Goal: Task Accomplishment & Management: Use online tool/utility

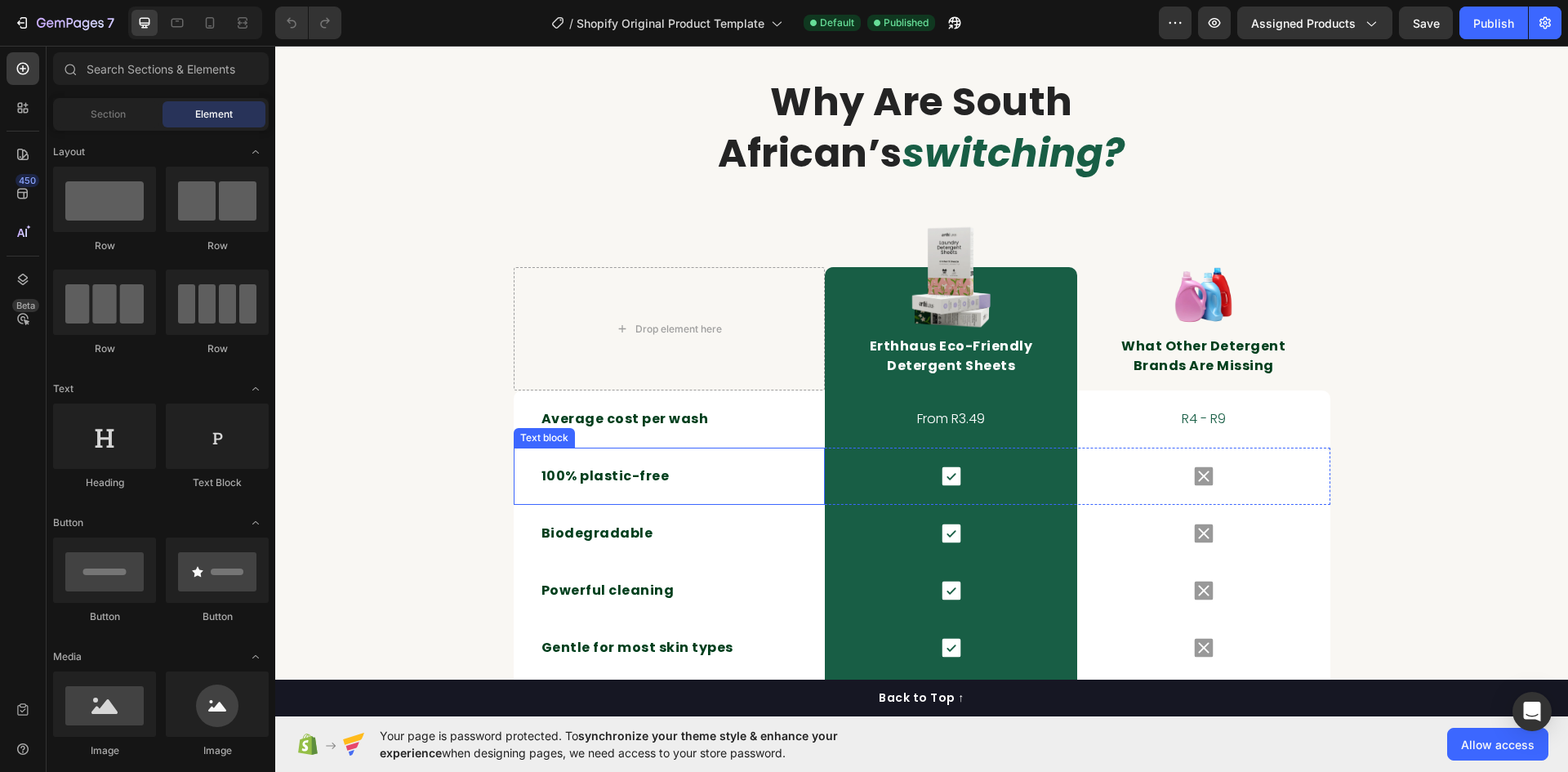
scroll to position [2034, 0]
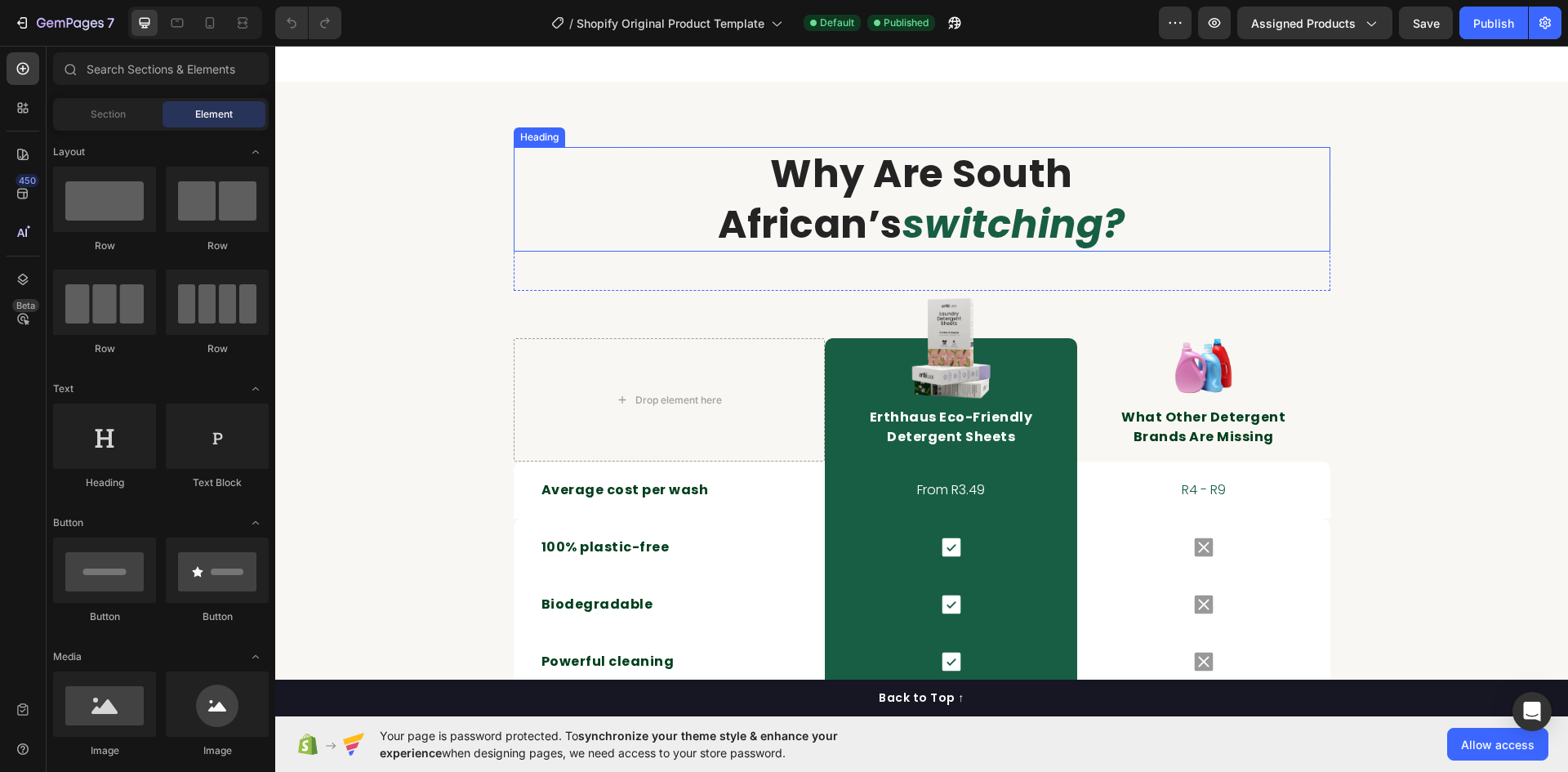
click at [902, 251] on strong "switching?" at bounding box center [1014, 223] width 223 height 55
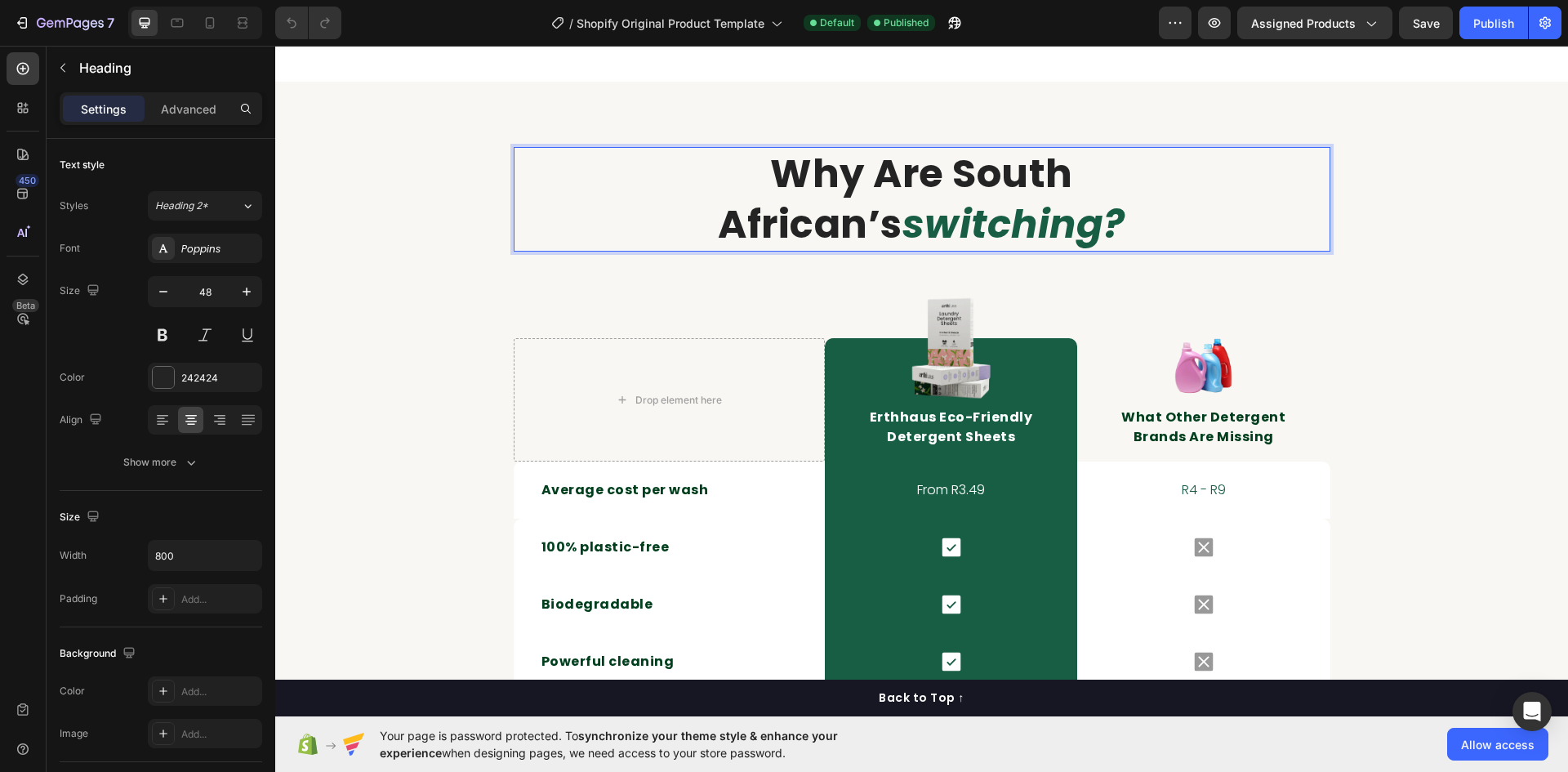
click at [902, 251] on strong "switching?" at bounding box center [1014, 223] width 223 height 55
click at [610, 250] on p "why are south african’s switching?" at bounding box center [923, 199] width 650 height 102
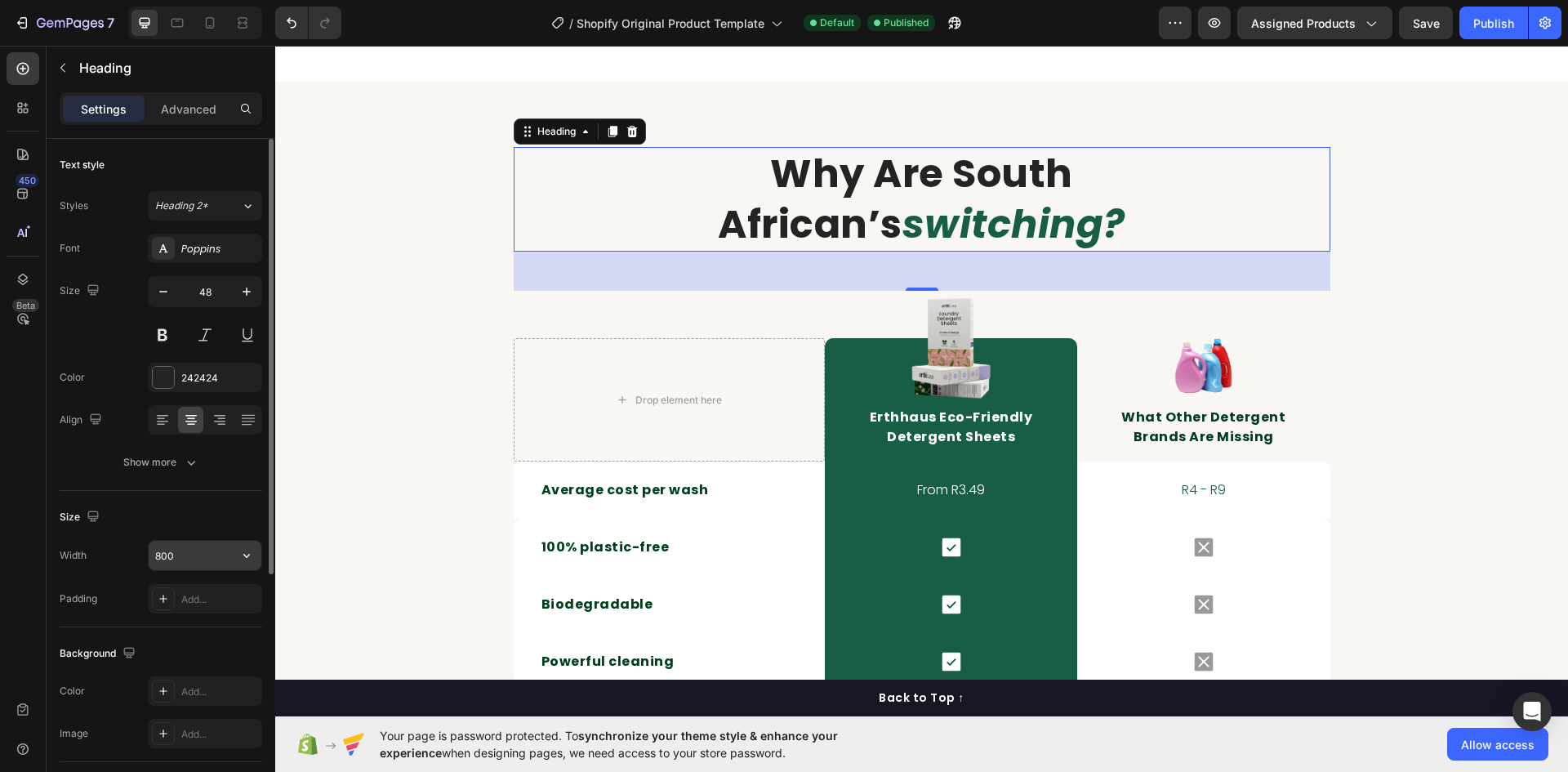
click at [201, 559] on input "800" at bounding box center [205, 555] width 113 height 30
click at [246, 556] on icon "button" at bounding box center [246, 555] width 7 height 4
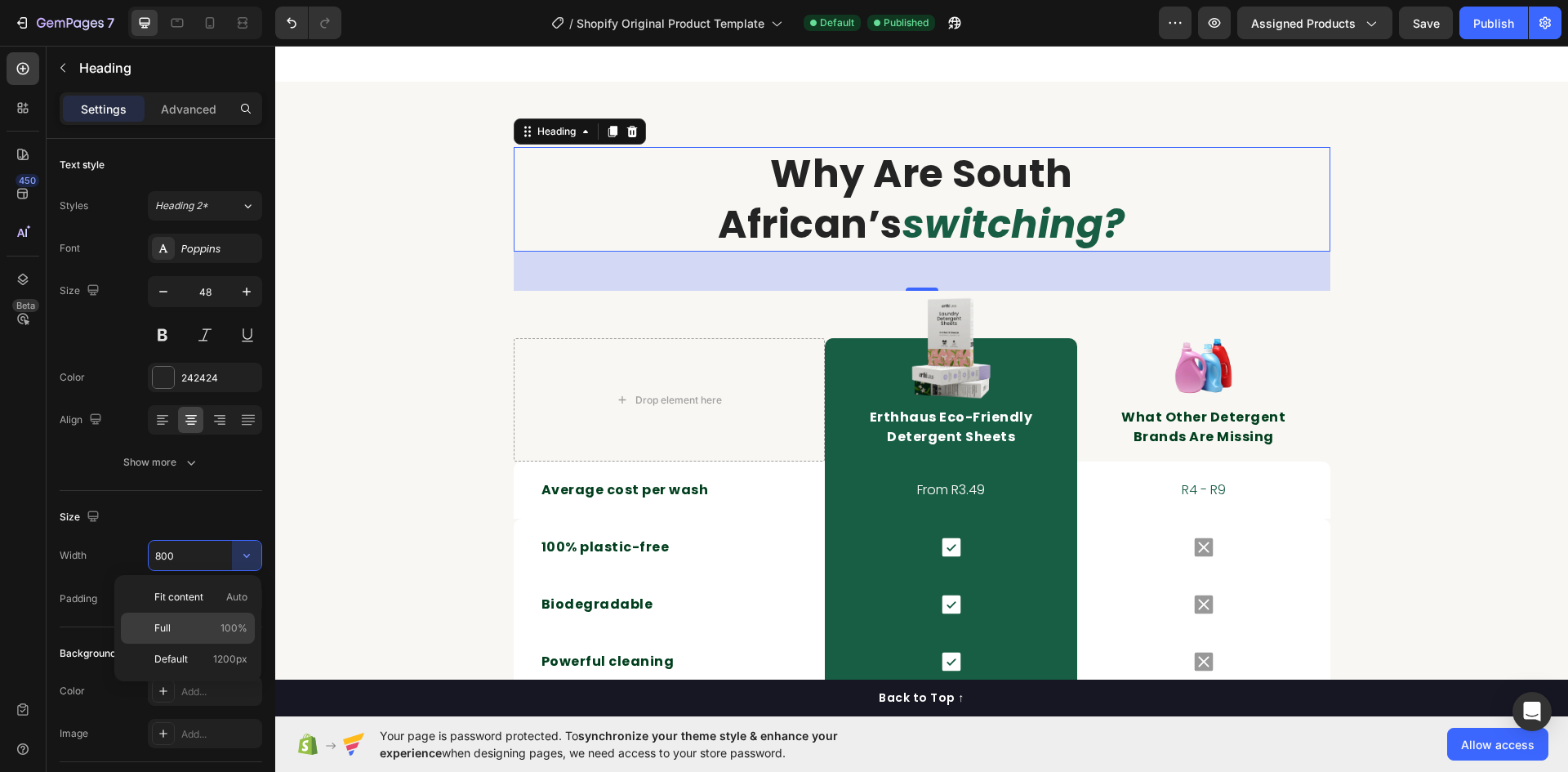
click at [199, 628] on p "Full 100%" at bounding box center [200, 627] width 93 height 14
type input "100%"
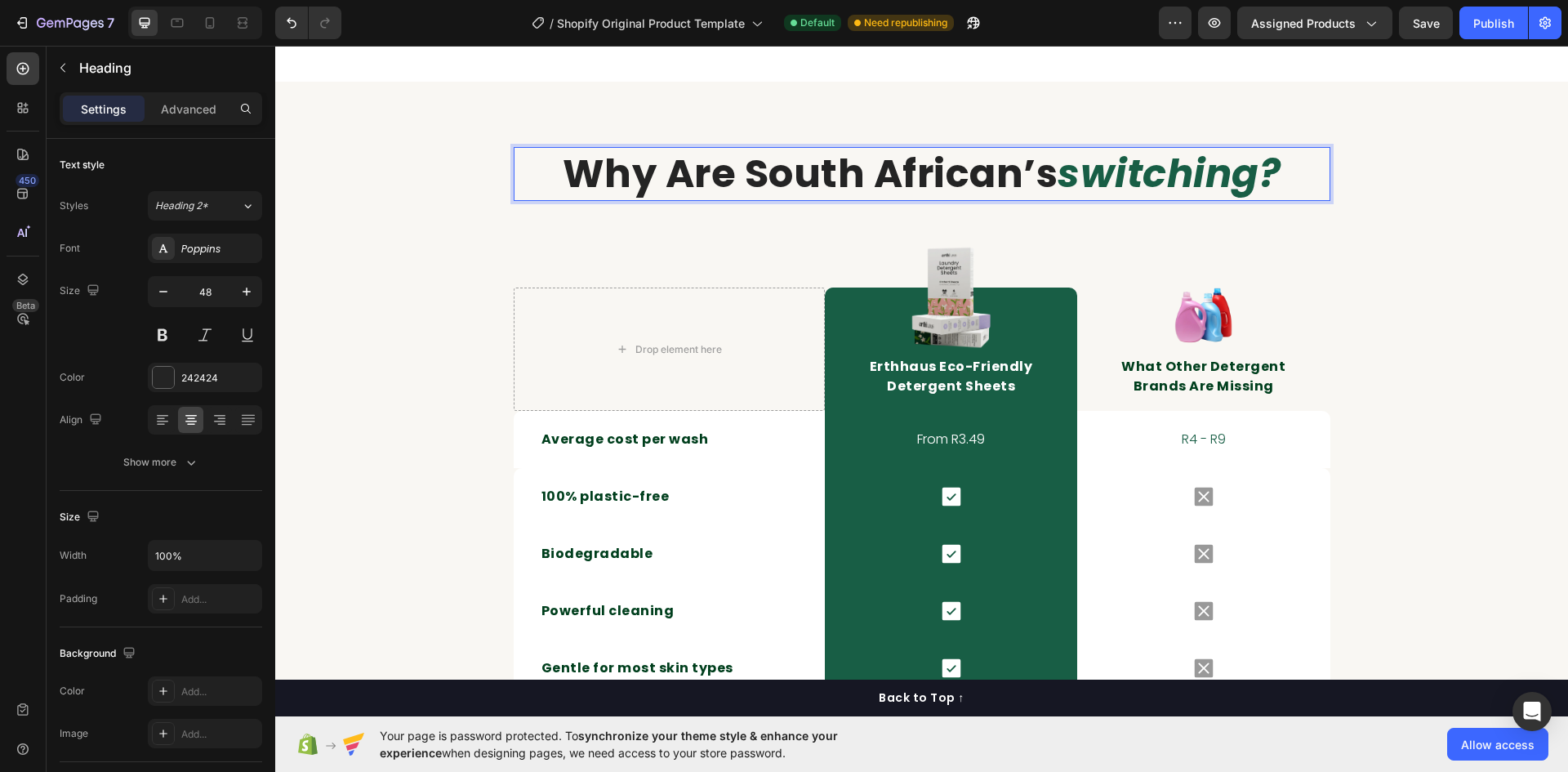
click at [881, 201] on strong "why are south african’s" at bounding box center [810, 173] width 496 height 55
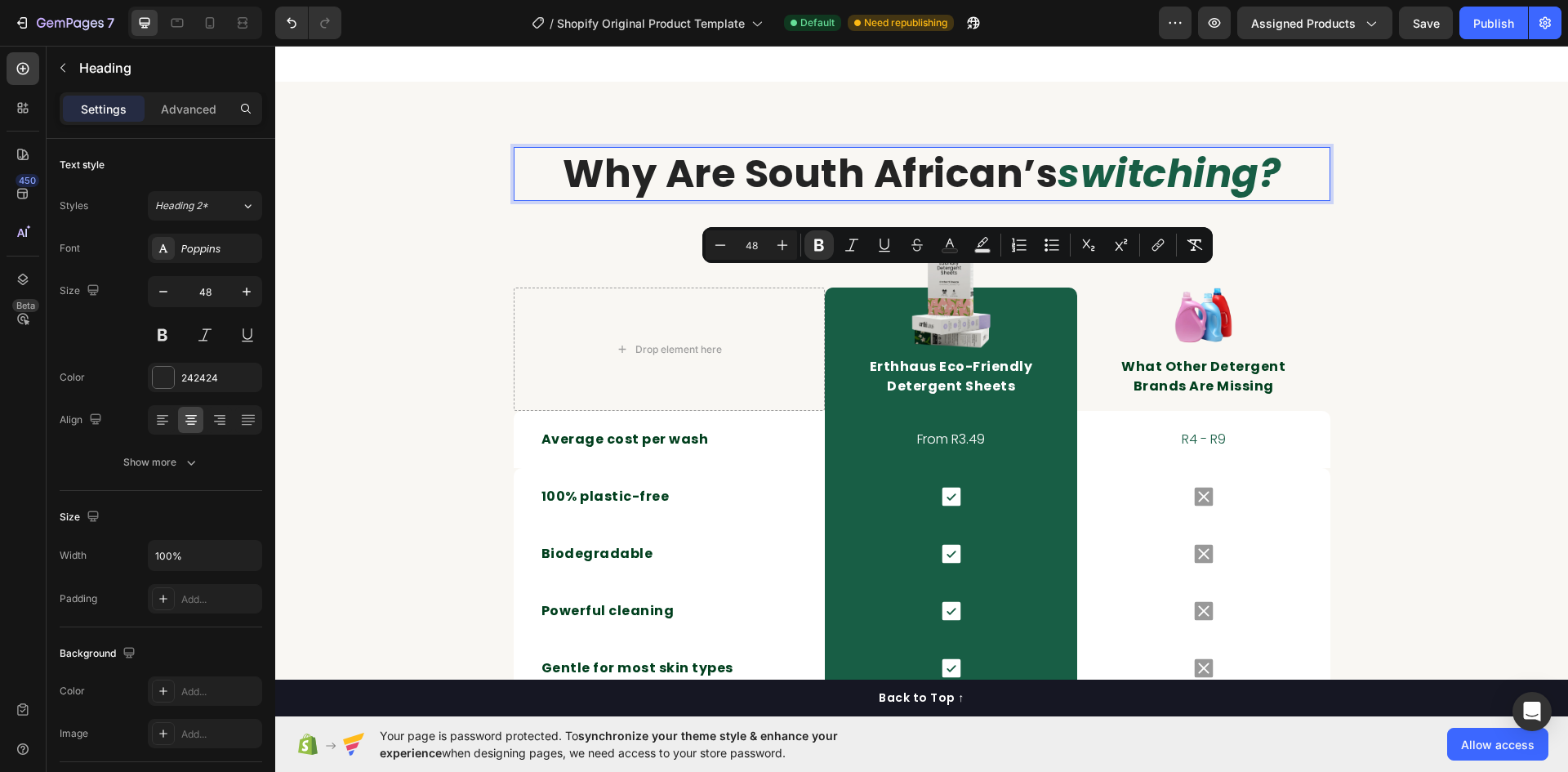
click at [965, 201] on strong "why are south african’s" at bounding box center [810, 173] width 496 height 55
click at [1007, 201] on strong "why are south african’s" at bounding box center [810, 173] width 496 height 55
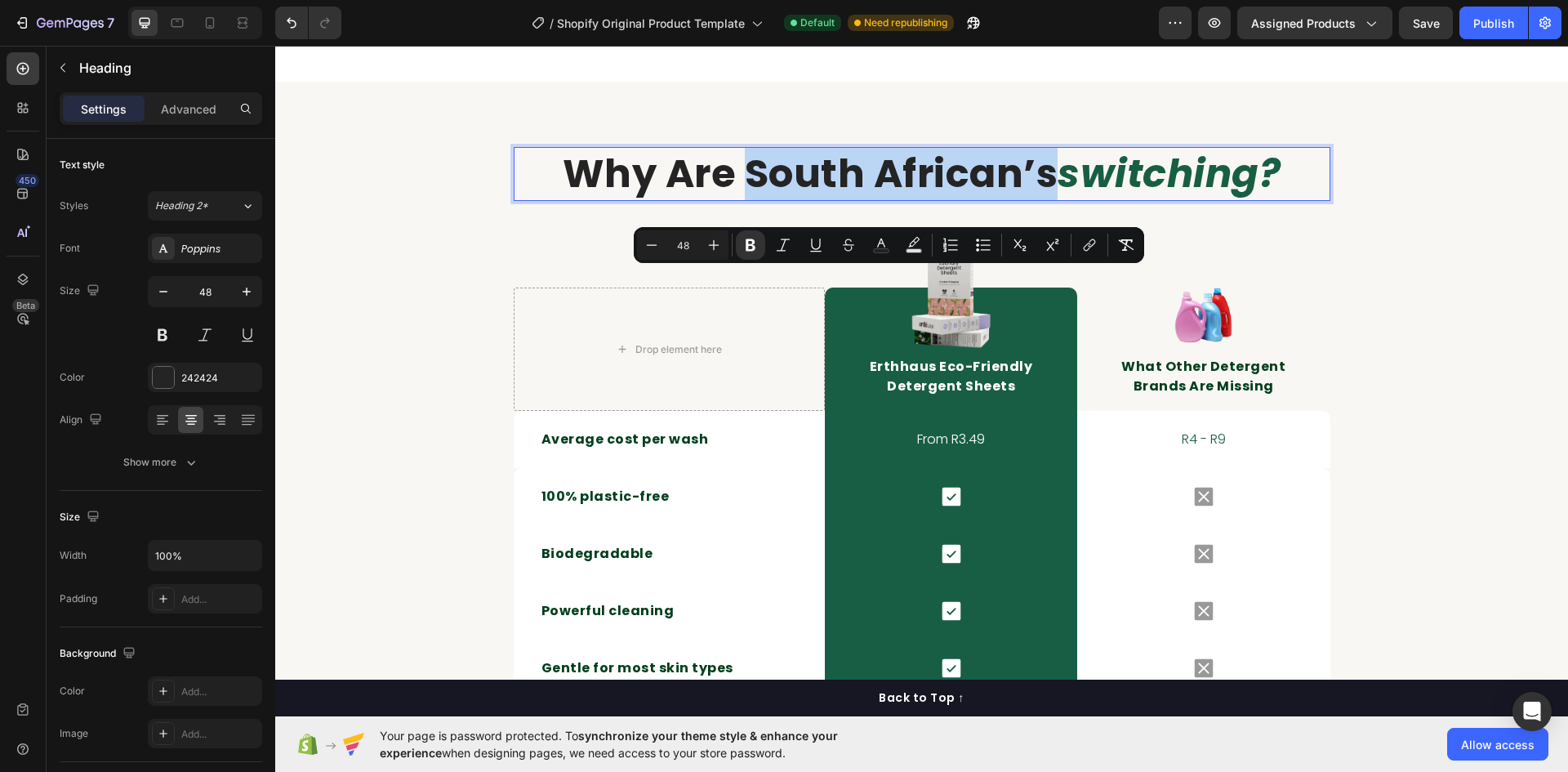
drag, startPoint x: 1040, startPoint y: 299, endPoint x: 736, endPoint y: 289, distance: 304.2
click at [736, 201] on strong "why are south african’s" at bounding box center [810, 173] width 496 height 55
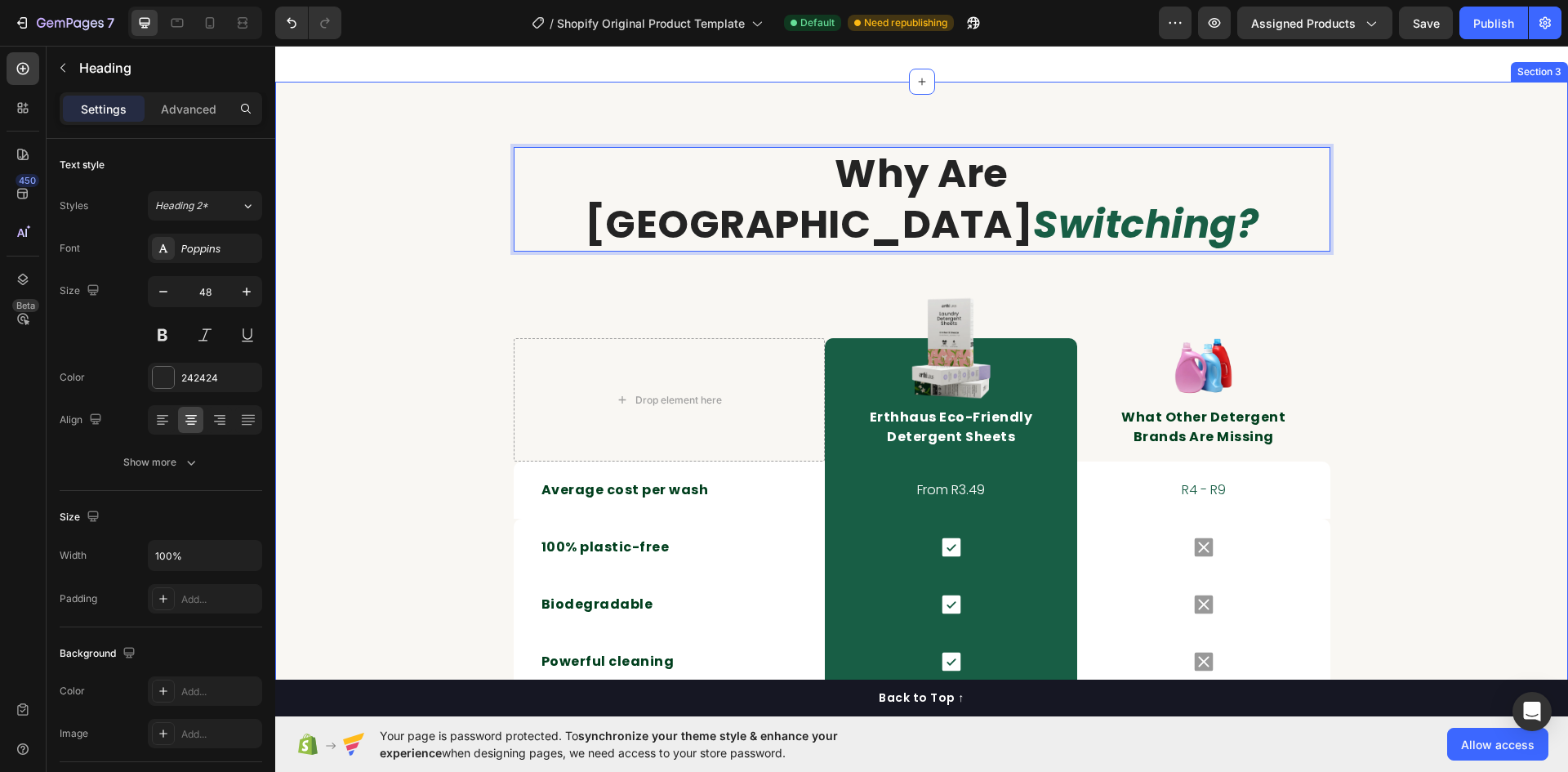
click at [856, 235] on div "why are Australia switching? Heading 48 Row Drop element here Image Image erthh…" at bounding box center [922, 628] width 1293 height 1094
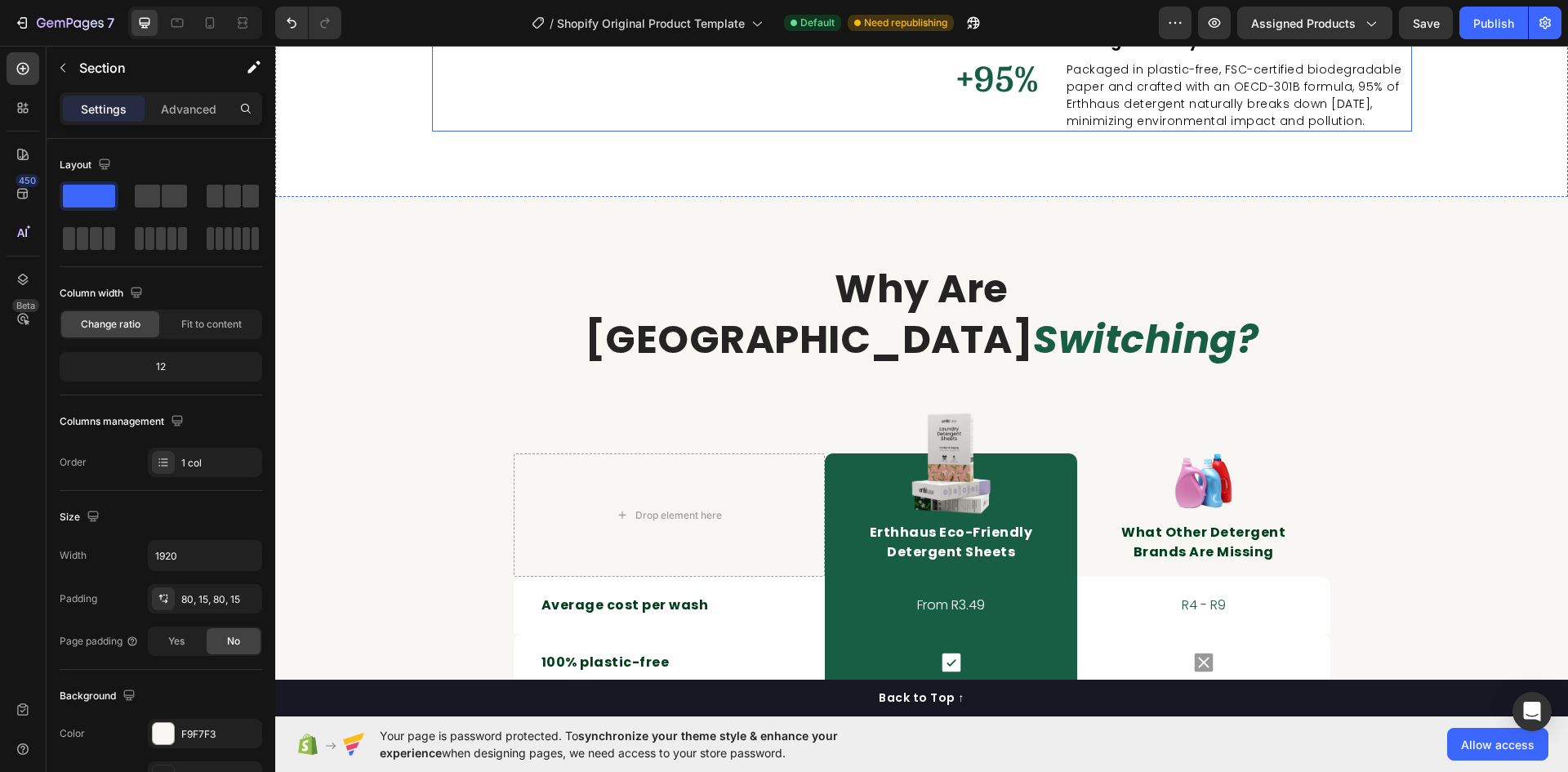
scroll to position [1950, 0]
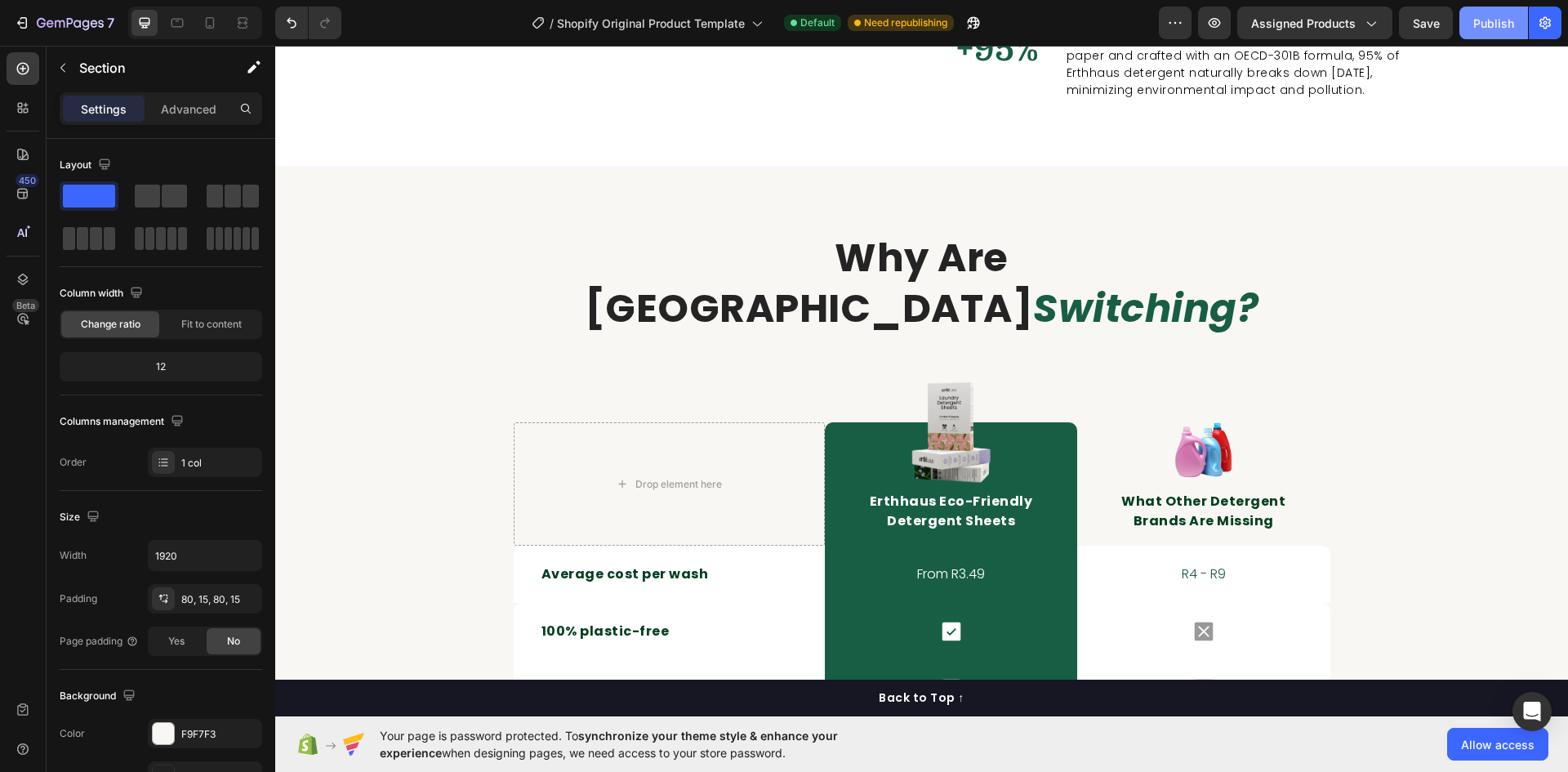
click at [1495, 25] on div "Publish" at bounding box center [1493, 23] width 41 height 17
drag, startPoint x: 226, startPoint y: 21, endPoint x: 215, endPoint y: 21, distance: 11.0
click at [224, 22] on div at bounding box center [196, 23] width 134 height 33
click at [212, 21] on icon at bounding box center [209, 22] width 16 height 16
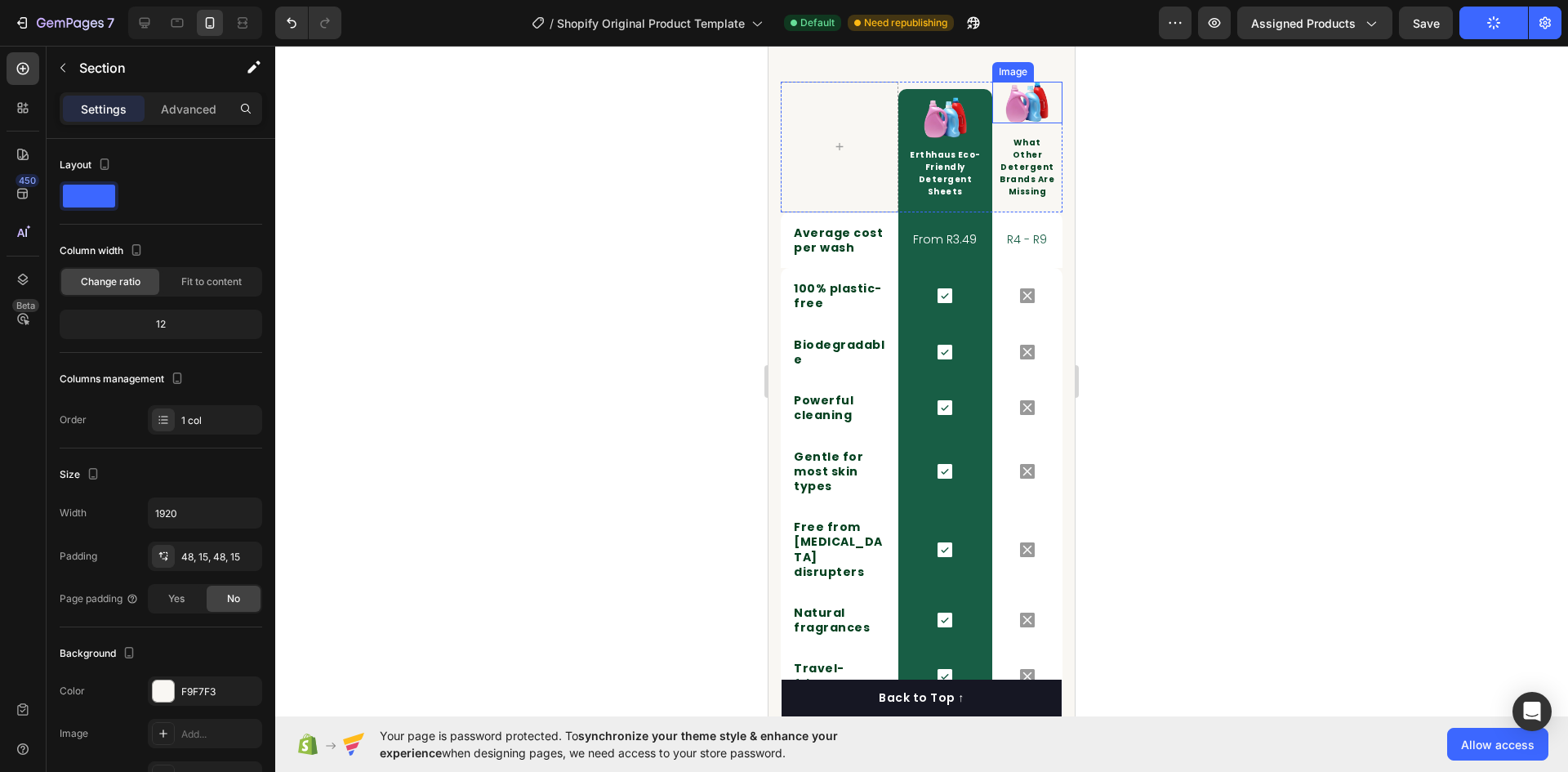
scroll to position [2422, 0]
click at [144, 24] on icon at bounding box center [145, 23] width 11 height 11
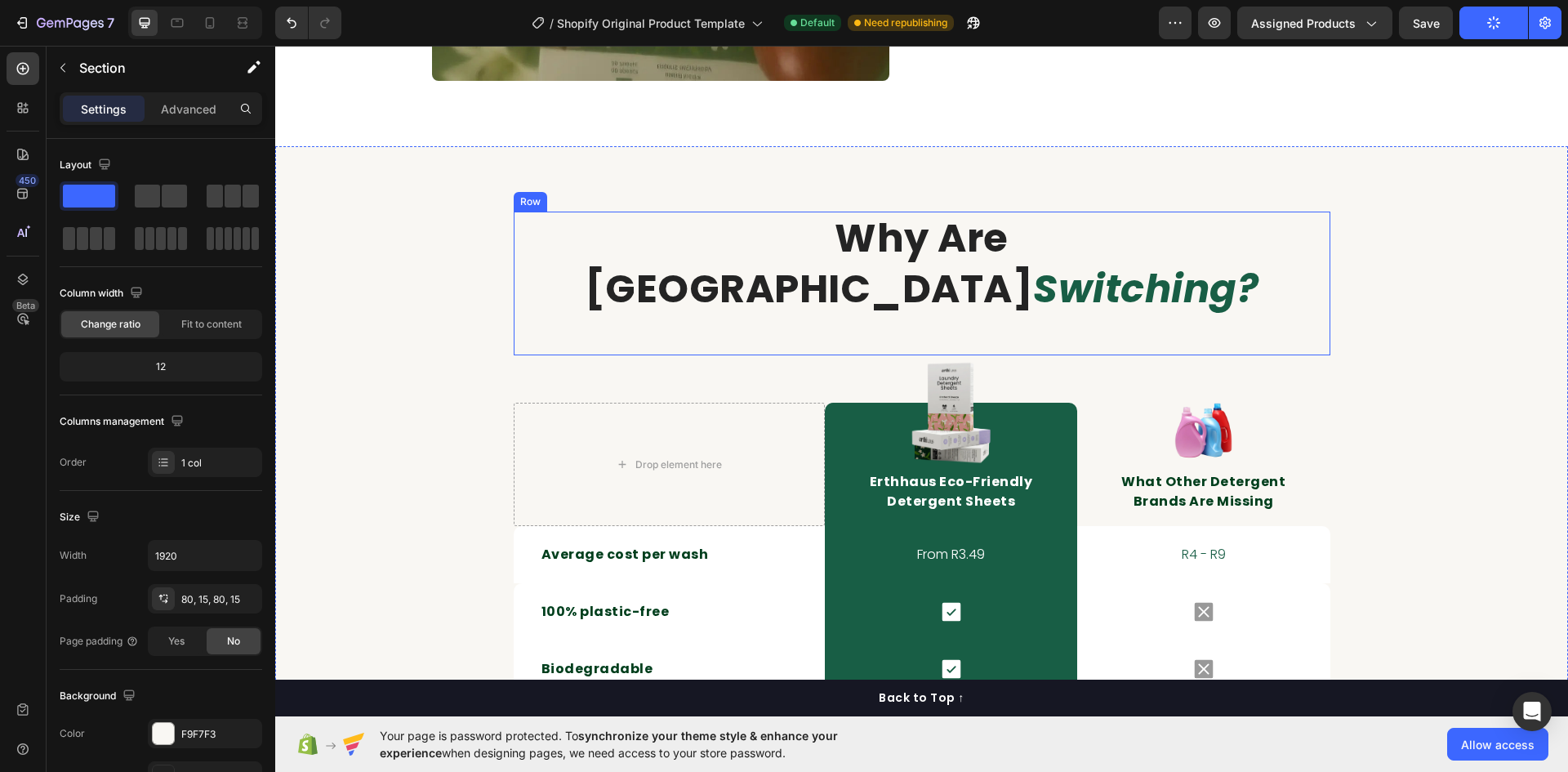
scroll to position [2056, 0]
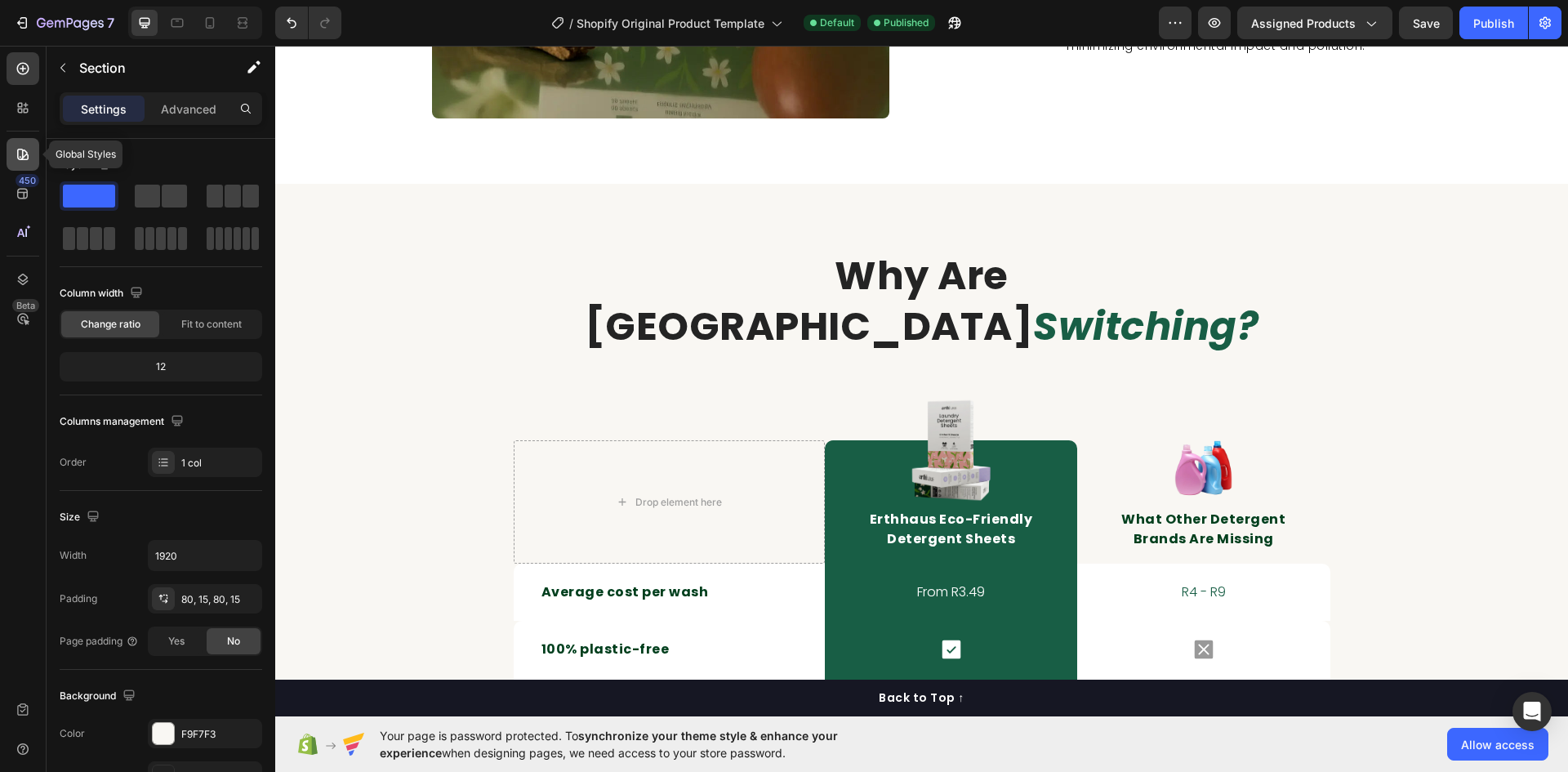
click at [33, 156] on div at bounding box center [23, 154] width 33 height 33
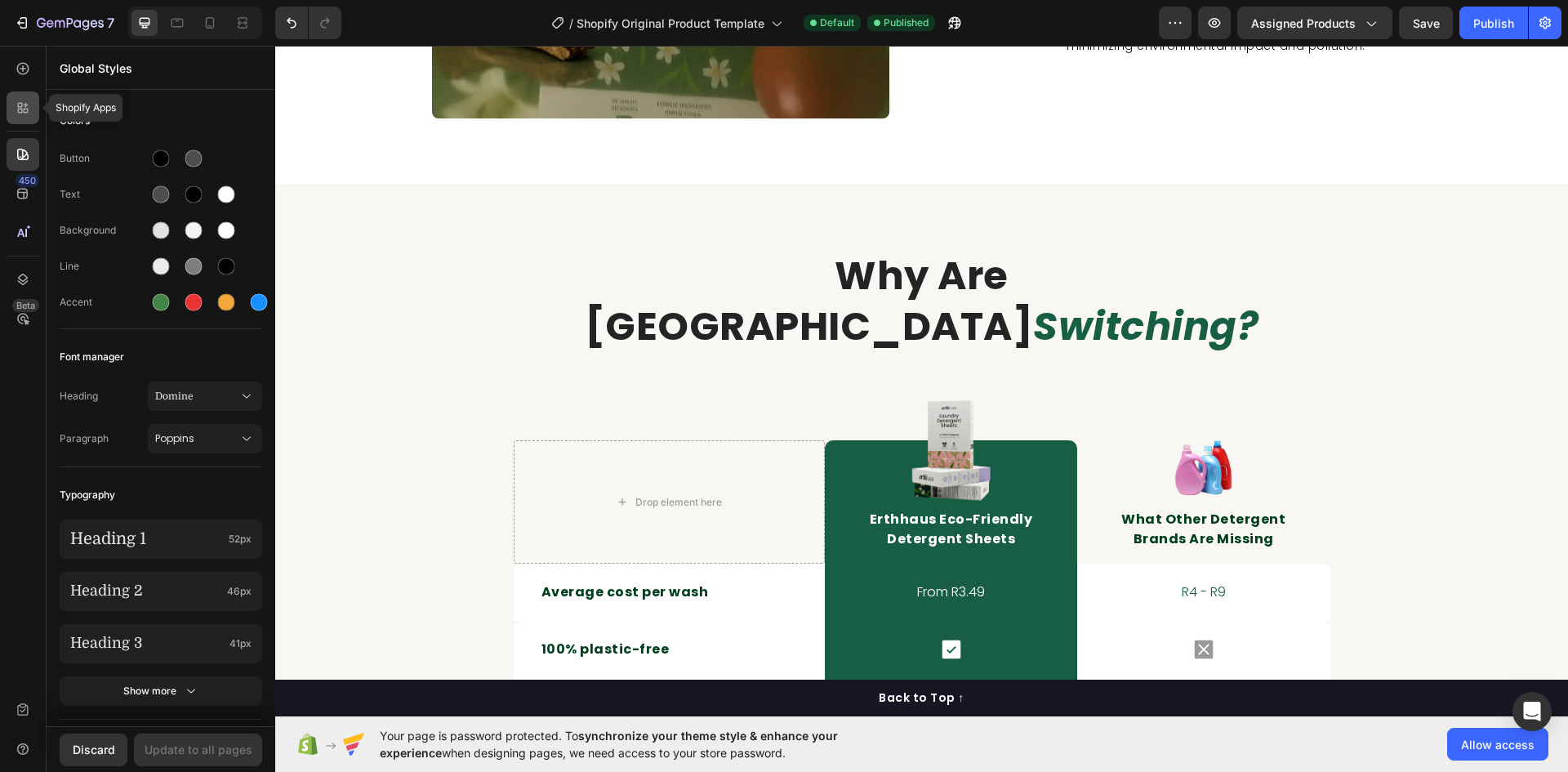
click at [29, 107] on icon at bounding box center [22, 107] width 16 height 16
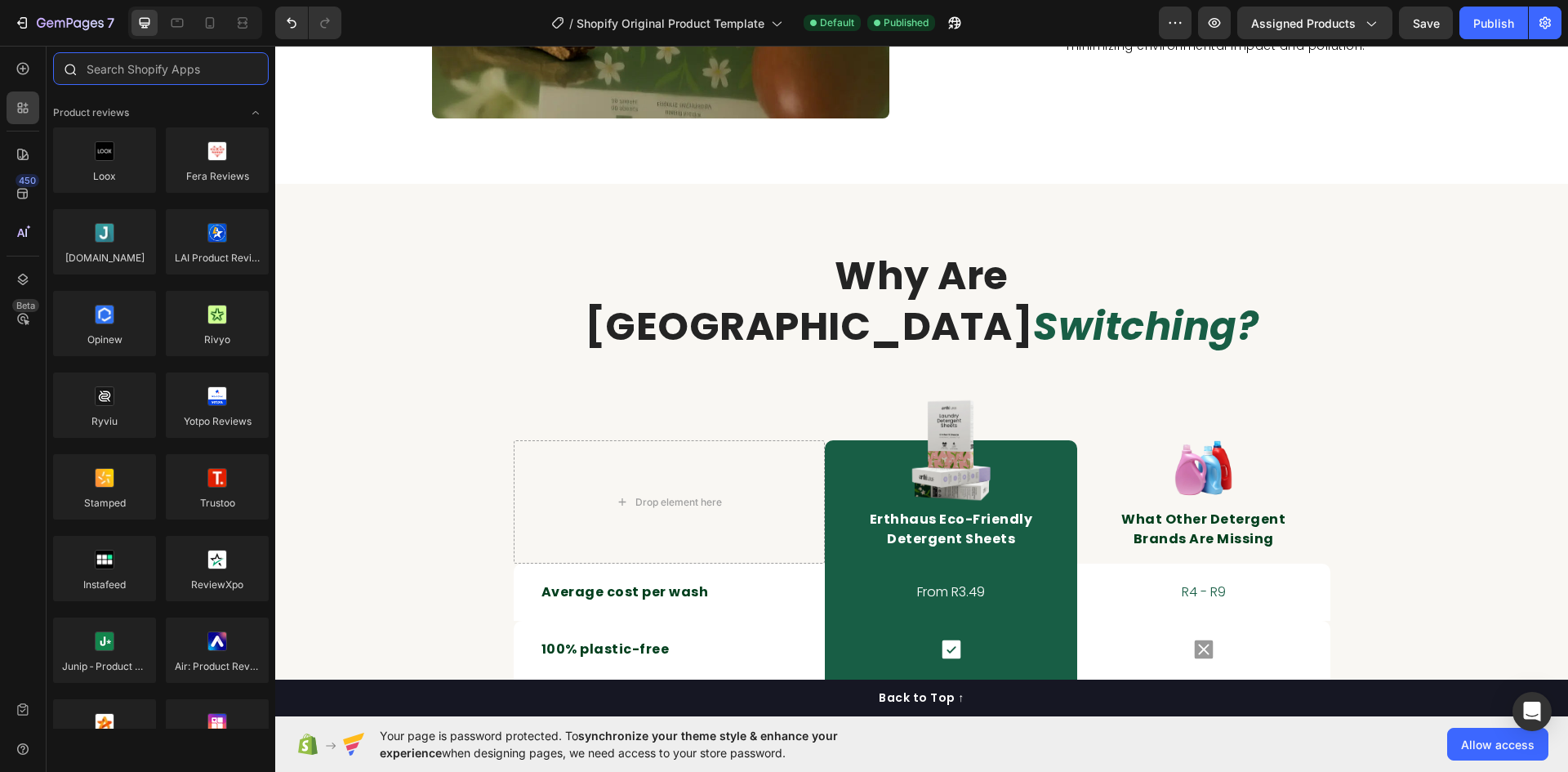
click at [174, 72] on input "text" at bounding box center [160, 69] width 216 height 33
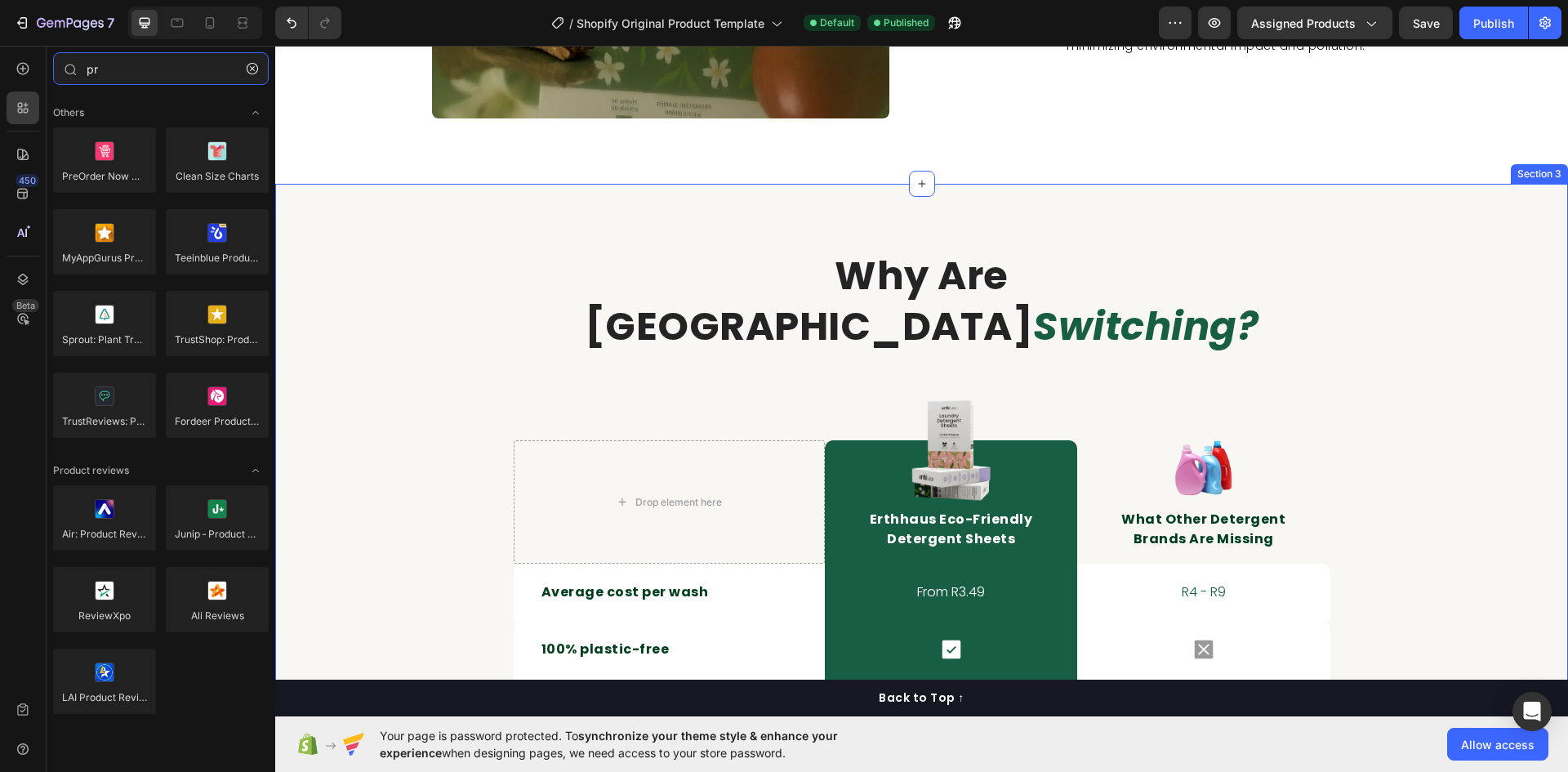
type input "p"
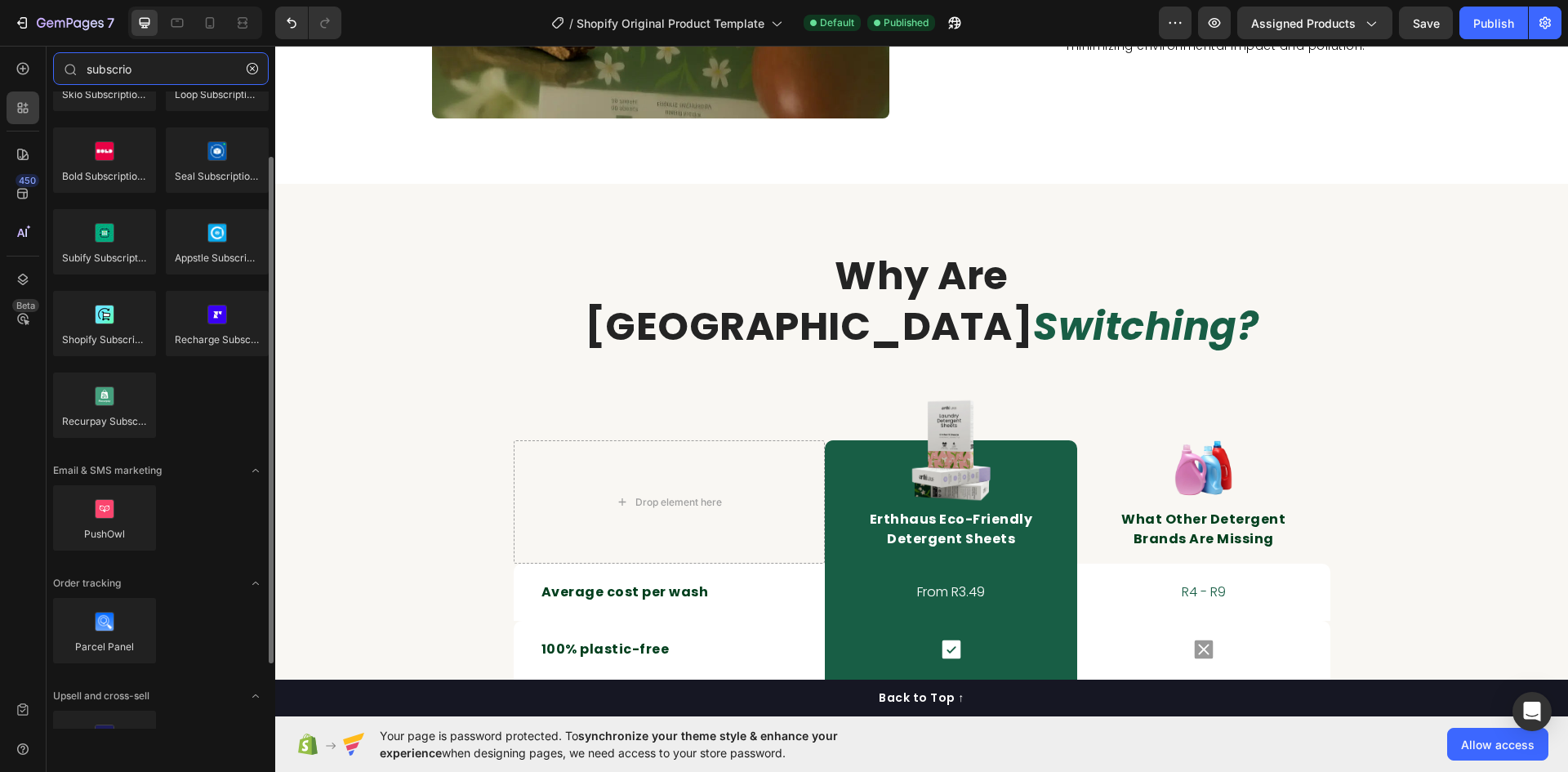
scroll to position [0, 0]
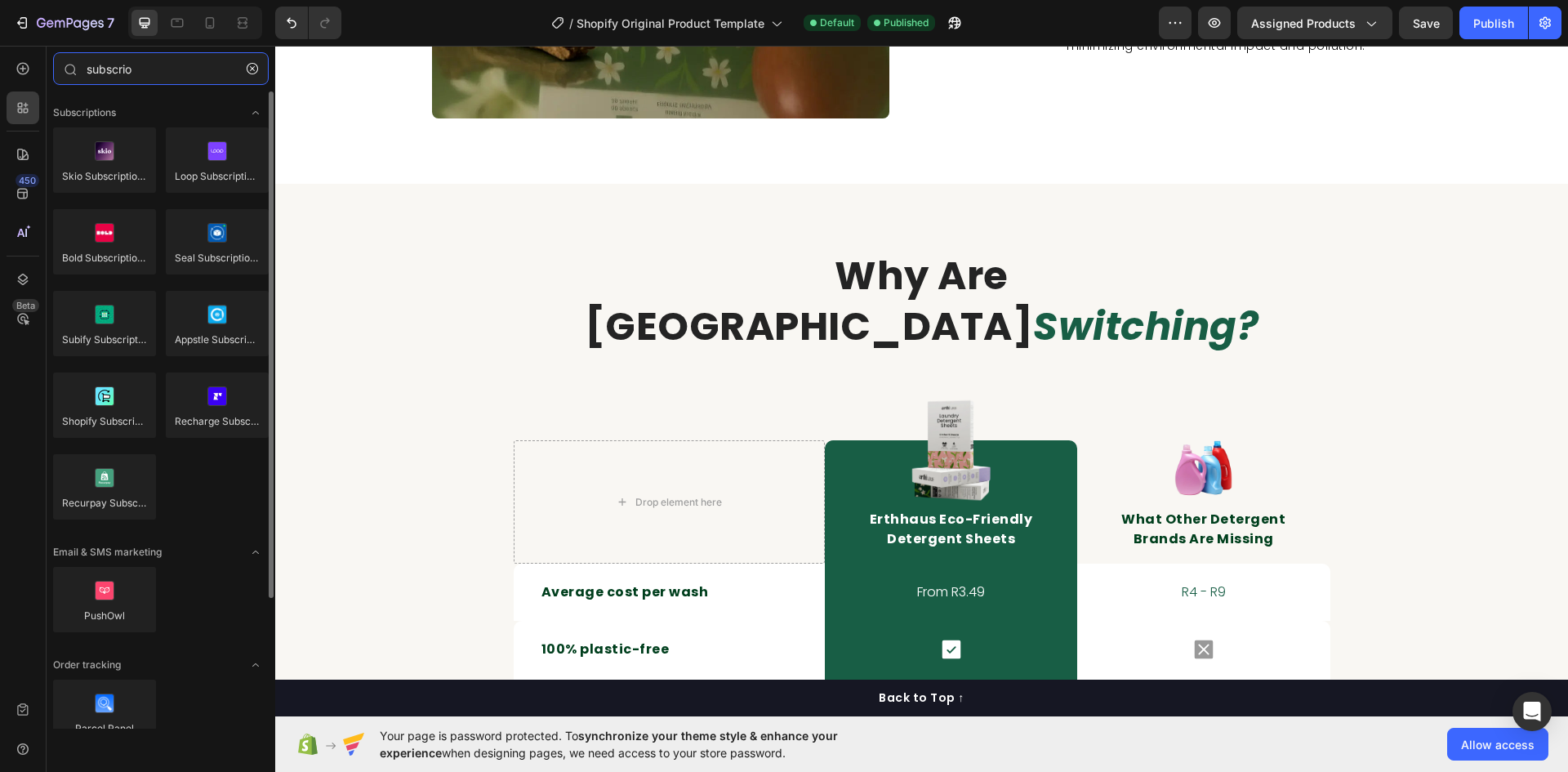
type input "subscrio"
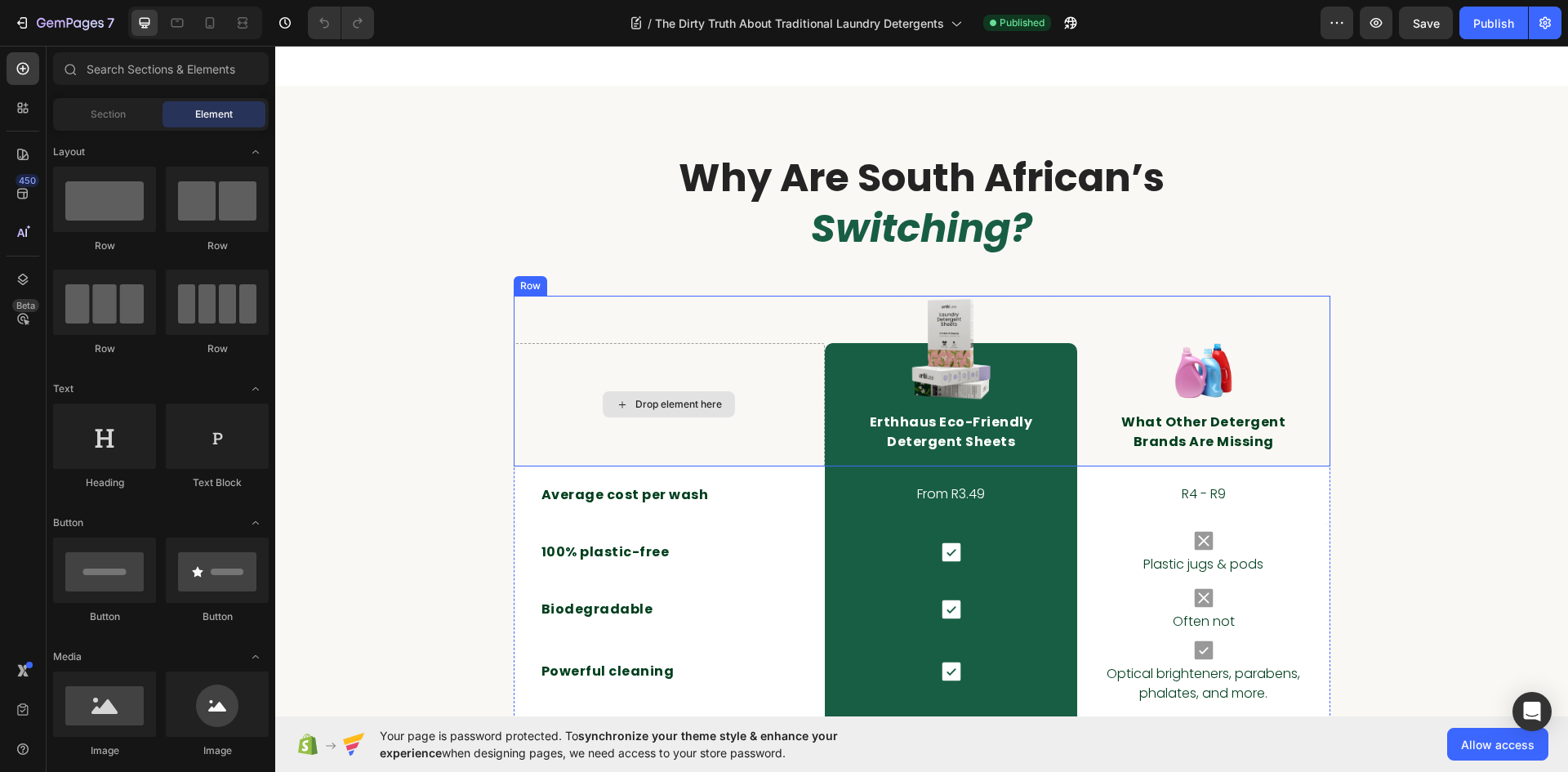
scroll to position [3267, 0]
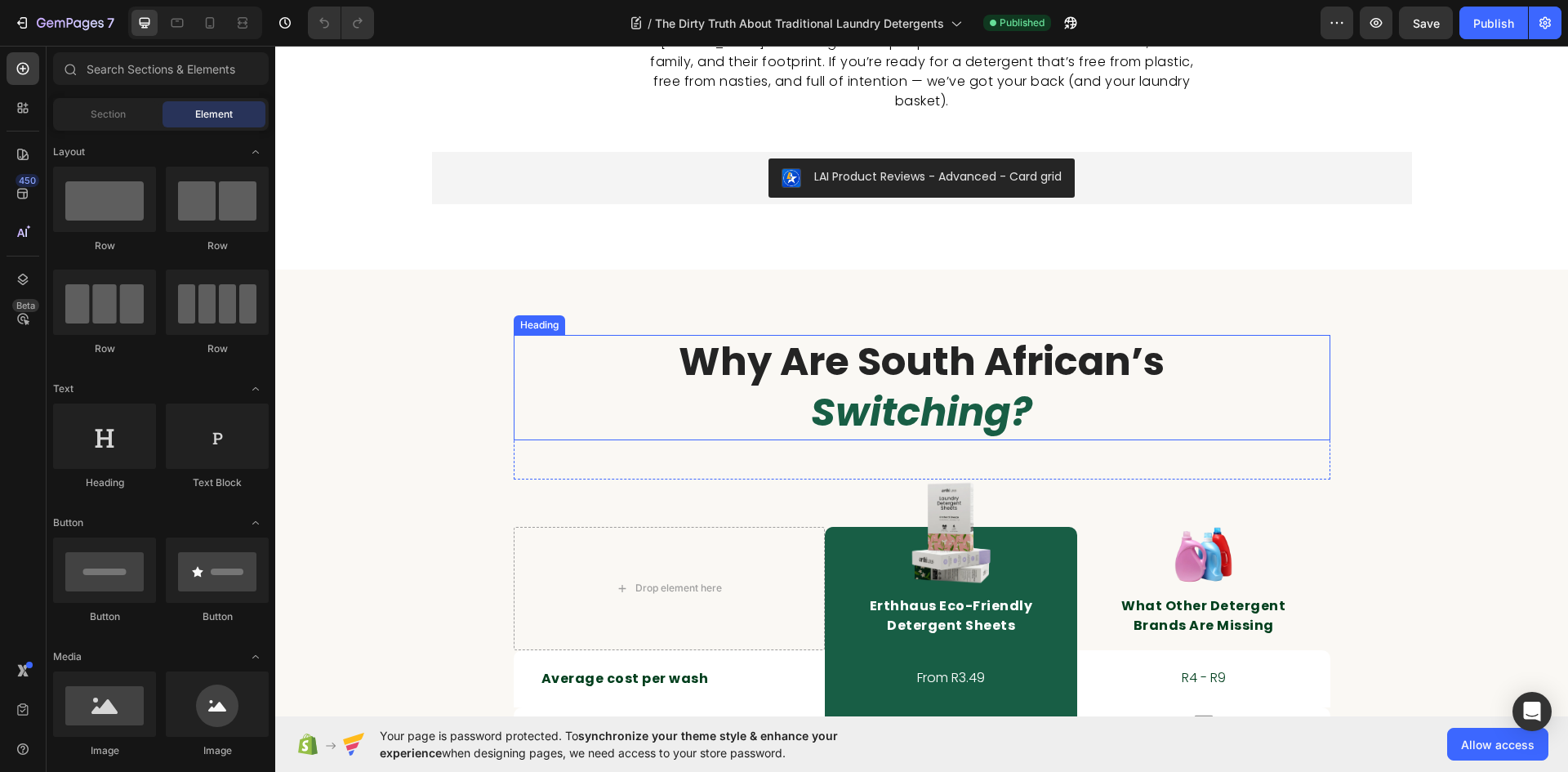
click at [844, 397] on strong "switching?" at bounding box center [922, 411] width 222 height 55
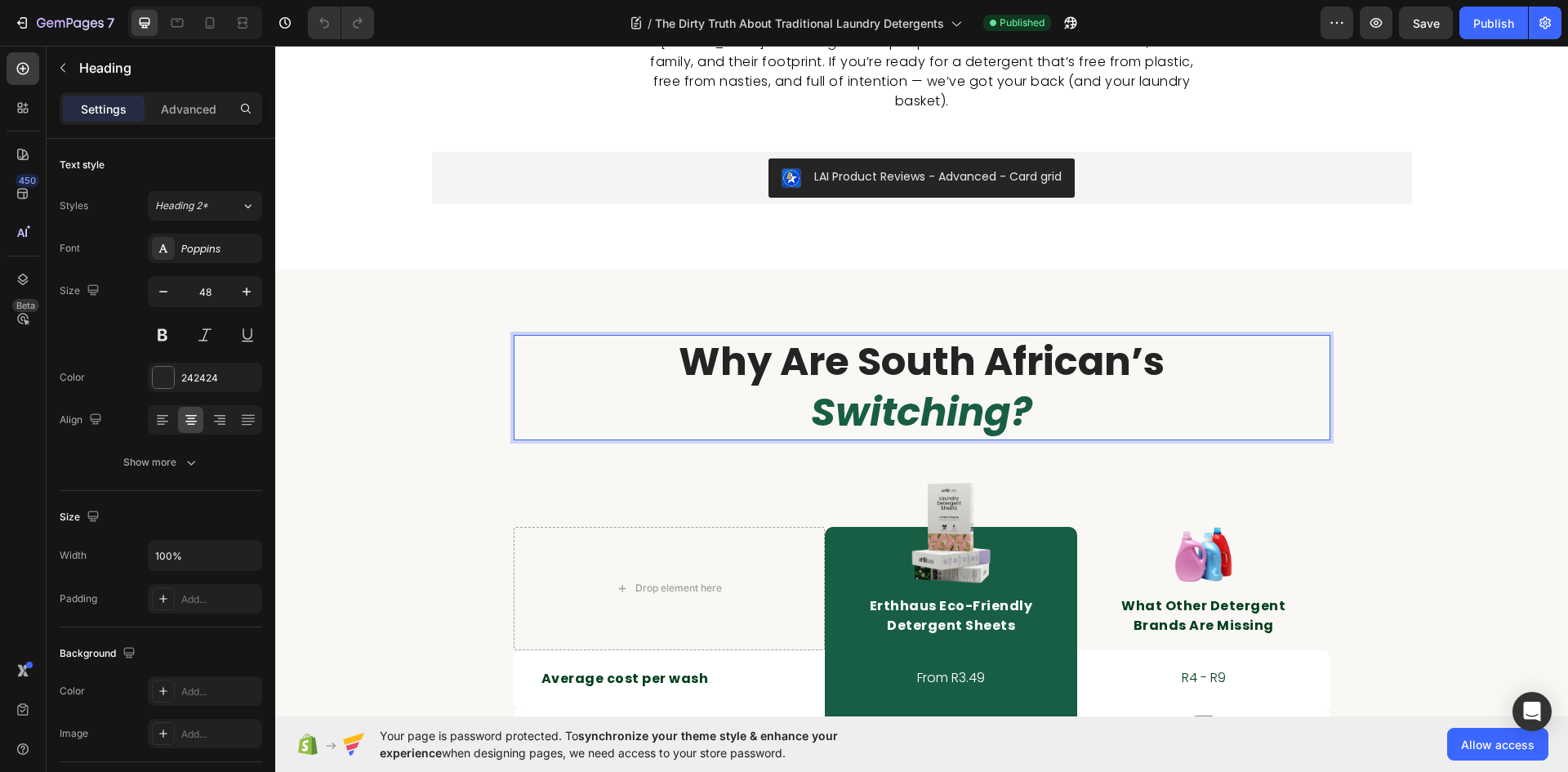
click at [1019, 334] on strong "why are south african’s" at bounding box center [922, 361] width 486 height 55
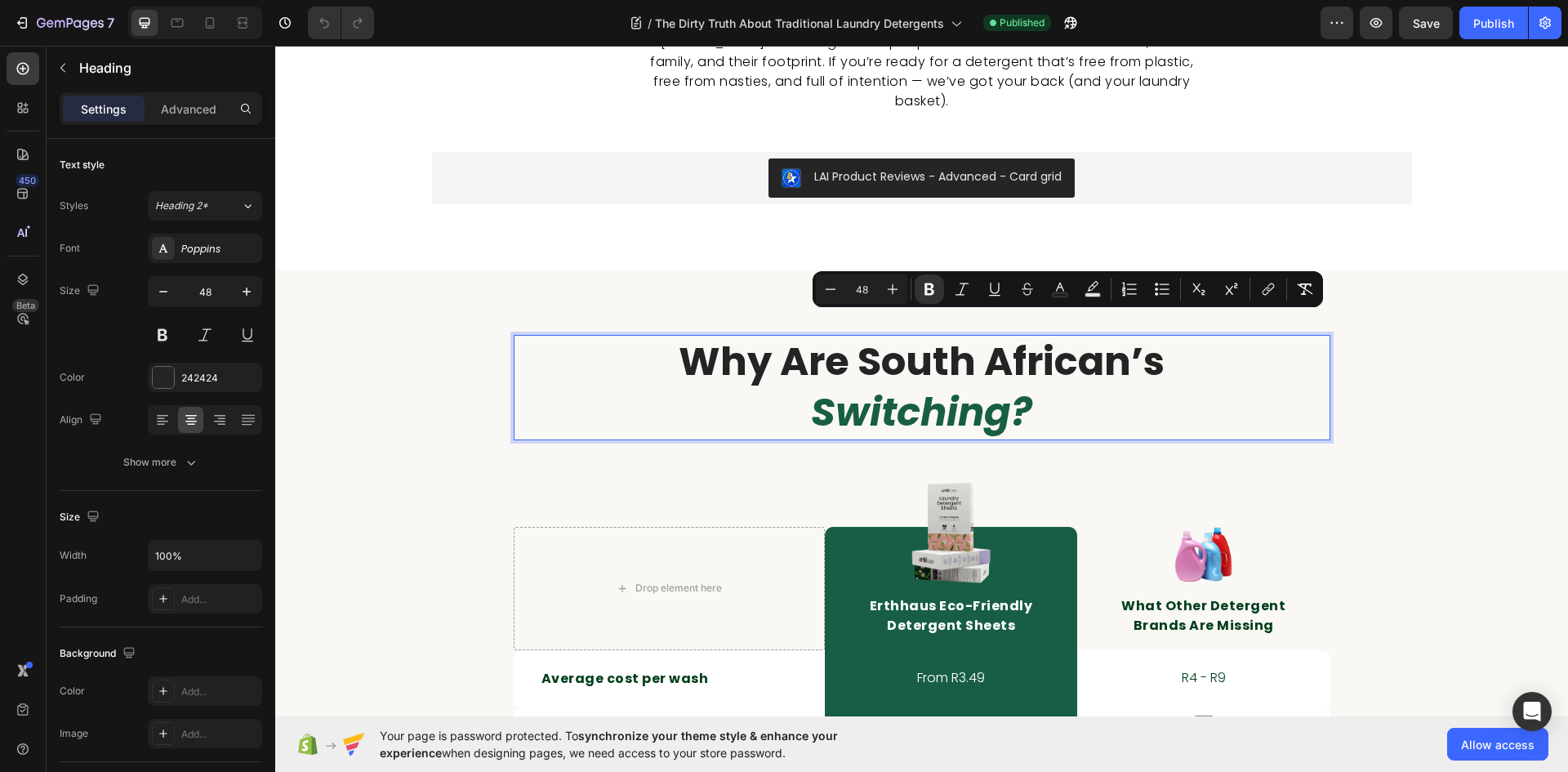
click at [861, 342] on strong "why are south african’s" at bounding box center [922, 361] width 486 height 55
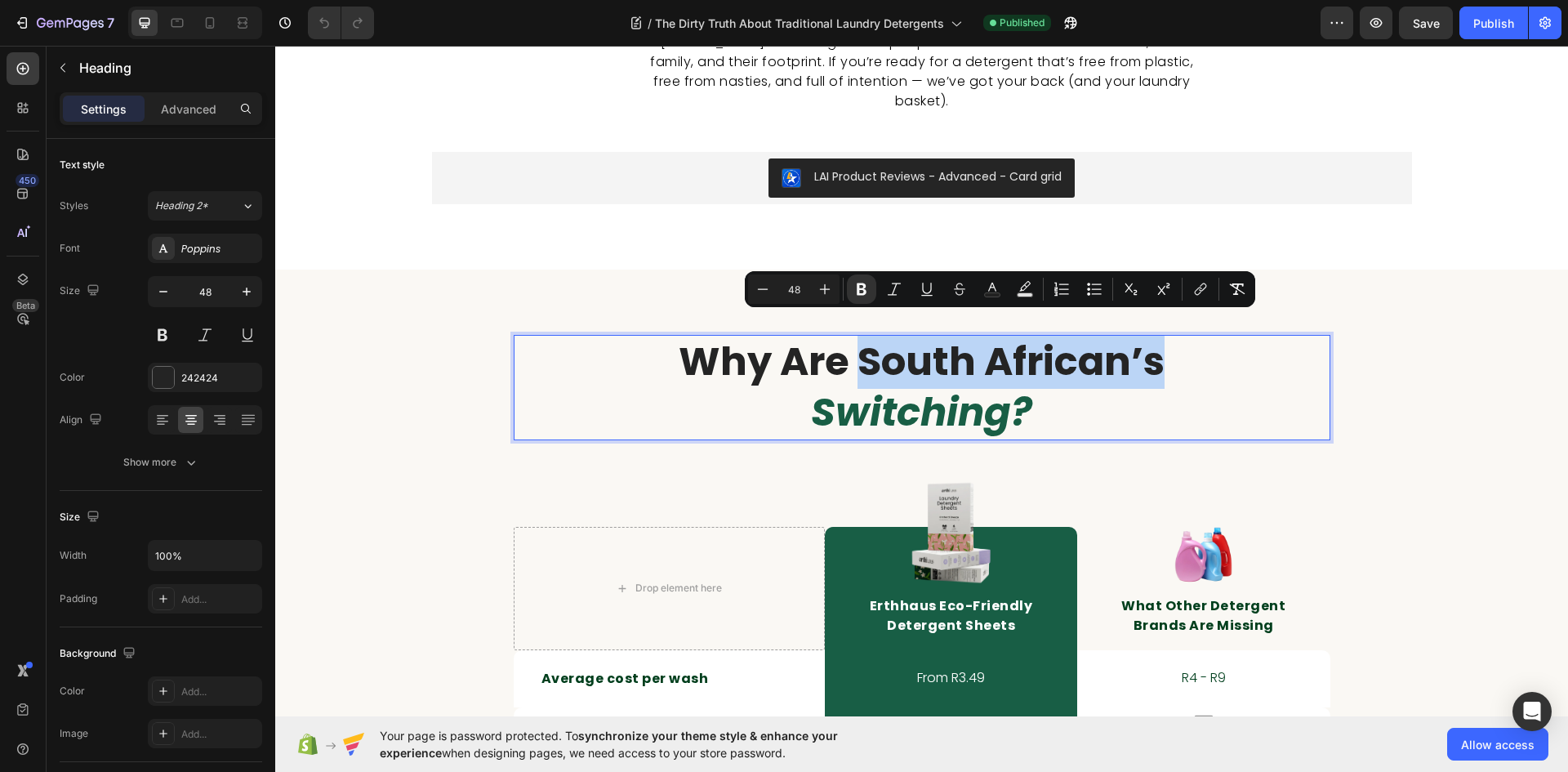
drag, startPoint x: 846, startPoint y: 339, endPoint x: 1156, endPoint y: 339, distance: 310.0
click at [1156, 339] on strong "why are south african’s" at bounding box center [922, 361] width 486 height 55
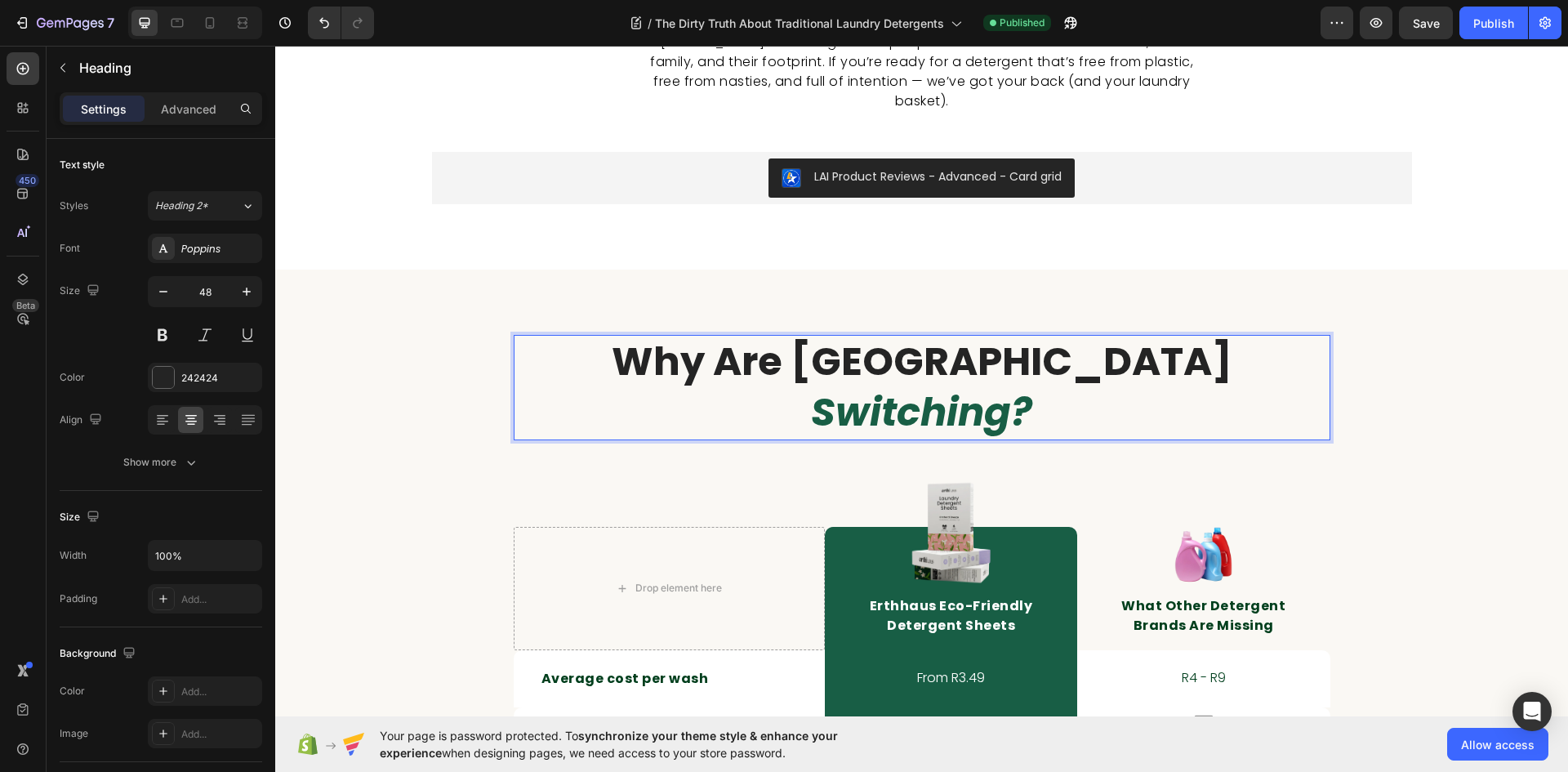
click at [912, 339] on strong "why are Australia" at bounding box center [922, 361] width 620 height 55
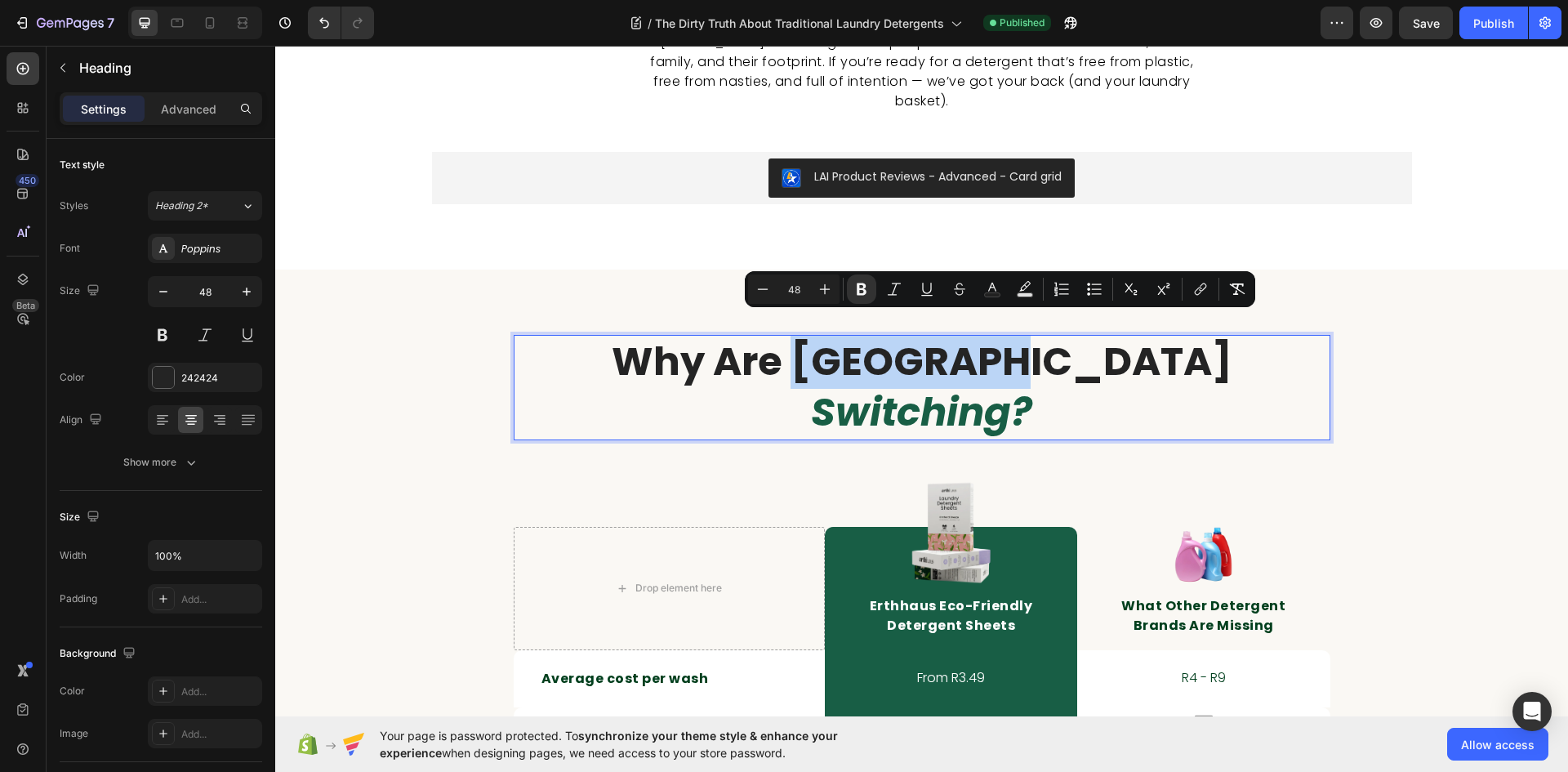
drag, startPoint x: 956, startPoint y: 339, endPoint x: 1088, endPoint y: 339, distance: 132.0
click at [1088, 339] on strong "why are Australia" at bounding box center [922, 361] width 620 height 55
copy strong "[GEOGRAPHIC_DATA]"
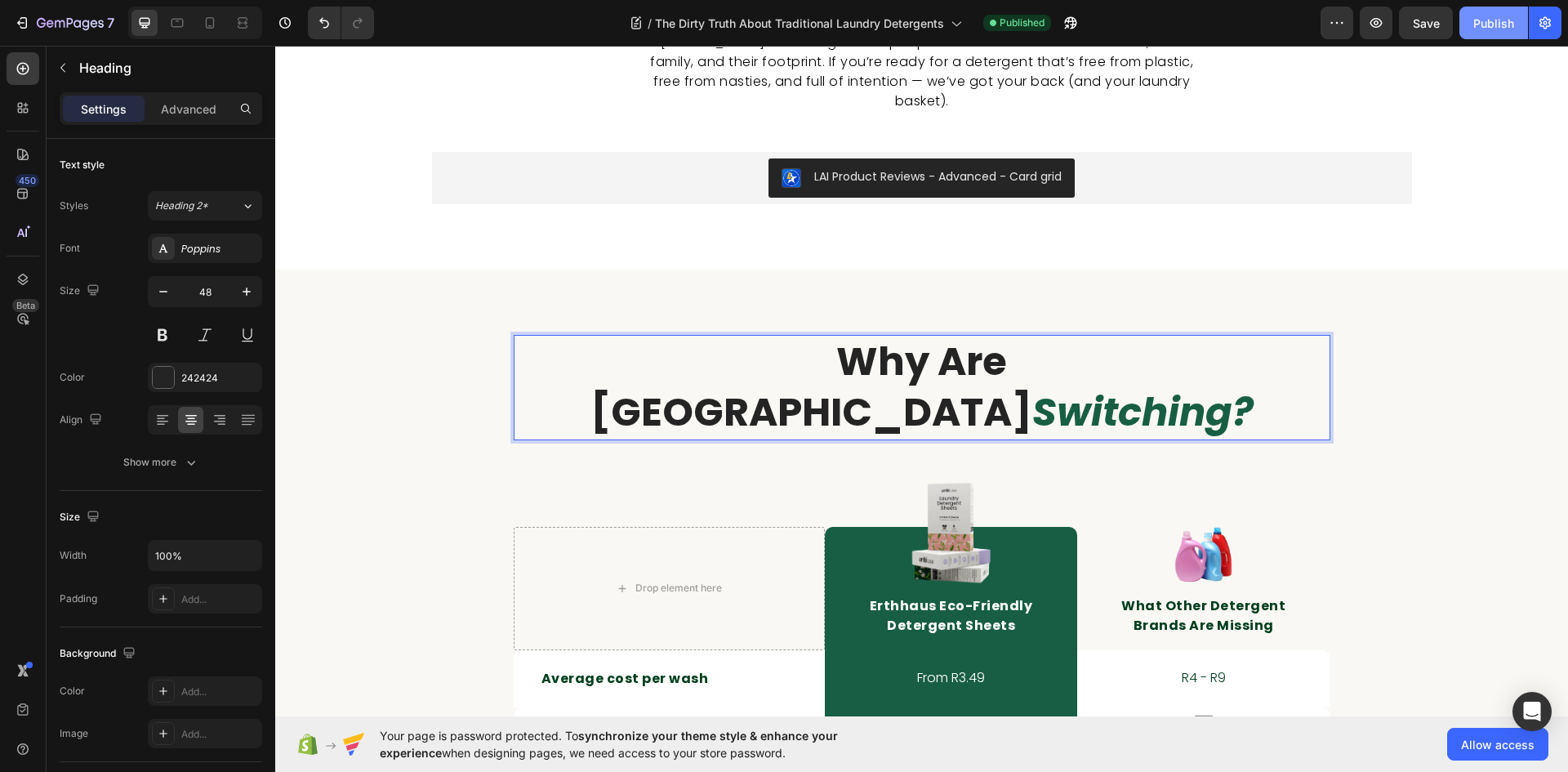
click at [1478, 12] on button "Publish" at bounding box center [1494, 23] width 69 height 33
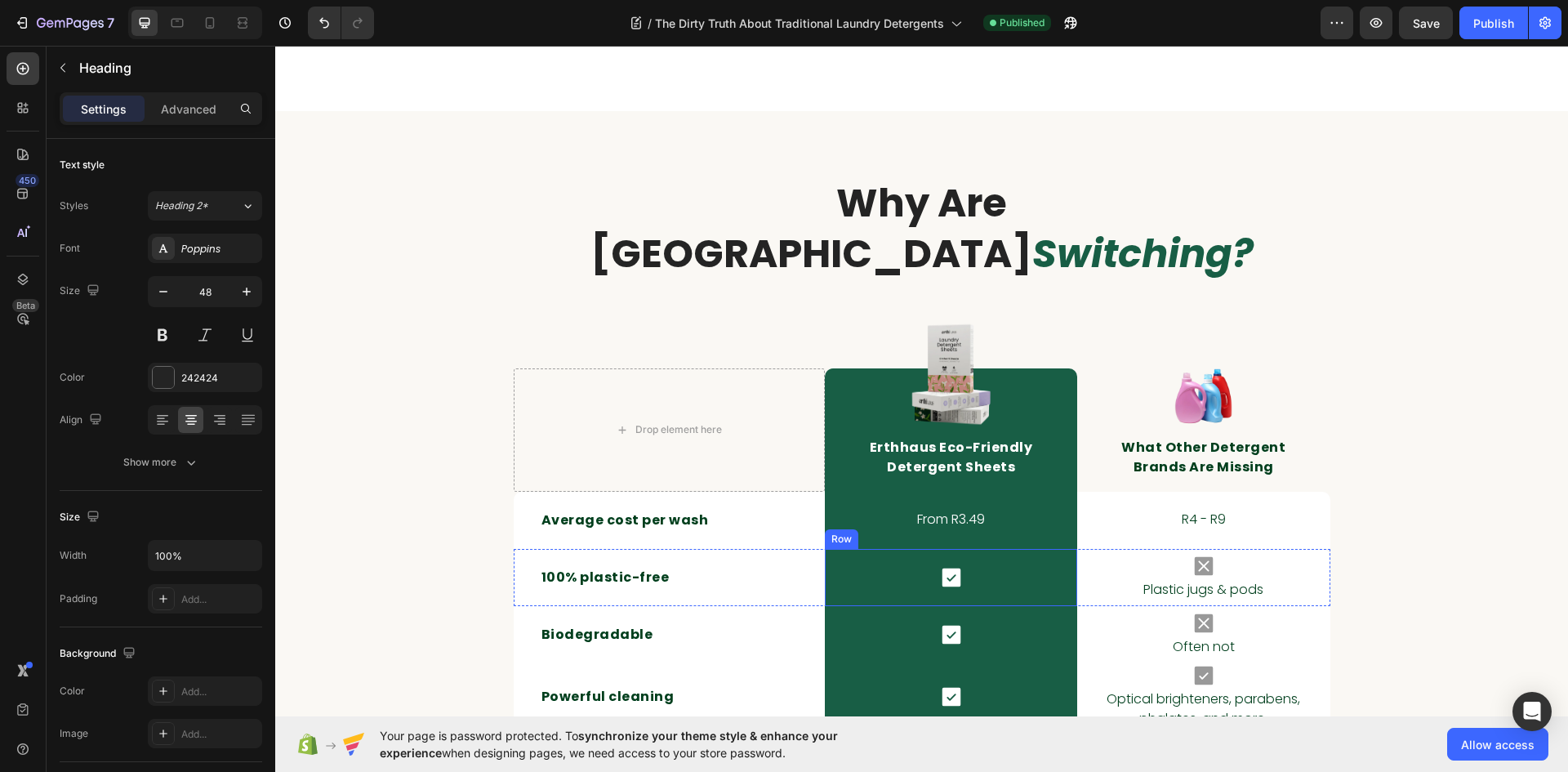
scroll to position [3430, 0]
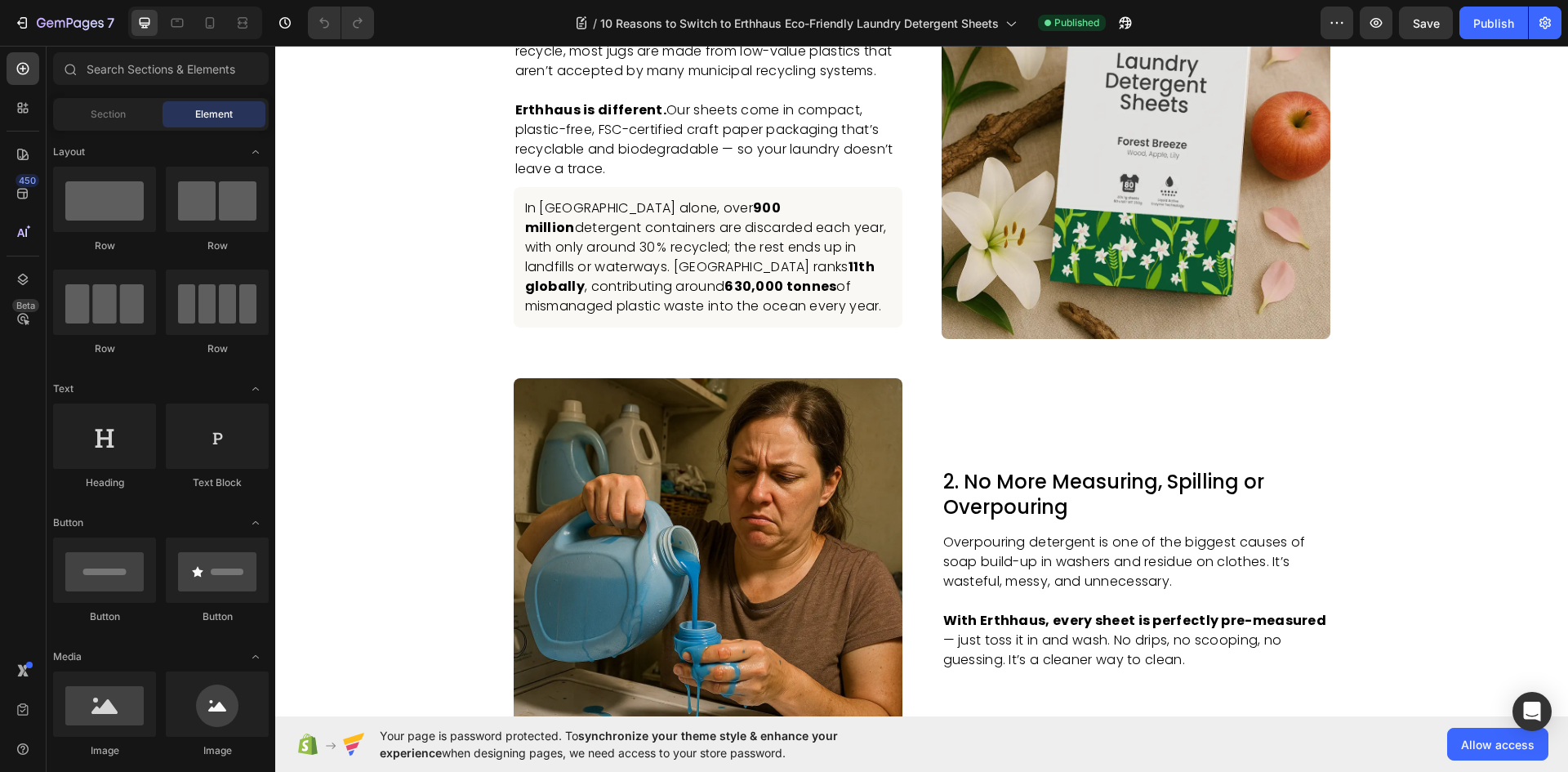
scroll to position [572, 0]
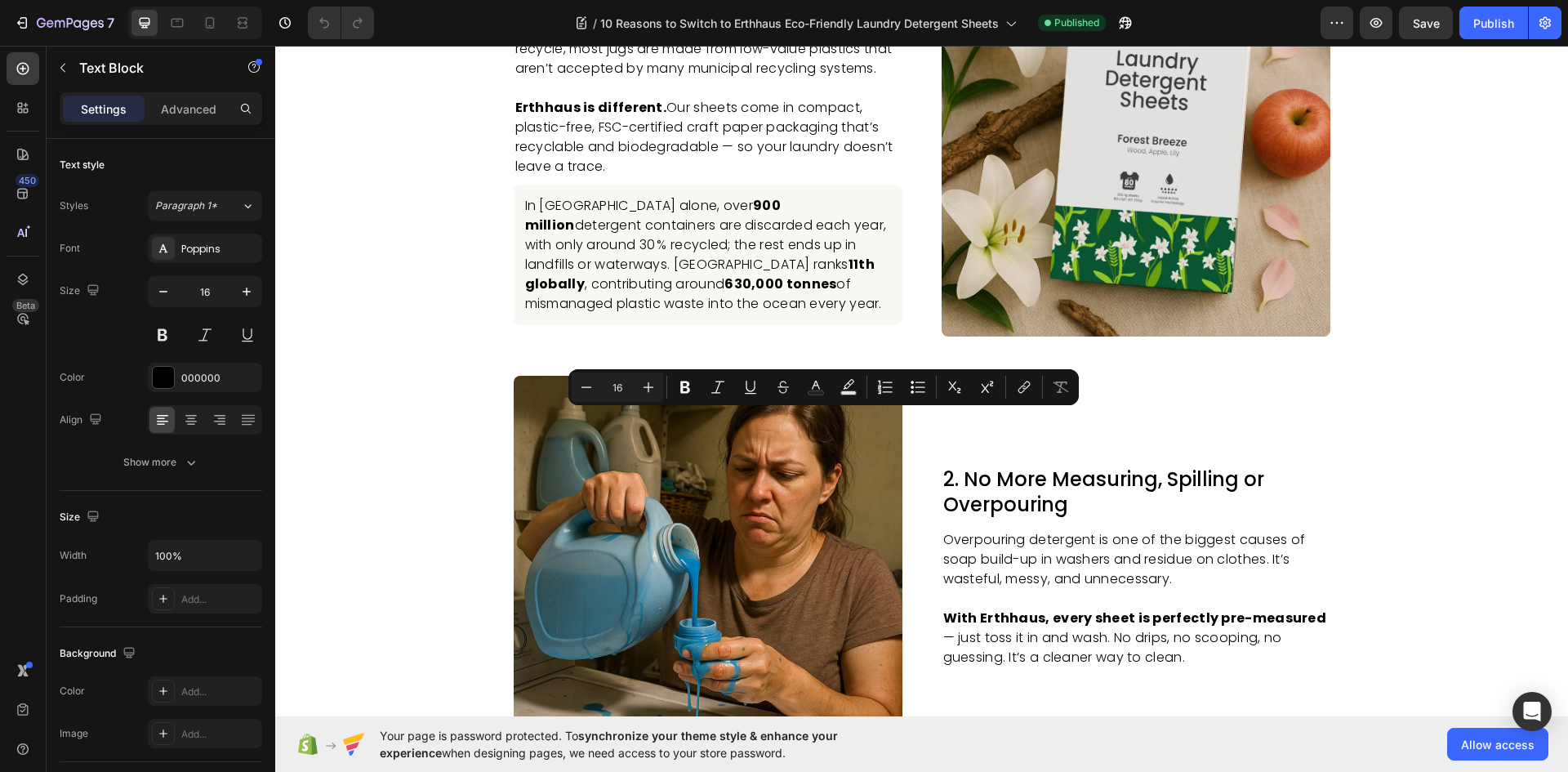
click at [622, 379] on icon "Editor contextual toolbar" at bounding box center [623, 386] width 16 height 16
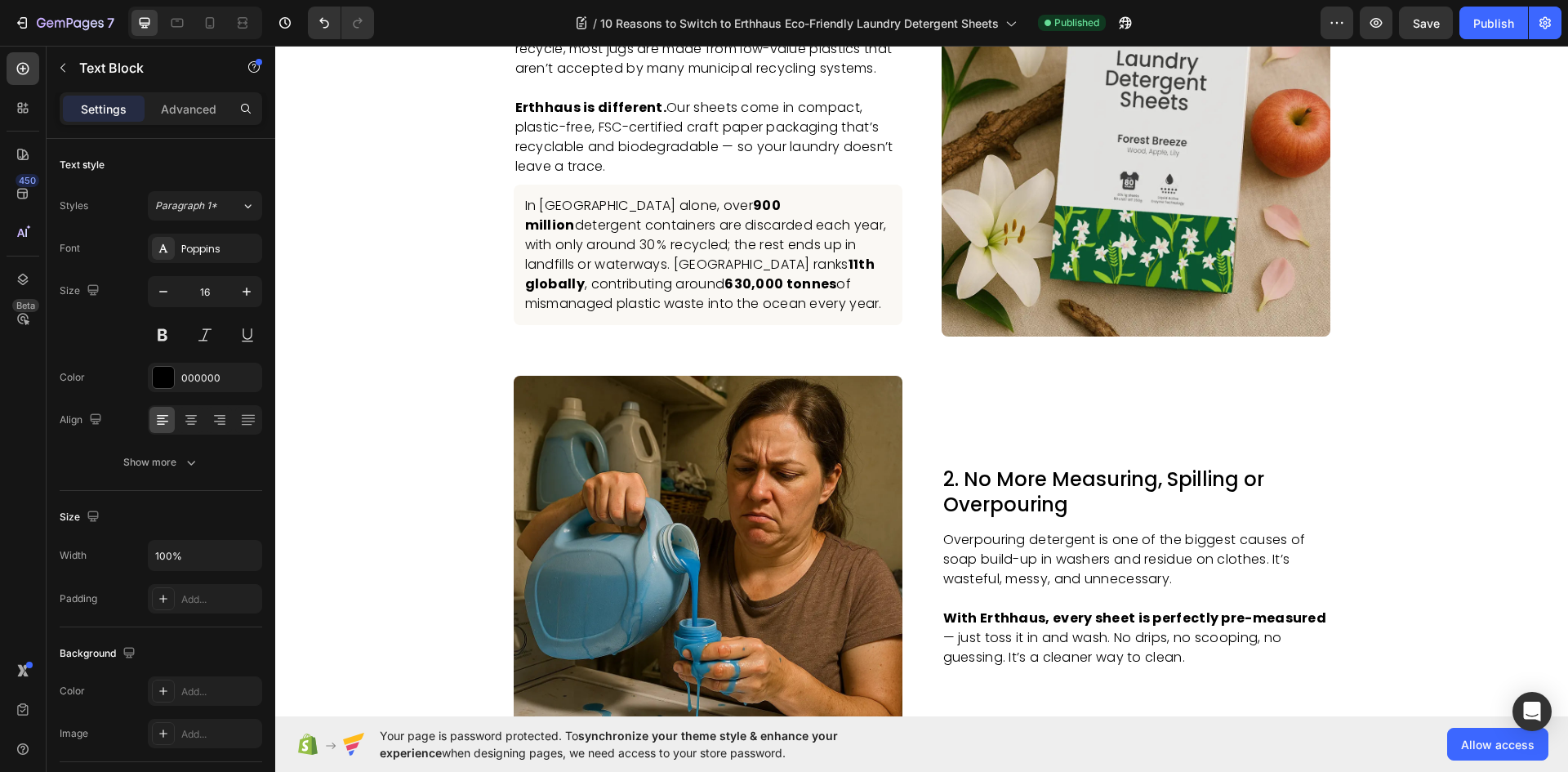
copy p "Australia"
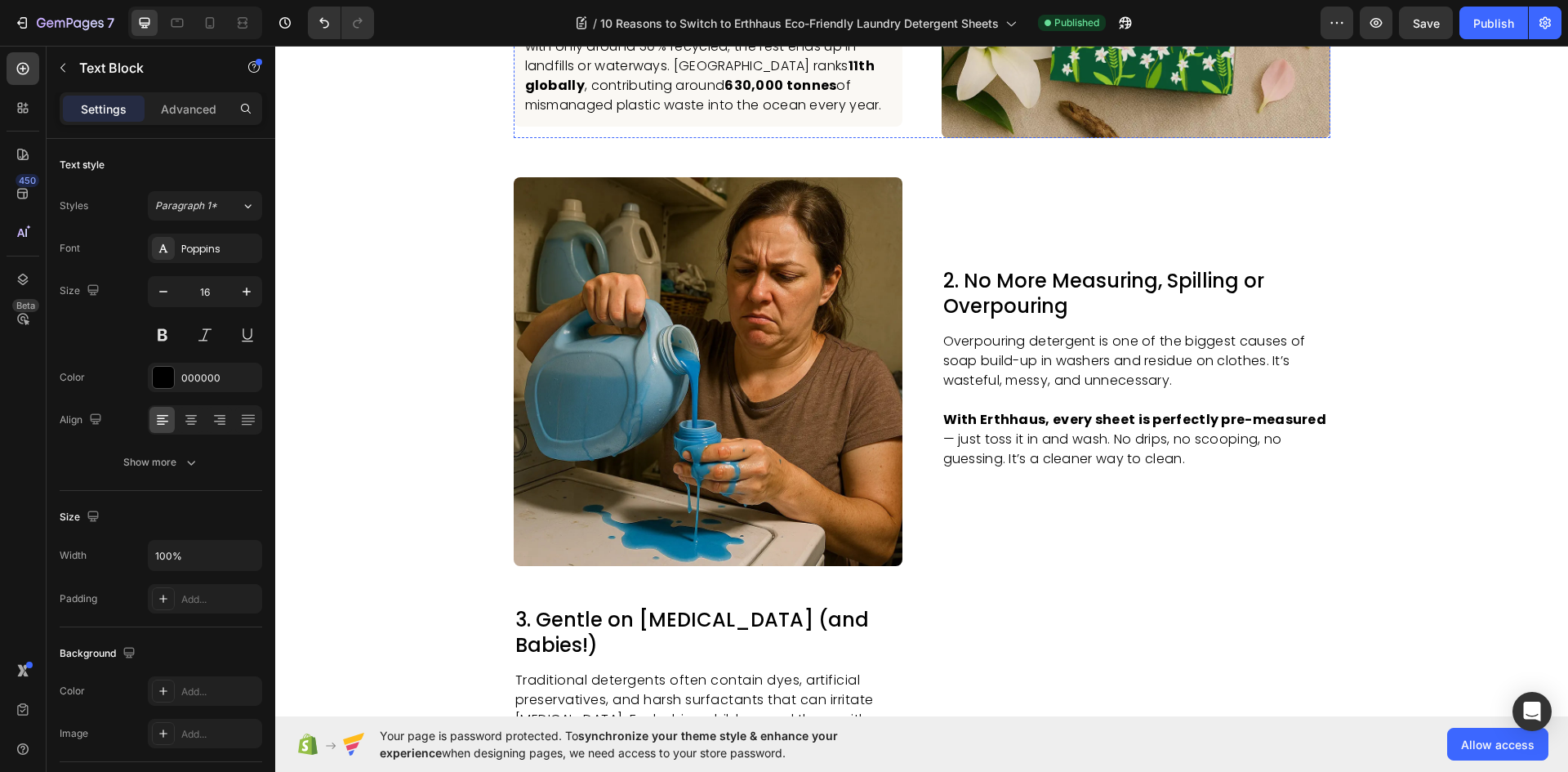
scroll to position [817, 0]
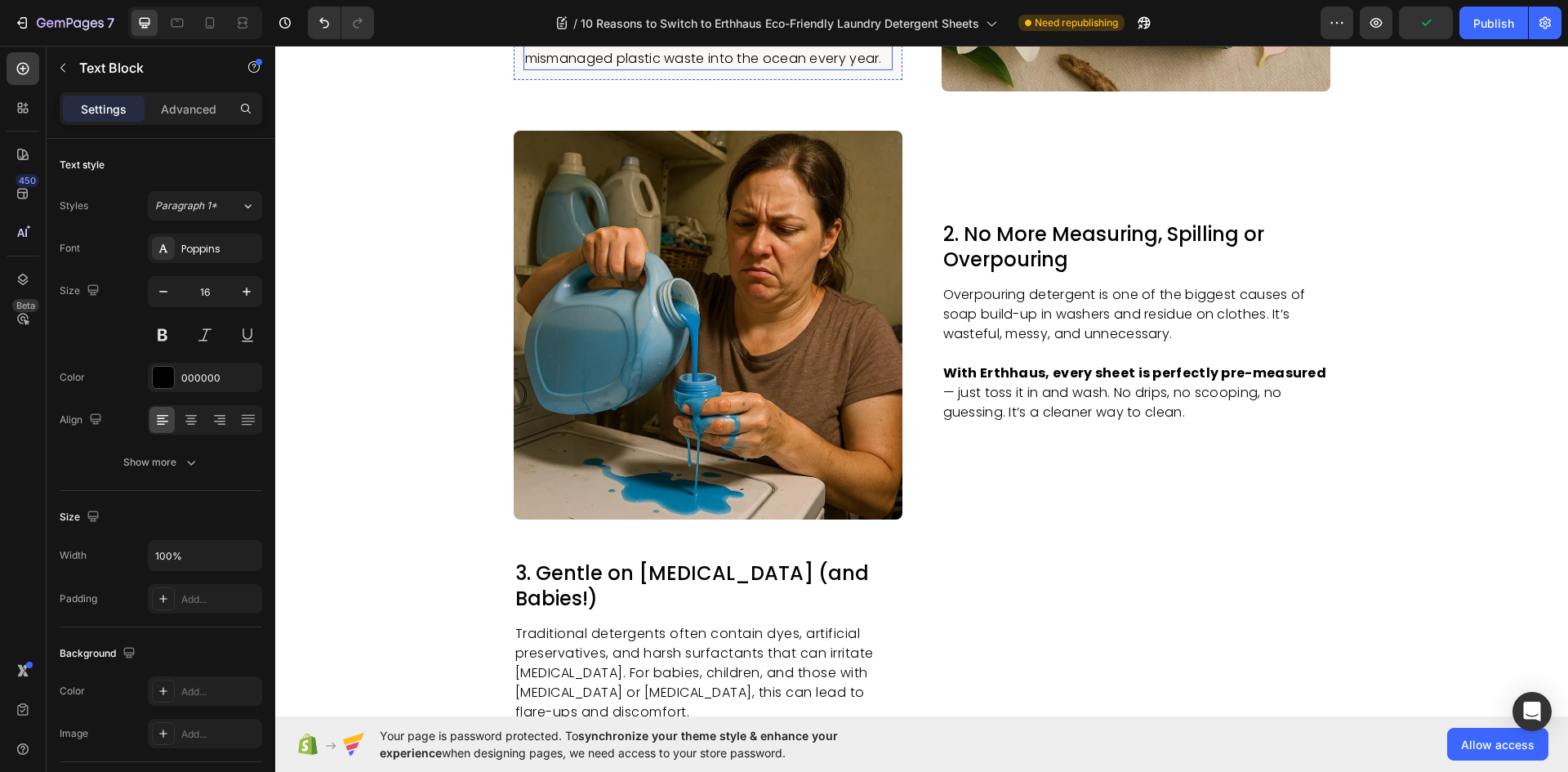
click at [667, 69] on p "In North America alone, over 900 million detergent containers are discarded eac…" at bounding box center [709, 10] width 366 height 118
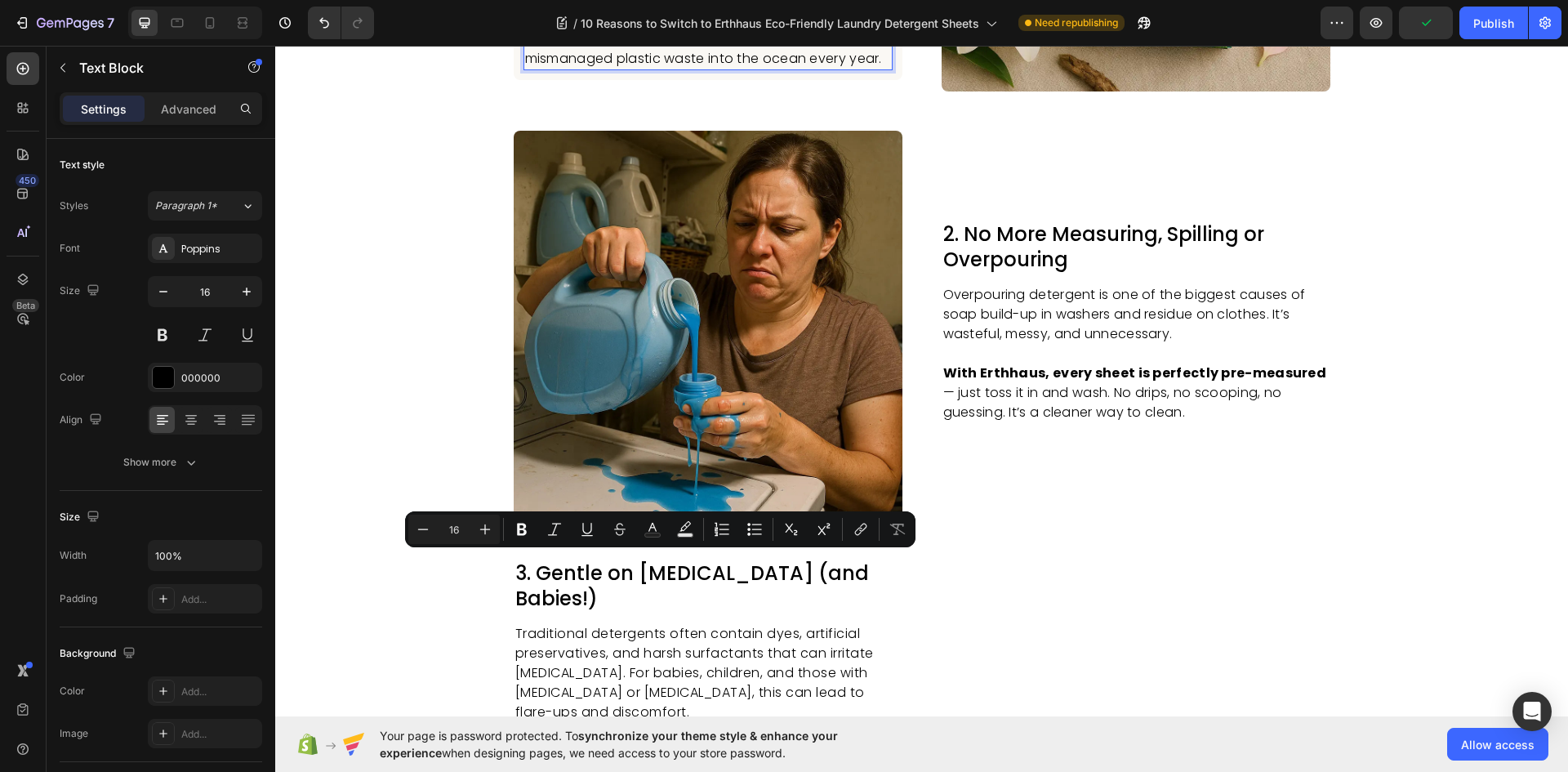
click at [674, 69] on p "In North America alone, over 900 million detergent containers are discarded eac…" at bounding box center [709, 10] width 366 height 118
drag, startPoint x: 668, startPoint y: 563, endPoint x: 597, endPoint y: 564, distance: 71.0
click at [597, 69] on p "In North America alone, over 900 million detergent containers are discarded eac…" at bounding box center [709, 10] width 366 height 118
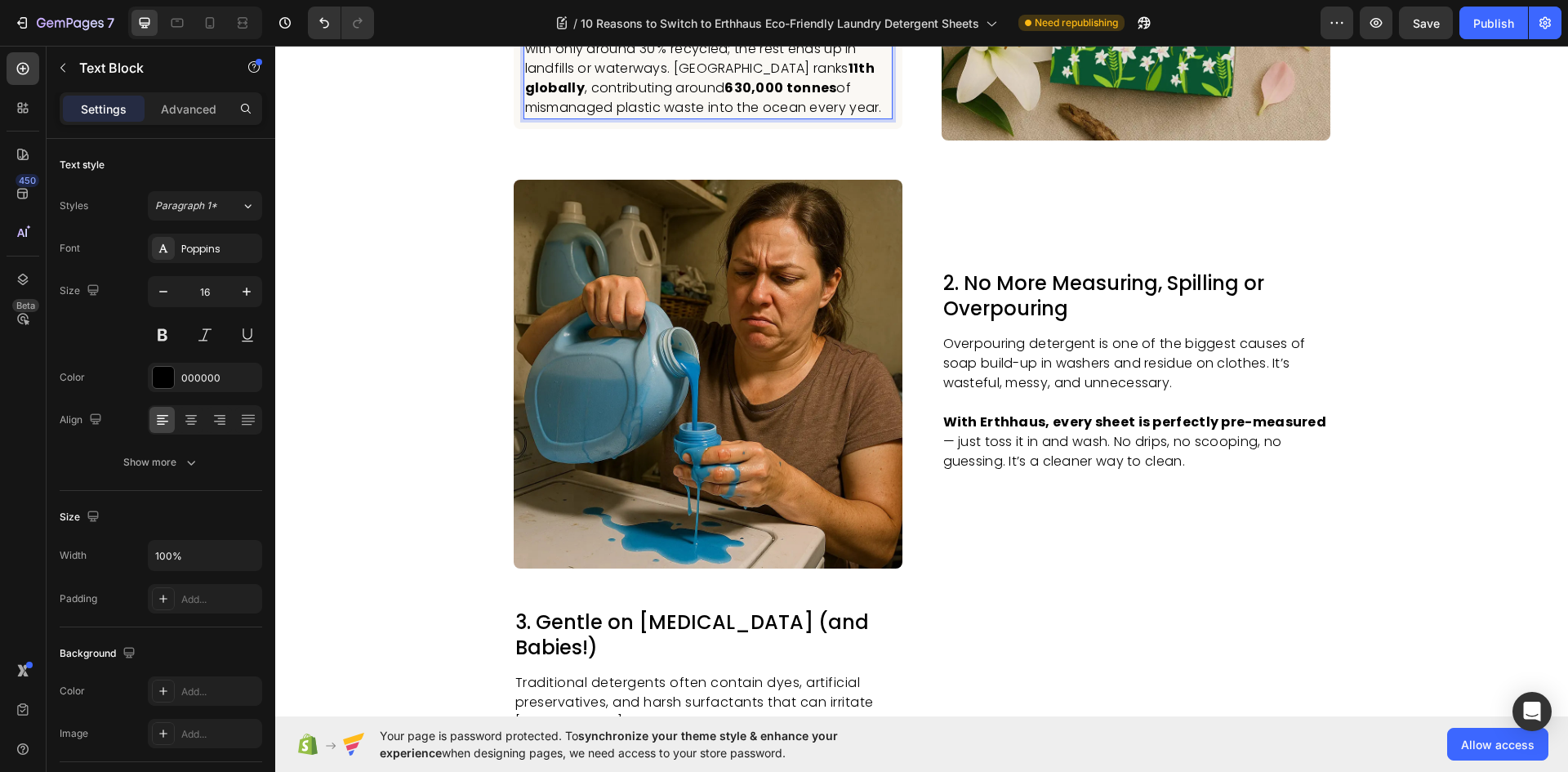
scroll to position [736, 0]
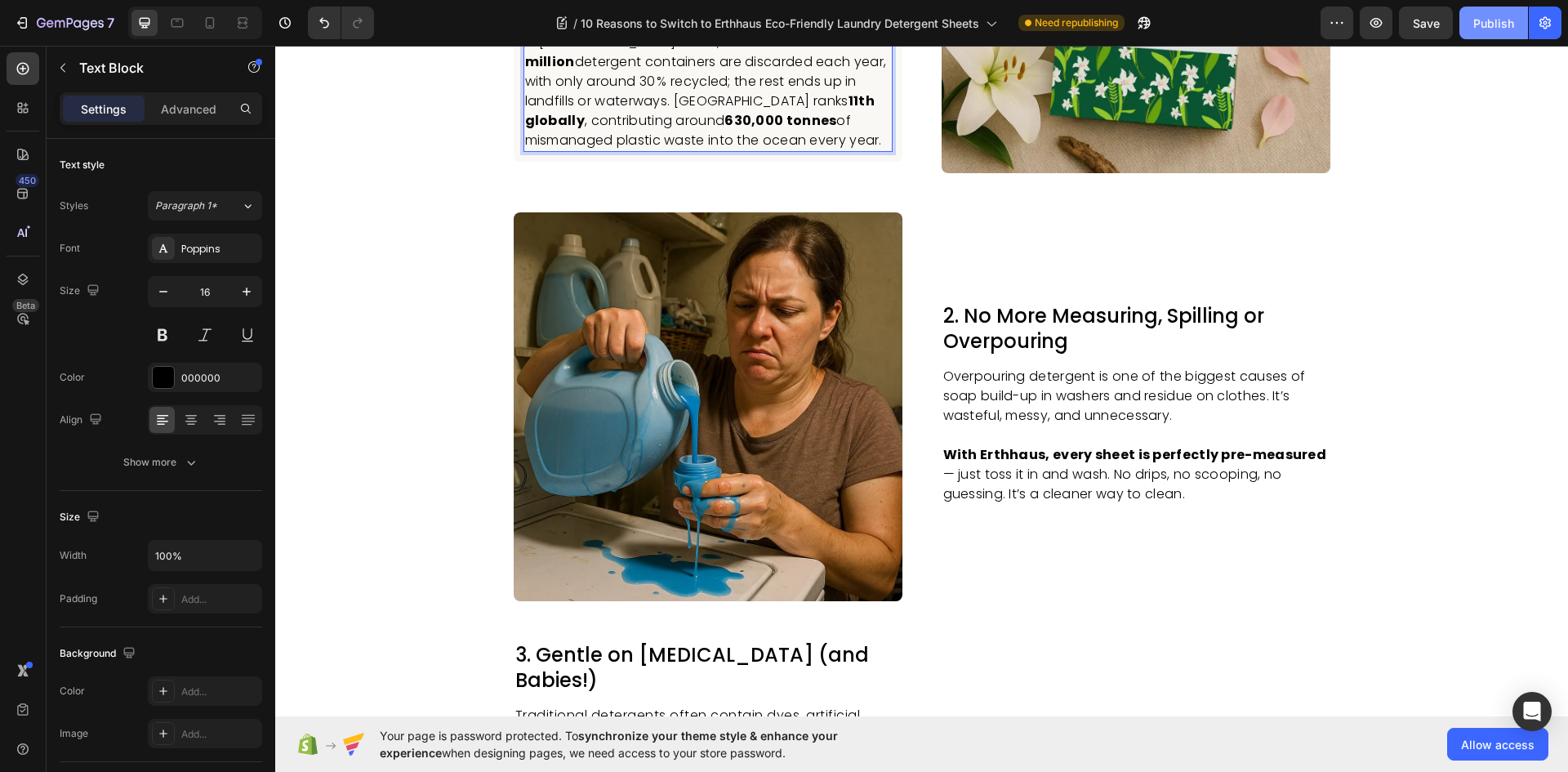
click at [1498, 9] on button "Publish" at bounding box center [1494, 23] width 69 height 33
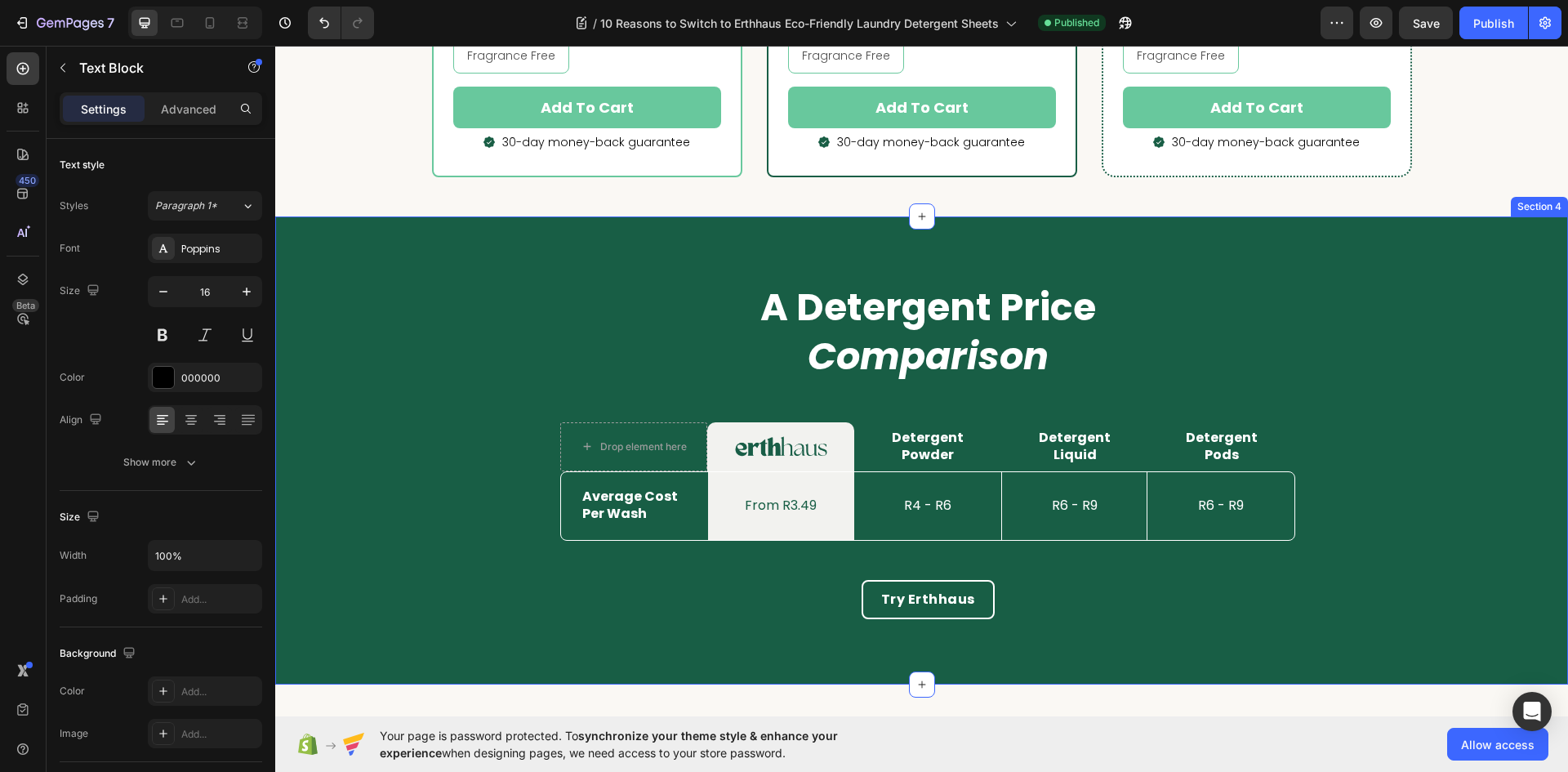
scroll to position [6942, 0]
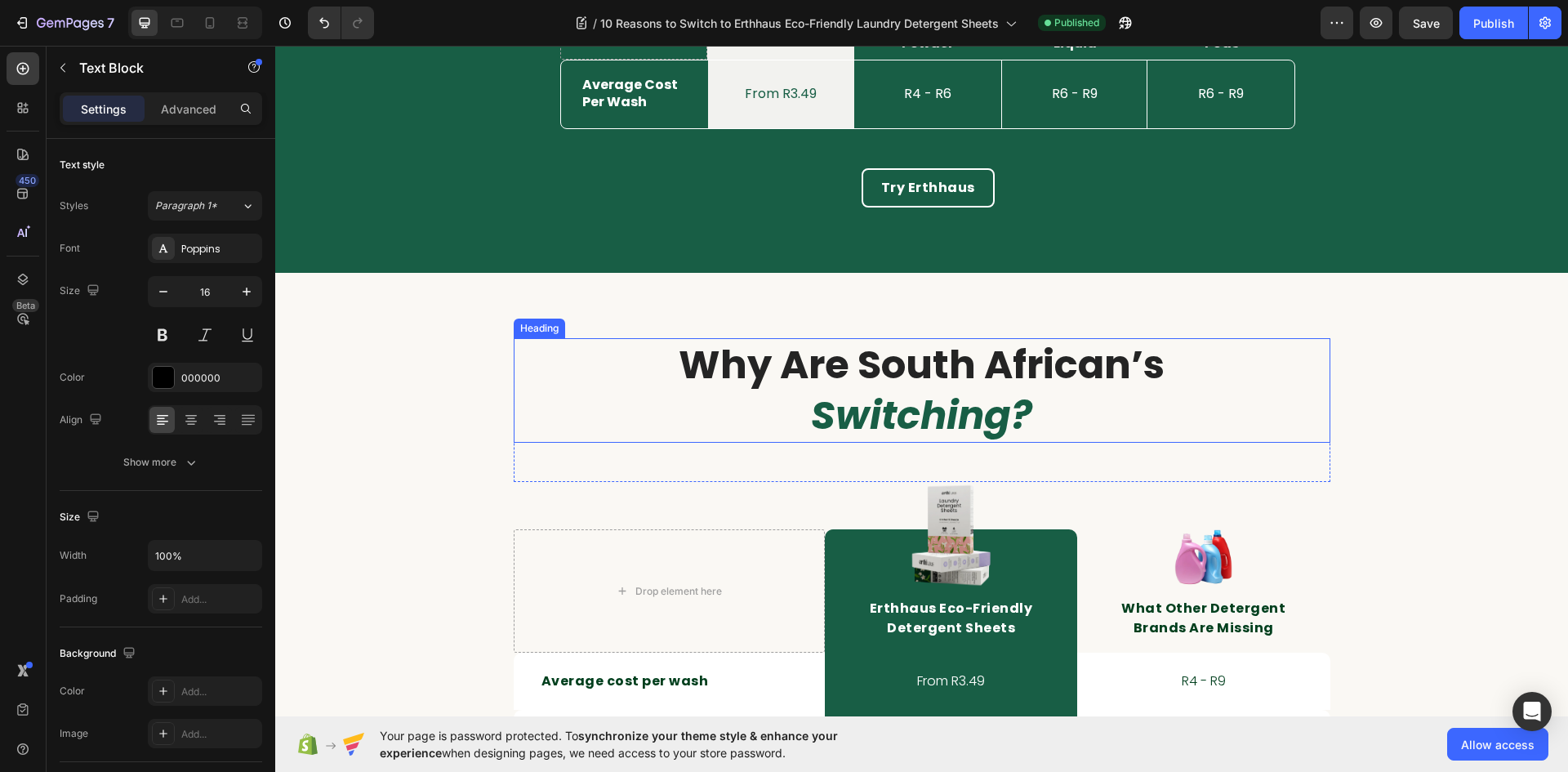
click at [961, 378] on strong "why are south african’s" at bounding box center [922, 364] width 486 height 55
click at [874, 363] on strong "why are south african’s" at bounding box center [922, 364] width 486 height 55
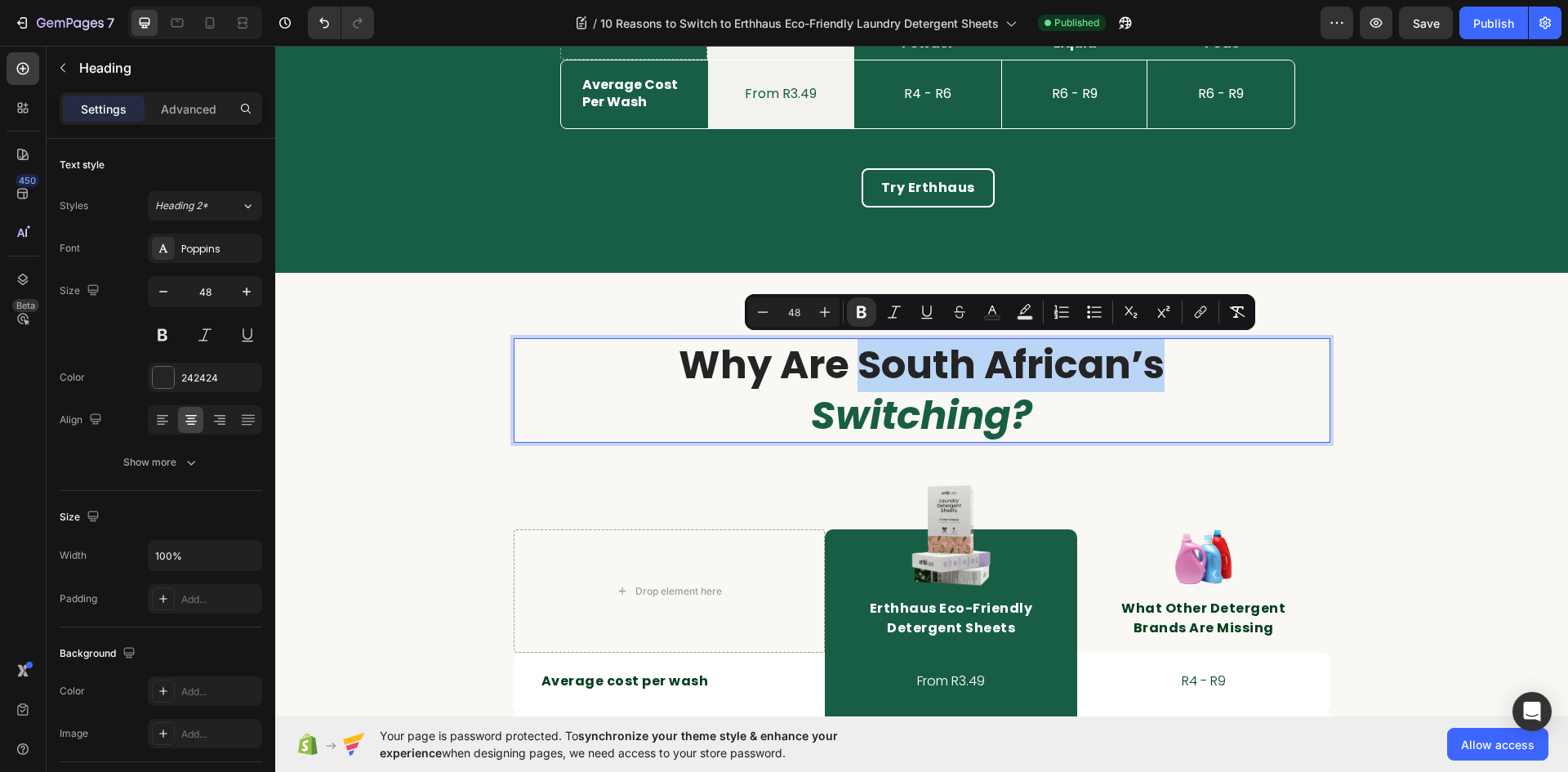
drag, startPoint x: 845, startPoint y: 361, endPoint x: 1148, endPoint y: 377, distance: 303.4
click at [1148, 377] on strong "why are south african’s" at bounding box center [922, 364] width 486 height 55
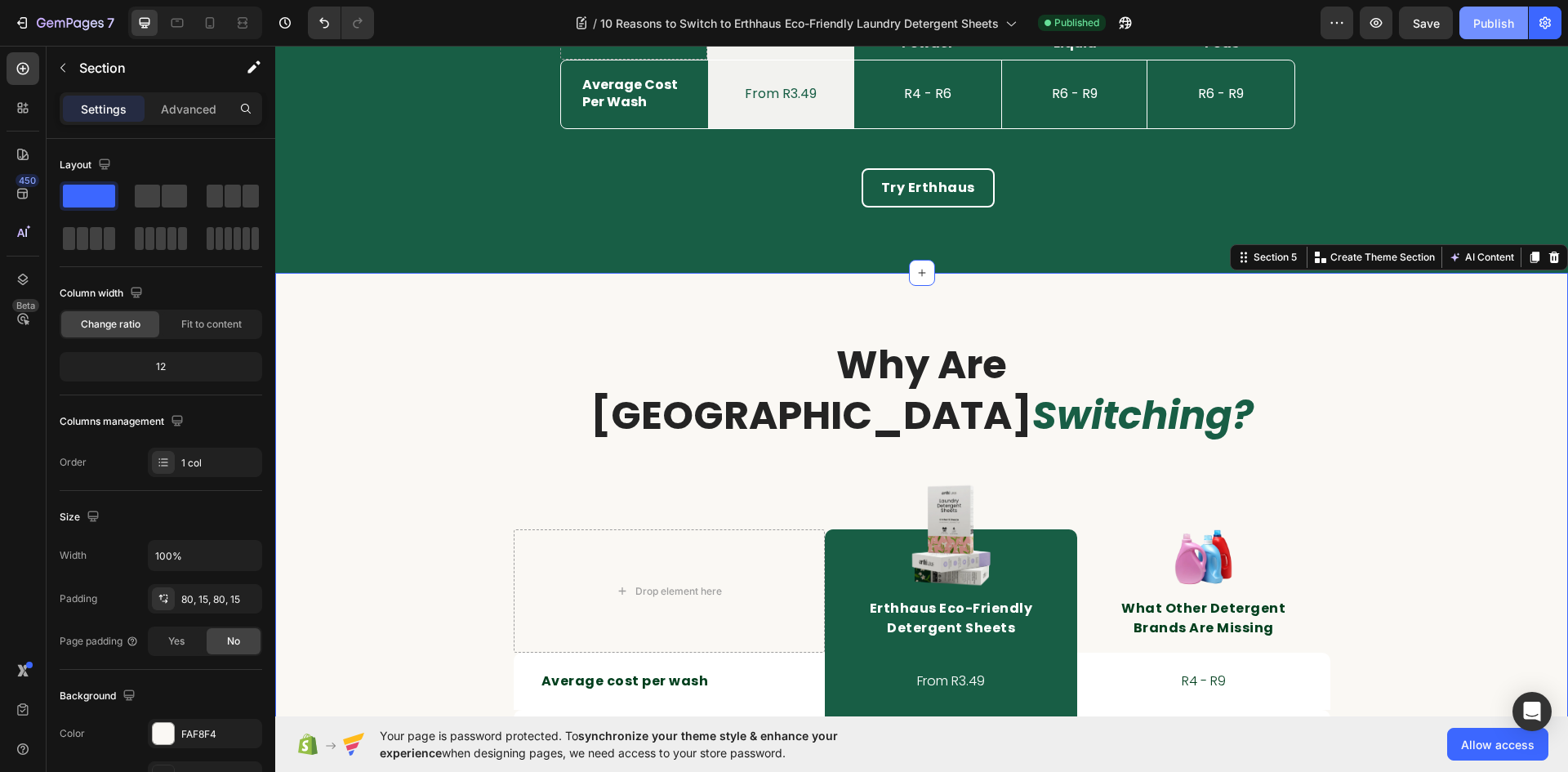
click at [1484, 14] on div "Publish" at bounding box center [1493, 23] width 41 height 17
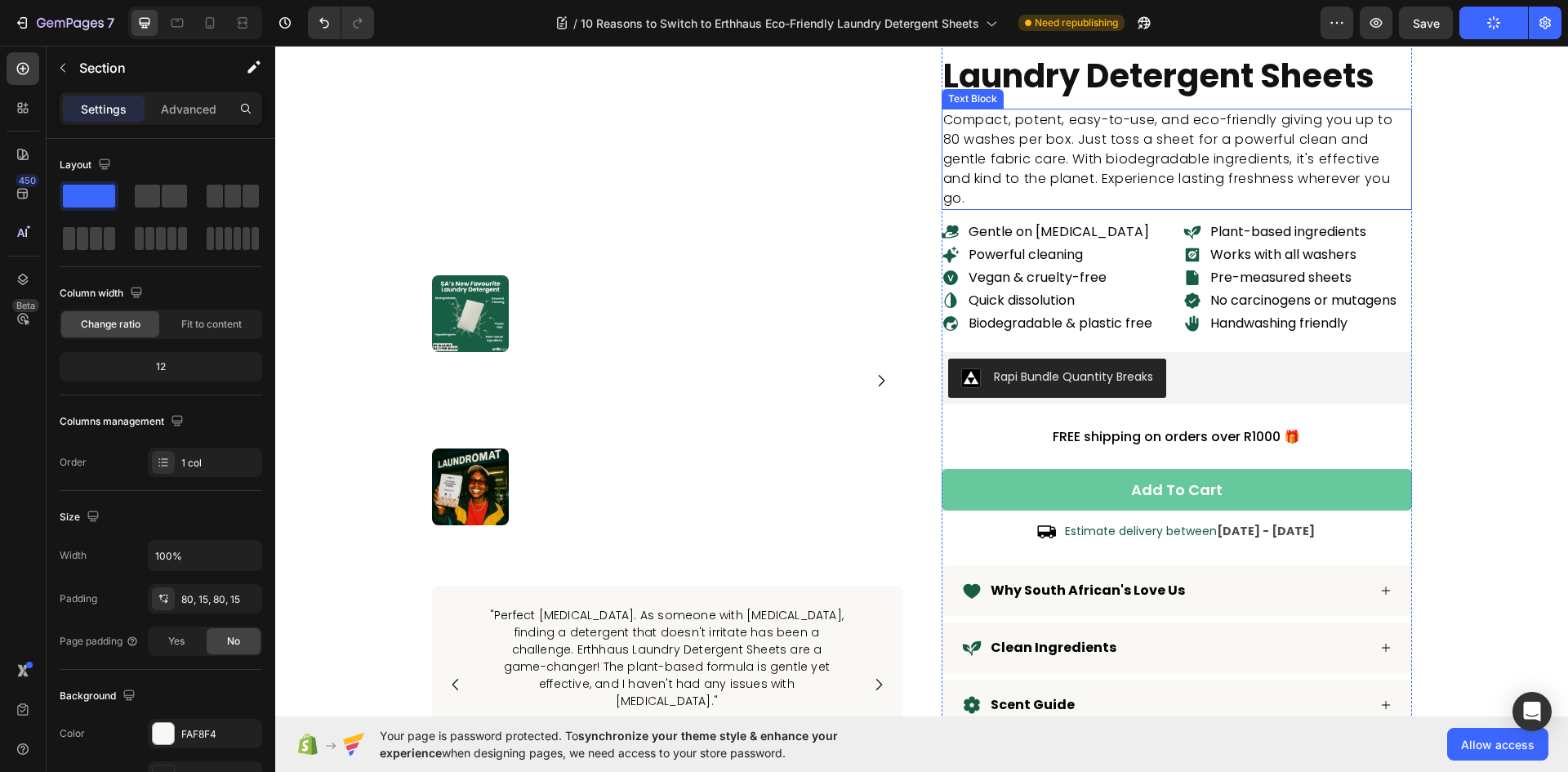
scroll to position [8331, 0]
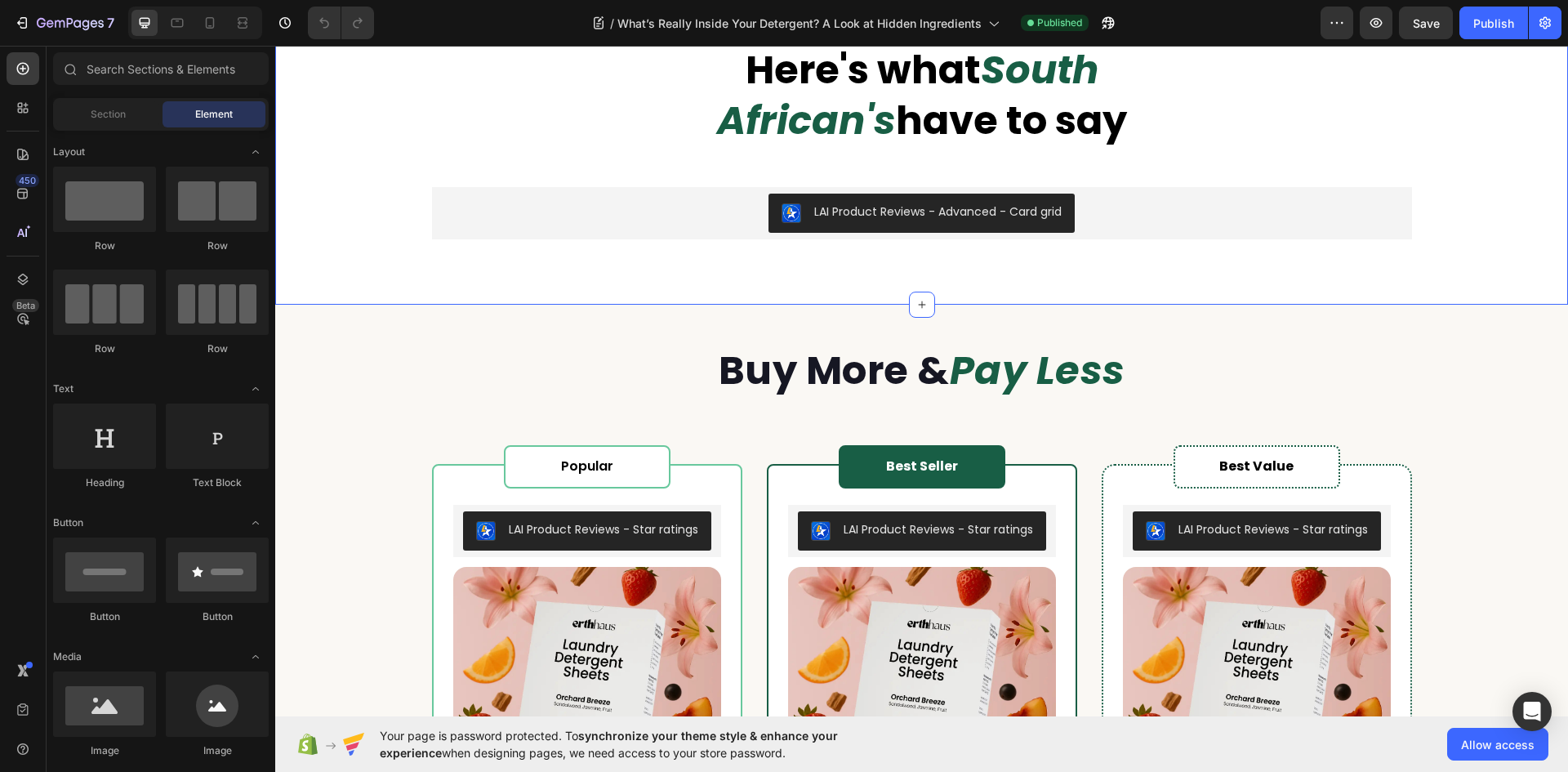
scroll to position [2940, 0]
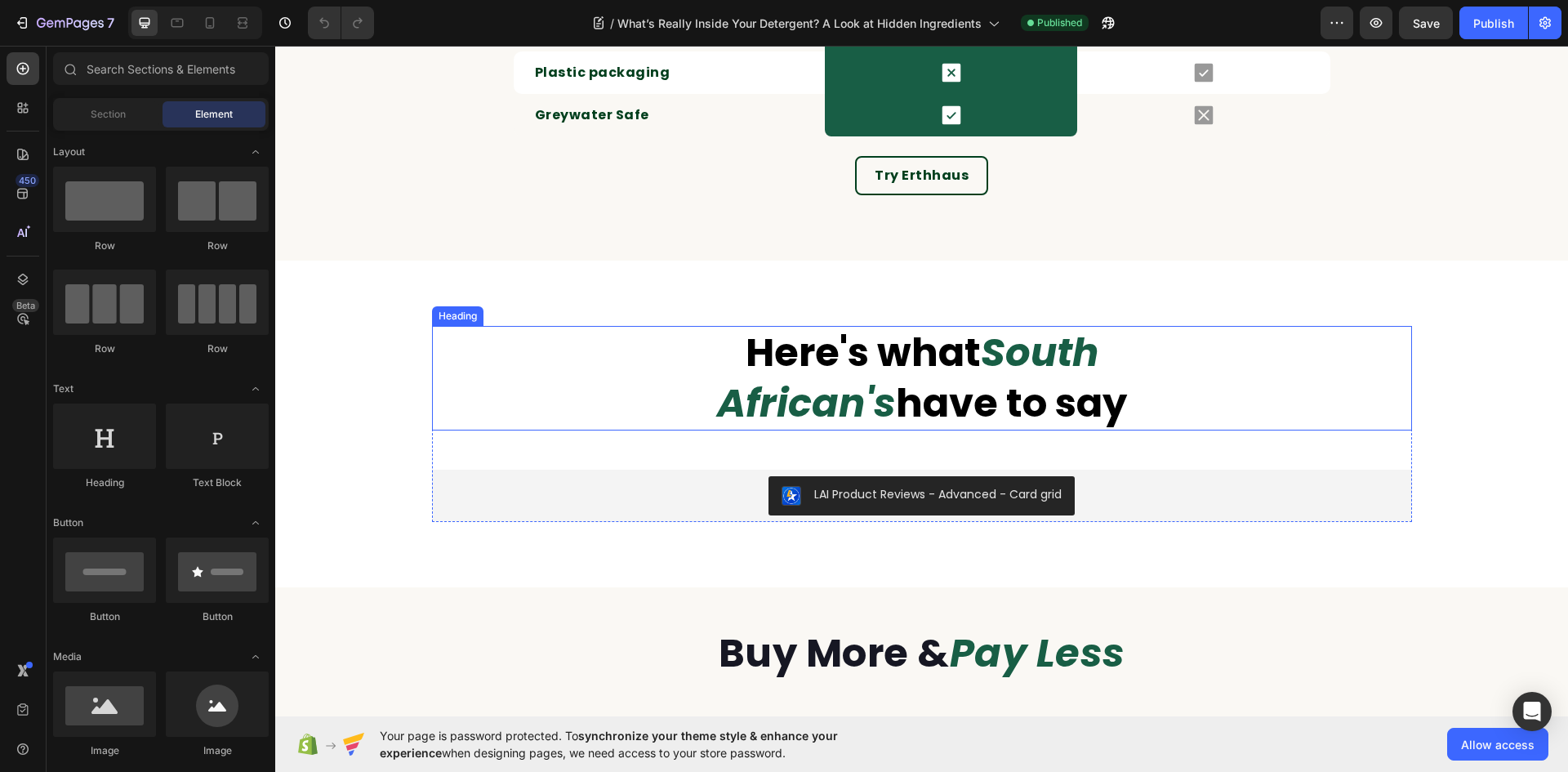
click at [984, 354] on strong "South African's" at bounding box center [908, 378] width 382 height 105
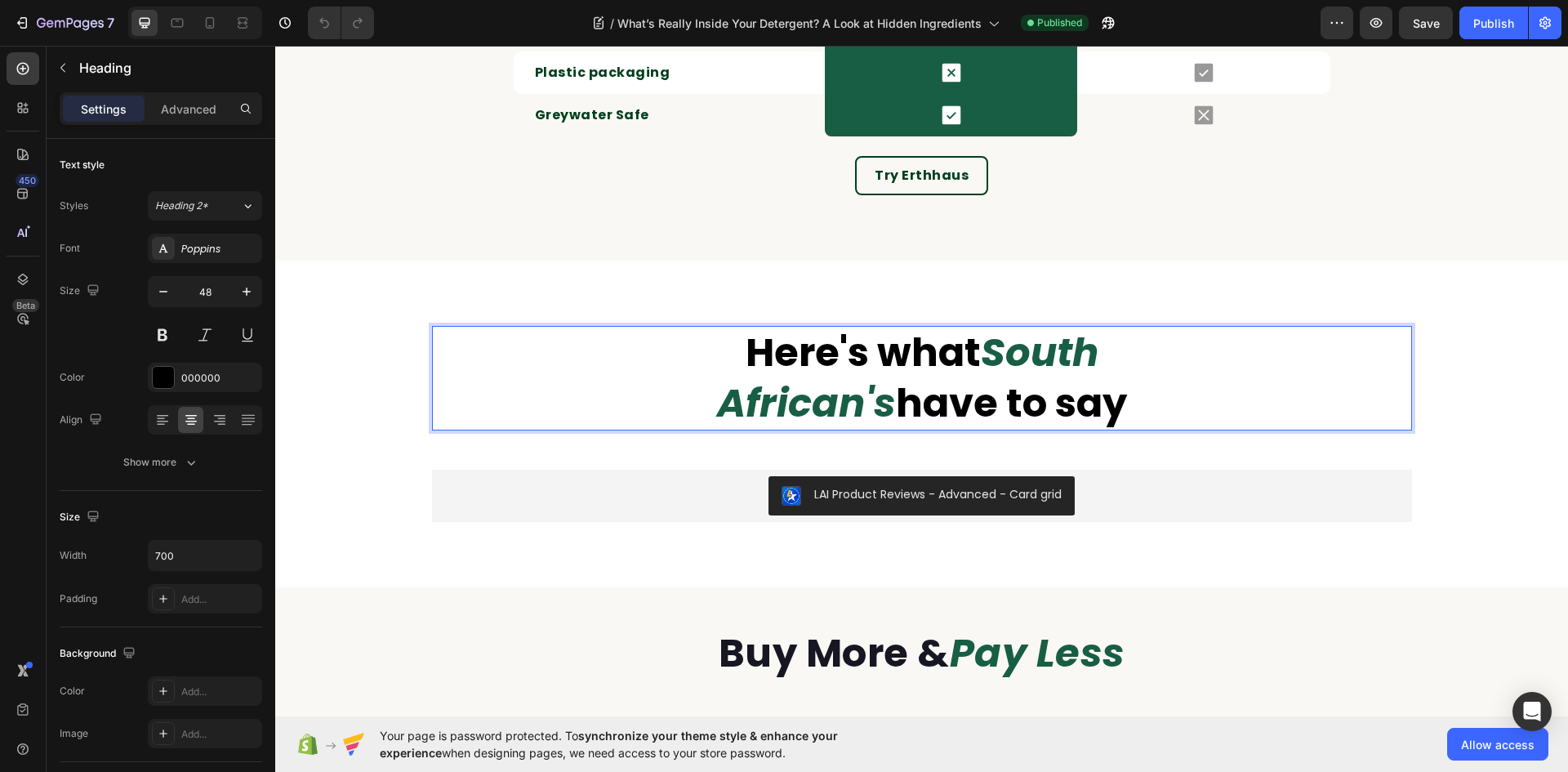
click at [872, 345] on strong "Here's what" at bounding box center [863, 352] width 235 height 55
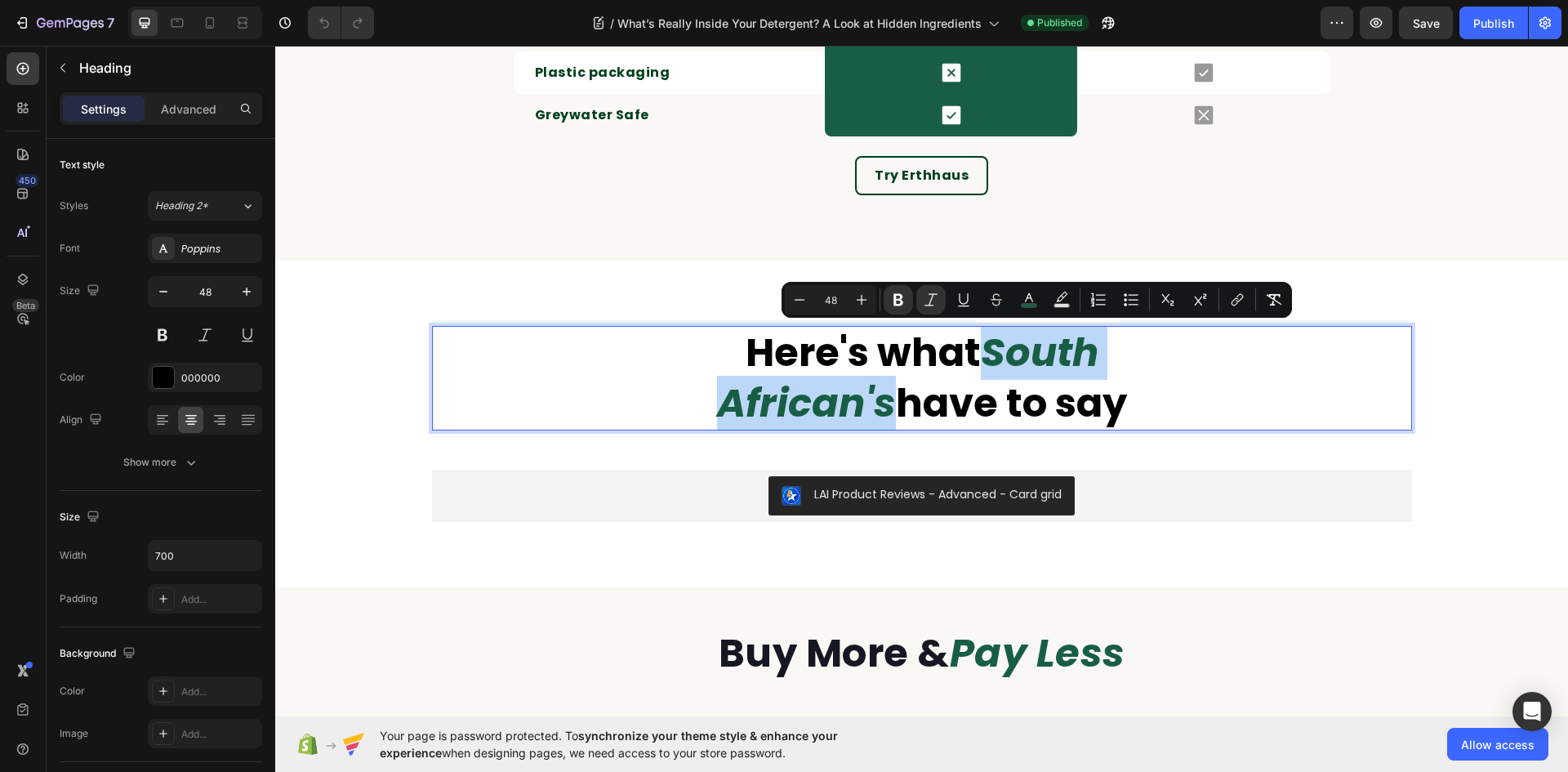
drag, startPoint x: 892, startPoint y: 346, endPoint x: 1186, endPoint y: 351, distance: 294.0
click at [1098, 351] on strong "South African's" at bounding box center [908, 378] width 382 height 105
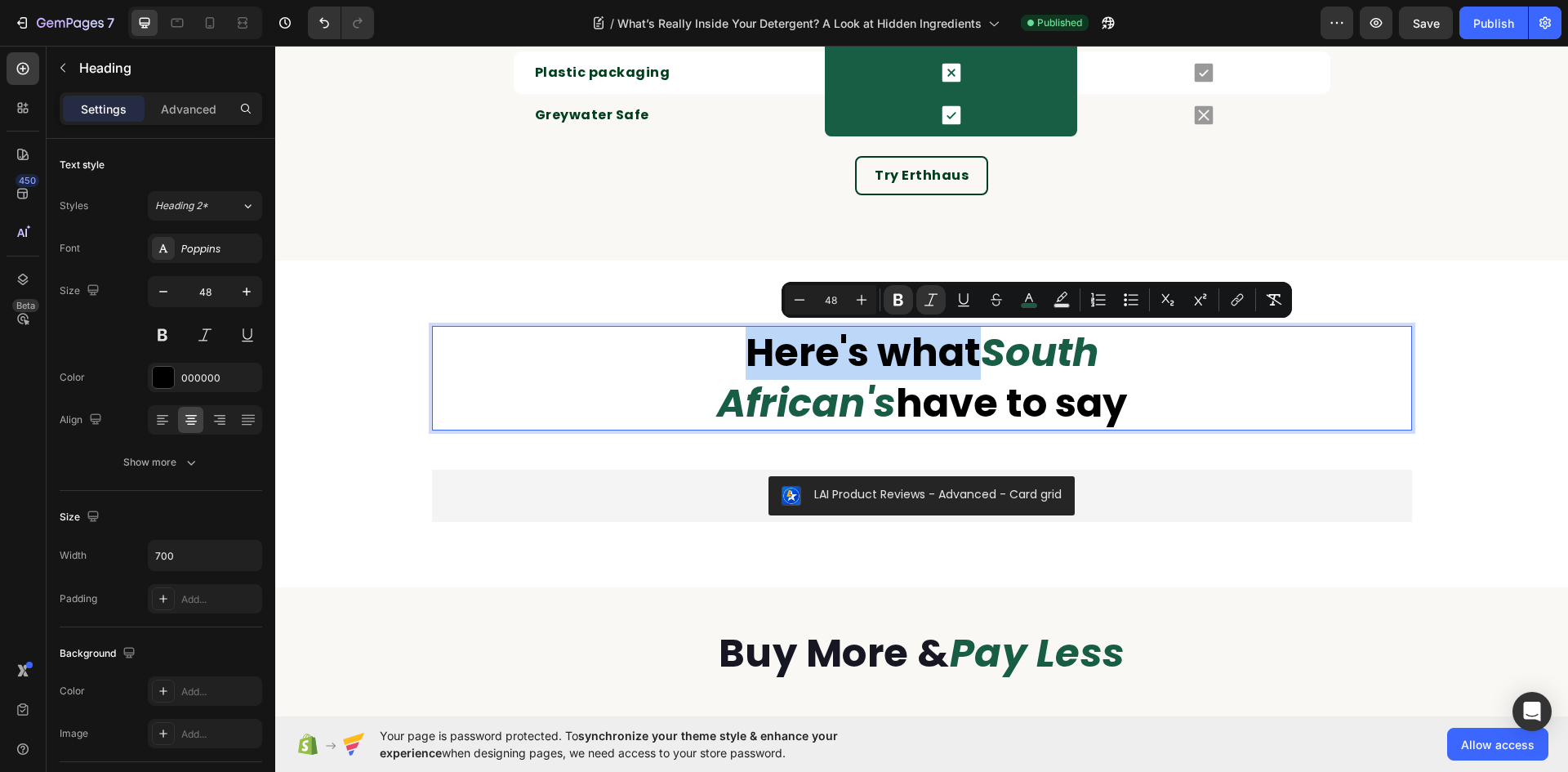
click at [1098, 356] on strong "South African's" at bounding box center [908, 378] width 382 height 105
click at [1098, 357] on strong "South African's" at bounding box center [908, 378] width 382 height 105
click at [1043, 358] on strong "South African's" at bounding box center [908, 378] width 382 height 105
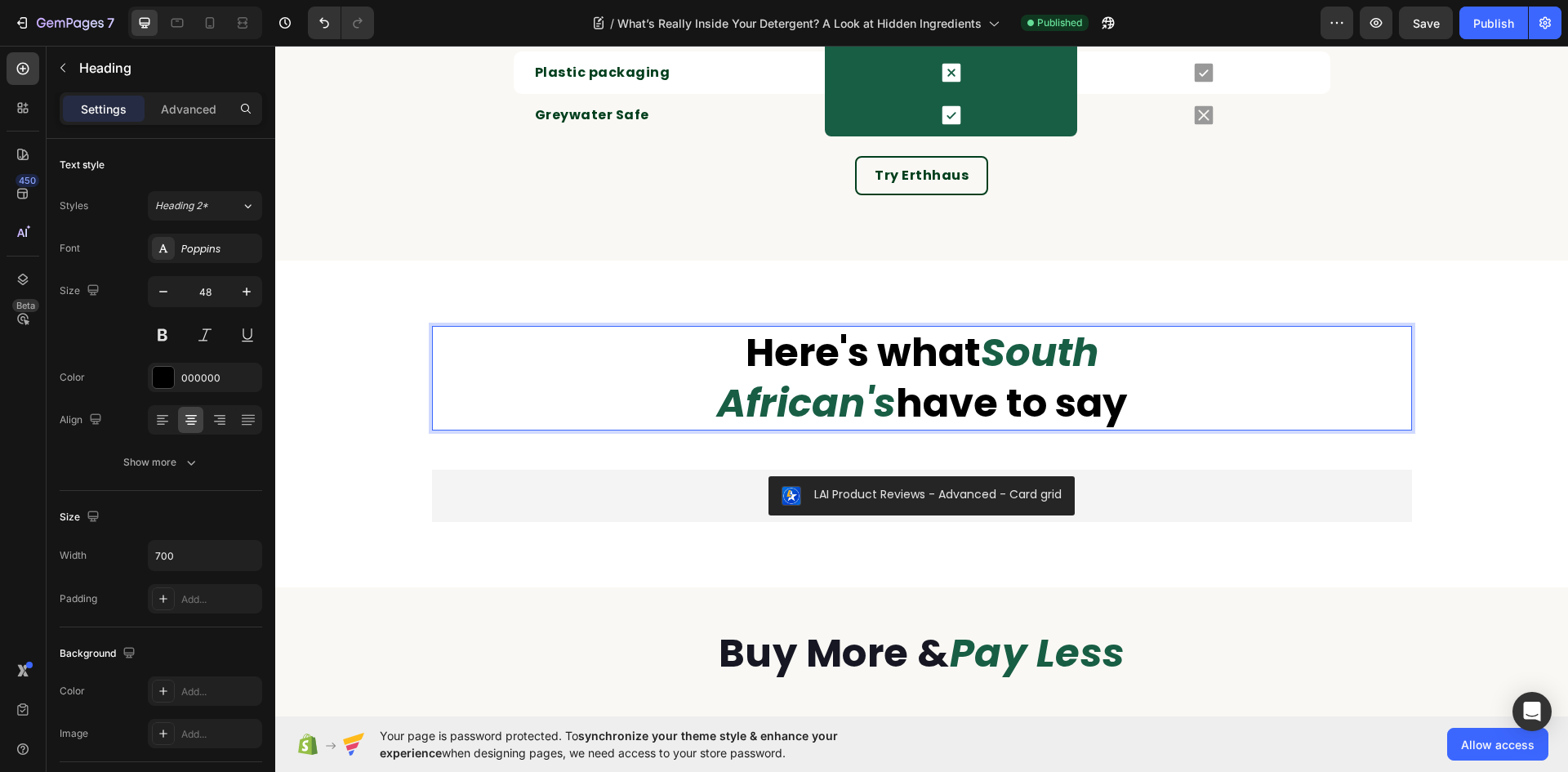
click at [1098, 358] on strong "South African's" at bounding box center [908, 378] width 382 height 105
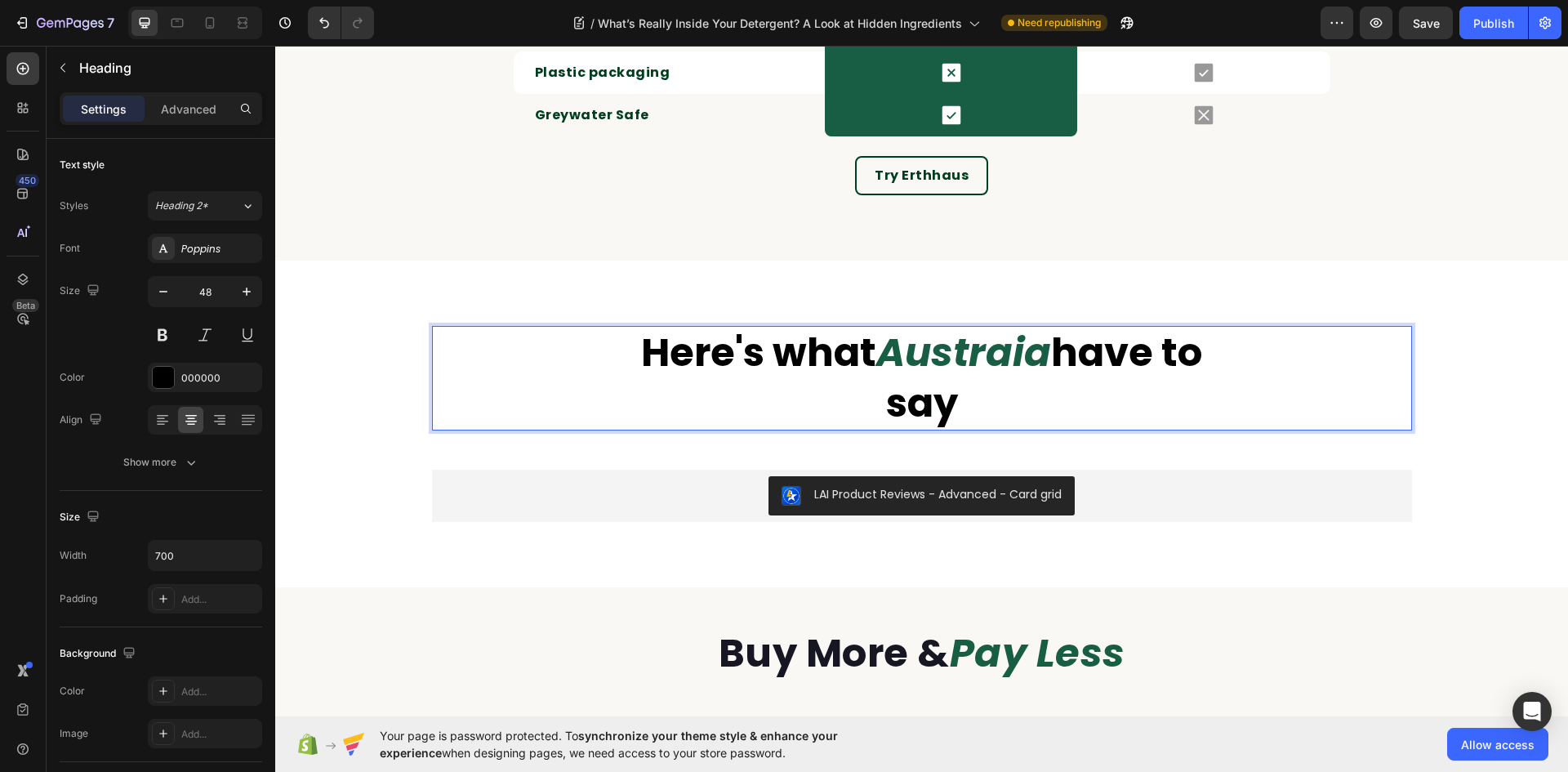
click at [999, 354] on strong "Austraia" at bounding box center [964, 352] width 175 height 55
click at [1031, 361] on strong "Austraia" at bounding box center [964, 352] width 175 height 55
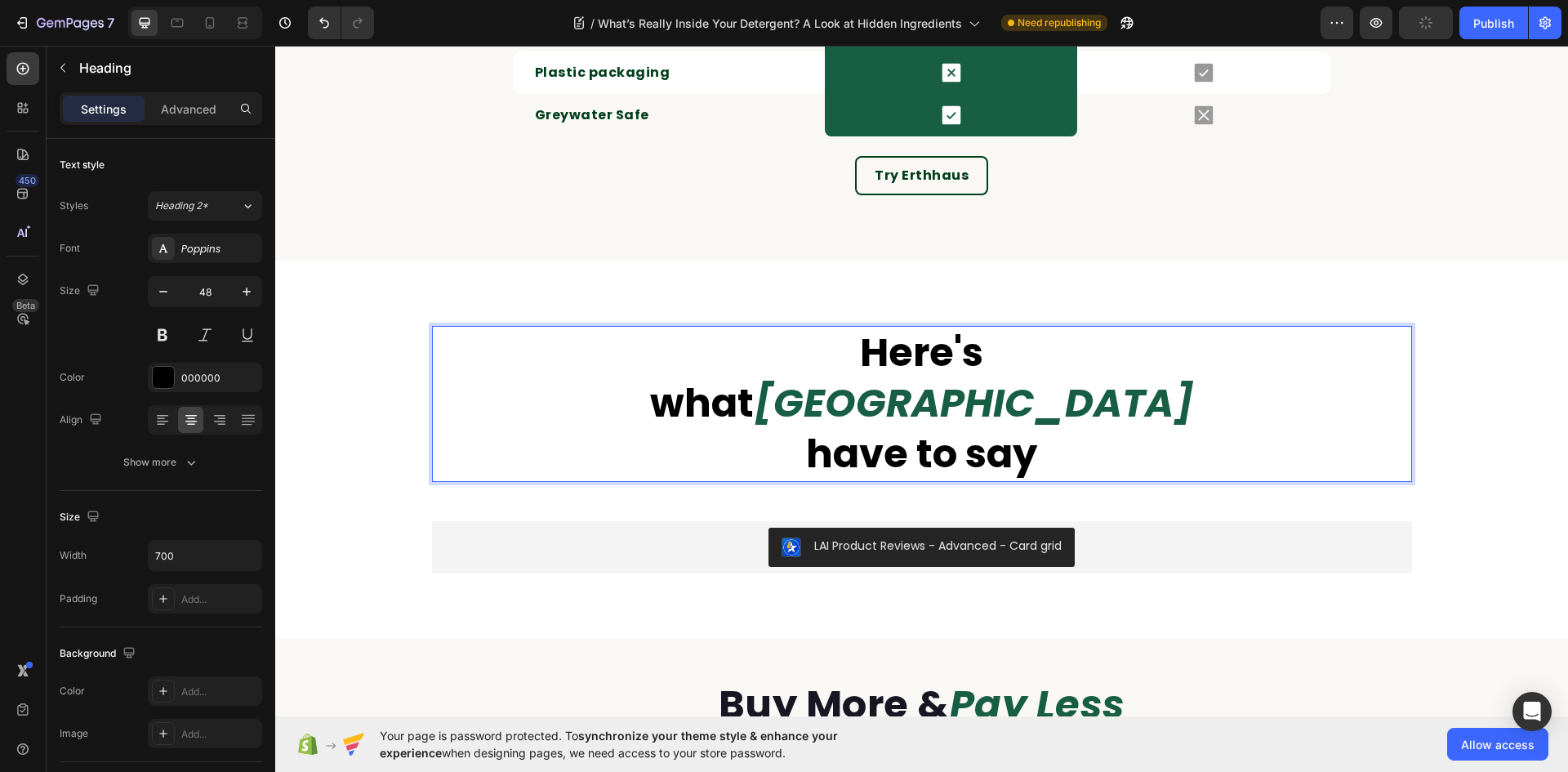
click at [1012, 407] on p "Here's what Australia have to say" at bounding box center [922, 404] width 569 height 152
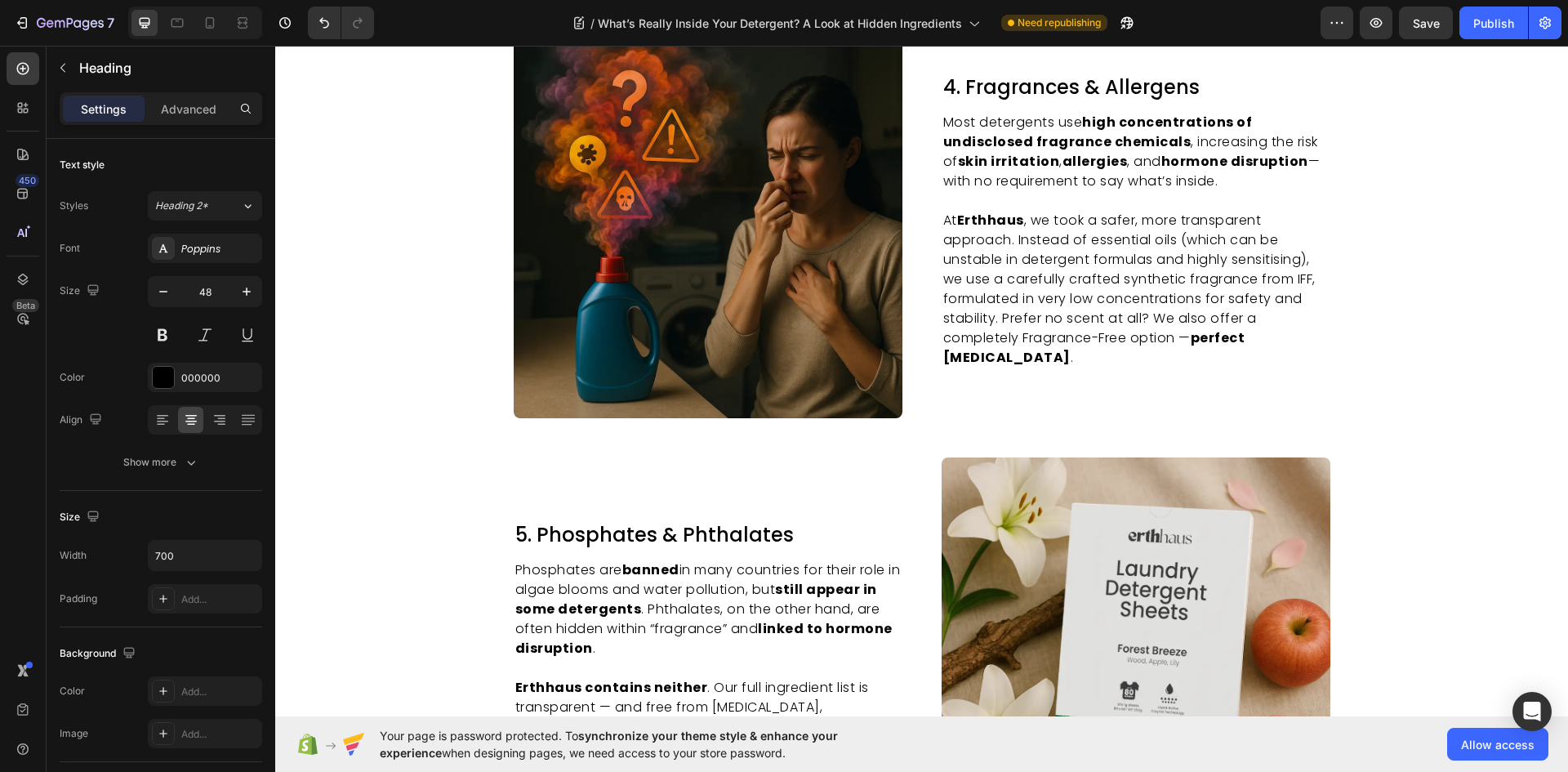
scroll to position [2189, 0]
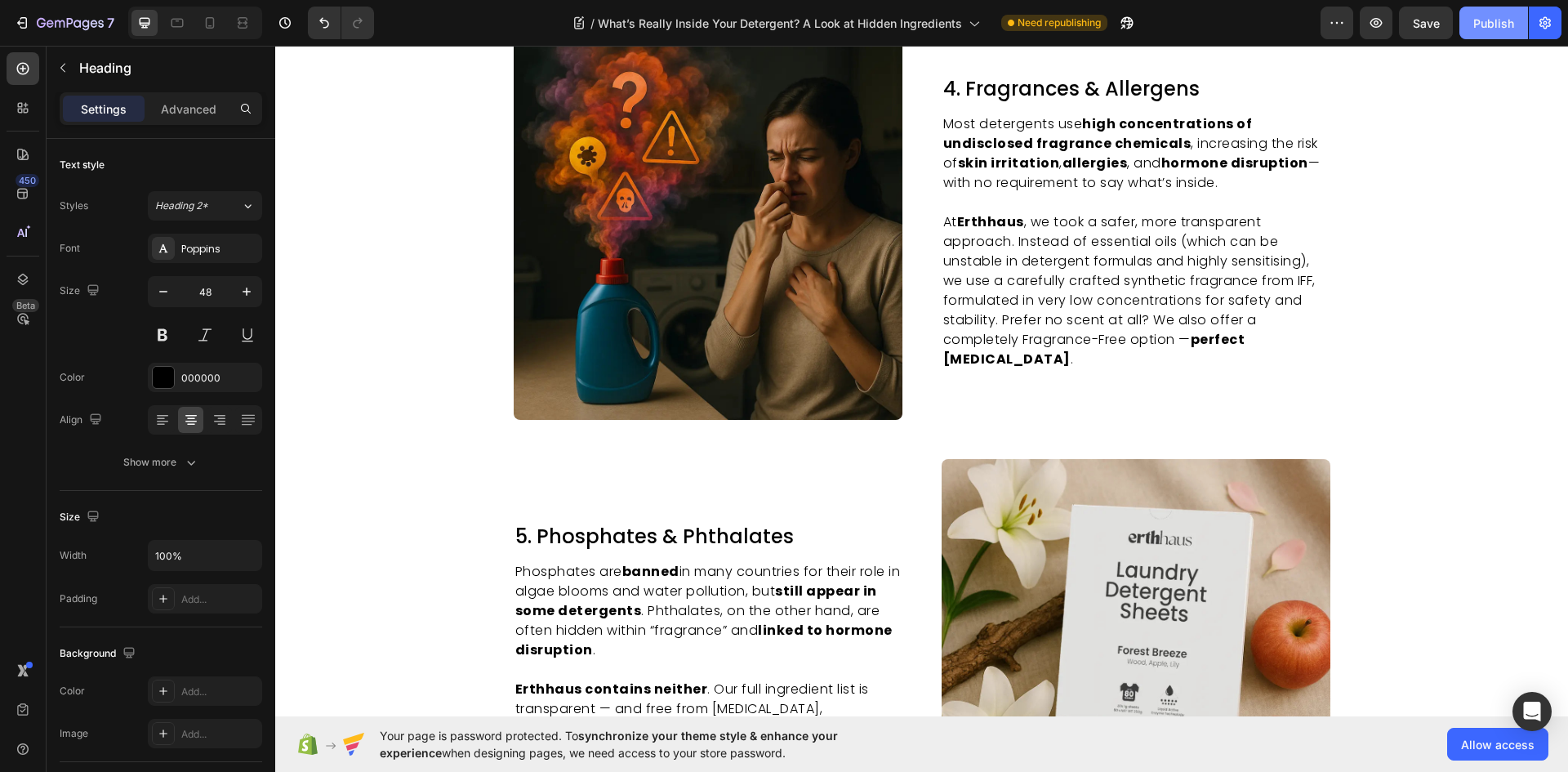
click at [1495, 18] on div "Publish" at bounding box center [1493, 23] width 41 height 17
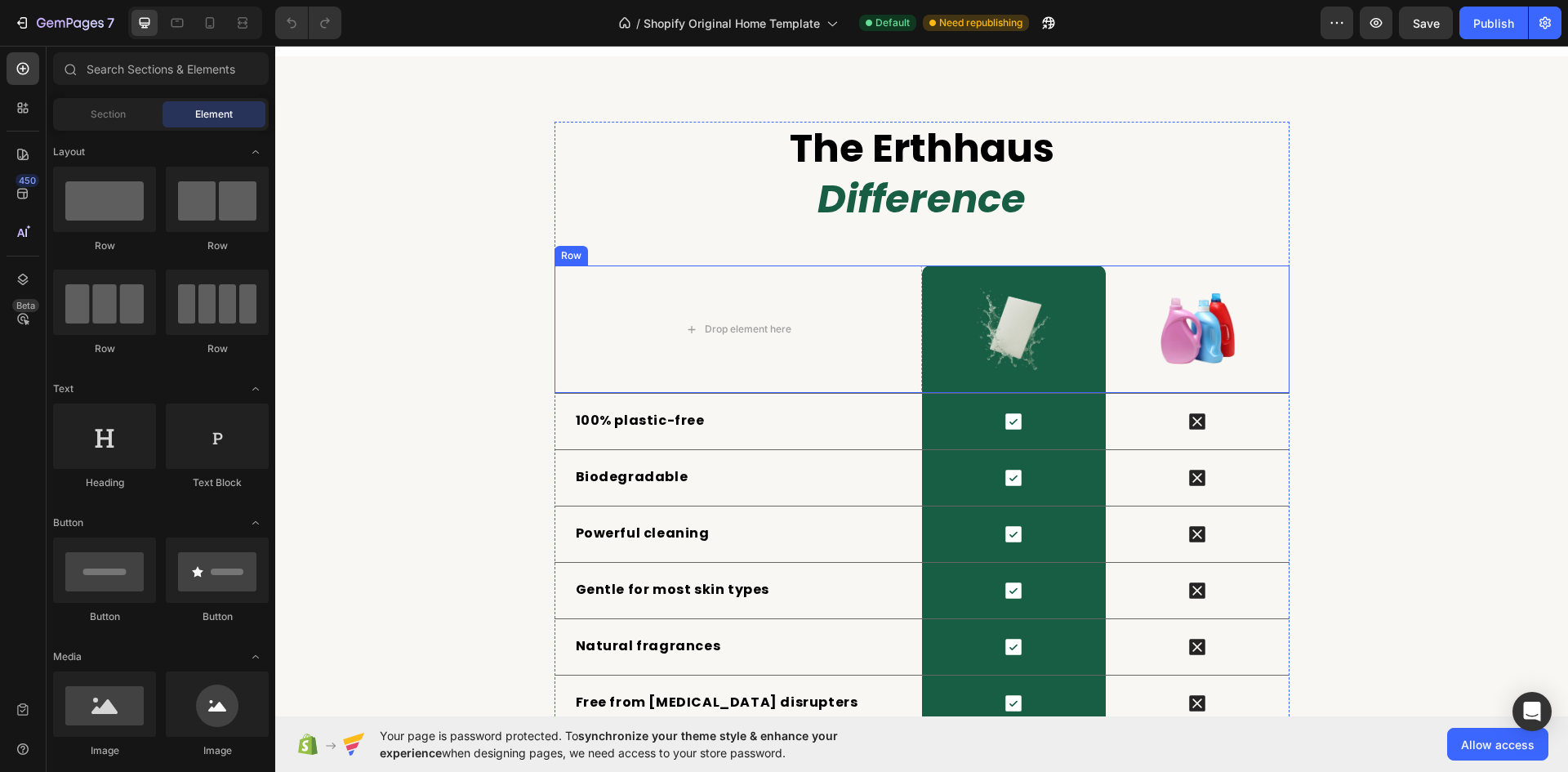
scroll to position [1633, 0]
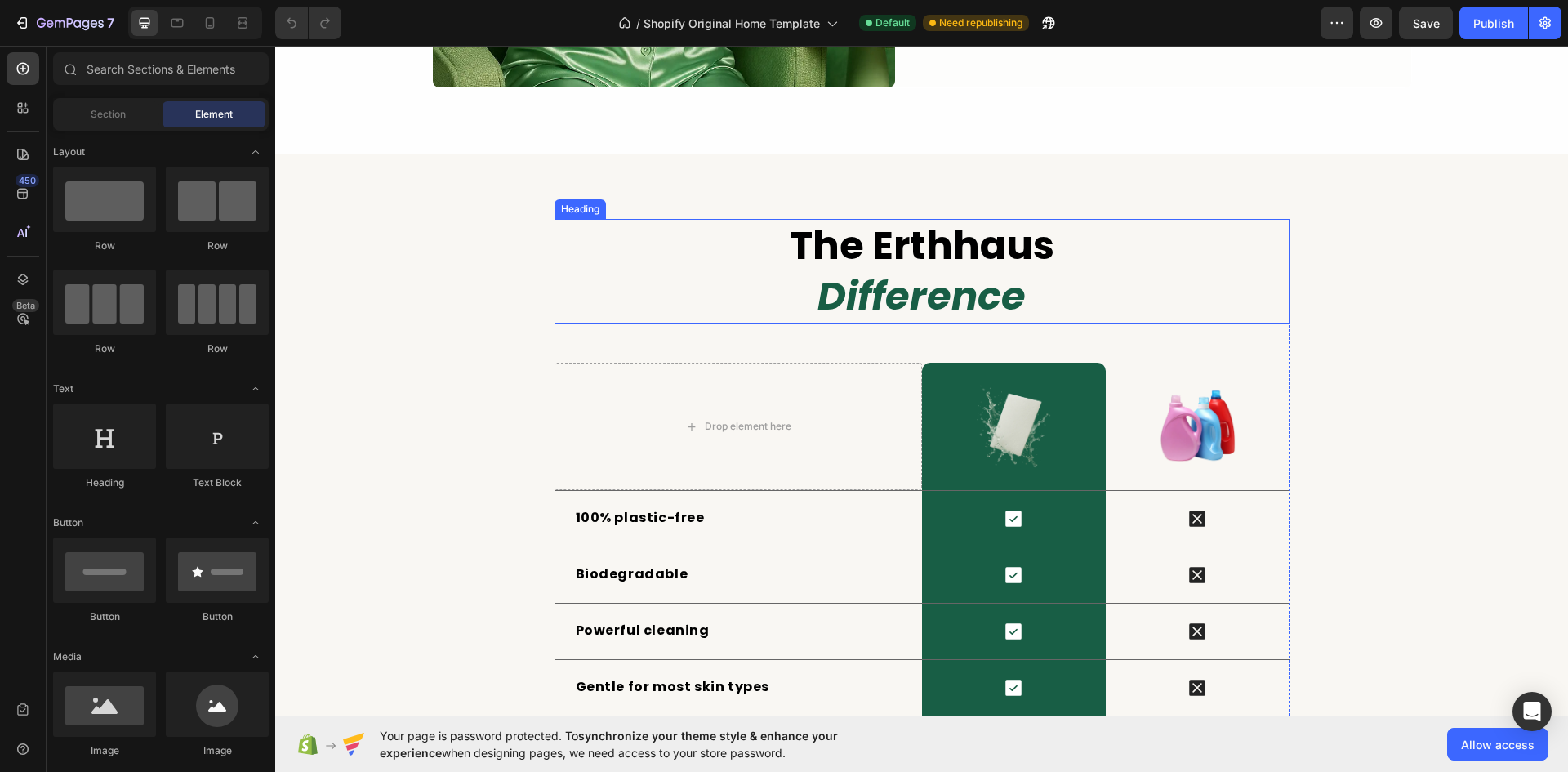
click at [861, 258] on strong "the erthhaus" at bounding box center [923, 245] width 265 height 55
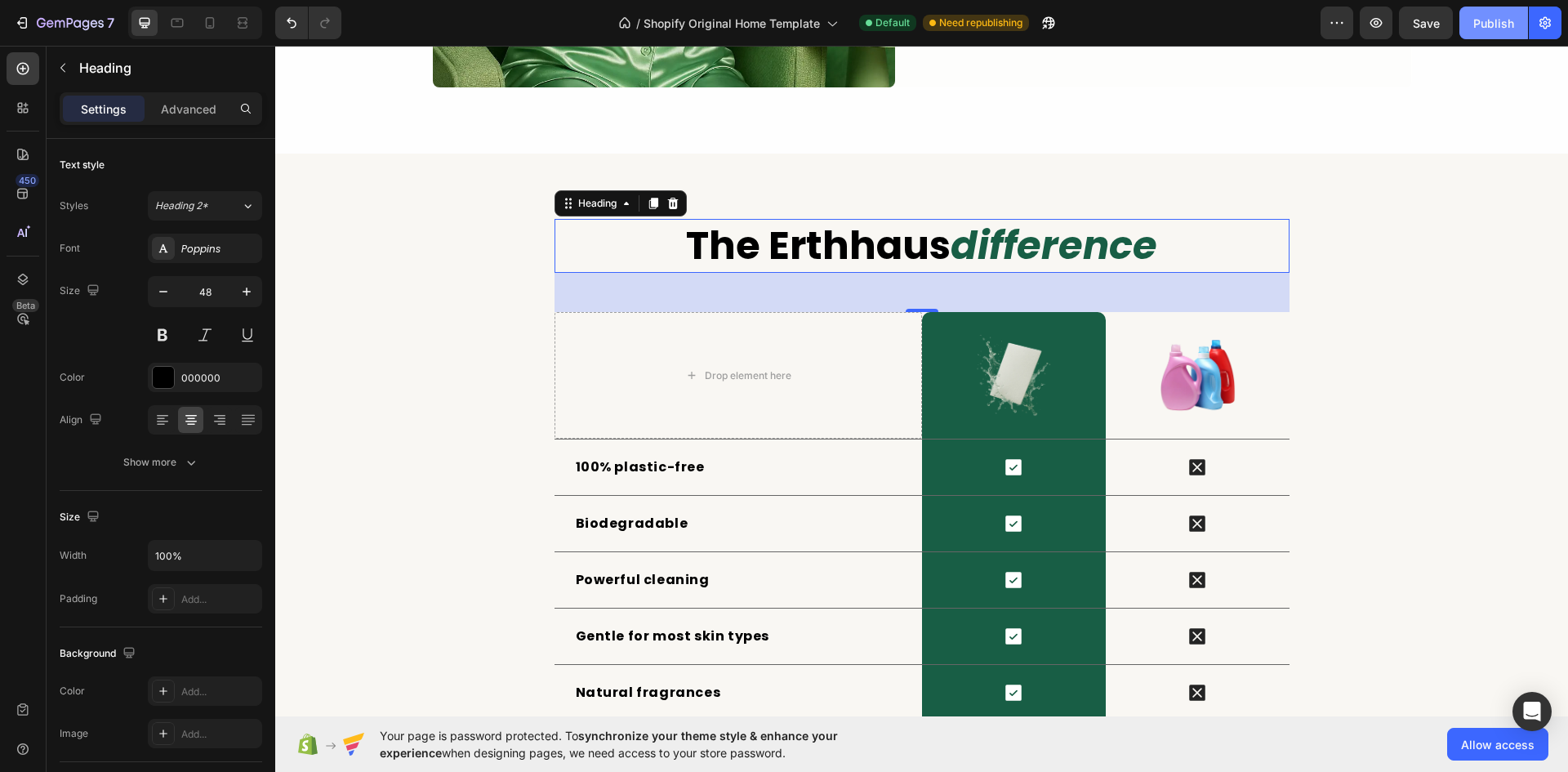
click at [1479, 32] on button "Publish" at bounding box center [1494, 23] width 69 height 33
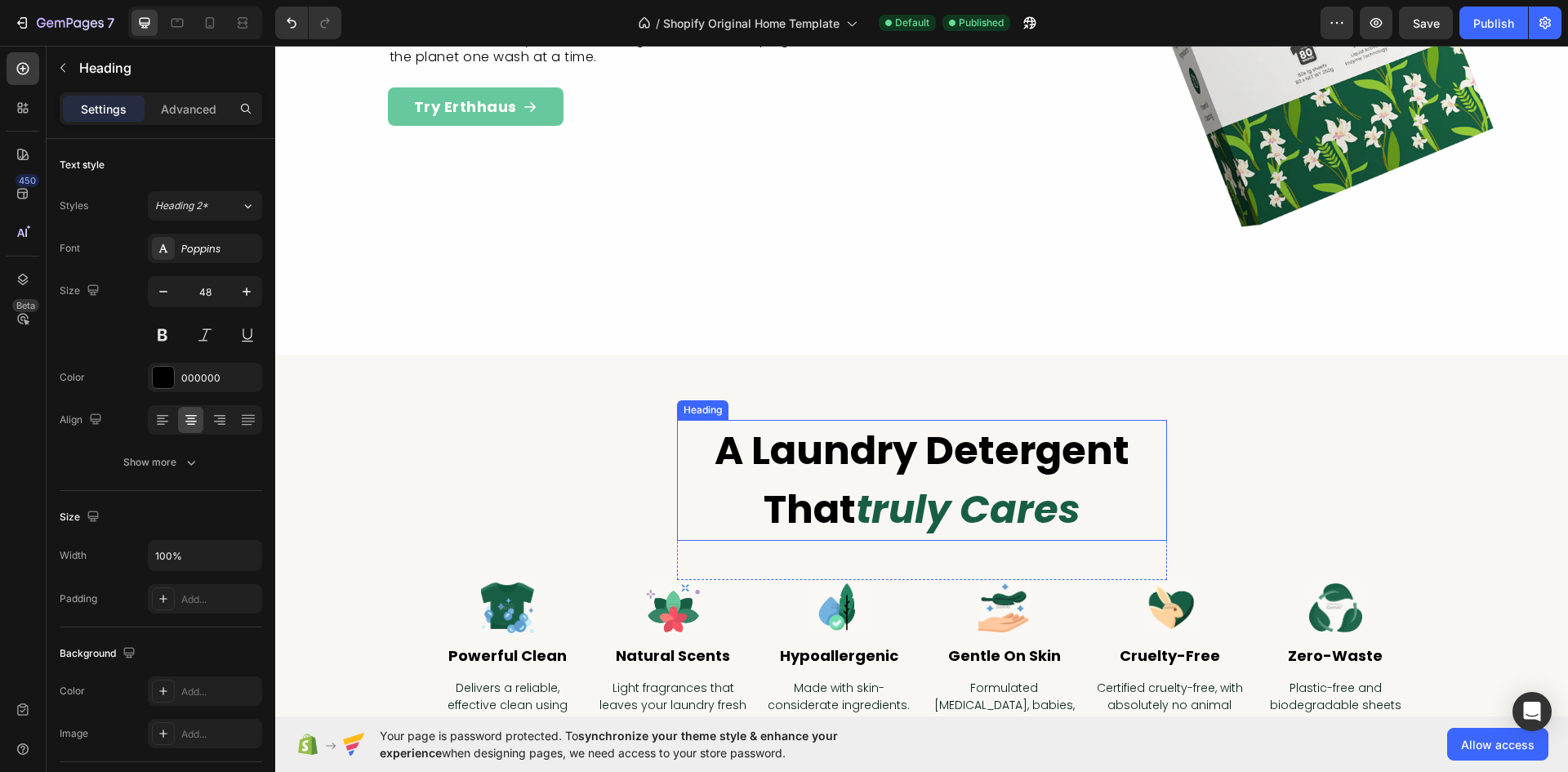
scroll to position [327, 0]
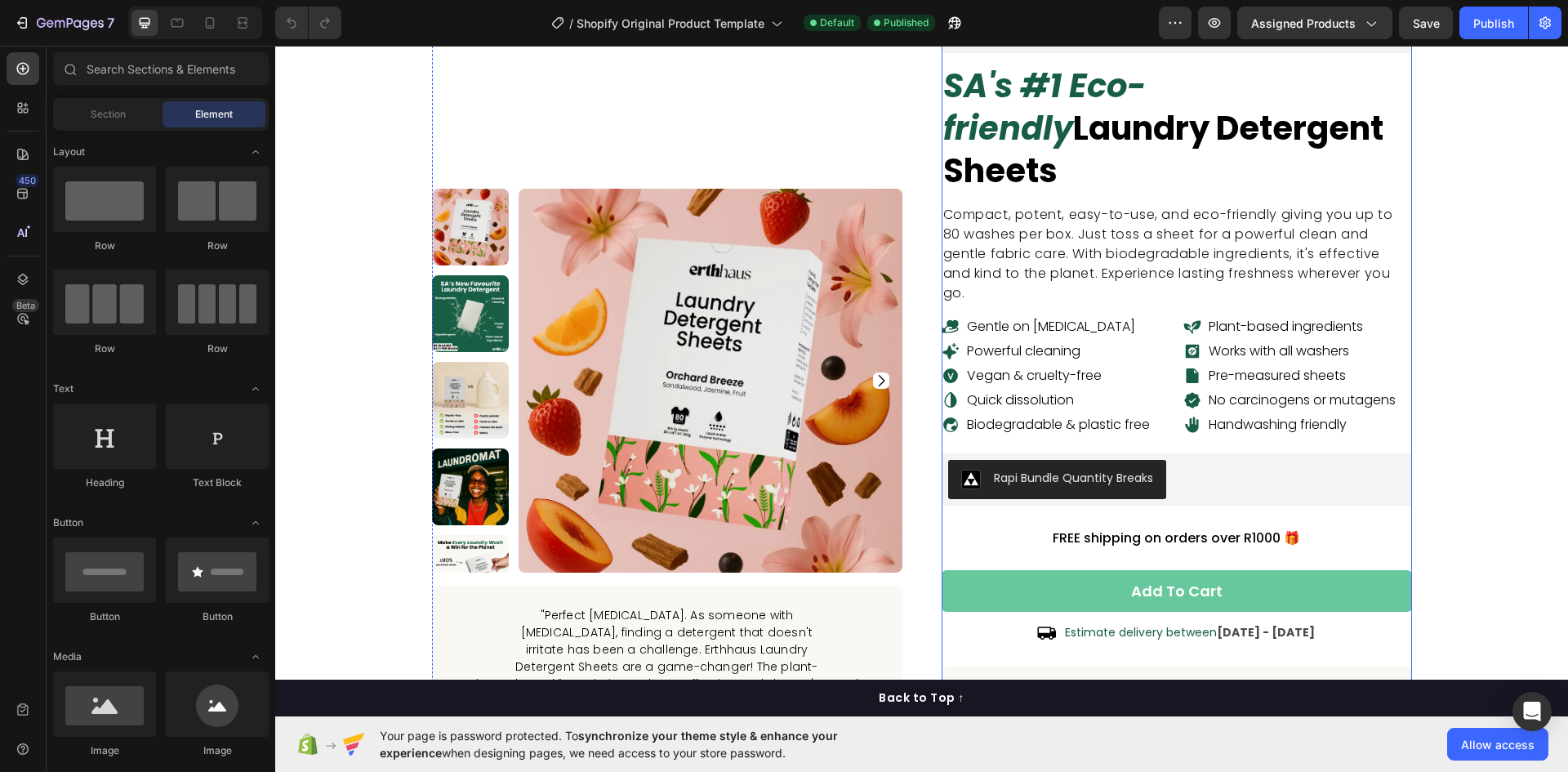
scroll to position [82, 0]
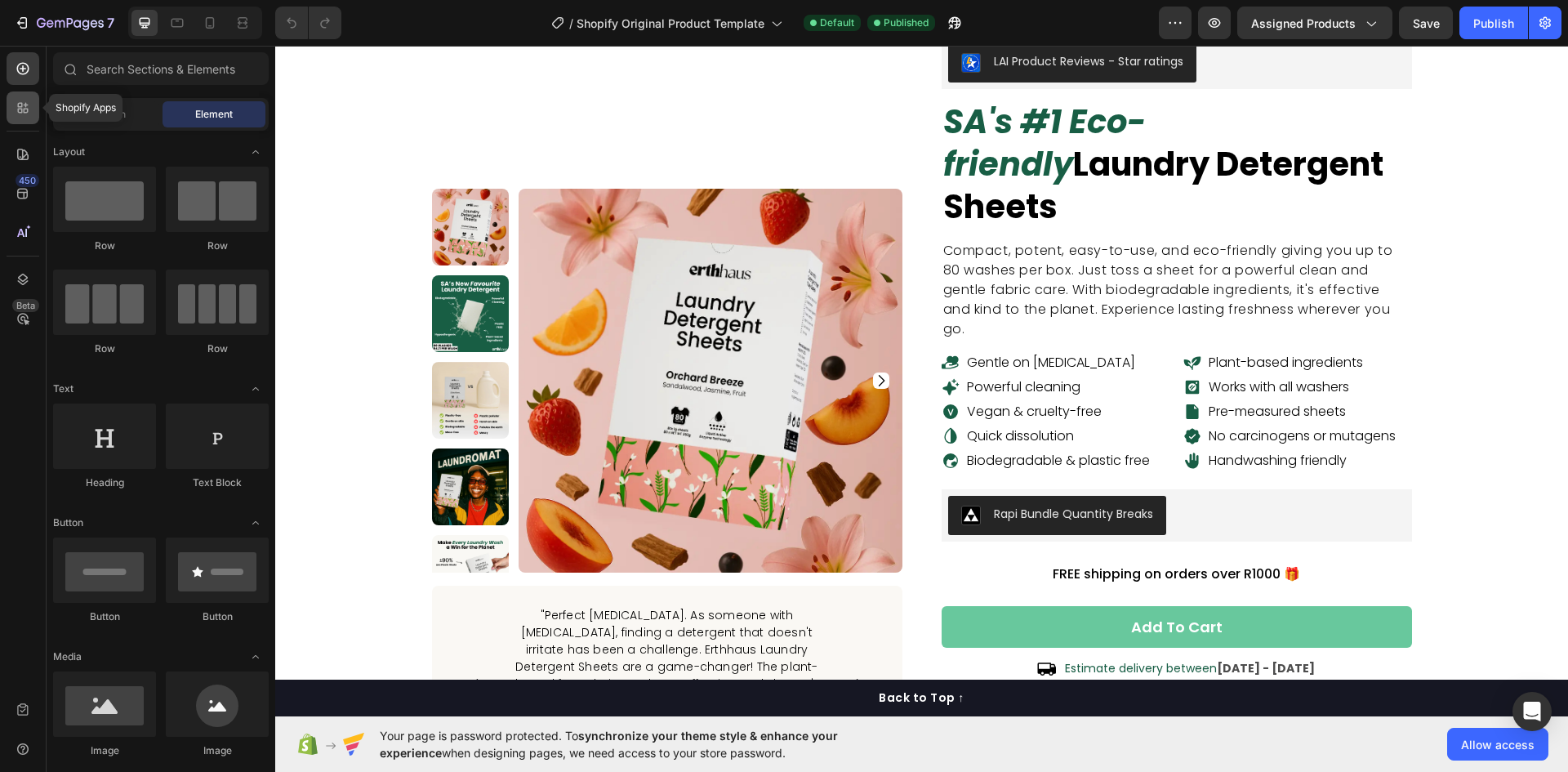
click at [28, 113] on icon at bounding box center [22, 107] width 16 height 16
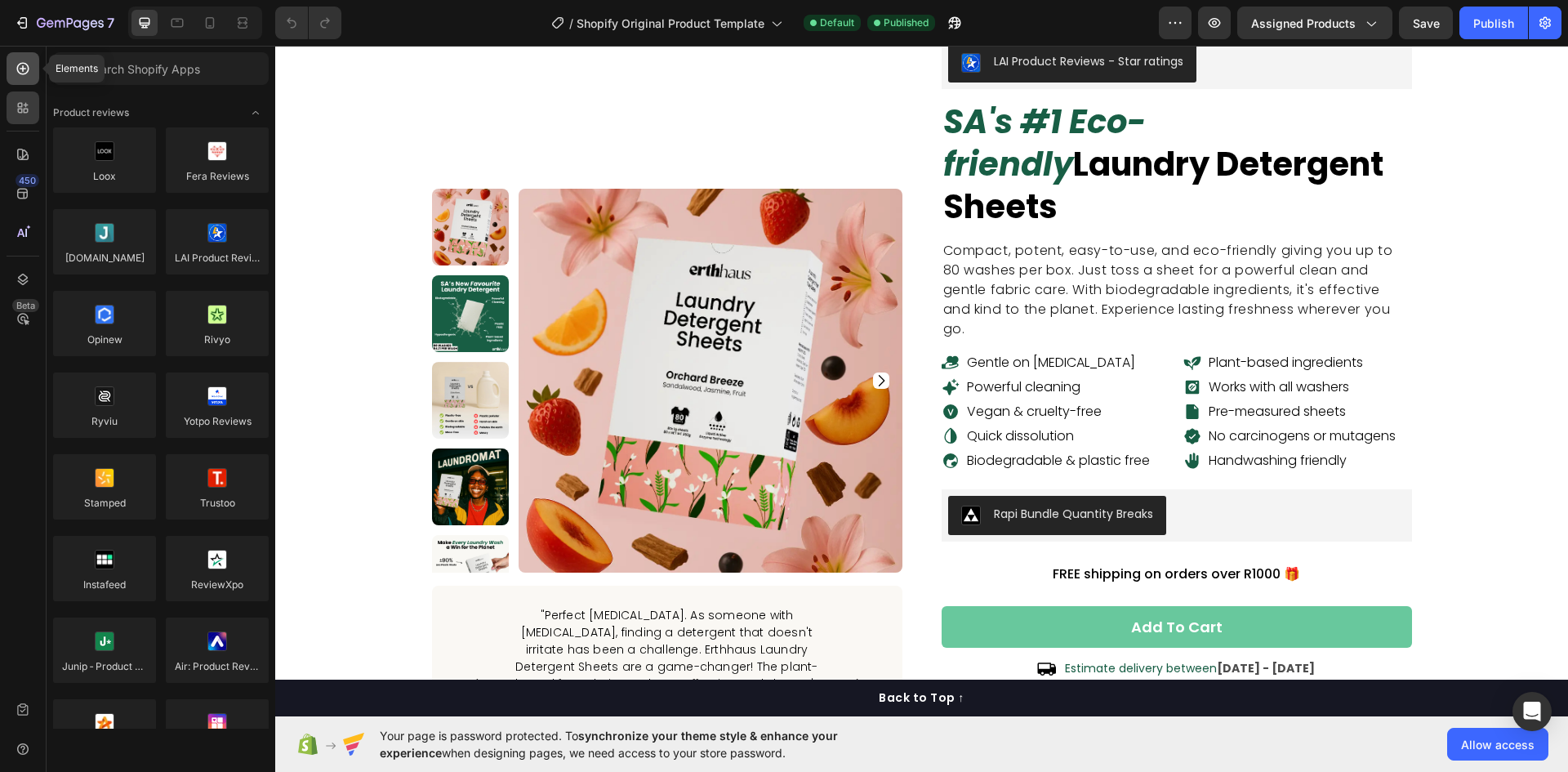
click at [26, 70] on icon at bounding box center [22, 68] width 16 height 16
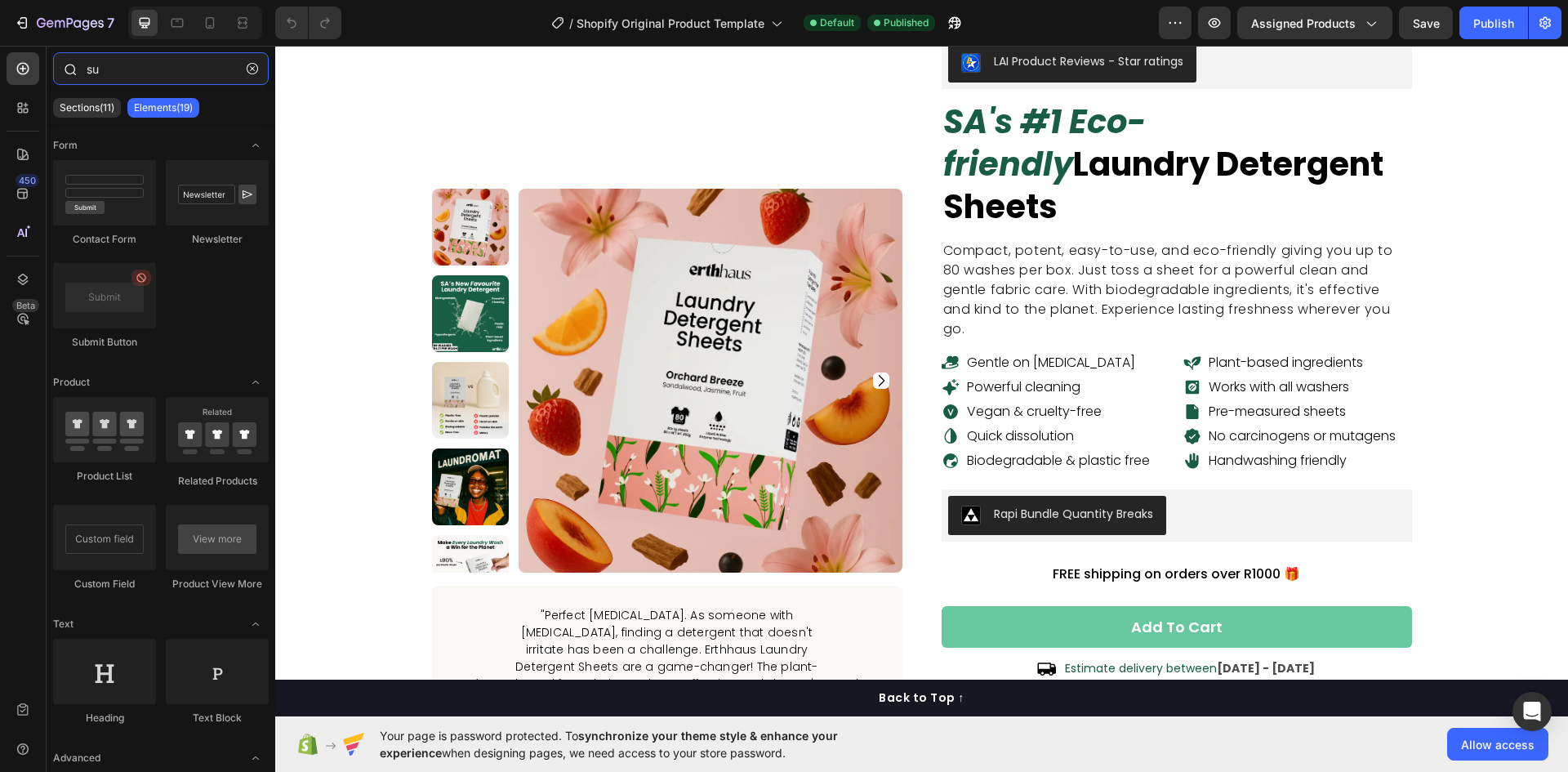
type input "s"
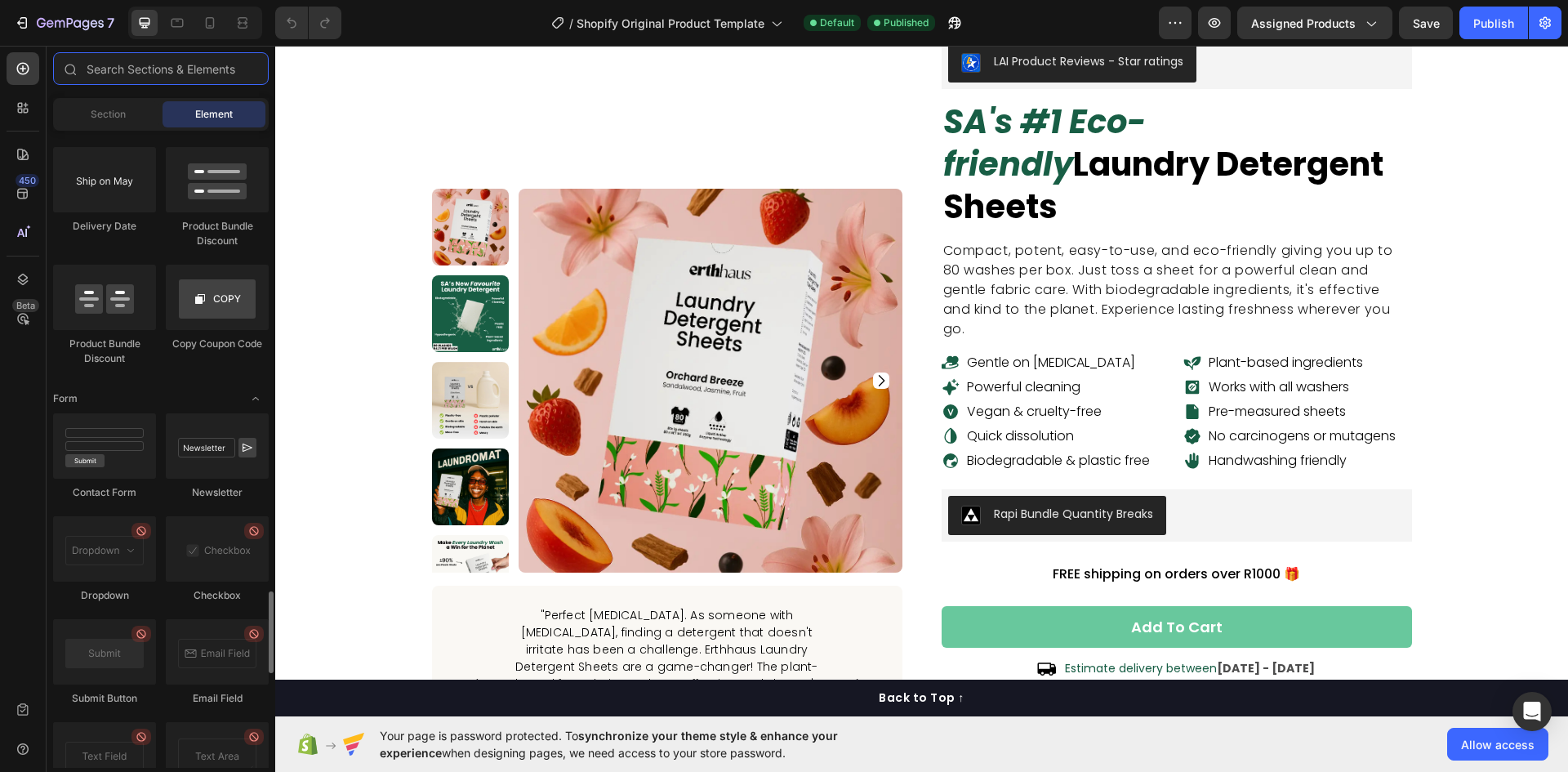
scroll to position [3494, 0]
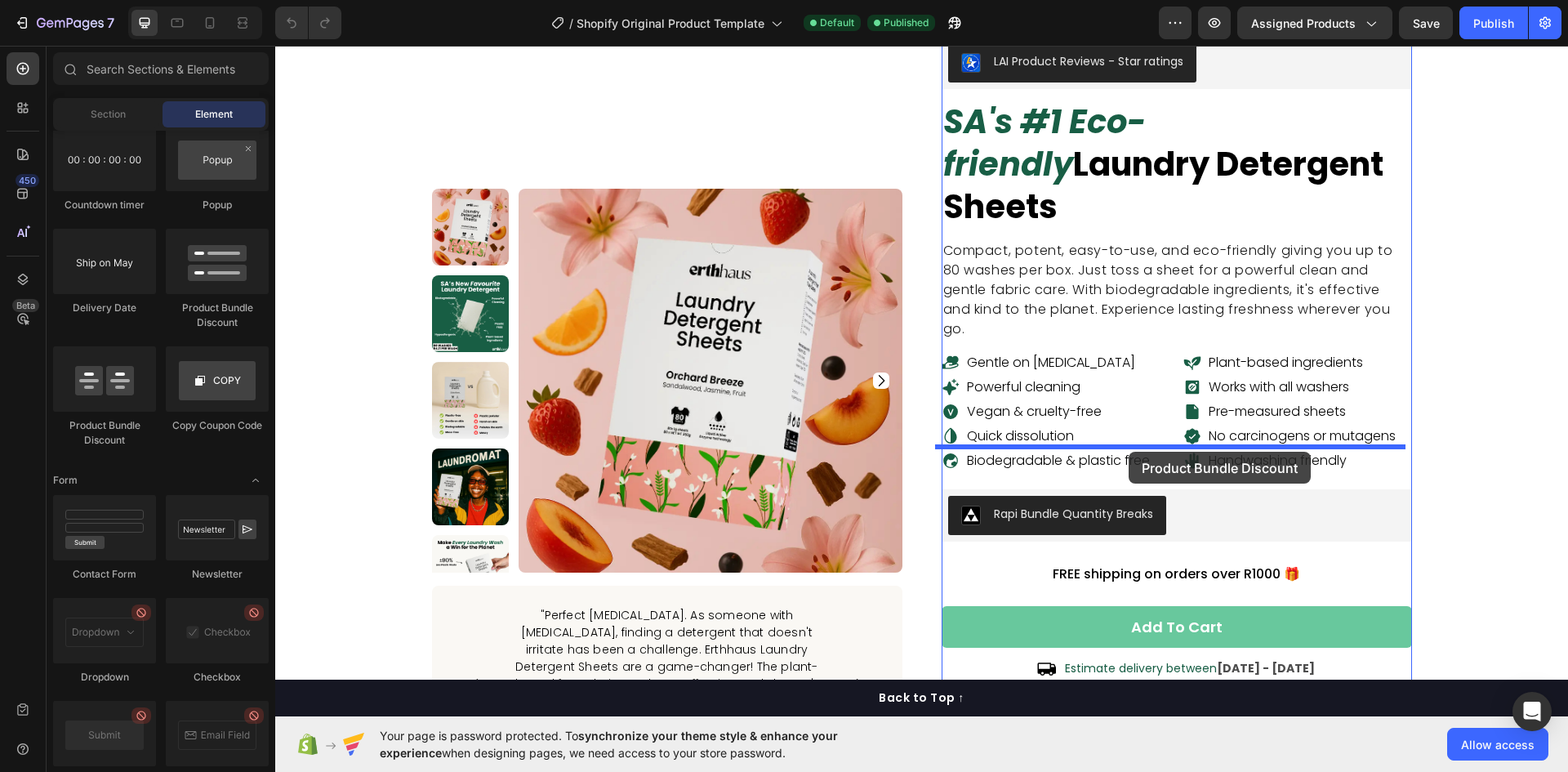
drag, startPoint x: 466, startPoint y: 304, endPoint x: 1129, endPoint y: 452, distance: 679.3
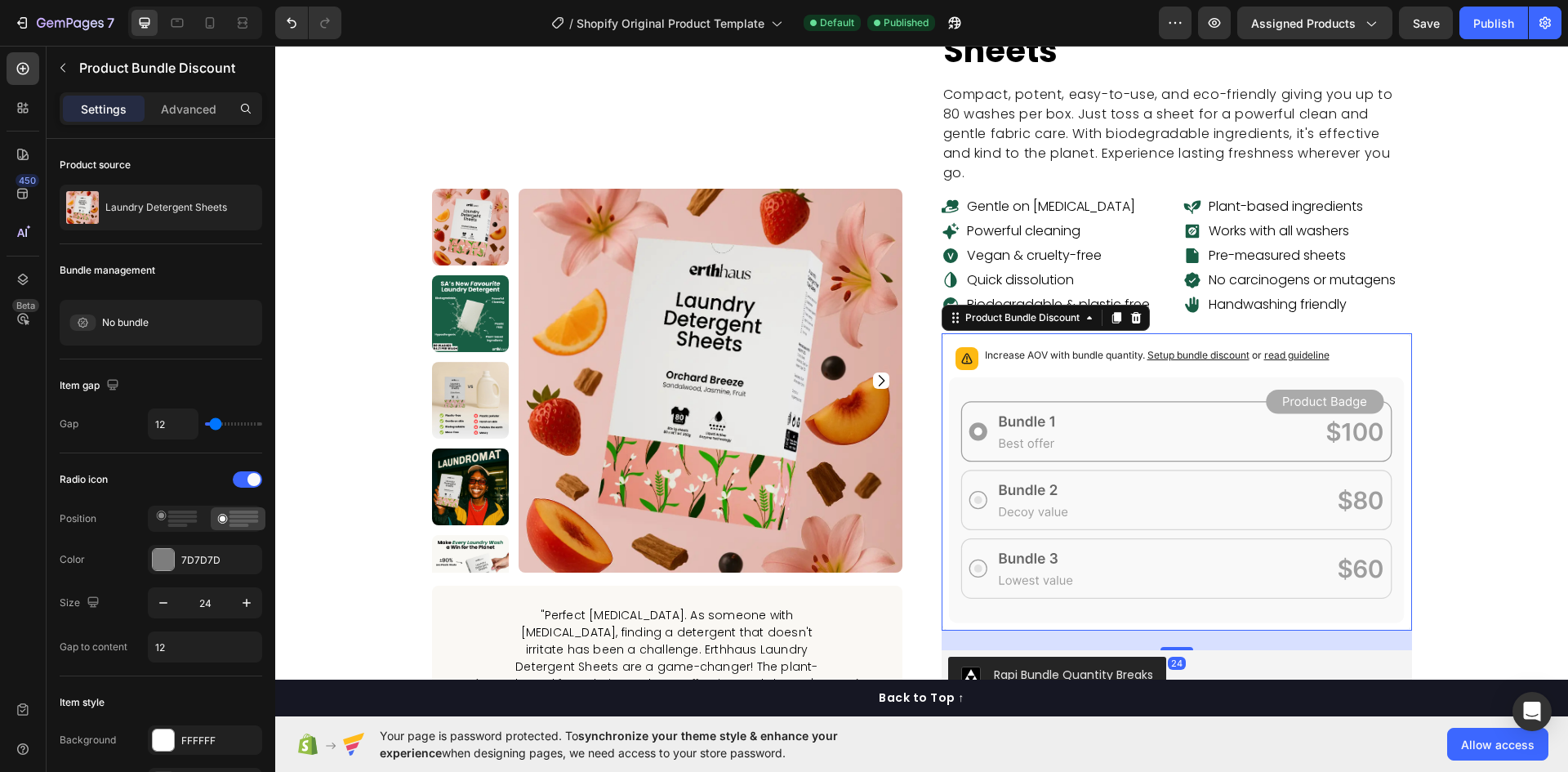
scroll to position [246, 0]
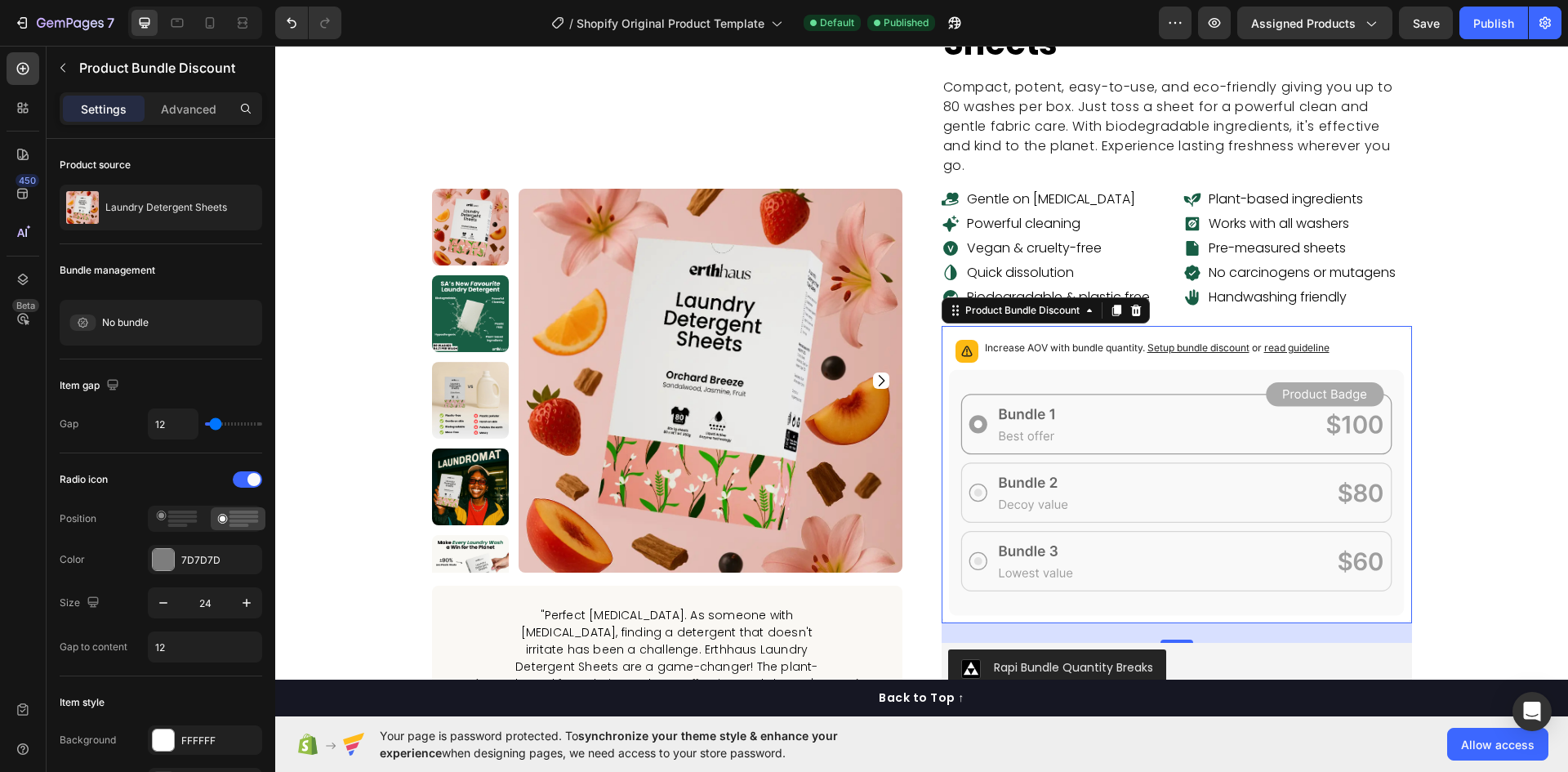
click at [1216, 341] on span "Setup bundle discount" at bounding box center [1199, 347] width 102 height 12
click at [1117, 370] on icon at bounding box center [1177, 493] width 456 height 246
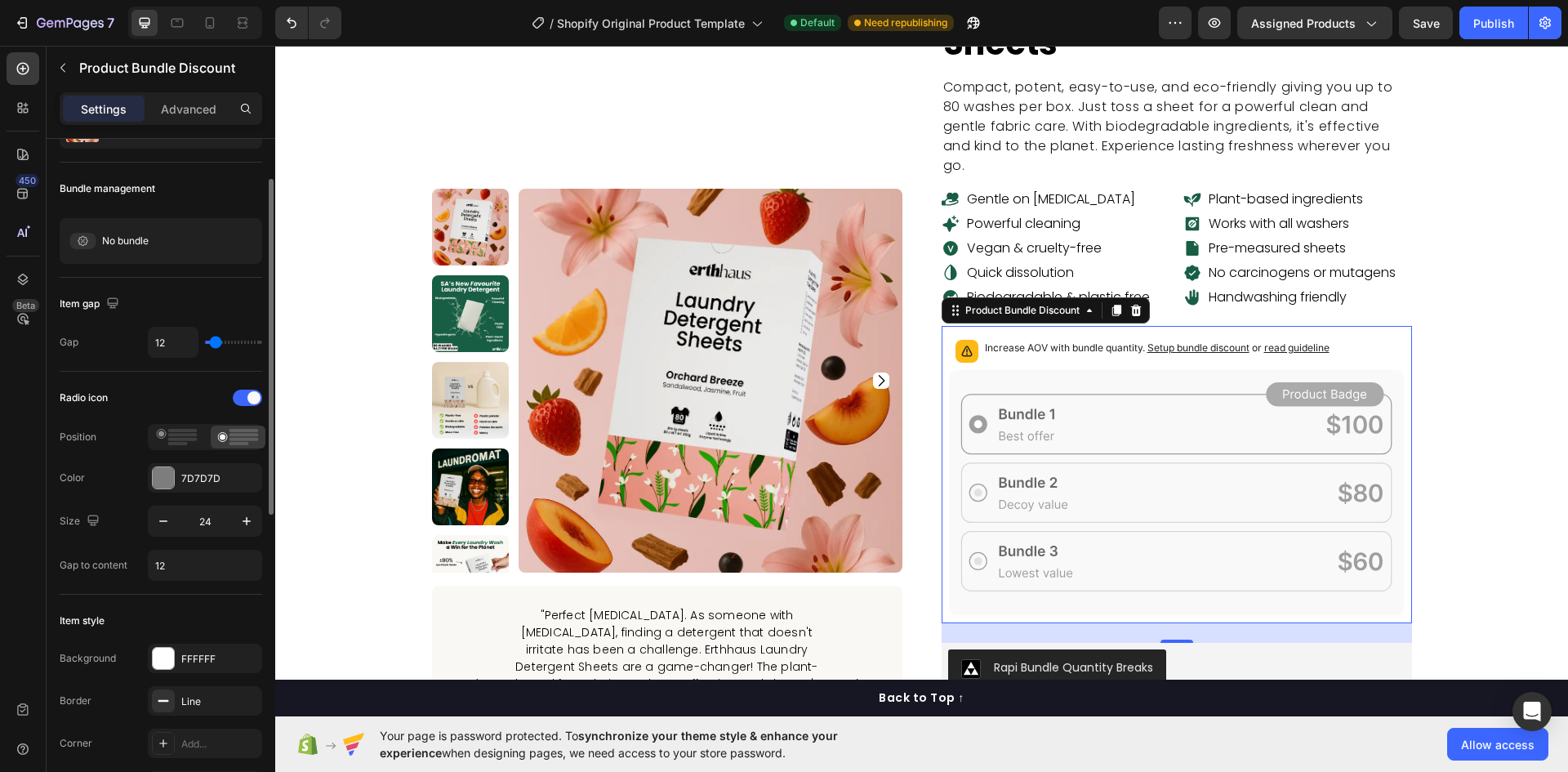
scroll to position [0, 0]
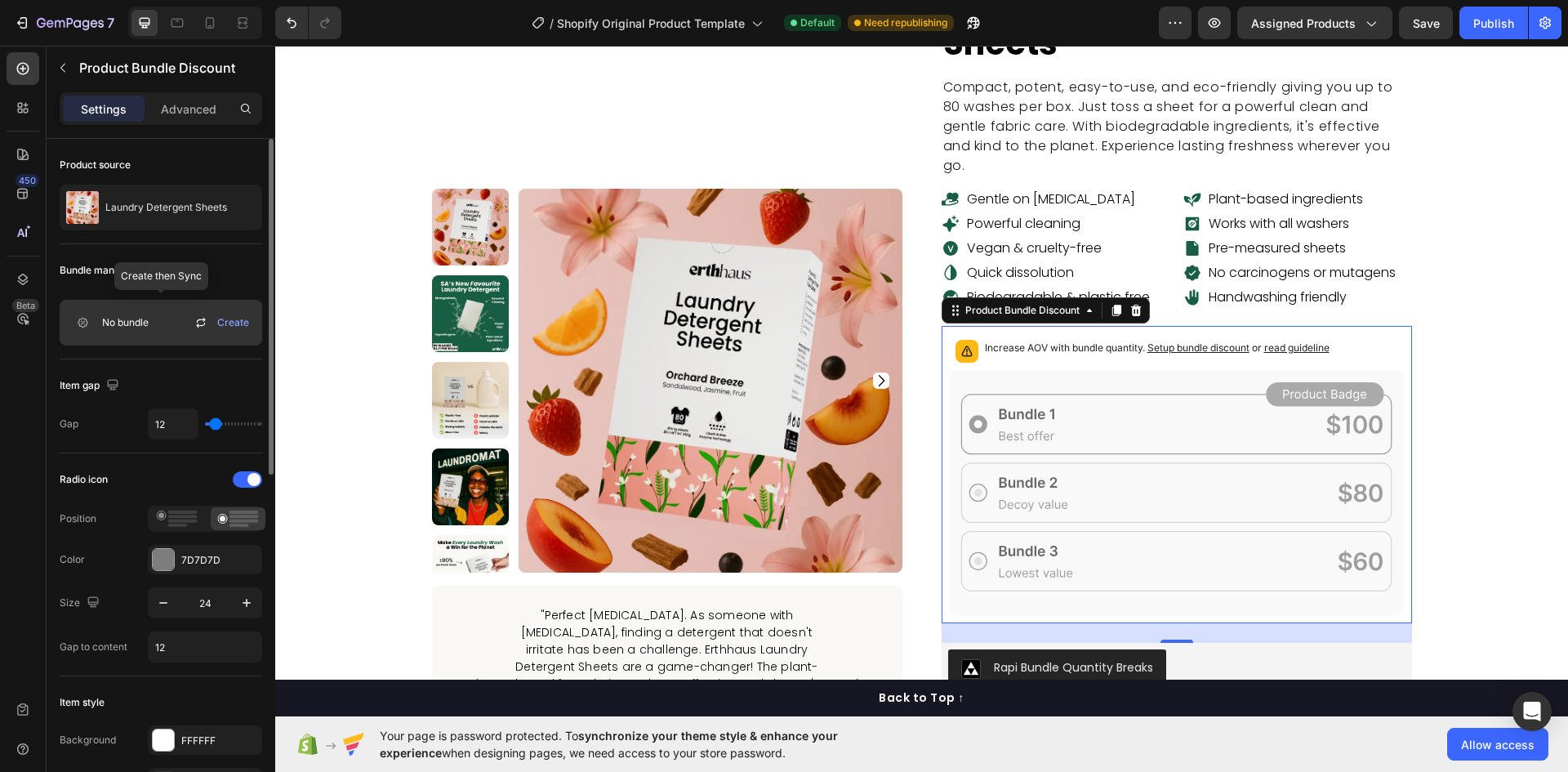
click at [228, 321] on span "Create" at bounding box center [233, 322] width 32 height 14
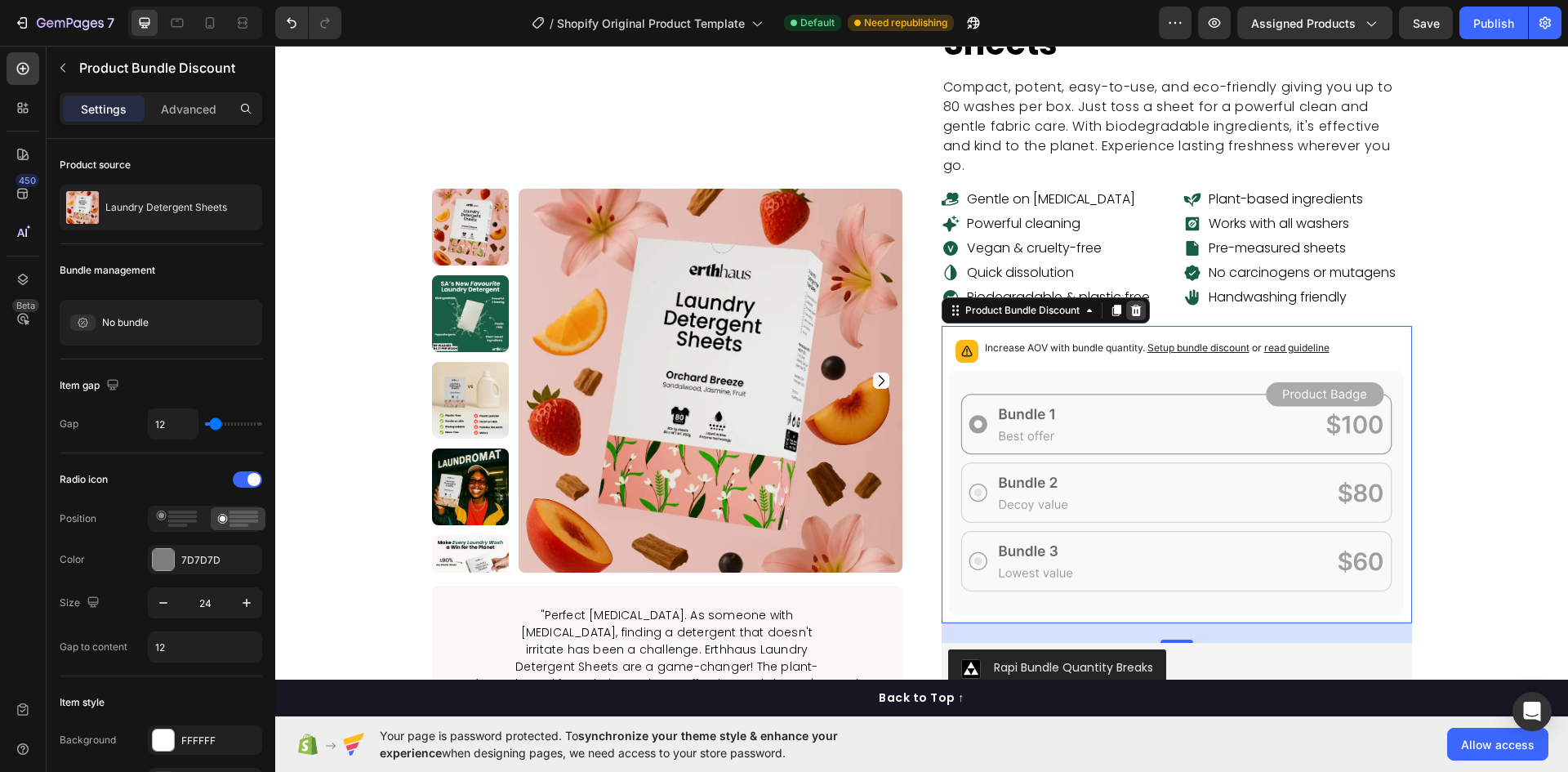
click at [1134, 300] on div at bounding box center [1135, 310] width 19 height 19
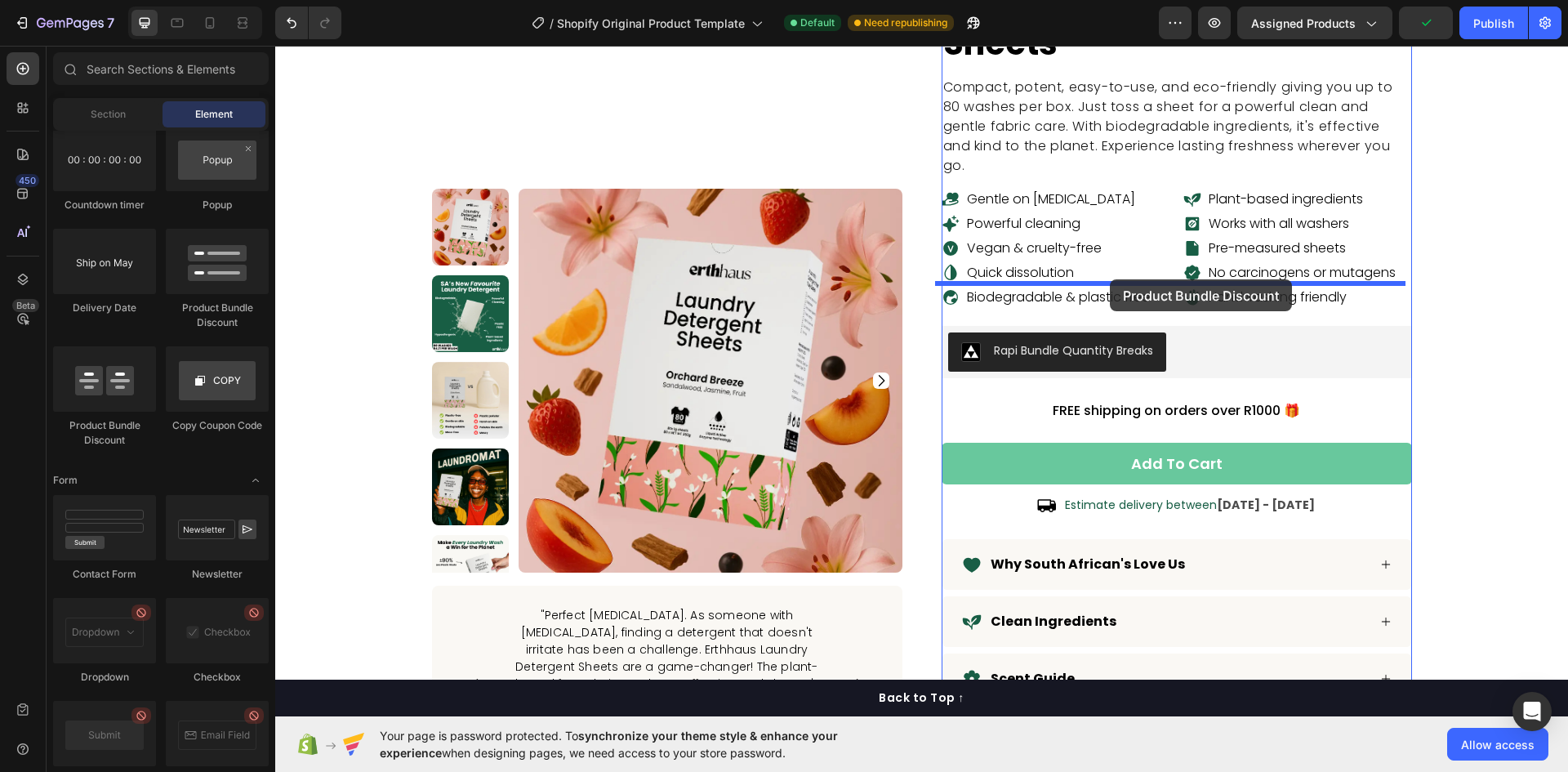
drag, startPoint x: 543, startPoint y: 329, endPoint x: 1110, endPoint y: 279, distance: 569.2
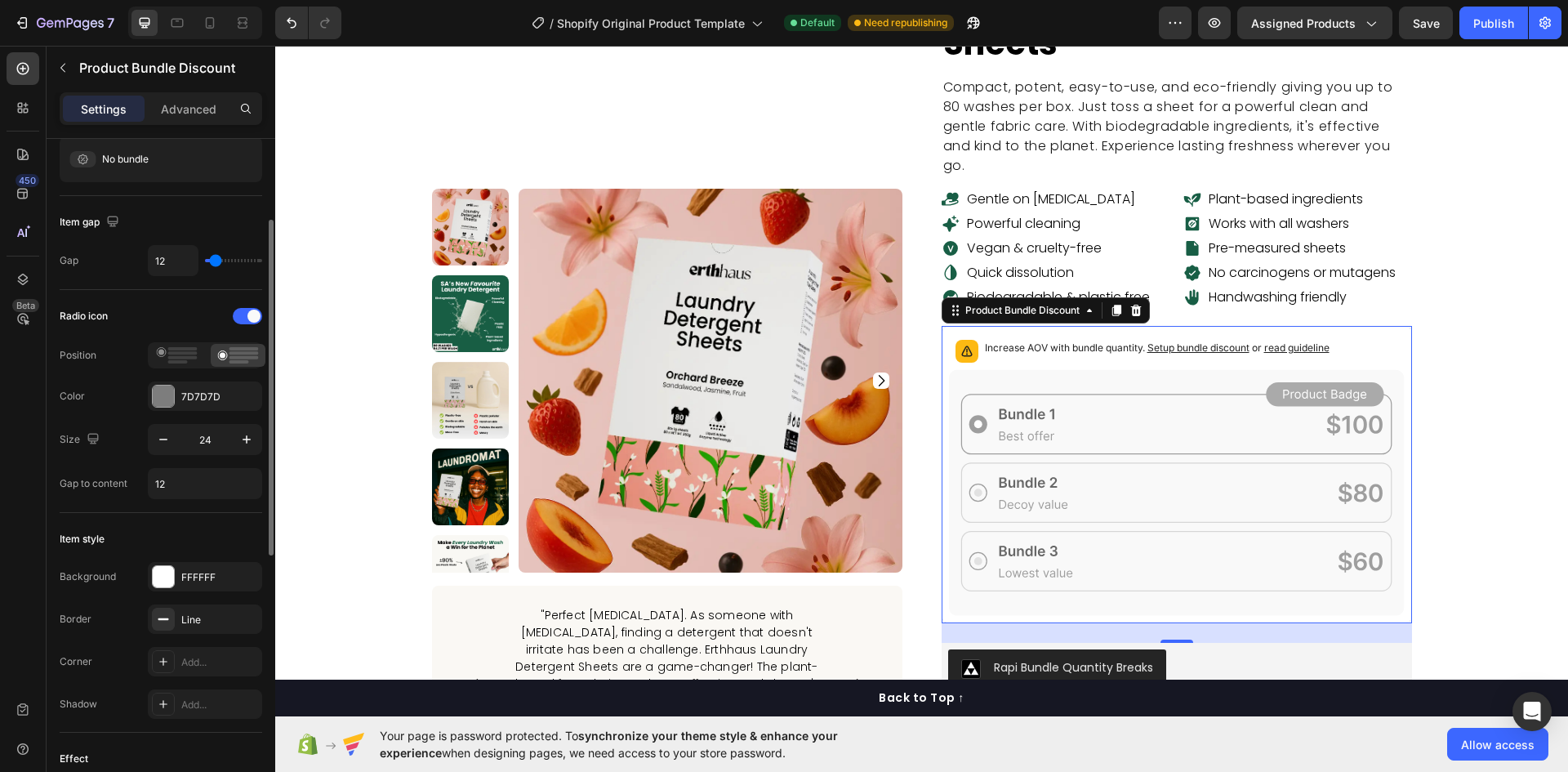
scroll to position [327, 0]
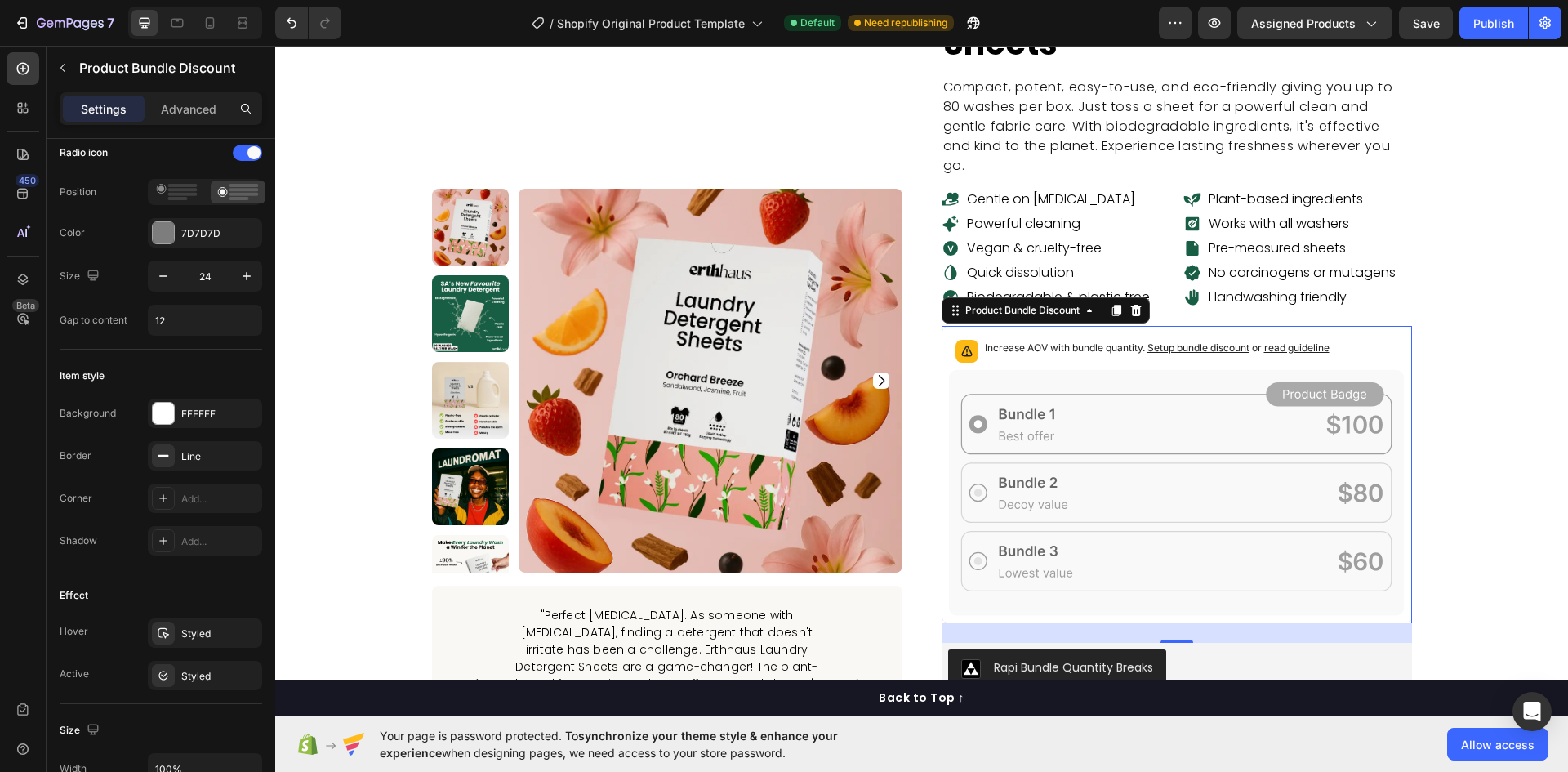
click at [1209, 389] on icon at bounding box center [1177, 493] width 456 height 246
click at [1199, 445] on icon at bounding box center [1177, 493] width 456 height 246
click at [1098, 393] on icon at bounding box center [1177, 493] width 456 height 246
click at [1191, 341] on span "Setup bundle discount" at bounding box center [1199, 347] width 102 height 12
click at [1501, 7] on button "Publish" at bounding box center [1494, 23] width 69 height 33
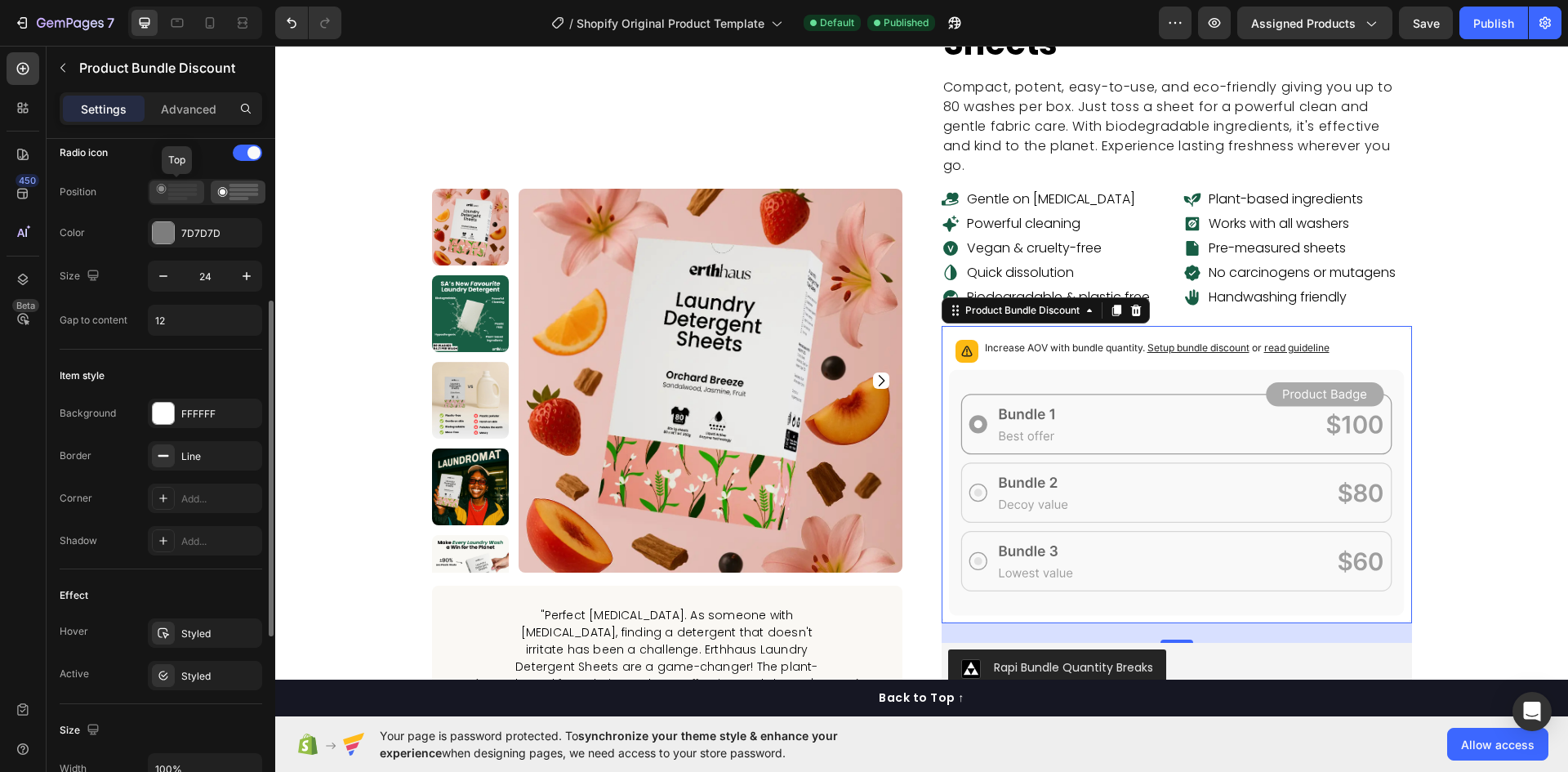
click at [171, 191] on rect at bounding box center [182, 189] width 30 height 3
click at [225, 192] on icon at bounding box center [238, 192] width 41 height 16
click at [210, 228] on div "7D7D7D" at bounding box center [204, 233] width 47 height 14
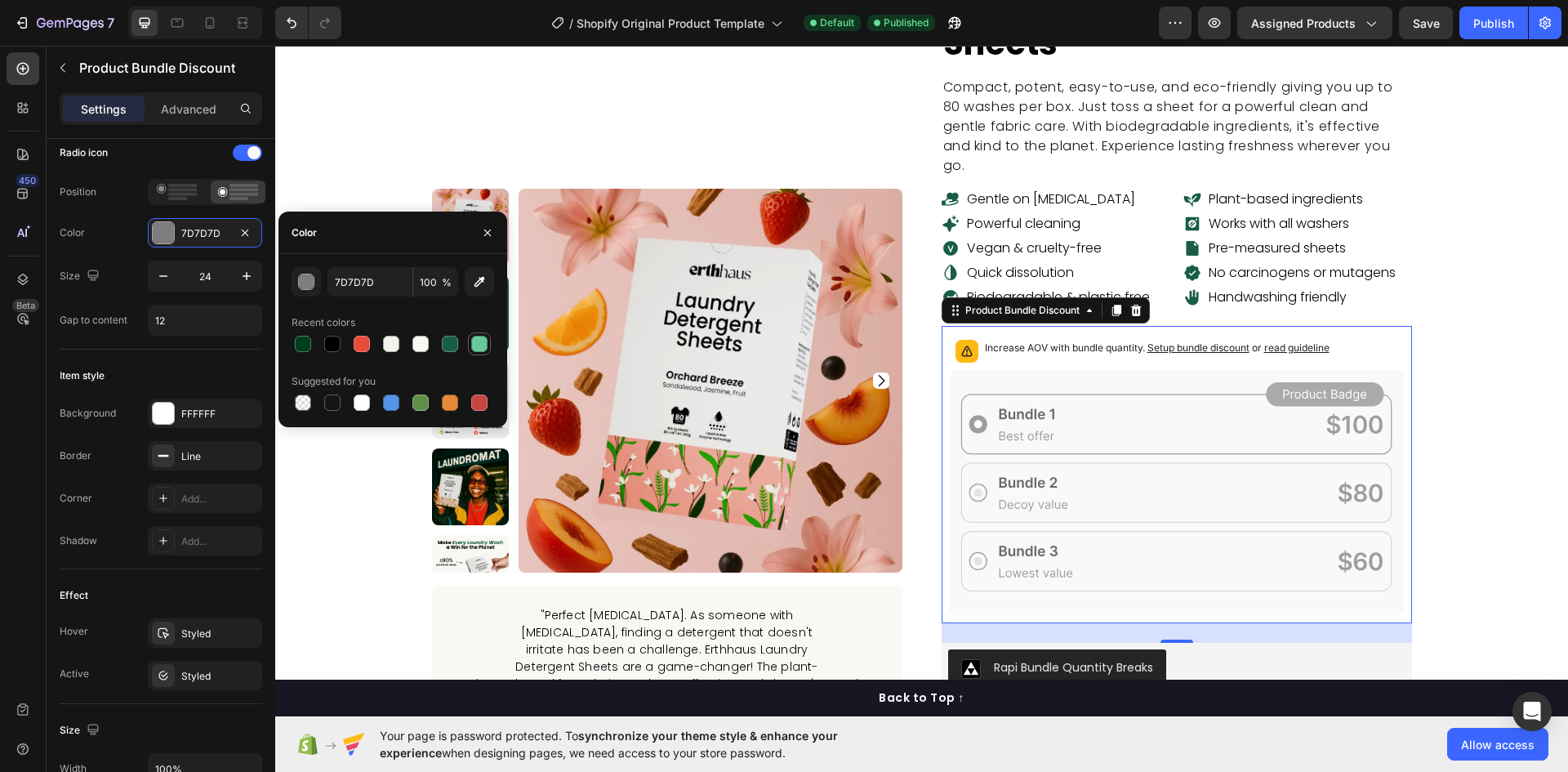
click at [476, 351] on div at bounding box center [479, 343] width 16 height 16
type input "68C89D"
click at [459, 365] on div "68C89D 100 % Recent colors Suggested for you" at bounding box center [392, 339] width 202 height 147
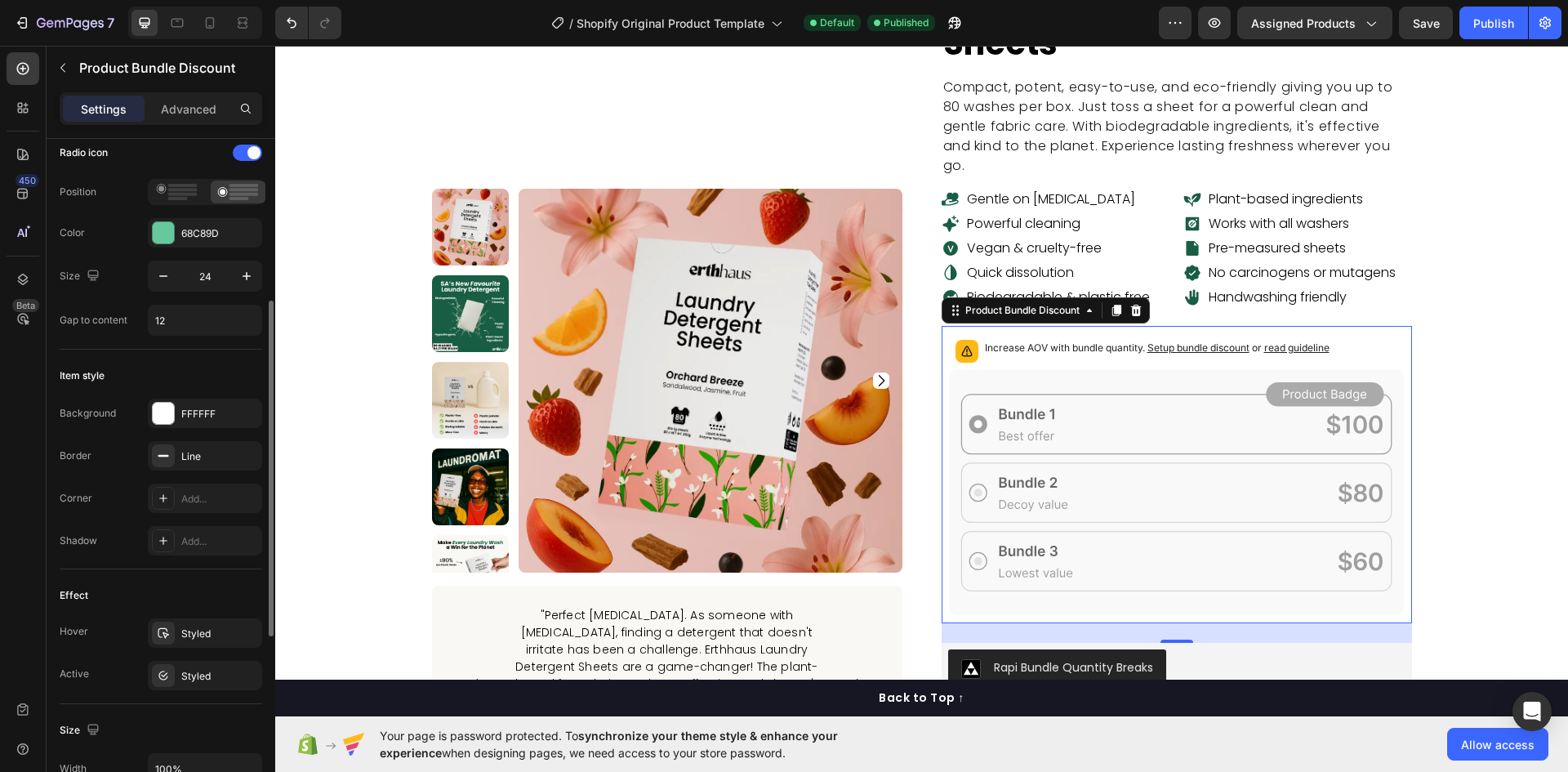
click at [102, 245] on div "Color 68C89D" at bounding box center [160, 232] width 202 height 30
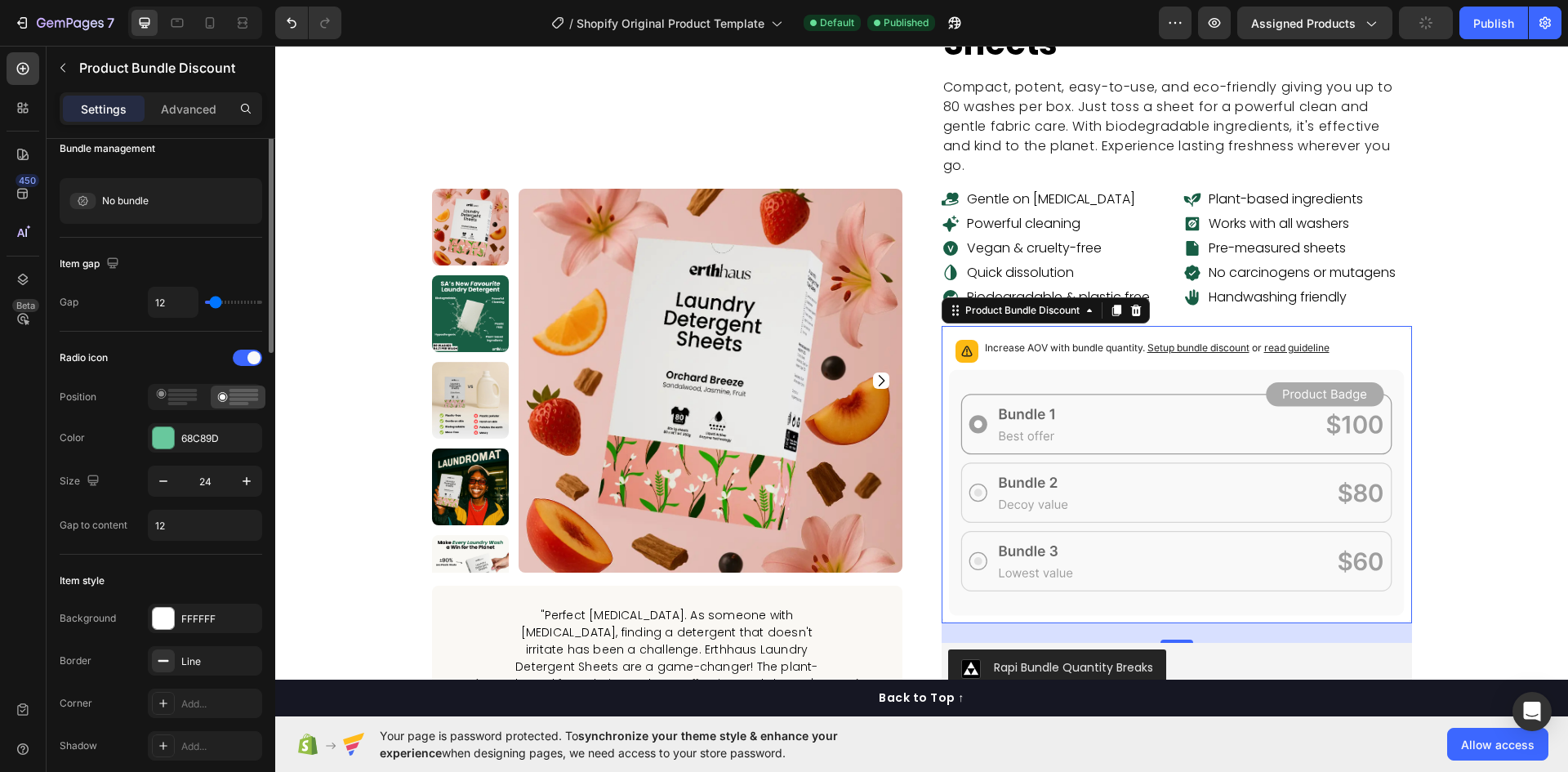
scroll to position [0, 0]
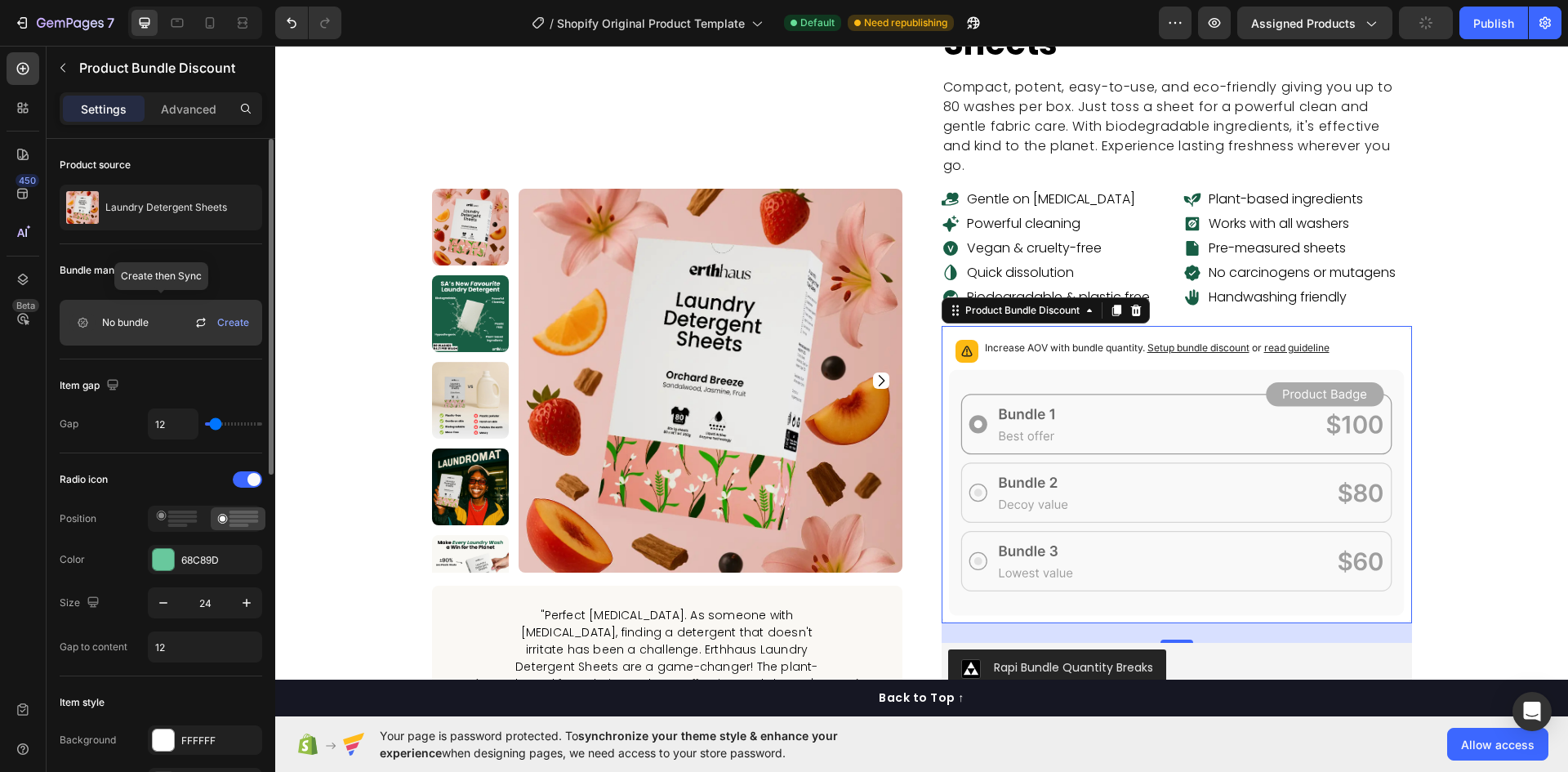
click at [165, 325] on div "No bundle Create" at bounding box center [160, 323] width 202 height 46
click at [196, 317] on icon at bounding box center [200, 322] width 19 height 19
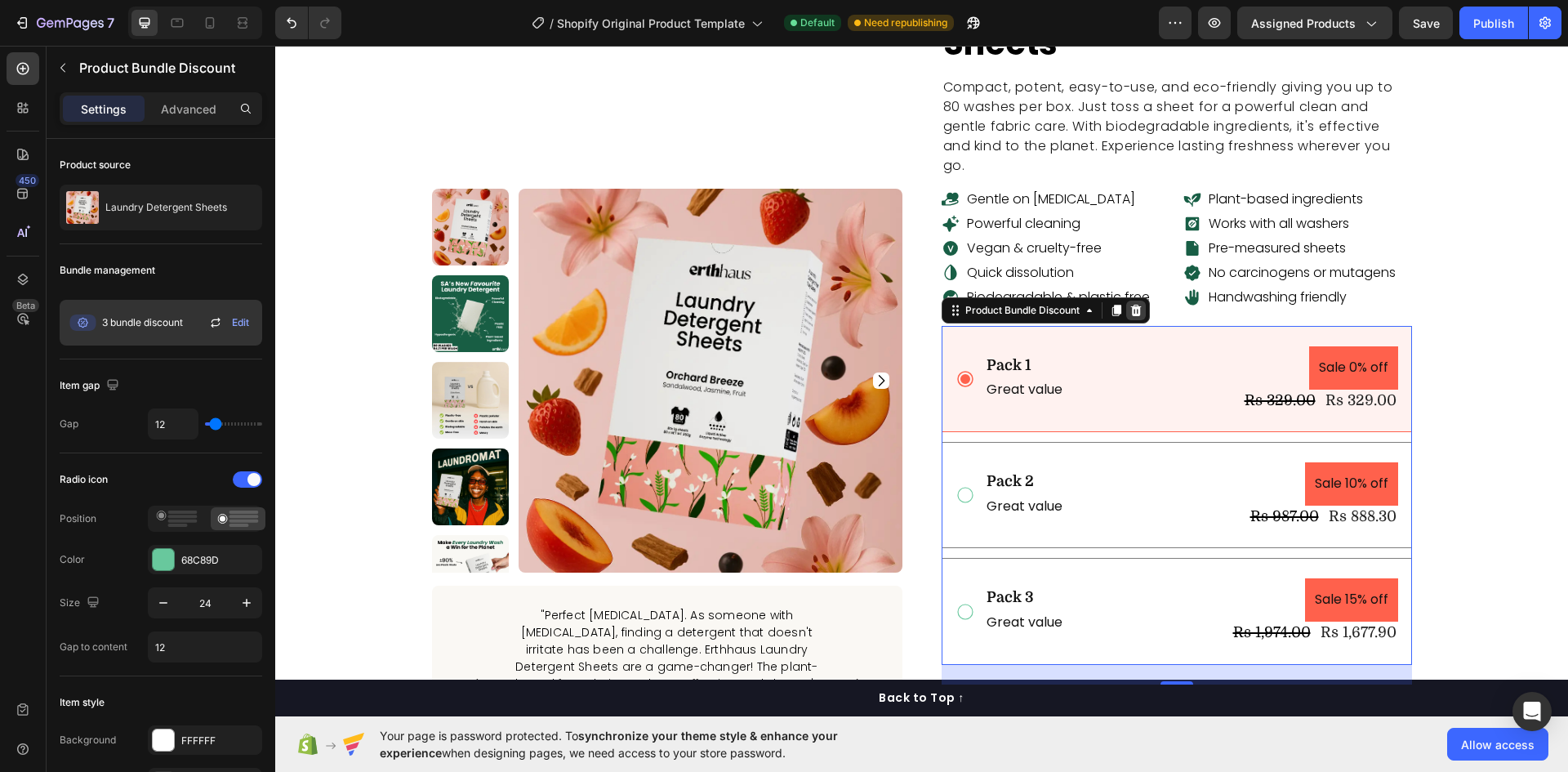
click at [1132, 305] on icon at bounding box center [1135, 311] width 11 height 12
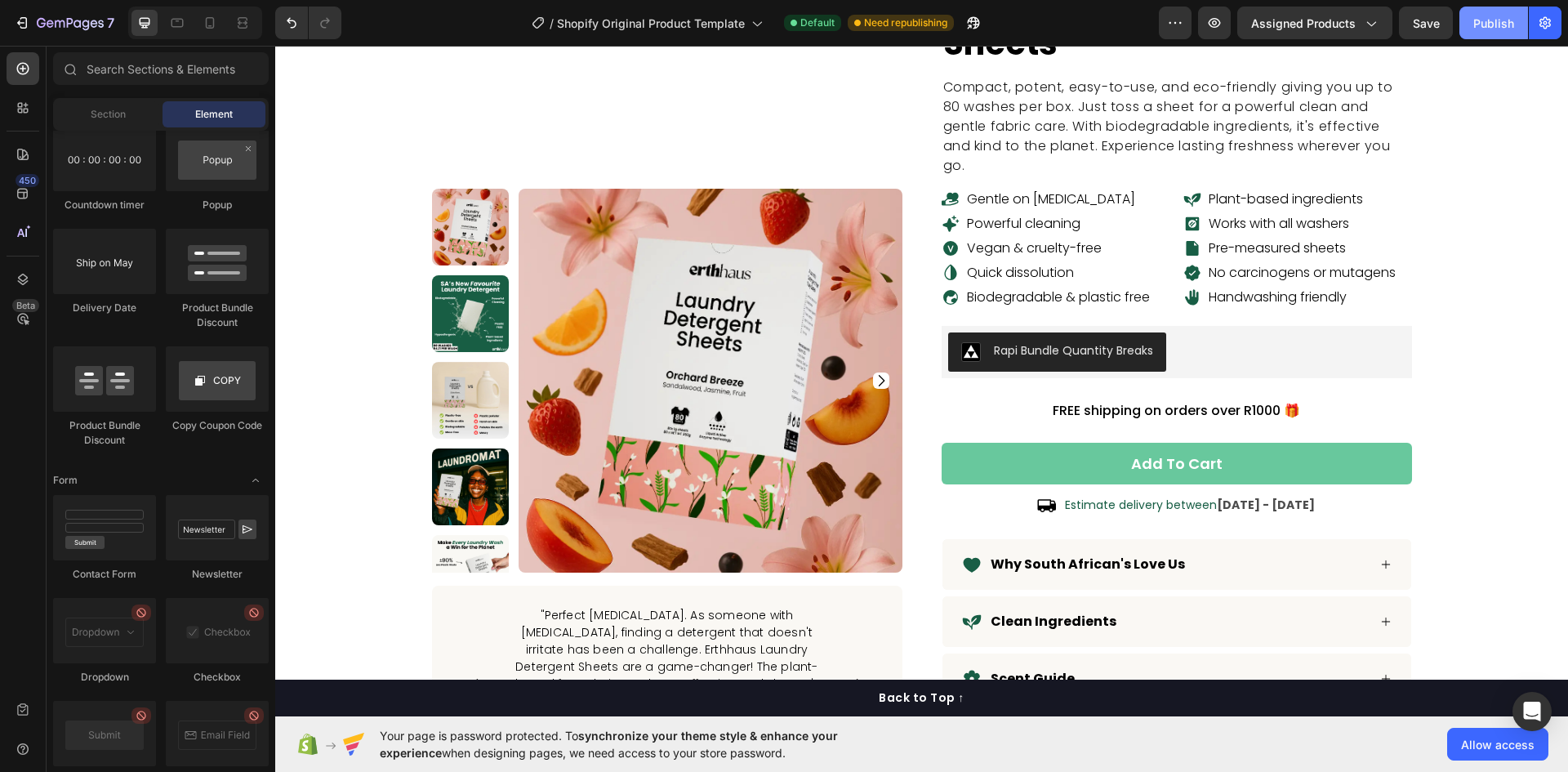
click at [1501, 29] on div "Publish" at bounding box center [1493, 23] width 41 height 17
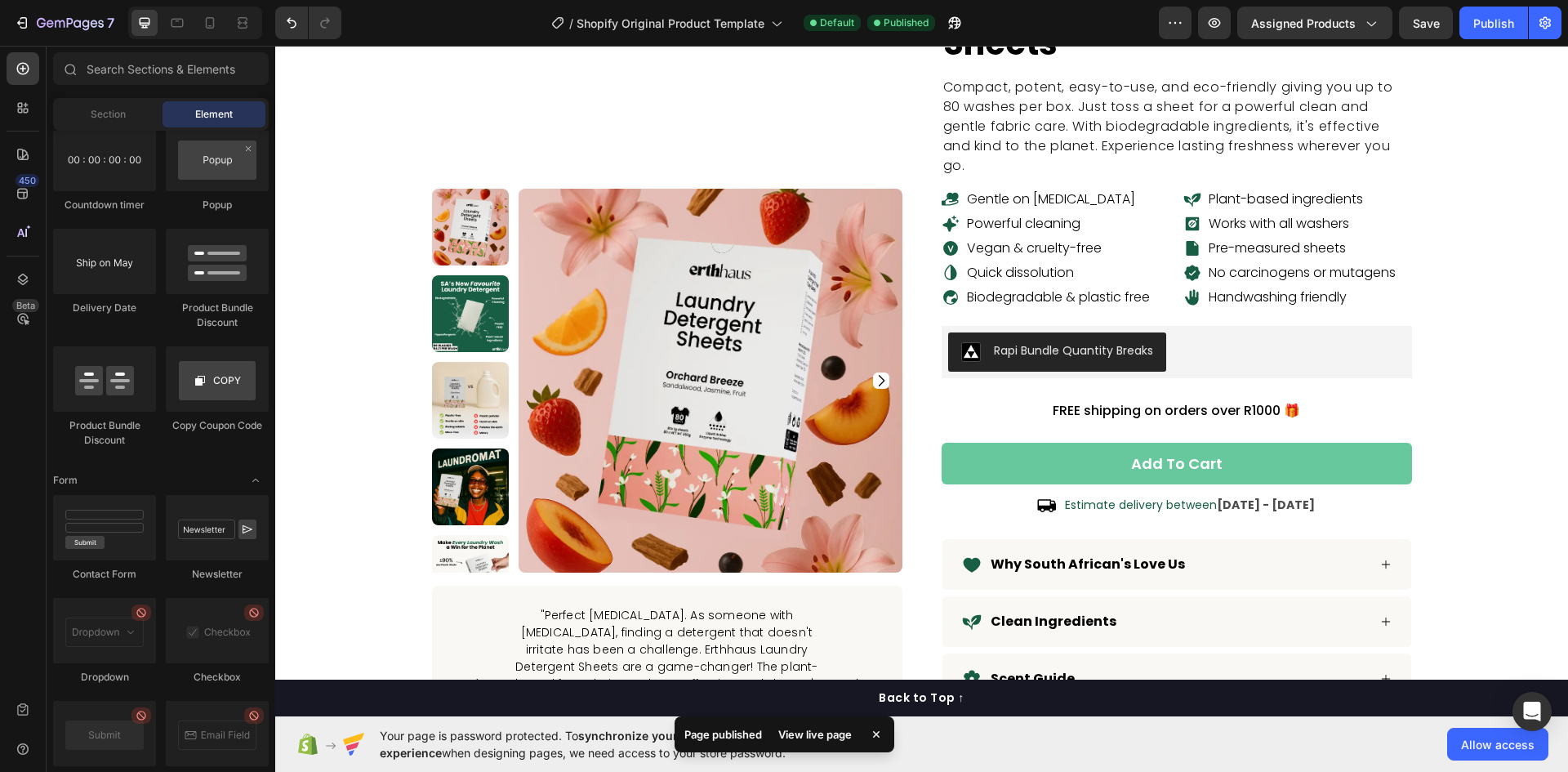
click at [888, 736] on div "Page published View live page" at bounding box center [784, 734] width 220 height 35
click at [878, 735] on icon at bounding box center [876, 734] width 16 height 16
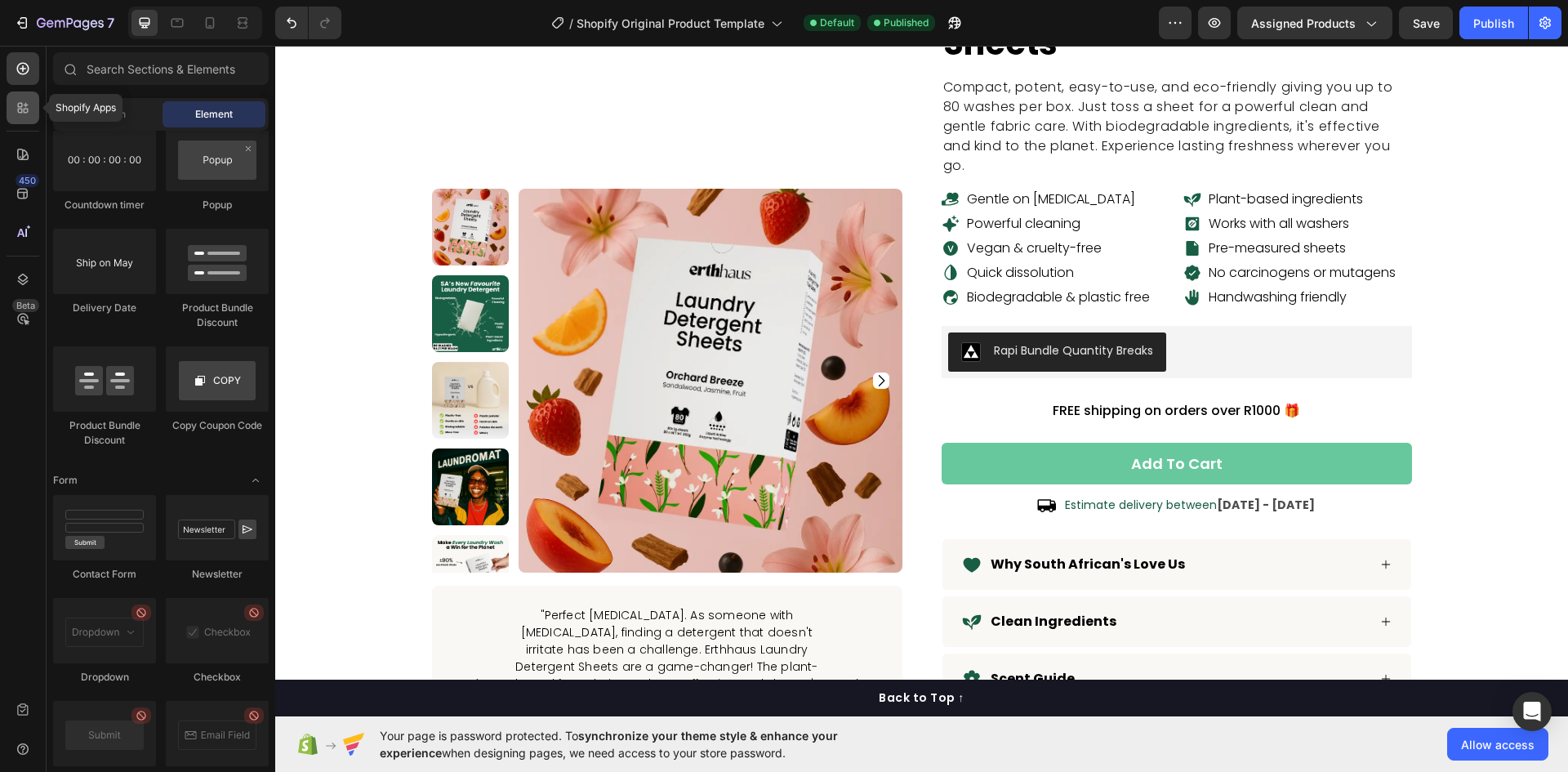
click at [25, 113] on icon at bounding box center [22, 107] width 16 height 16
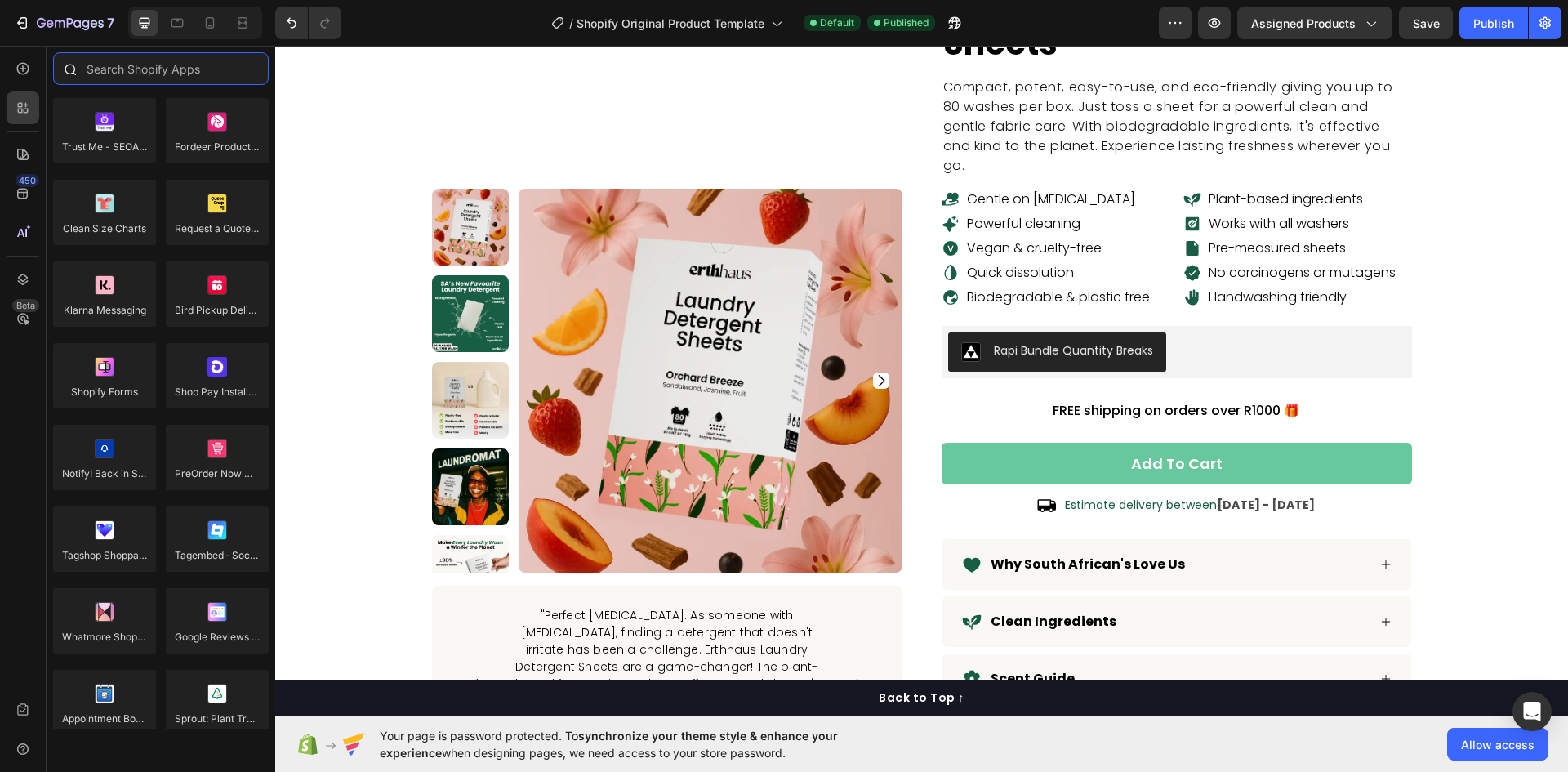
click at [154, 59] on input "text" at bounding box center [160, 69] width 216 height 33
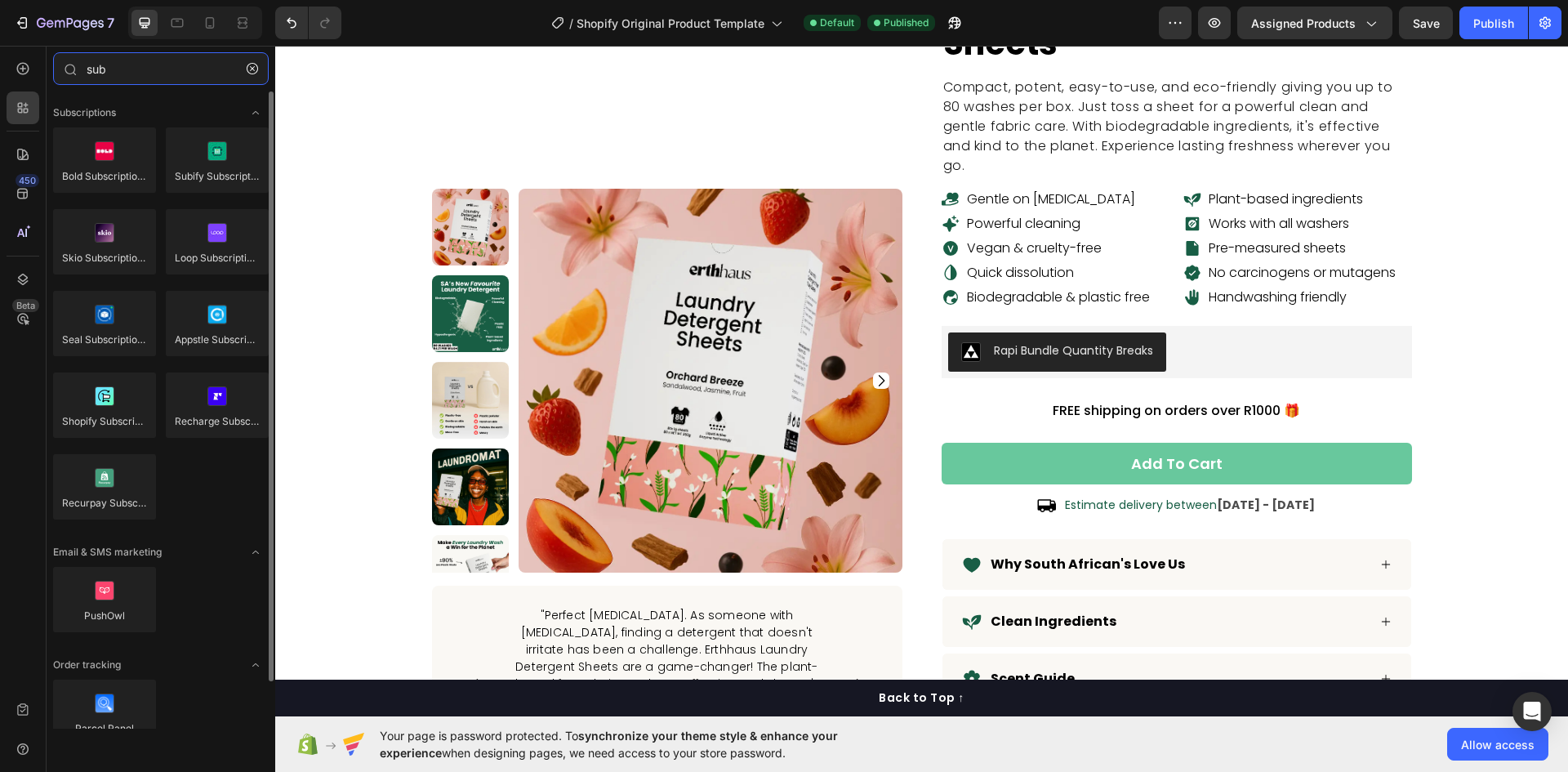
type input "sub"
click at [117, 99] on div "Subscriptions Bold Subscriptions Subify Subscriptions Skio Subscriptions (YC S2…" at bounding box center [161, 434] width 228 height 688
click at [250, 70] on icon "button" at bounding box center [252, 69] width 12 height 12
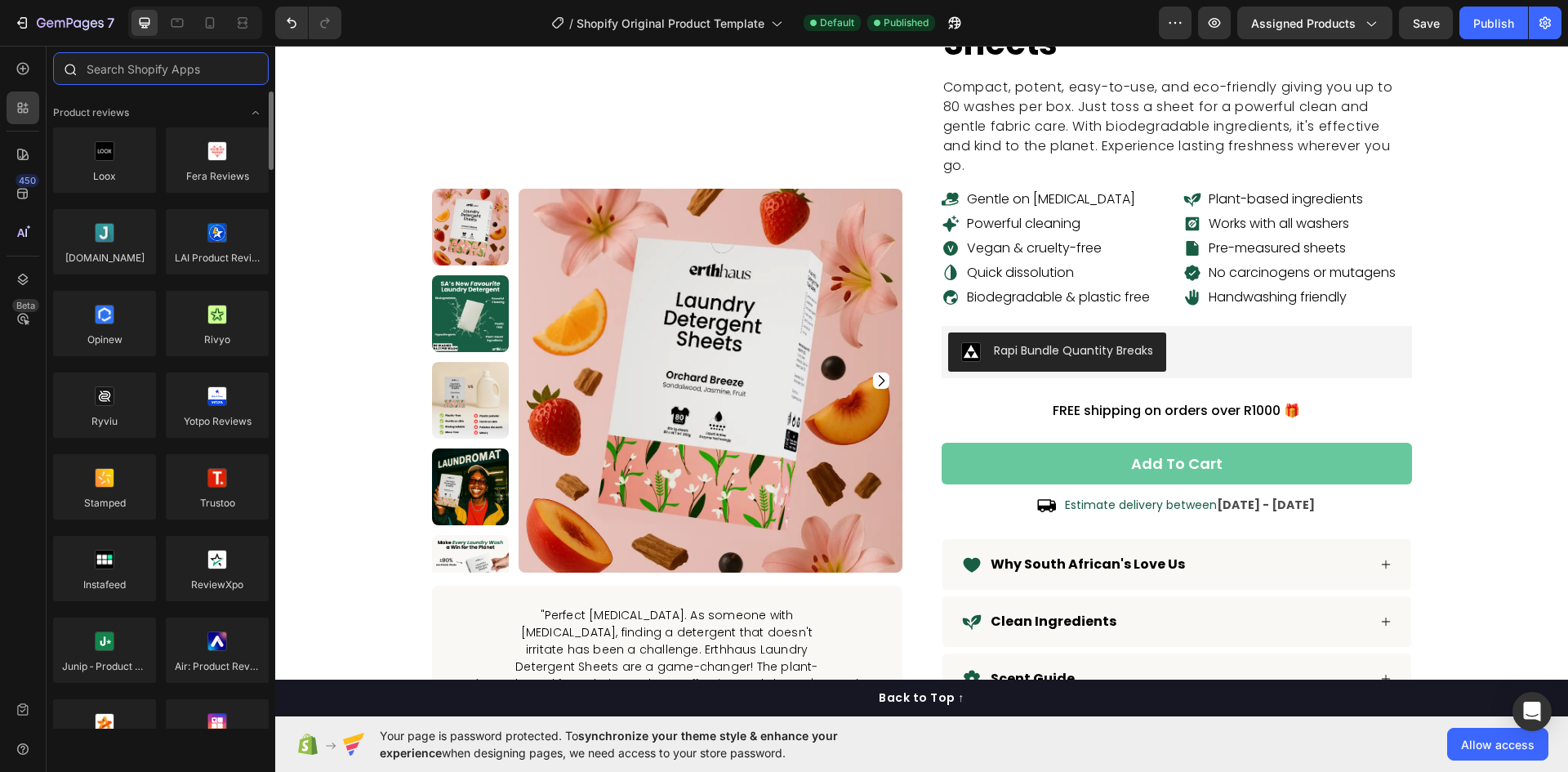
click at [118, 68] on input "text" at bounding box center [160, 69] width 216 height 33
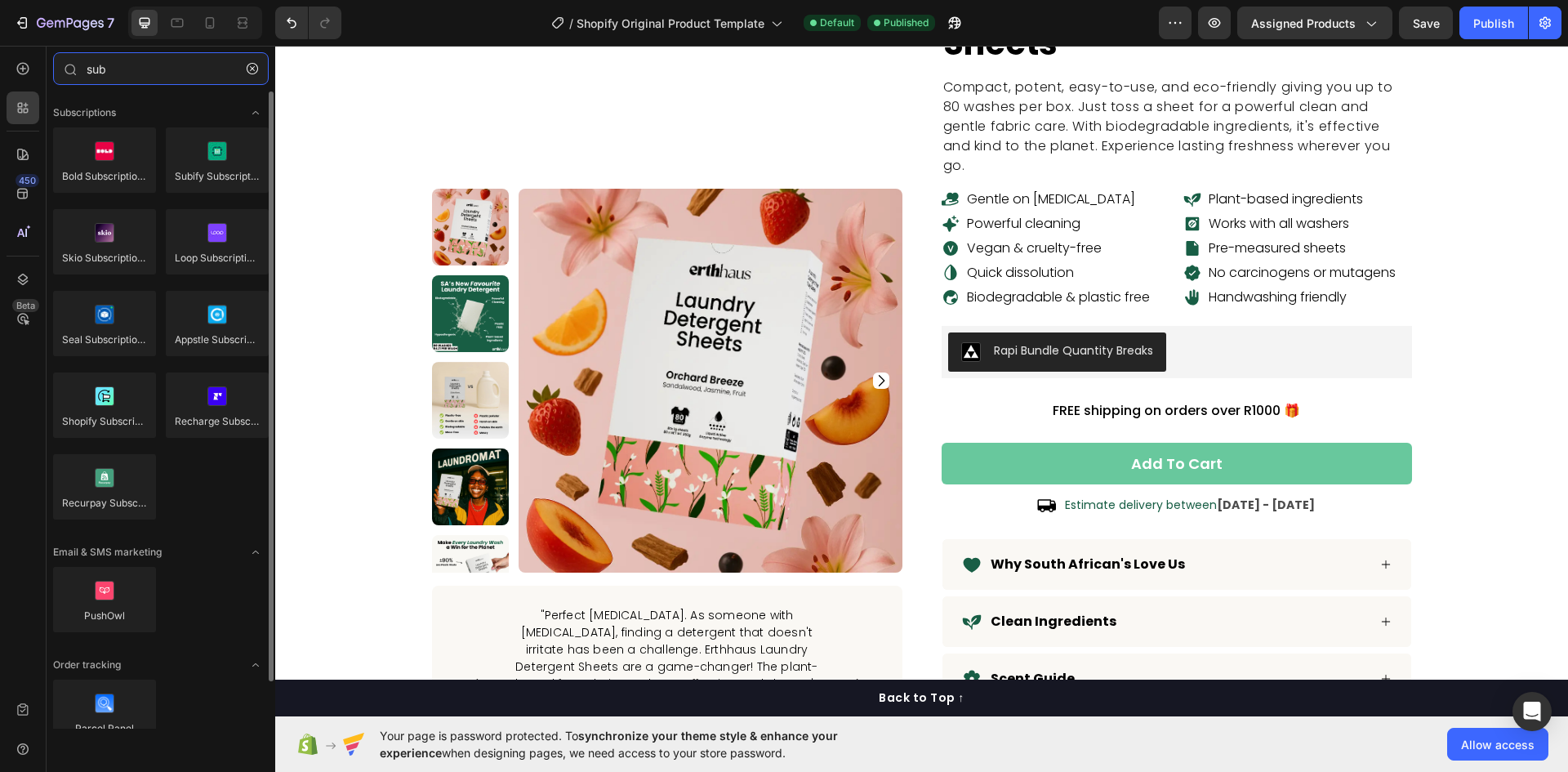
scroll to position [51, 0]
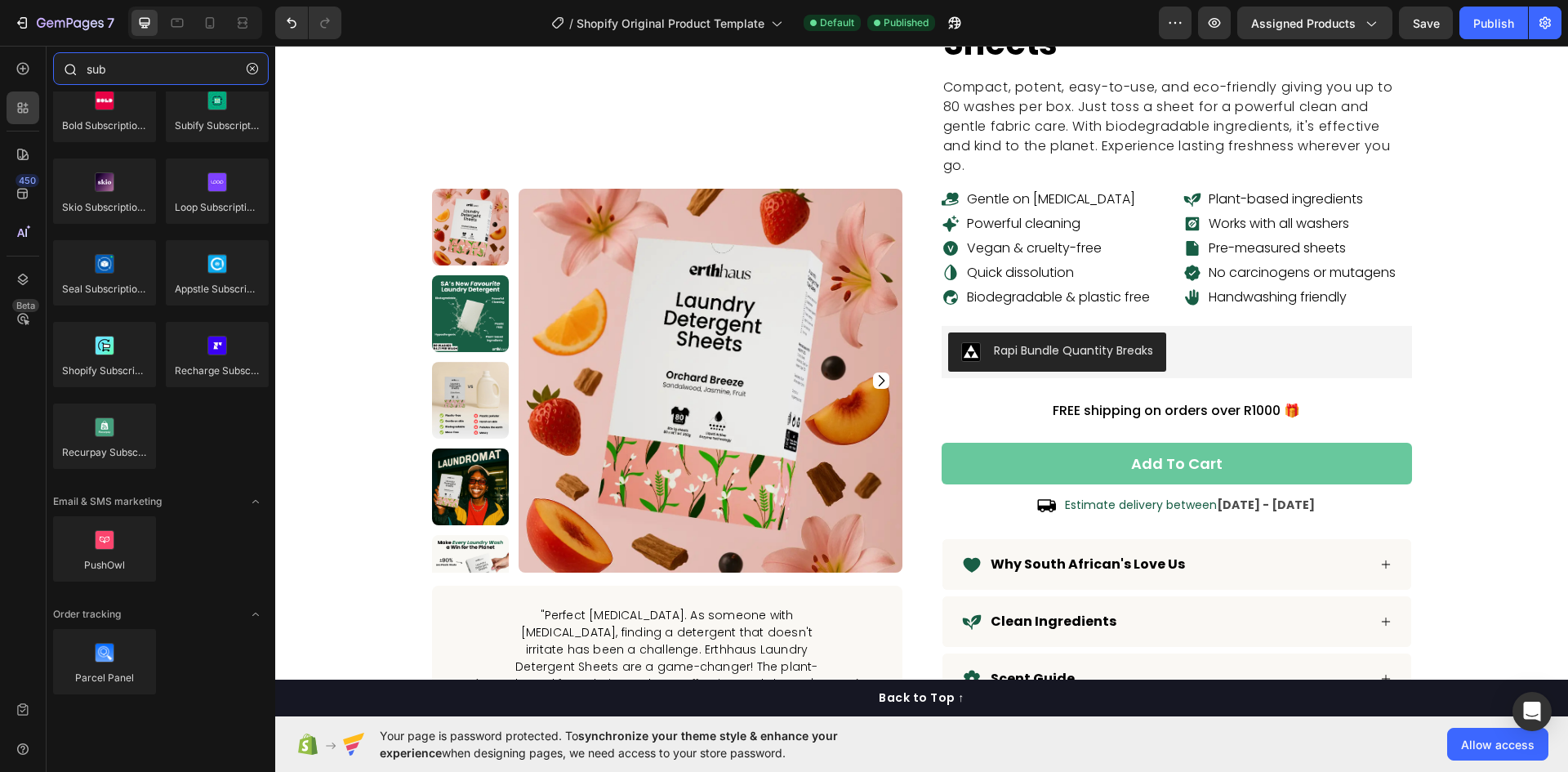
drag, startPoint x: 118, startPoint y: 73, endPoint x: 63, endPoint y: 75, distance: 55.0
click at [63, 74] on div "sub" at bounding box center [161, 72] width 228 height 39
paste input "Prive"
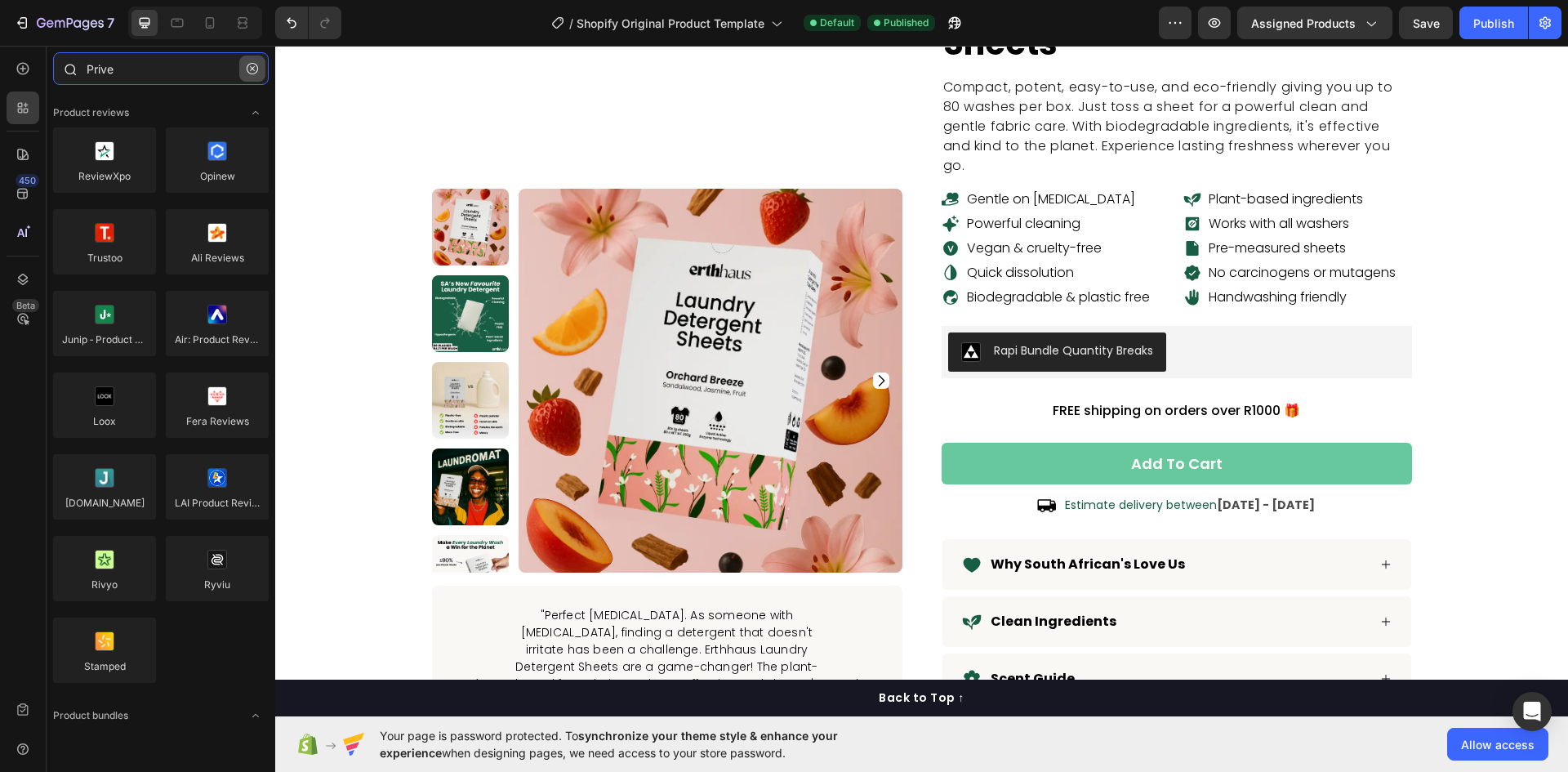
type input "Prive"
click at [250, 65] on icon "button" at bounding box center [252, 69] width 12 height 12
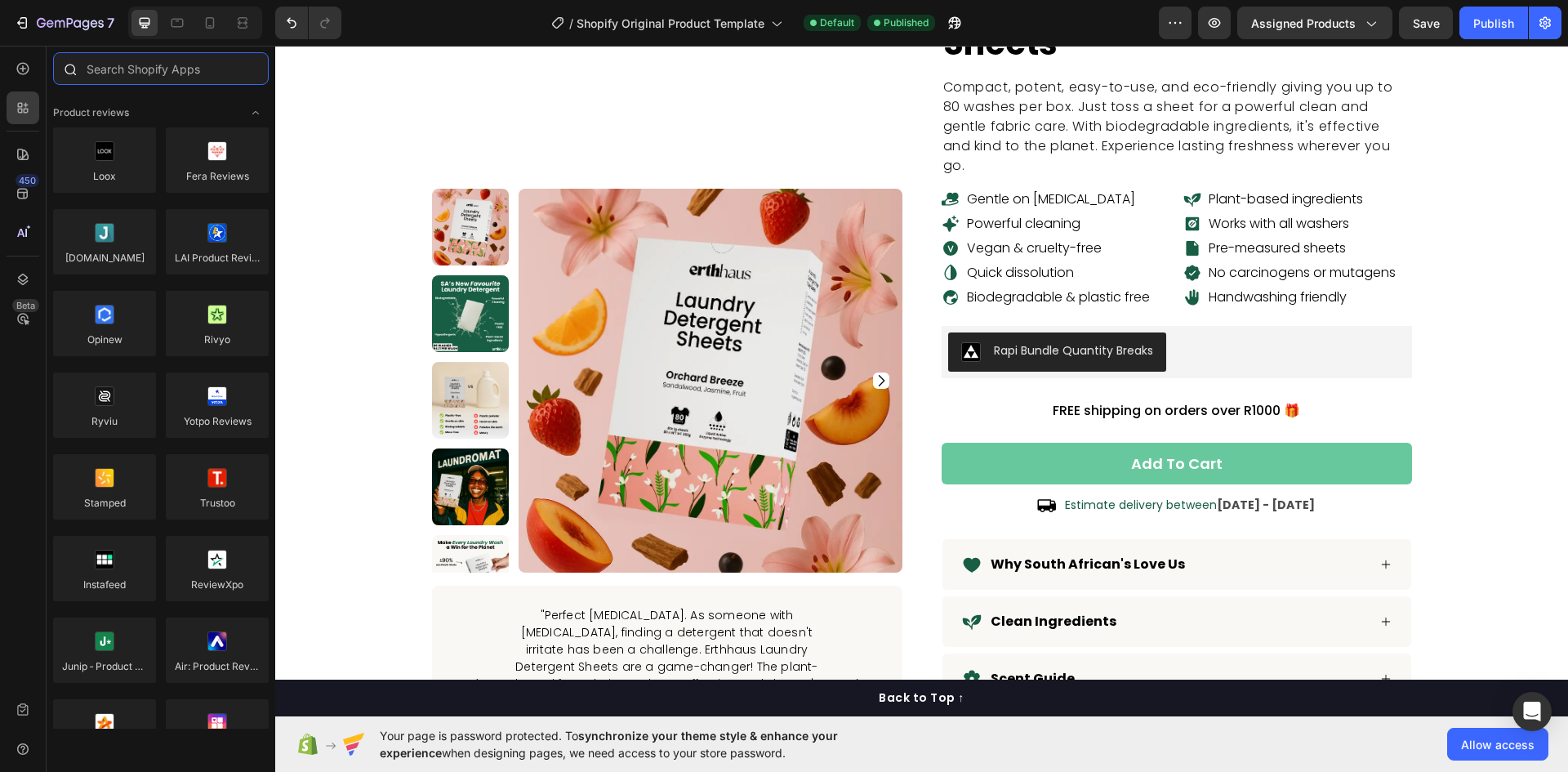
click at [144, 69] on input "text" at bounding box center [160, 69] width 216 height 33
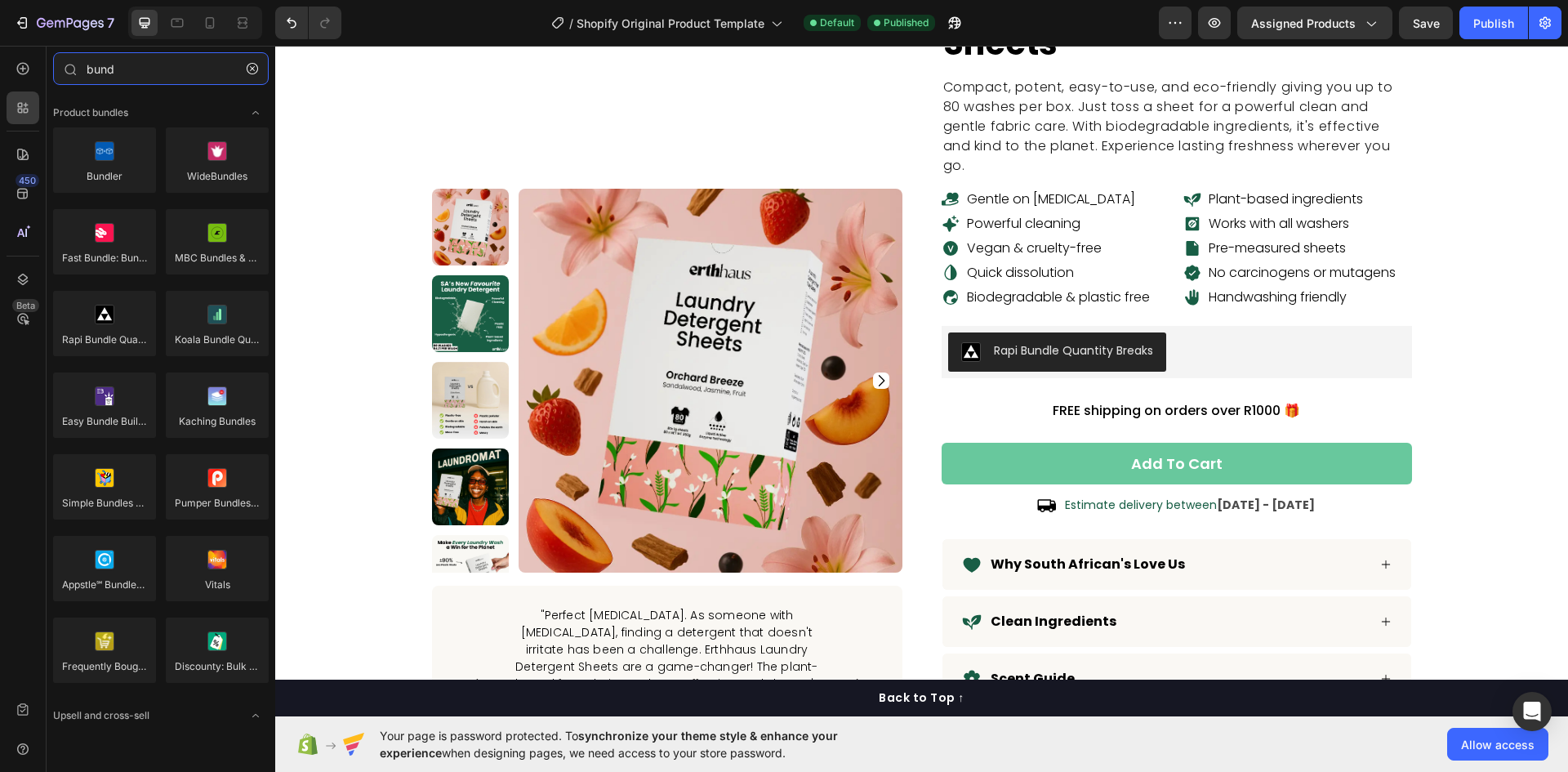
drag, startPoint x: 154, startPoint y: 62, endPoint x: 3, endPoint y: 62, distance: 151.0
click at [3, 62] on div "450 Beta bund Sections(30) Elements(2) Product bundles Bundler WideBundles Fast…" at bounding box center [137, 409] width 275 height 726
paste input "PickyStory"
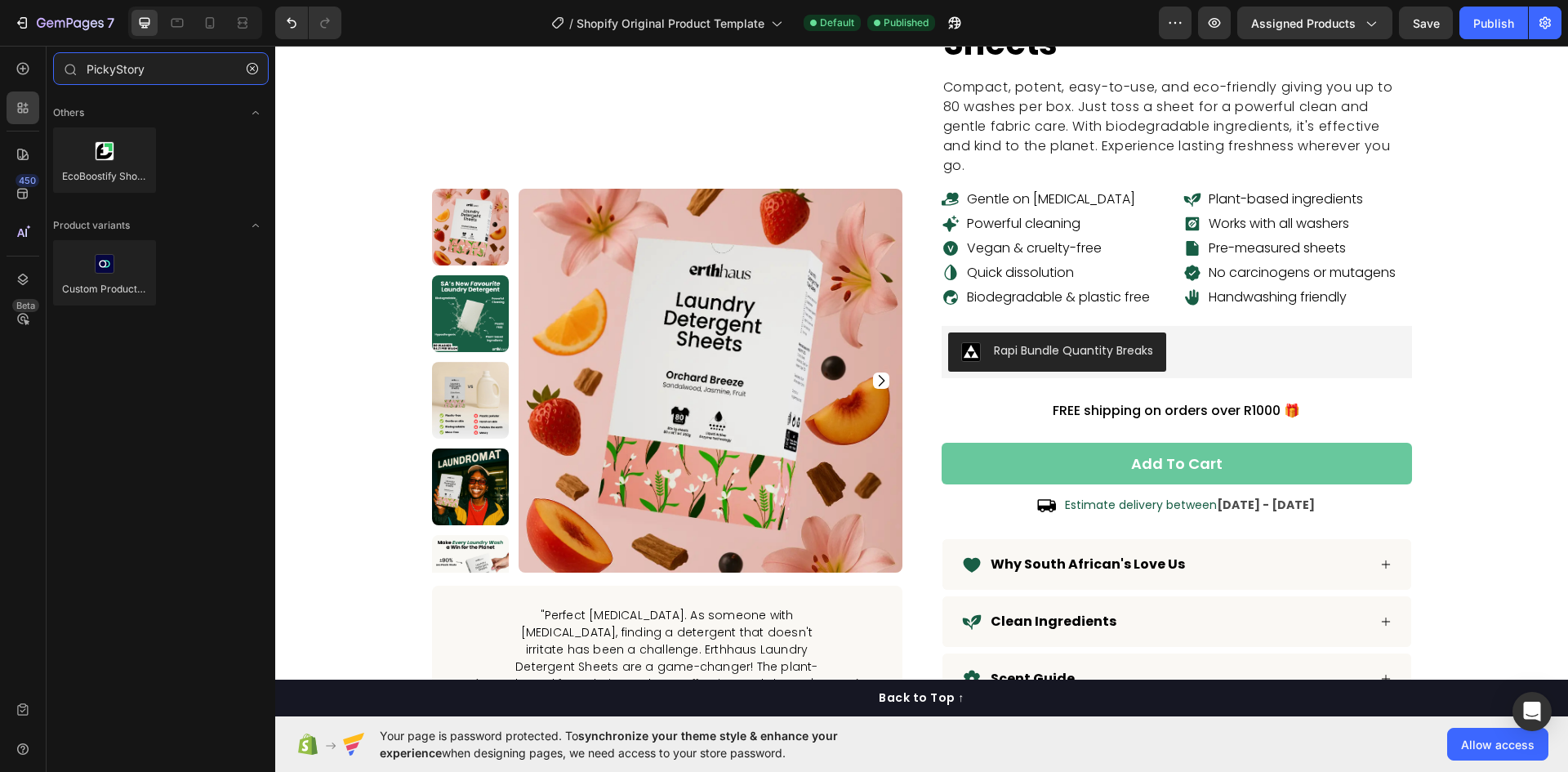
drag, startPoint x: 174, startPoint y: 68, endPoint x: 40, endPoint y: 75, distance: 134.2
click at [38, 74] on div "450 Beta PickyStory Sections(0) Elements(3) We couldn’t find any matches for “P…" at bounding box center [137, 409] width 275 height 726
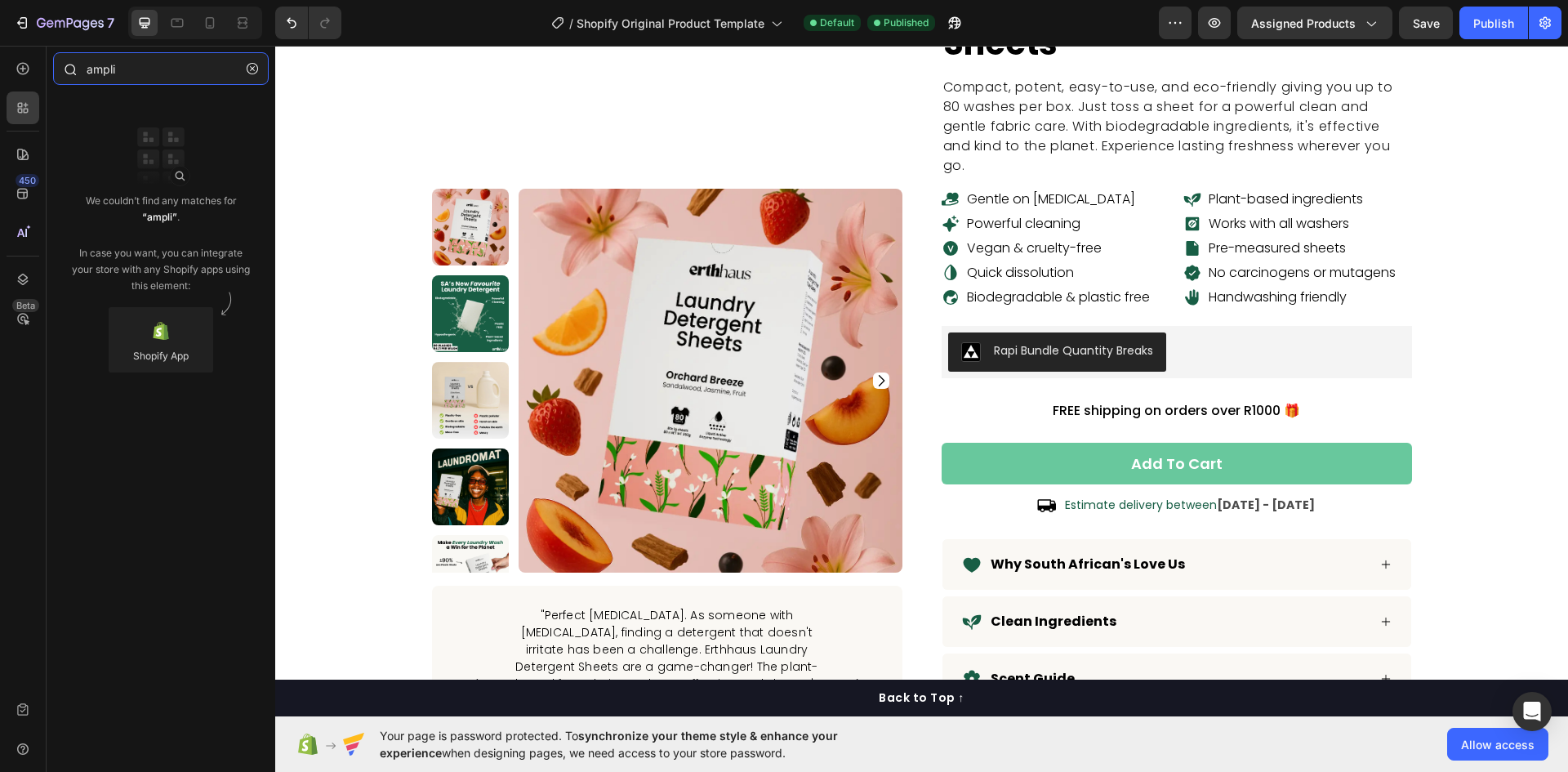
drag, startPoint x: 107, startPoint y: 66, endPoint x: 54, endPoint y: 66, distance: 53.0
click at [54, 66] on div "ampli" at bounding box center [161, 72] width 228 height 39
paste input "Amplify"
type input "Amplify"
click at [184, 313] on div at bounding box center [160, 339] width 105 height 65
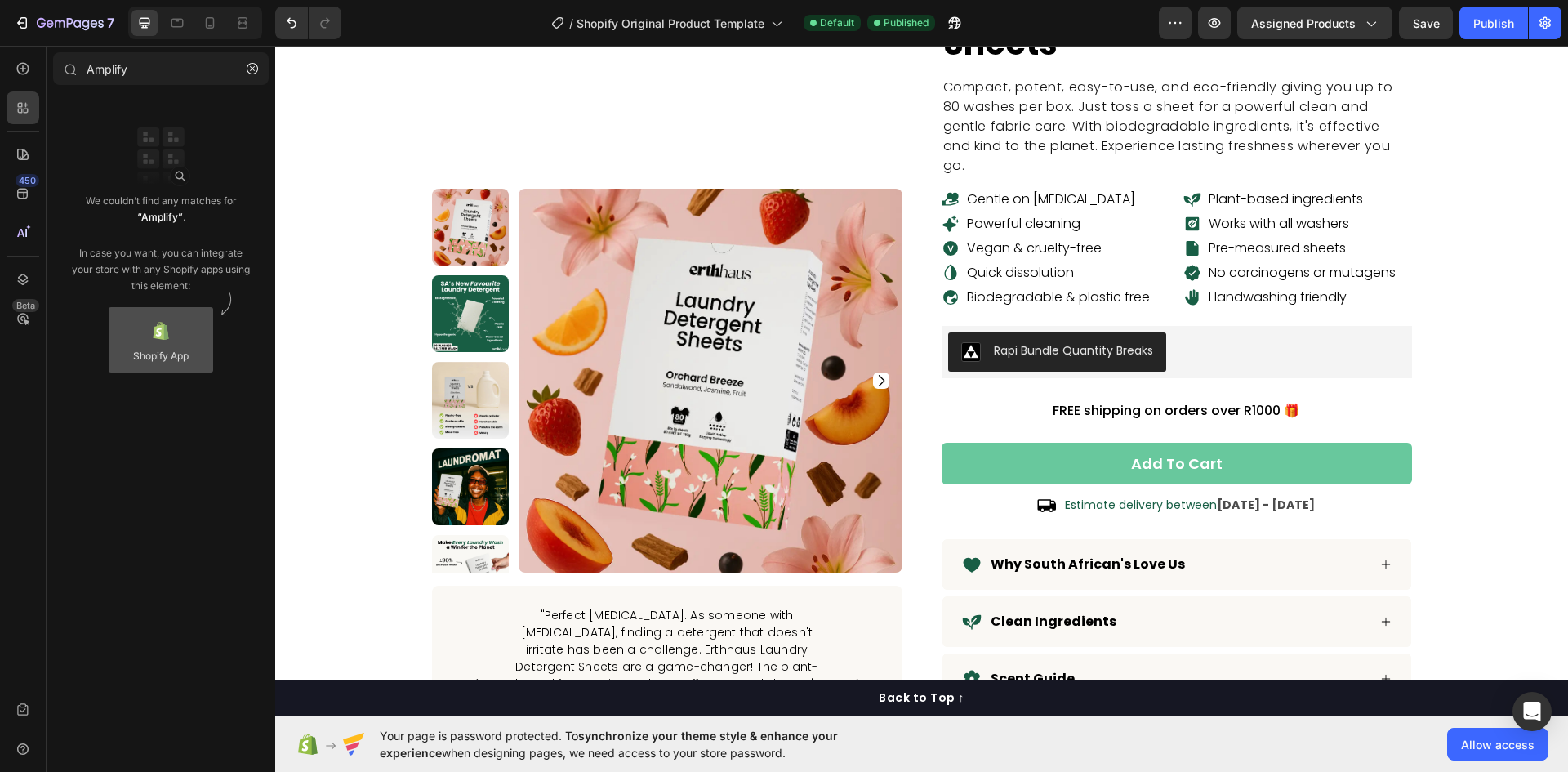
click at [182, 316] on div at bounding box center [160, 339] width 105 height 65
click at [174, 360] on div at bounding box center [160, 339] width 105 height 65
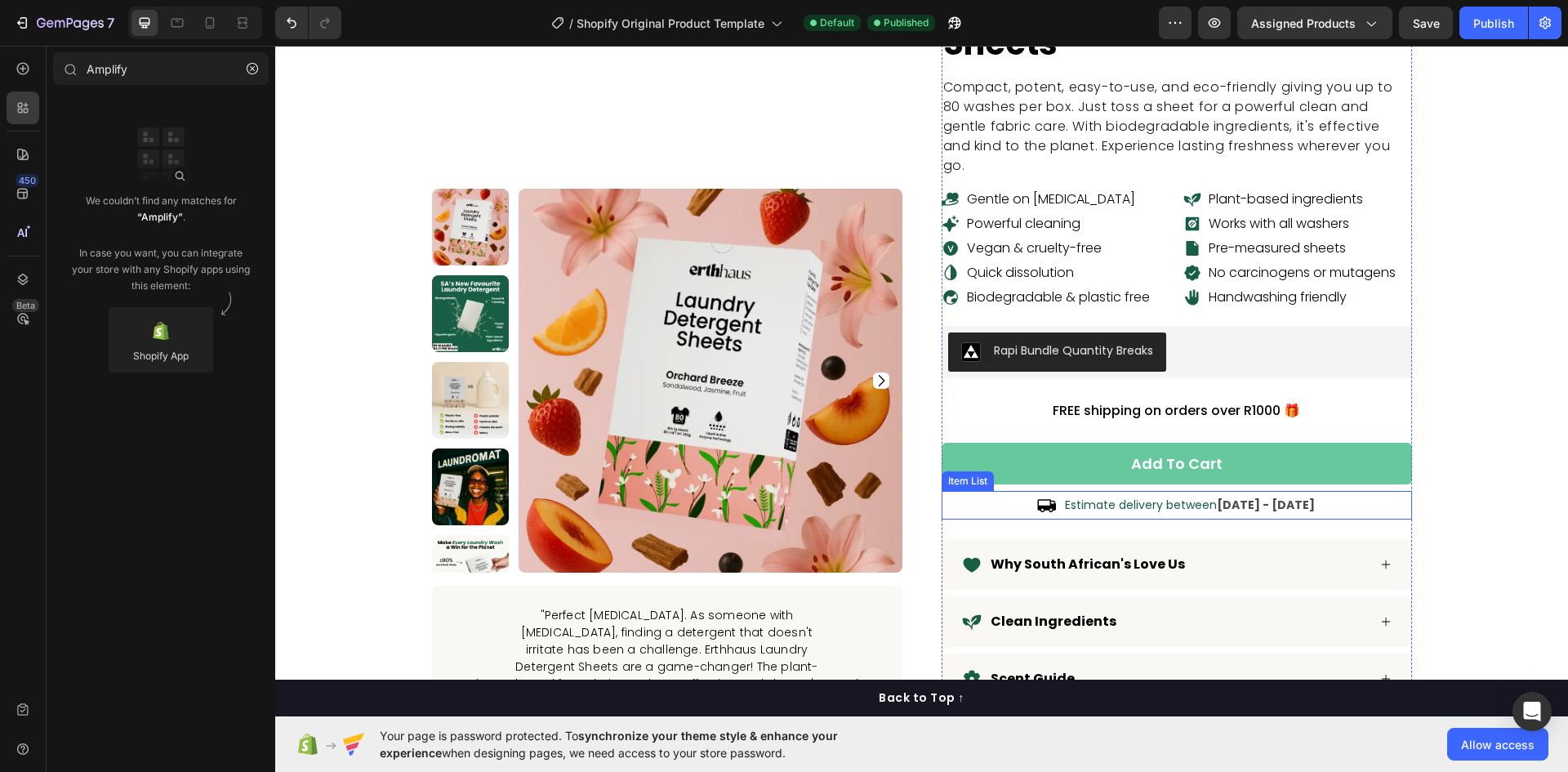
scroll to position [327, 0]
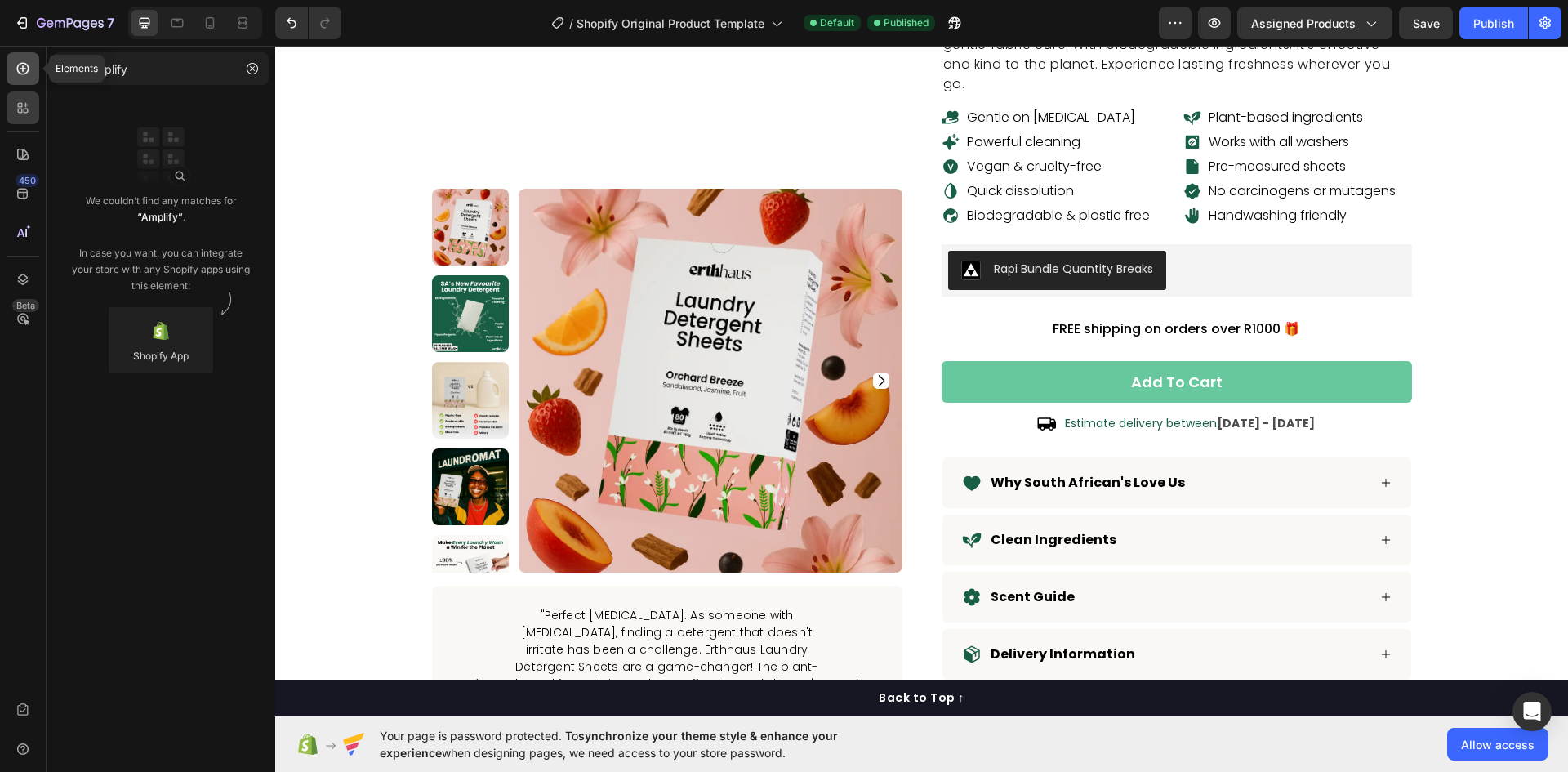
click at [22, 71] on icon at bounding box center [22, 68] width 16 height 16
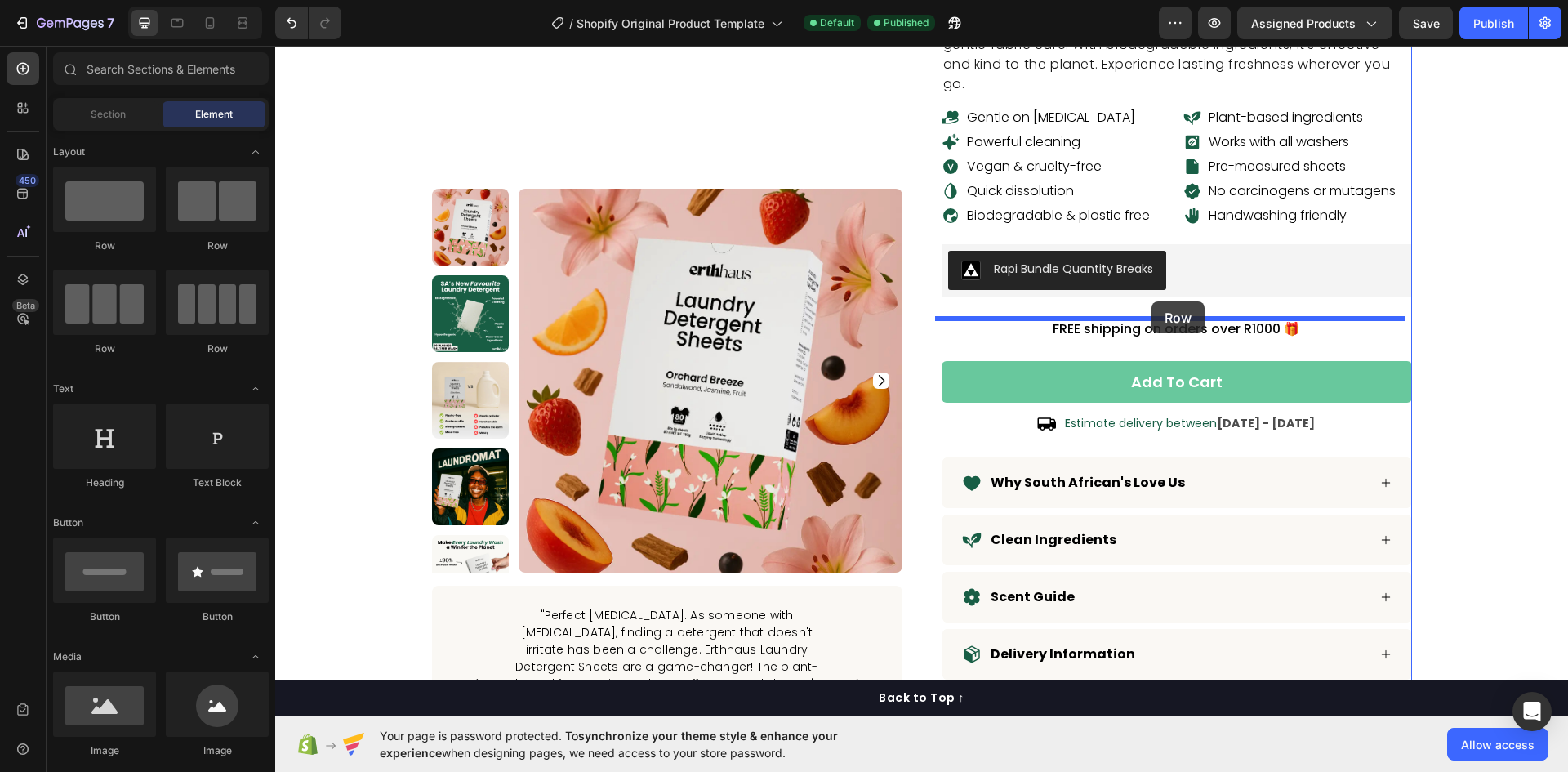
drag, startPoint x: 384, startPoint y: 266, endPoint x: 1152, endPoint y: 301, distance: 768.8
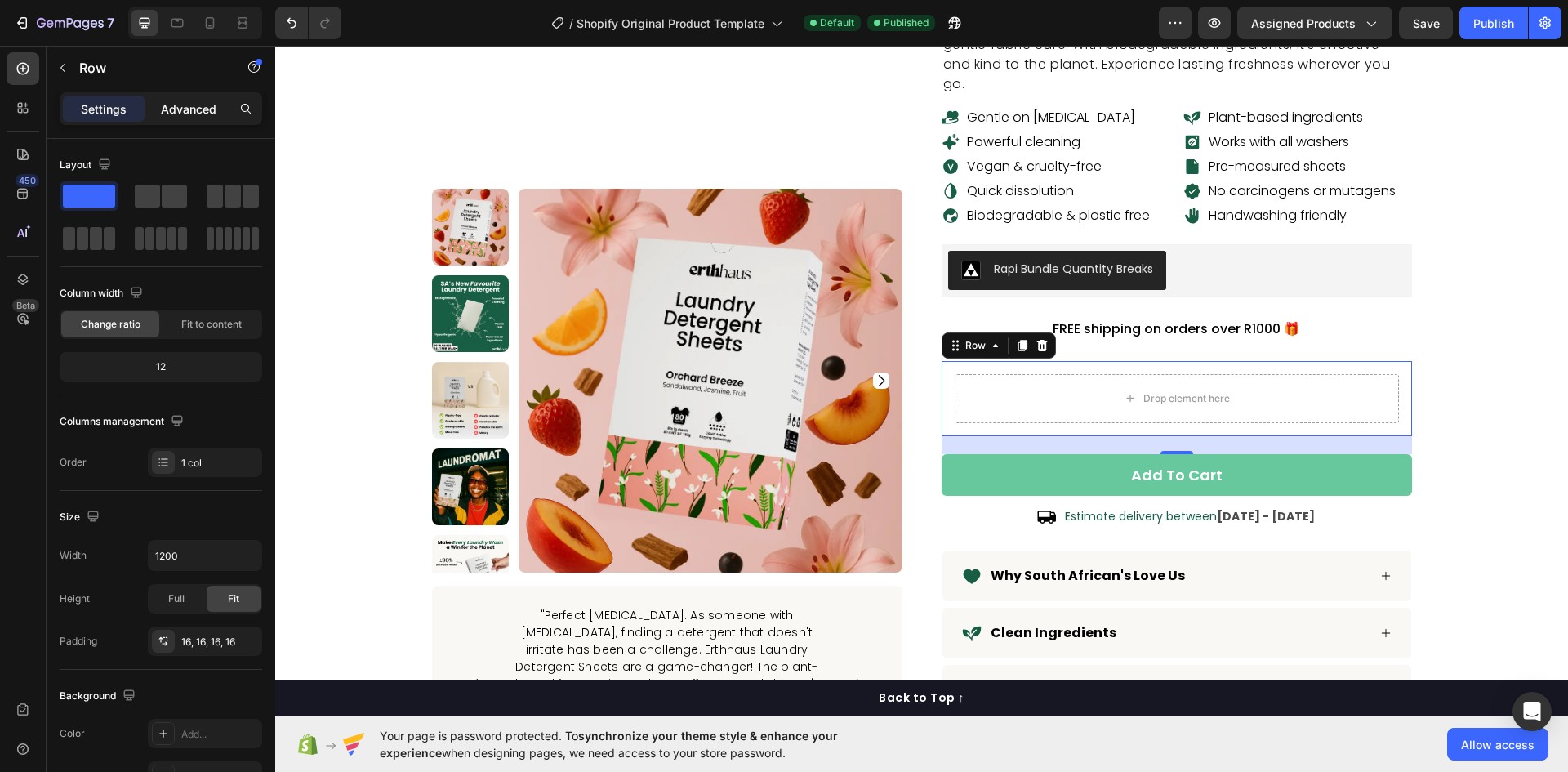
click at [184, 108] on p "Advanced" at bounding box center [189, 109] width 56 height 17
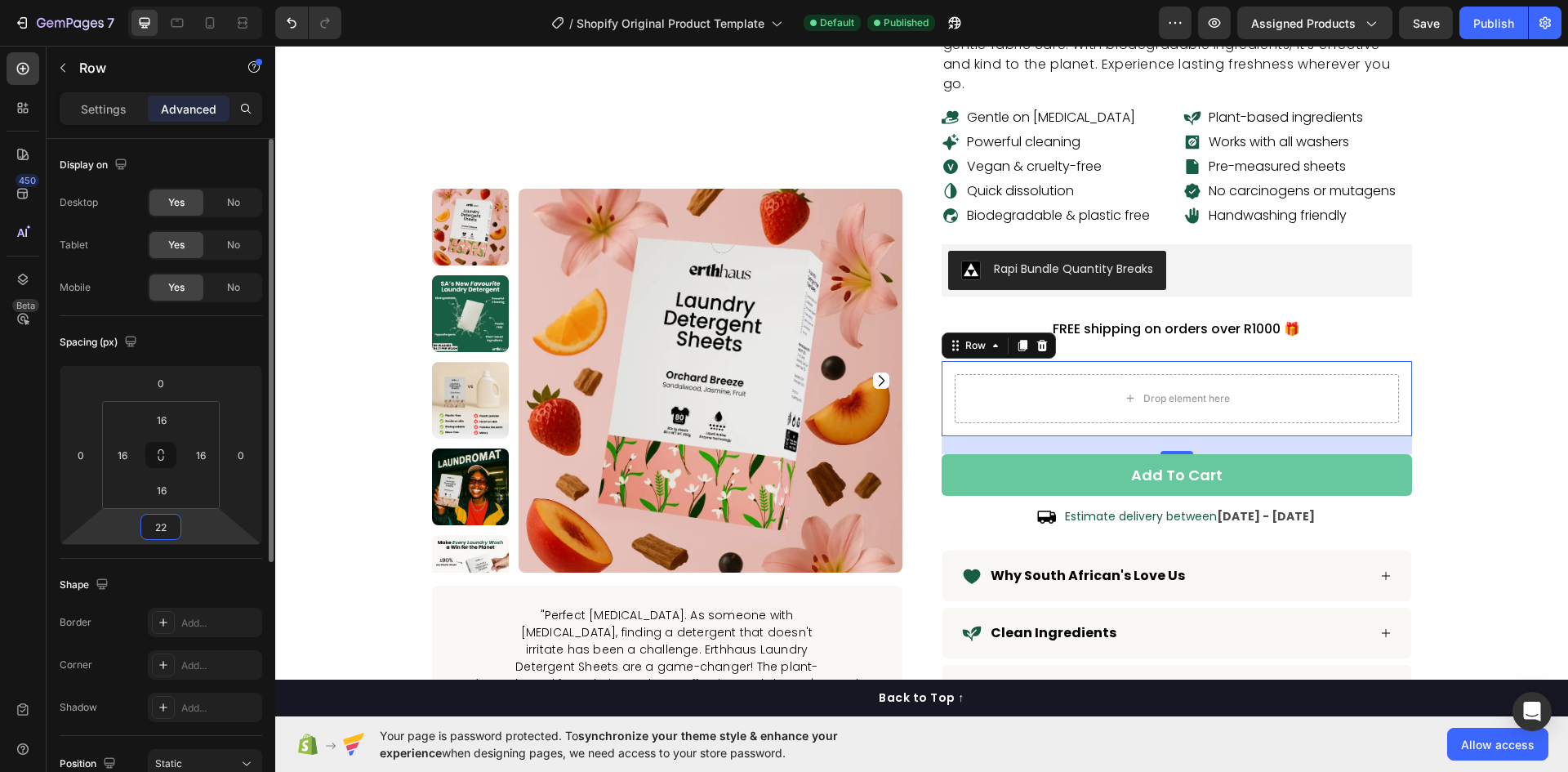
click at [165, 527] on input "22" at bounding box center [161, 527] width 33 height 25
type input "24"
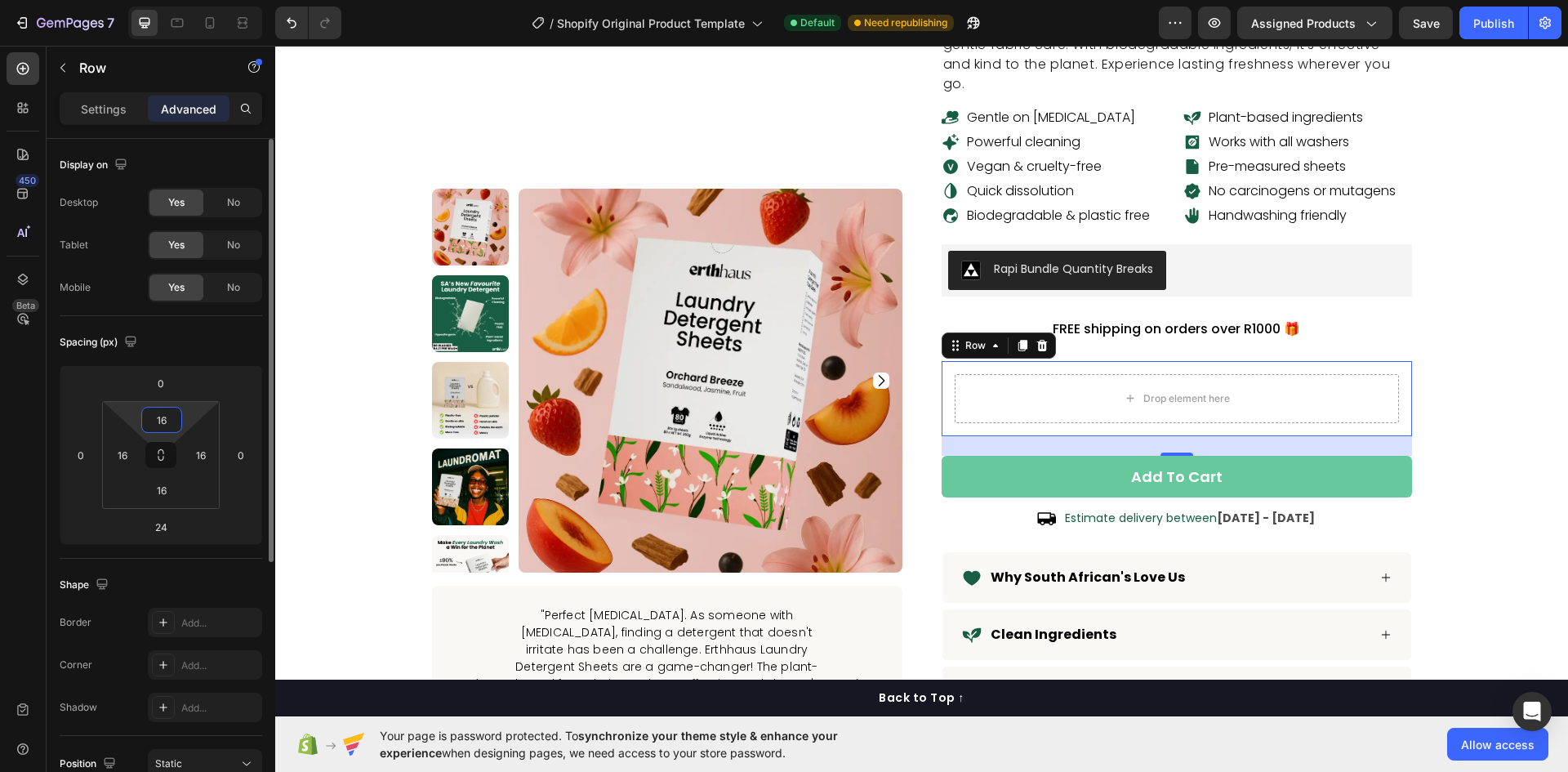
click at [156, 422] on input "16" at bounding box center [162, 420] width 33 height 25
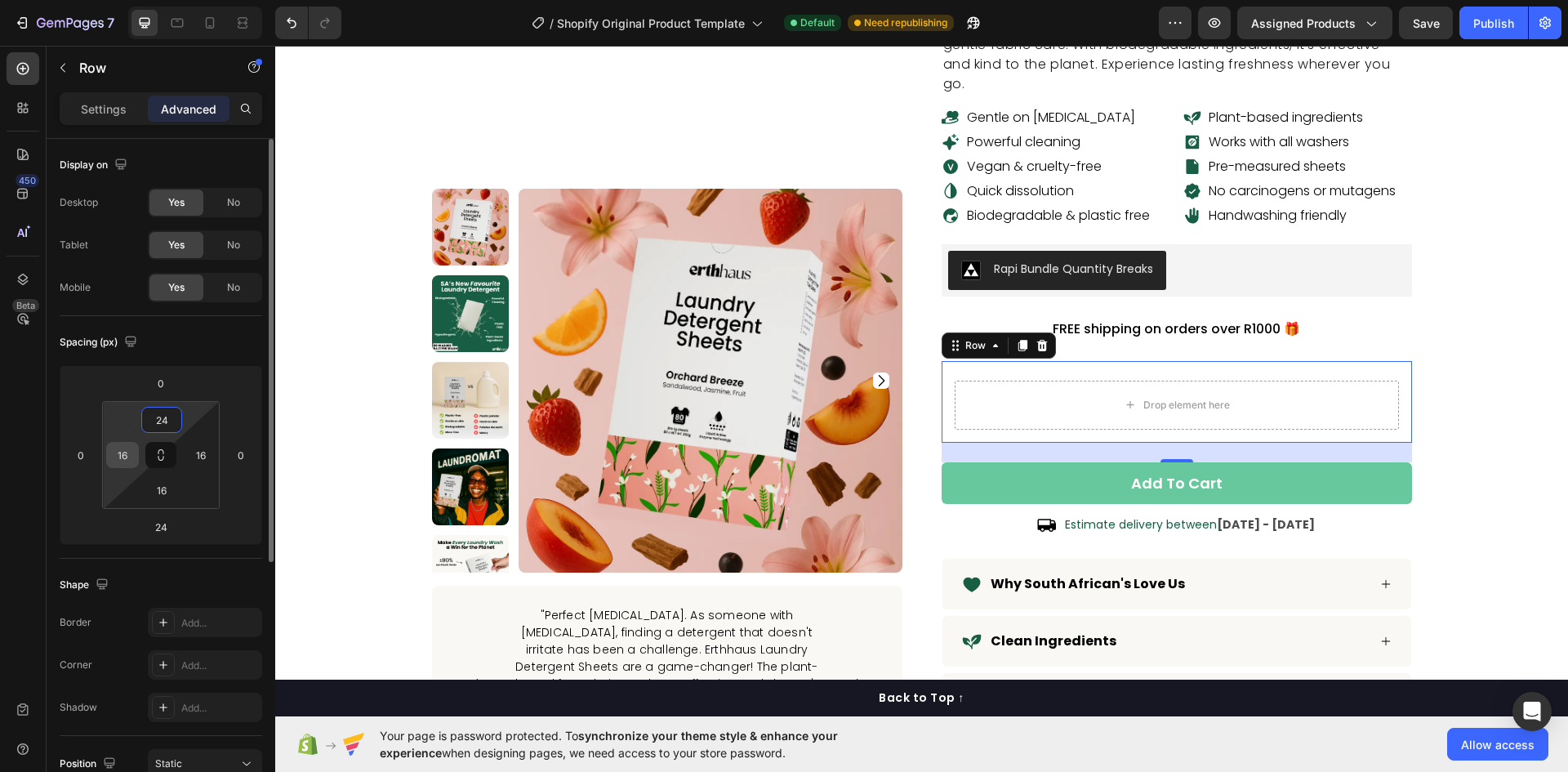
type input "24"
click at [125, 455] on input "16" at bounding box center [123, 456] width 25 height 25
type input "24"
click at [152, 493] on input "16" at bounding box center [162, 490] width 33 height 25
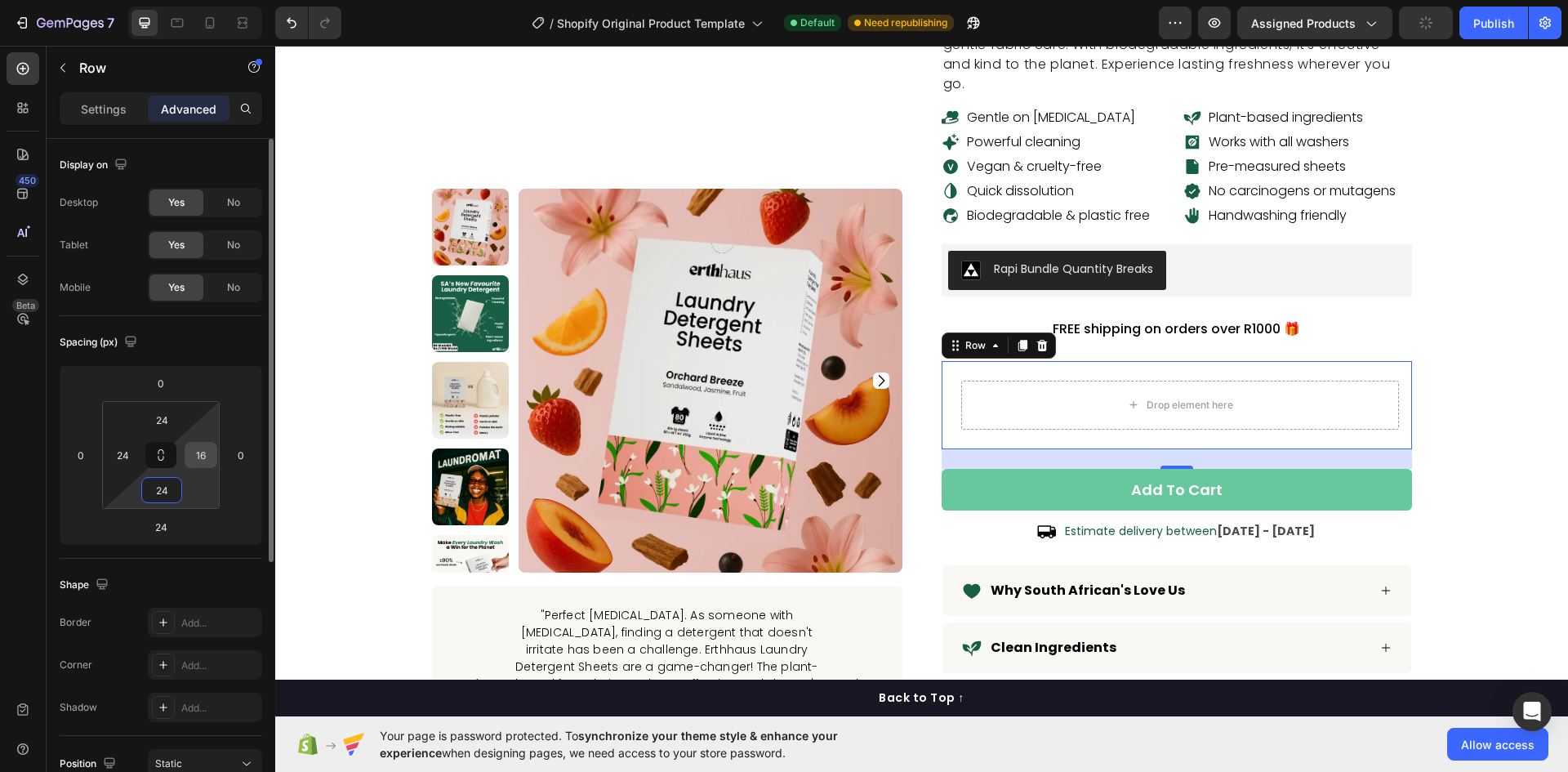
type input "24"
click at [199, 456] on input "16" at bounding box center [201, 456] width 25 height 25
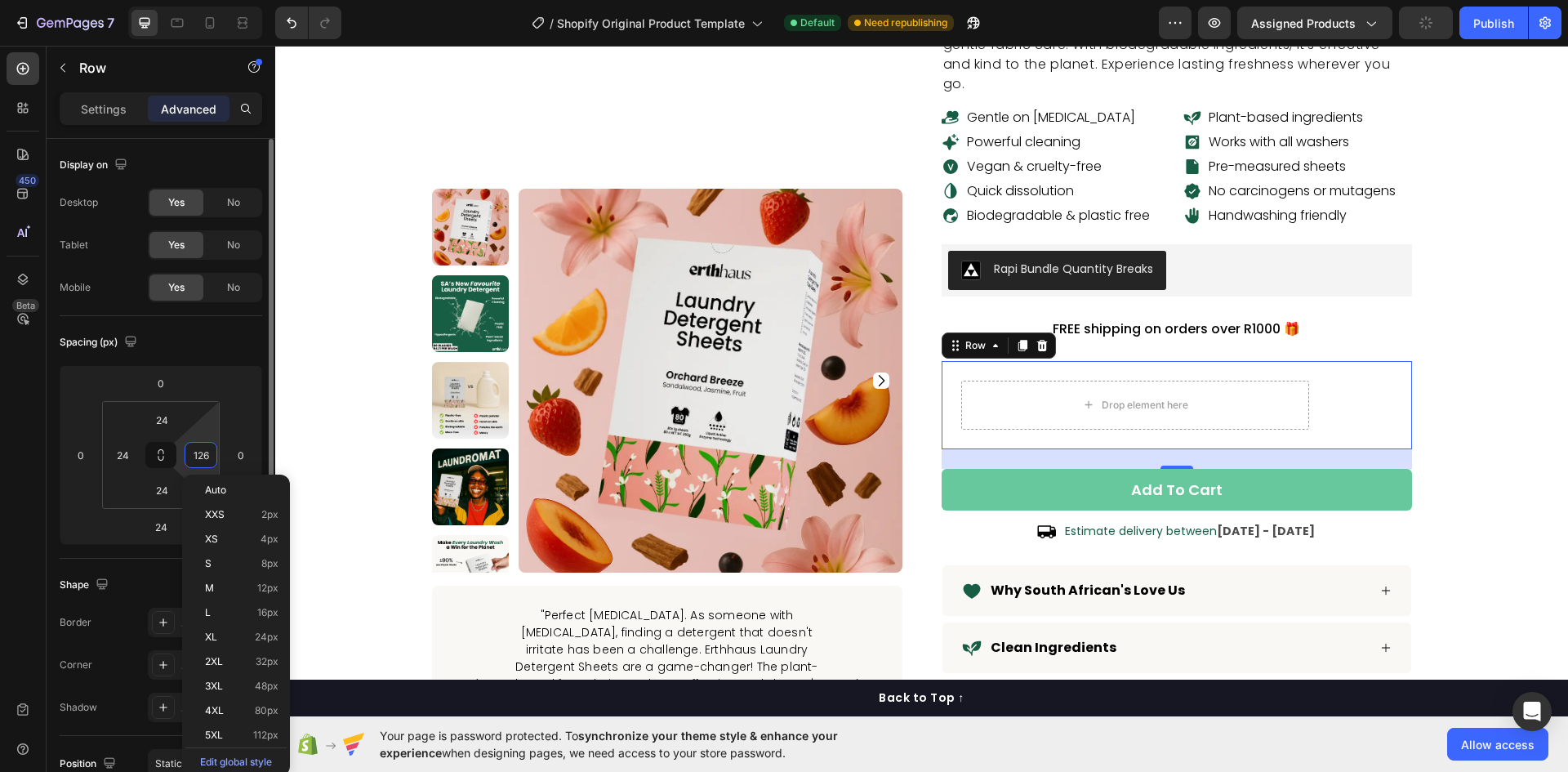
type input "4"
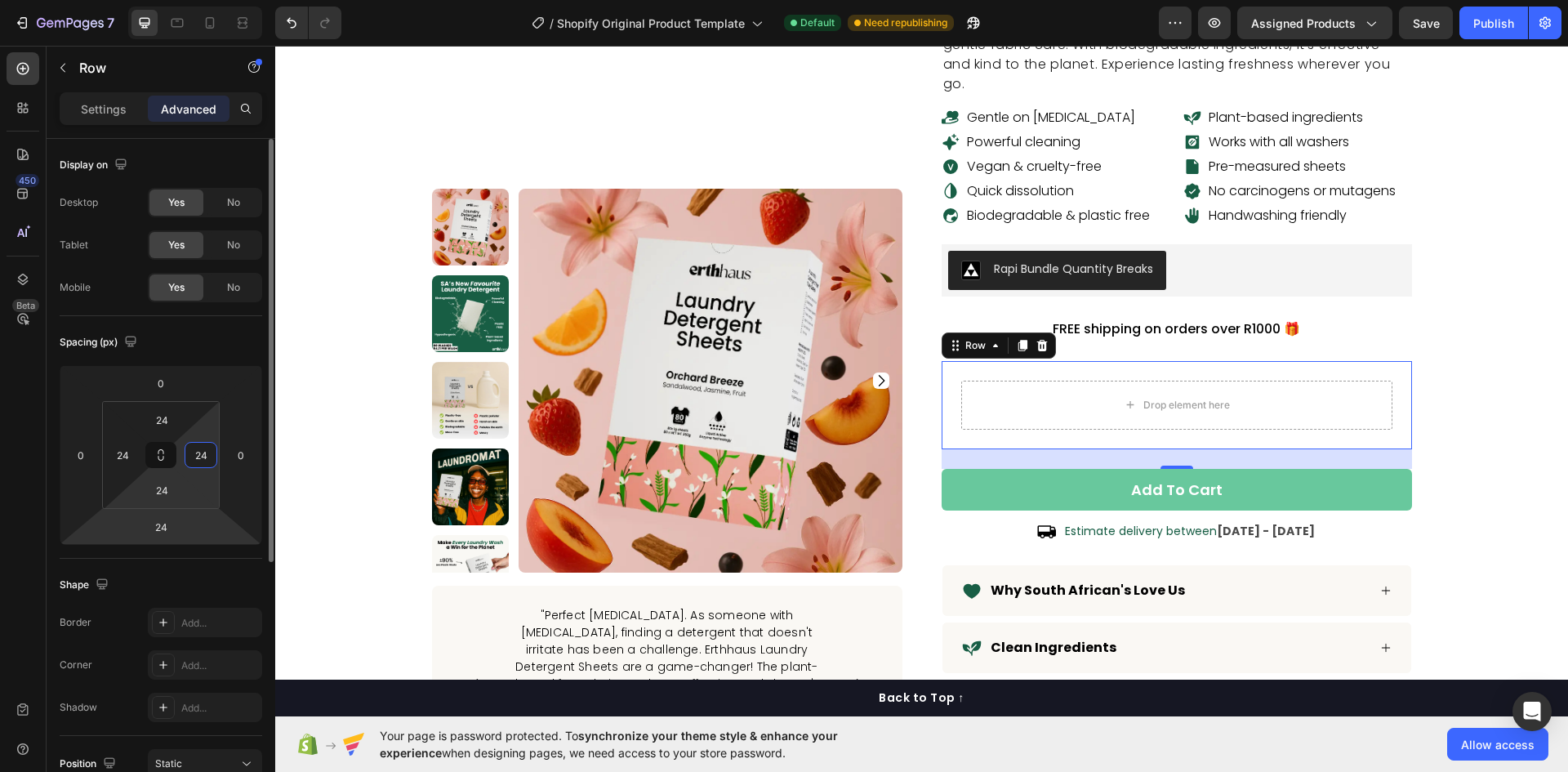
scroll to position [82, 0]
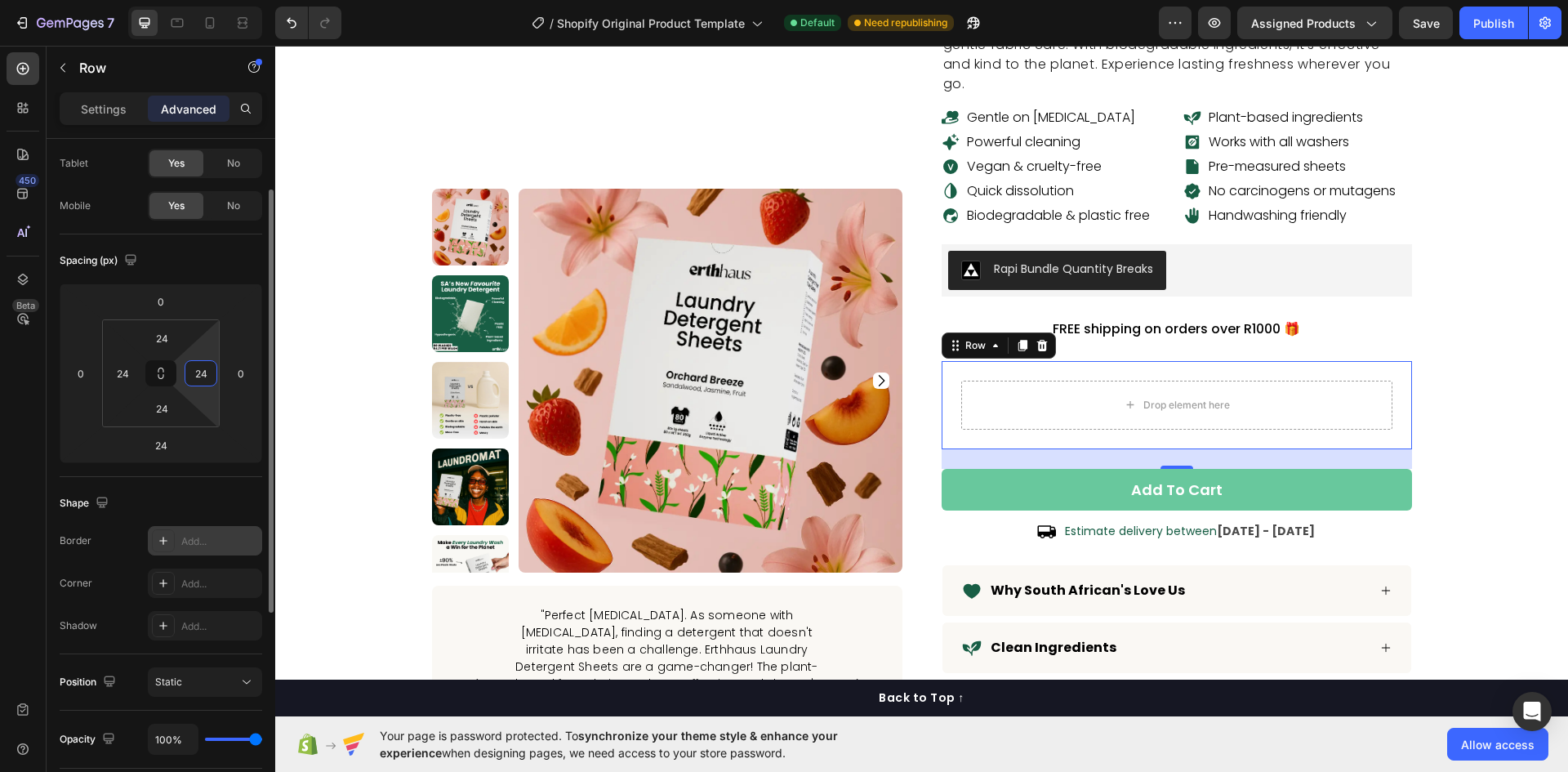
type input "24"
click at [183, 544] on div "Add..." at bounding box center [220, 541] width 77 height 14
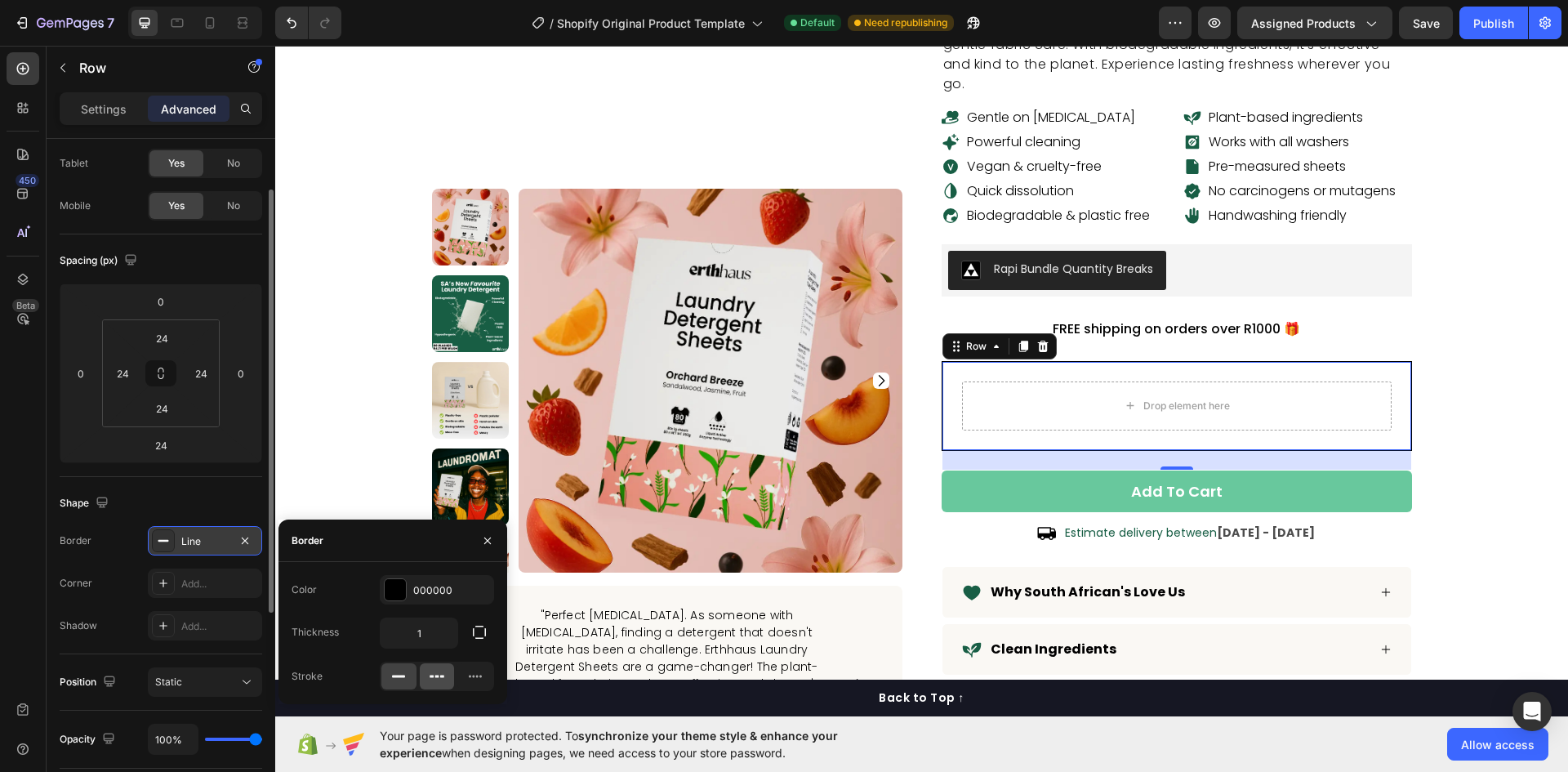
click at [433, 680] on icon at bounding box center [436, 676] width 16 height 16
click at [477, 668] on icon at bounding box center [475, 676] width 16 height 16
click at [426, 675] on div at bounding box center [437, 676] width 35 height 26
click at [479, 633] on icon "button" at bounding box center [479, 632] width 16 height 16
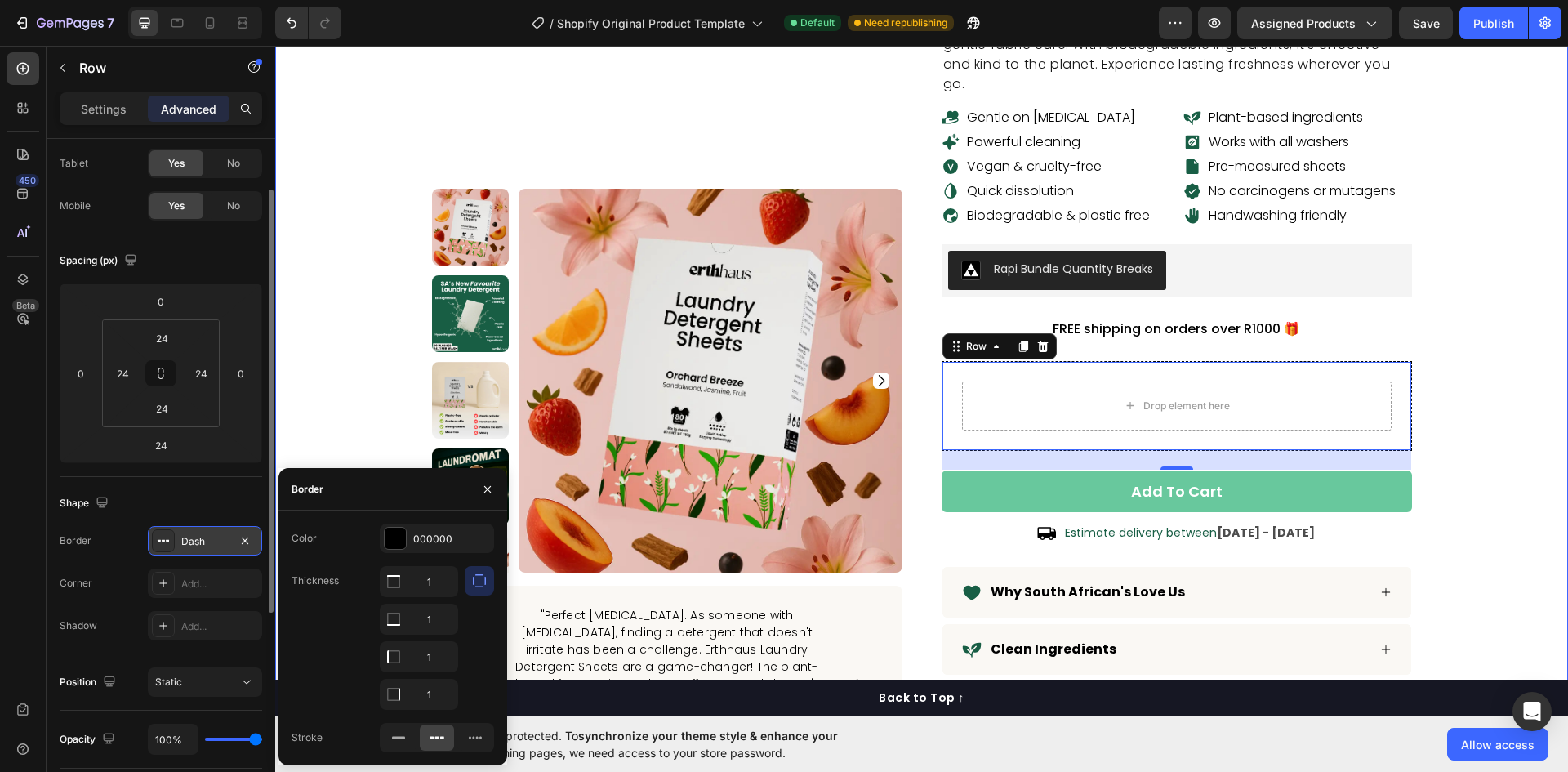
click at [1486, 298] on div "laundry detergent sheets Product Title SA's #1 Eco-friendly Laundry Detergent S…" at bounding box center [922, 346] width 1269 height 1110
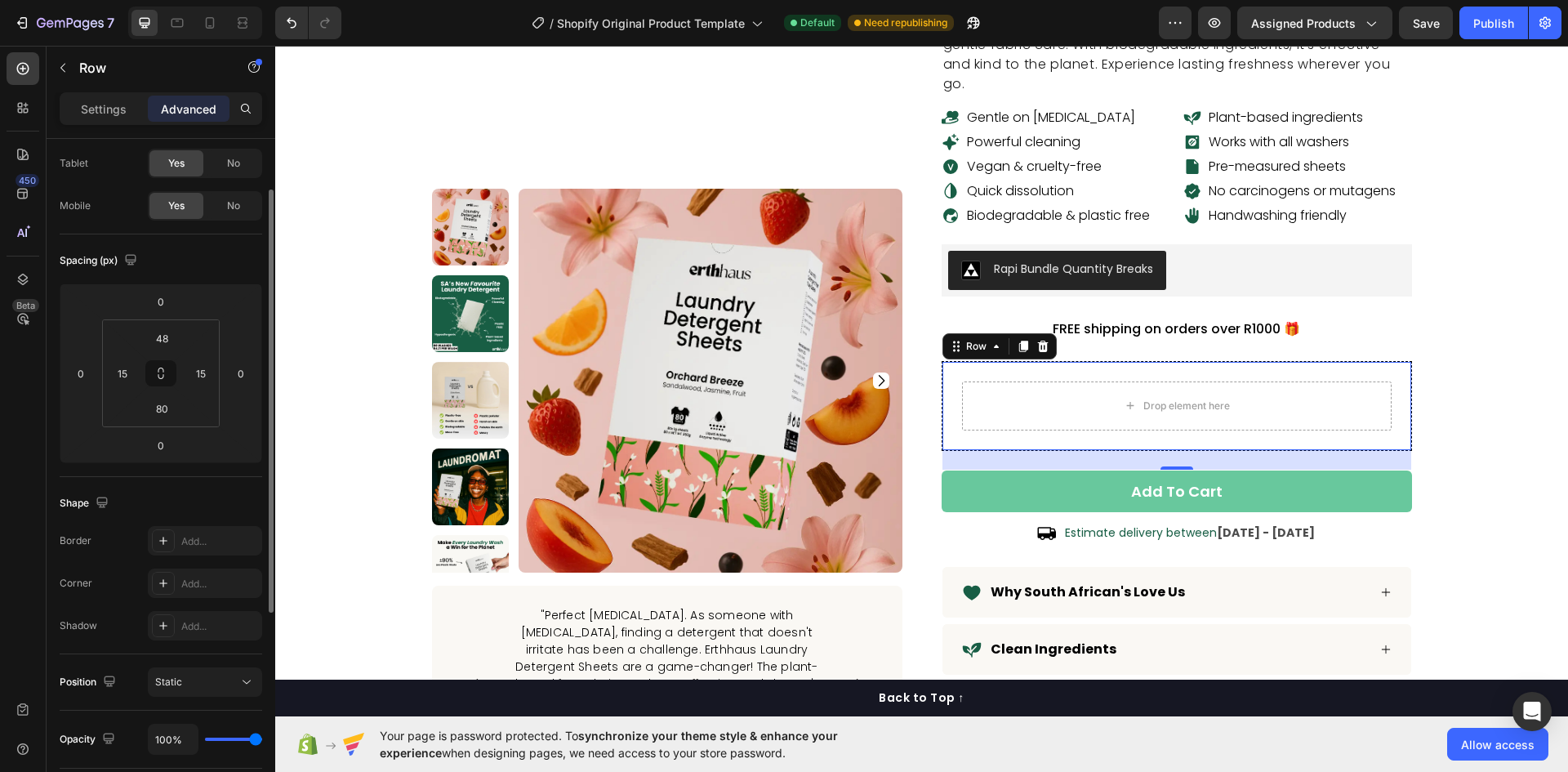
click at [1021, 361] on div "Drop element here Row 0" at bounding box center [1177, 406] width 471 height 90
click at [152, 583] on div at bounding box center [163, 583] width 23 height 23
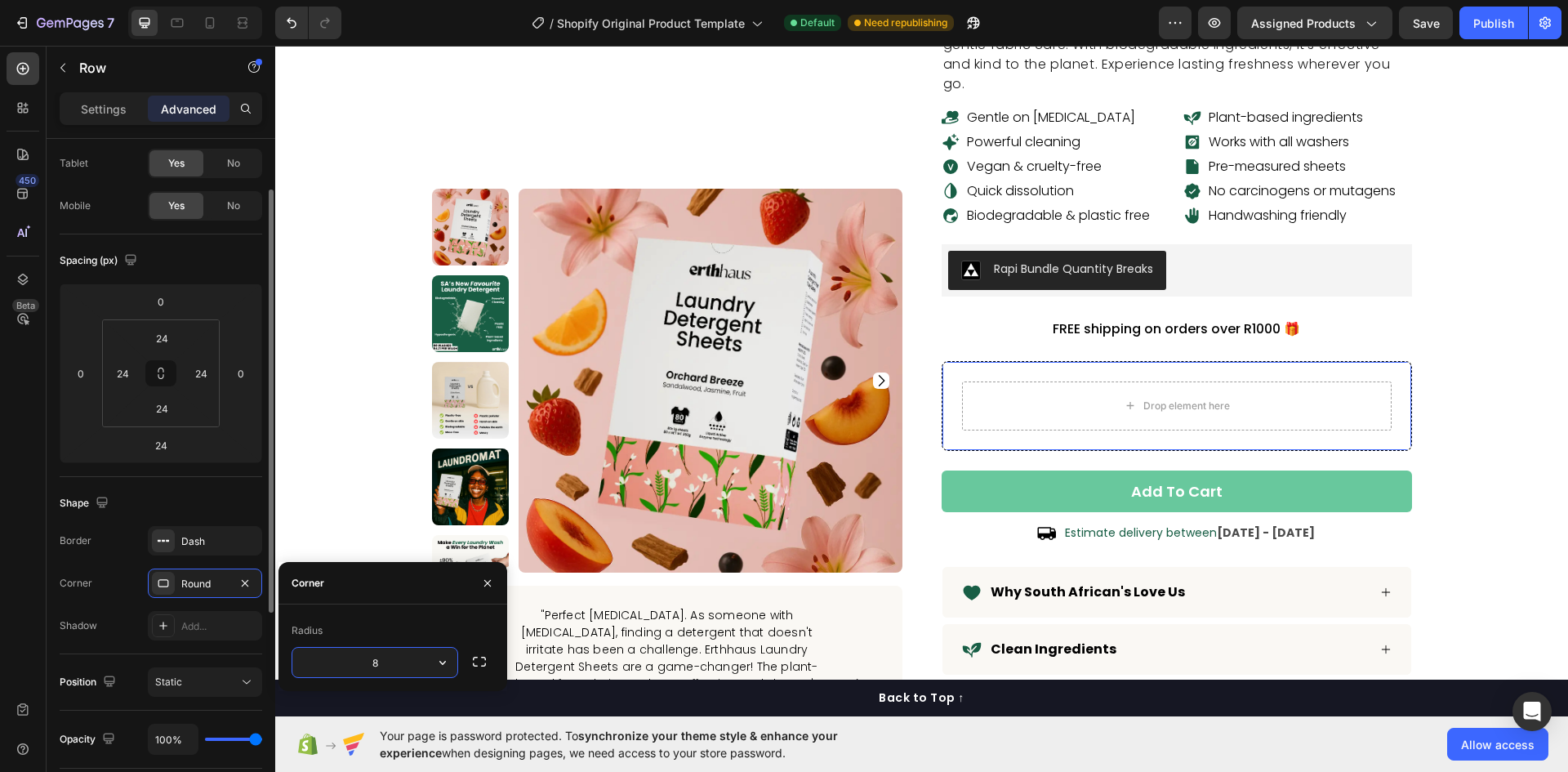
click at [125, 524] on div "Shape Border Dash Corner Round Shadow Add..." at bounding box center [160, 565] width 202 height 177
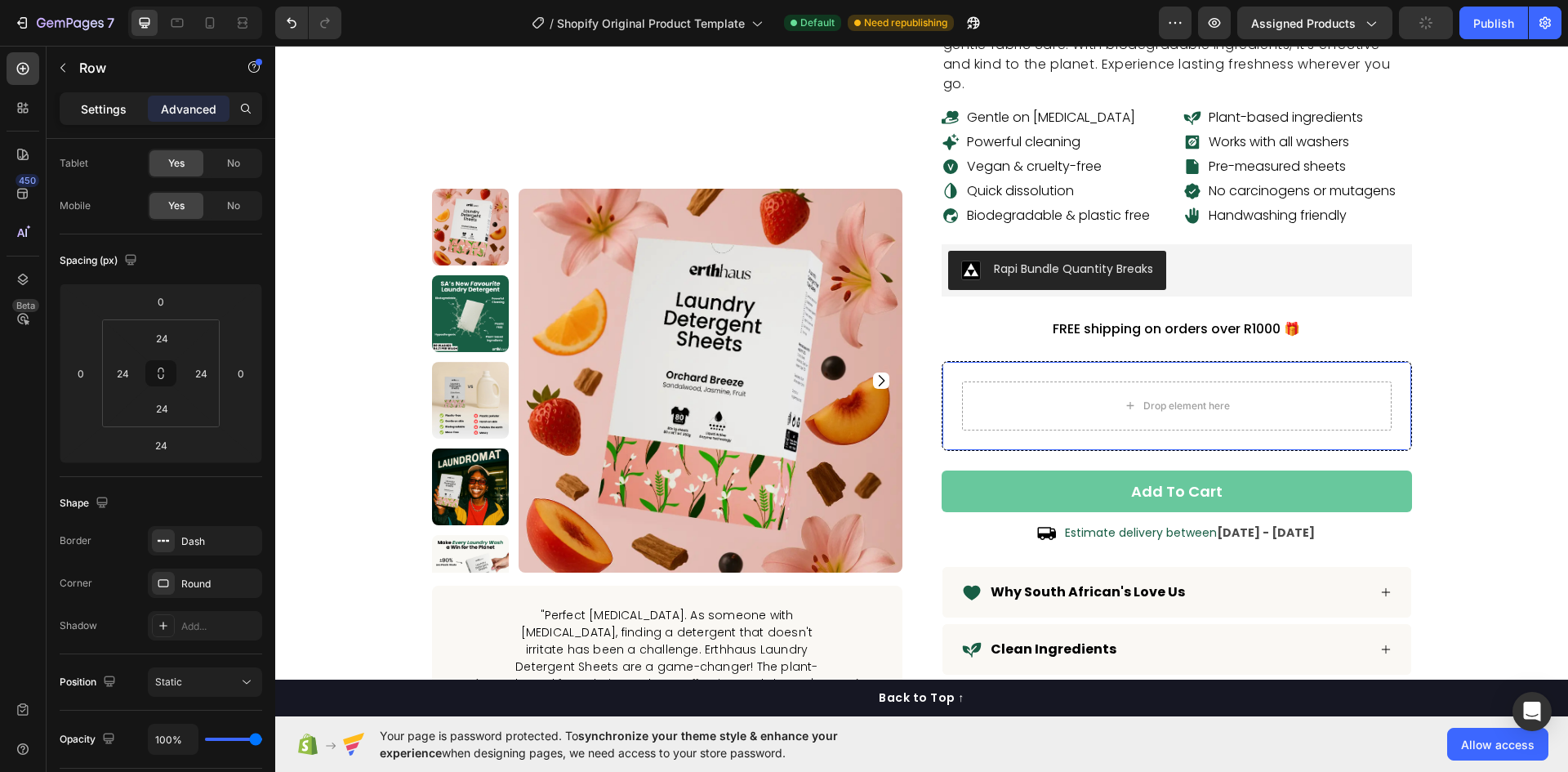
click at [103, 105] on p "Settings" at bounding box center [104, 109] width 46 height 17
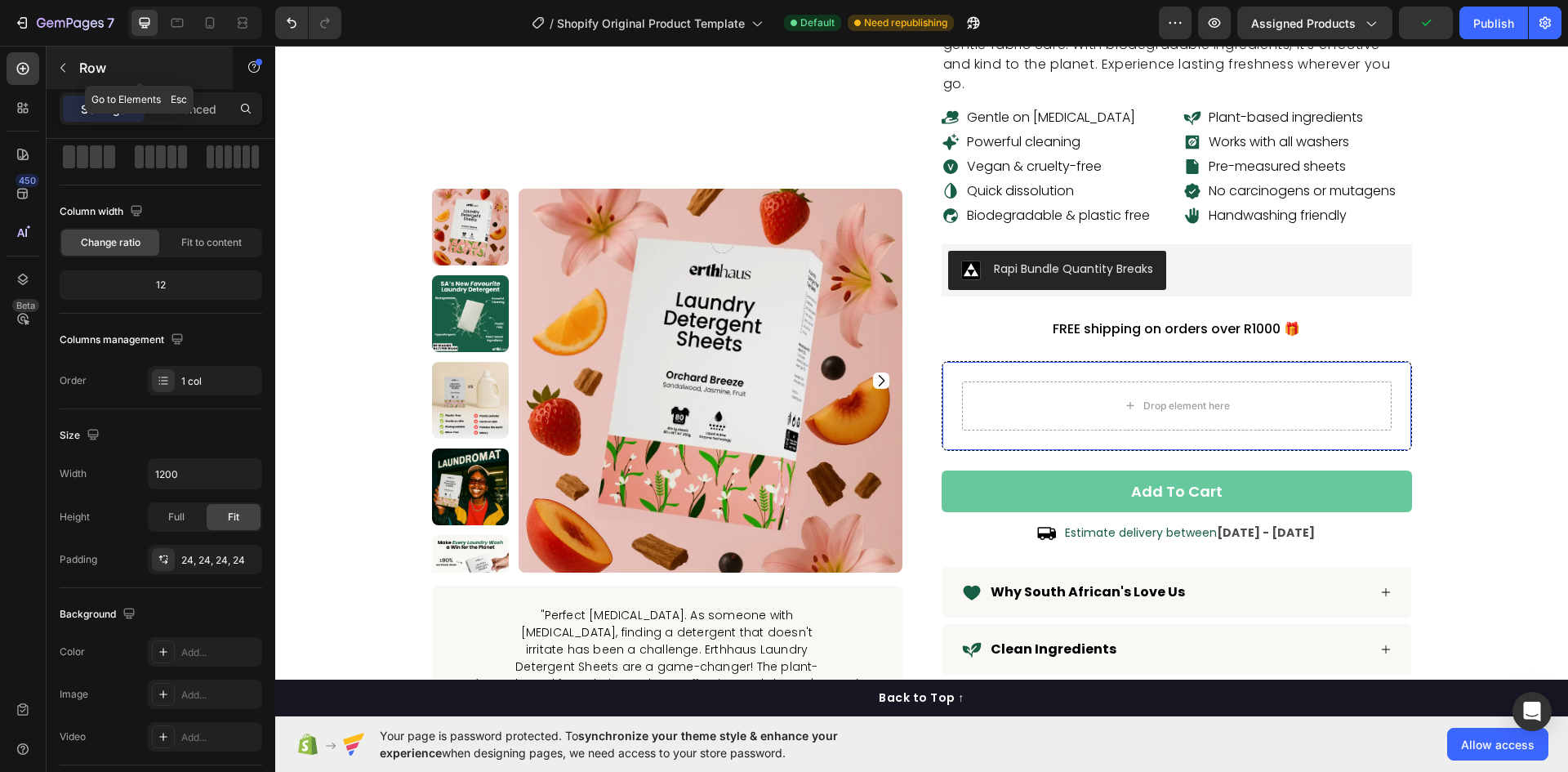
click at [62, 66] on icon "button" at bounding box center [62, 67] width 5 height 9
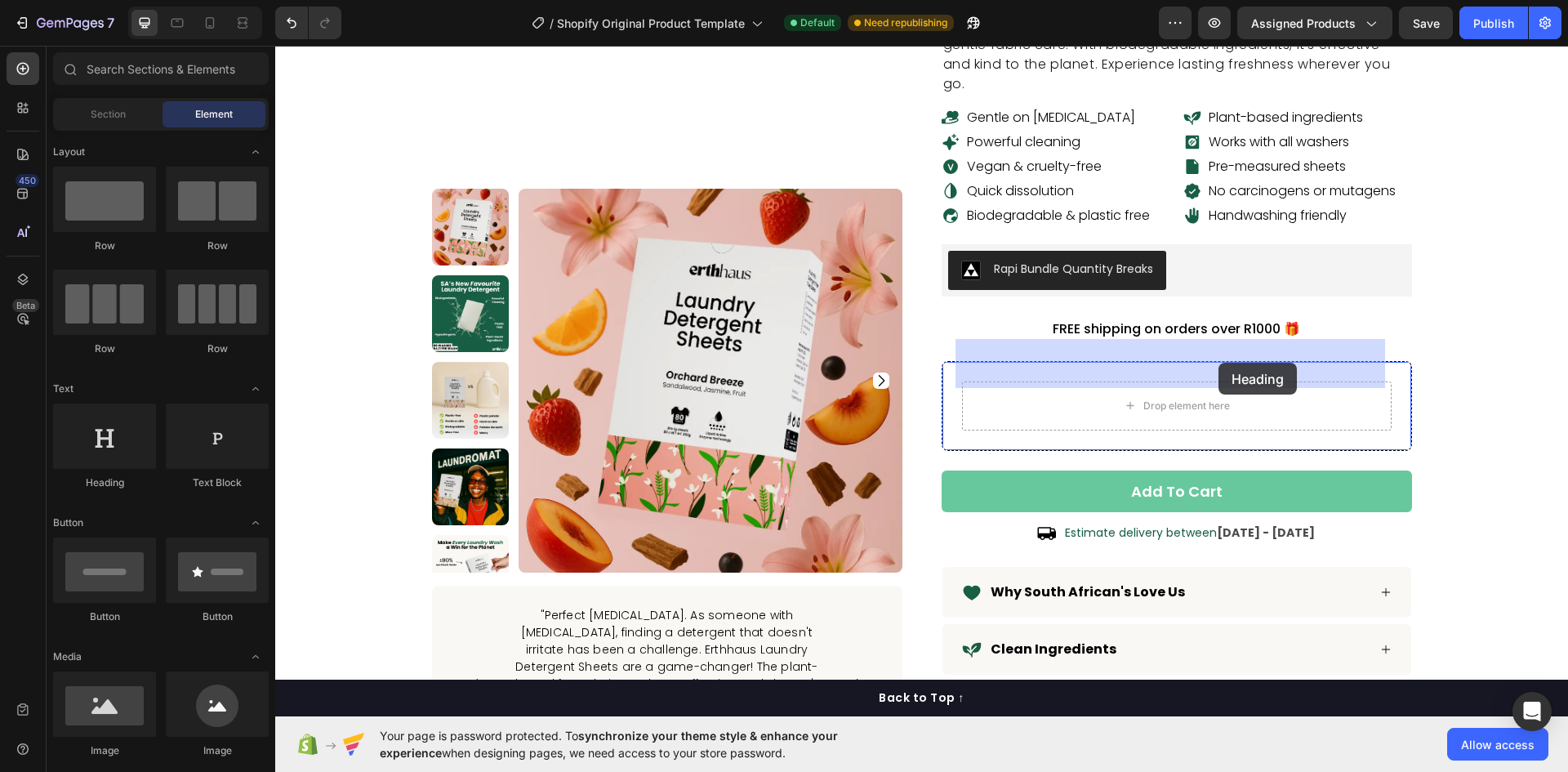
drag, startPoint x: 372, startPoint y: 492, endPoint x: 1219, endPoint y: 363, distance: 856.8
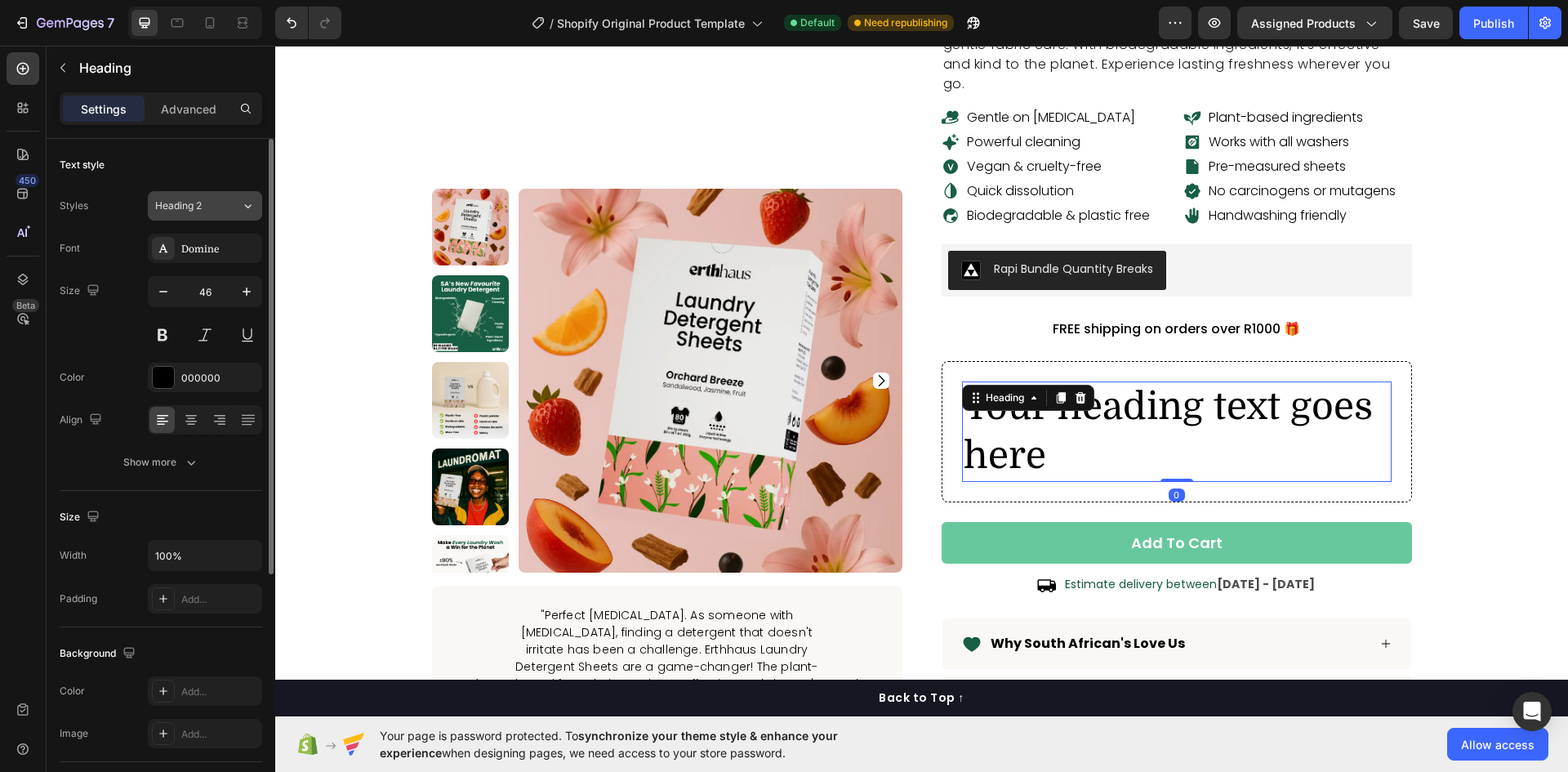
click at [196, 203] on span "Heading 2" at bounding box center [178, 205] width 47 height 14
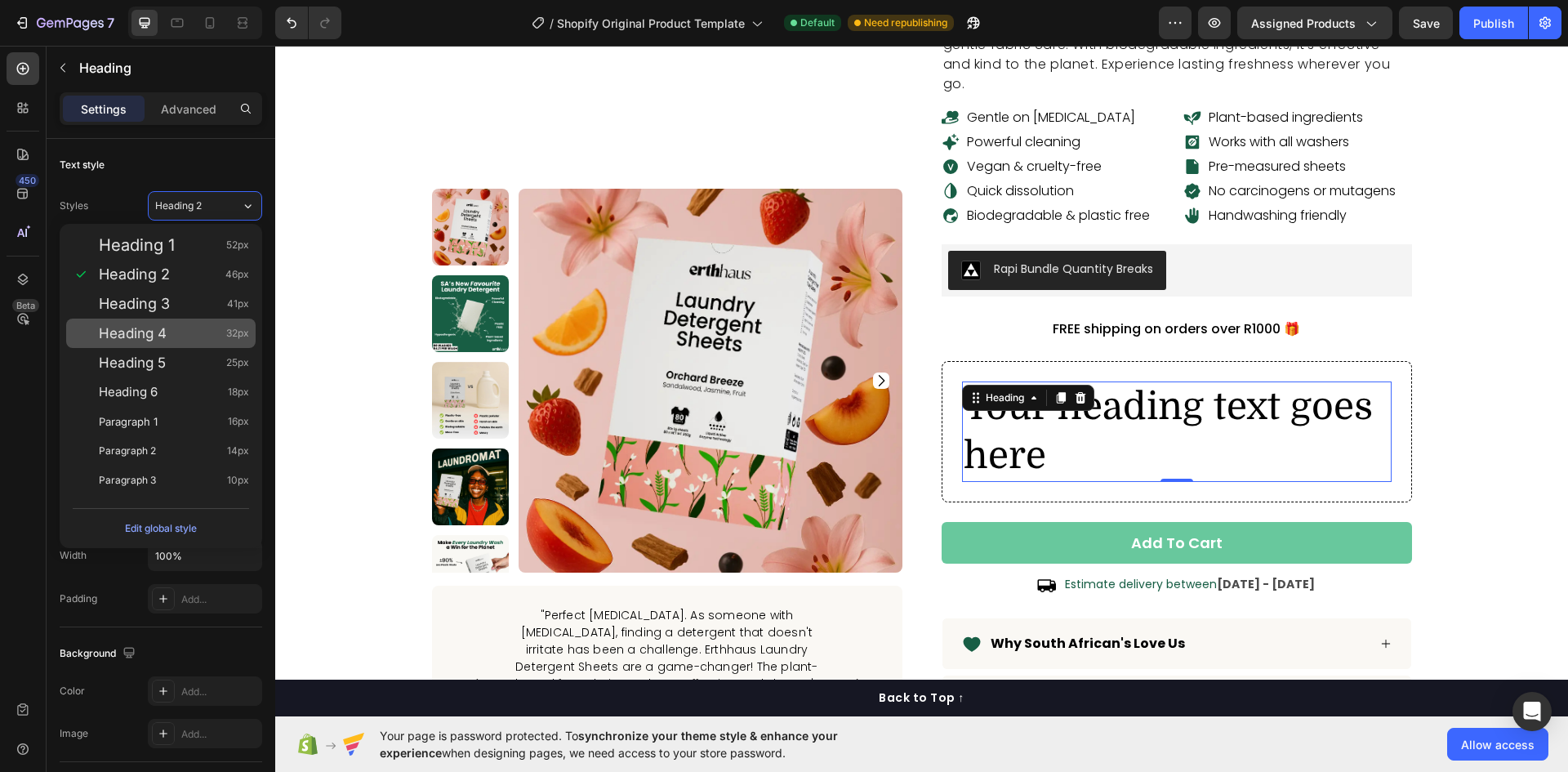
click at [169, 322] on div "Heading 4 32px" at bounding box center [161, 333] width 190 height 30
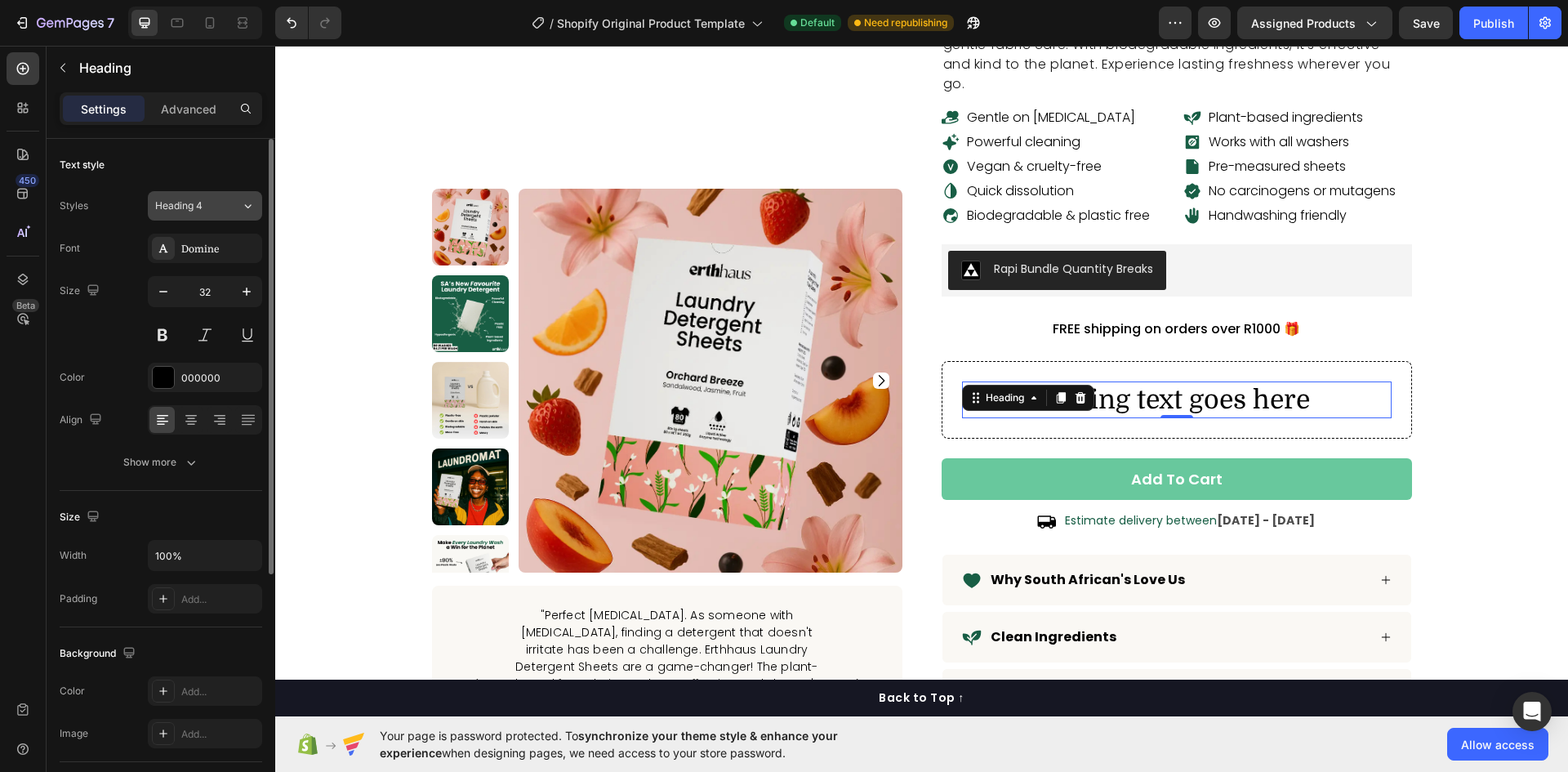
click at [220, 201] on div "Heading 4" at bounding box center [188, 205] width 66 height 14
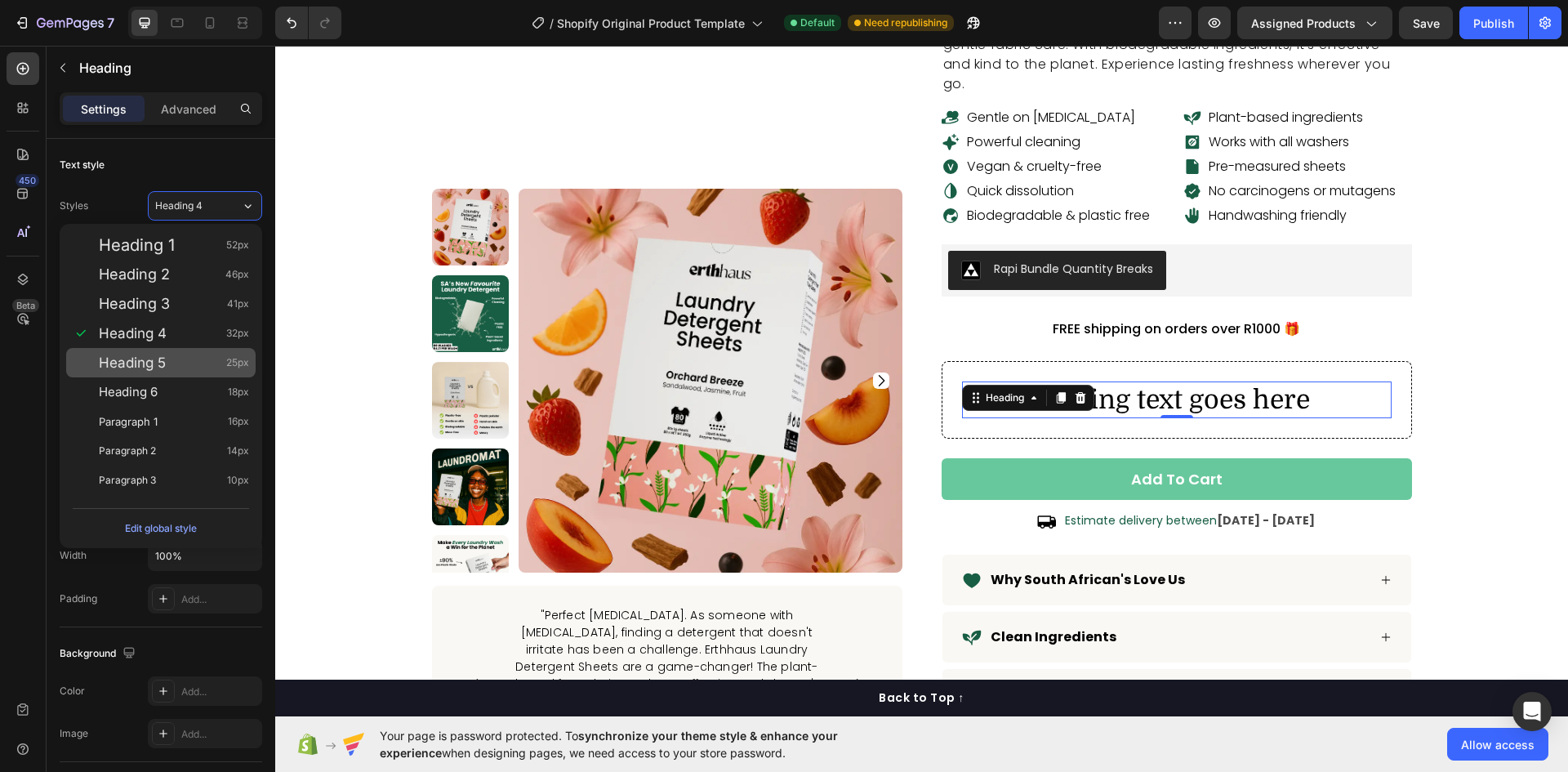
click at [182, 364] on div "Heading 5 25px" at bounding box center [174, 363] width 151 height 16
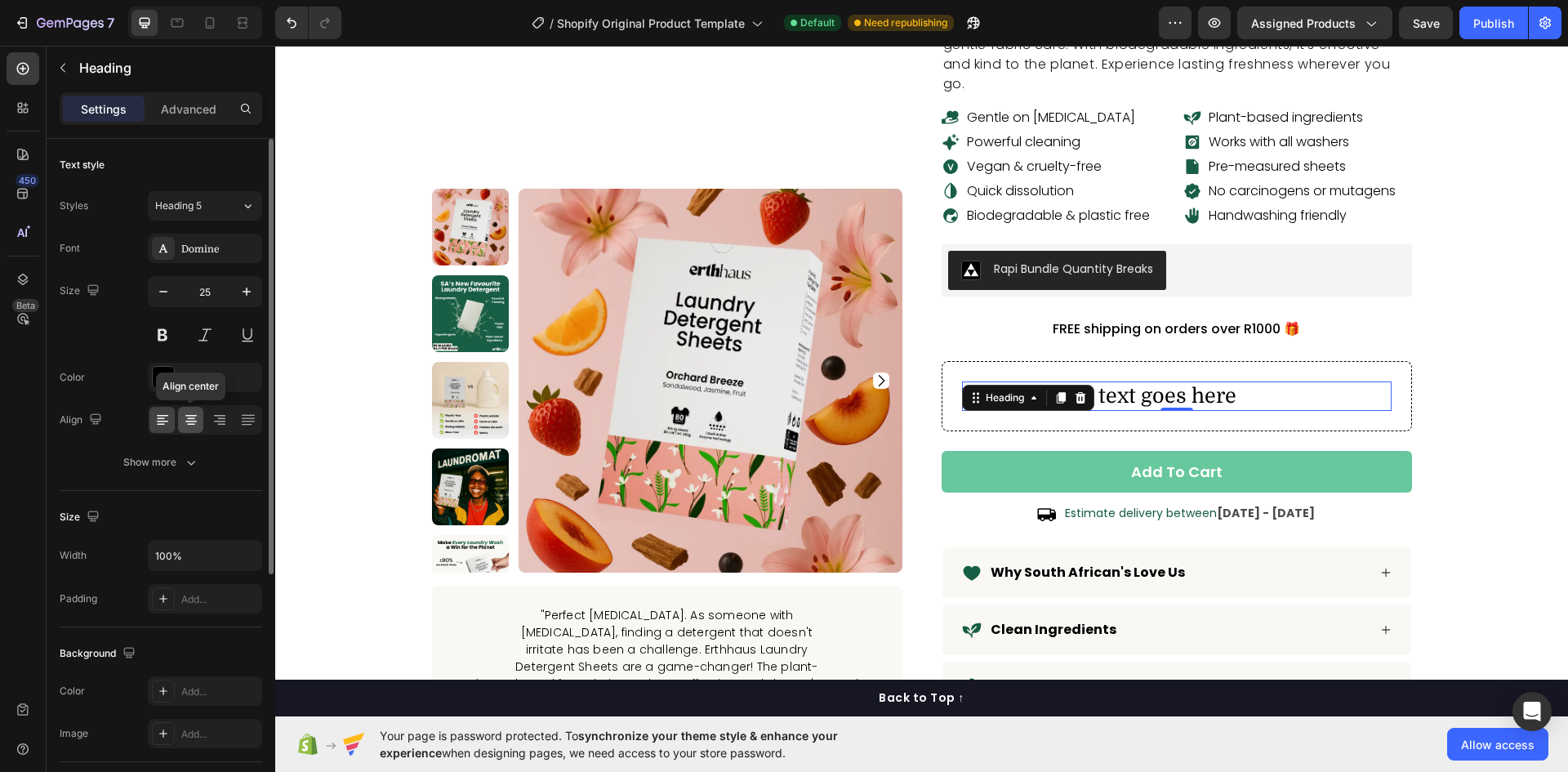
click at [188, 426] on icon at bounding box center [191, 419] width 16 height 16
click at [1191, 382] on h2 "Your heading text goes here" at bounding box center [1177, 397] width 430 height 31
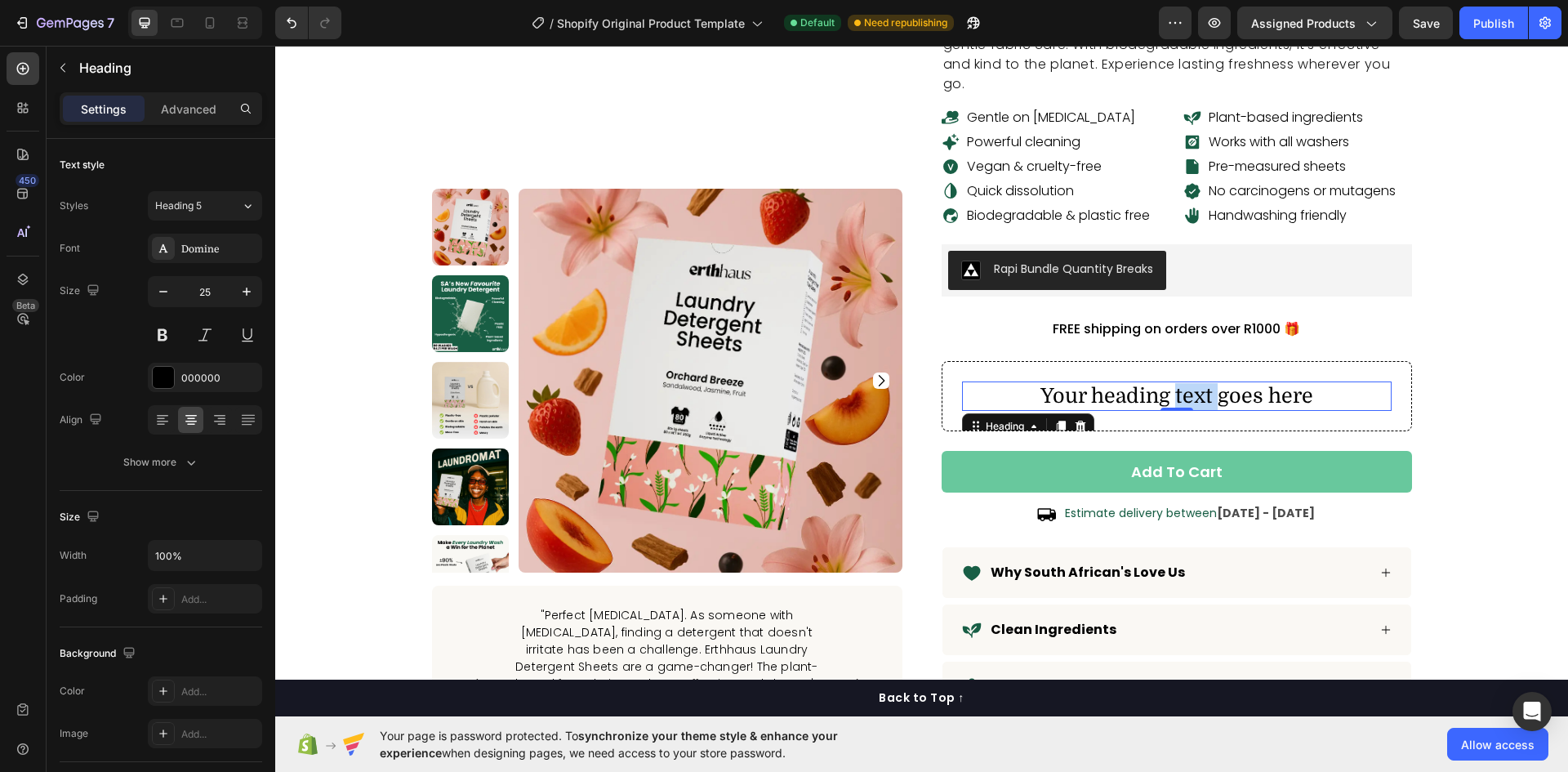
click at [1191, 383] on p "Your heading text goes here" at bounding box center [1177, 396] width 427 height 27
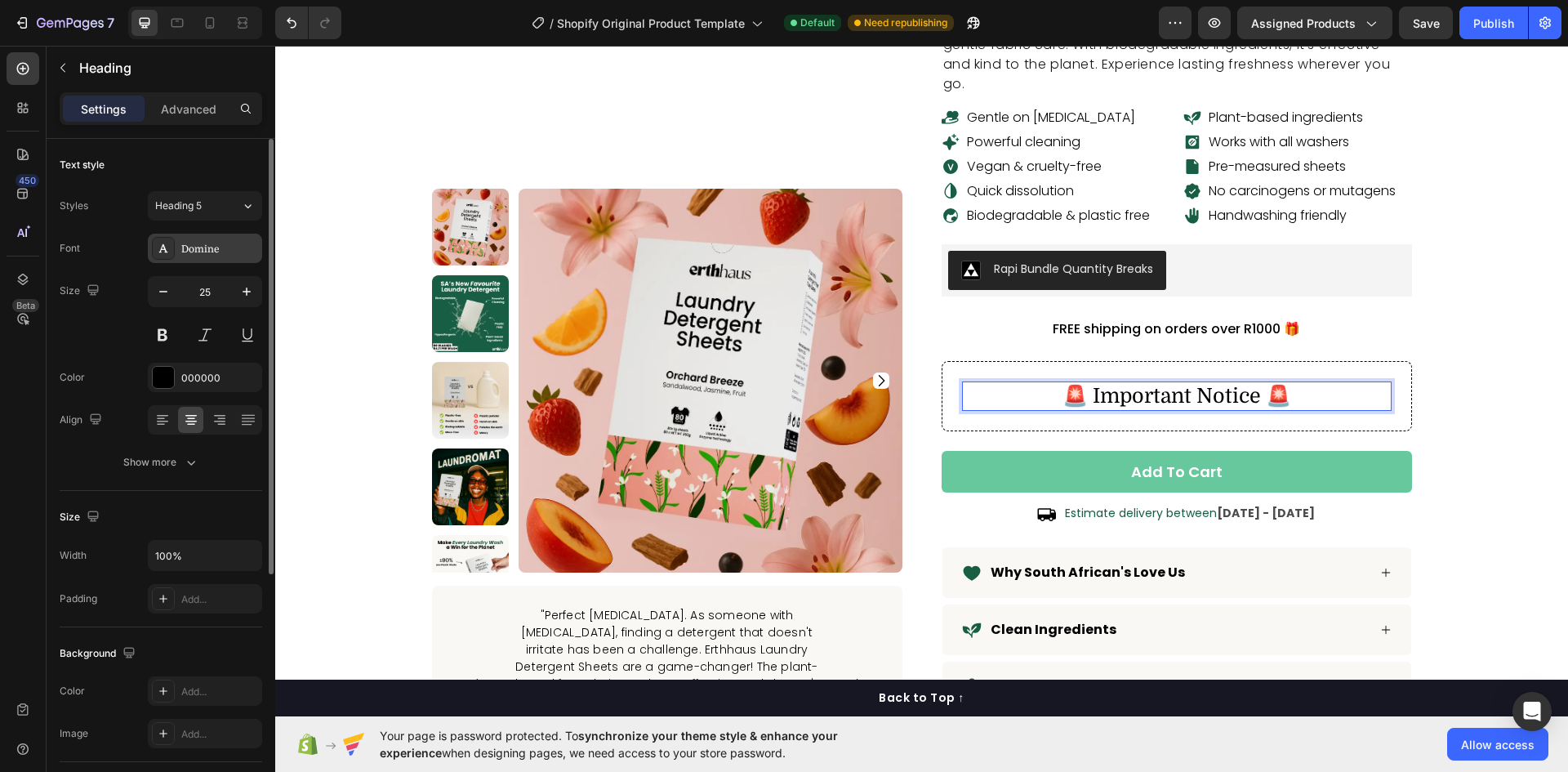
click at [199, 254] on div "Domine" at bounding box center [220, 248] width 77 height 14
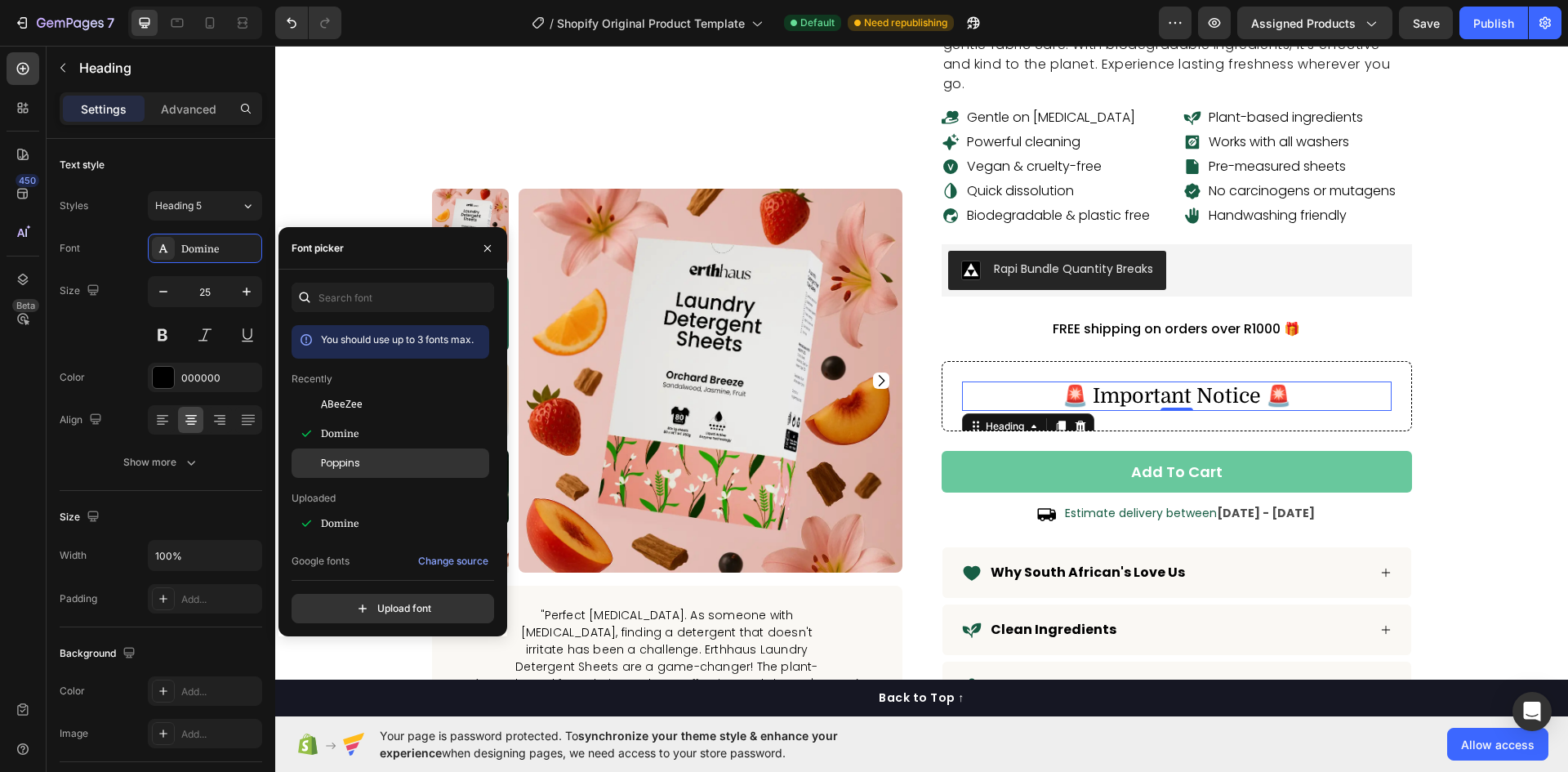
click at [344, 461] on span "Poppins" at bounding box center [340, 462] width 39 height 14
click at [162, 288] on icon "button" at bounding box center [163, 292] width 16 height 16
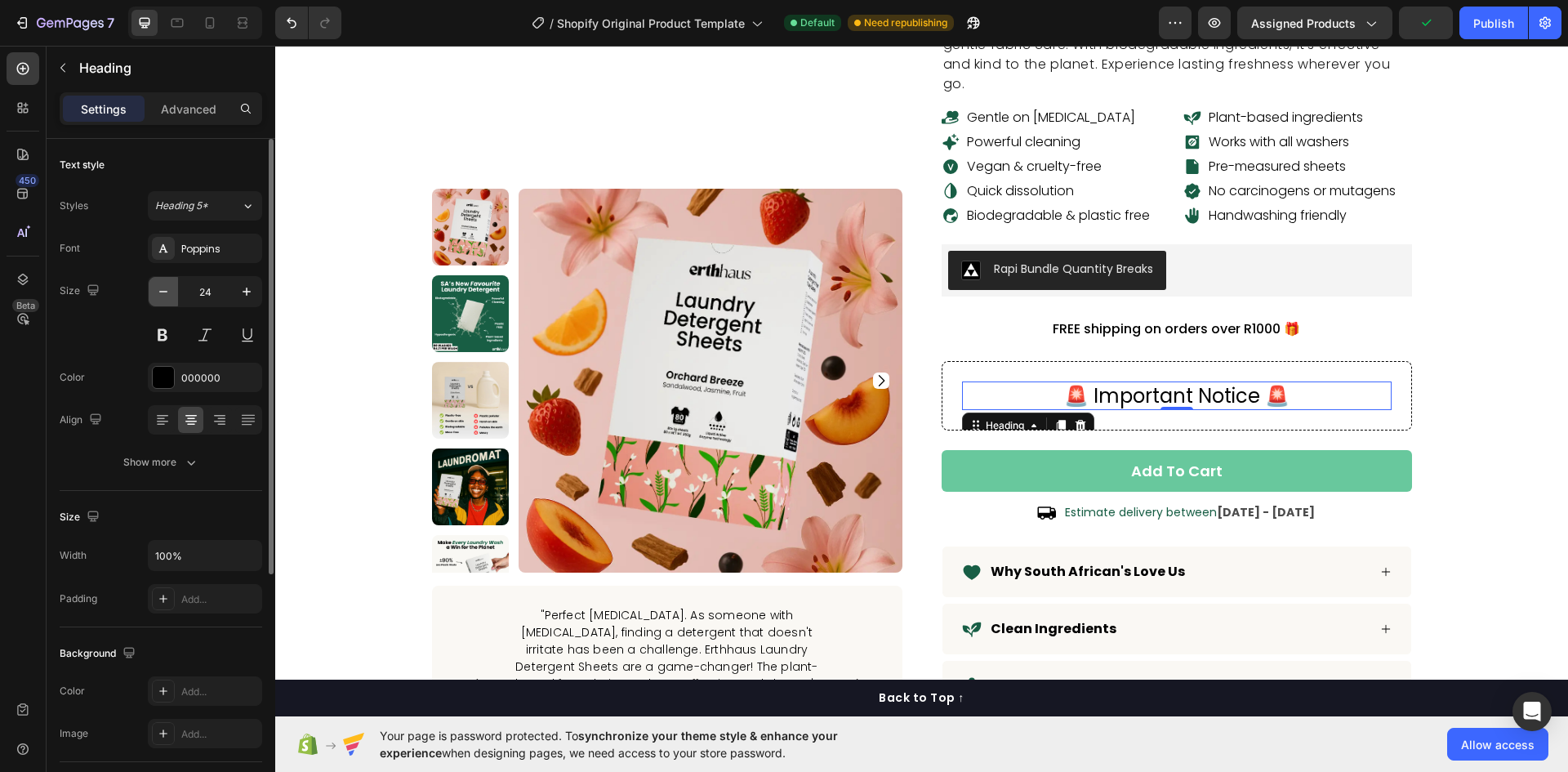
click at [162, 288] on icon "button" at bounding box center [163, 292] width 16 height 16
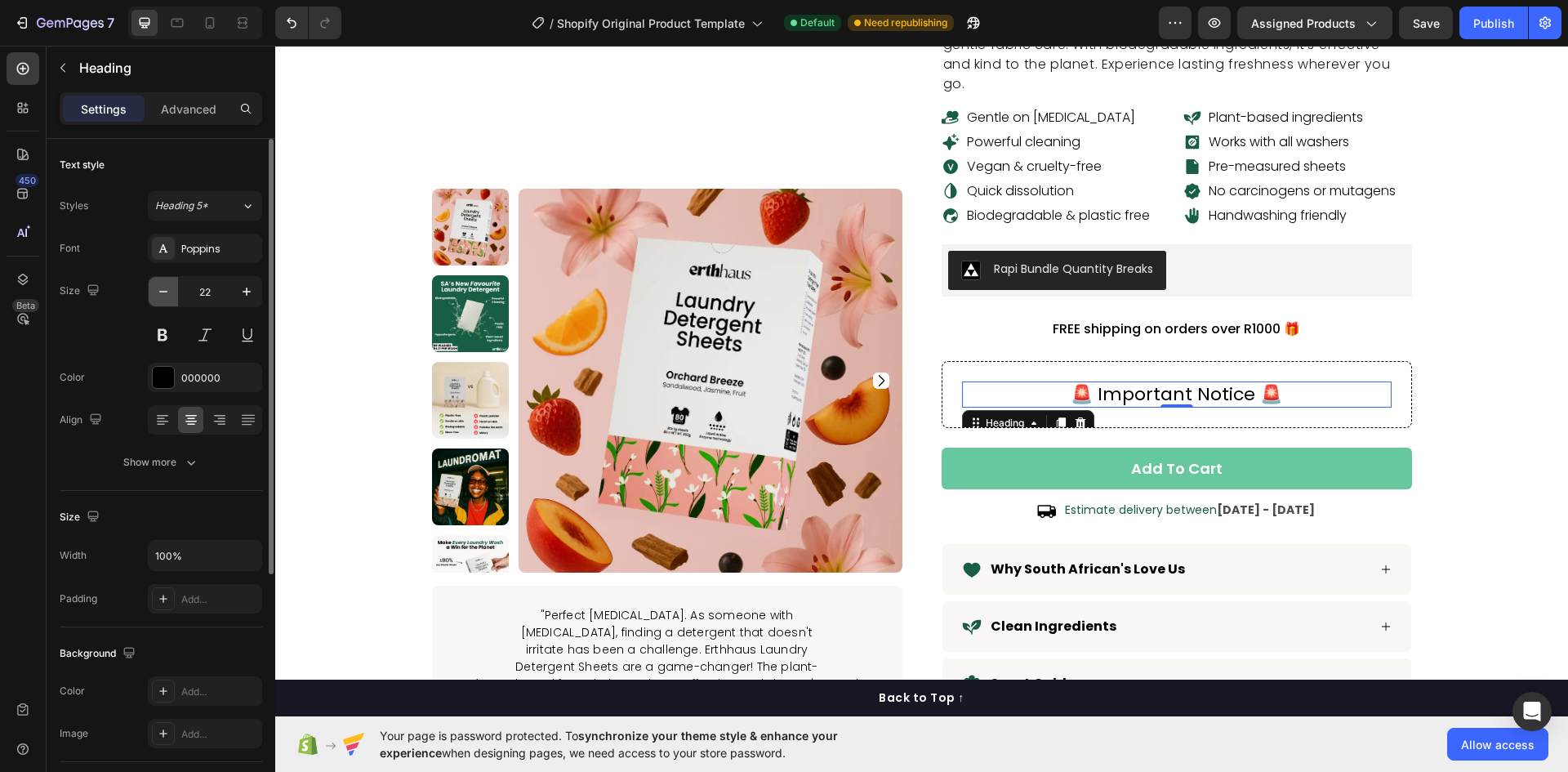
click at [162, 288] on icon "button" at bounding box center [163, 292] width 16 height 16
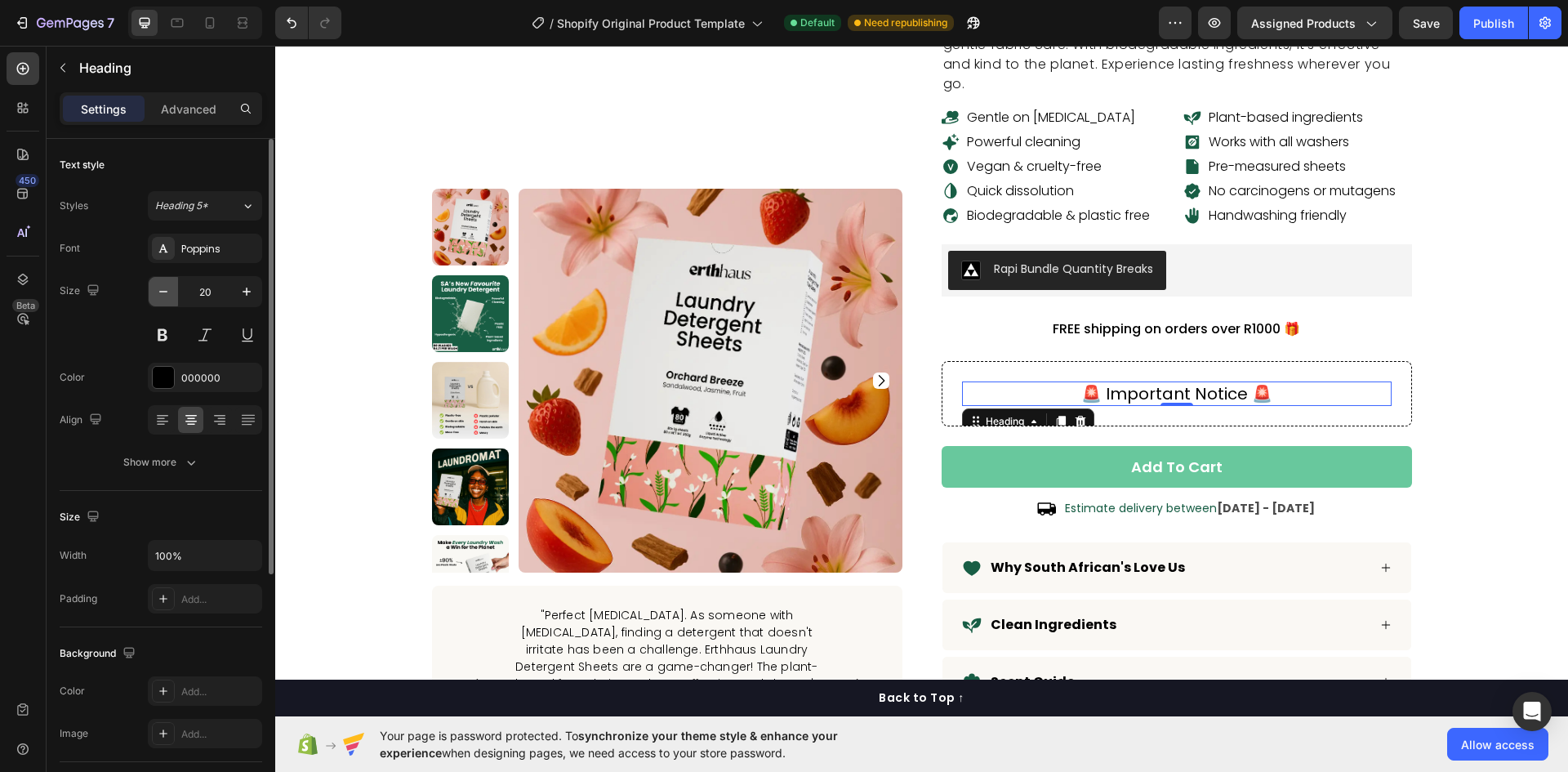
click at [162, 288] on icon "button" at bounding box center [163, 292] width 16 height 16
type input "18"
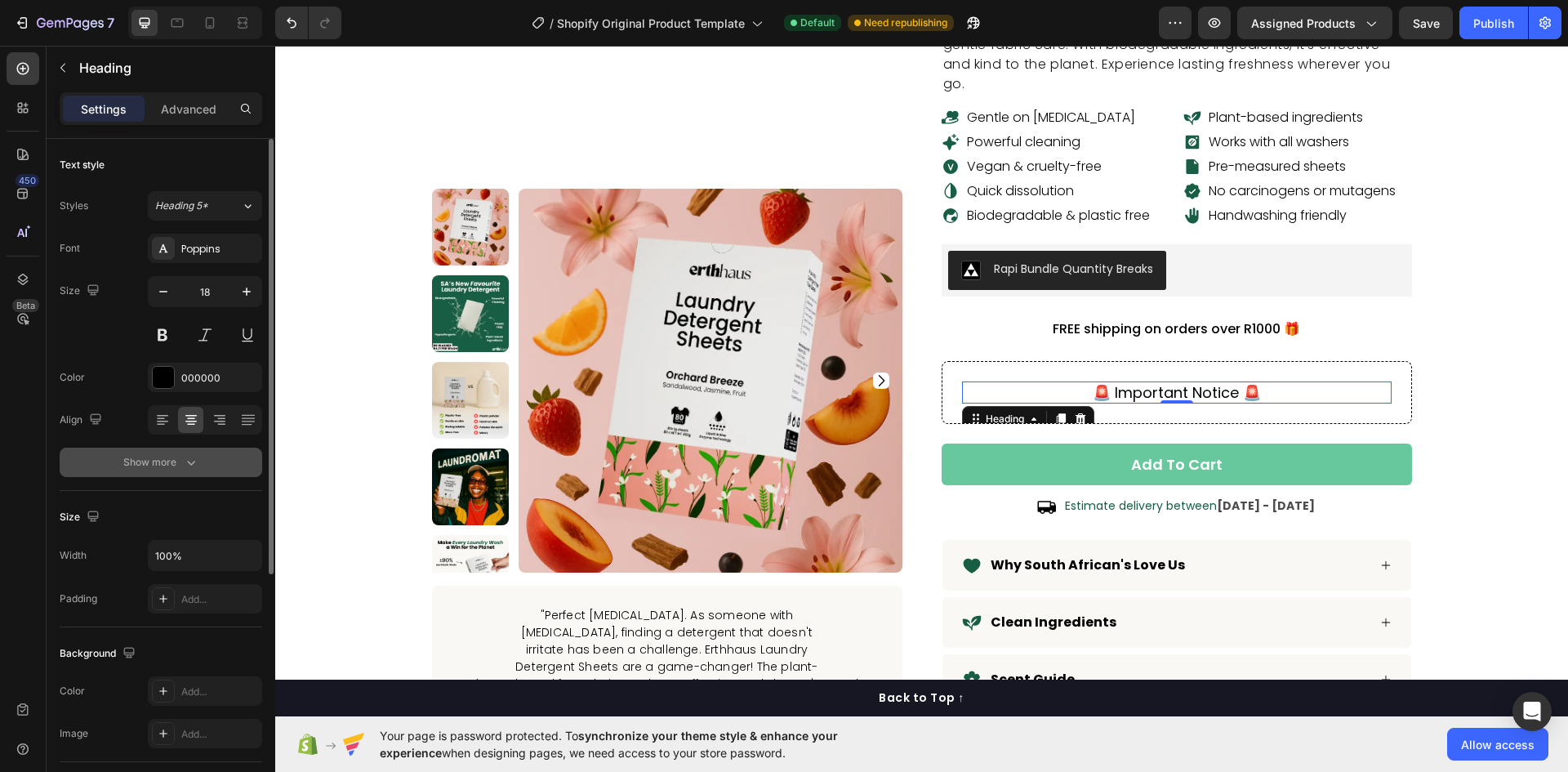
click at [170, 457] on div "Show more" at bounding box center [161, 462] width 76 height 16
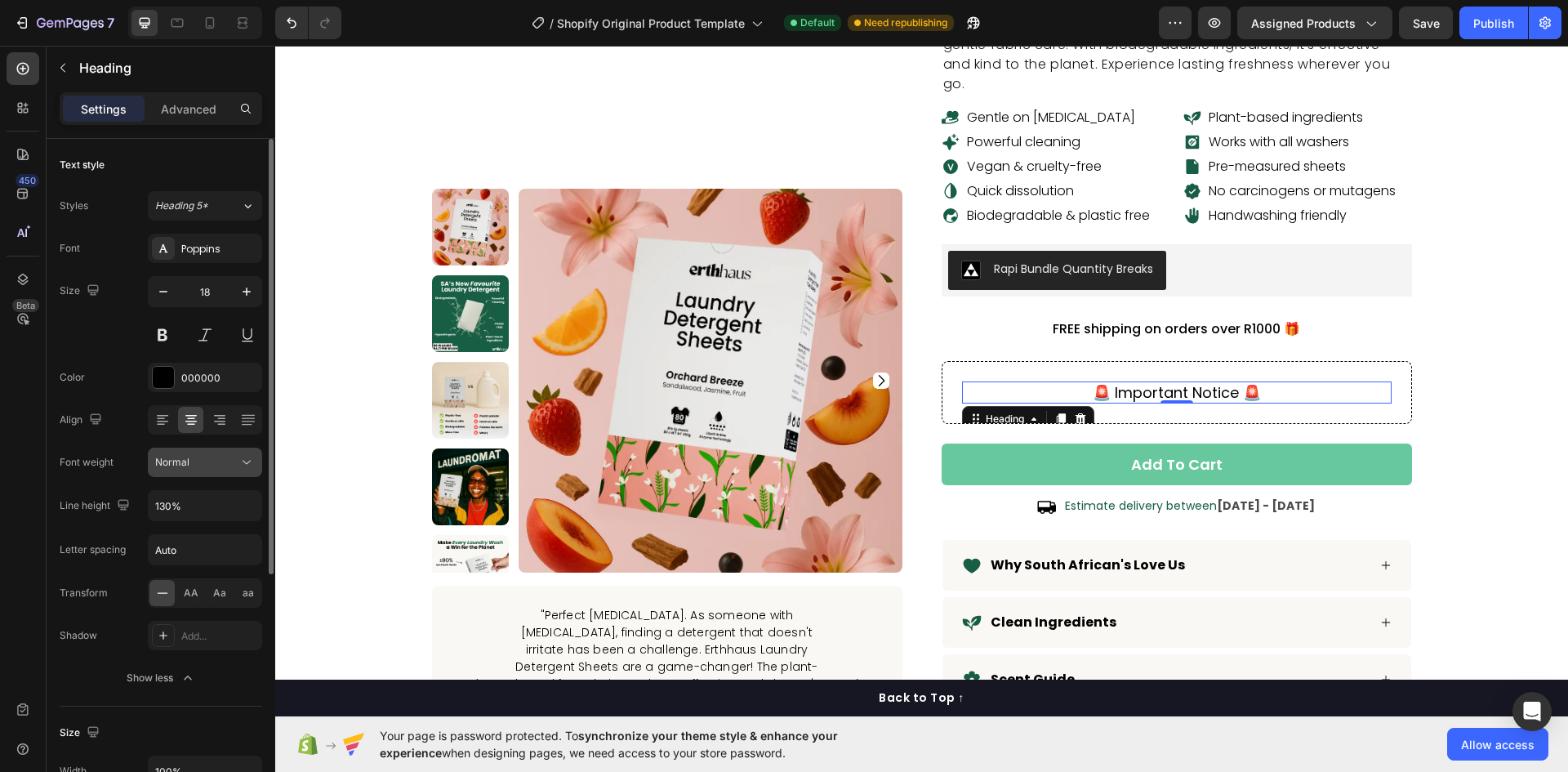
click at [234, 463] on div "Normal" at bounding box center [197, 461] width 83 height 14
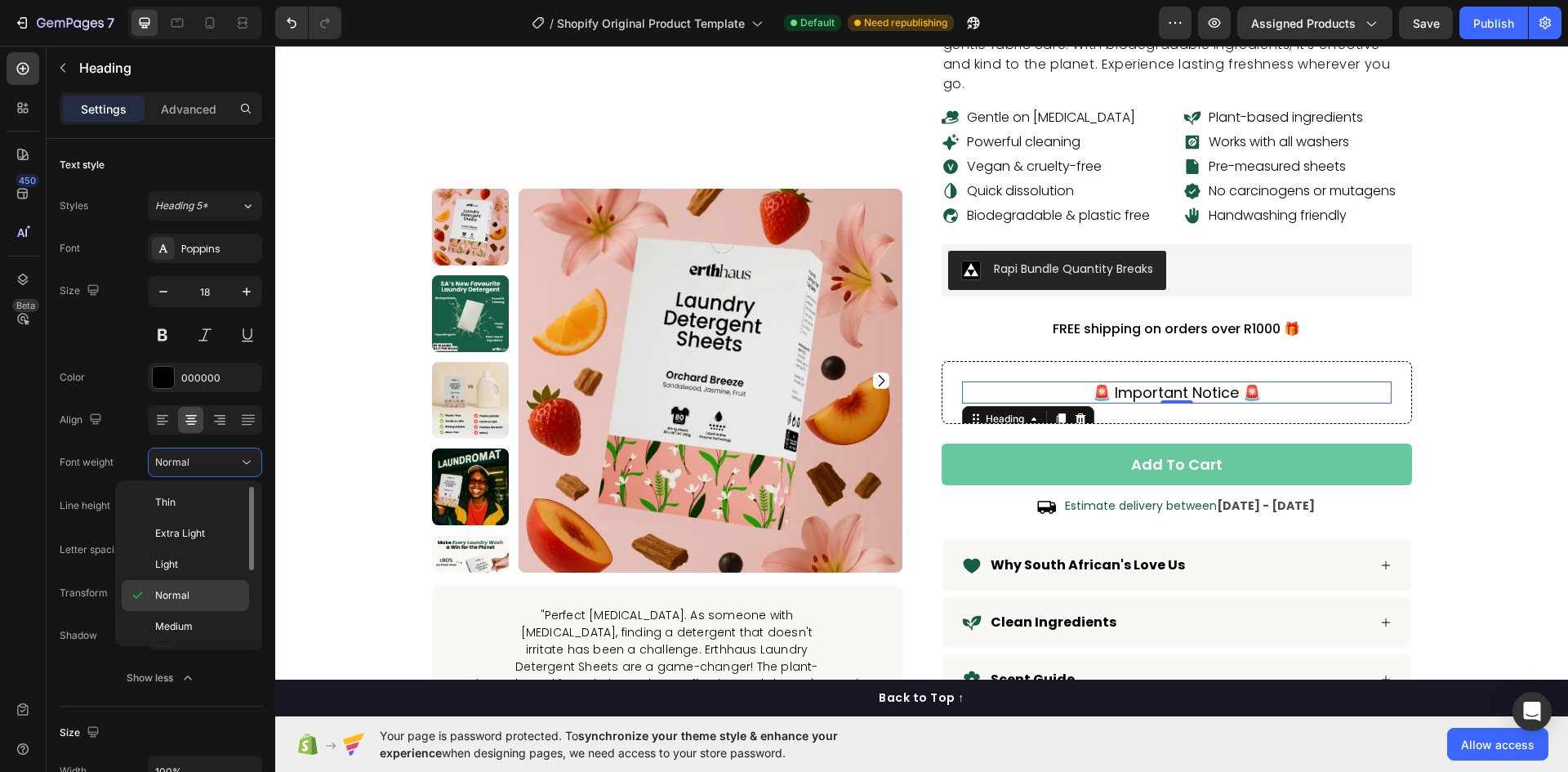
scroll to position [127, 0]
click at [193, 565] on p "Bold" at bounding box center [199, 561] width 86 height 14
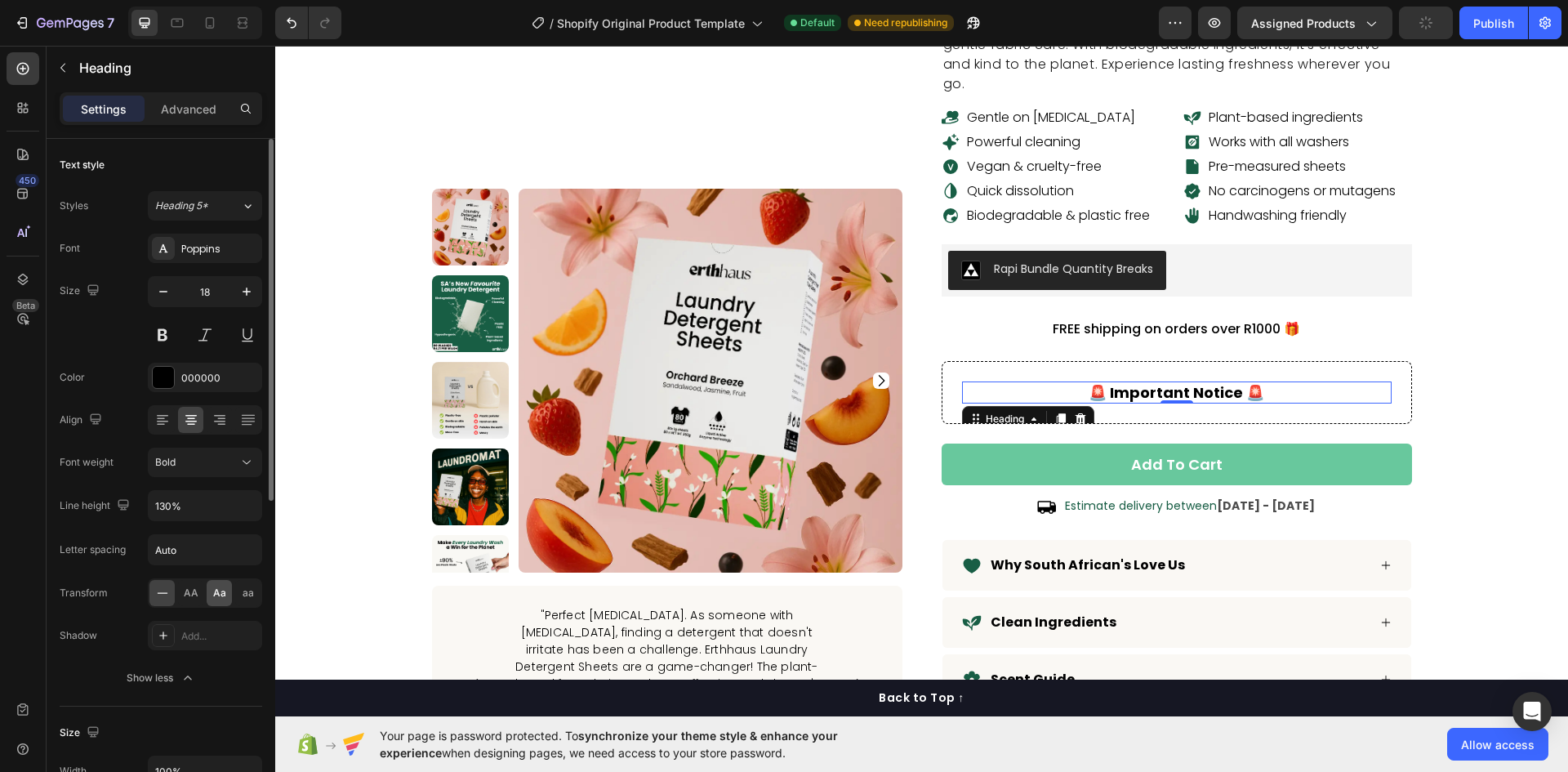
click at [213, 590] on span "Aa" at bounding box center [220, 593] width 13 height 14
click at [190, 122] on div "Settings Advanced" at bounding box center [160, 108] width 202 height 33
click at [183, 108] on p "Advanced" at bounding box center [189, 109] width 56 height 17
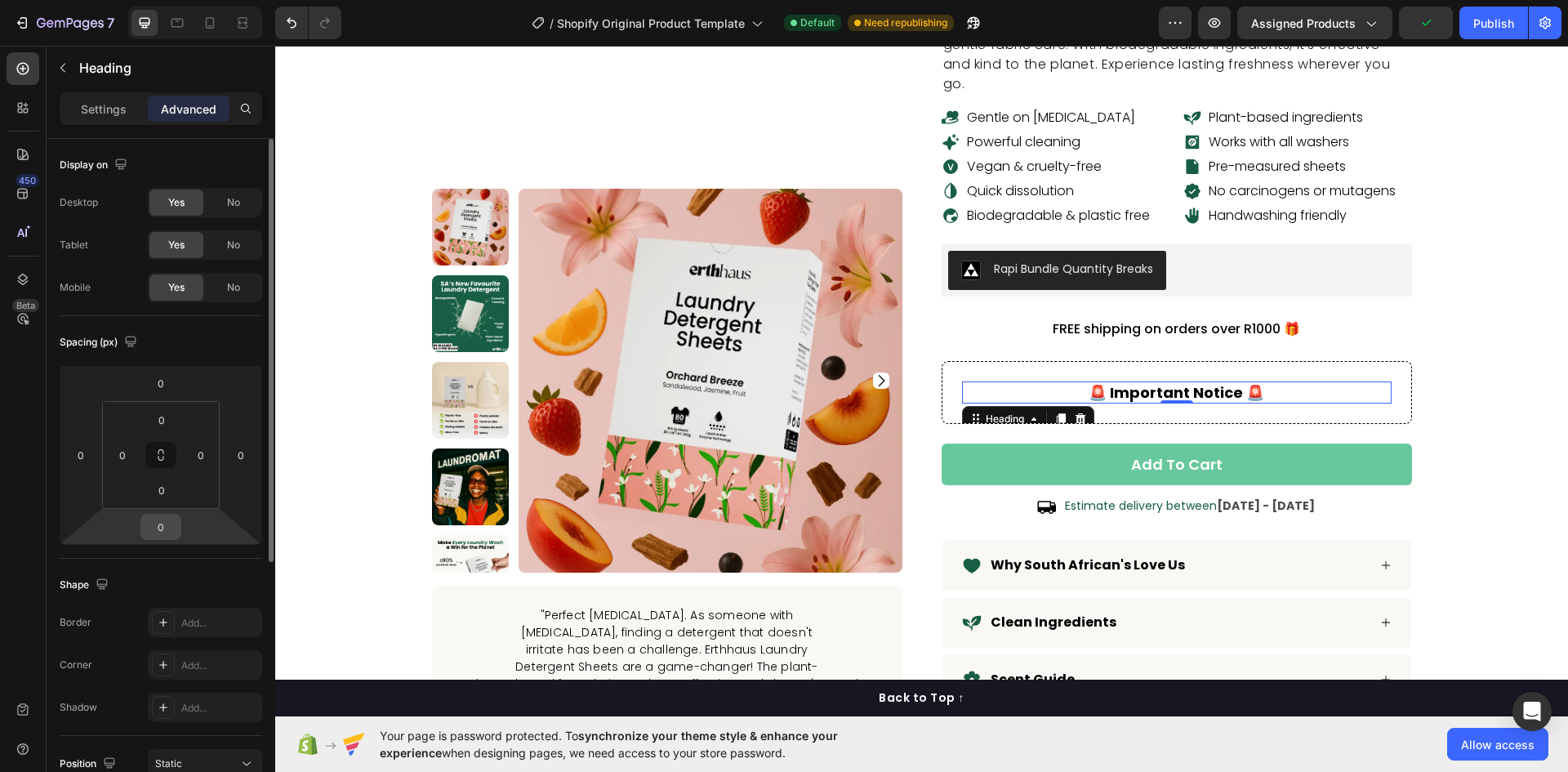
click at [165, 525] on input "0" at bounding box center [161, 527] width 33 height 25
type input "4"
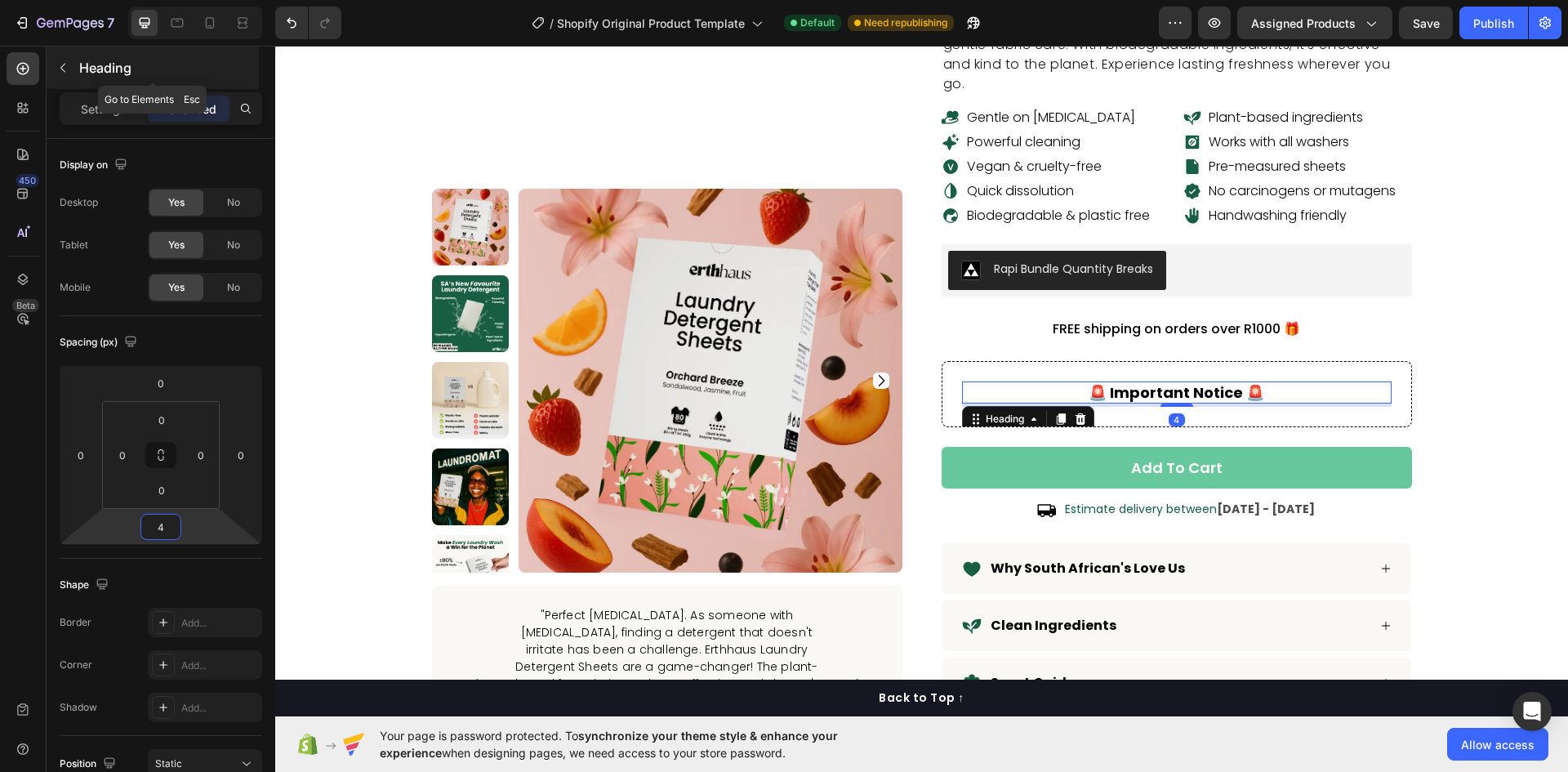
click at [65, 54] on div "Heading" at bounding box center [152, 68] width 212 height 42
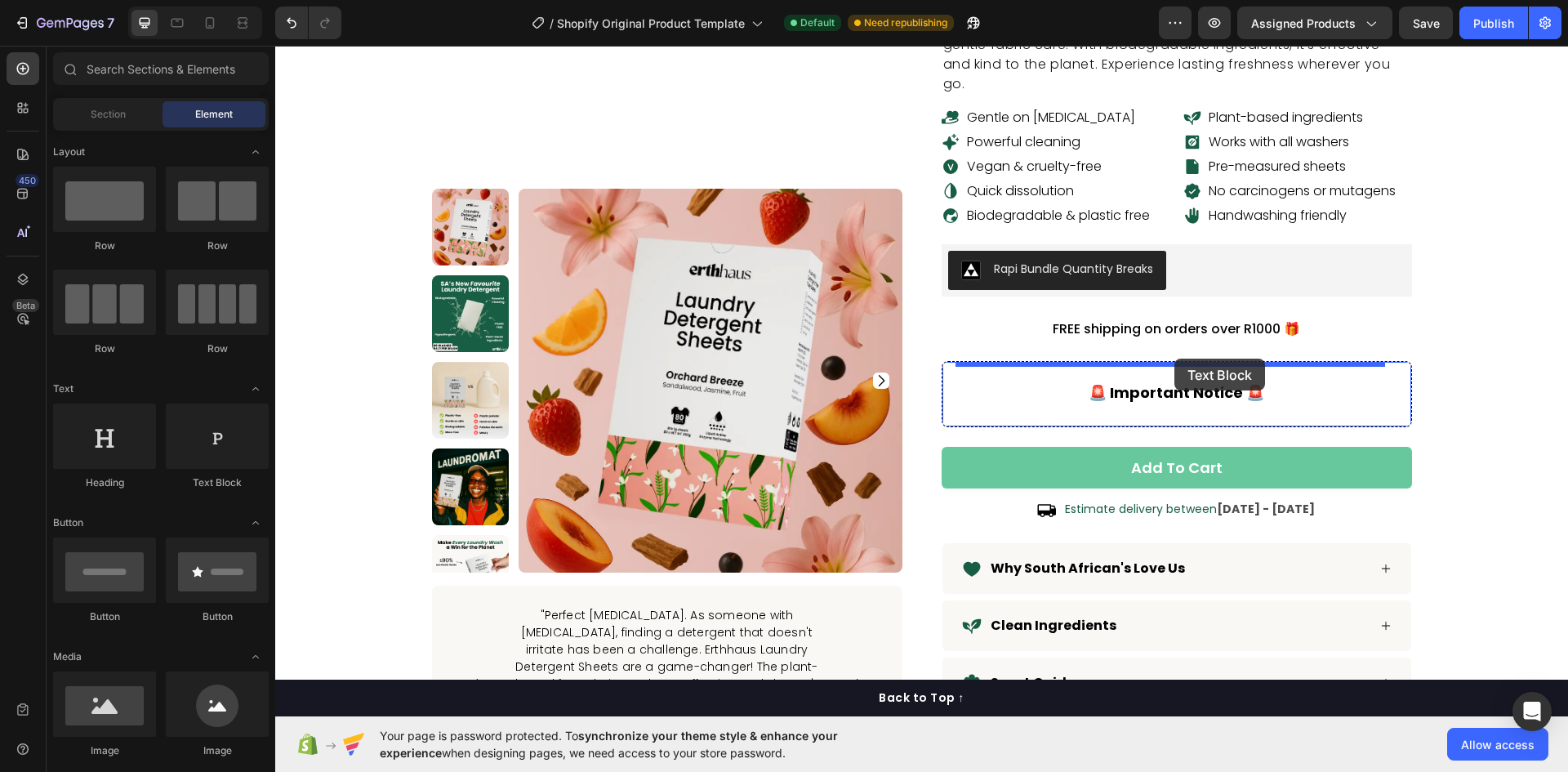
drag, startPoint x: 465, startPoint y: 501, endPoint x: 1175, endPoint y: 359, distance: 724.1
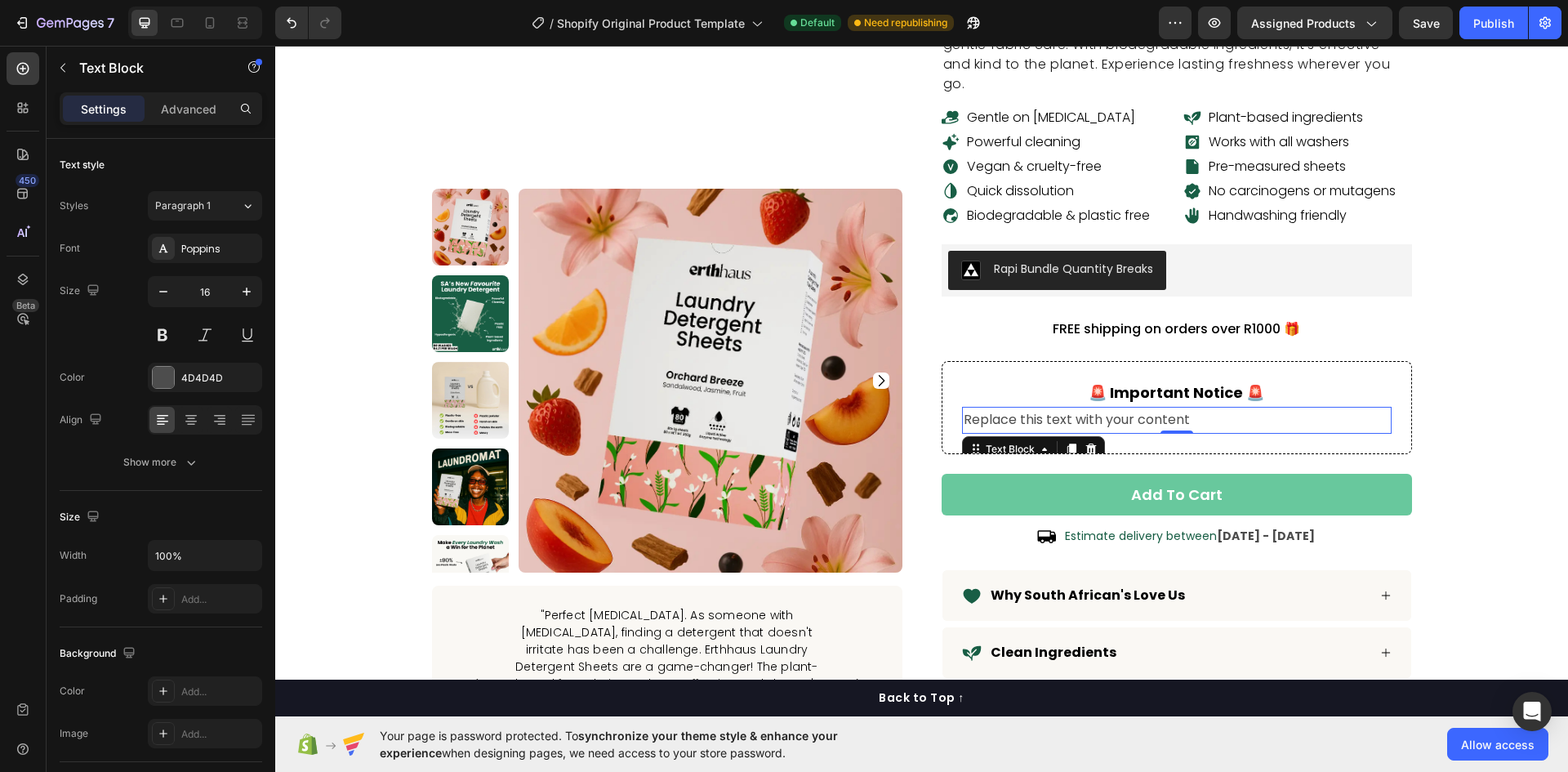
click at [1150, 407] on div "Replace this text with your content" at bounding box center [1177, 420] width 430 height 27
click at [1150, 409] on p "Replace this text with your content" at bounding box center [1177, 420] width 427 height 24
click at [1149, 409] on p "Replace this text with your content" at bounding box center [1177, 420] width 427 height 24
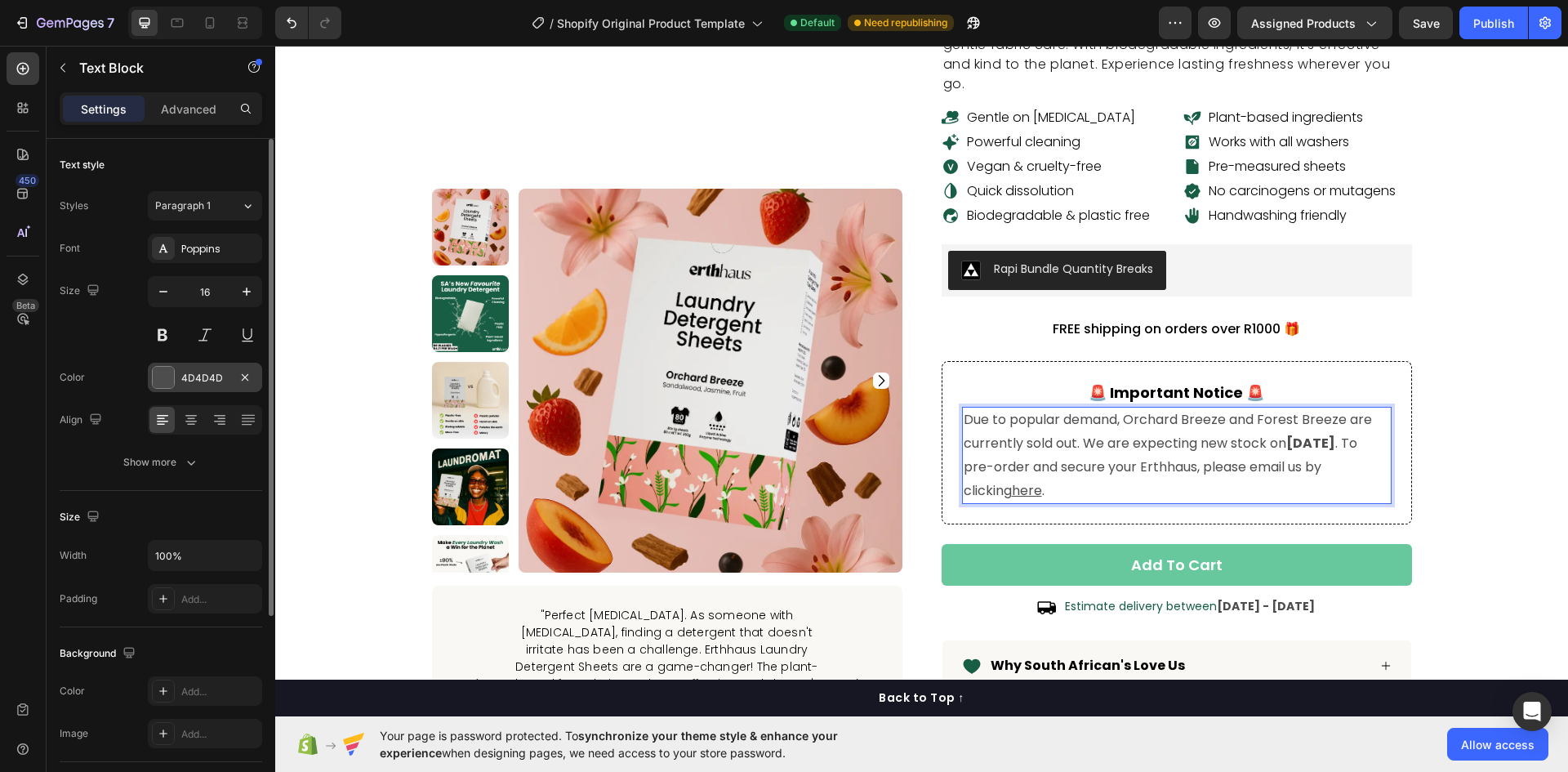
click at [162, 372] on div at bounding box center [163, 377] width 21 height 21
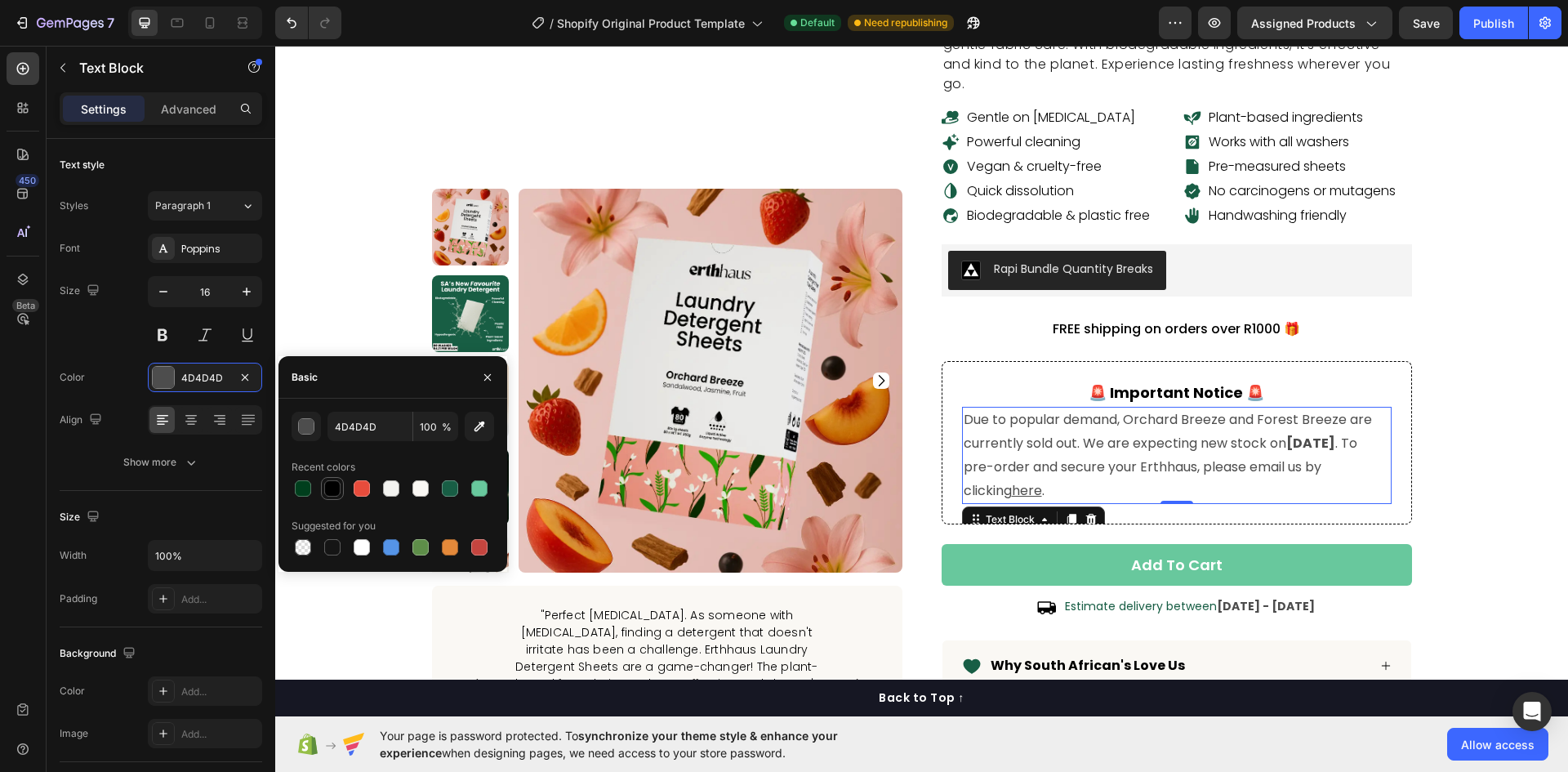
click at [334, 491] on div at bounding box center [332, 488] width 16 height 16
type input "000000"
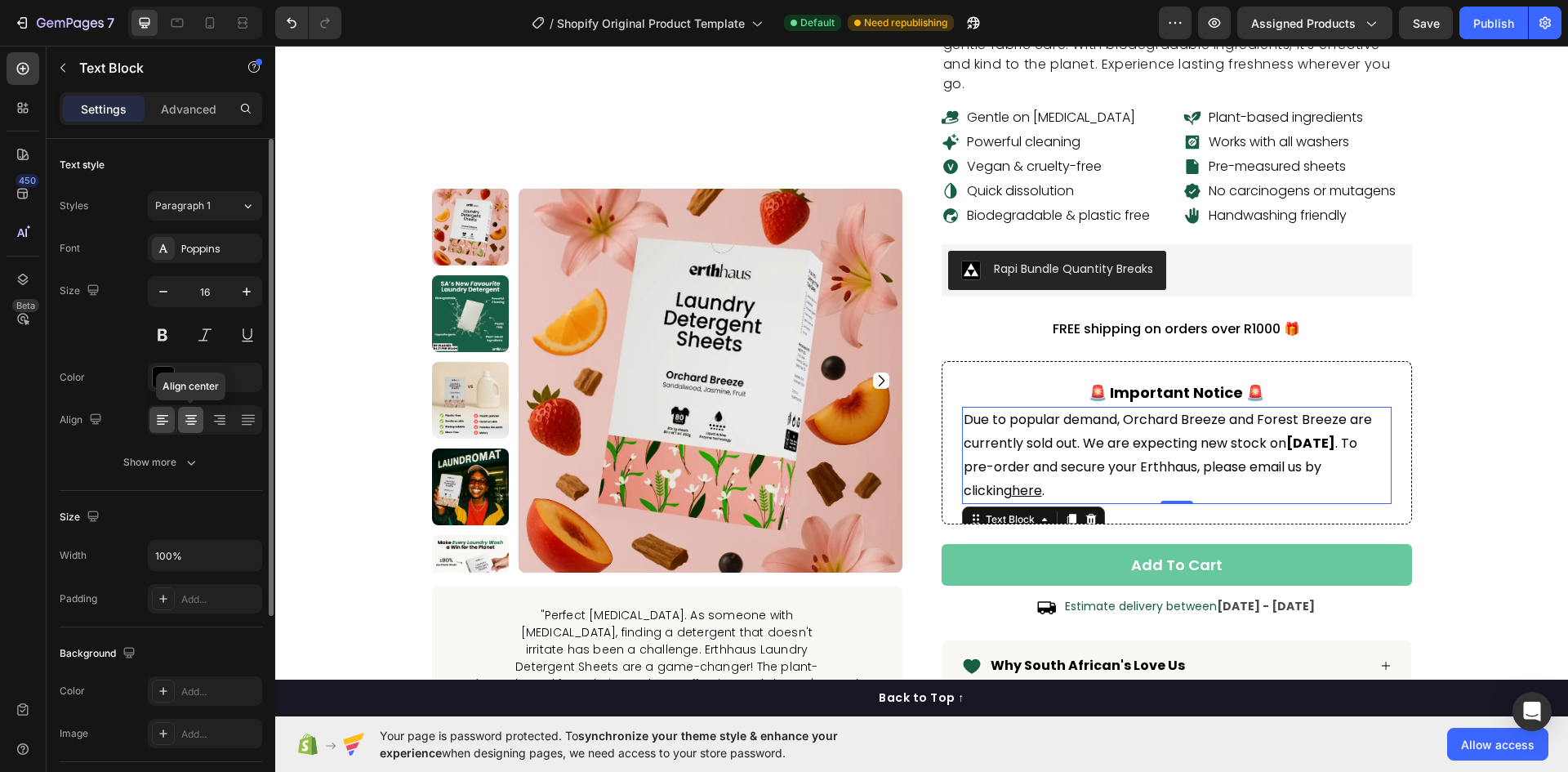
click at [190, 415] on icon at bounding box center [191, 416] width 12 height 2
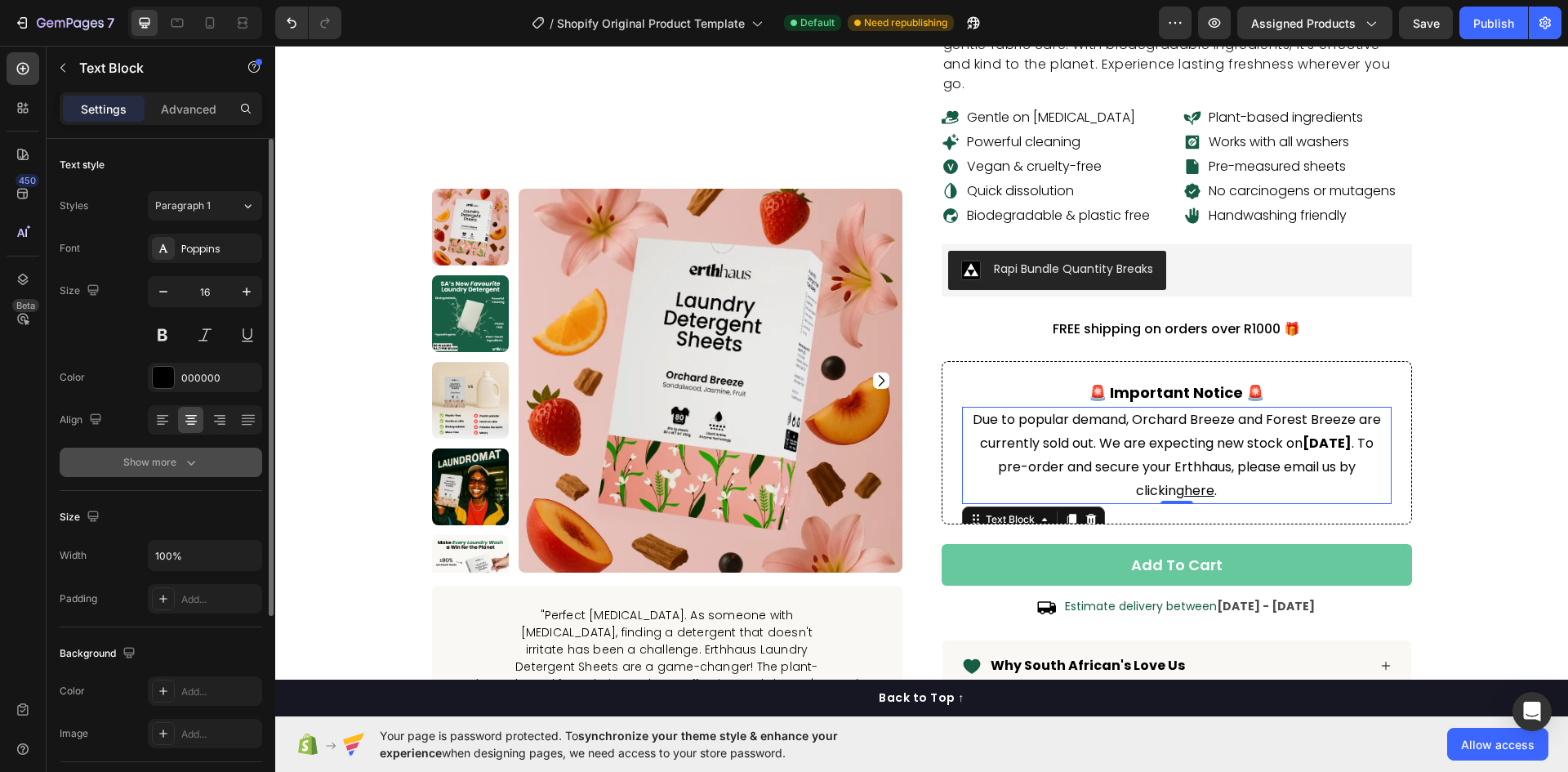
click at [162, 471] on button "Show more" at bounding box center [160, 462] width 202 height 30
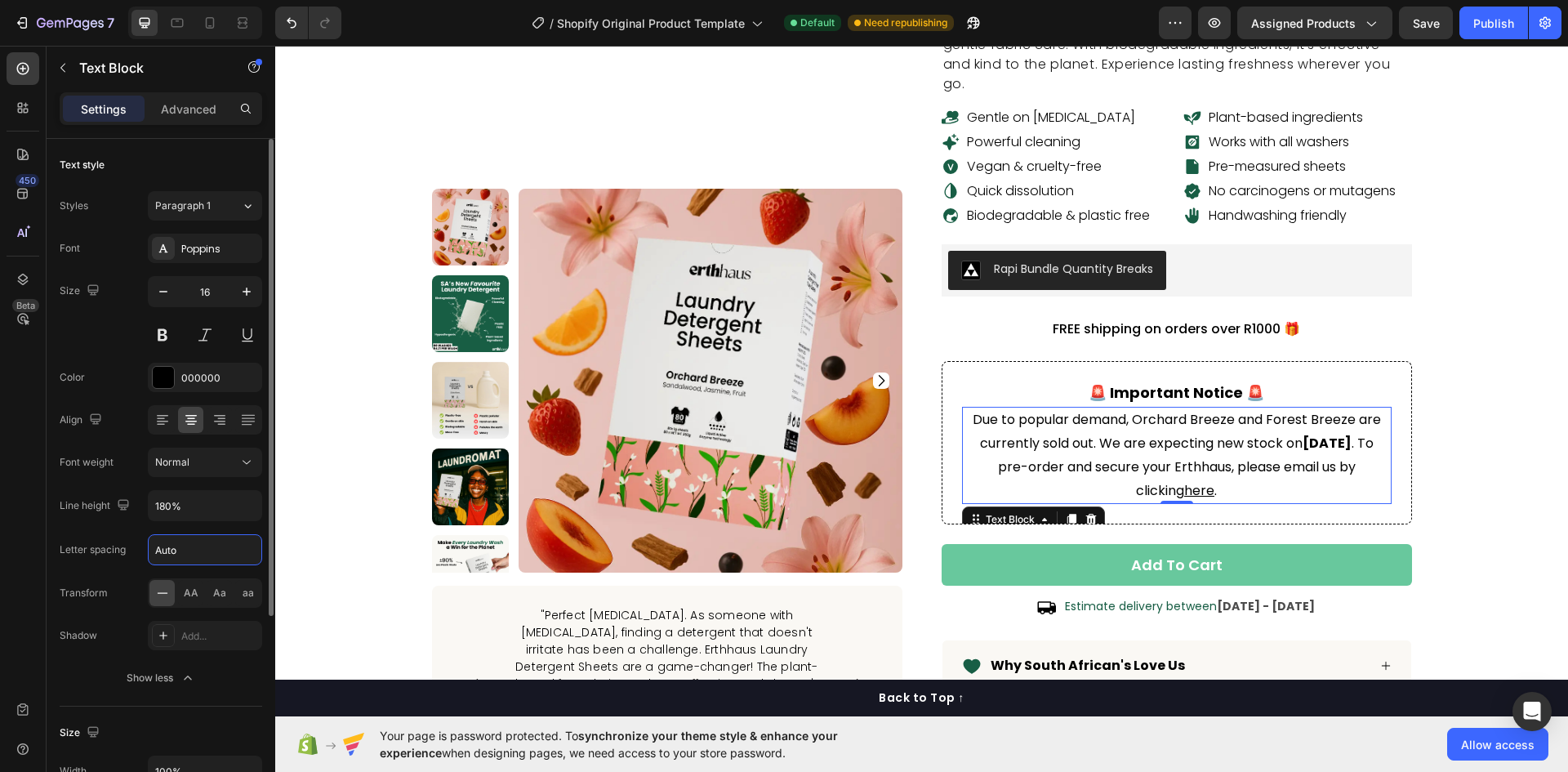
click at [182, 549] on input "Auto" at bounding box center [205, 550] width 113 height 30
click at [226, 463] on div "Normal" at bounding box center [197, 461] width 83 height 14
type input "0.5"
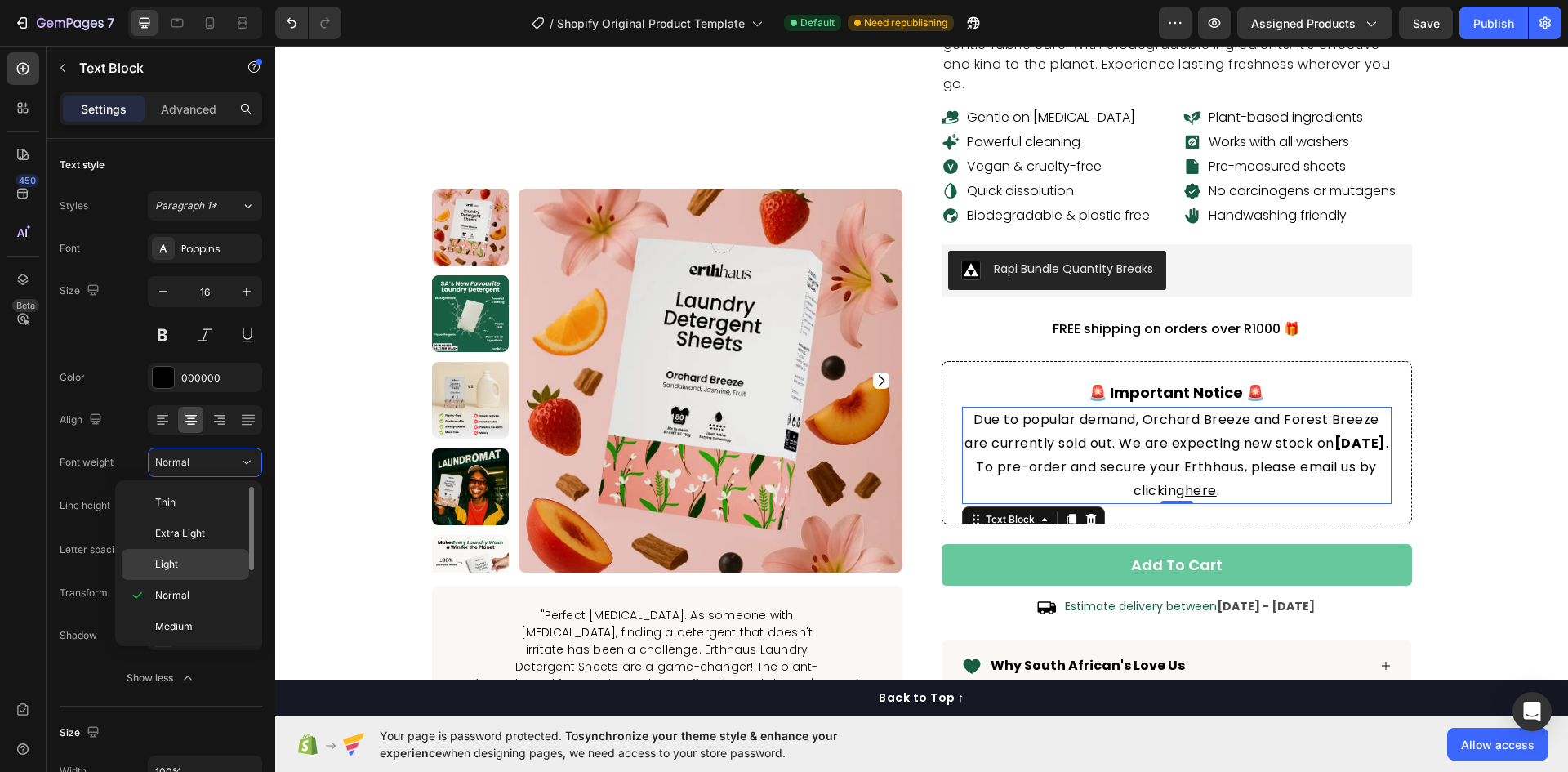
click at [196, 563] on p "Light" at bounding box center [199, 564] width 86 height 14
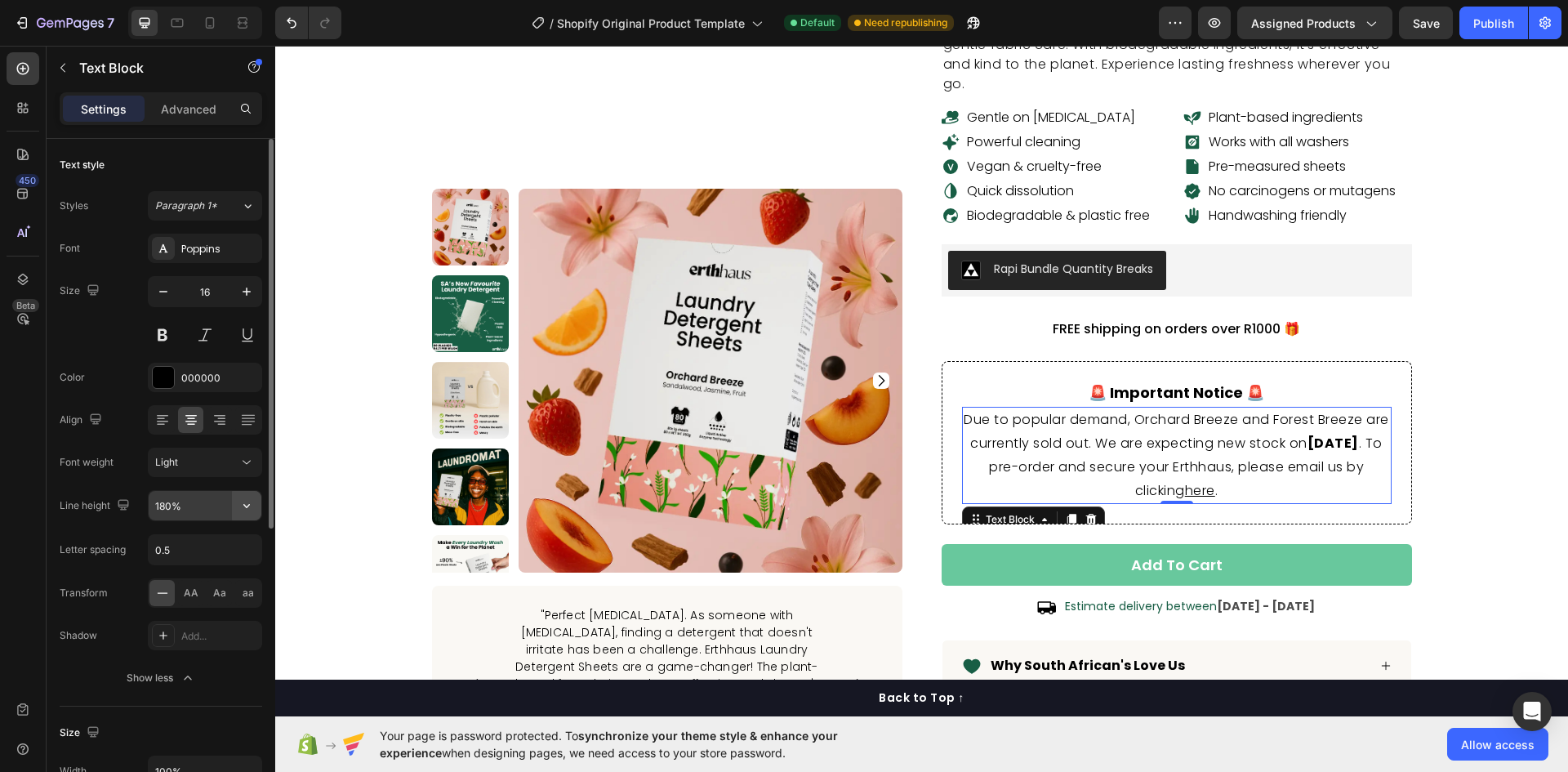
click at [249, 503] on icon "button" at bounding box center [246, 505] width 16 height 16
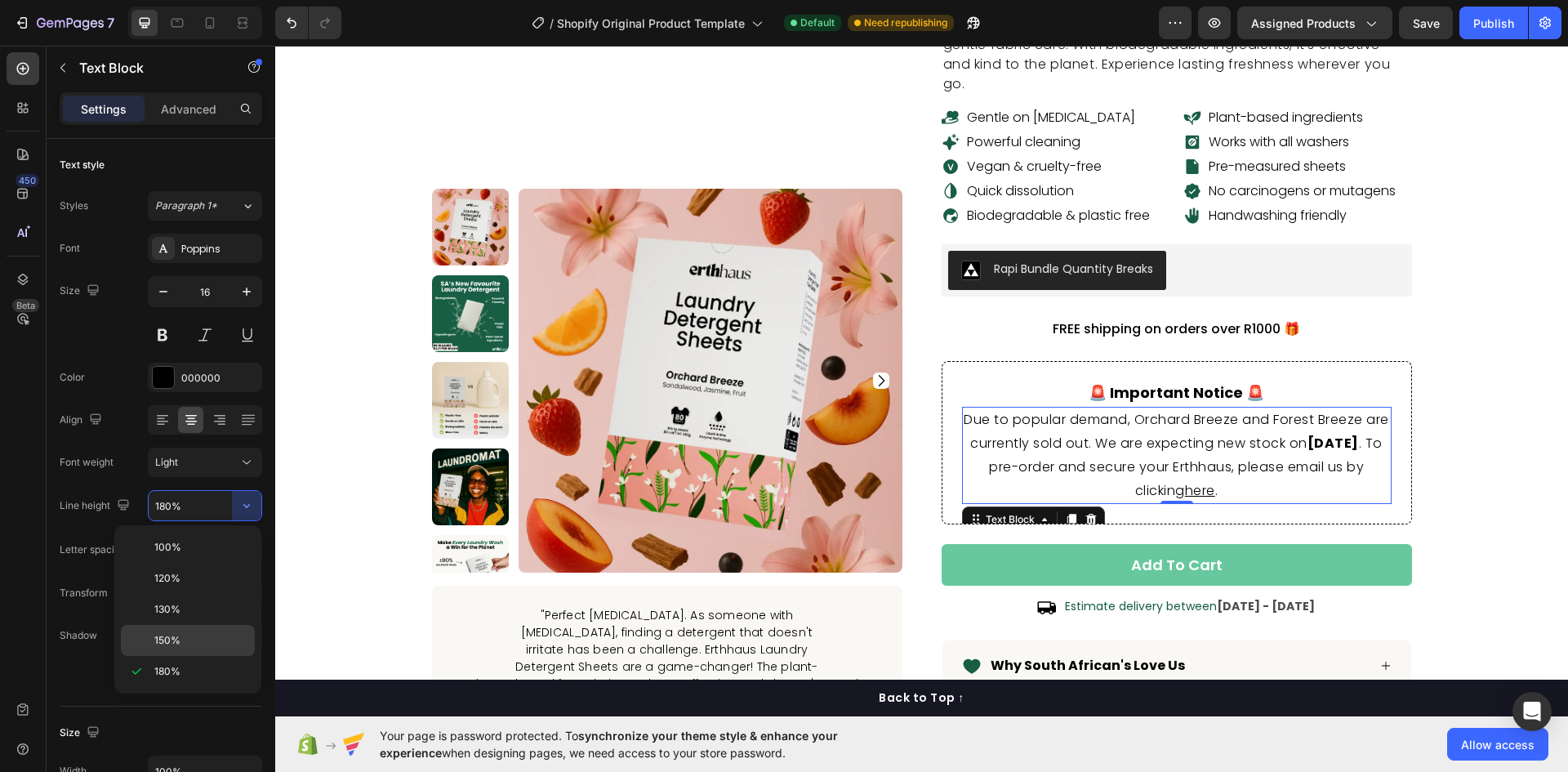
click at [199, 630] on div "150%" at bounding box center [188, 641] width 134 height 31
type input "150%"
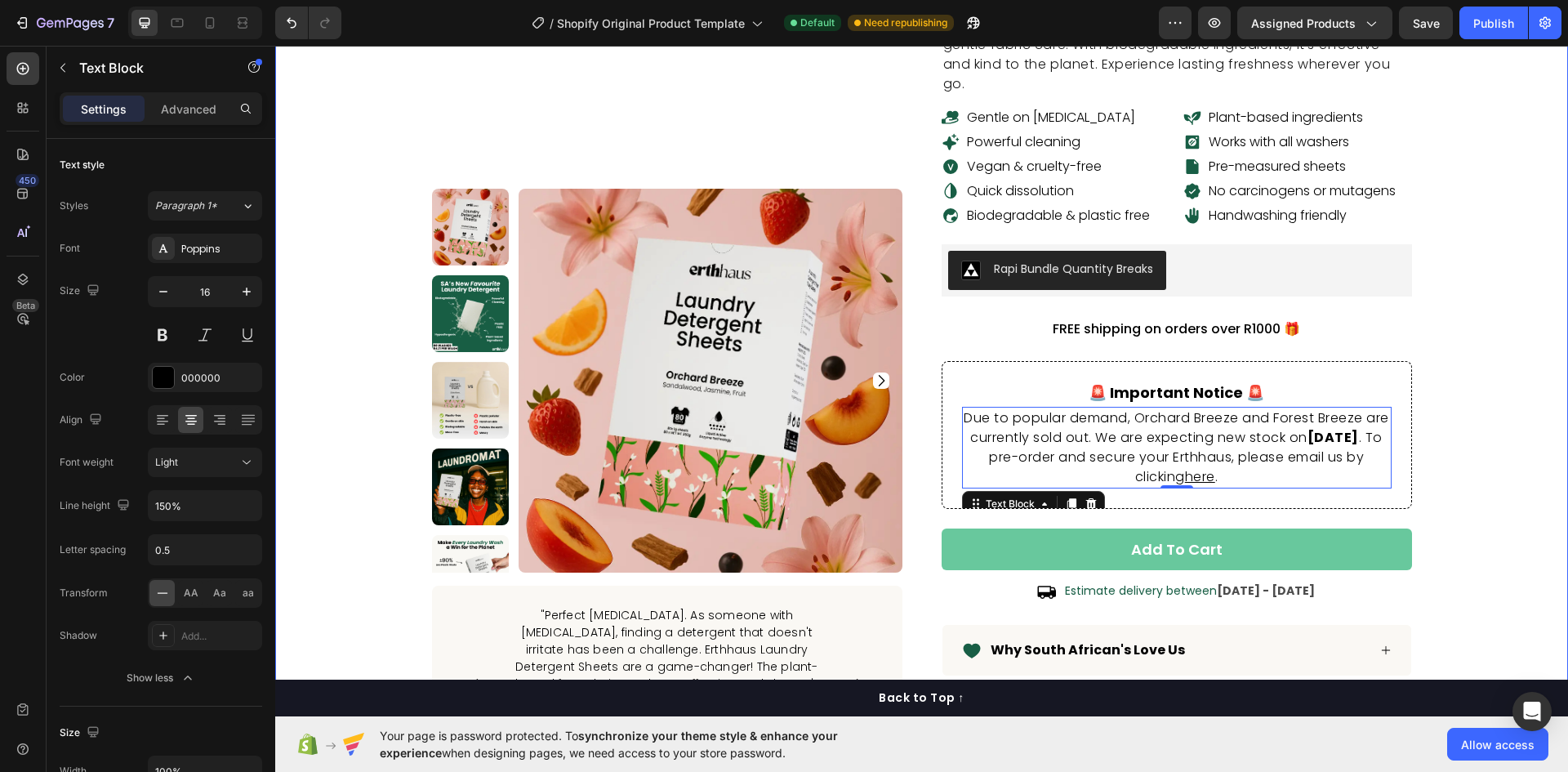
click at [1483, 405] on div "laundry detergent sheets Product Title SA's #1 Eco-friendly Laundry Detergent S…" at bounding box center [922, 375] width 1269 height 1167
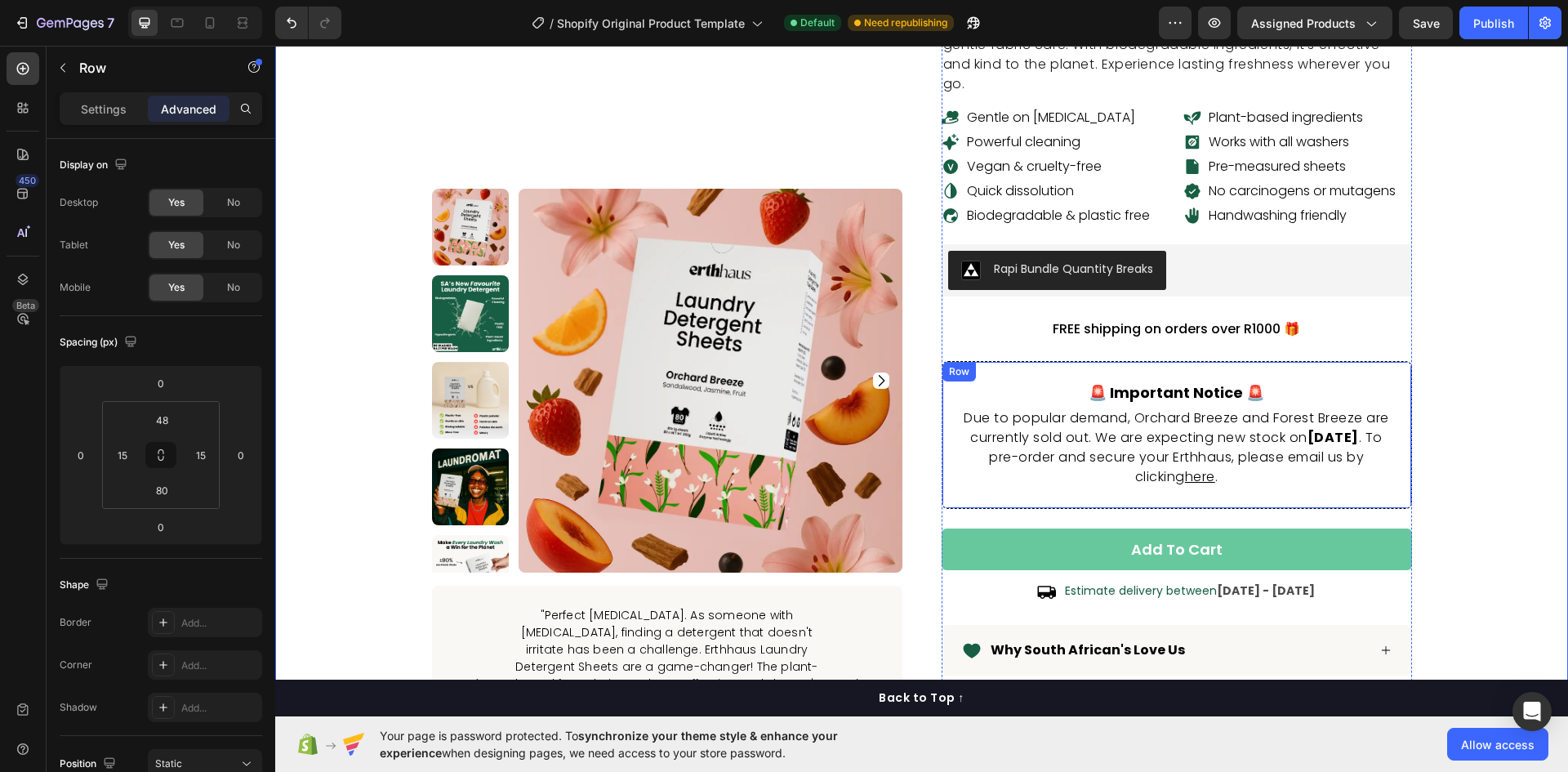
click at [1012, 361] on div "🚨 important notice 🚨 Heading Due to popular demand, Orchard Breeze and Forest B…" at bounding box center [1177, 434] width 471 height 148
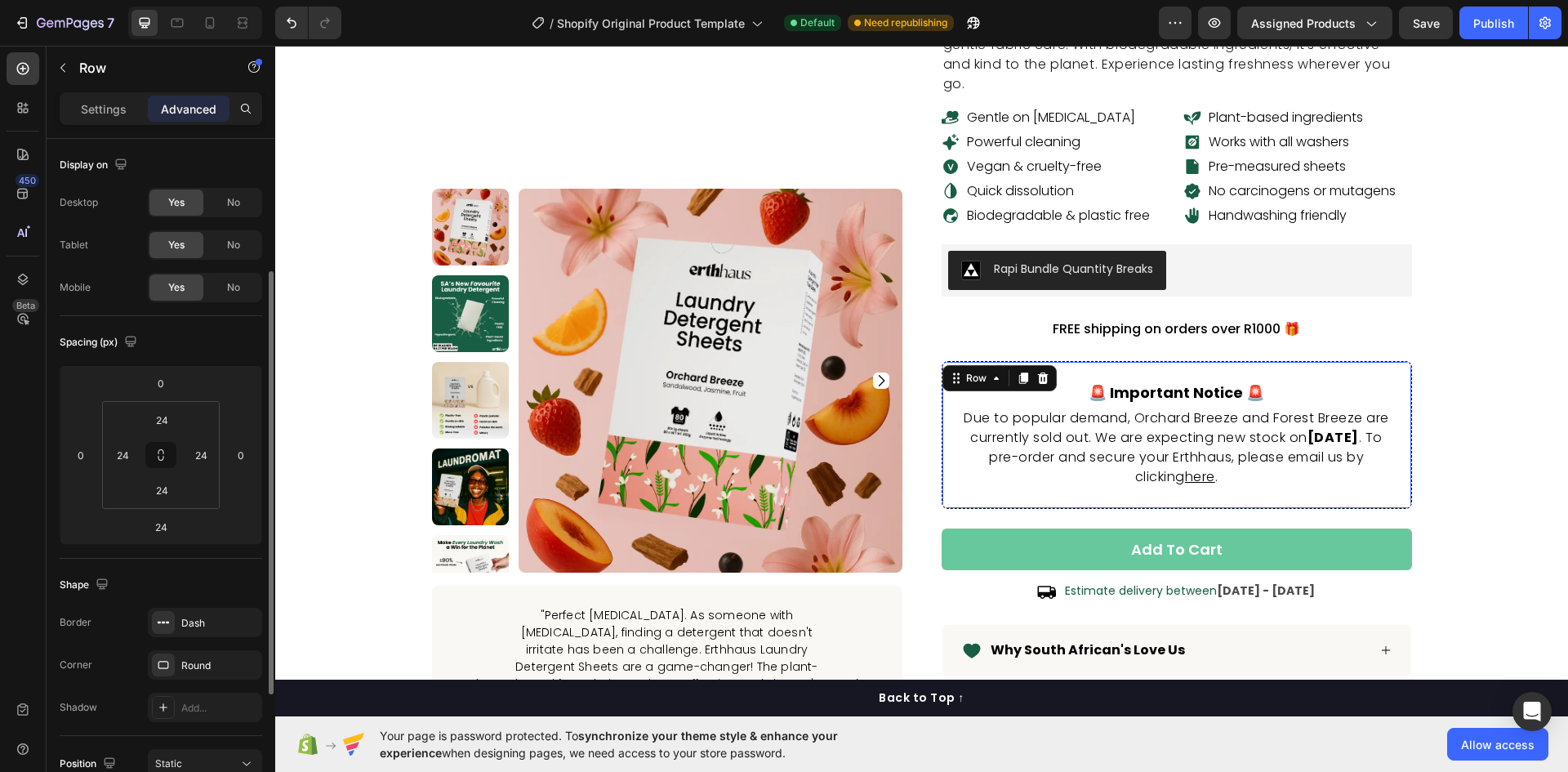
scroll to position [82, 0]
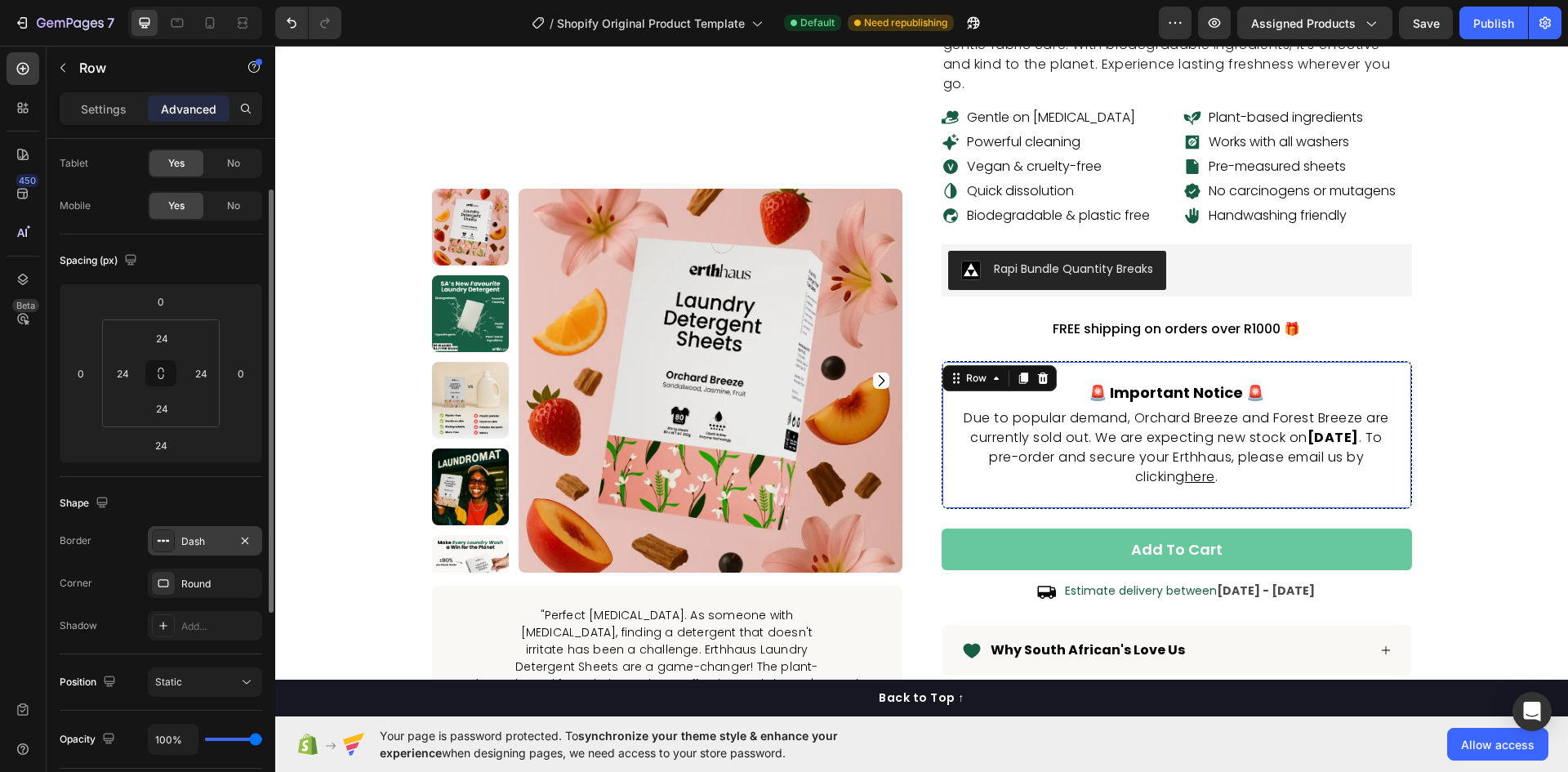
click at [198, 544] on div "Dash" at bounding box center [204, 541] width 47 height 14
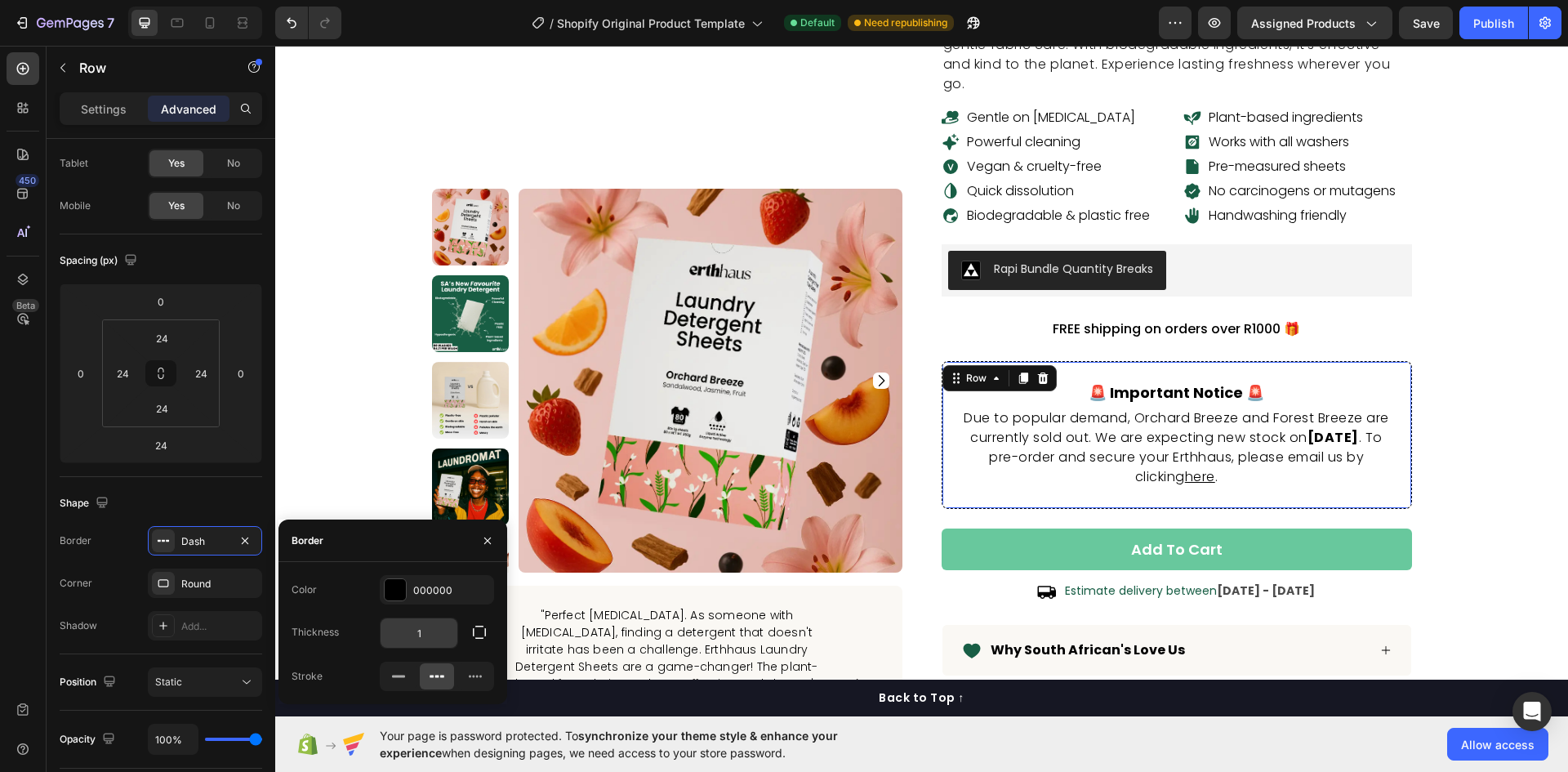
click at [432, 621] on input "1" at bounding box center [419, 633] width 77 height 30
type input "2"
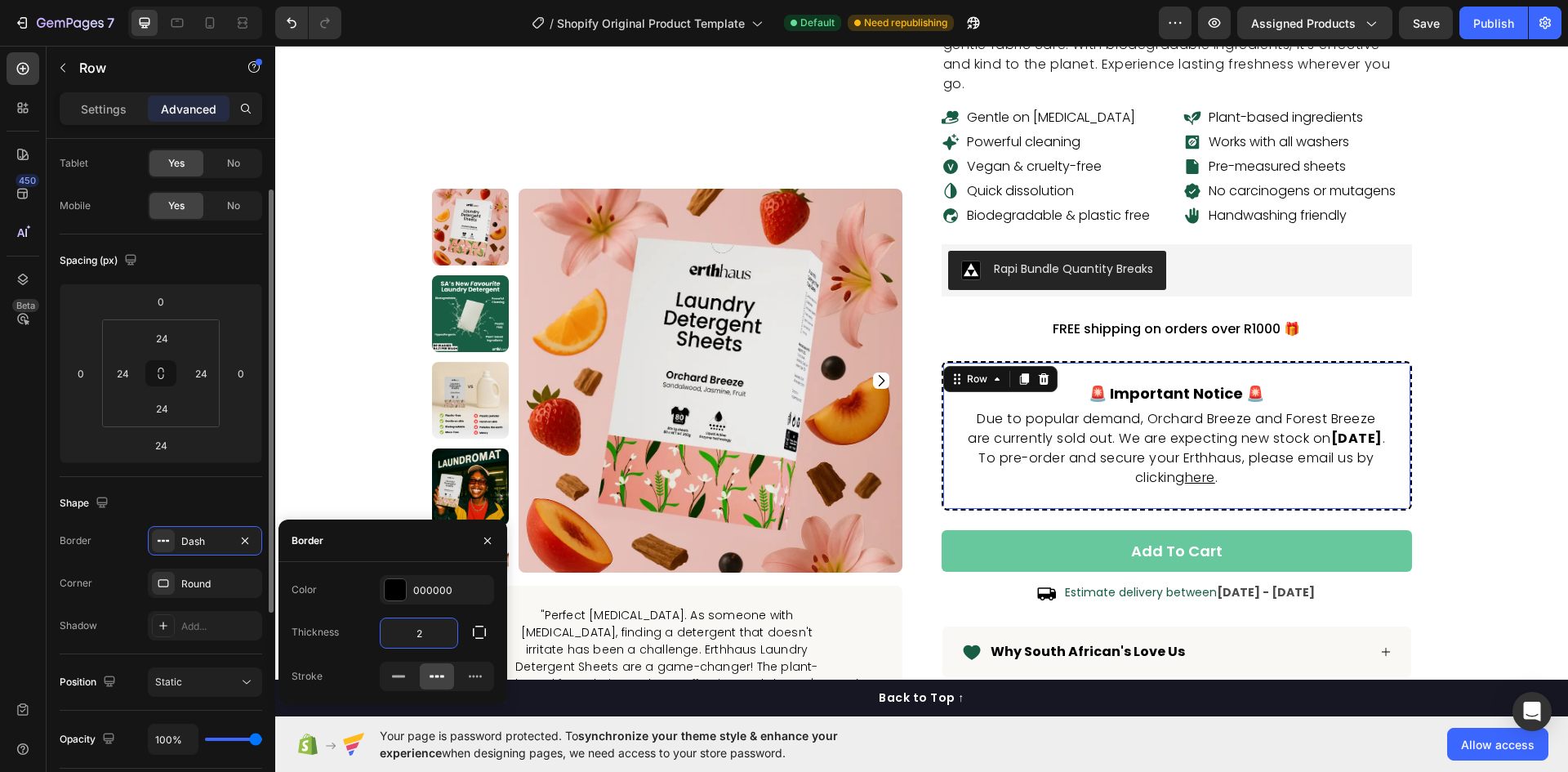
click at [184, 507] on div "Shape" at bounding box center [160, 503] width 202 height 26
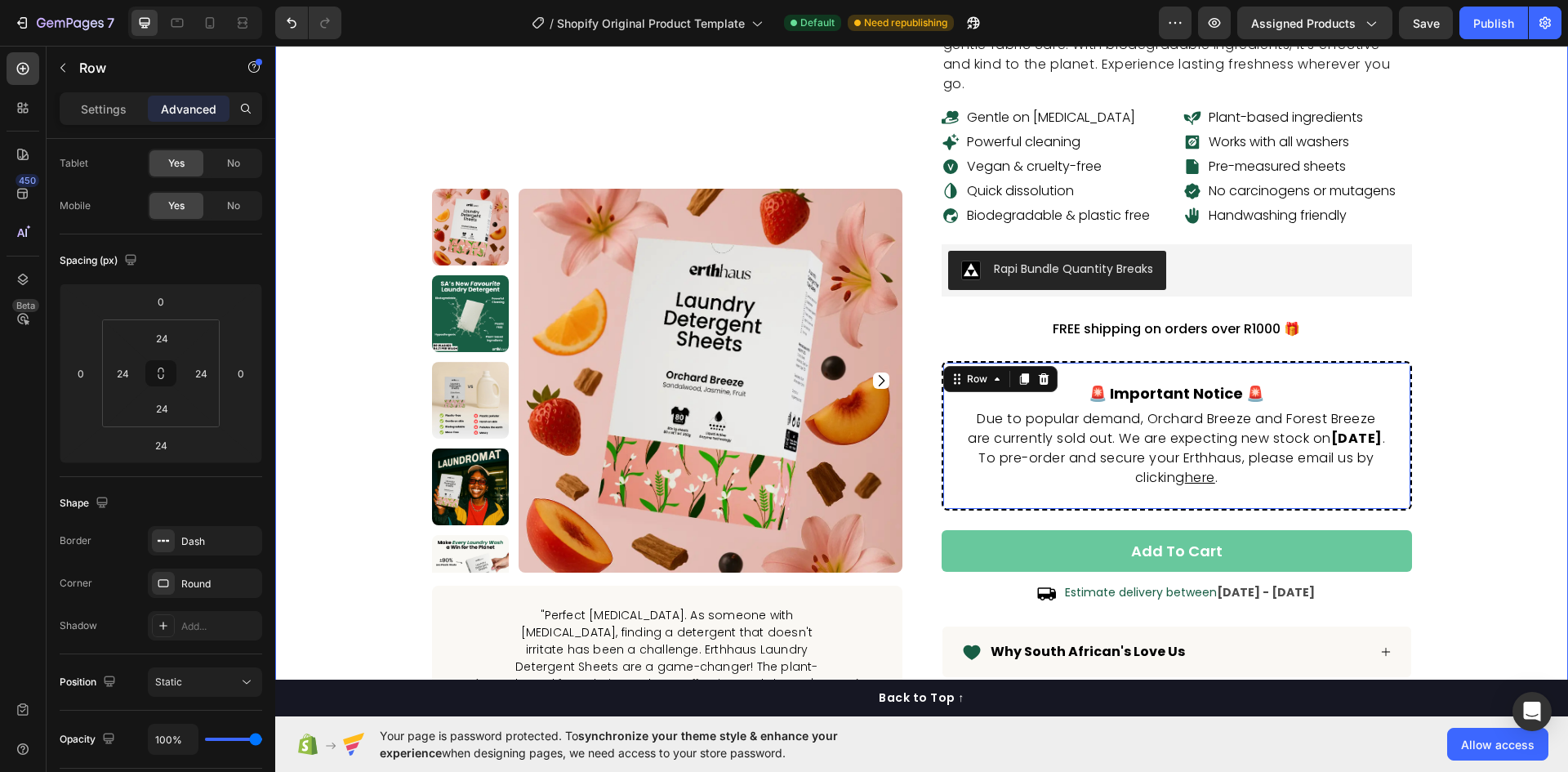
click at [1518, 421] on div "laundry detergent sheets Product Title SA's #1 Eco-friendly Laundry Detergent S…" at bounding box center [922, 376] width 1269 height 1169
click at [1492, 15] on div "Publish" at bounding box center [1493, 23] width 41 height 17
click at [179, 22] on icon at bounding box center [176, 22] width 16 height 16
type input "0"
type input "56"
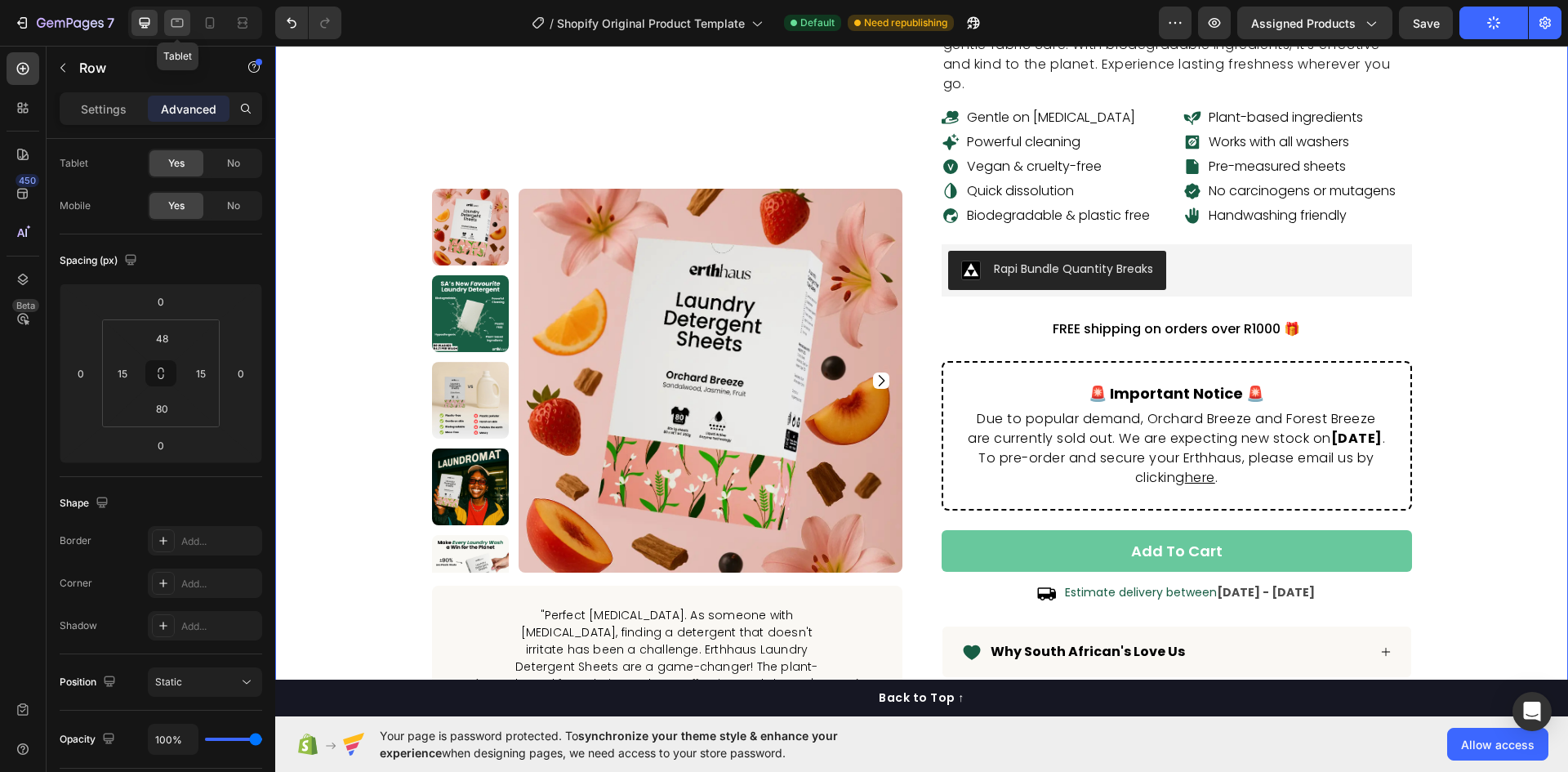
type input "0"
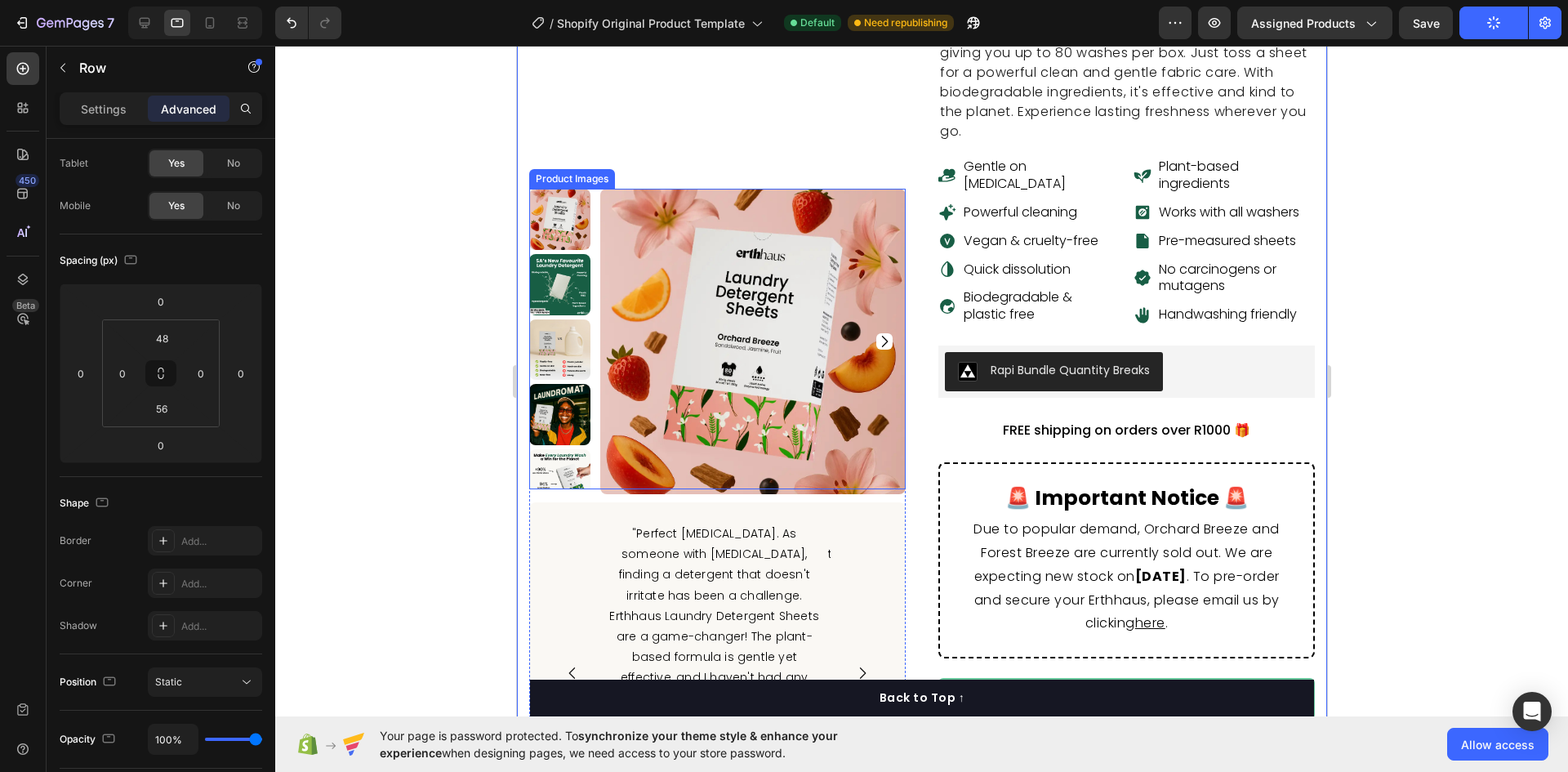
scroll to position [327, 0]
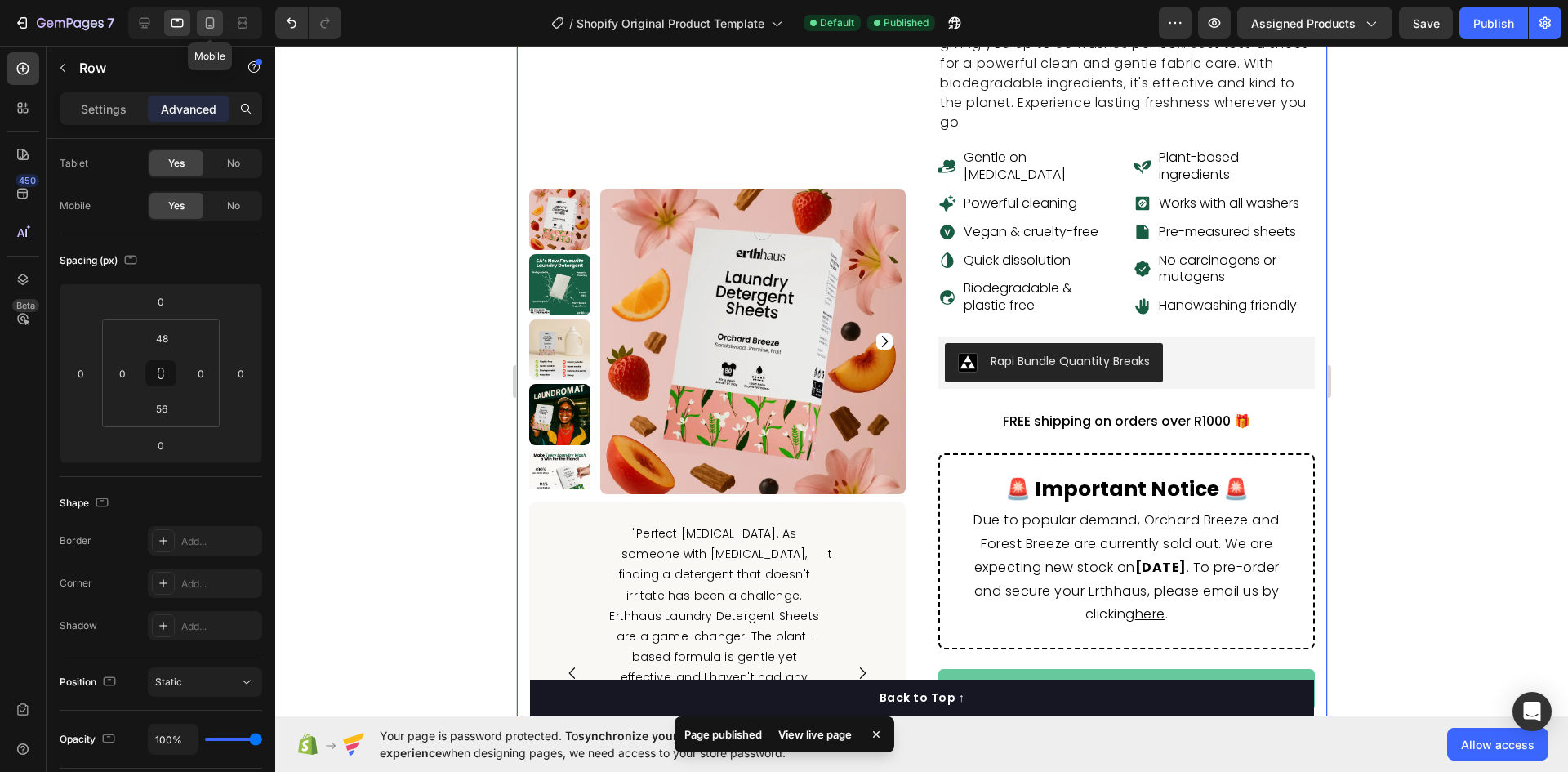
click at [204, 19] on icon at bounding box center [209, 22] width 16 height 16
type input "7"
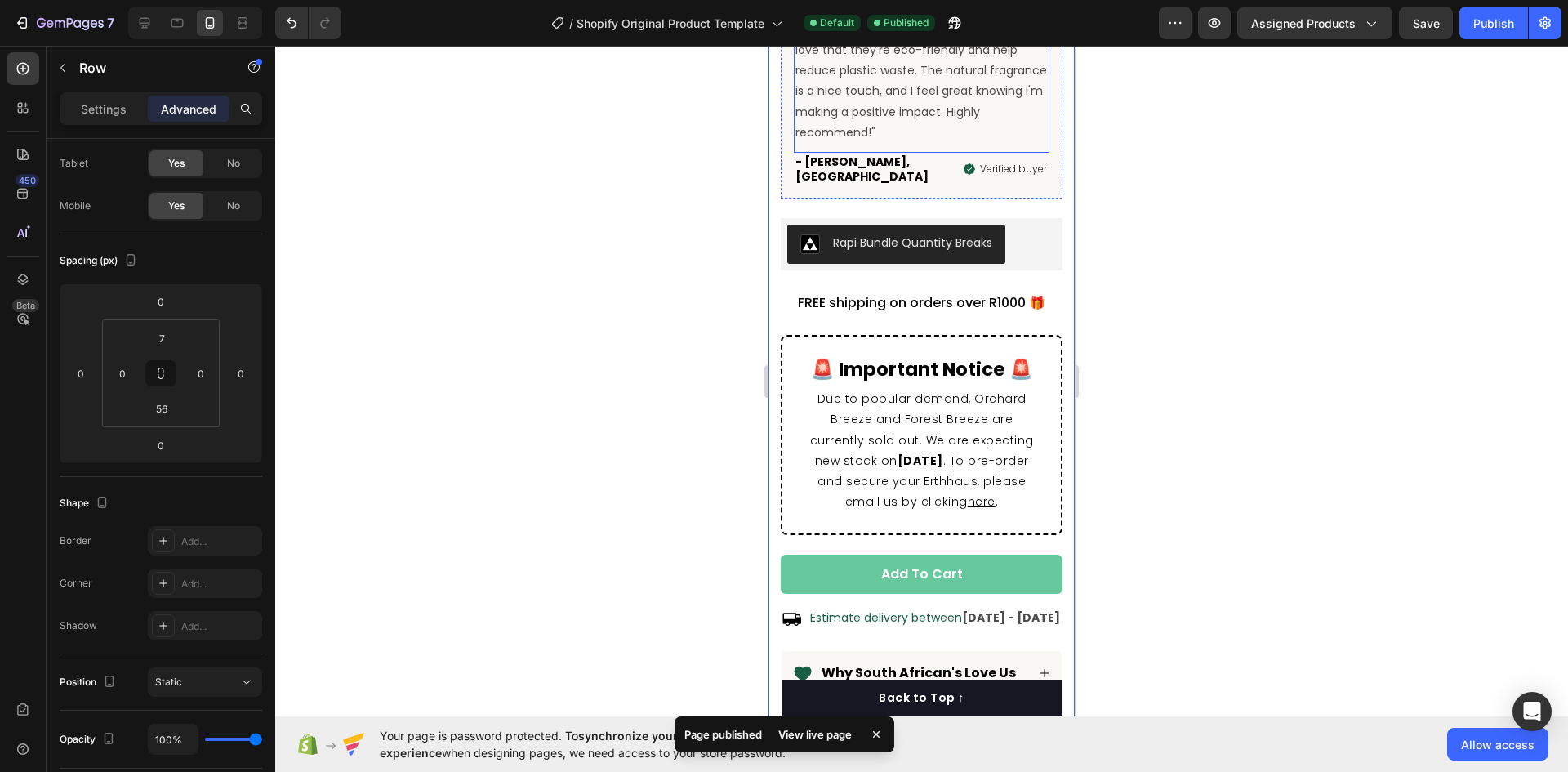
scroll to position [899, 0]
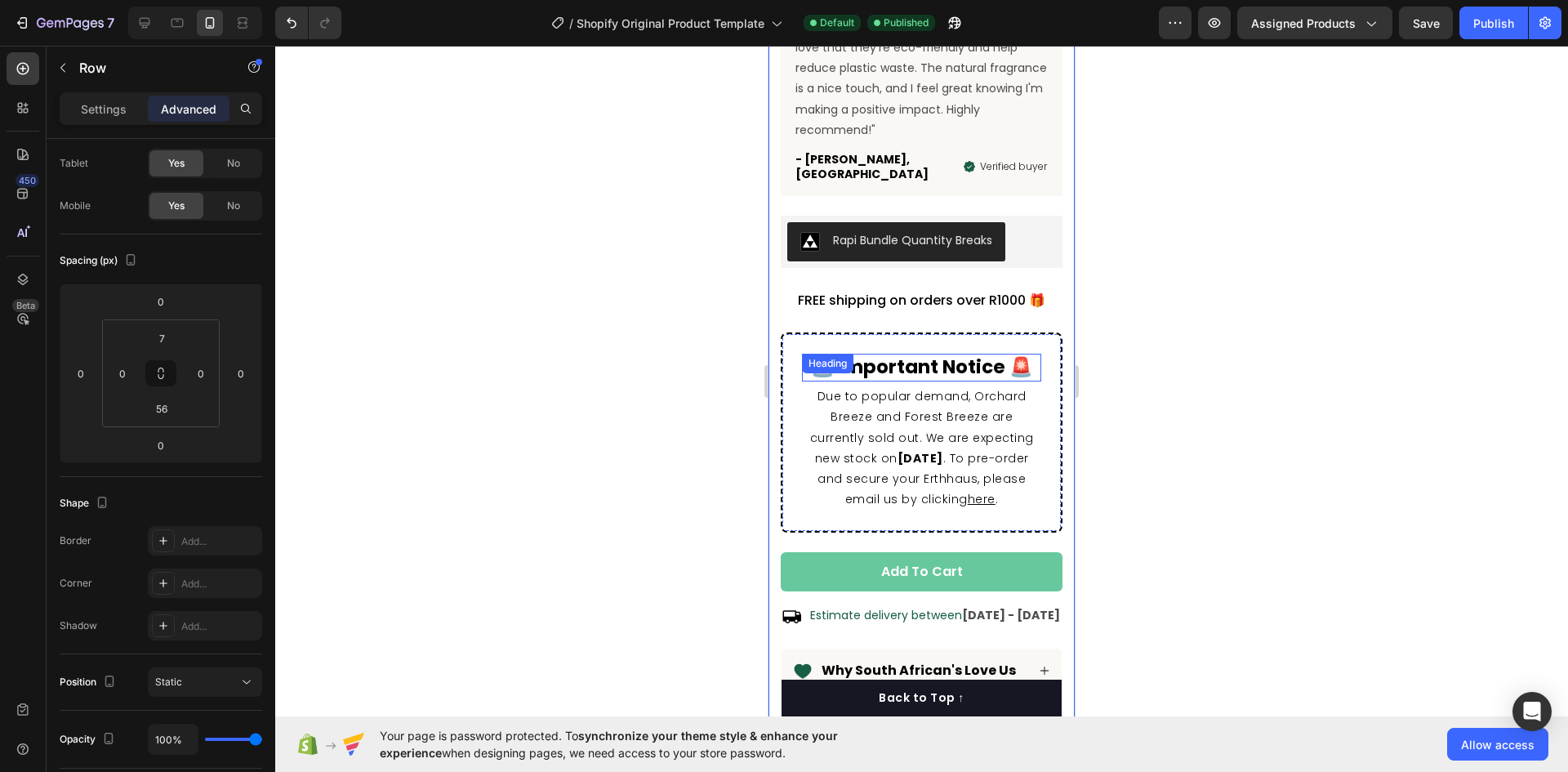
click at [904, 354] on h2 "🚨 important notice 🚨" at bounding box center [922, 367] width 240 height 28
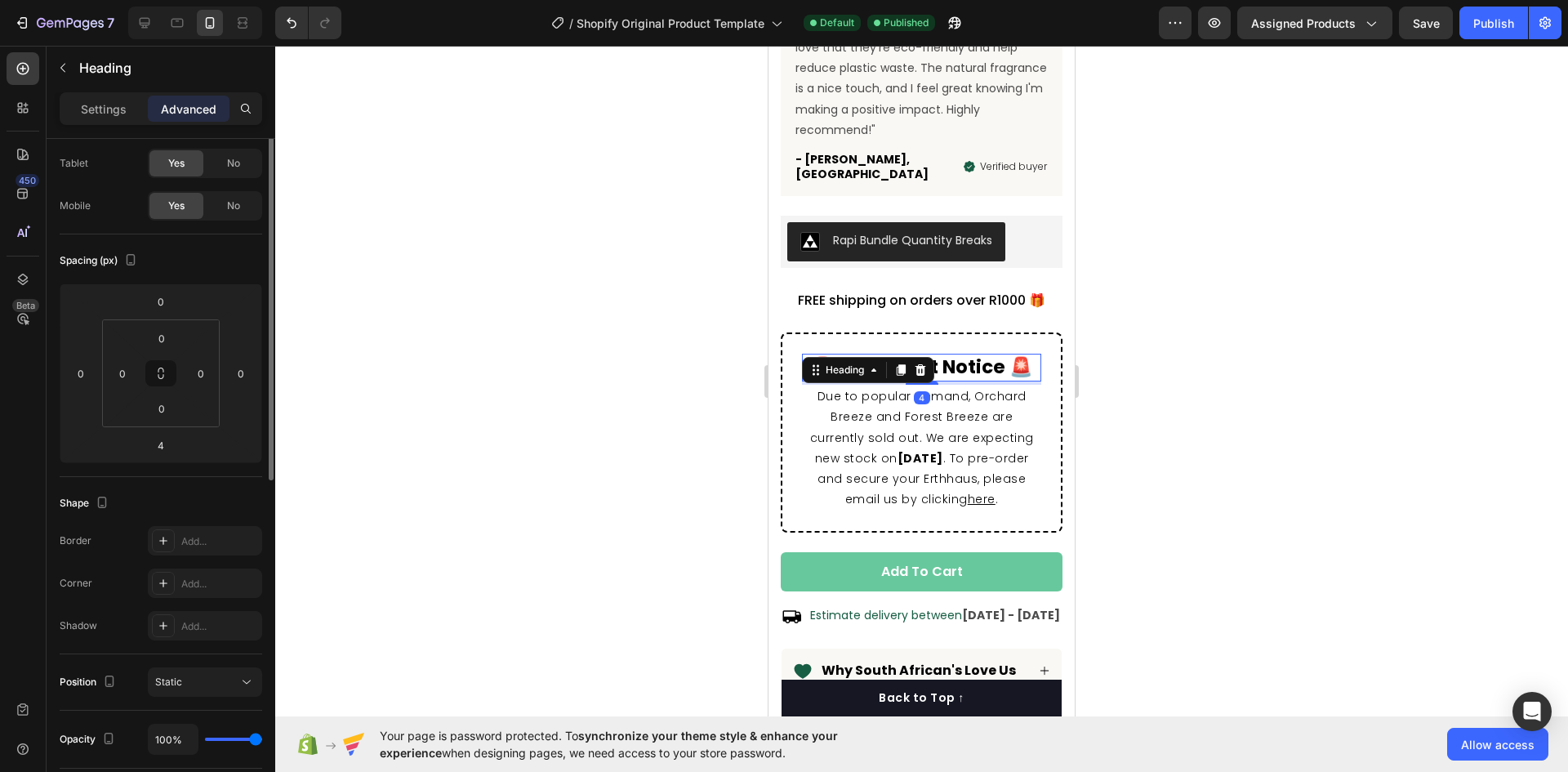
scroll to position [0, 0]
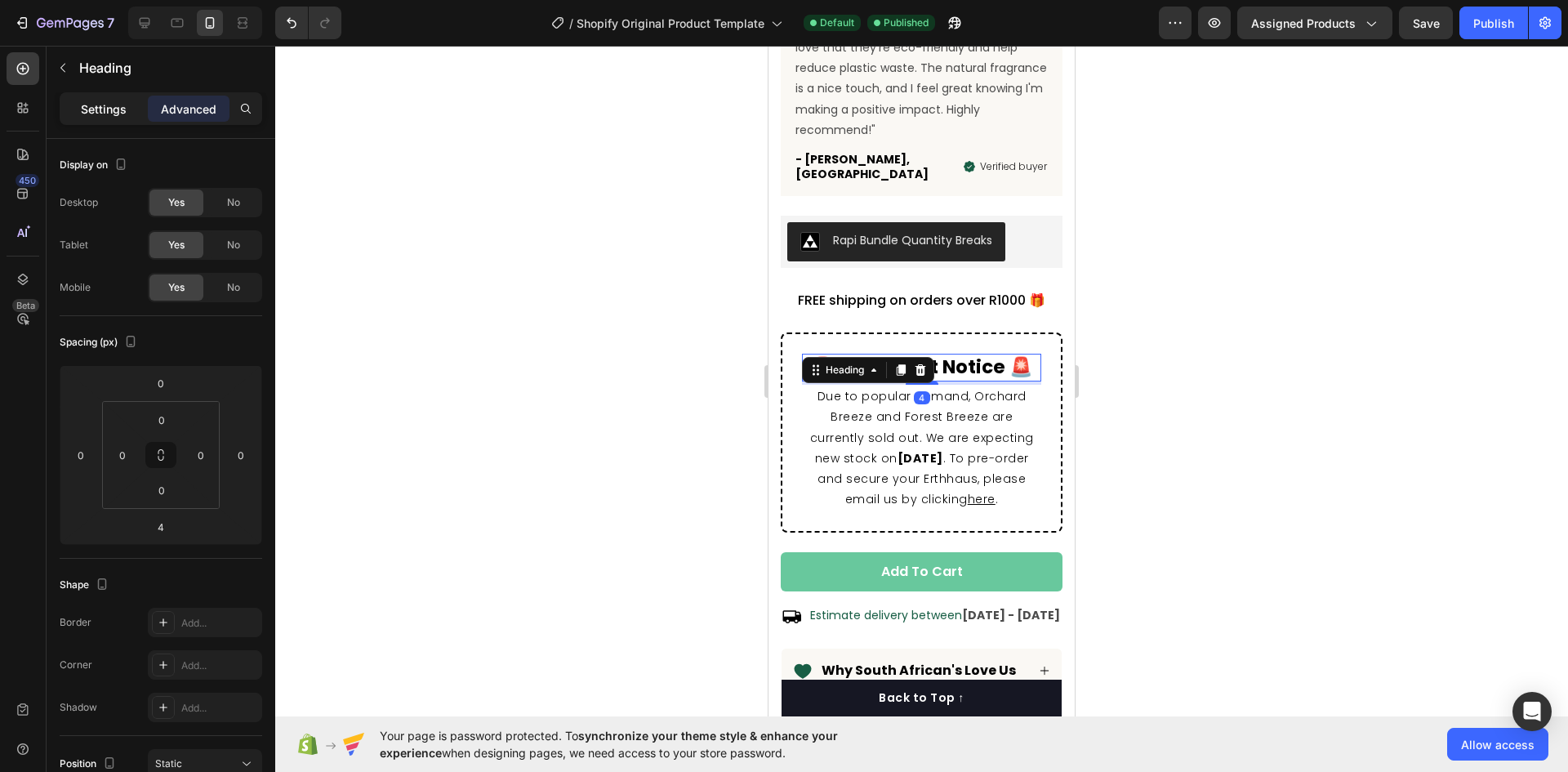
click at [103, 112] on p "Settings" at bounding box center [104, 109] width 46 height 17
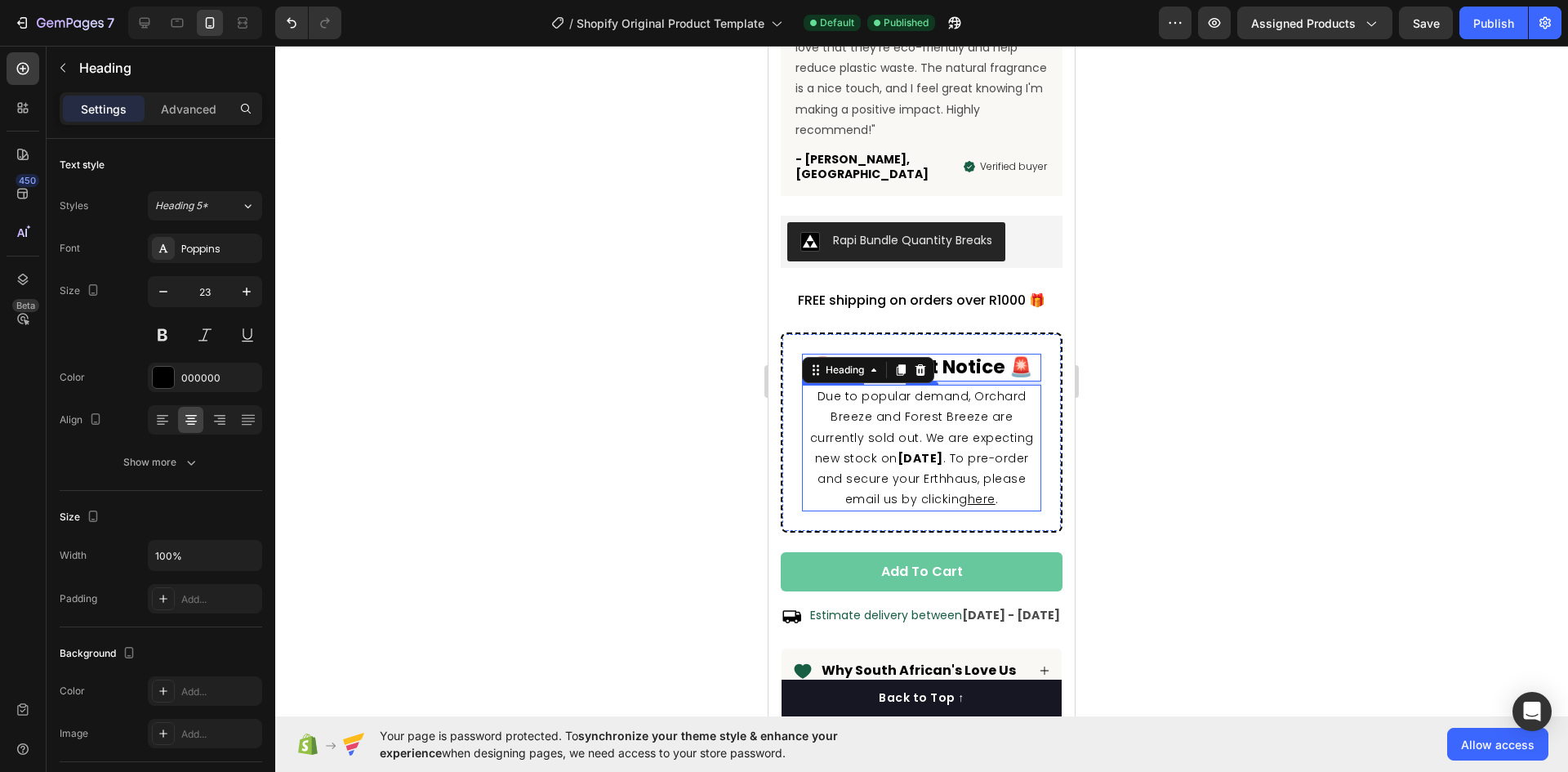
click at [944, 450] on strong "10 September 2025" at bounding box center [921, 457] width 46 height 16
click at [980, 354] on h2 "🚨 important notice 🚨" at bounding box center [922, 367] width 240 height 28
click at [168, 294] on icon "button" at bounding box center [163, 292] width 16 height 16
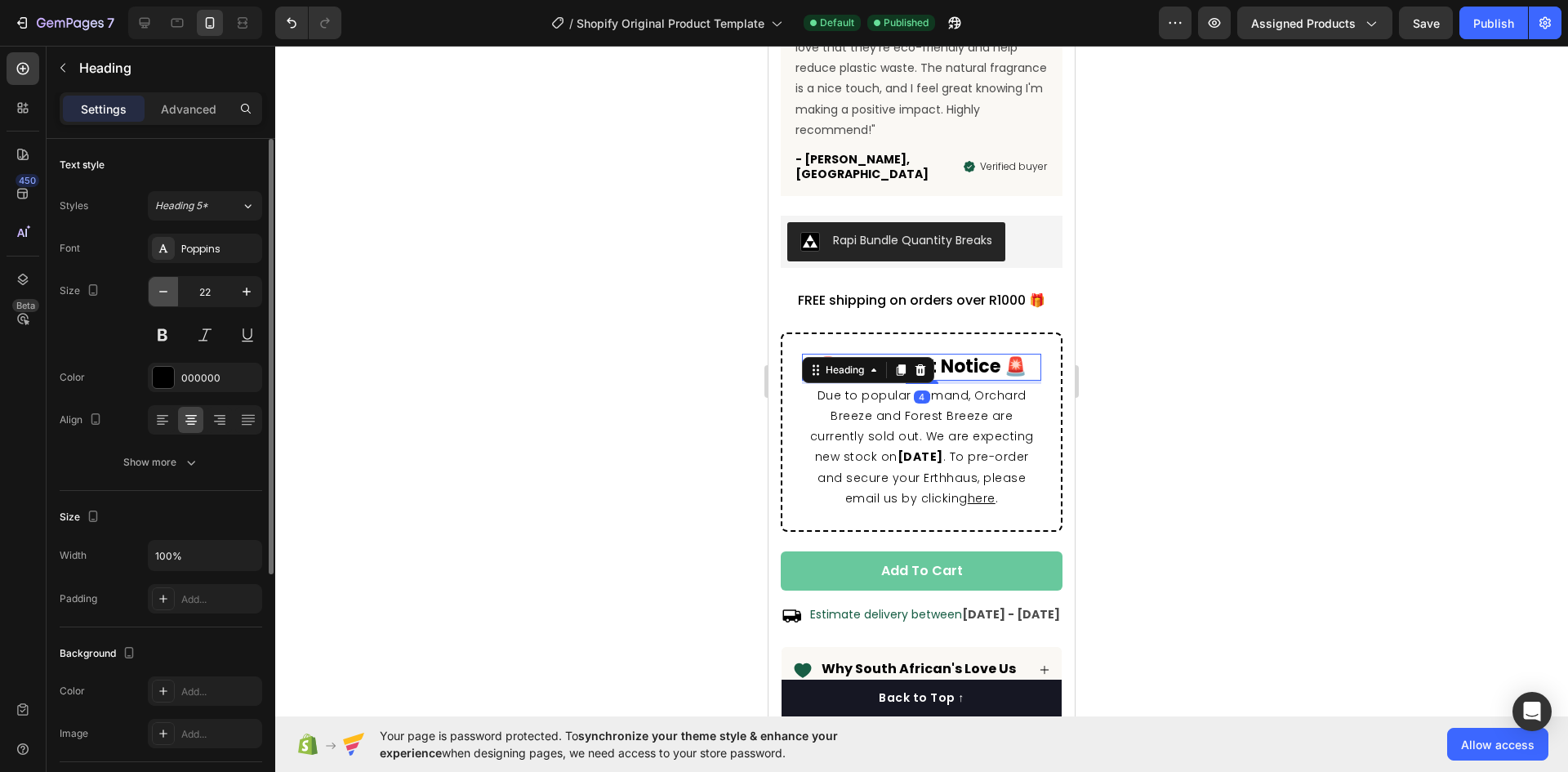
click at [168, 294] on icon "button" at bounding box center [163, 292] width 16 height 16
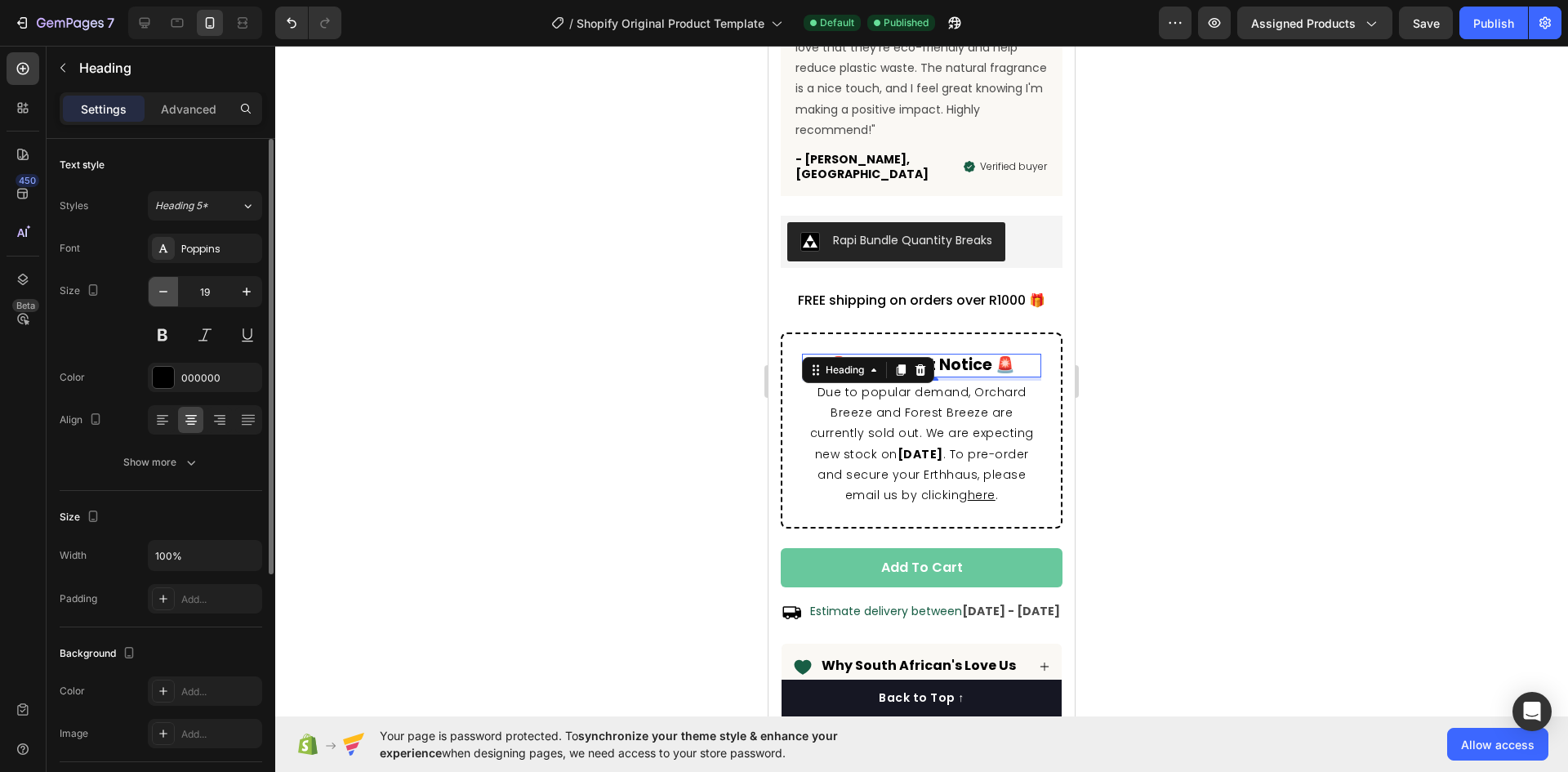
click at [168, 294] on icon "button" at bounding box center [163, 292] width 16 height 16
click at [170, 19] on icon at bounding box center [176, 22] width 16 height 16
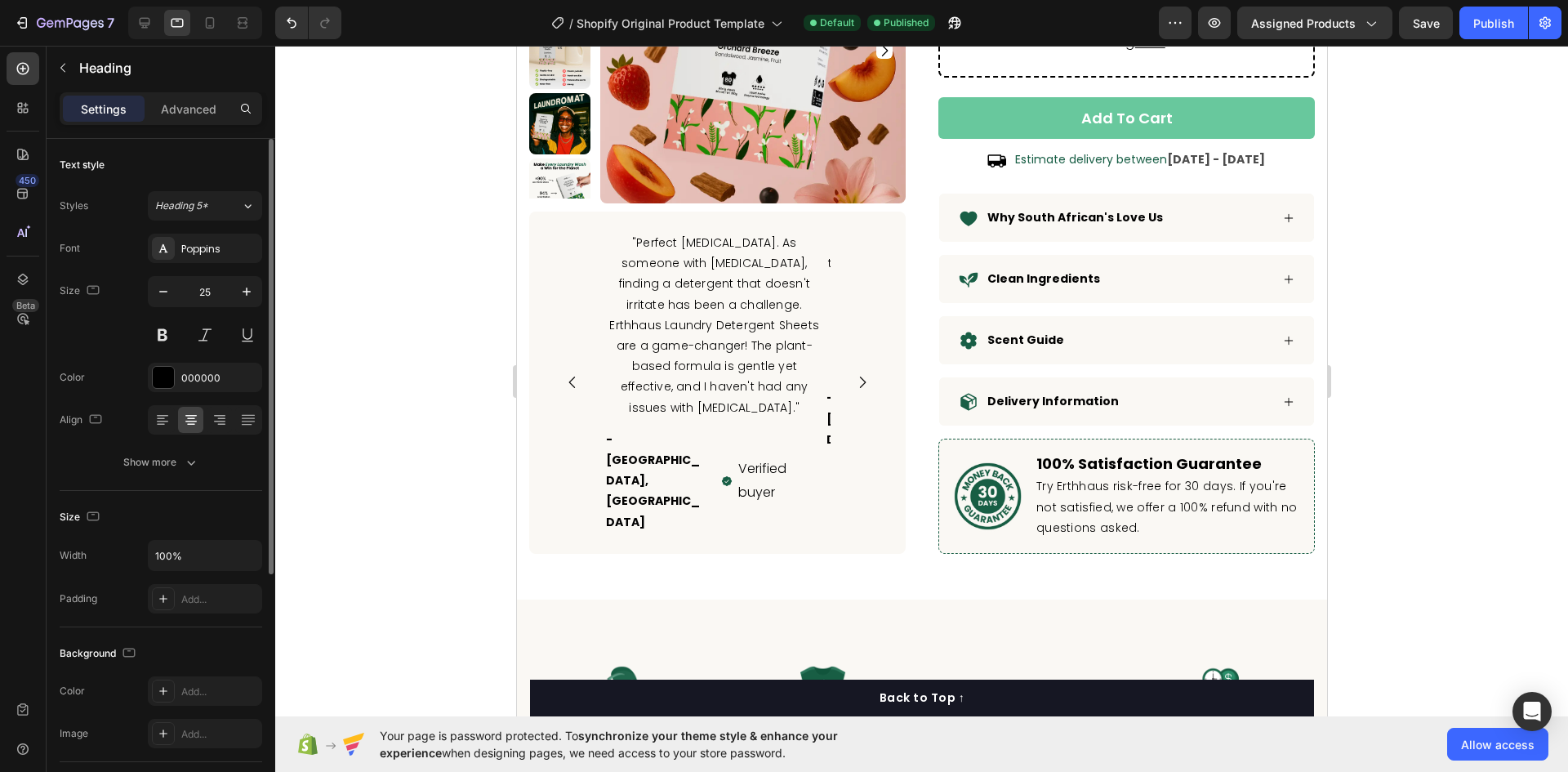
scroll to position [698, 0]
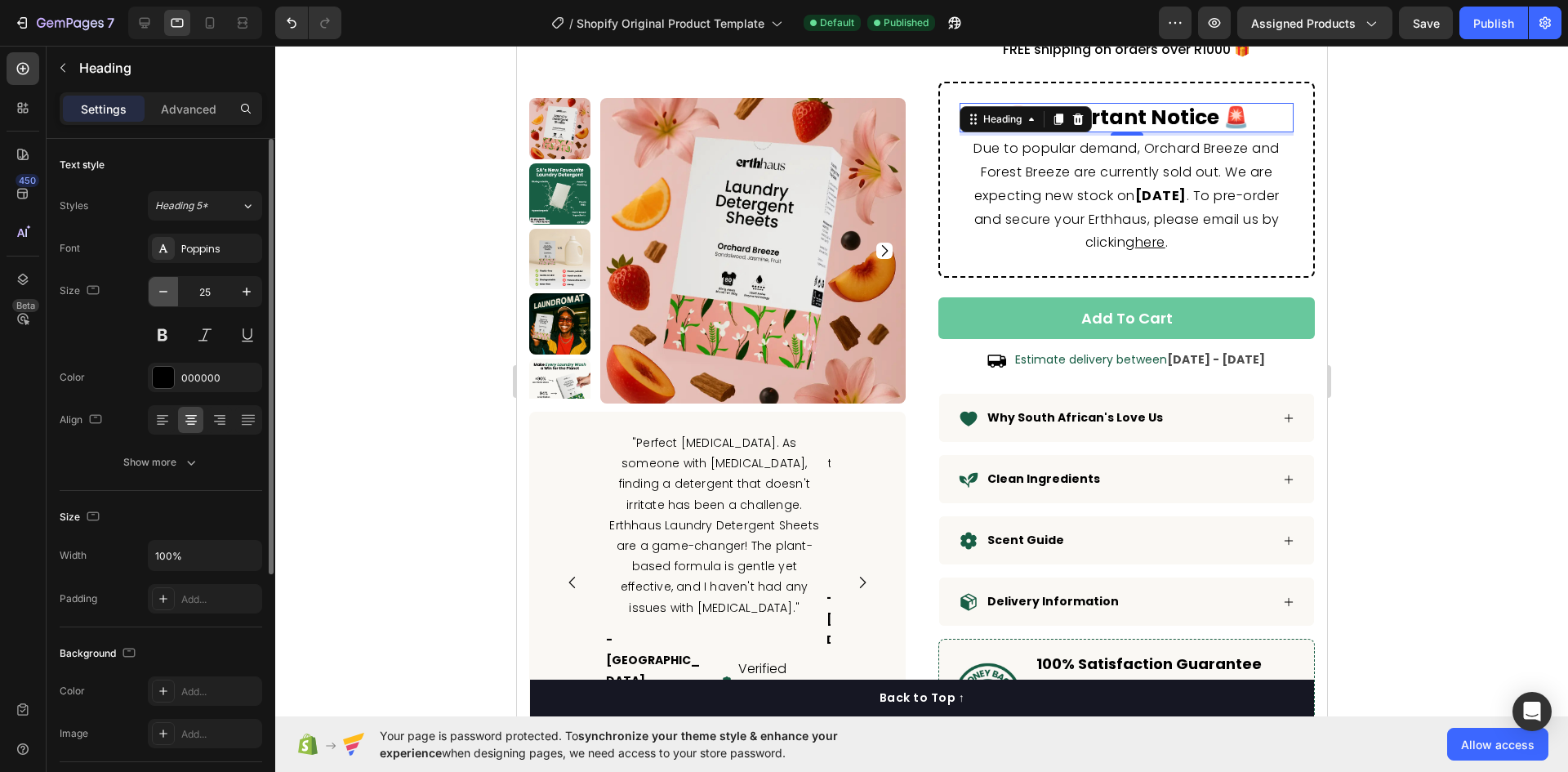
click at [159, 293] on icon "button" at bounding box center [163, 292] width 16 height 16
click at [160, 292] on icon "button" at bounding box center [163, 292] width 9 height 2
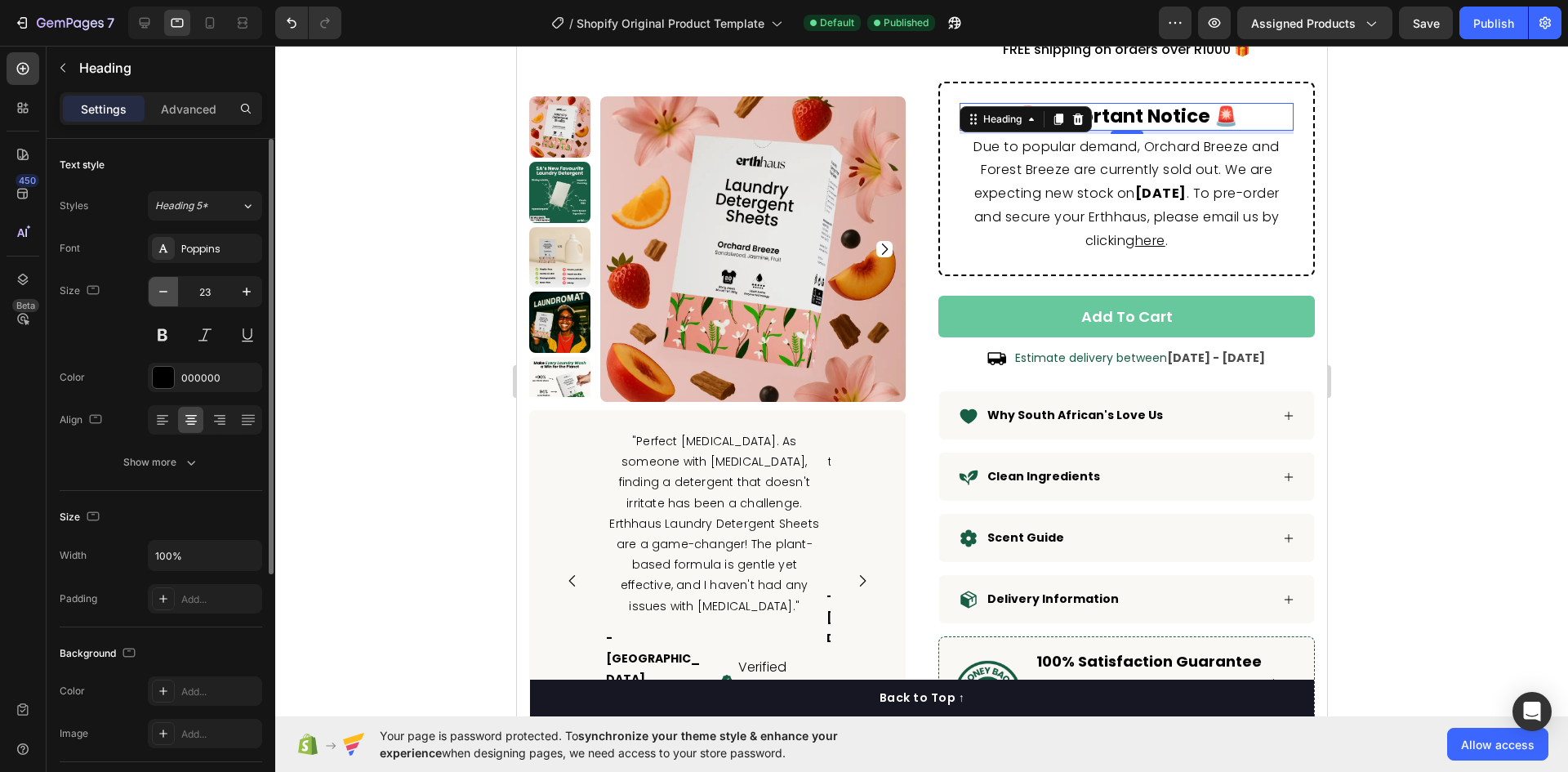
click at [160, 292] on icon "button" at bounding box center [163, 292] width 9 height 2
type input "22"
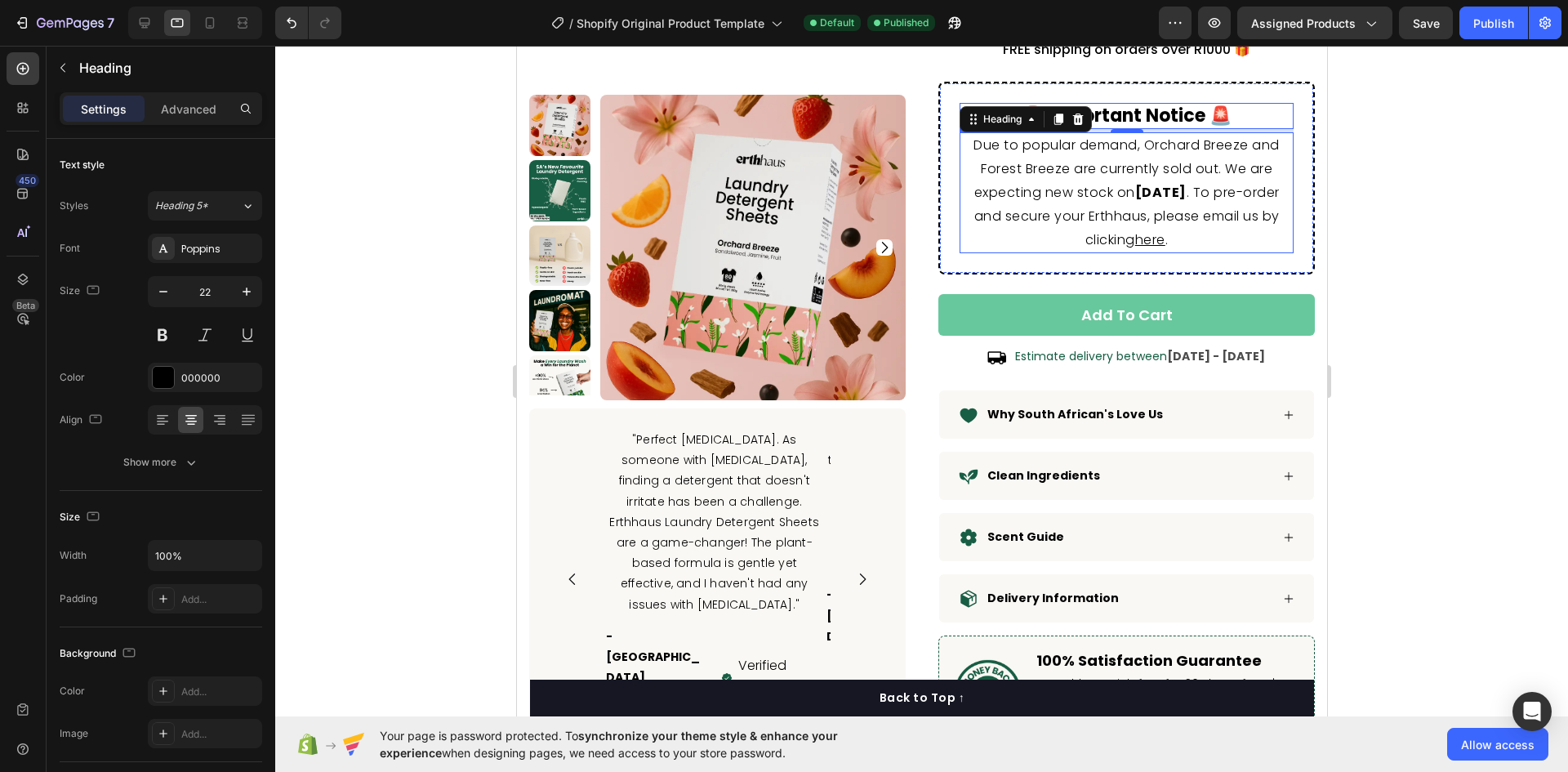
click at [1135, 189] on strong "10 September 2025" at bounding box center [1160, 193] width 52 height 19
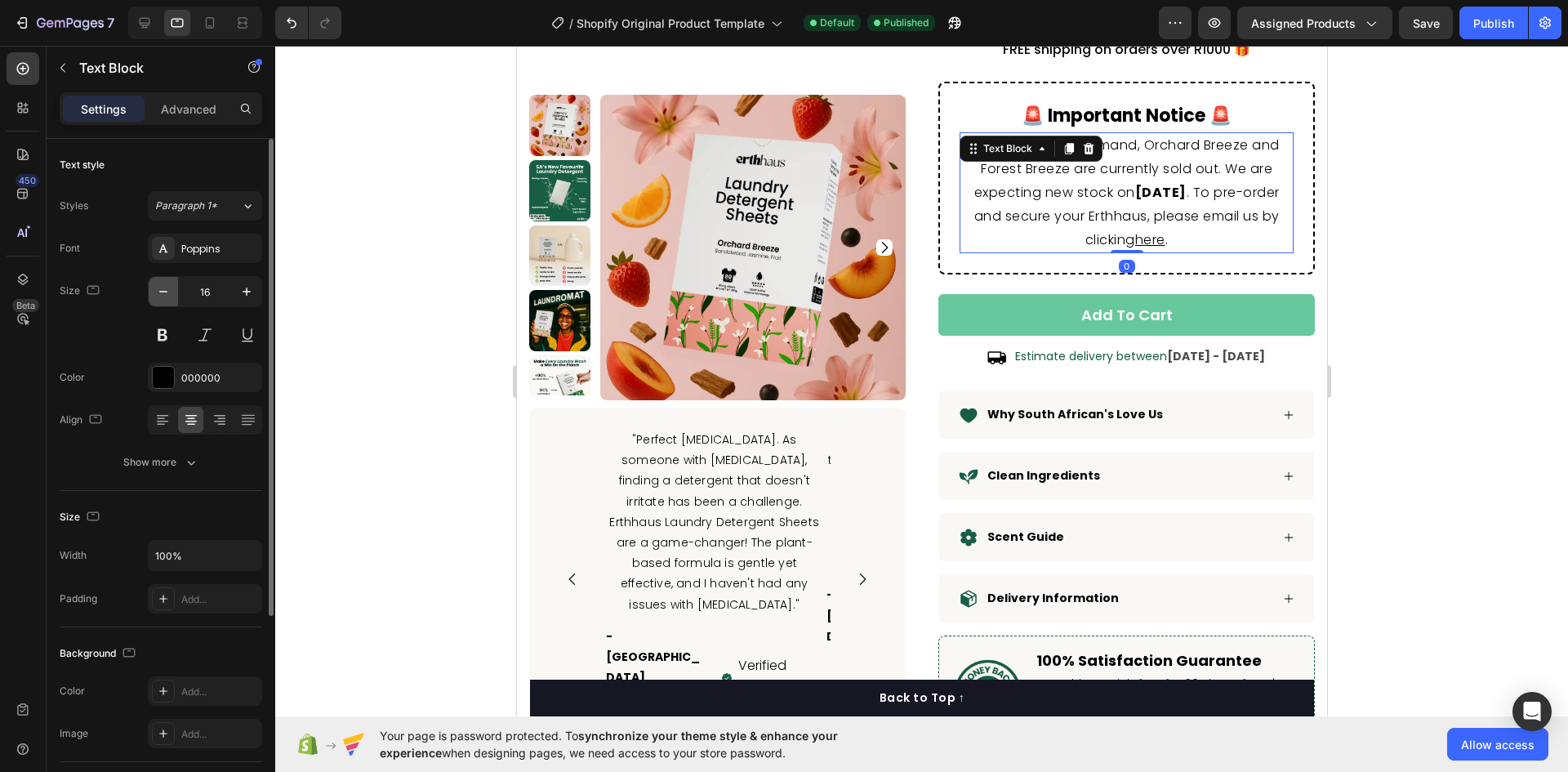
click at [169, 291] on icon "button" at bounding box center [163, 292] width 16 height 16
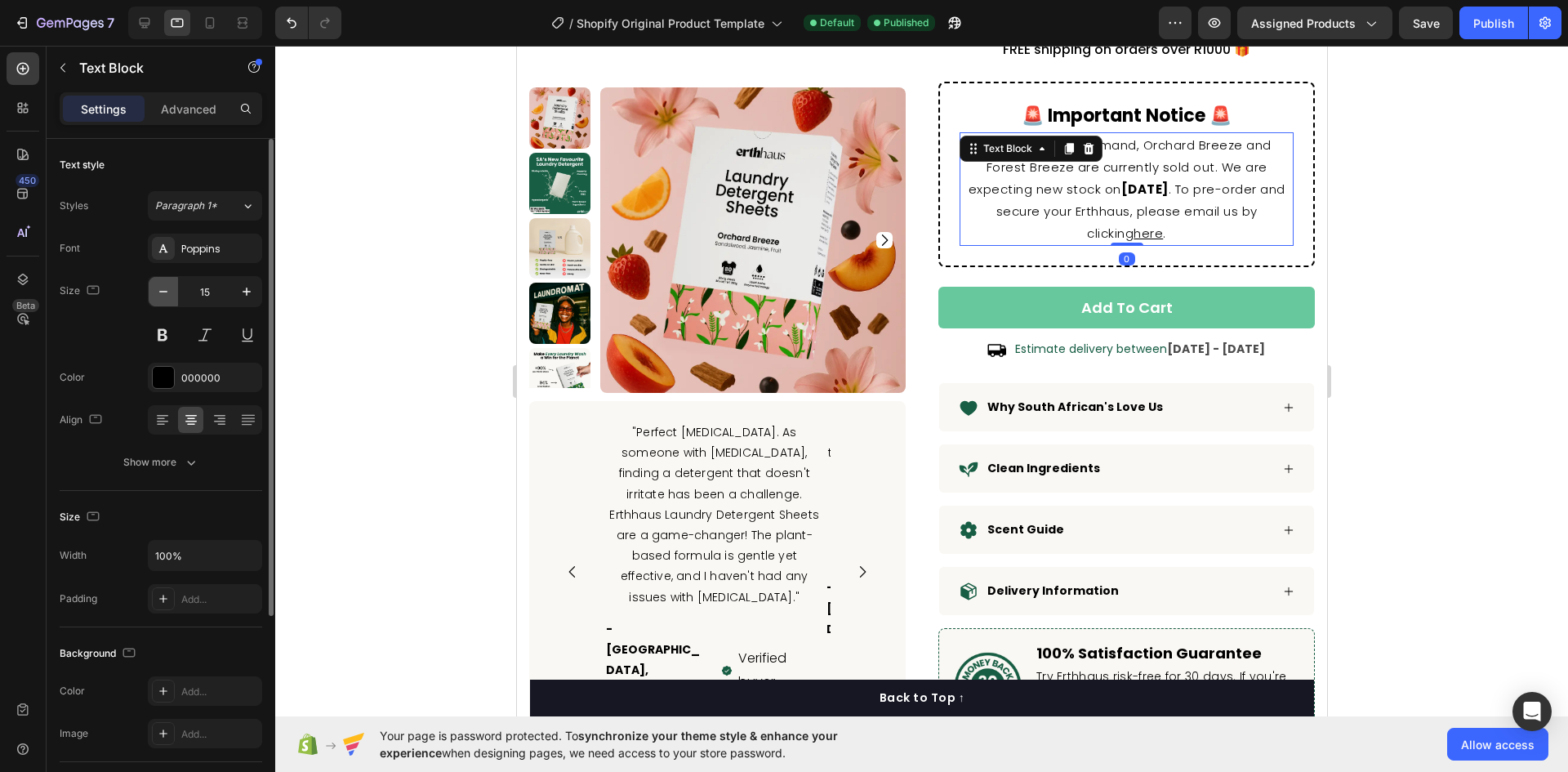
type input "14"
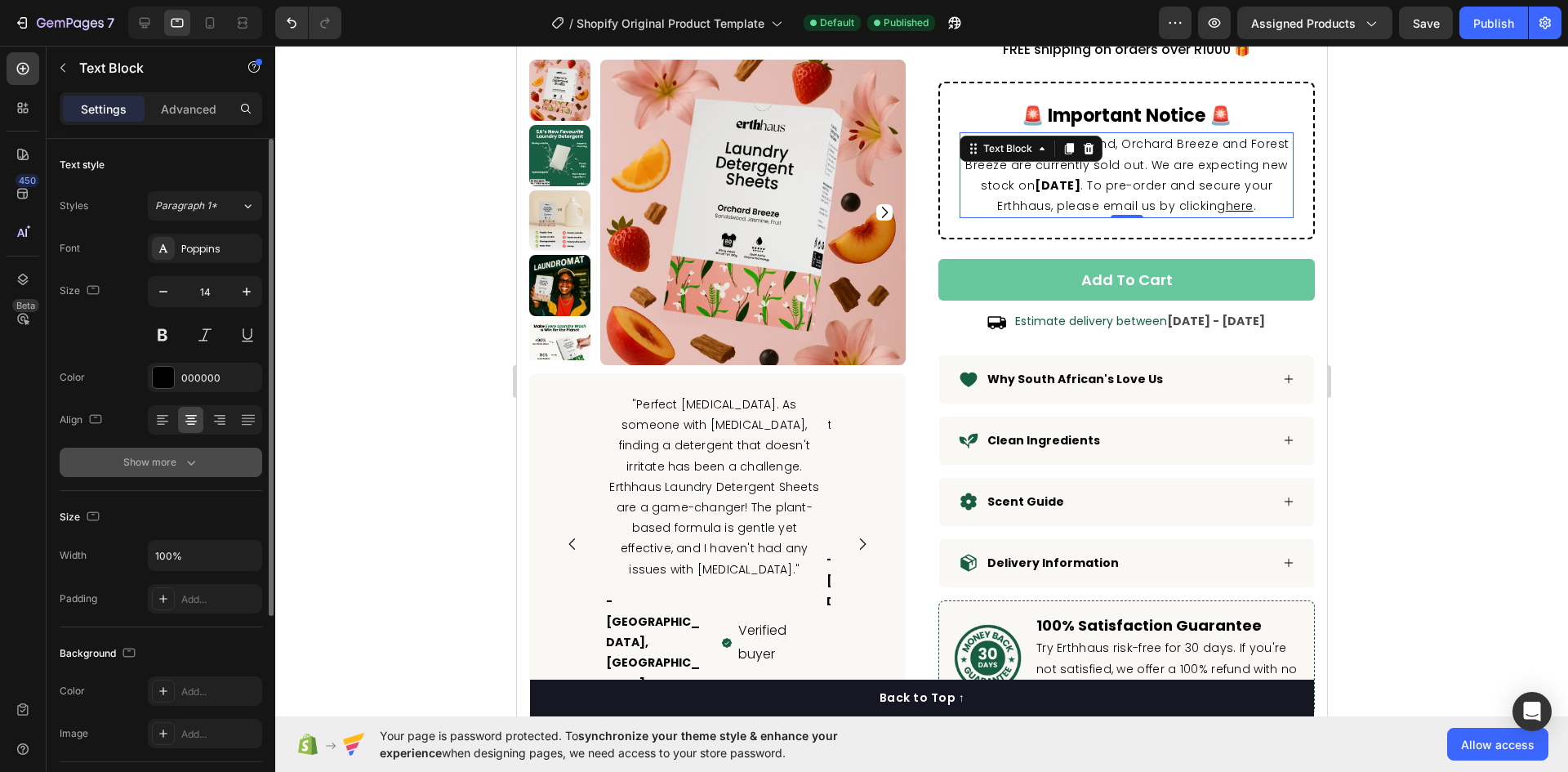
click at [161, 465] on div "Show more" at bounding box center [161, 462] width 76 height 16
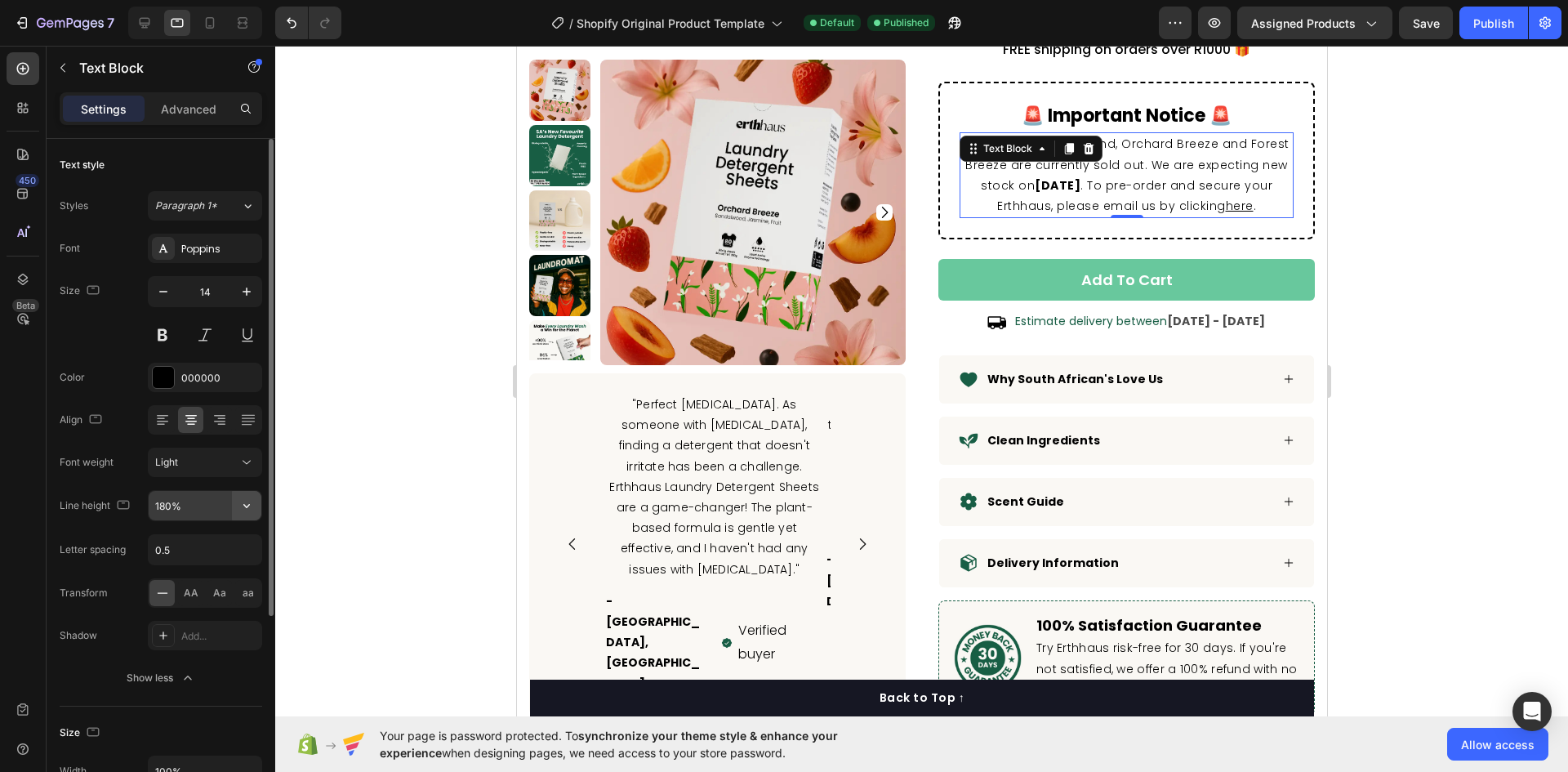
click at [244, 499] on icon "button" at bounding box center [246, 505] width 16 height 16
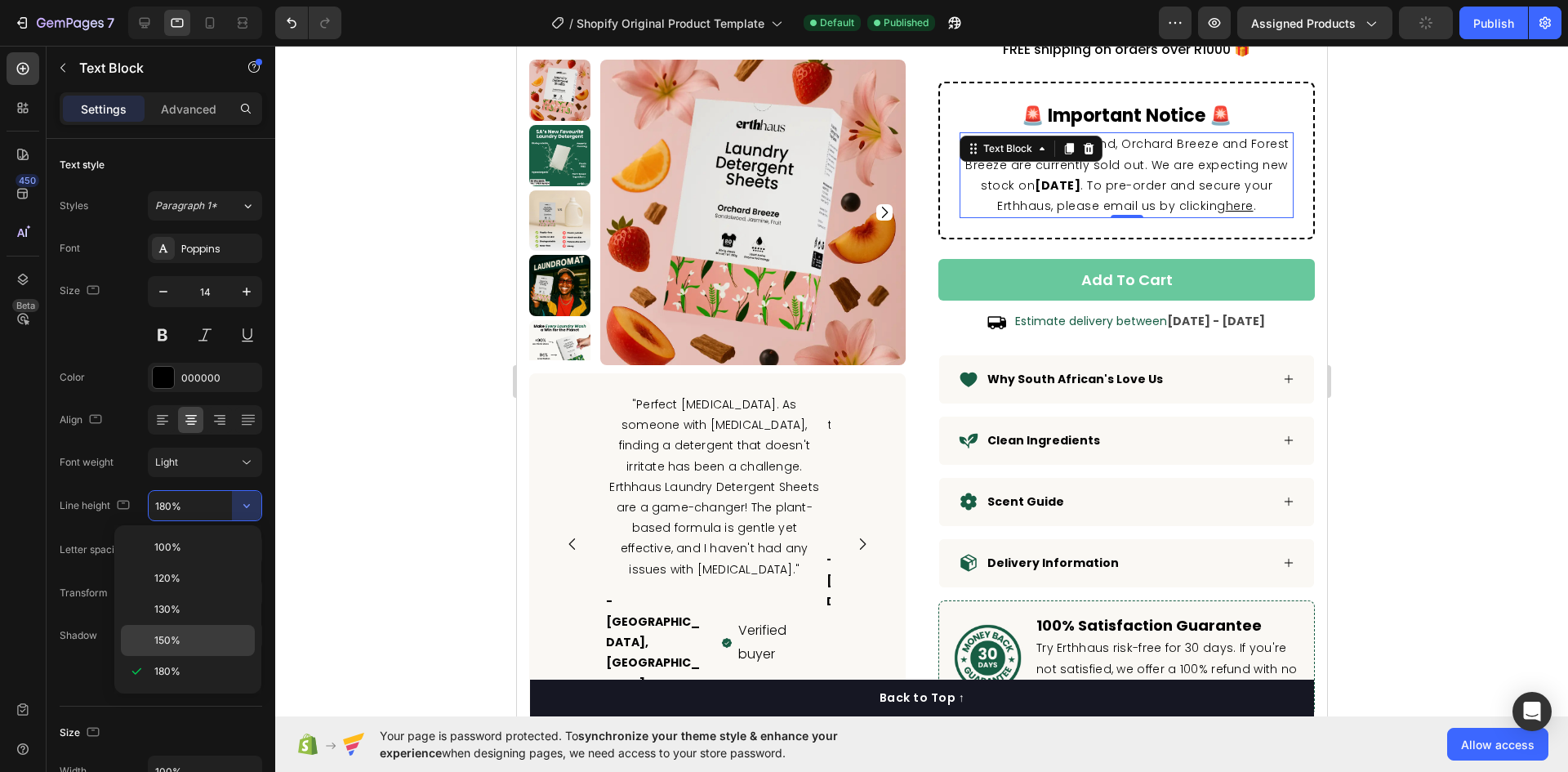
click at [193, 625] on div "150%" at bounding box center [188, 641] width 134 height 31
type input "150%"
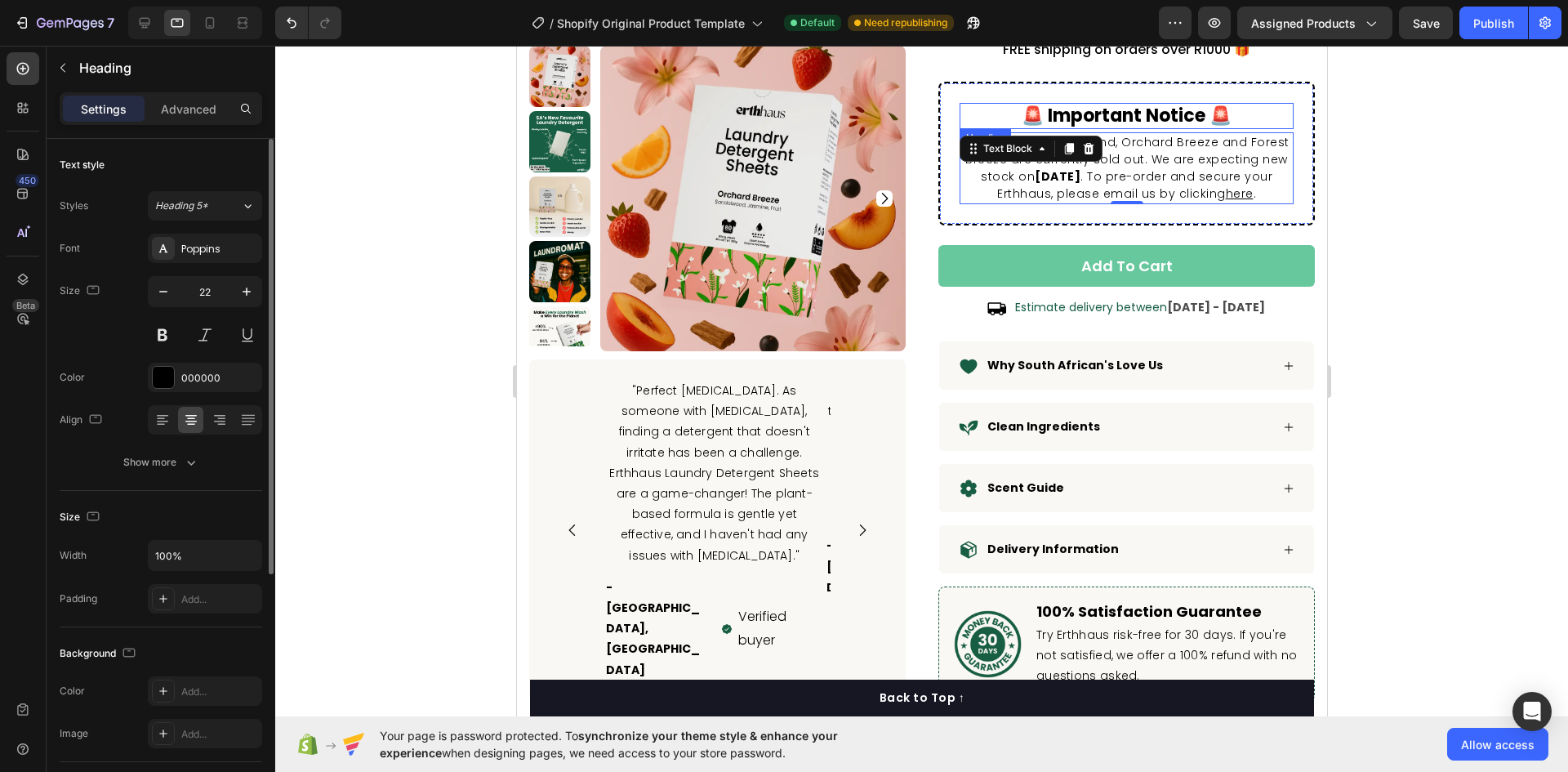
click at [1140, 121] on h2 "🚨 important notice 🚨" at bounding box center [1126, 116] width 334 height 27
click at [153, 302] on button "button" at bounding box center [163, 292] width 30 height 30
click at [156, 294] on icon "button" at bounding box center [163, 292] width 16 height 16
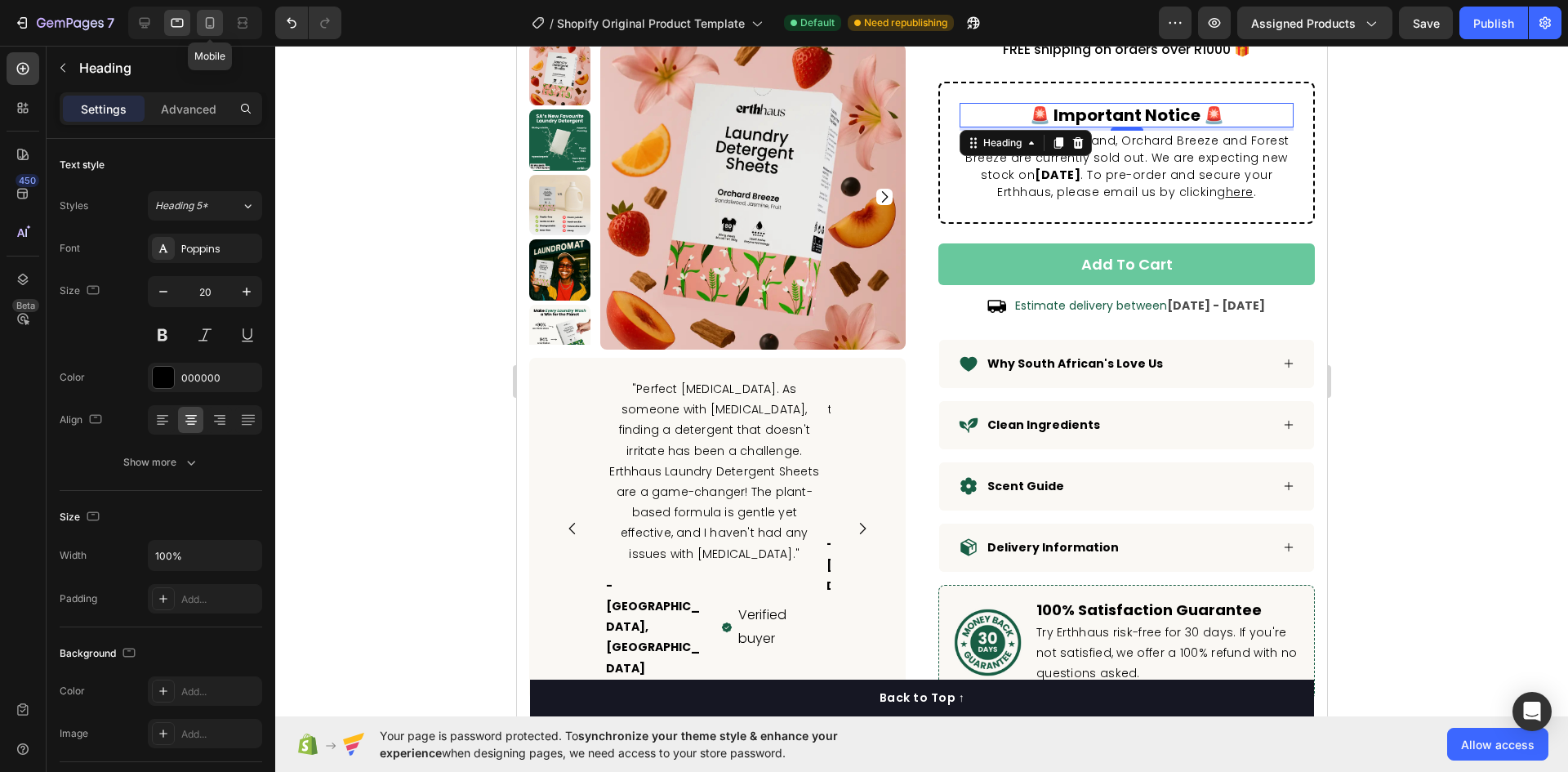
click at [203, 18] on icon at bounding box center [209, 22] width 16 height 16
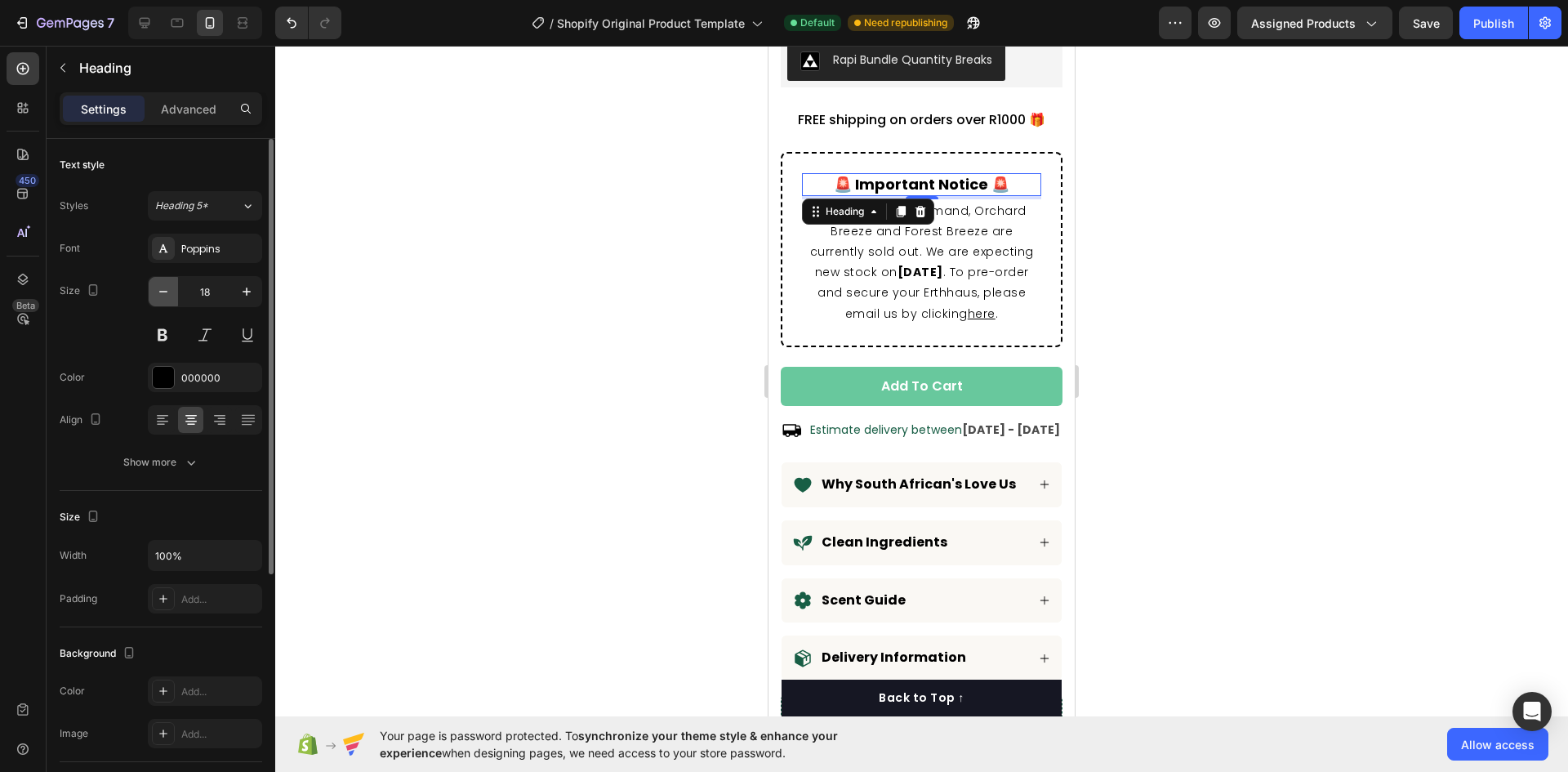
scroll to position [1080, 0]
click at [162, 289] on icon "button" at bounding box center [163, 292] width 16 height 16
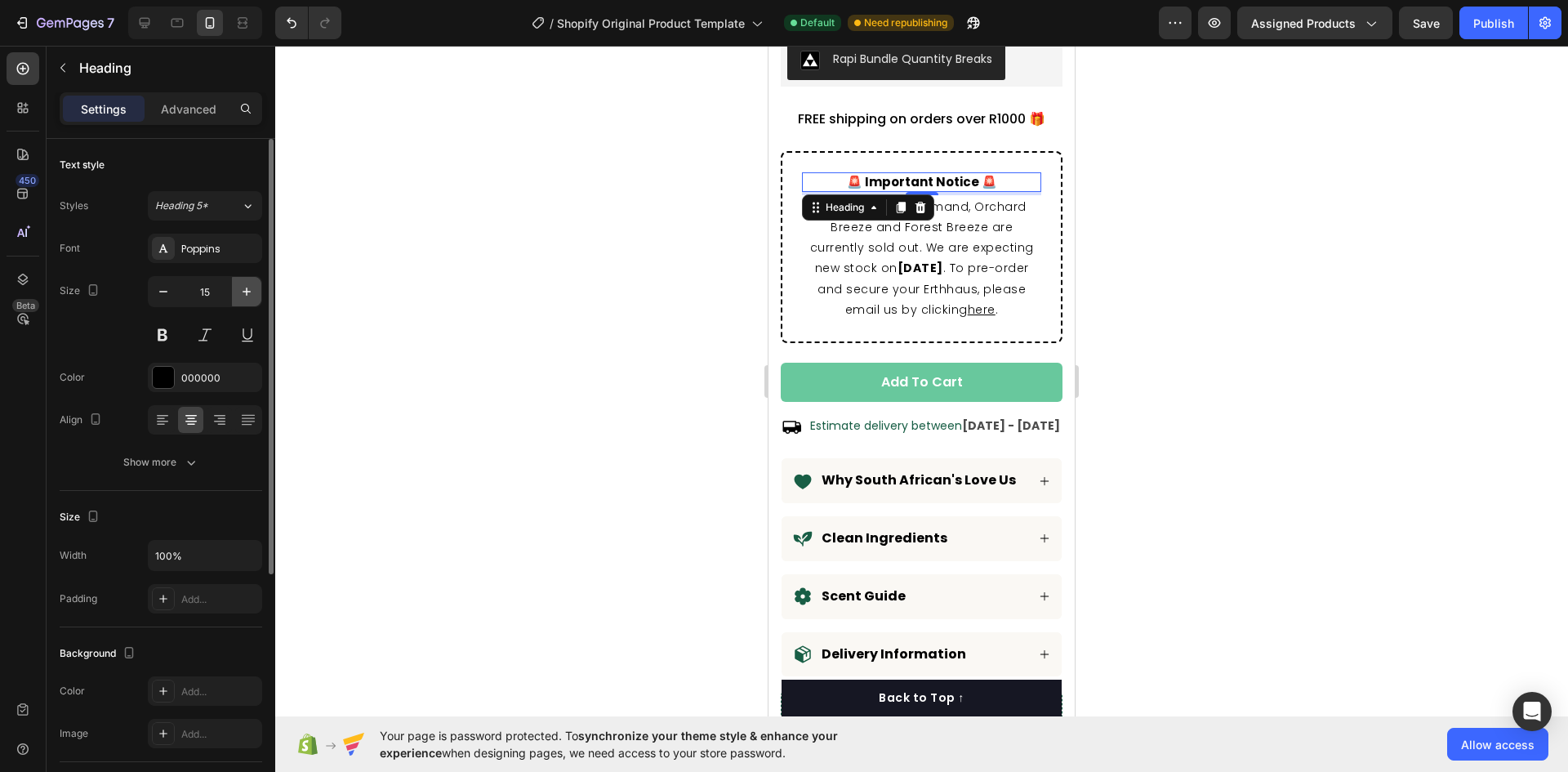
click at [239, 289] on icon "button" at bounding box center [246, 292] width 16 height 16
type input "16"
click at [863, 199] on p "Due to popular demand, Orchard Breeze and Forest Breeze are currently sold out.…" at bounding box center [922, 259] width 236 height 124
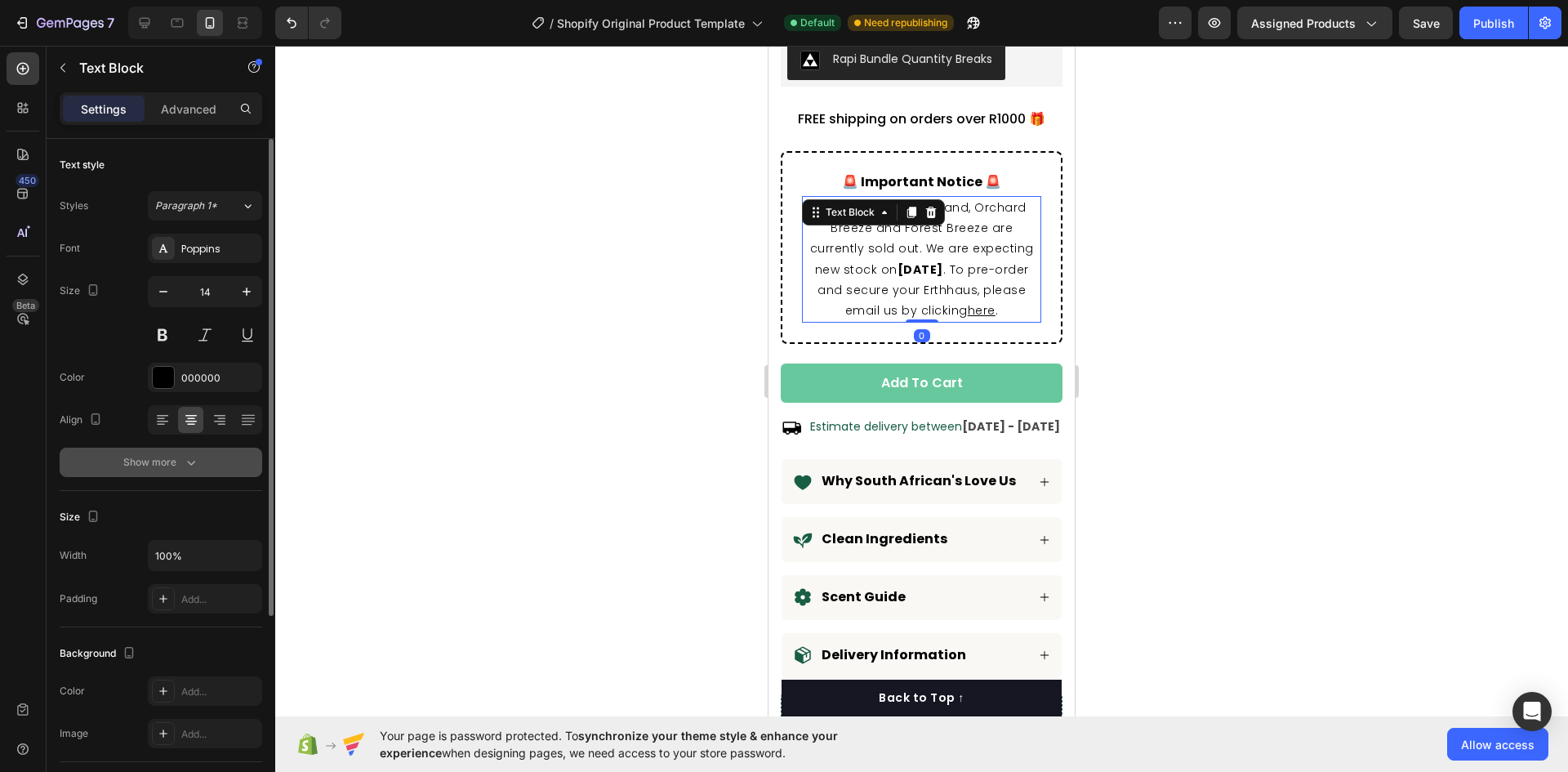
click at [202, 457] on button "Show more" at bounding box center [160, 462] width 202 height 30
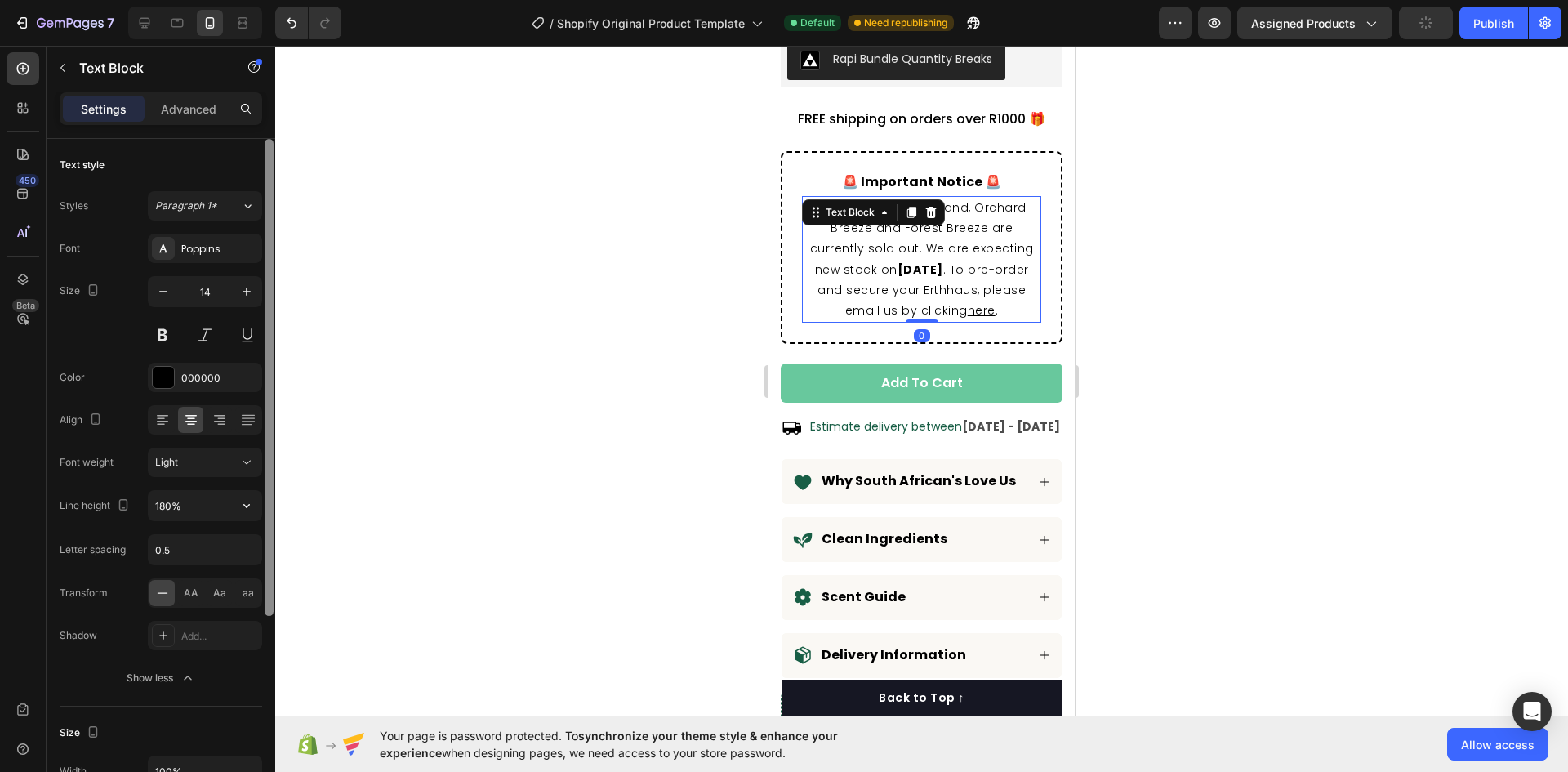
scroll to position [503, 0]
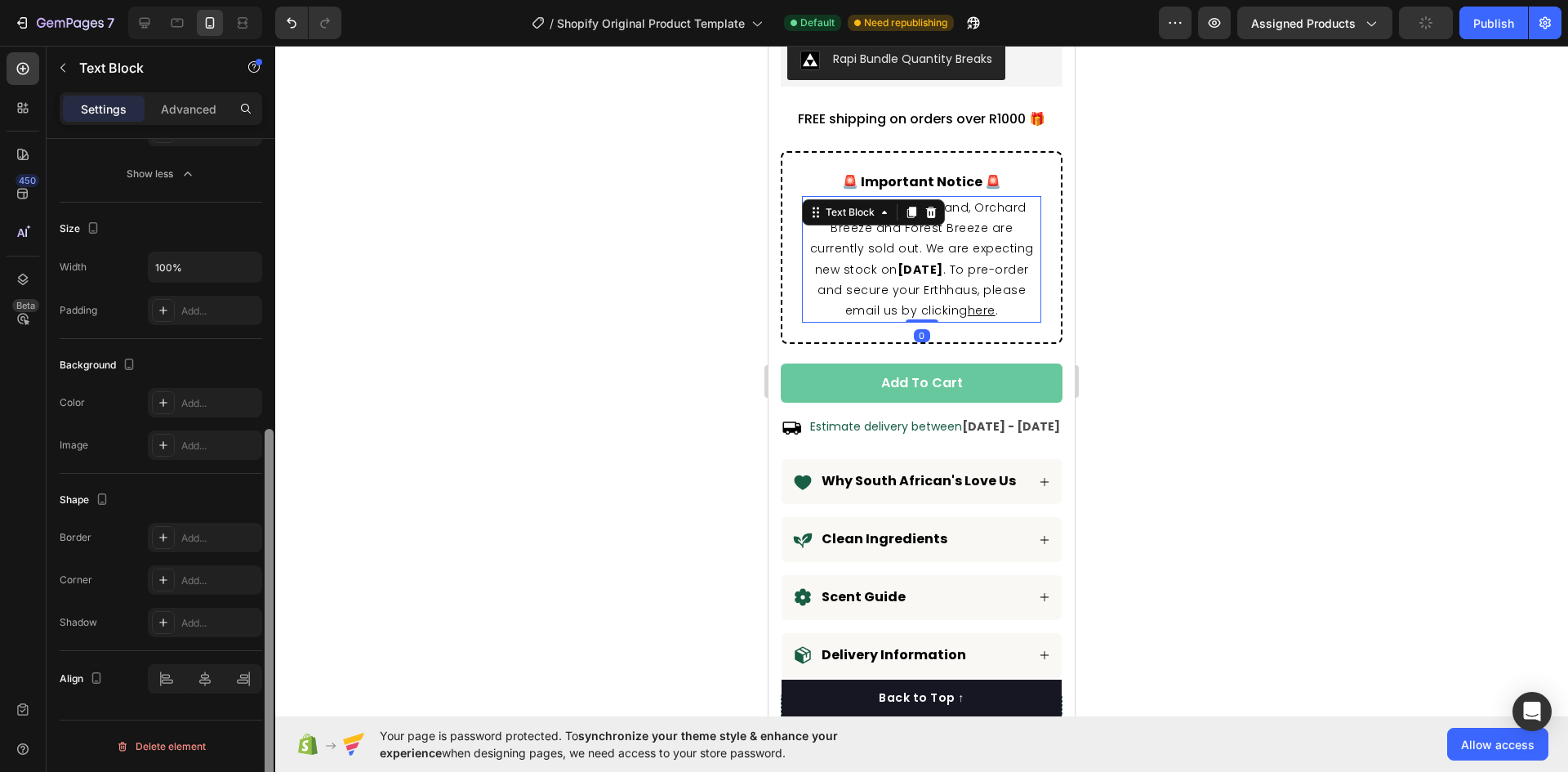
click at [266, 506] on div at bounding box center [269, 479] width 12 height 680
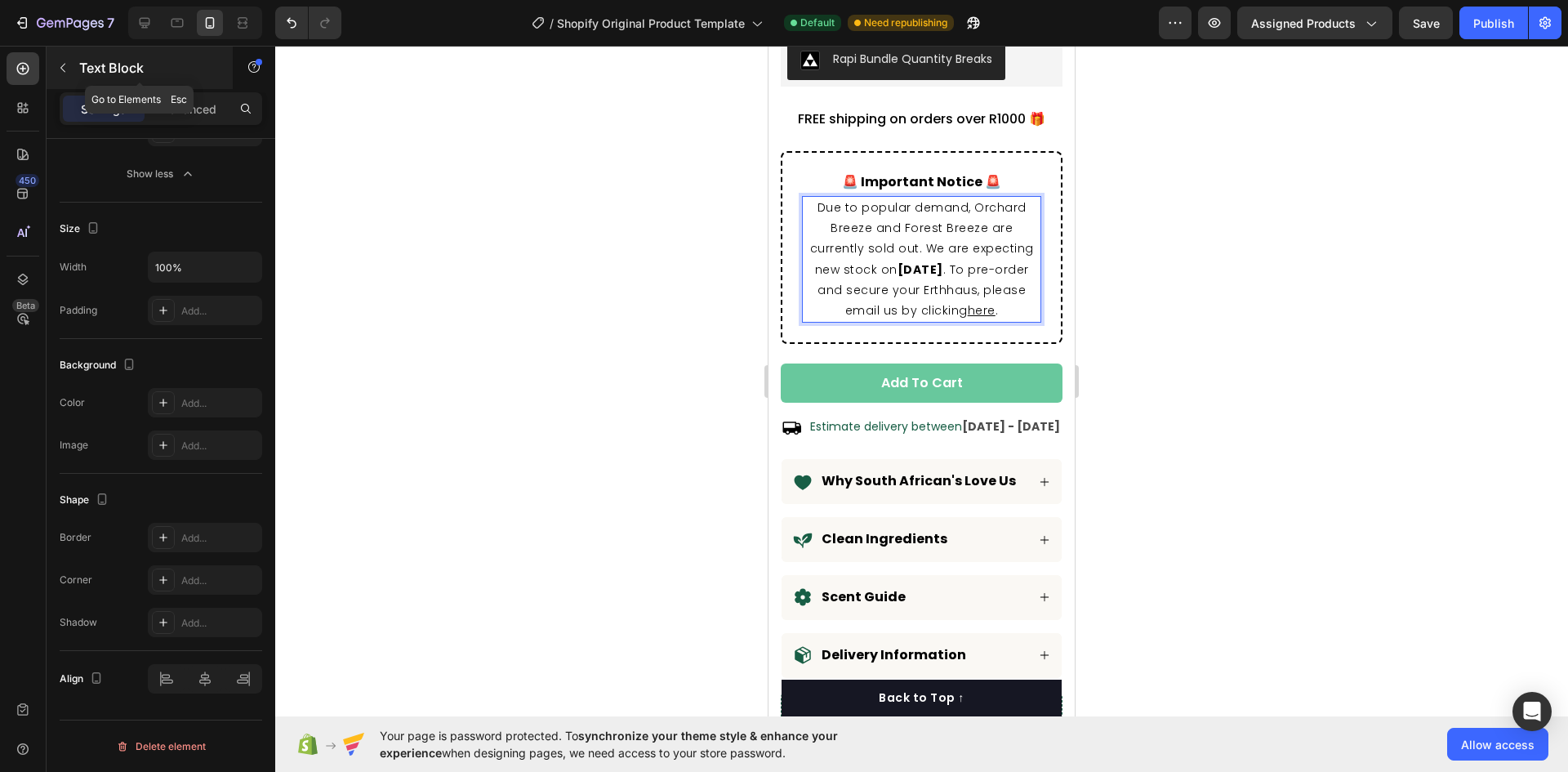
click at [71, 68] on button "button" at bounding box center [62, 67] width 26 height 26
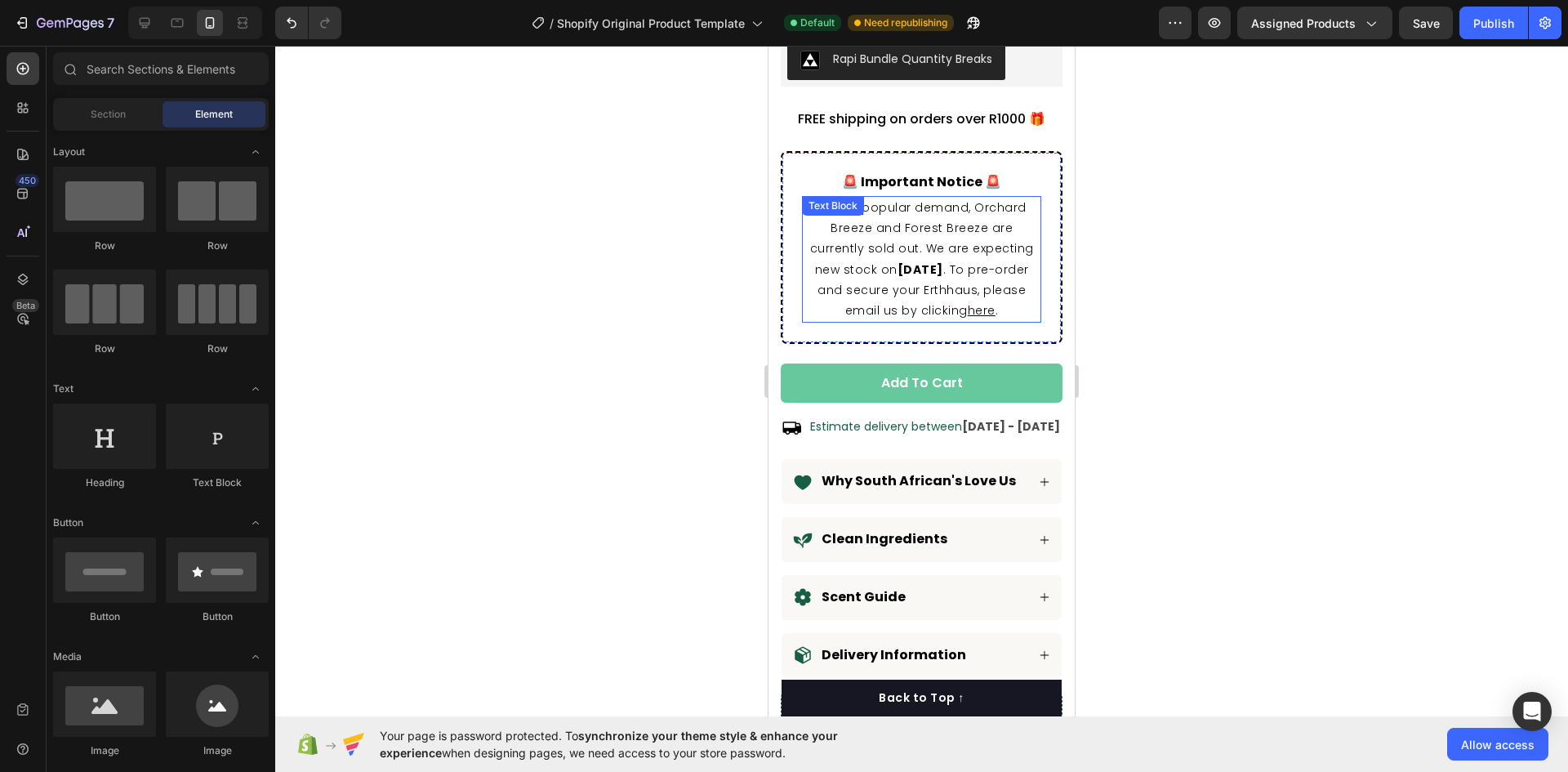
click at [939, 212] on p "Due to popular demand, Orchard Breeze and Forest Breeze are currently sold out.…" at bounding box center [922, 259] width 236 height 124
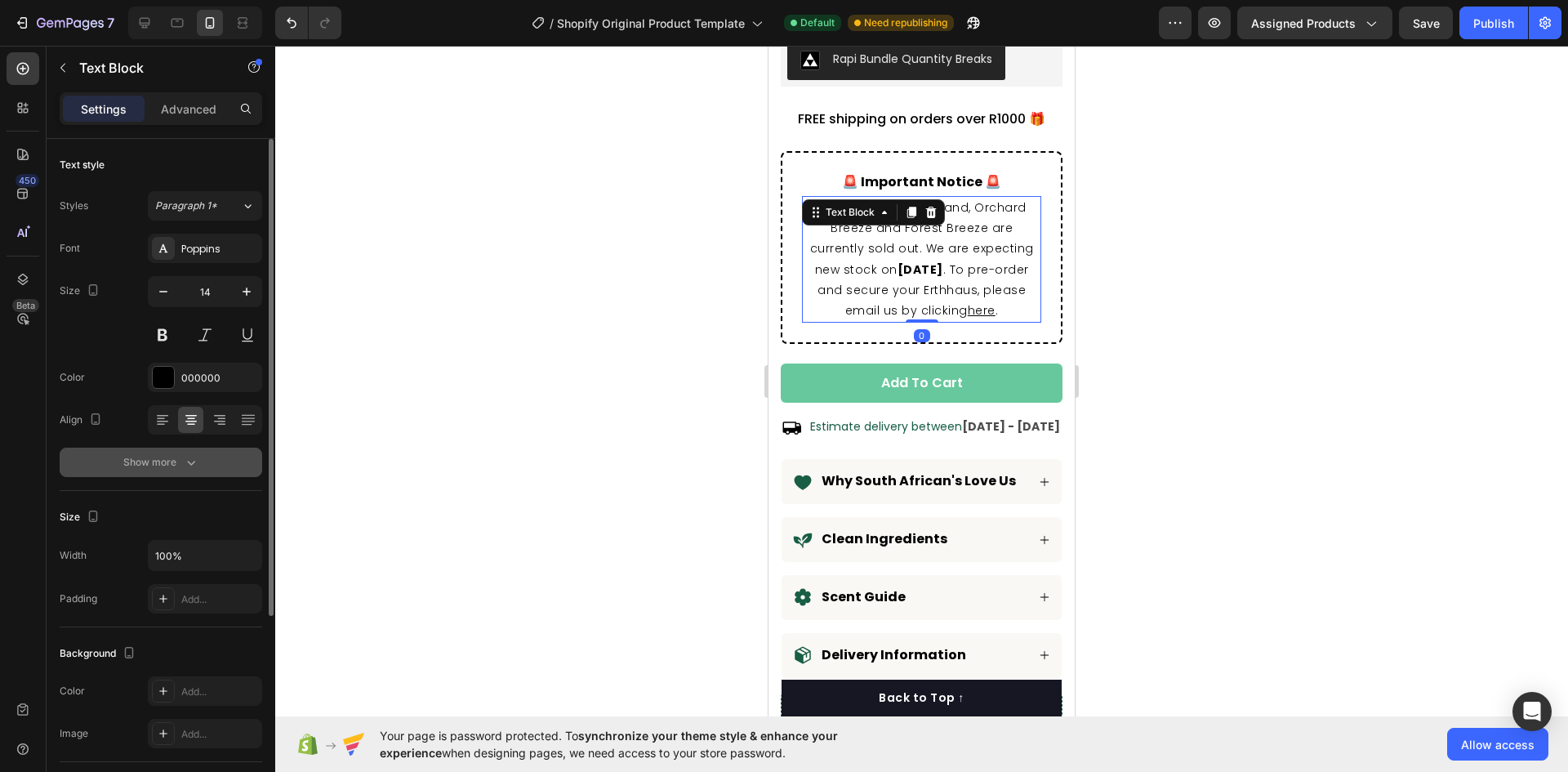
click at [166, 457] on div "Show more" at bounding box center [161, 462] width 76 height 16
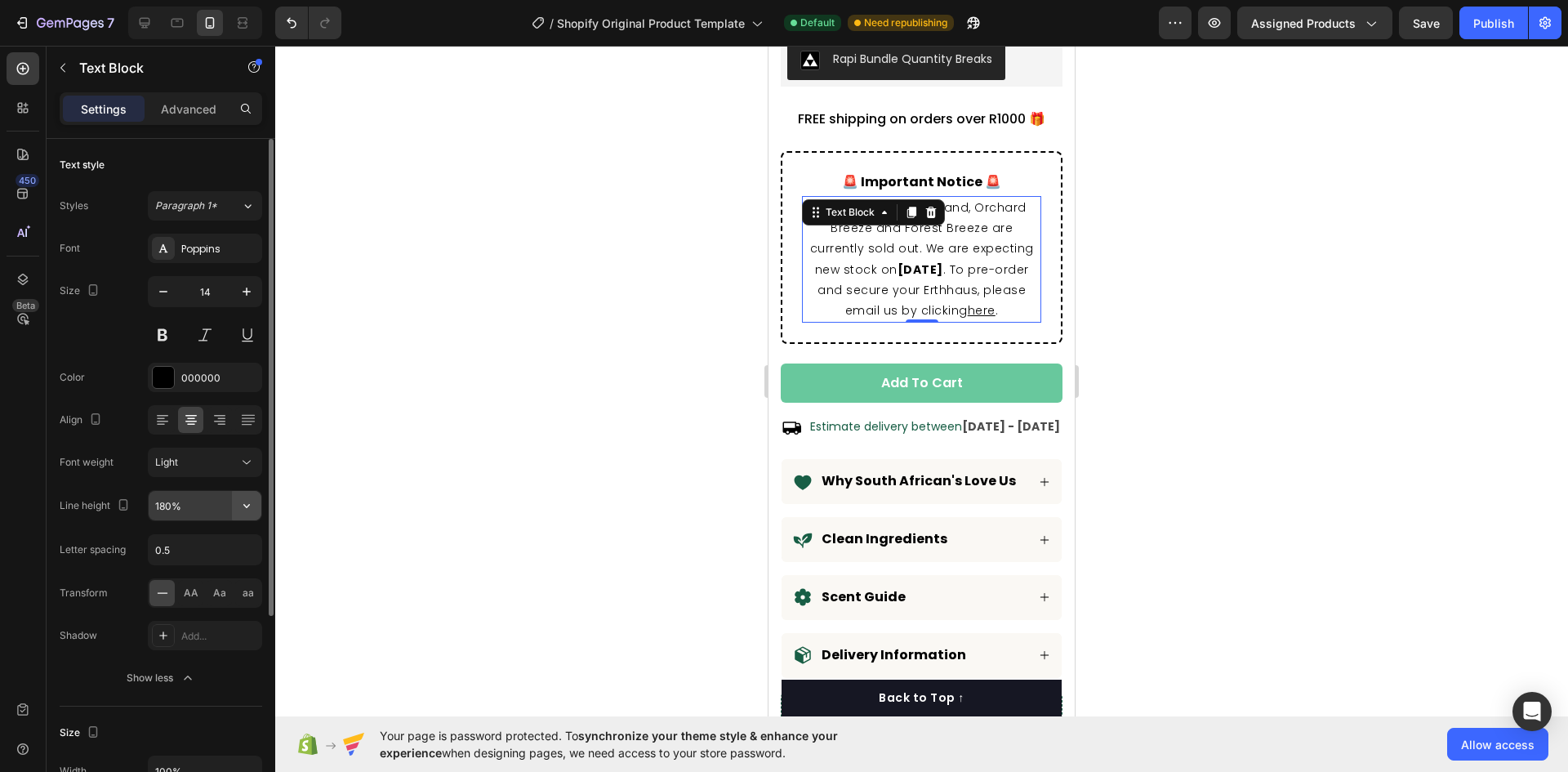
click at [242, 503] on icon "button" at bounding box center [246, 505] width 16 height 16
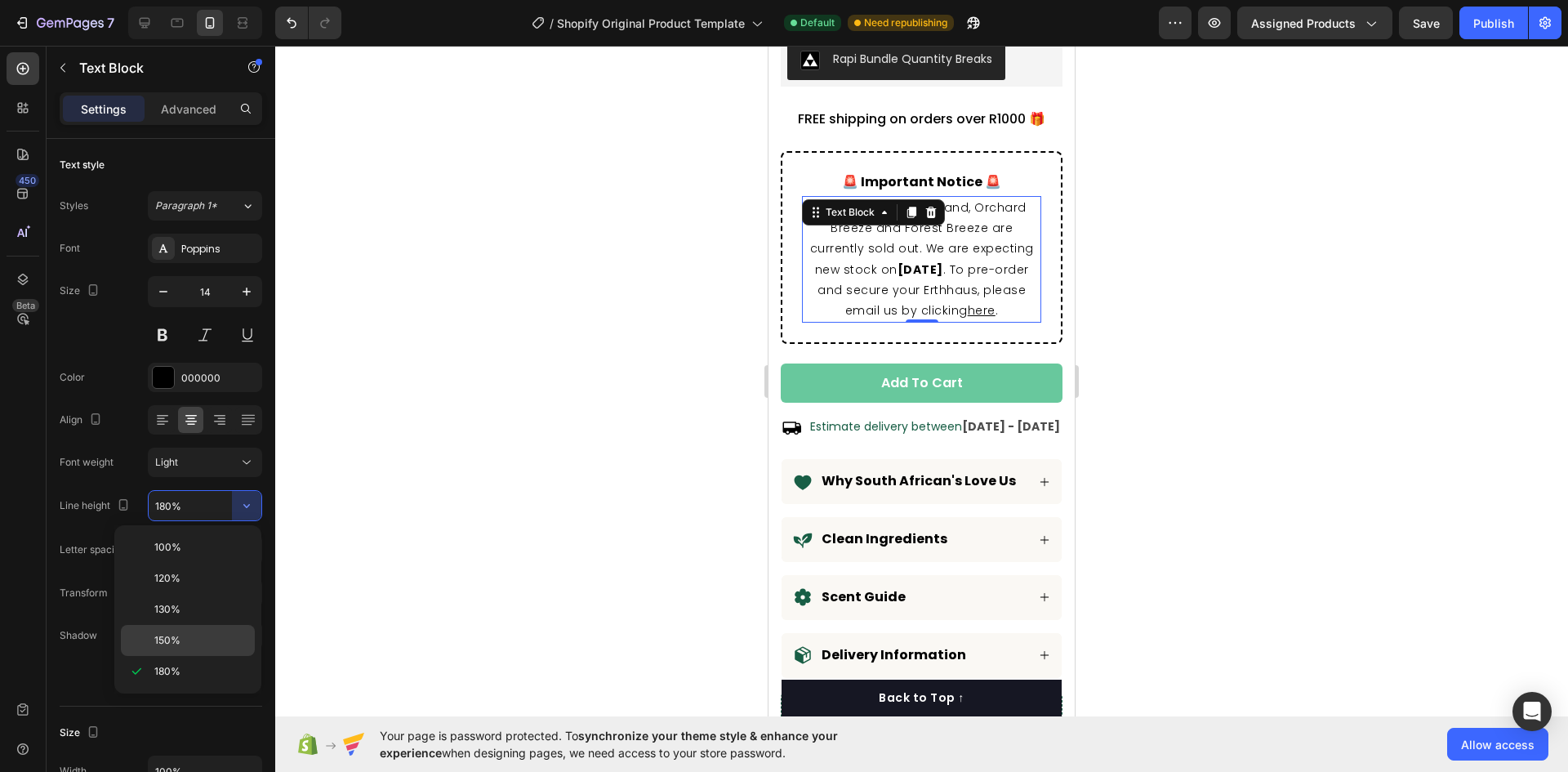
click at [176, 629] on div "150%" at bounding box center [188, 641] width 134 height 31
type input "150%"
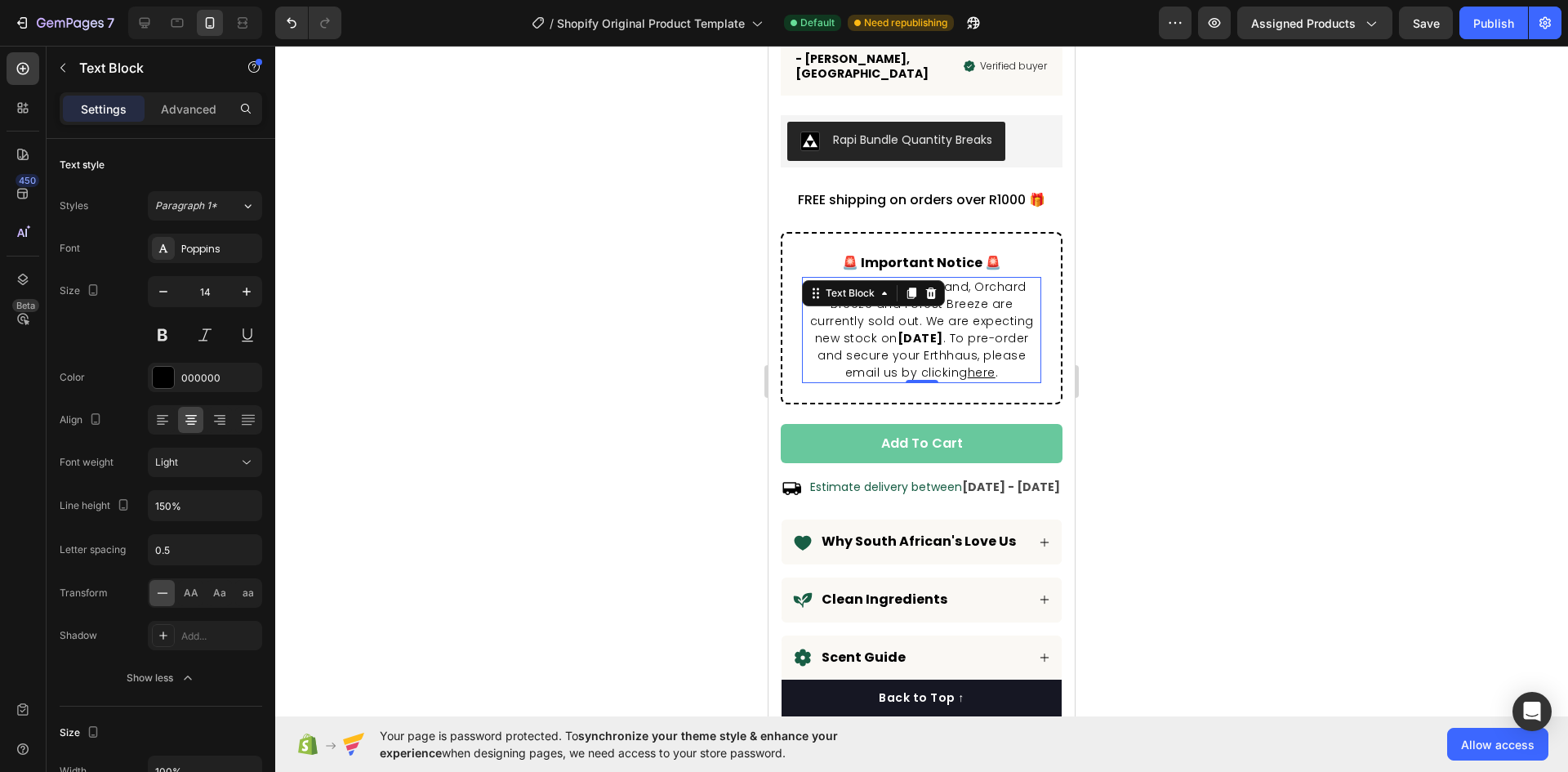
scroll to position [998, 0]
click at [949, 254] on h2 "🚨 important notice 🚨" at bounding box center [922, 264] width 240 height 20
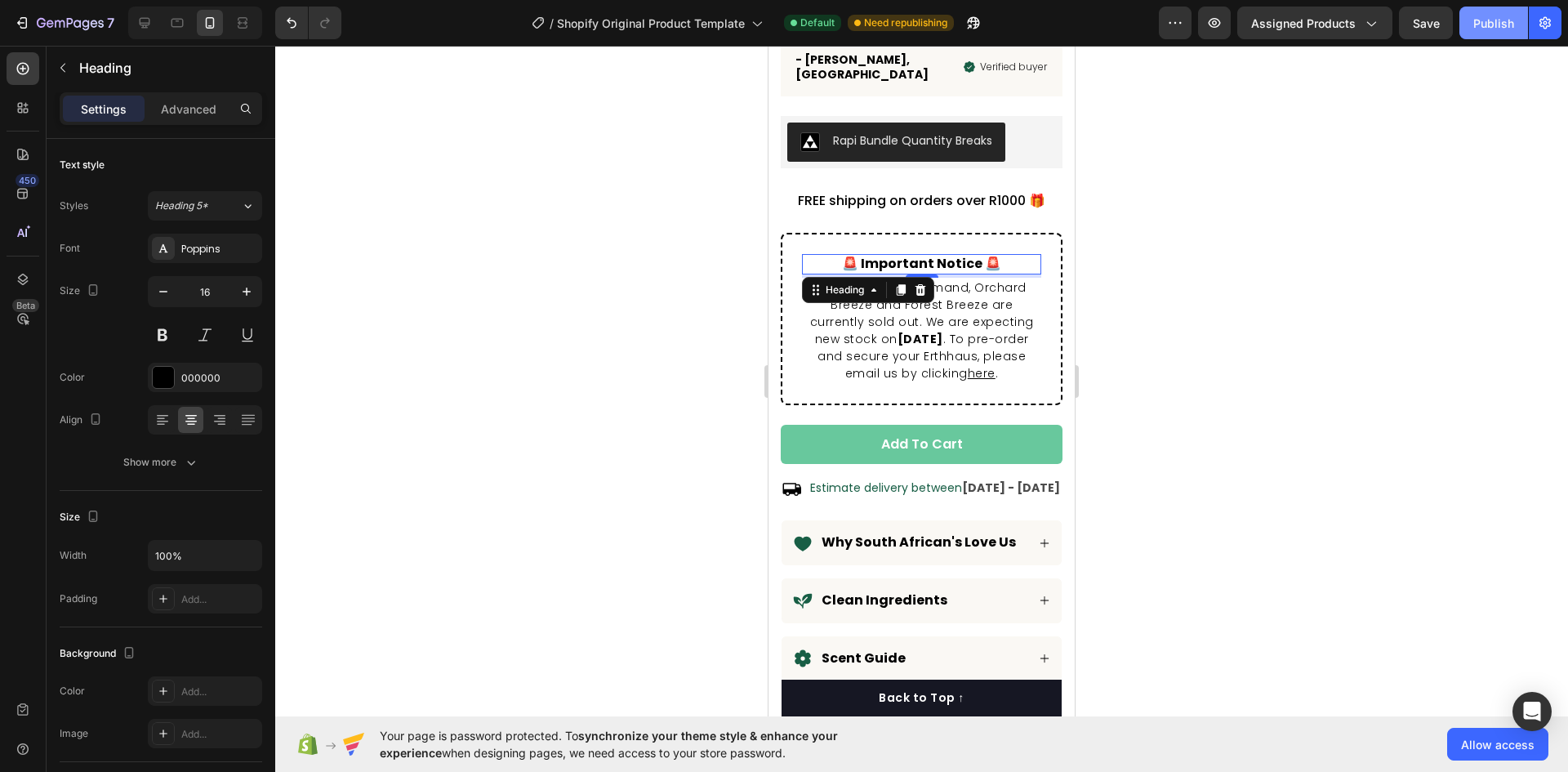
click at [1506, 30] on div "Publish" at bounding box center [1493, 23] width 41 height 17
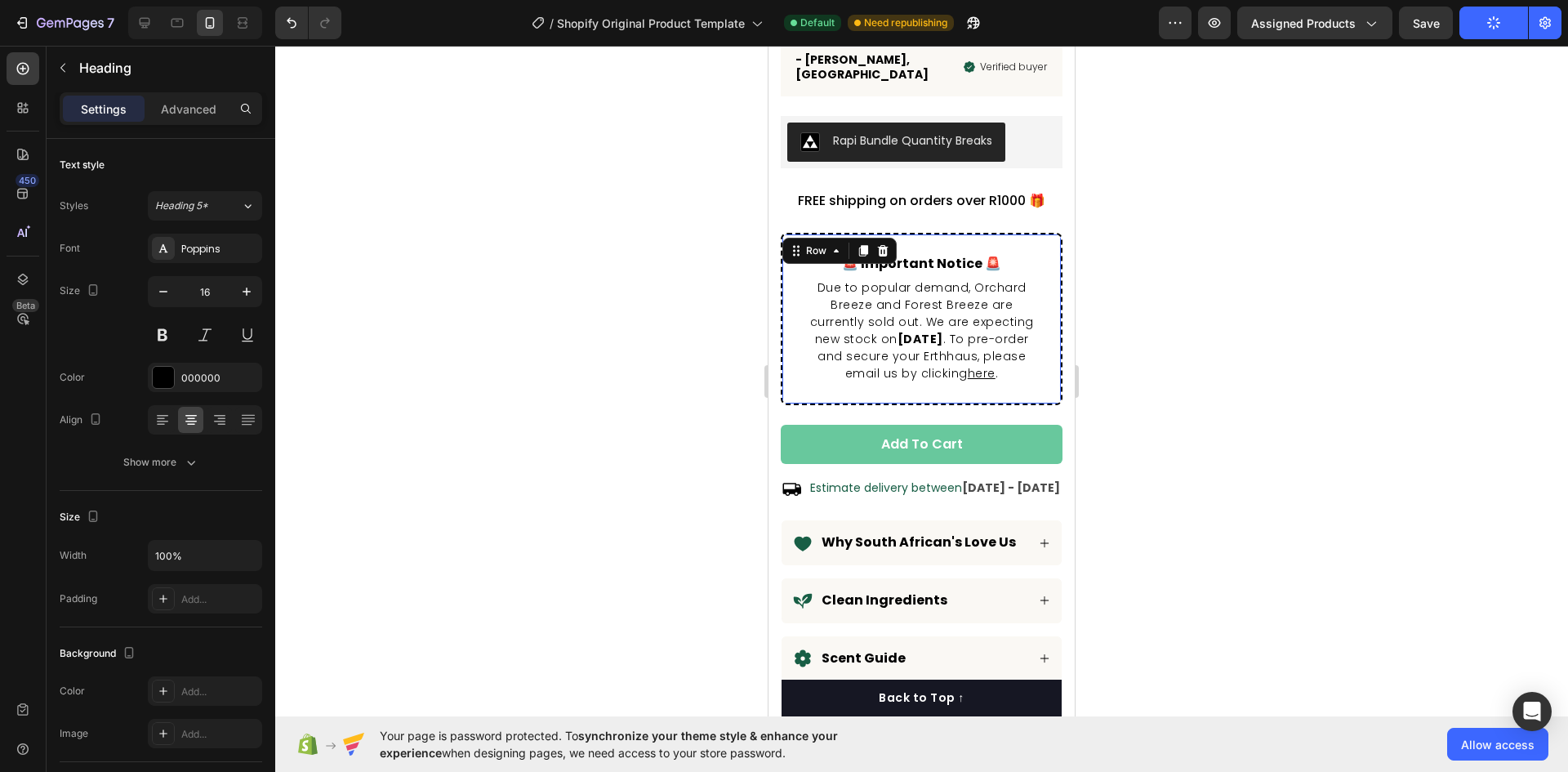
click at [903, 233] on div "🚨 important notice 🚨 Heading Due to popular demand, Orchard Breeze and Forest B…" at bounding box center [922, 319] width 282 height 173
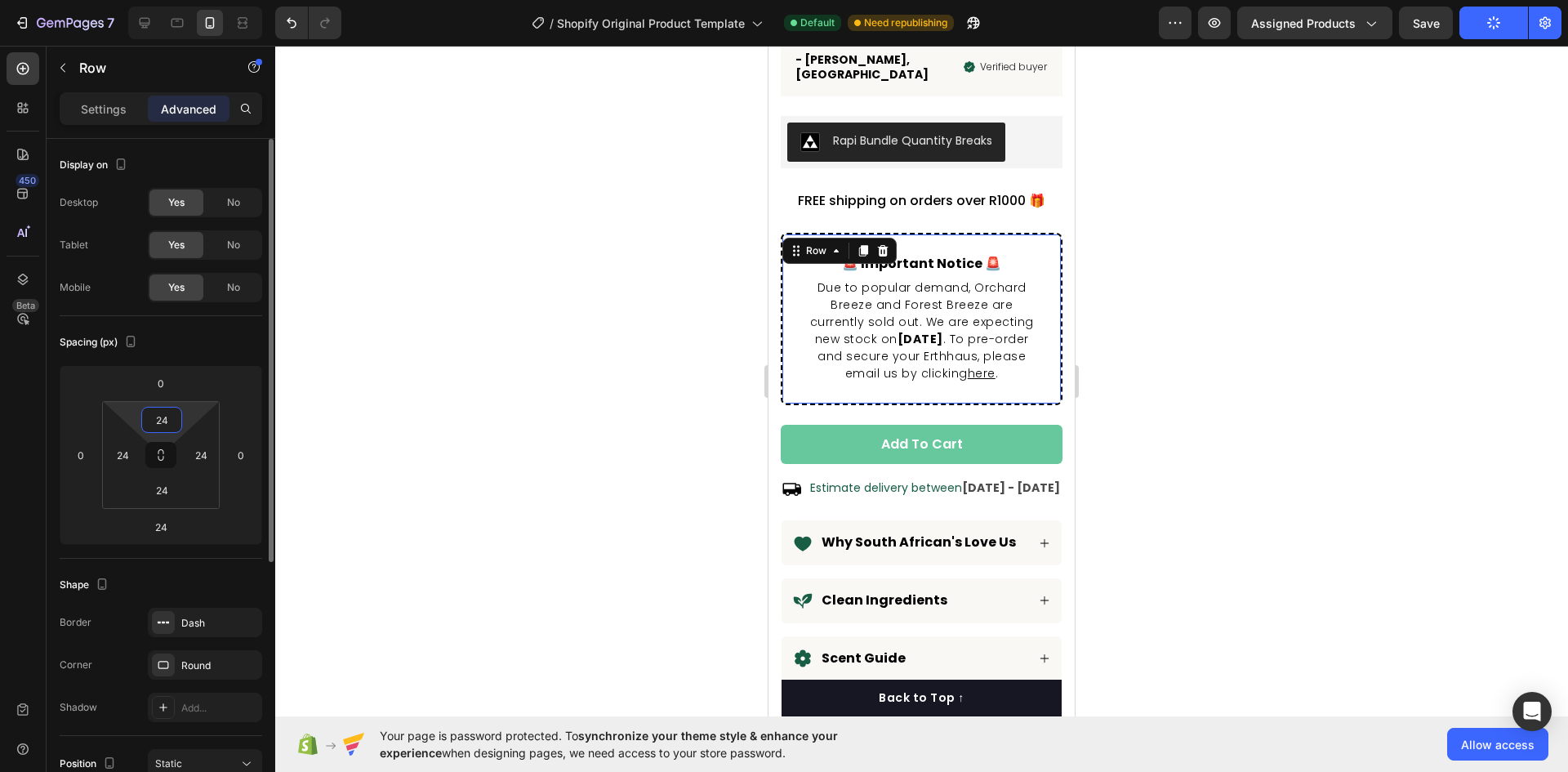
click at [168, 426] on input "24" at bounding box center [162, 420] width 33 height 25
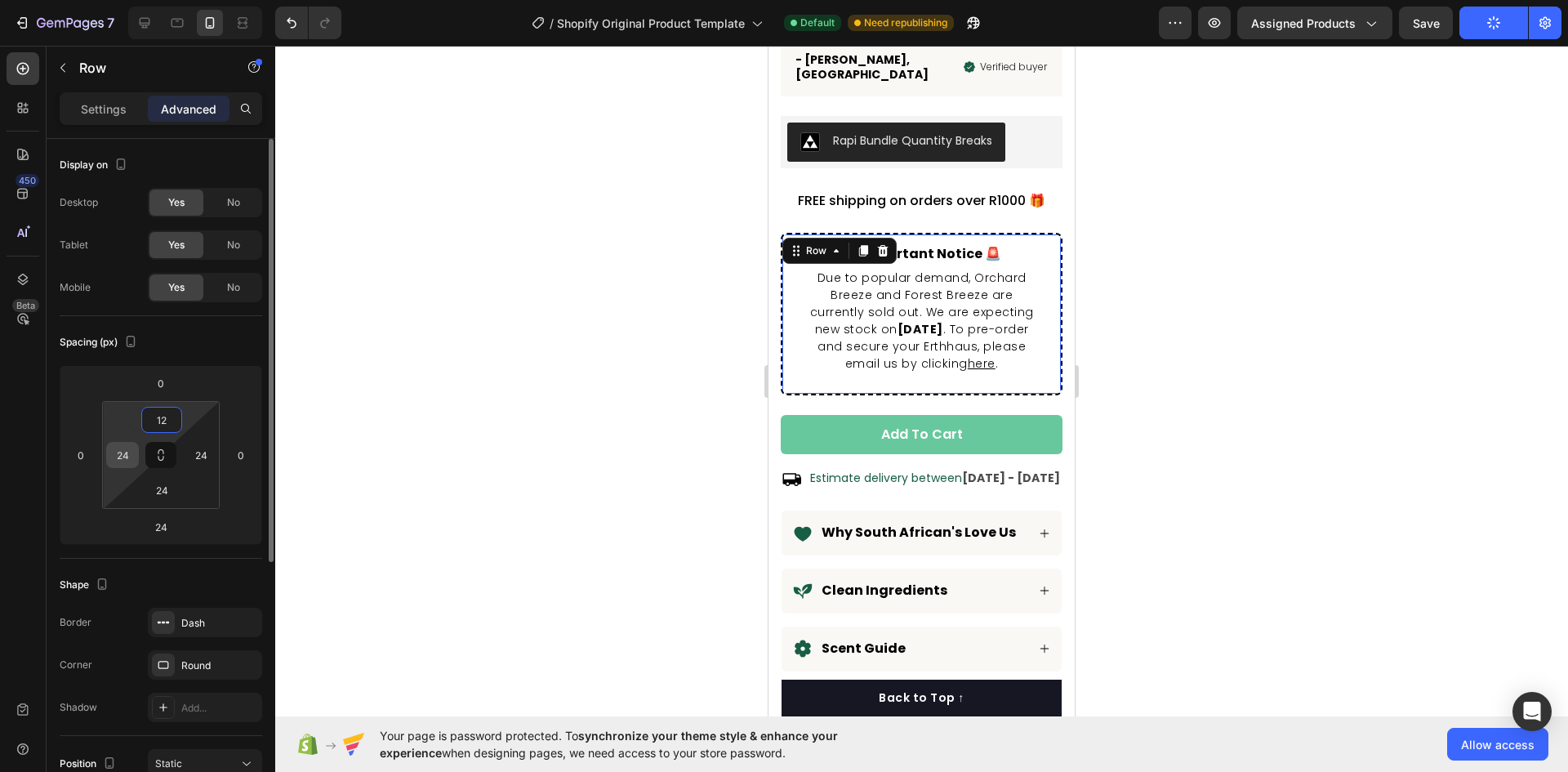
type input "12"
click at [124, 453] on input "24" at bounding box center [123, 456] width 25 height 25
type input "12"
click at [155, 491] on input "24" at bounding box center [162, 490] width 33 height 25
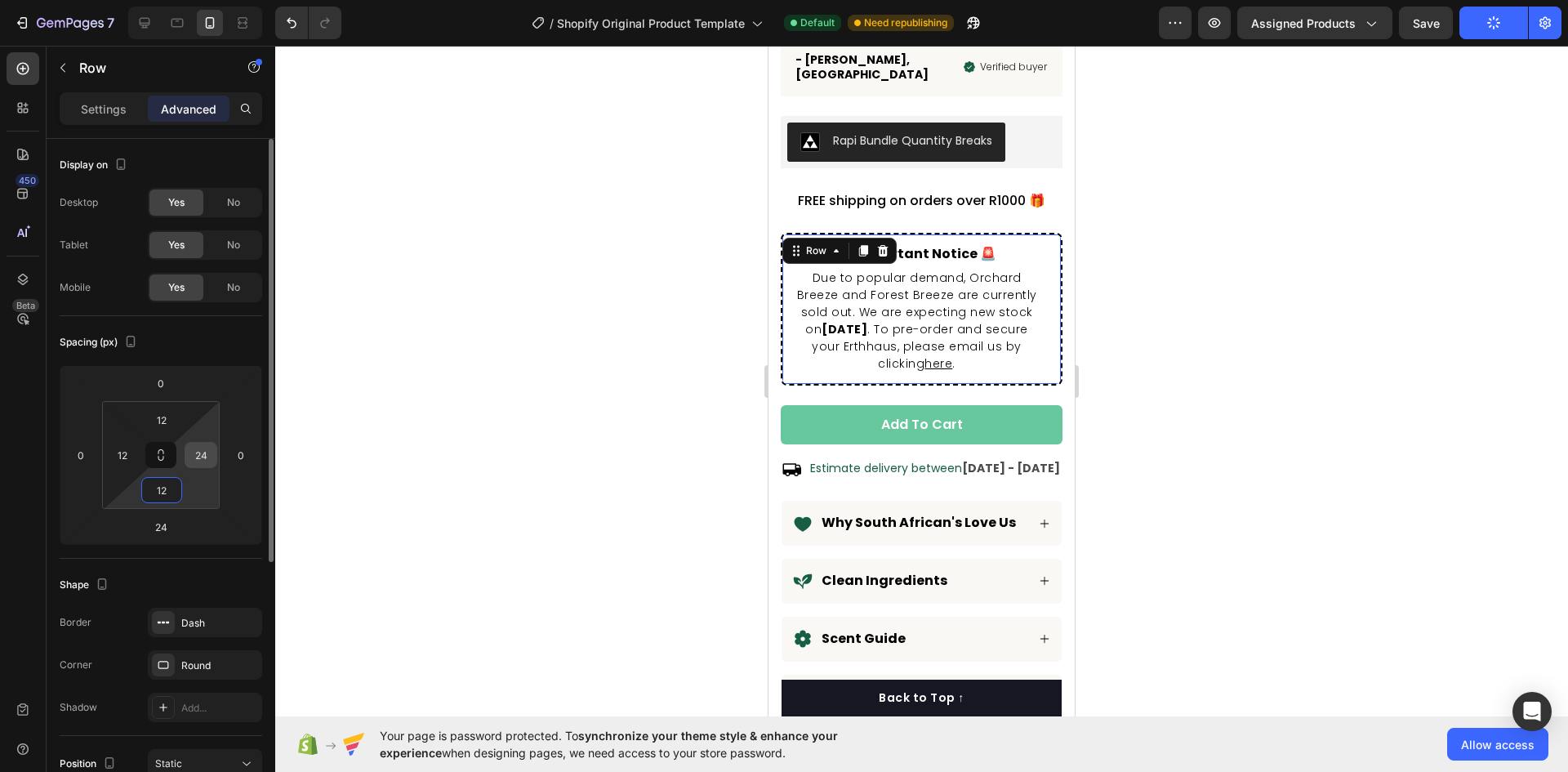
type input "12"
click at [206, 456] on input "24" at bounding box center [201, 456] width 25 height 25
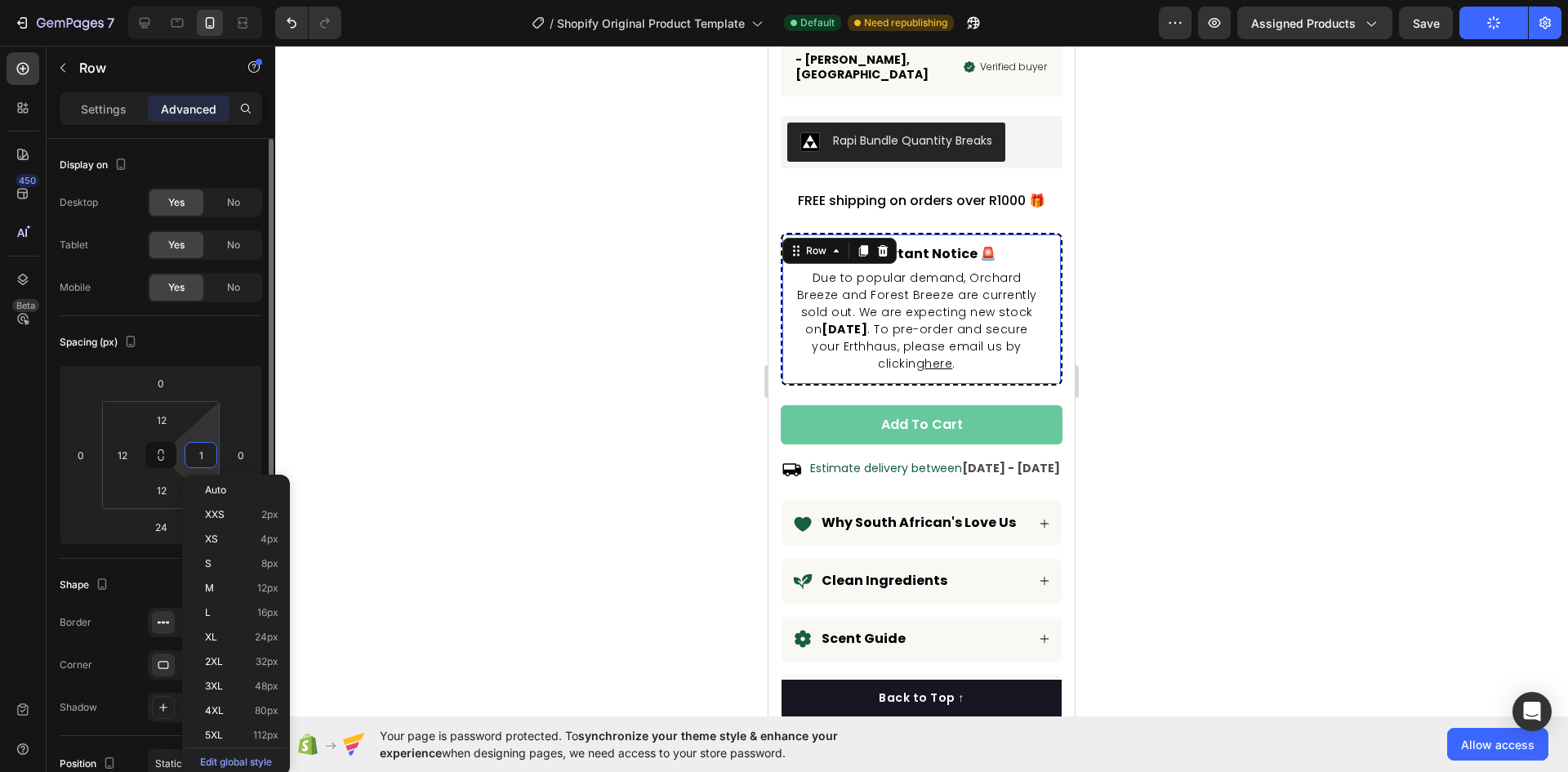
type input "12"
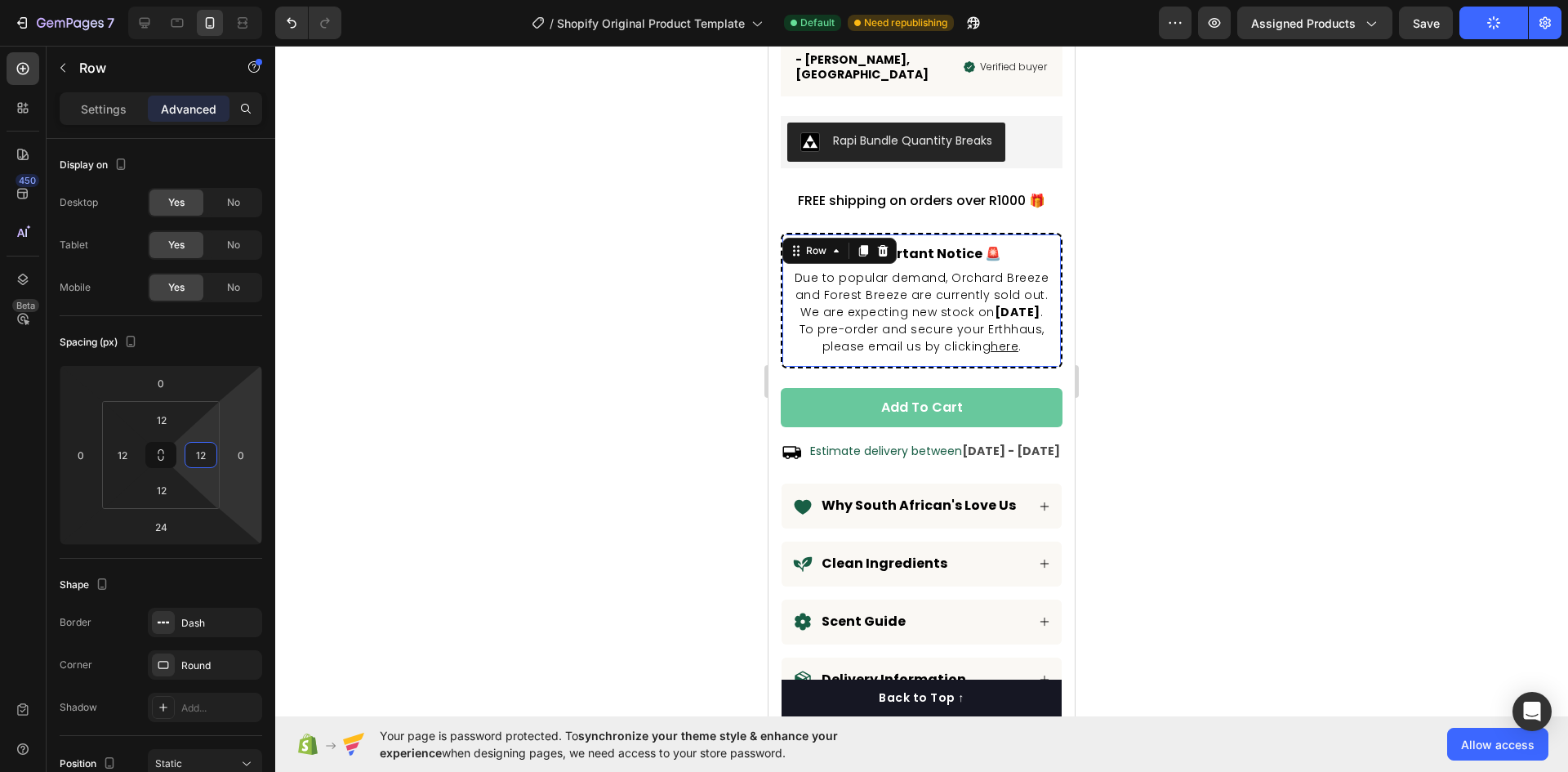
click at [1450, 143] on div at bounding box center [922, 409] width 1293 height 726
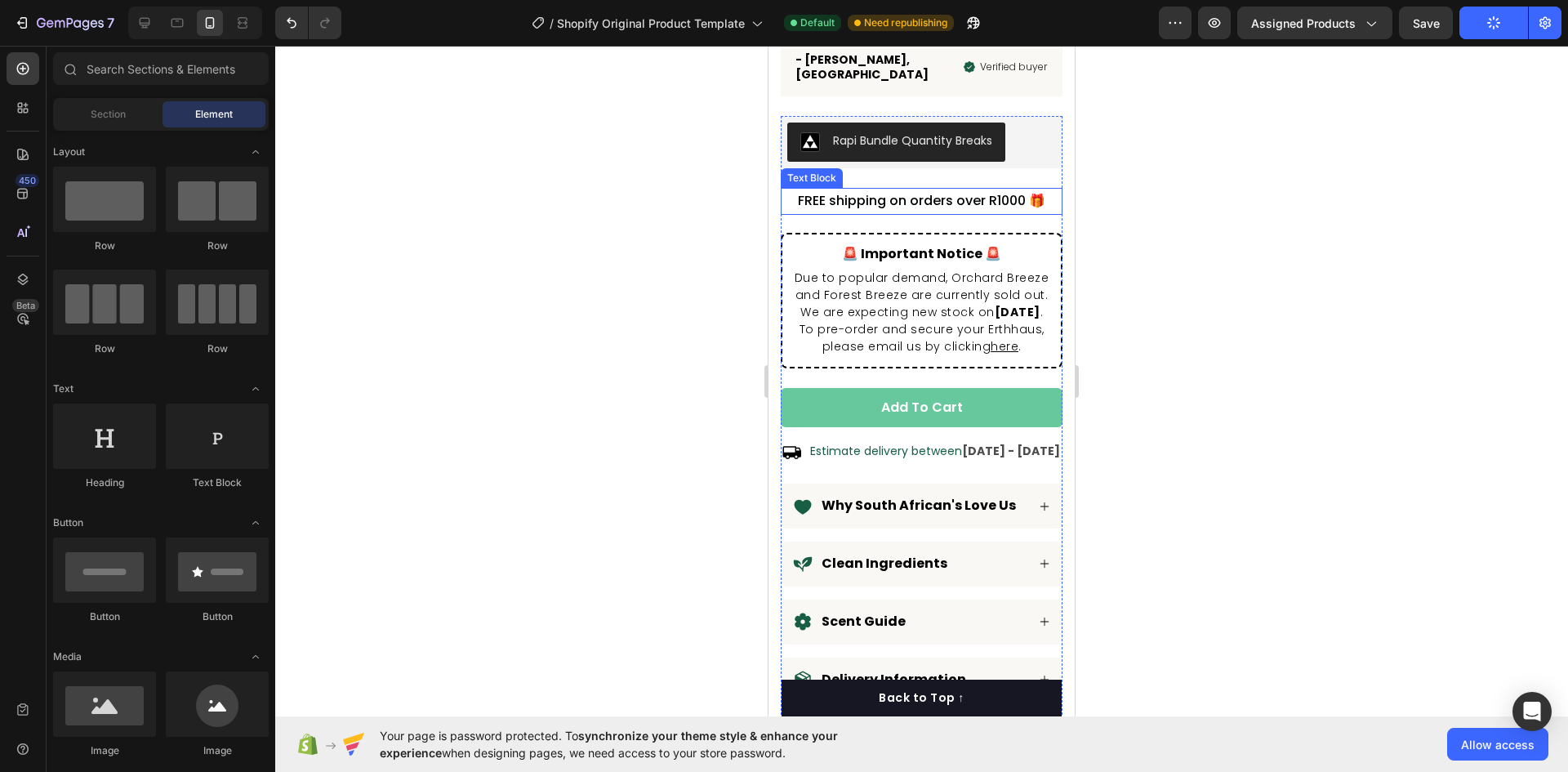
click at [962, 190] on p "FREE shipping on orders over R1000 🎁" at bounding box center [922, 201] width 278 height 24
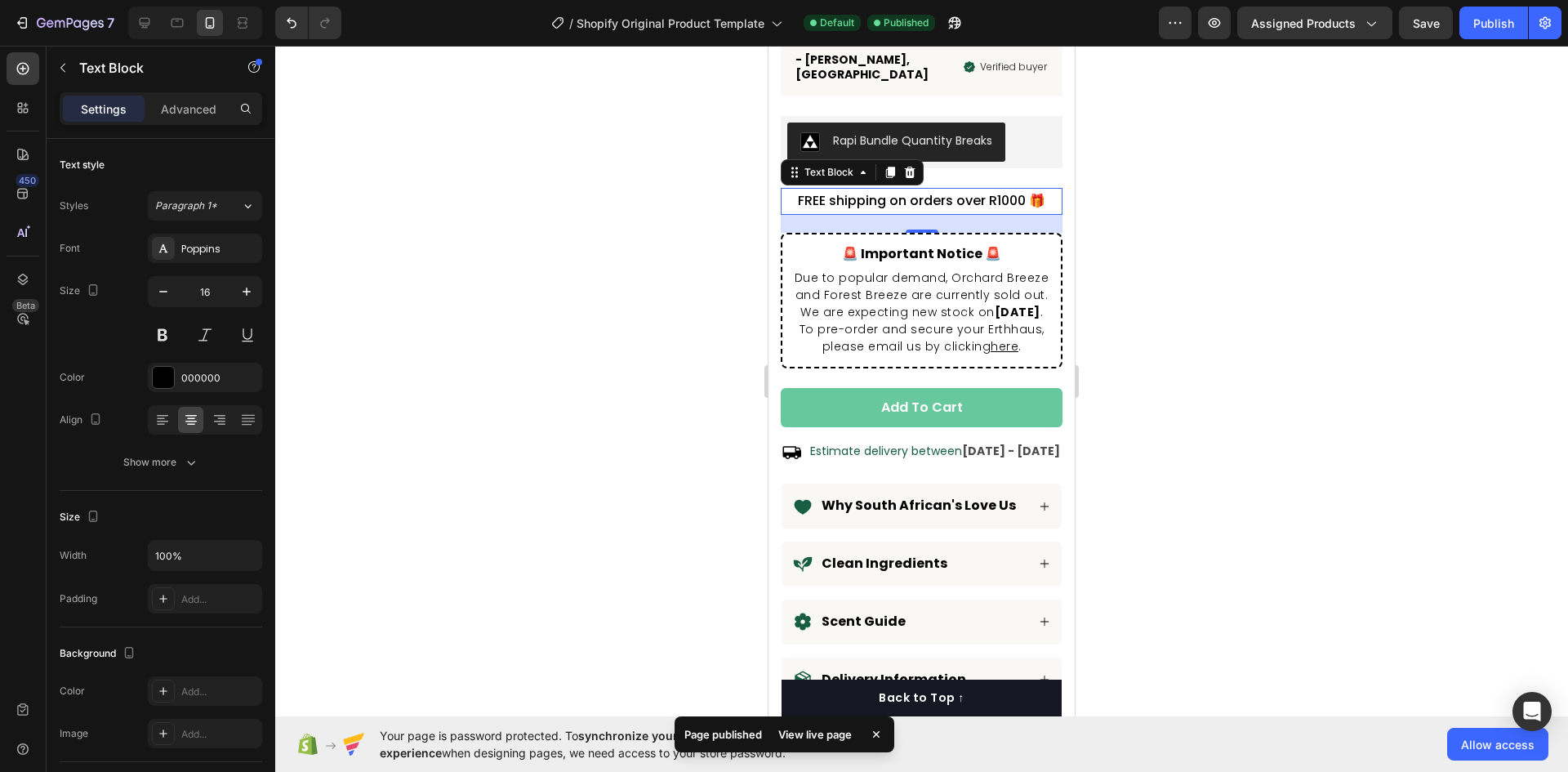
click at [204, 92] on div "Settings Advanced" at bounding box center [160, 108] width 202 height 33
click at [195, 103] on p "Advanced" at bounding box center [189, 109] width 56 height 17
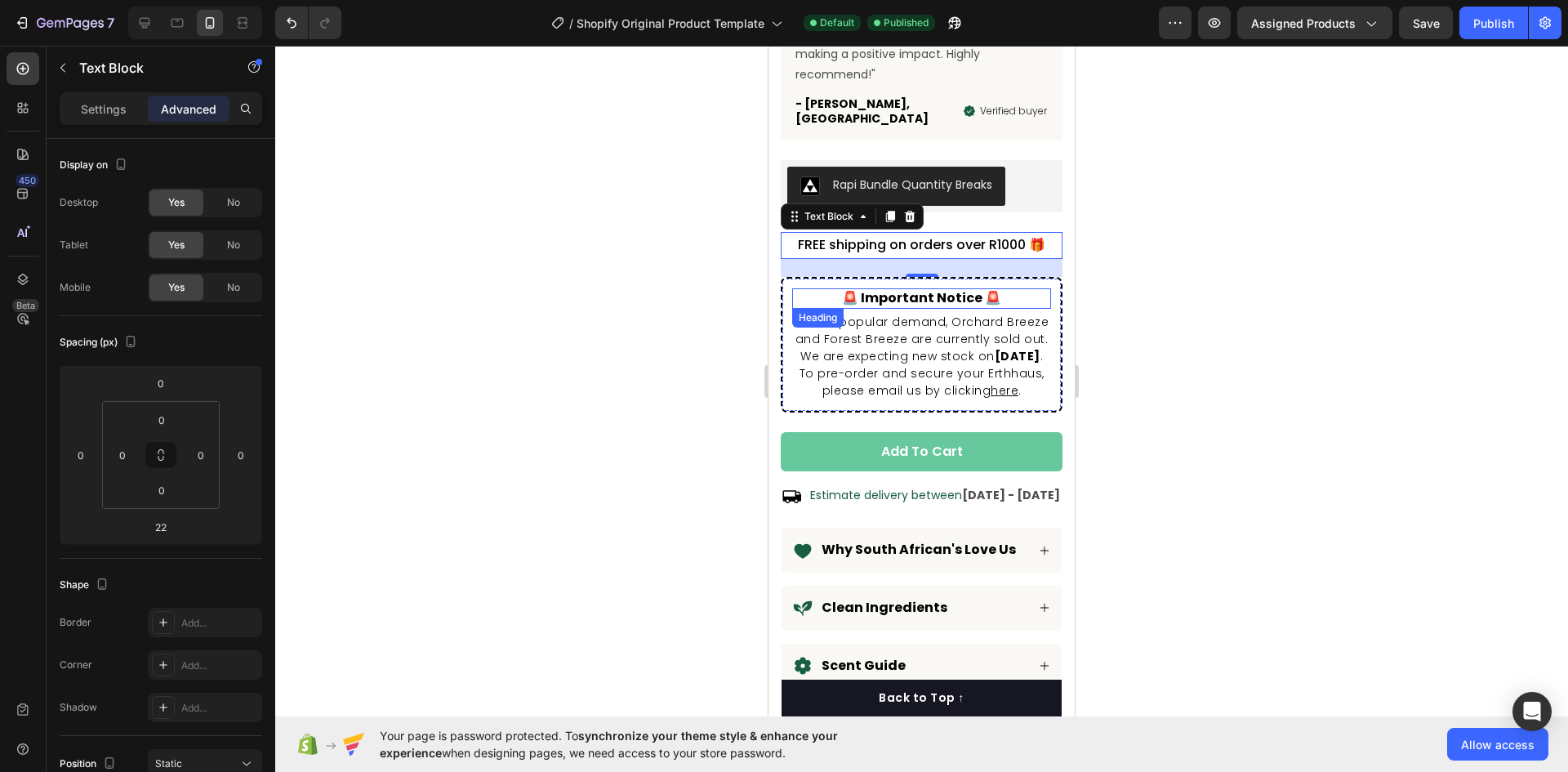
scroll to position [917, 0]
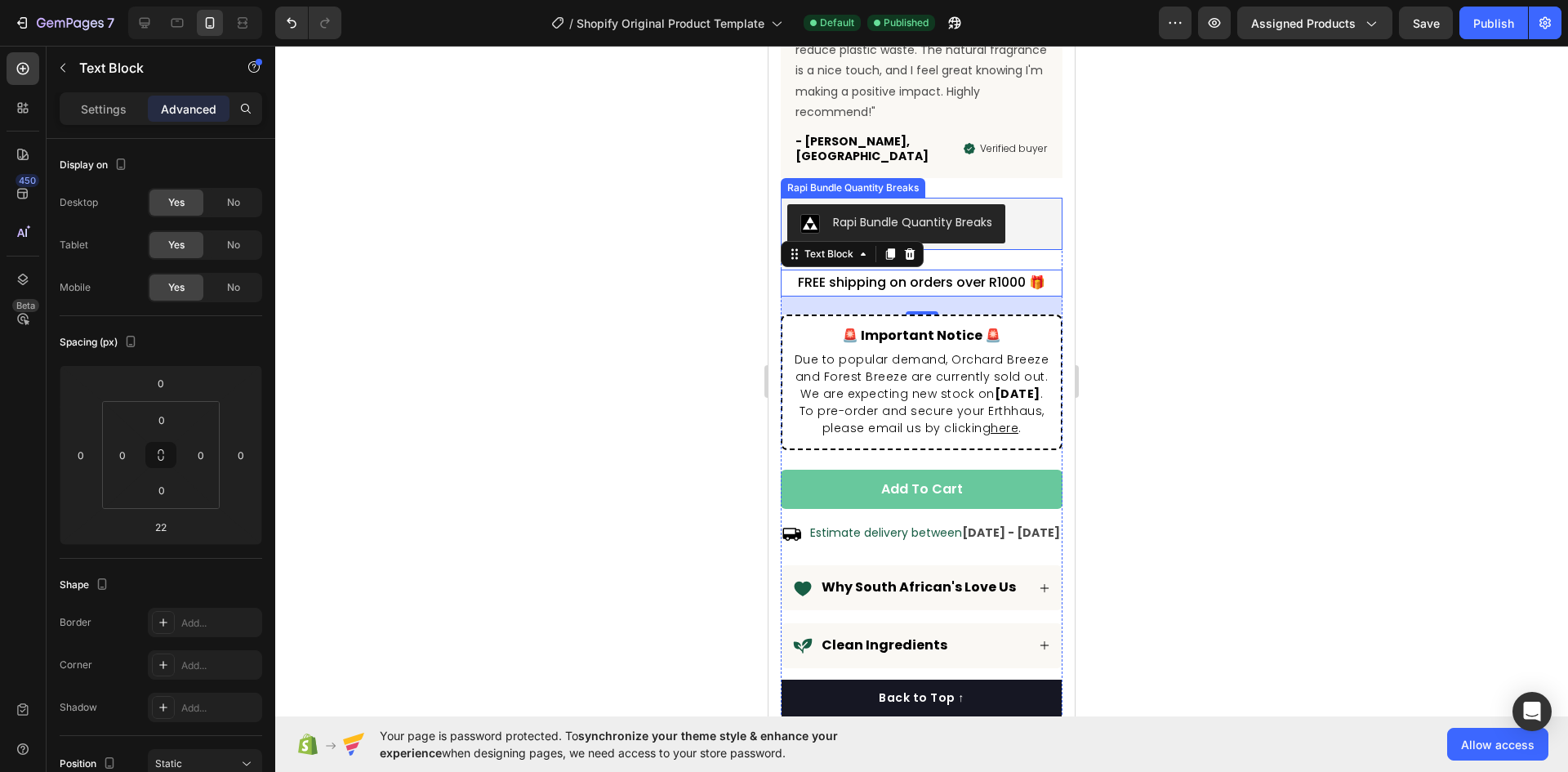
click at [1033, 204] on div "Rapi Bundle Quantity Breaks" at bounding box center [922, 223] width 269 height 39
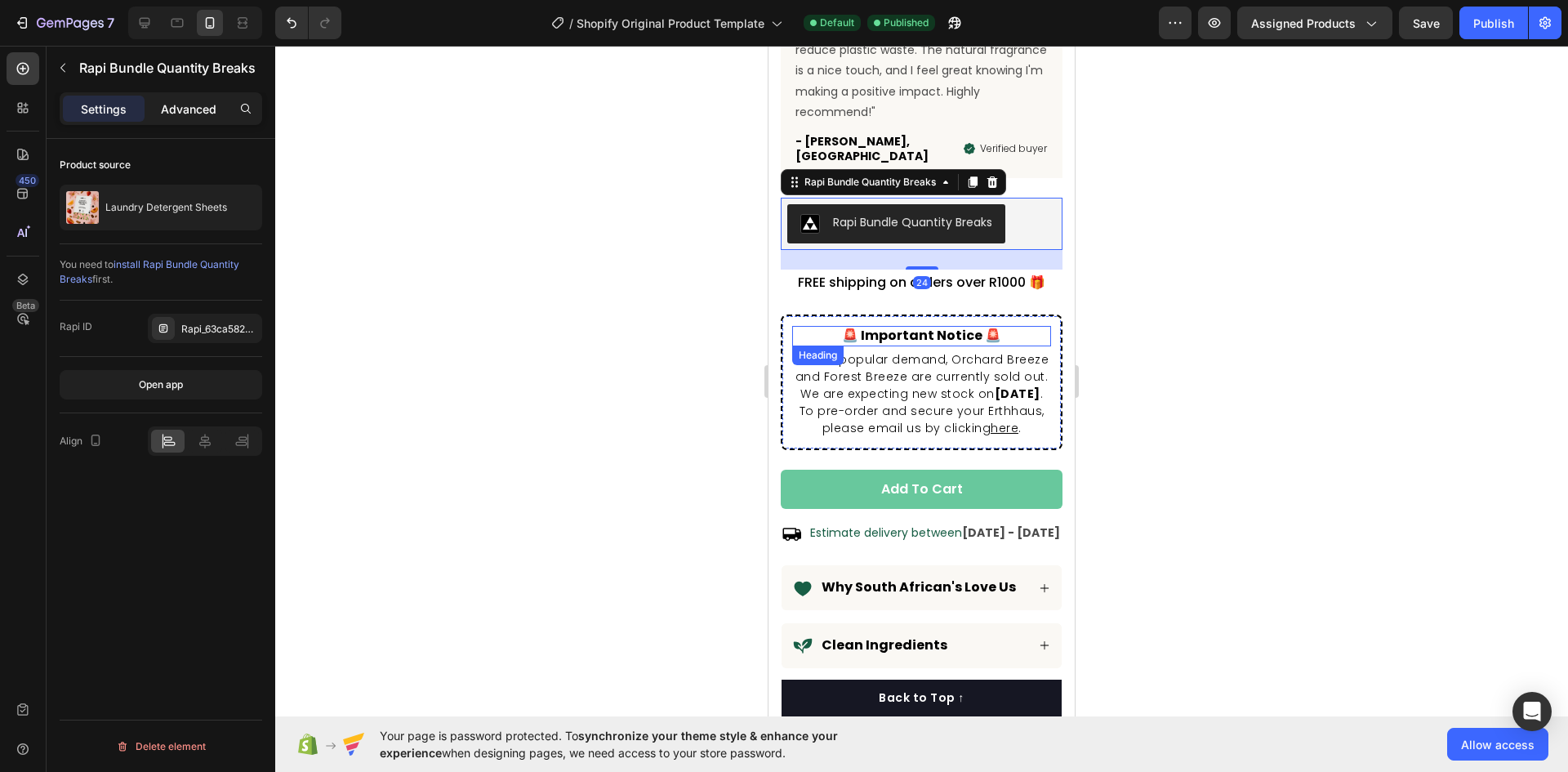
click at [194, 114] on p "Advanced" at bounding box center [189, 109] width 56 height 17
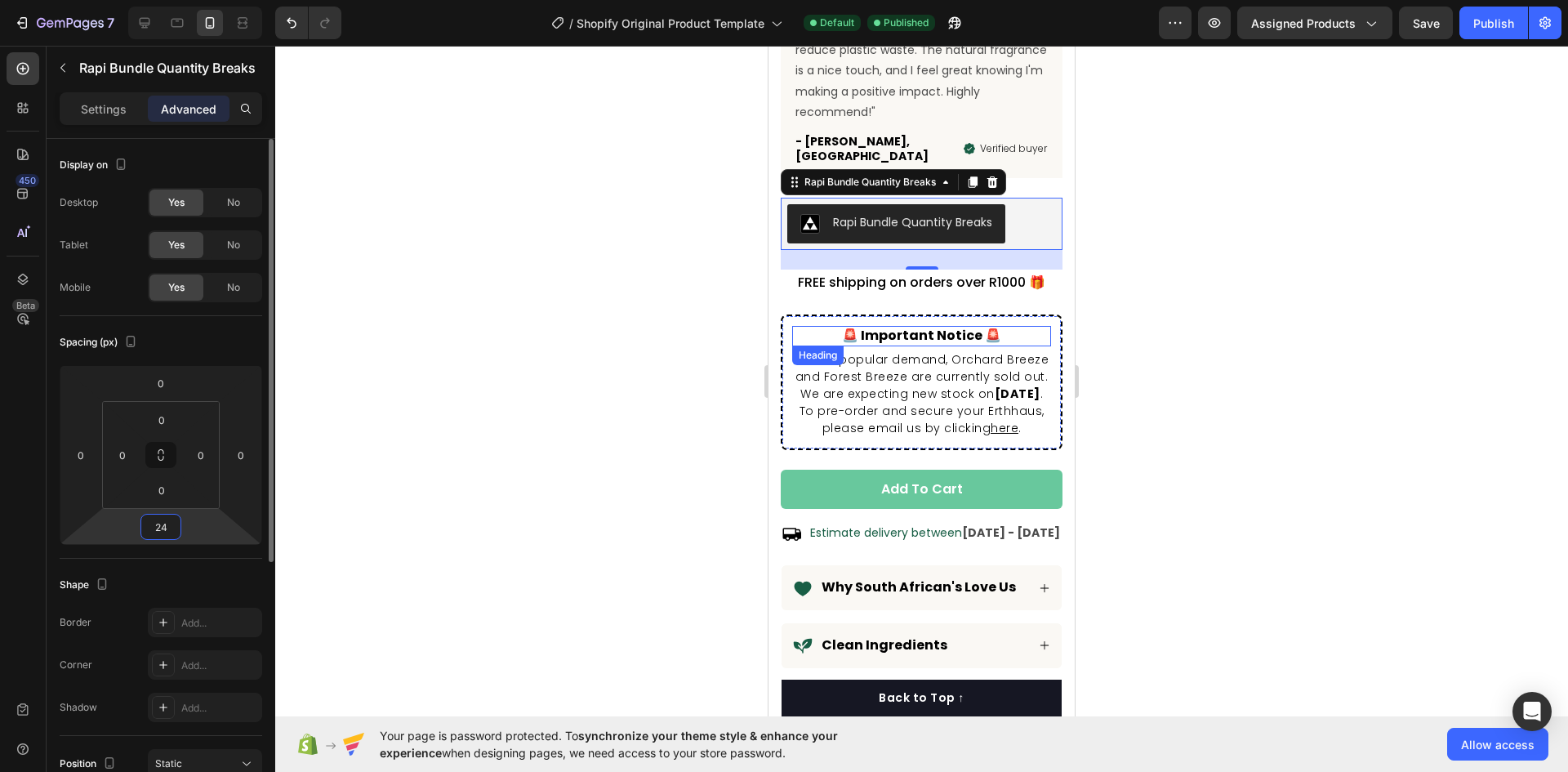
click at [165, 527] on input "24" at bounding box center [161, 527] width 33 height 25
click at [225, 335] on div "Spacing (px)" at bounding box center [160, 341] width 202 height 26
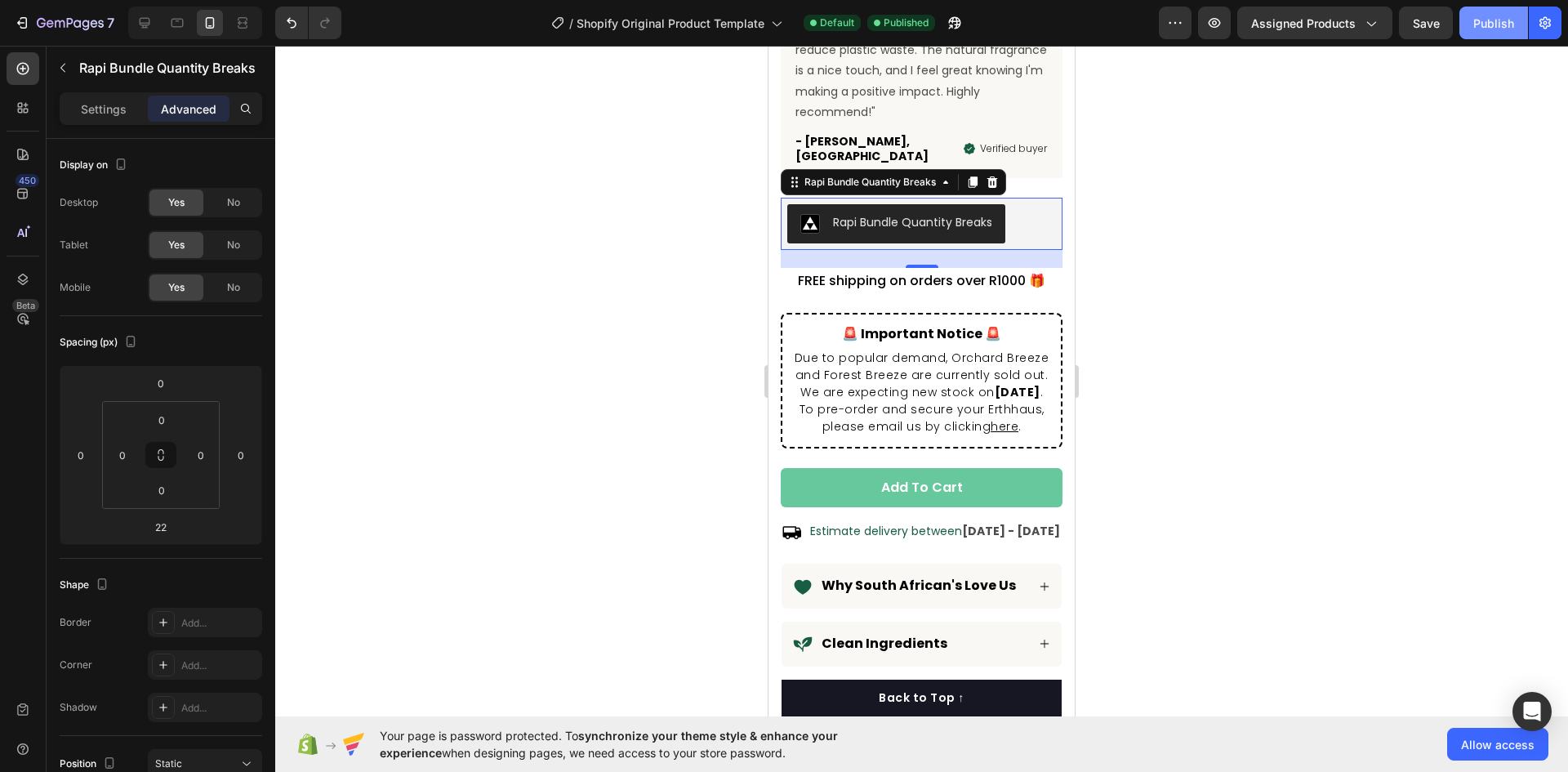
click at [1501, 25] on div "Publish" at bounding box center [1493, 23] width 41 height 17
click at [146, 21] on icon at bounding box center [144, 22] width 16 height 16
type input "24"
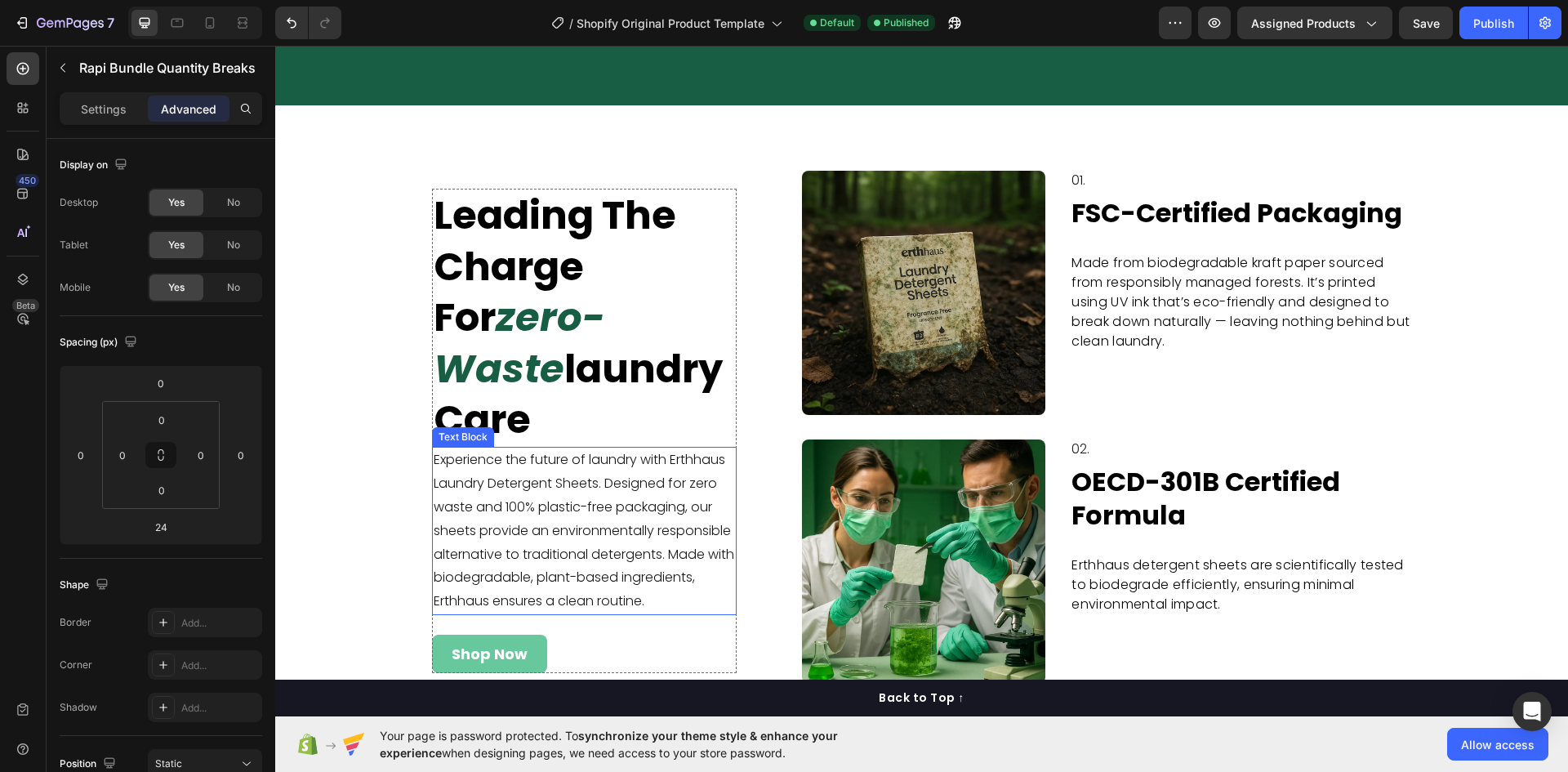
scroll to position [4606, 0]
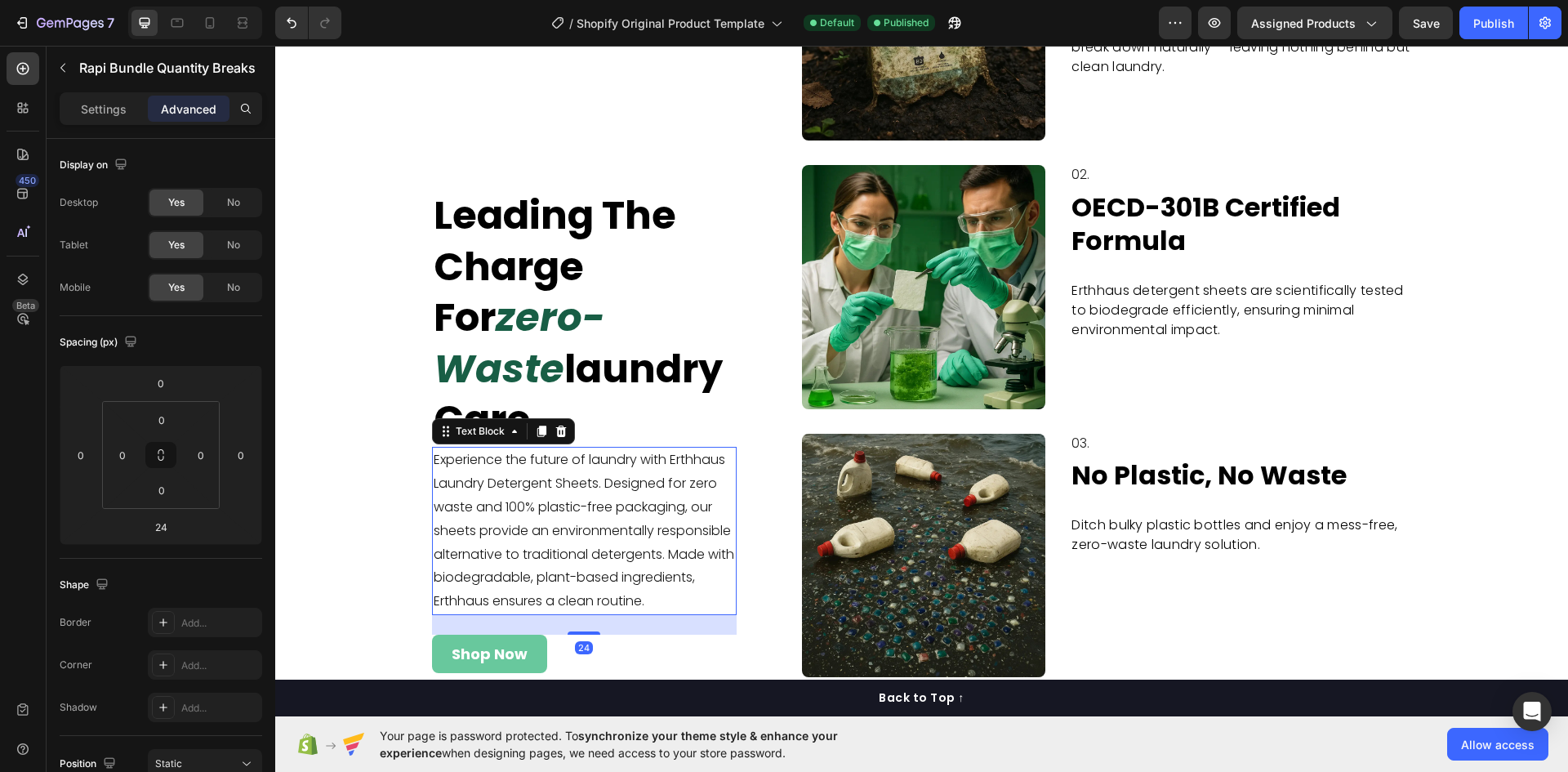
click at [609, 493] on p "Experience the future of laundry with Erthhaus Laundry Detergent Sheets. Design…" at bounding box center [584, 531] width 301 height 165
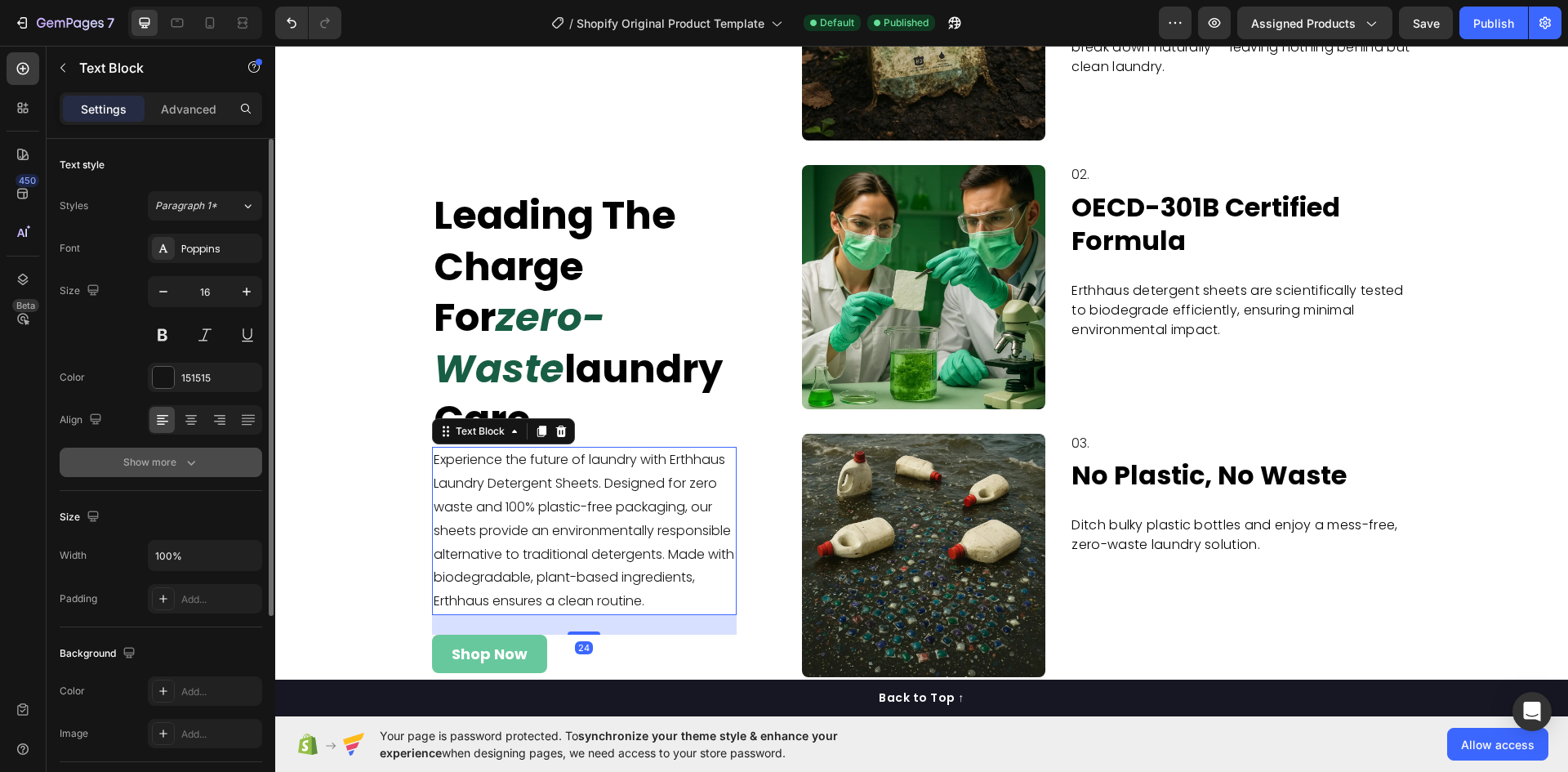
click at [178, 458] on div "Show more" at bounding box center [161, 462] width 76 height 16
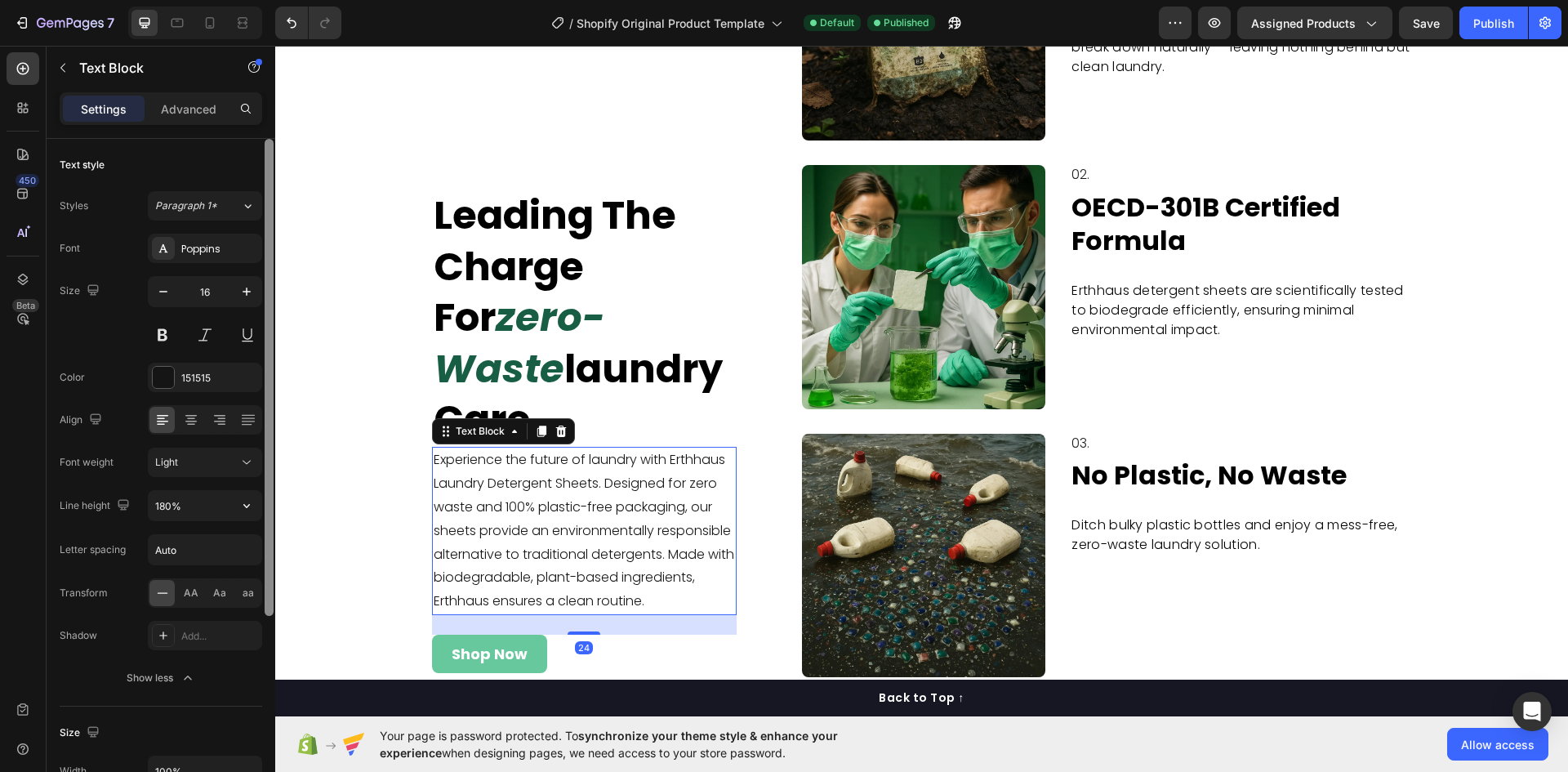
scroll to position [503, 0]
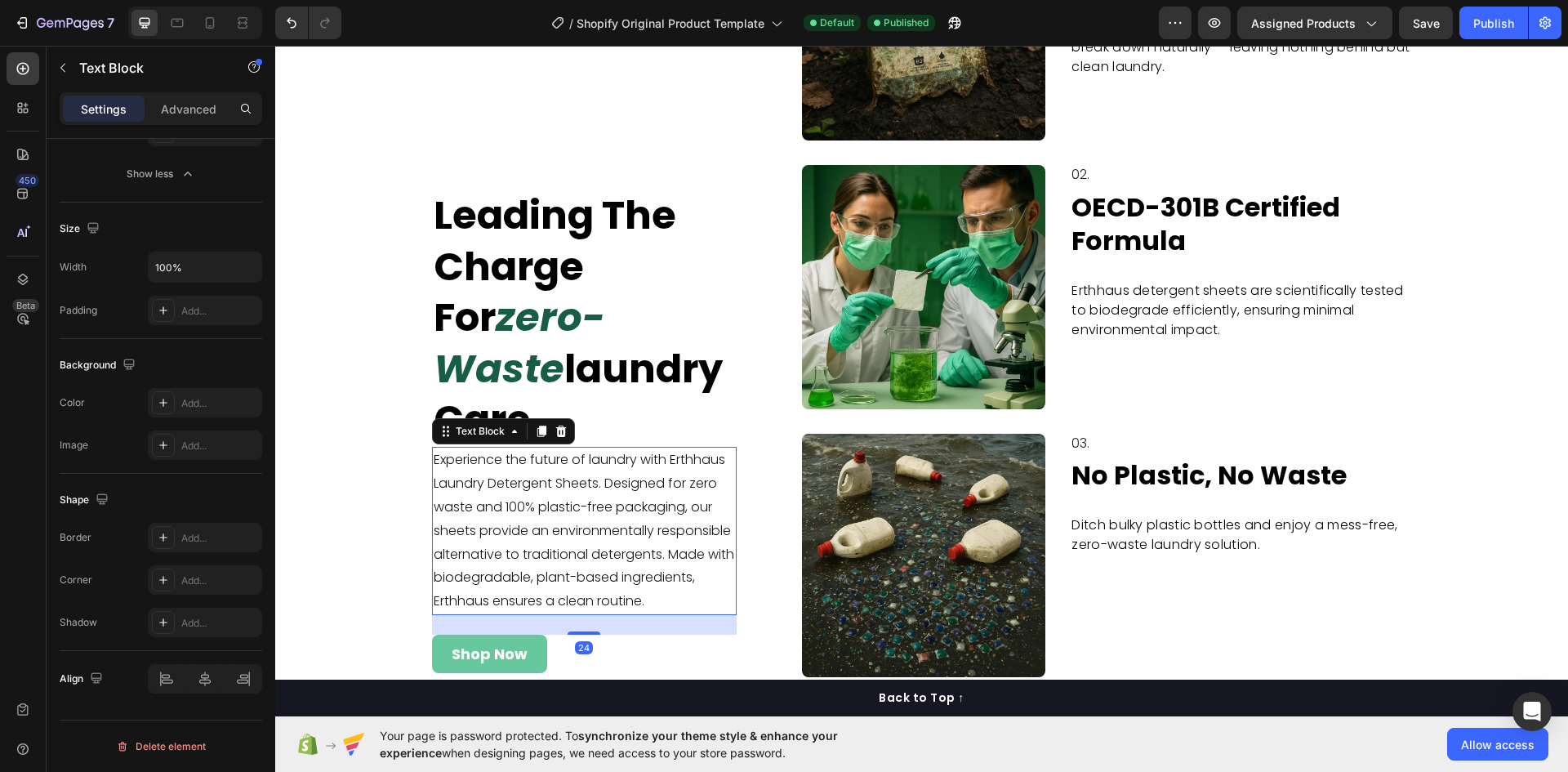
click at [455, 481] on p "Experience the future of laundry with Erthhaus Laundry Detergent Sheets. Design…" at bounding box center [584, 531] width 301 height 165
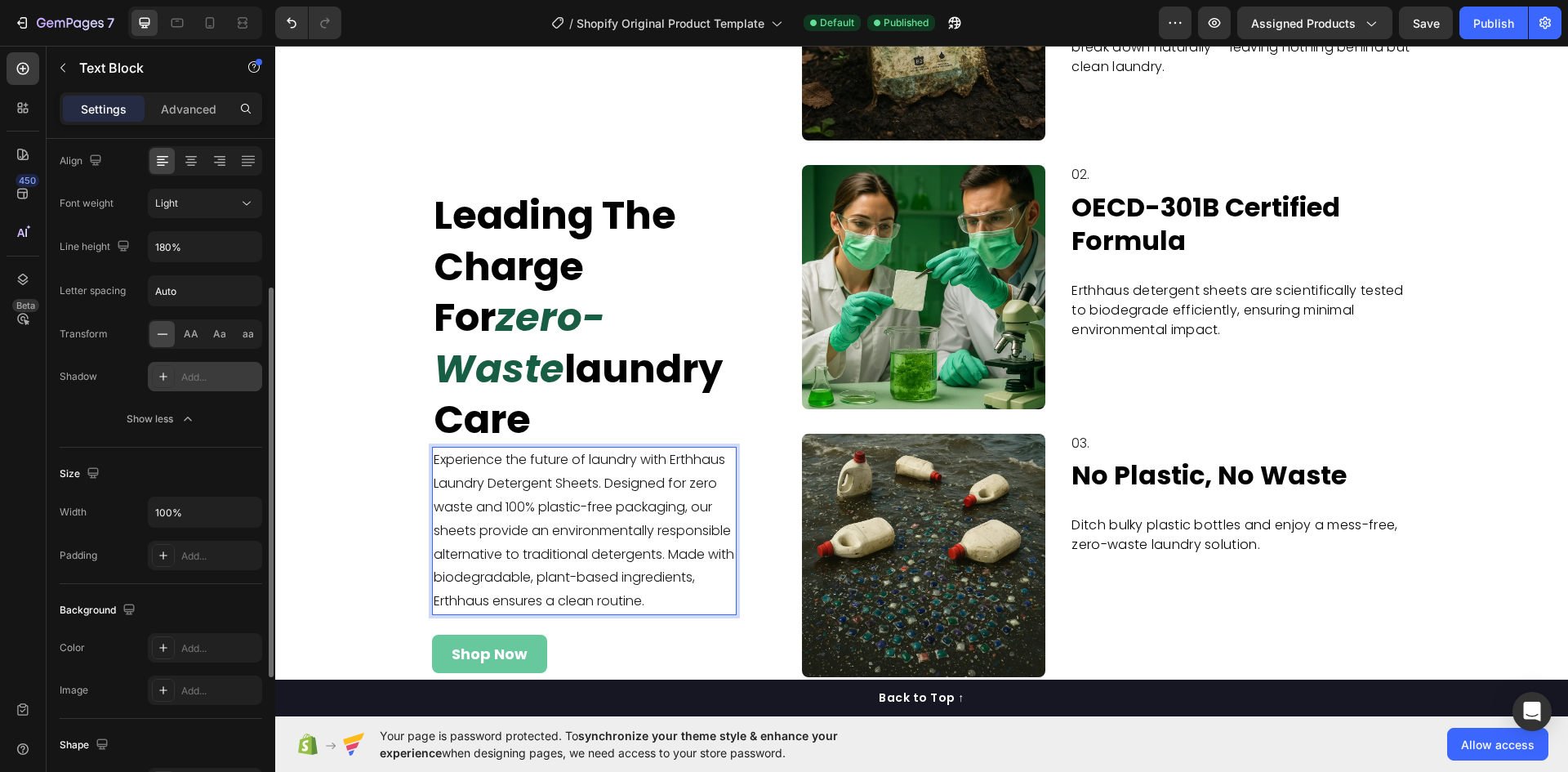
scroll to position [96, 0]
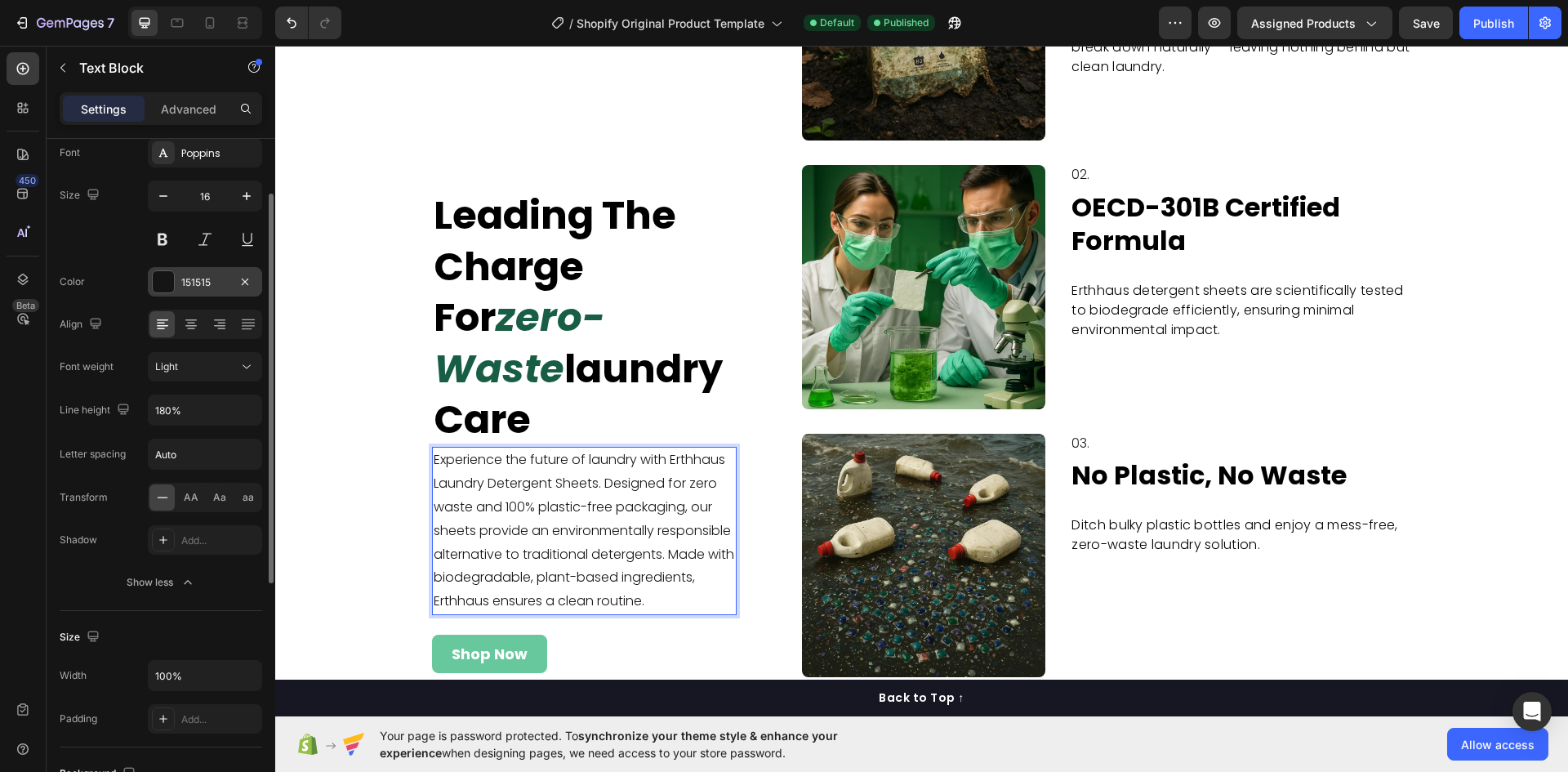
click at [196, 275] on div "151515" at bounding box center [204, 282] width 47 height 14
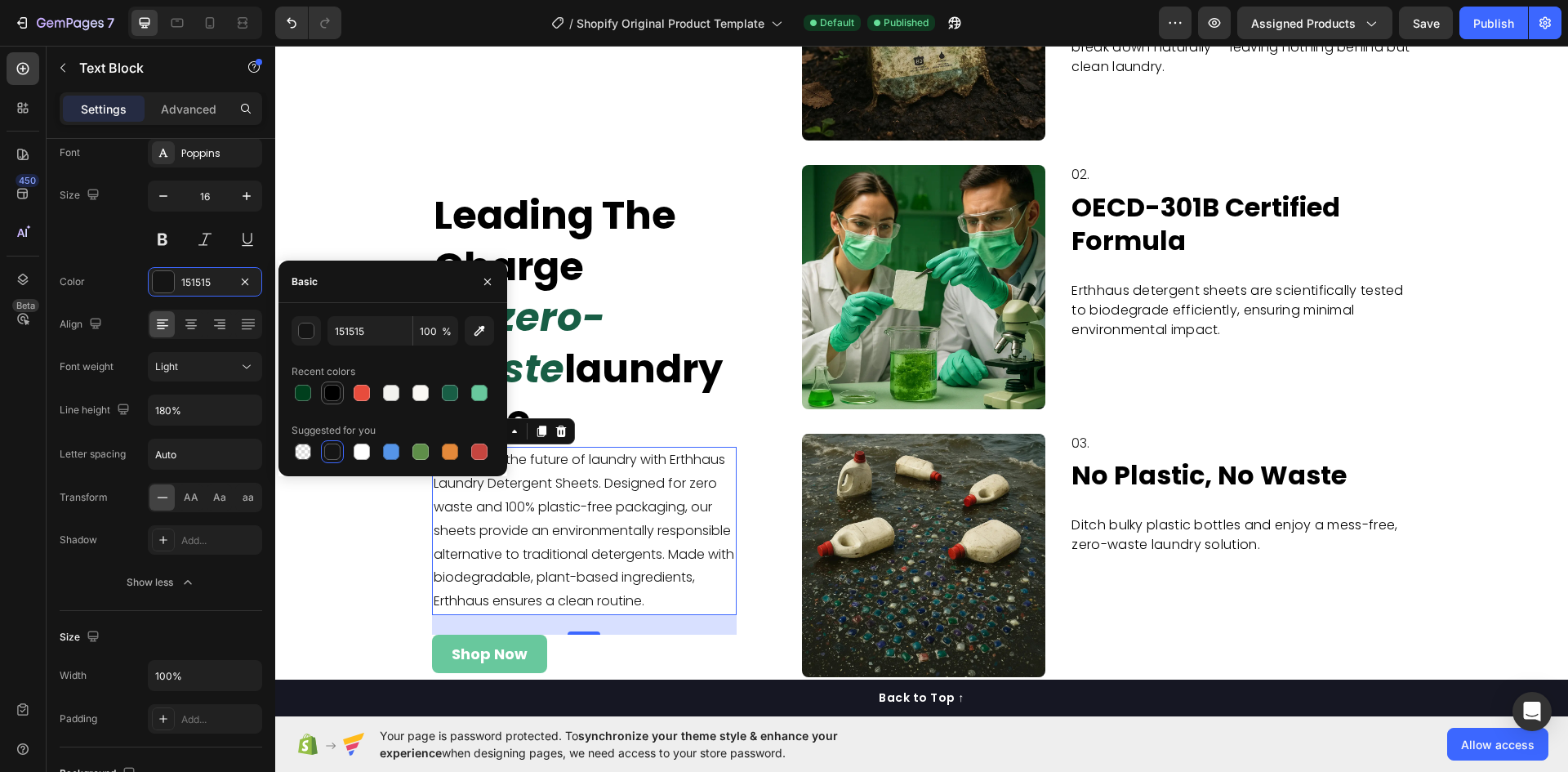
click at [330, 393] on div at bounding box center [332, 392] width 16 height 16
type input "000000"
click at [120, 256] on div "Font Poppins Size 16 Color 000000 Align Font weight Light Line height 180% Lett…" at bounding box center [160, 367] width 202 height 459
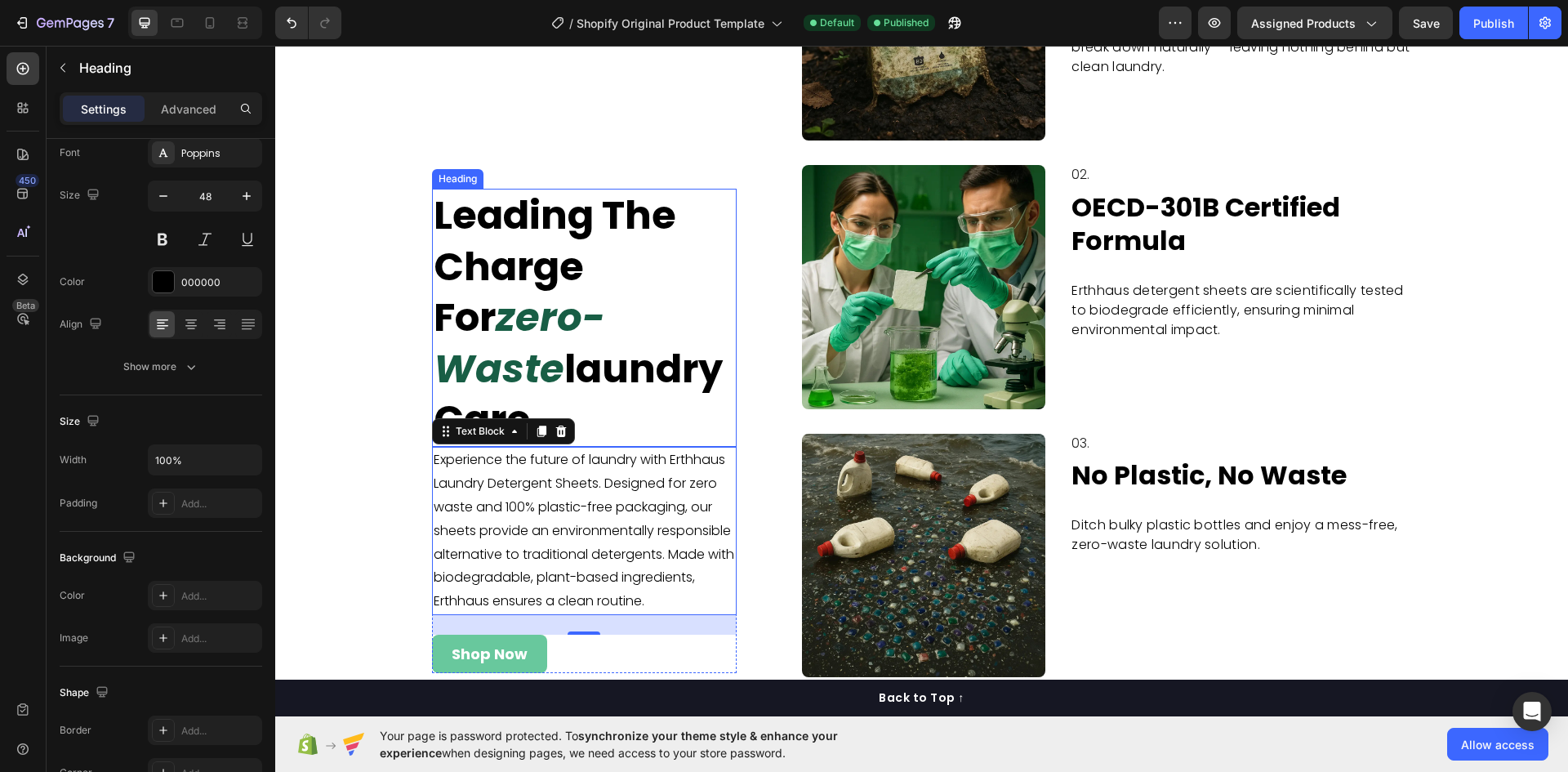
click at [546, 280] on strong "leading the charge for" at bounding box center [554, 267] width 243 height 157
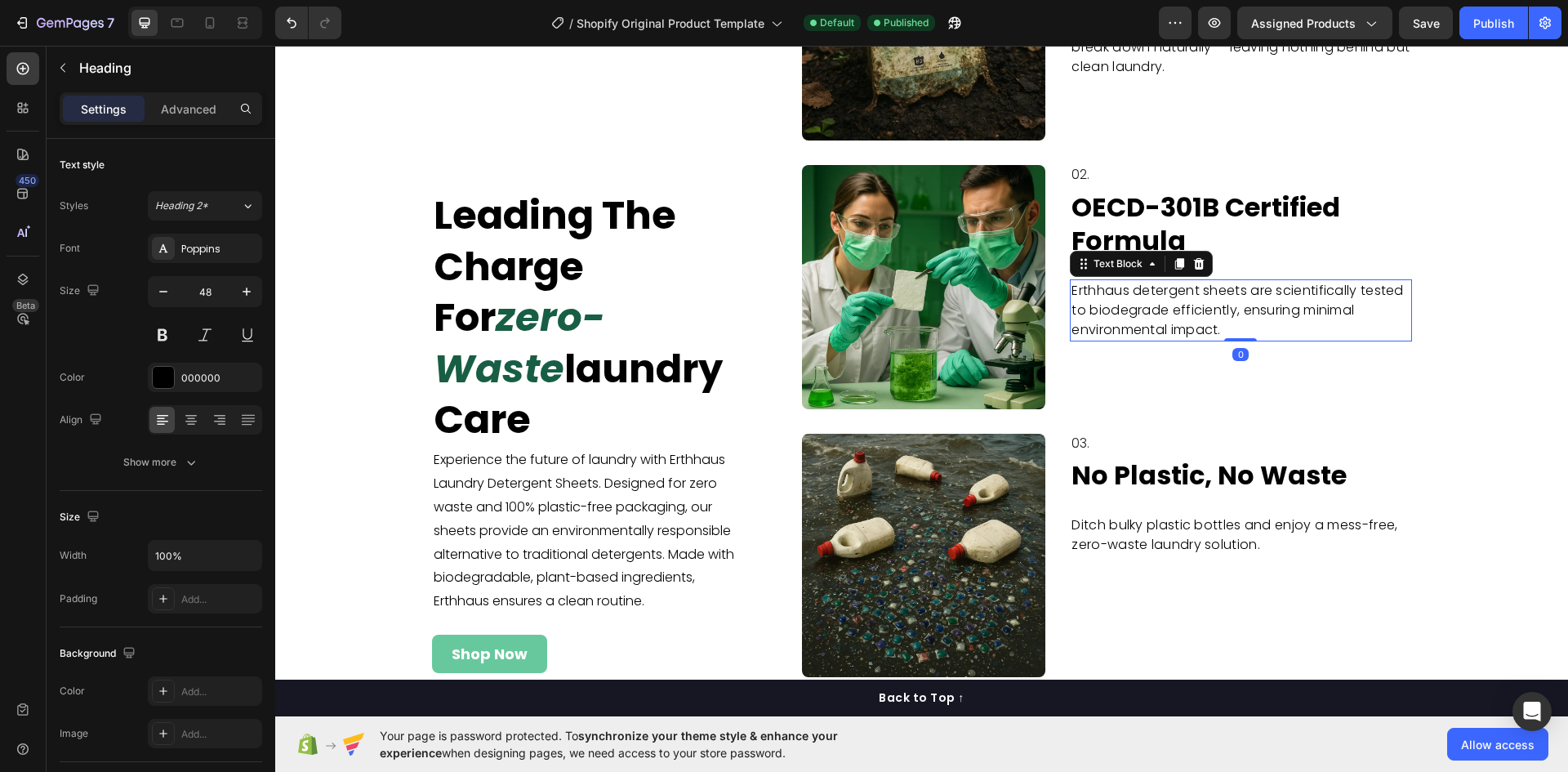
click at [1164, 330] on p "Erthhaus detergent sheets are scientifically tested to biodegrade efficiently, …" at bounding box center [1240, 310] width 339 height 58
click at [177, 460] on div "Show more" at bounding box center [161, 462] width 76 height 16
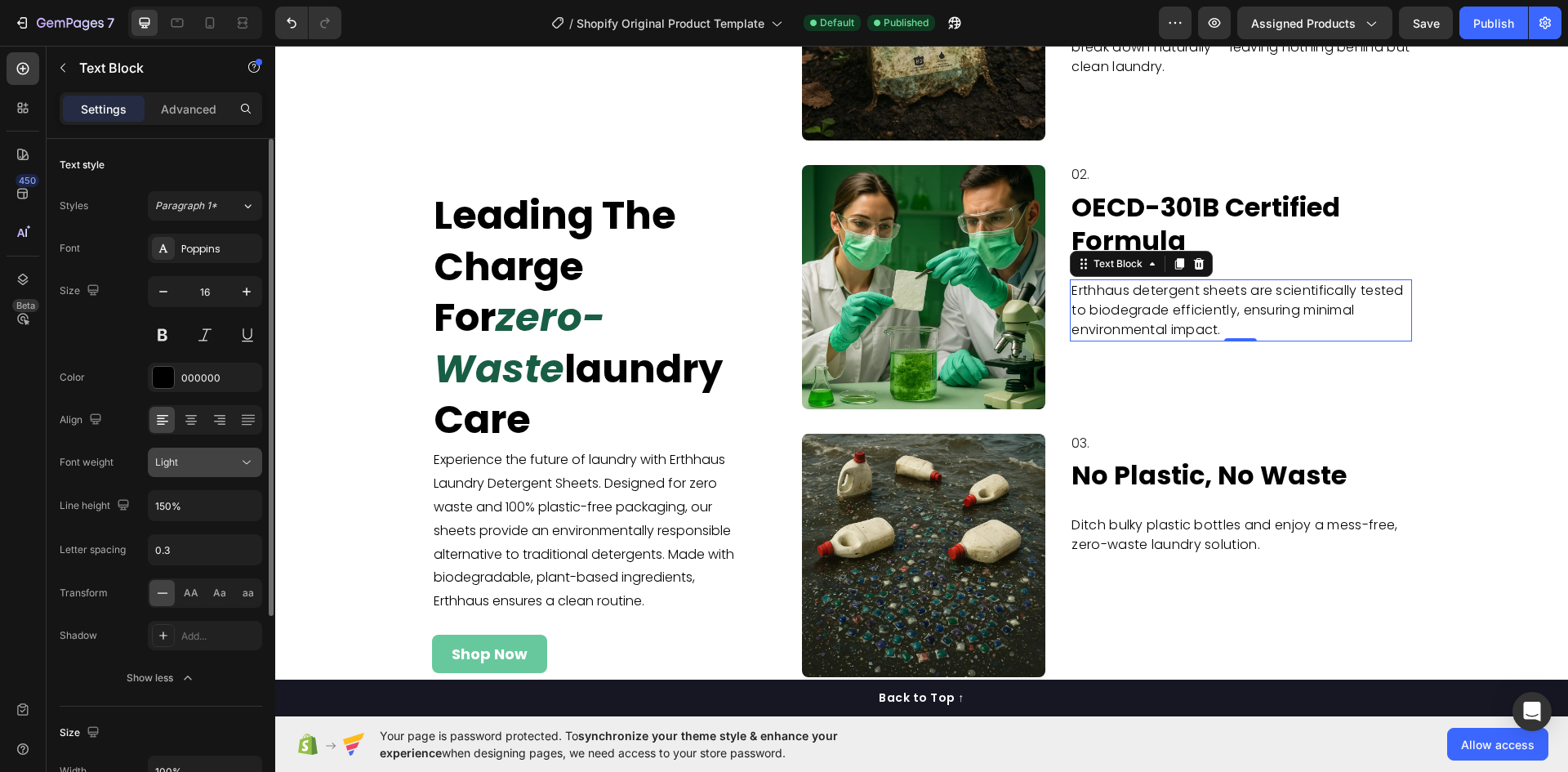
click at [234, 455] on div "Light" at bounding box center [197, 461] width 83 height 14
drag, startPoint x: 234, startPoint y: 455, endPoint x: 259, endPoint y: 460, distance: 25.5
click at [234, 455] on div "Light" at bounding box center [197, 461] width 83 height 14
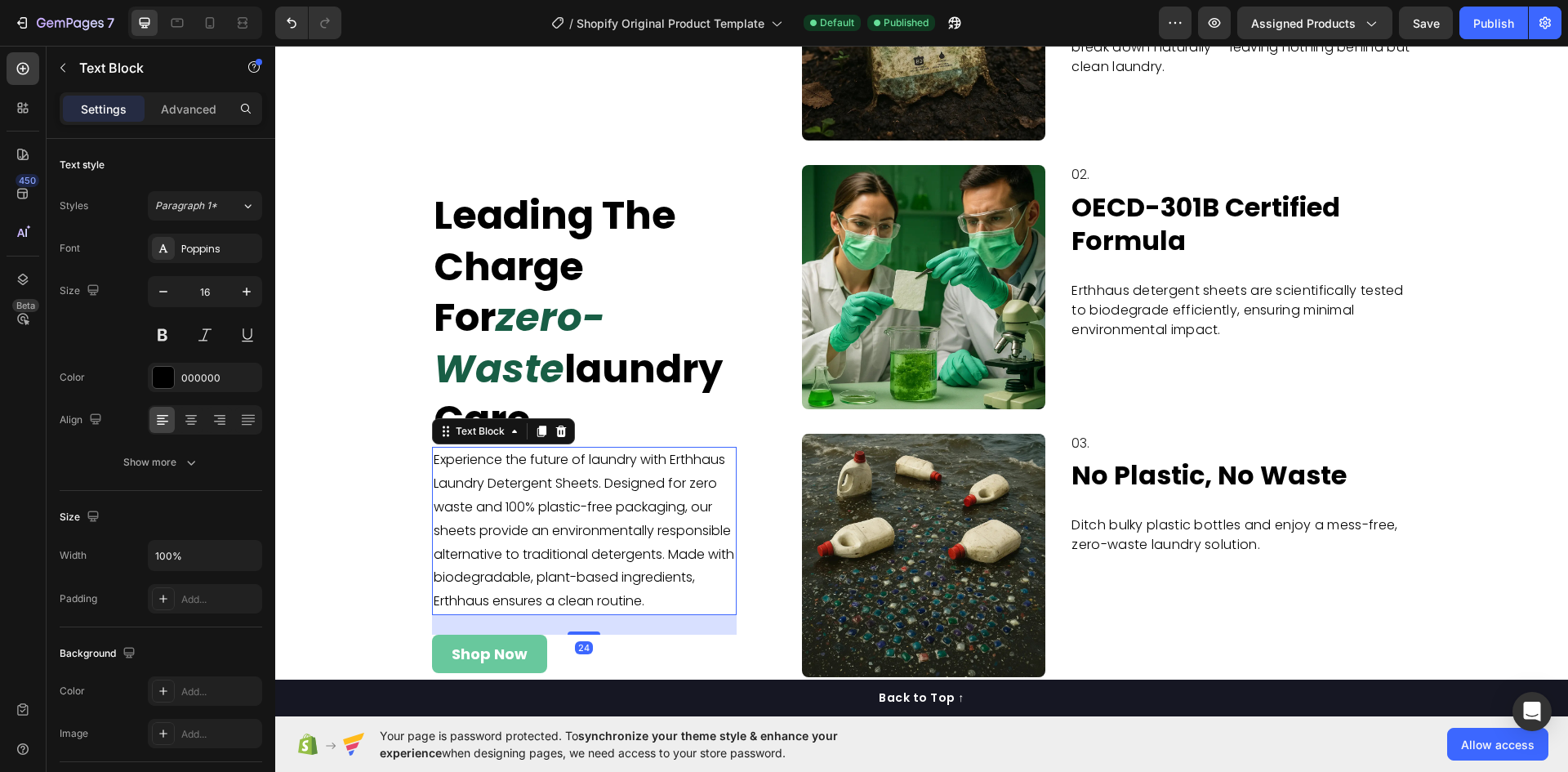
click at [592, 449] on p "Experience the future of laundry with Erthhaus Laundry Detergent Sheets. Design…" at bounding box center [584, 531] width 301 height 165
click at [174, 462] on div "Show more" at bounding box center [161, 462] width 76 height 16
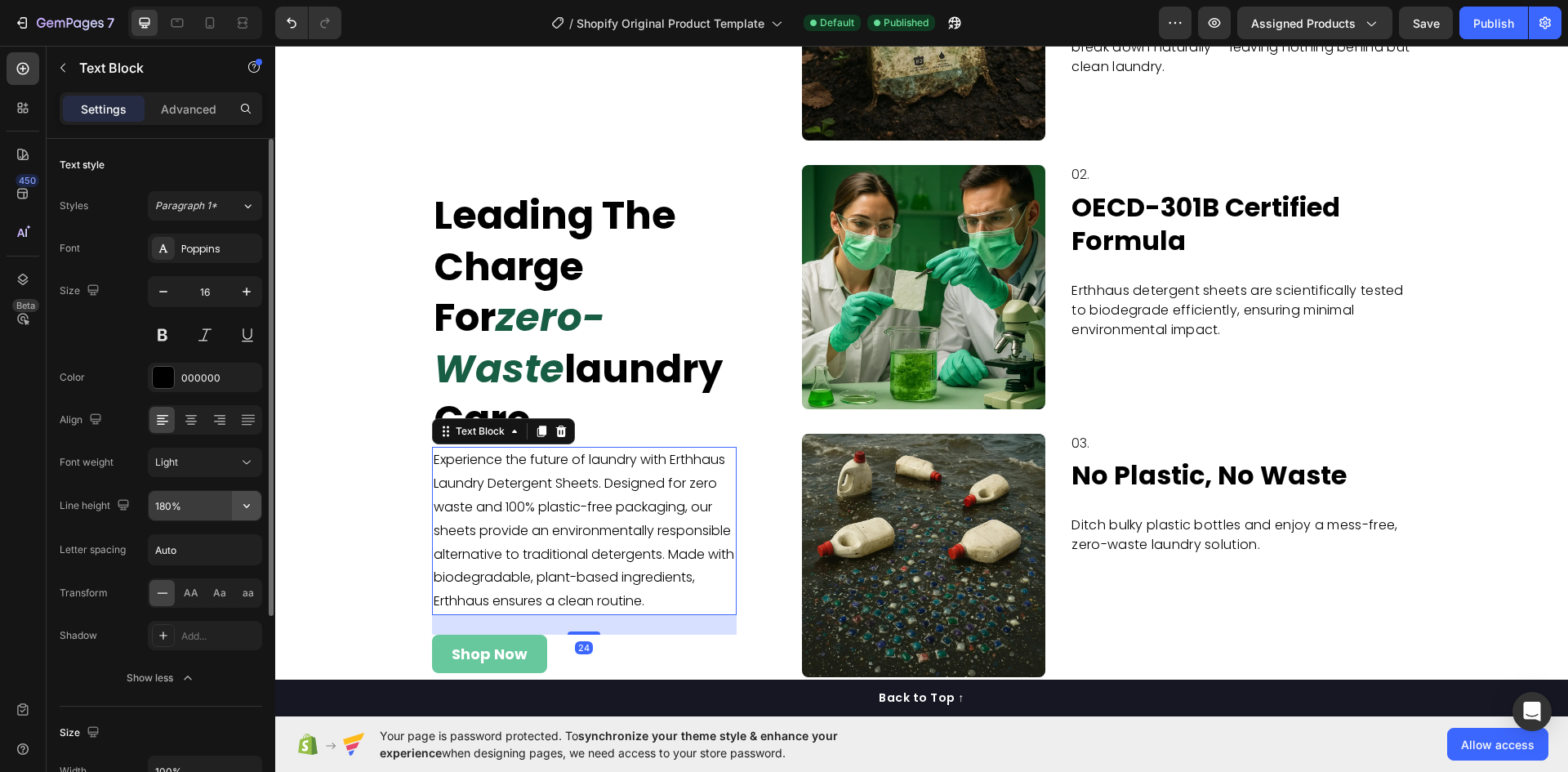
click at [242, 510] on icon "button" at bounding box center [246, 505] width 16 height 16
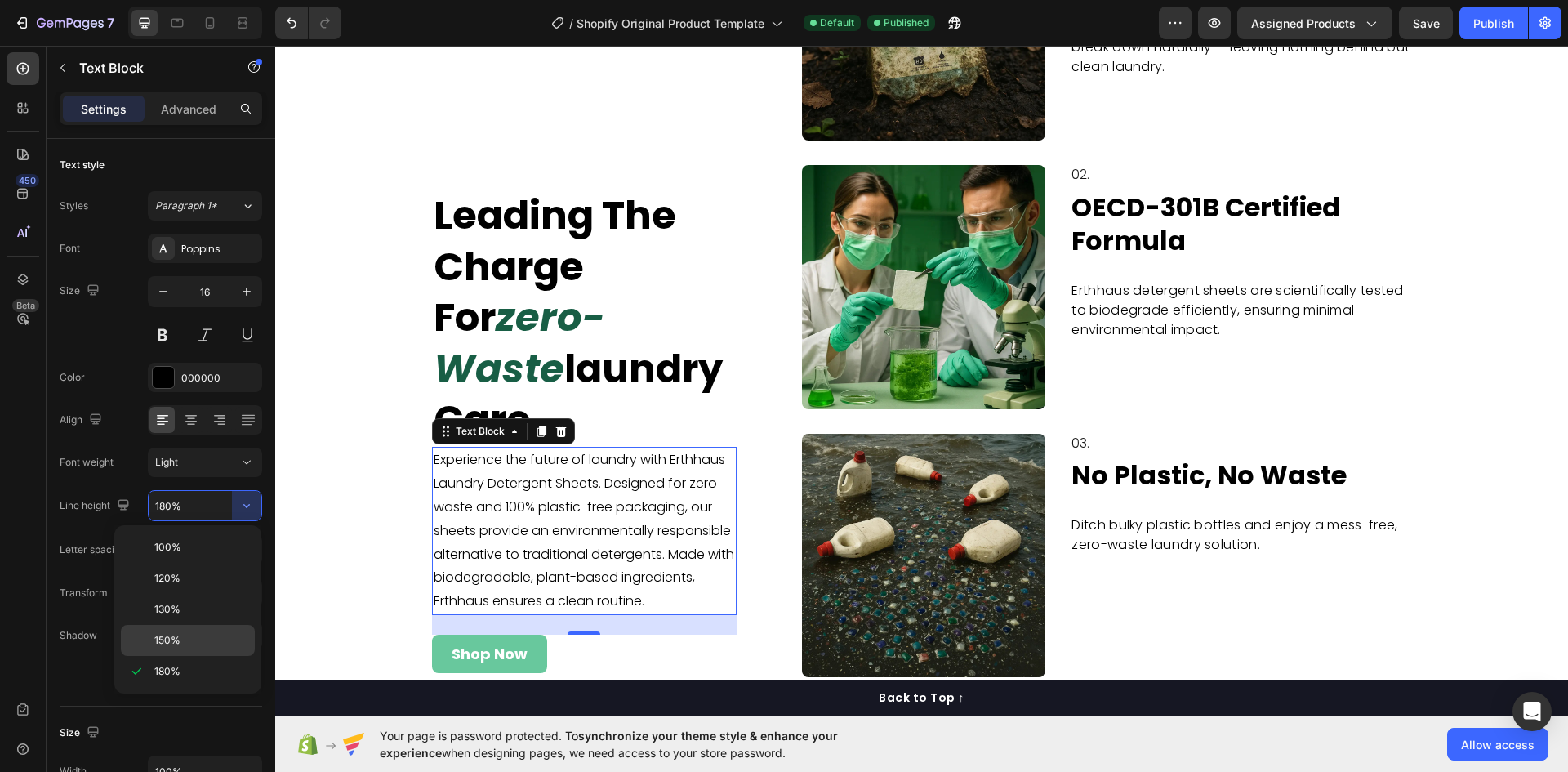
click at [193, 635] on p "150%" at bounding box center [200, 640] width 93 height 14
type input "150%"
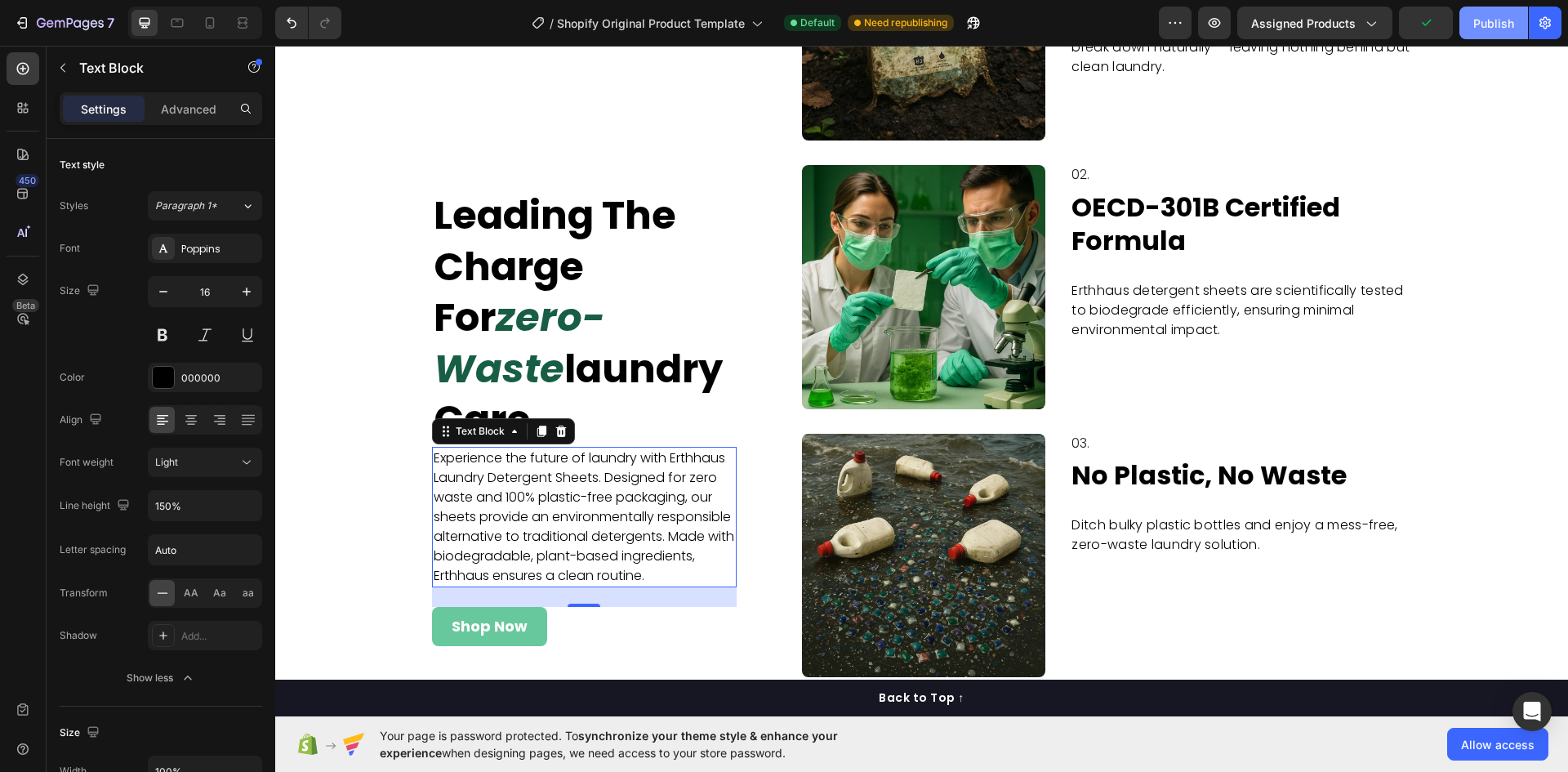
click at [1509, 19] on div "Publish" at bounding box center [1493, 23] width 41 height 17
click at [209, 541] on input "Auto" at bounding box center [205, 550] width 113 height 30
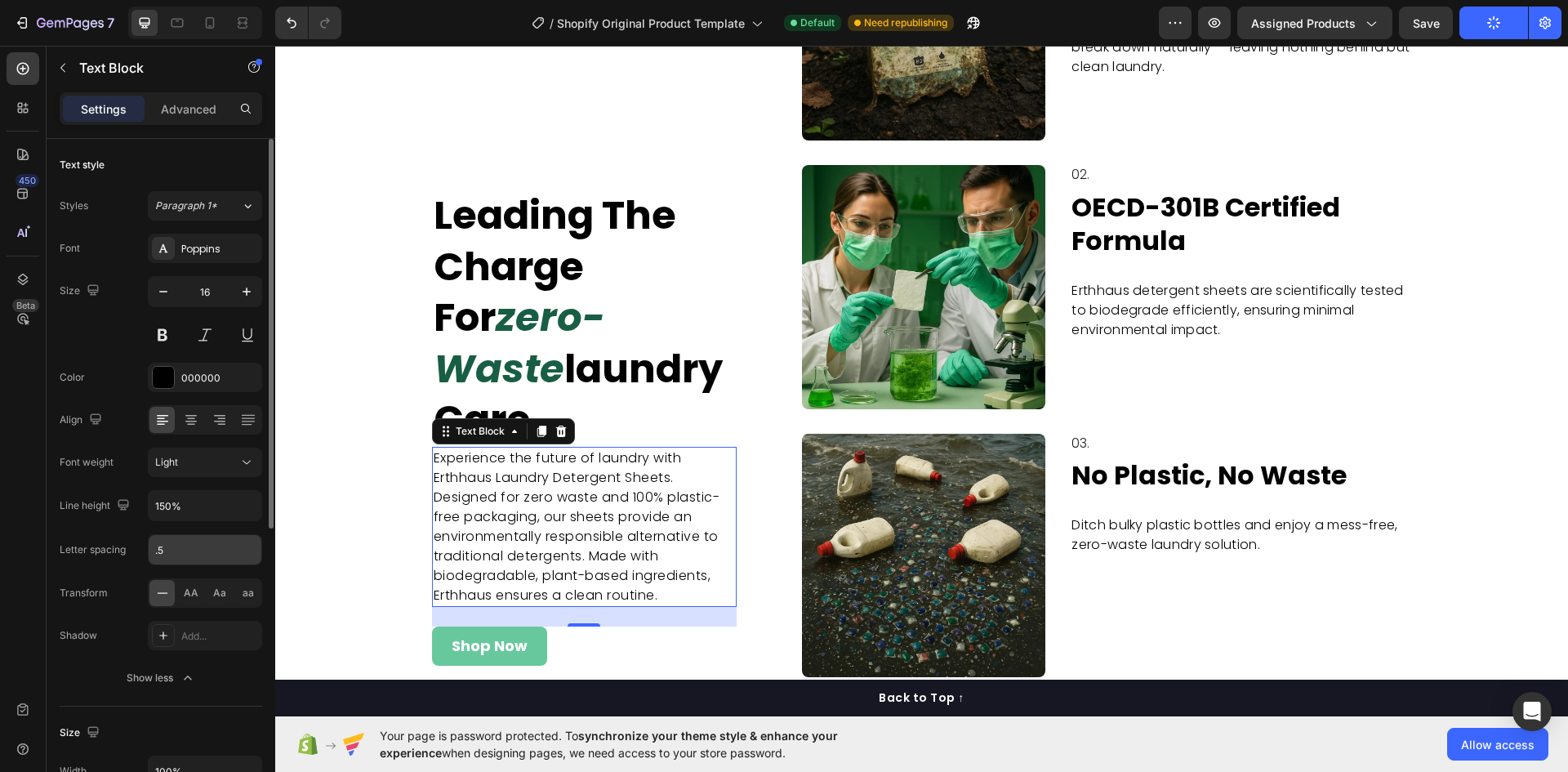
type input "0.5"
click at [117, 528] on div "Font Poppins Size 16 Color 000000 Align Font weight Light Line height 150% Lett…" at bounding box center [160, 463] width 202 height 459
click at [1046, 22] on div "/ Shopify Original Product Template Default Need republishing" at bounding box center [757, 23] width 805 height 33
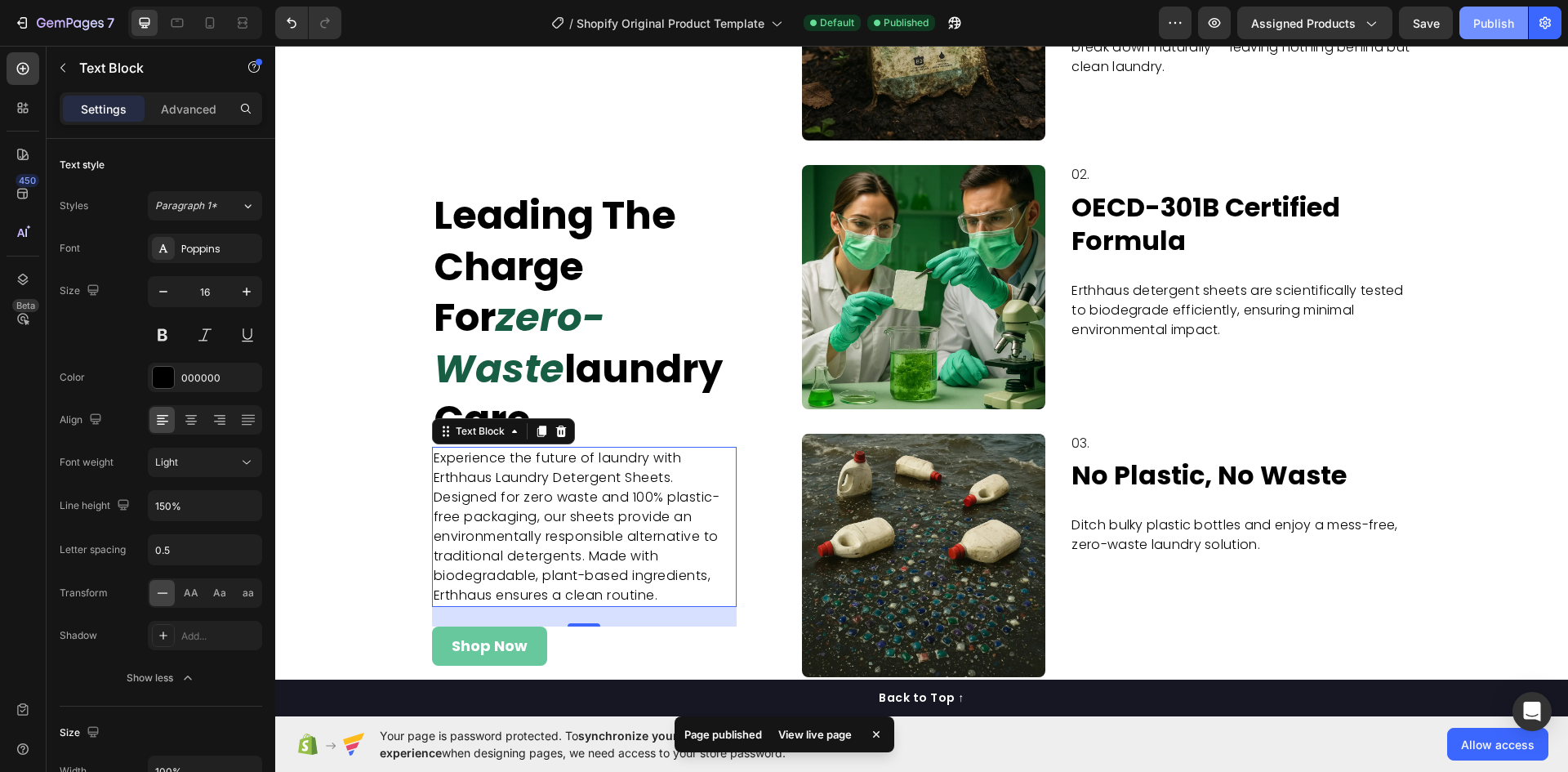
click at [1474, 19] on div "Publish" at bounding box center [1493, 23] width 41 height 17
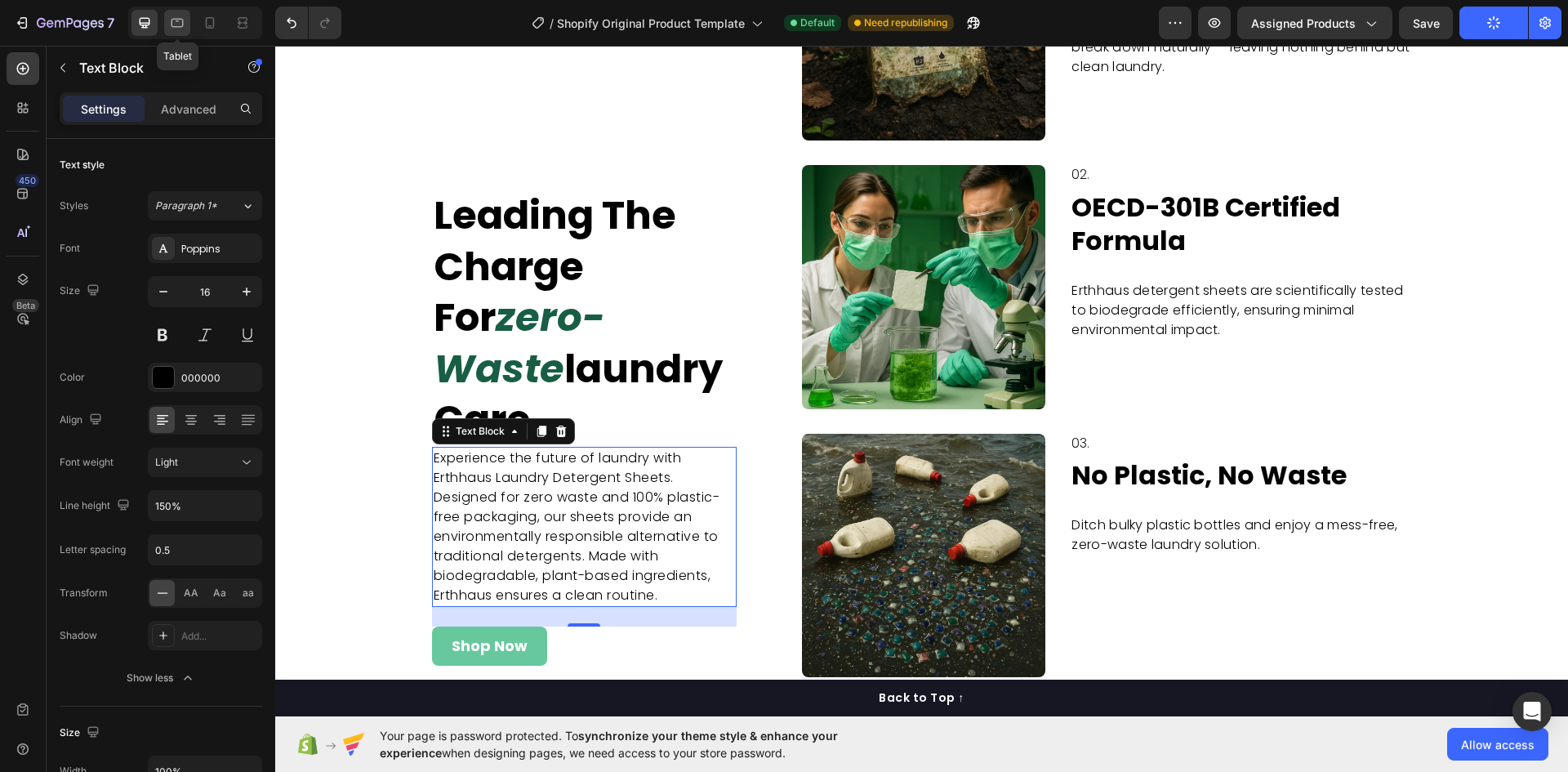
click at [179, 25] on icon at bounding box center [176, 22] width 16 height 16
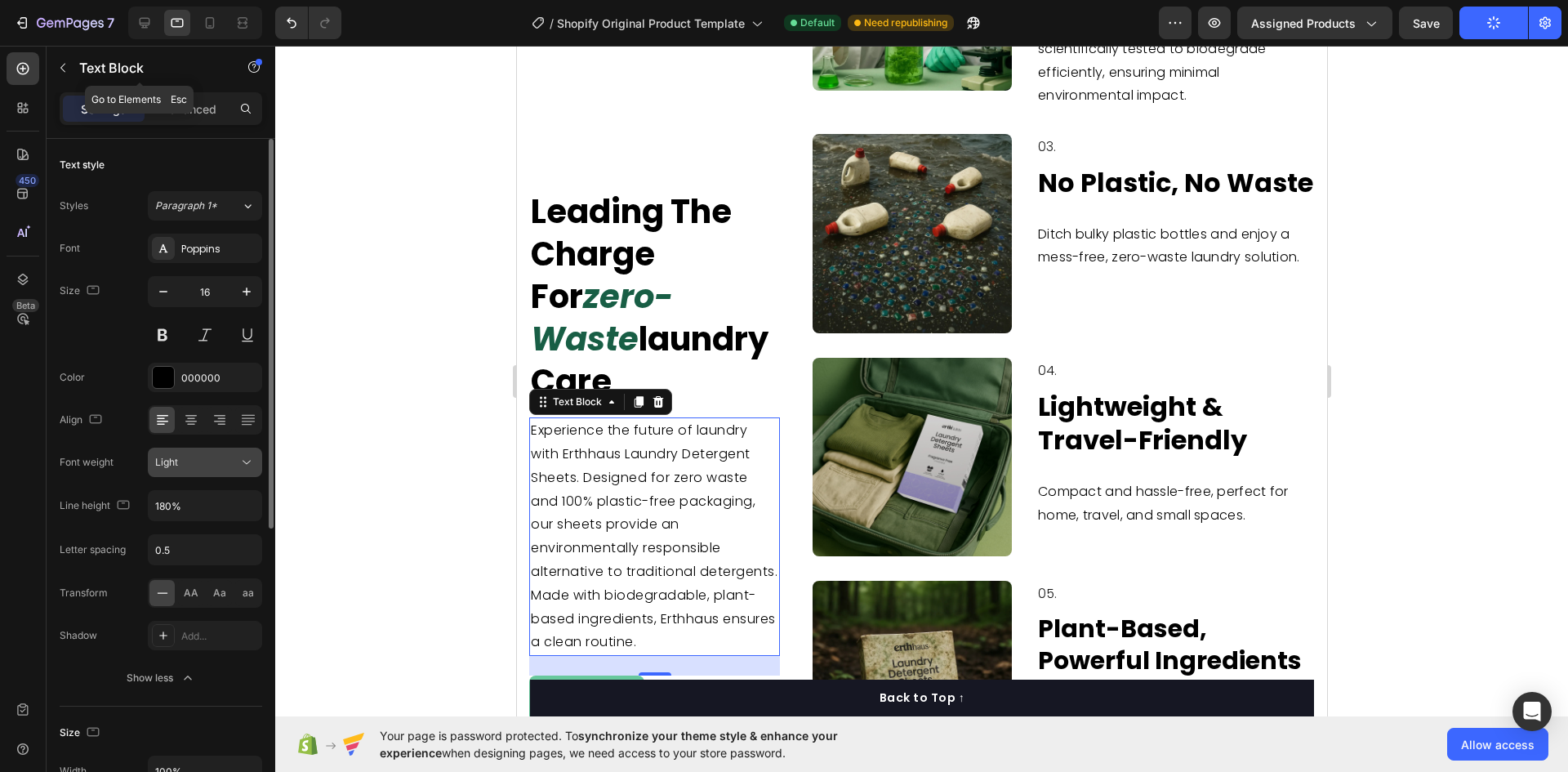
scroll to position [4878, 0]
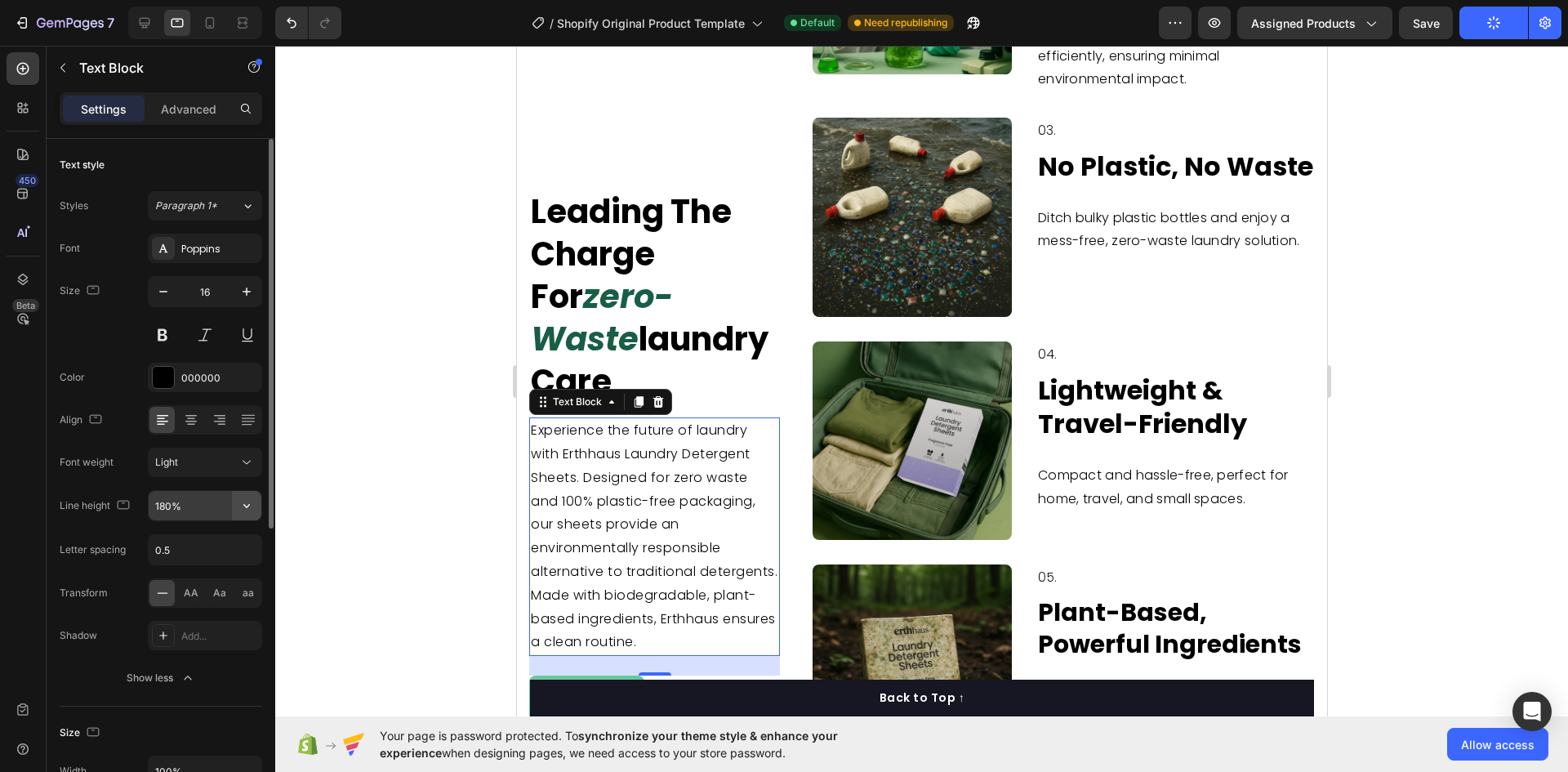
click at [245, 508] on icon "button" at bounding box center [246, 505] width 16 height 16
click at [189, 642] on p "150%" at bounding box center [200, 640] width 93 height 14
type input "150%"
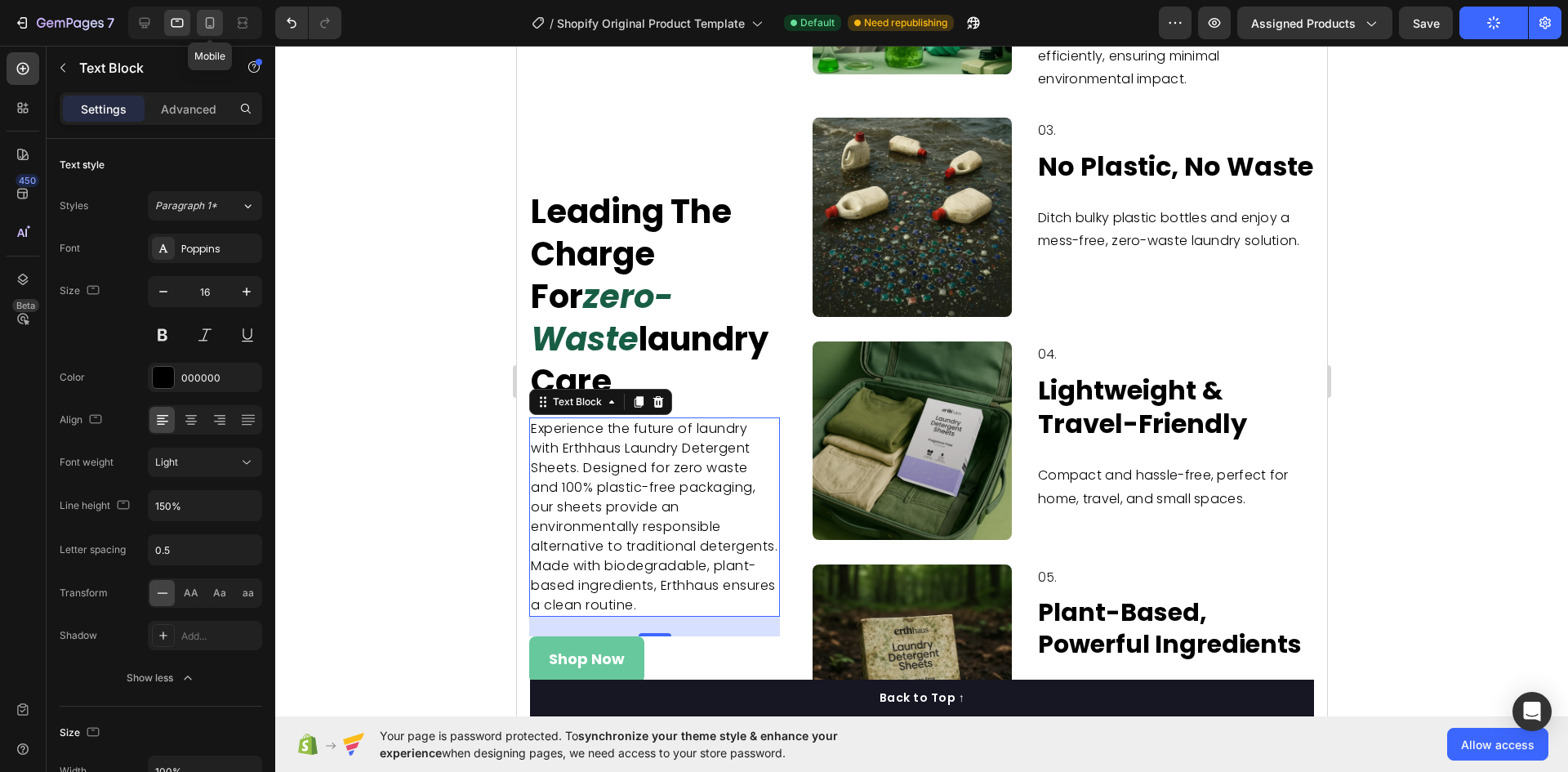
click at [213, 25] on icon at bounding box center [210, 23] width 9 height 12
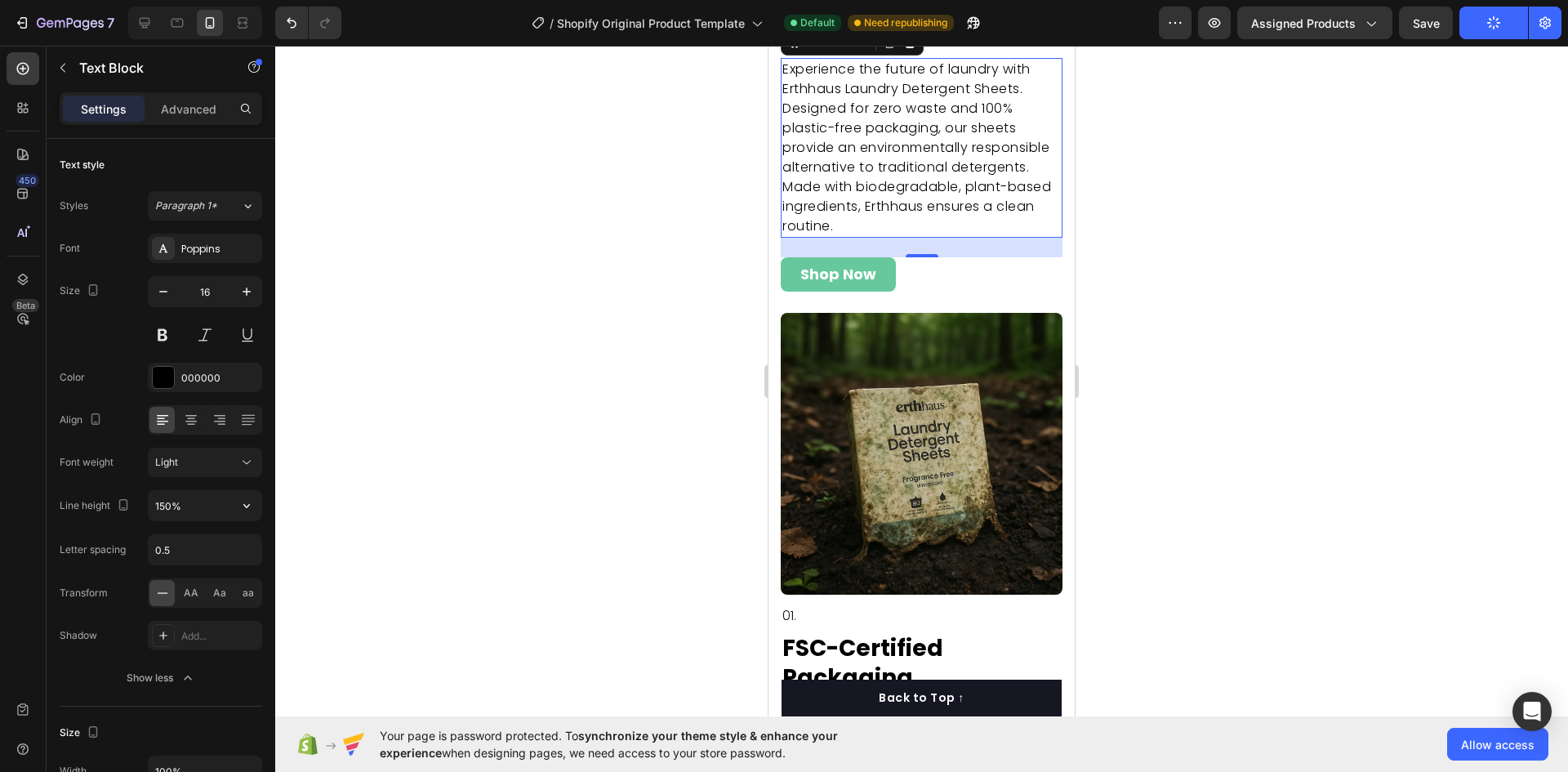
scroll to position [4316, 0]
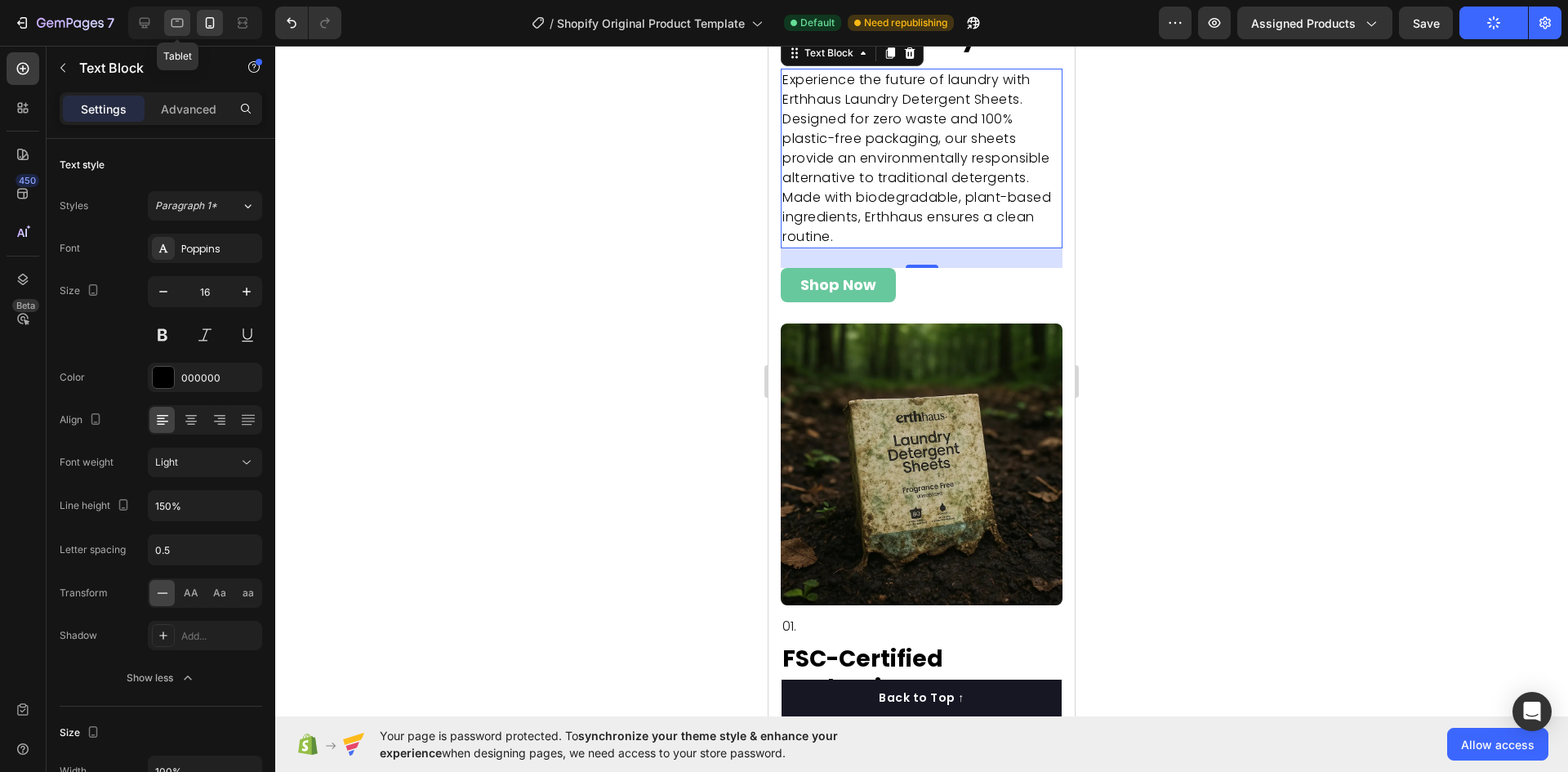
click at [180, 18] on icon at bounding box center [176, 22] width 16 height 16
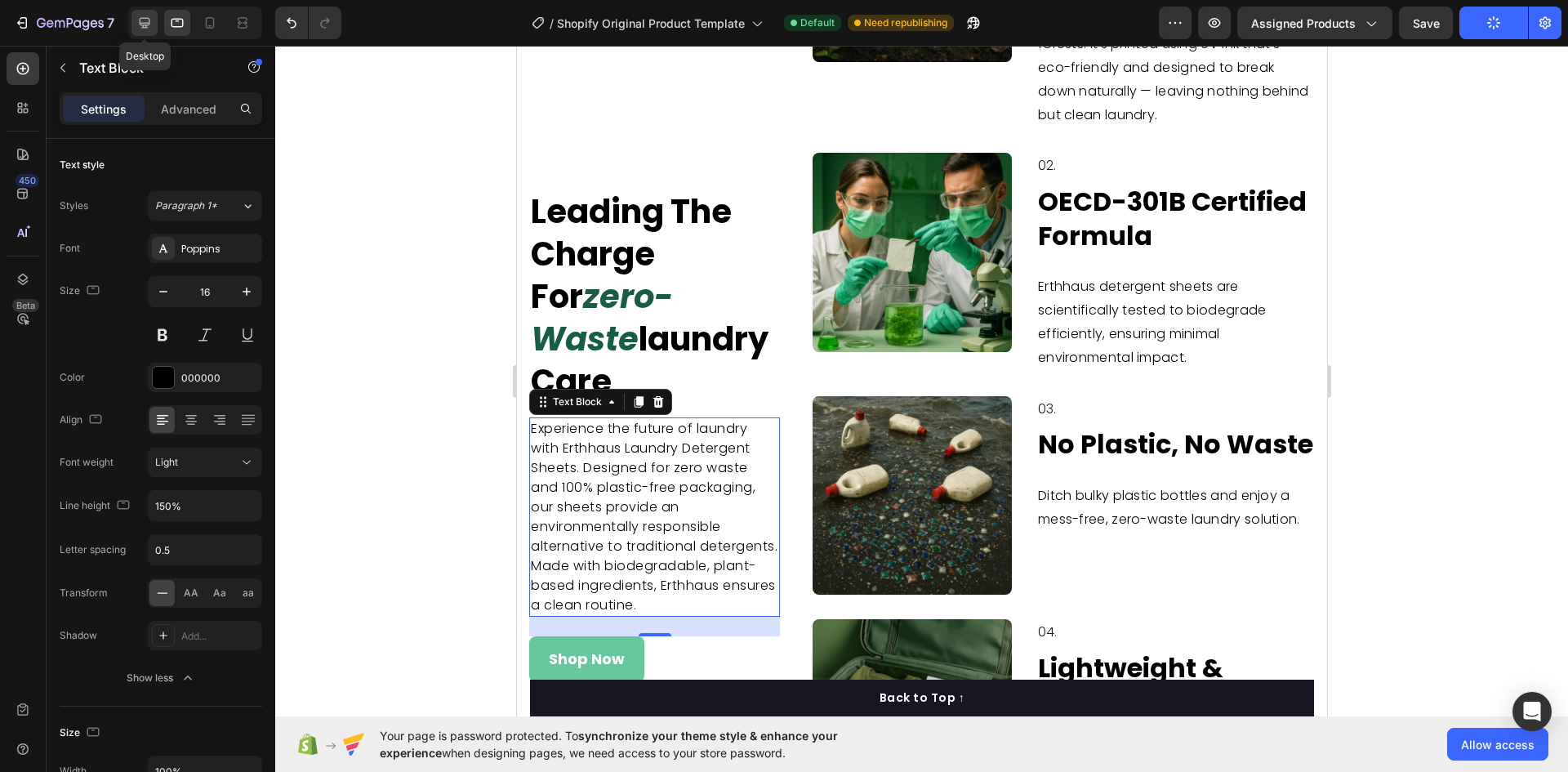
scroll to position [4589, 0]
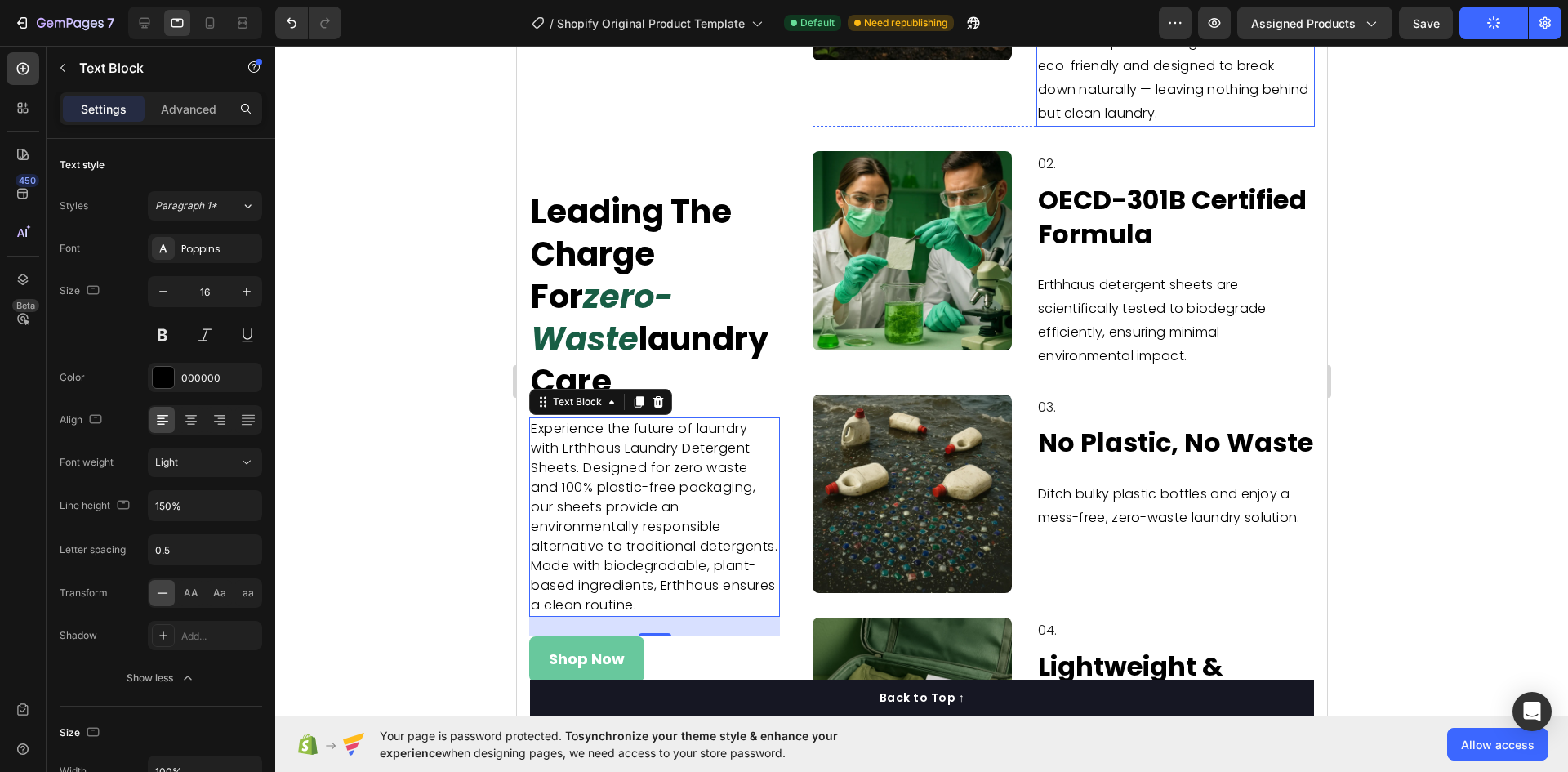
click at [1139, 101] on p "Made from biodegradable kraft paper sourced from responsibly managed forests. I…" at bounding box center [1175, 55] width 275 height 141
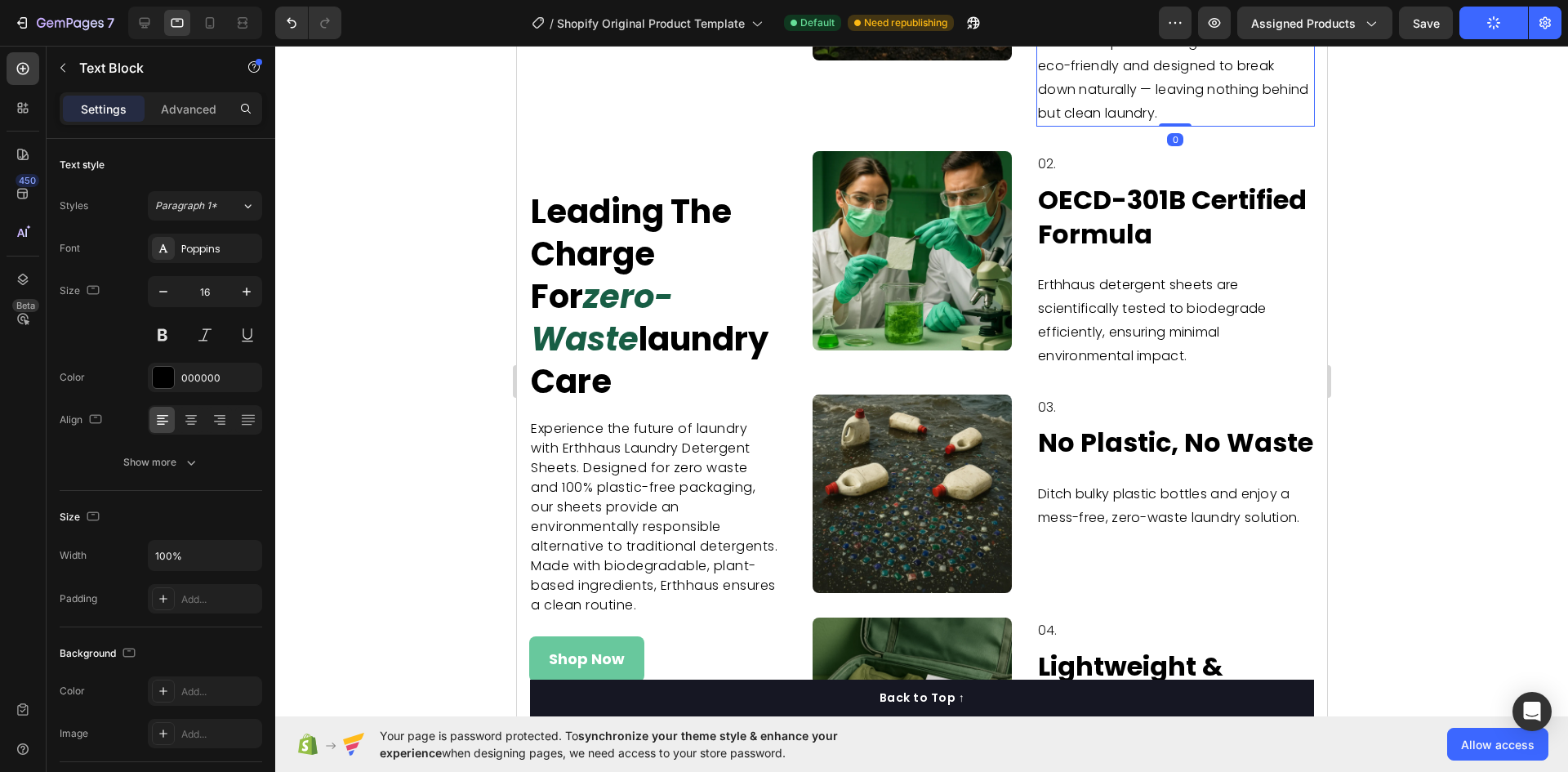
scroll to position [4507, 0]
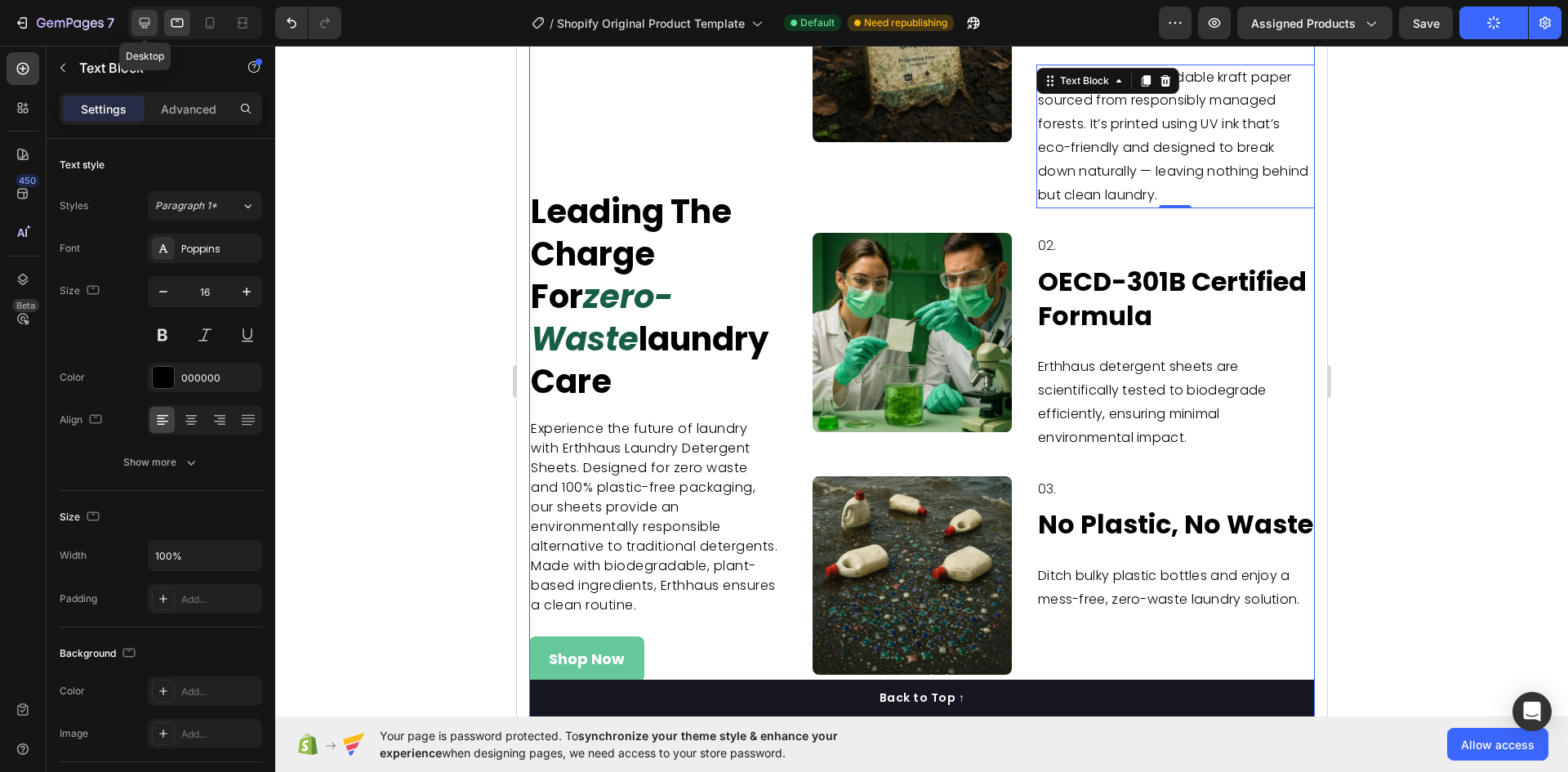
click at [139, 25] on icon at bounding box center [144, 22] width 16 height 16
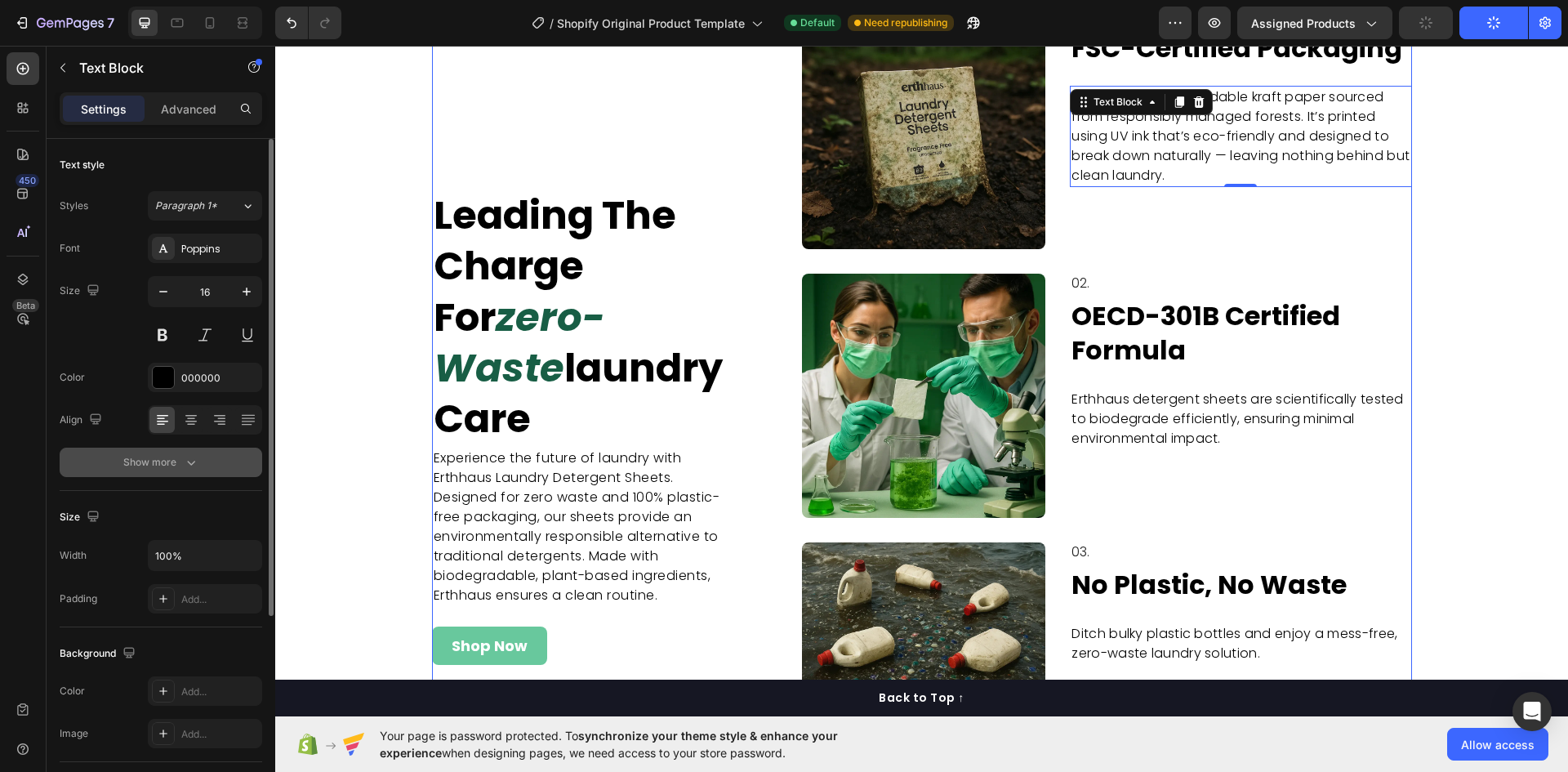
scroll to position [4467, 0]
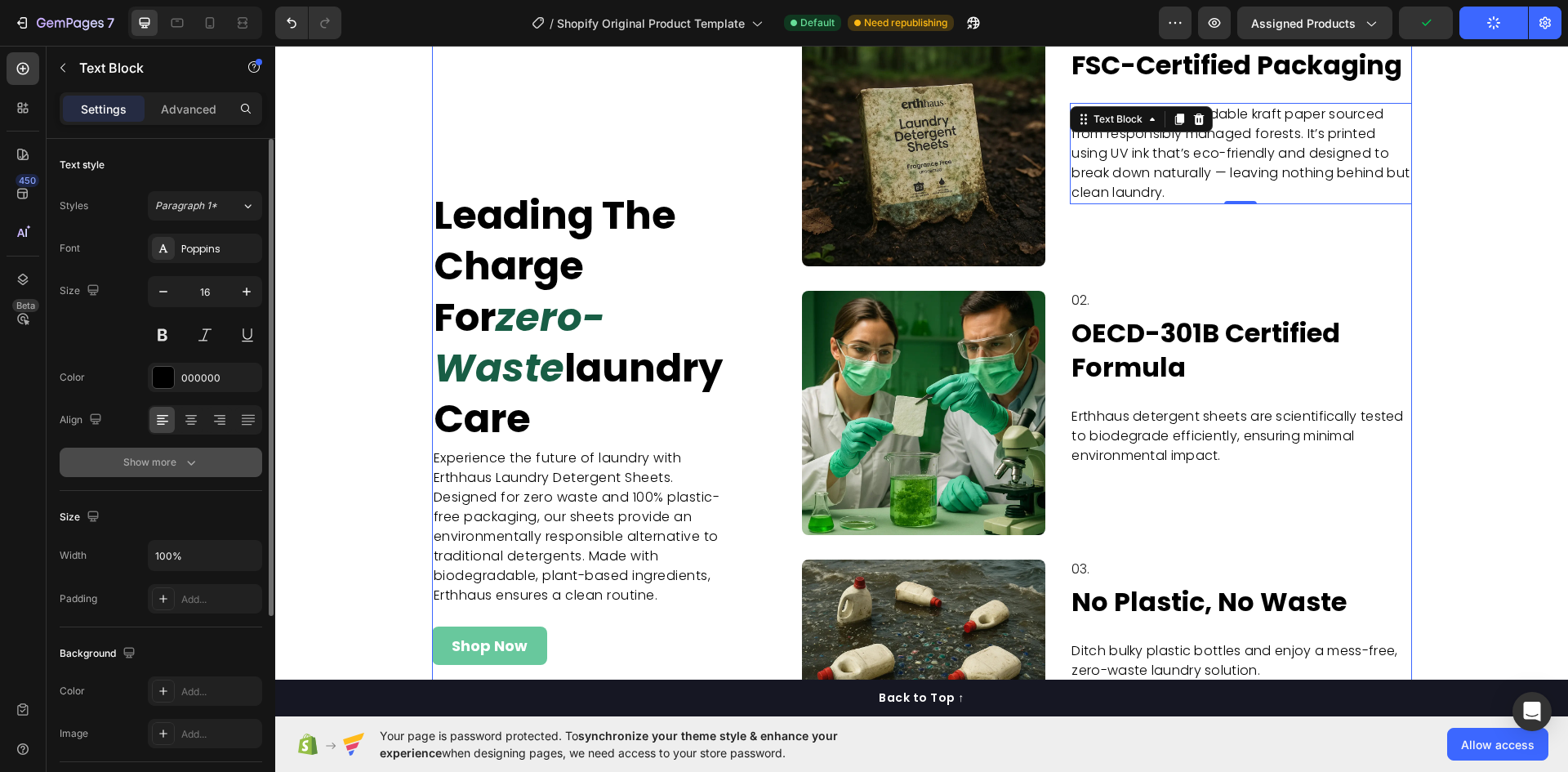
click at [170, 461] on div "Show more" at bounding box center [161, 462] width 76 height 16
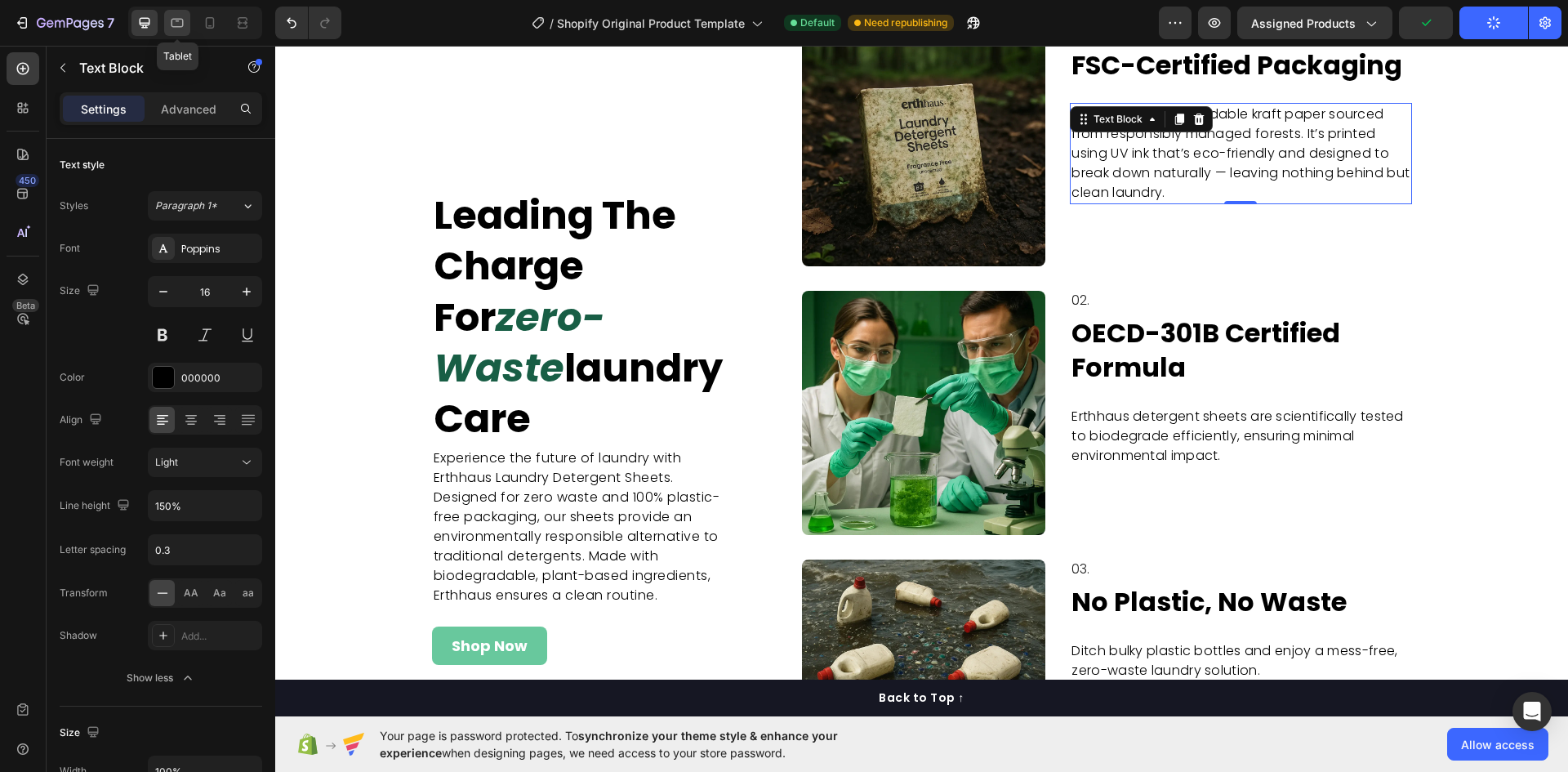
click at [164, 15] on div at bounding box center [176, 22] width 26 height 26
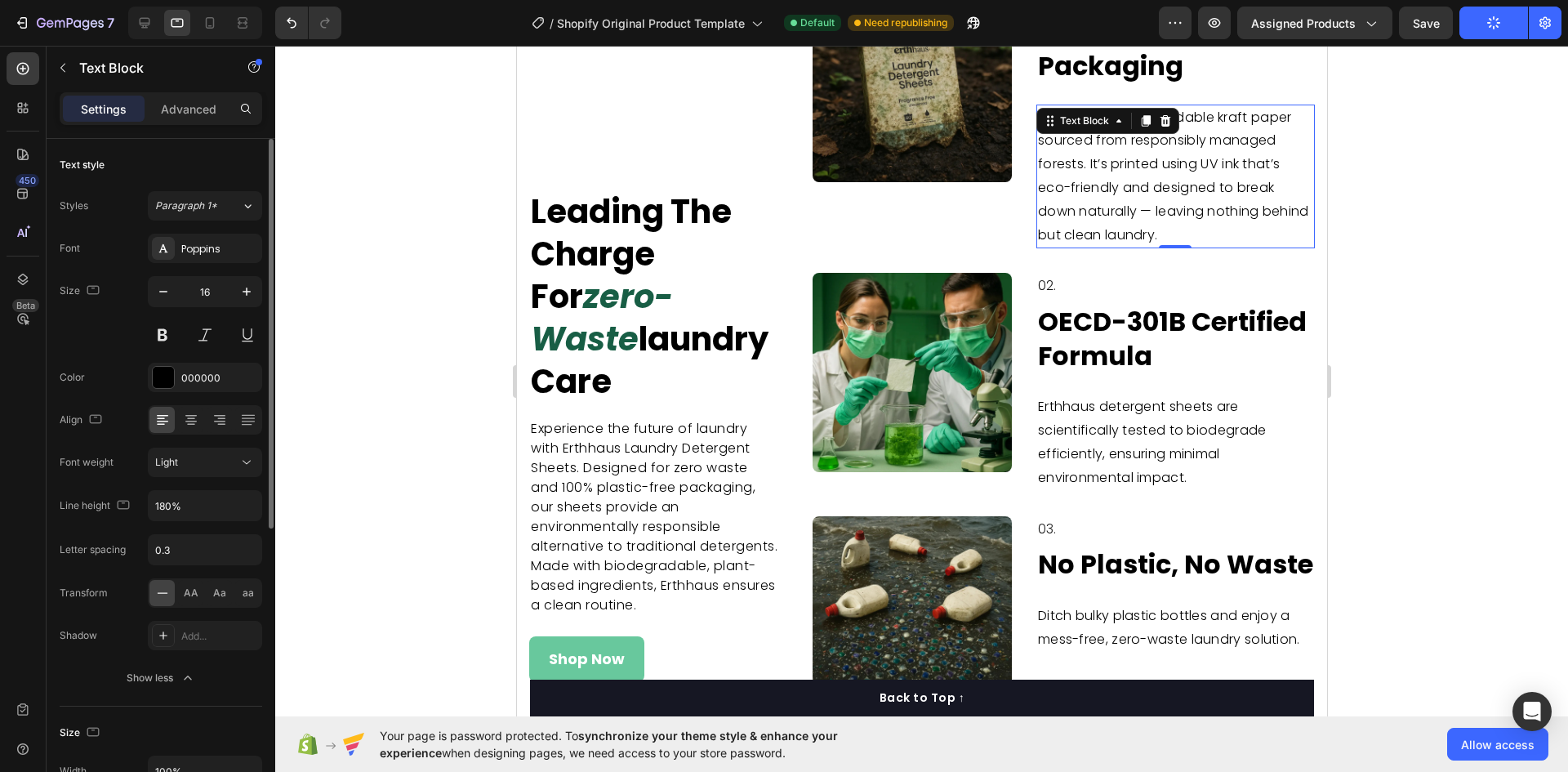
scroll to position [4468, 0]
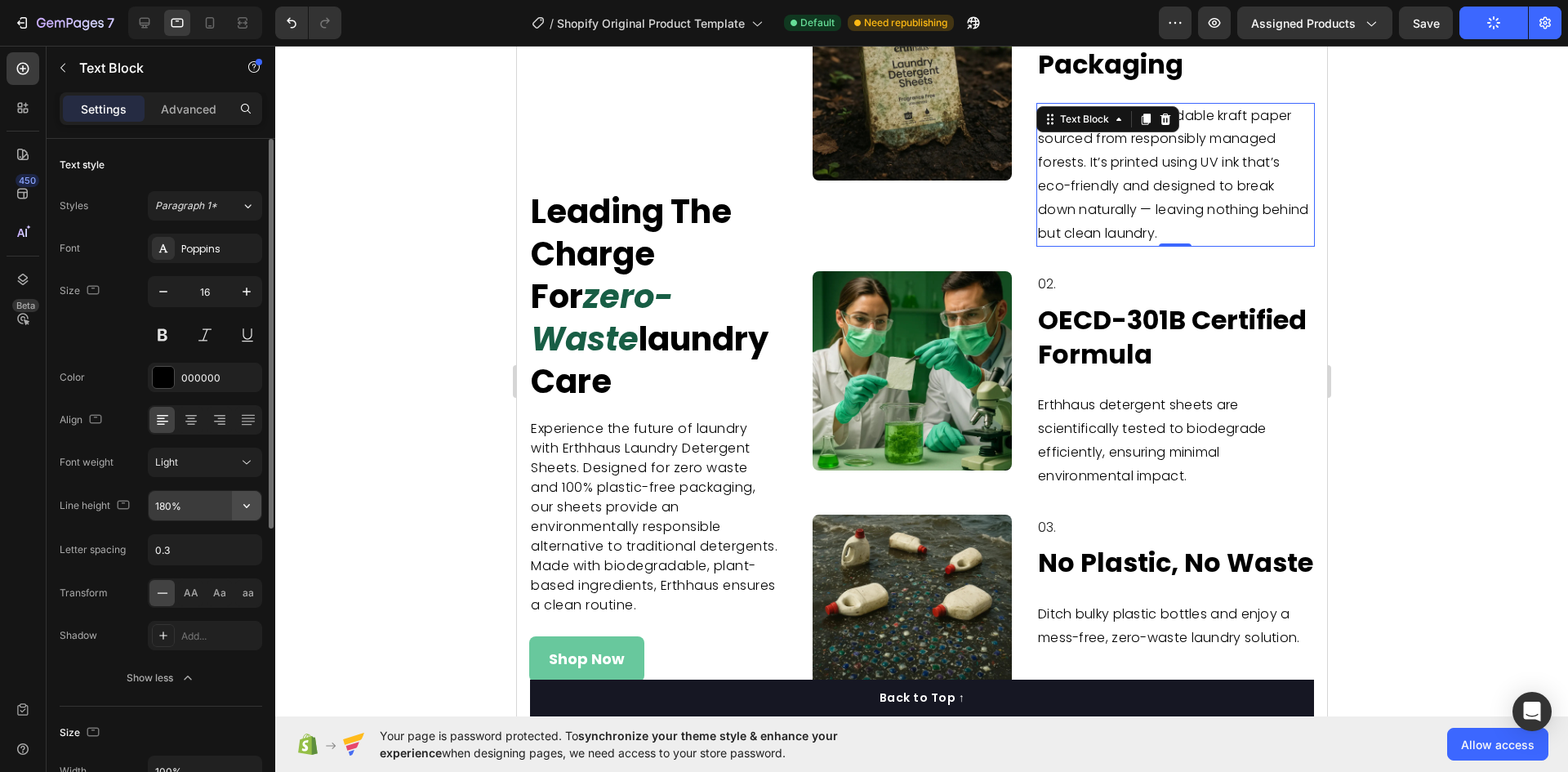
click at [241, 503] on icon "button" at bounding box center [246, 505] width 16 height 16
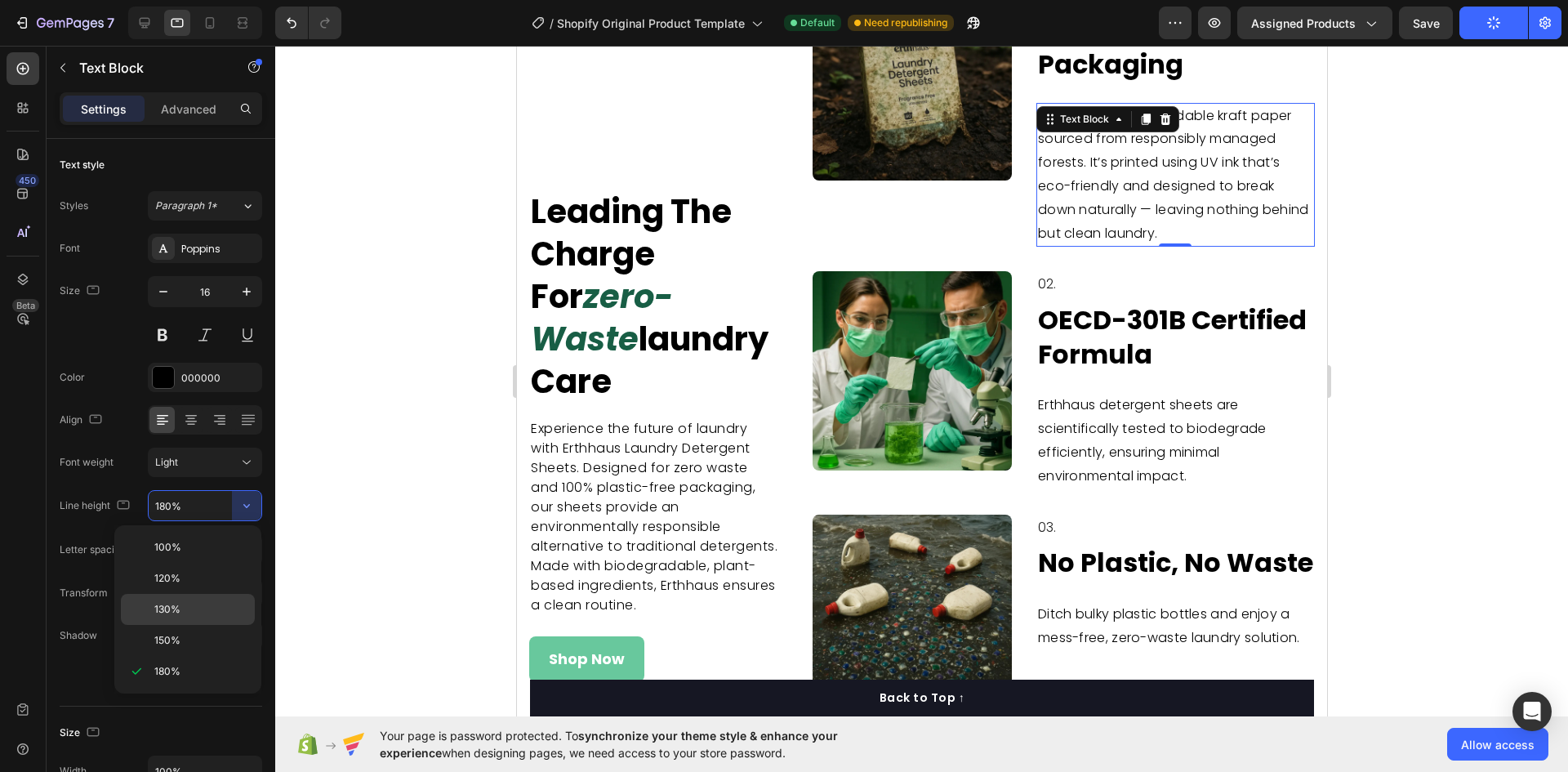
click at [176, 616] on span "130%" at bounding box center [167, 609] width 26 height 14
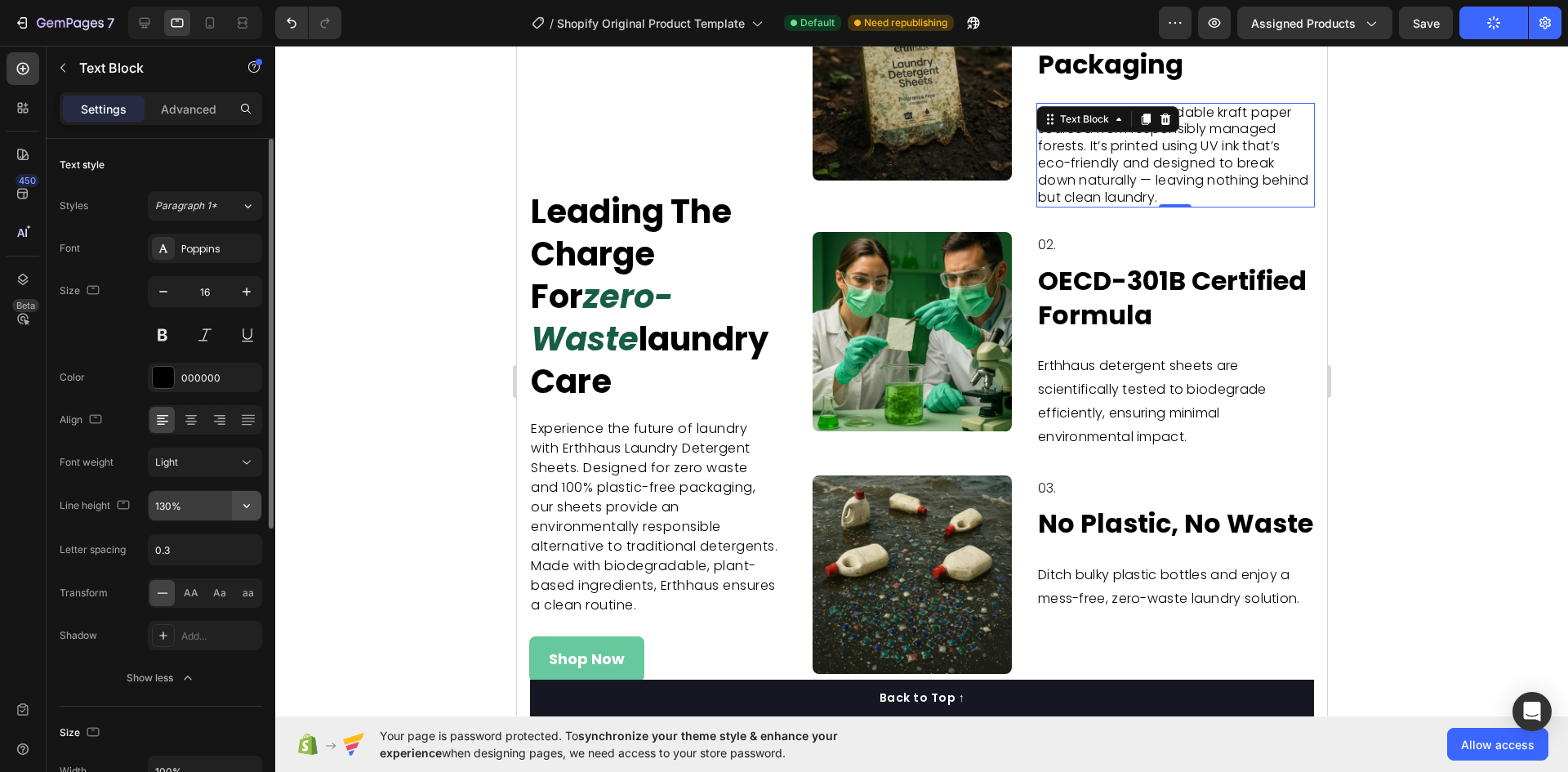
click at [235, 511] on button "button" at bounding box center [246, 505] width 30 height 30
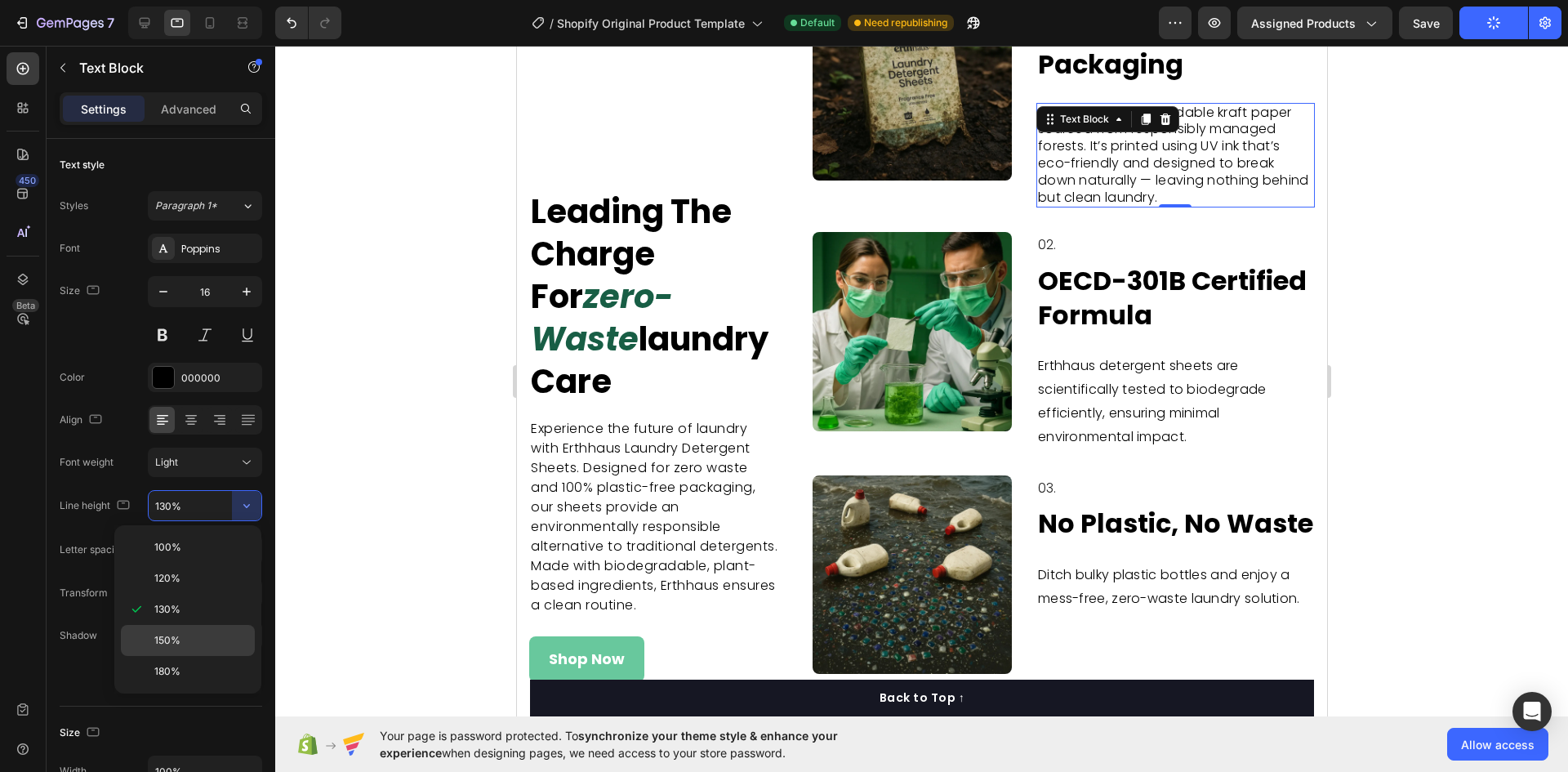
click at [196, 639] on p "150%" at bounding box center [200, 640] width 93 height 14
type input "150%"
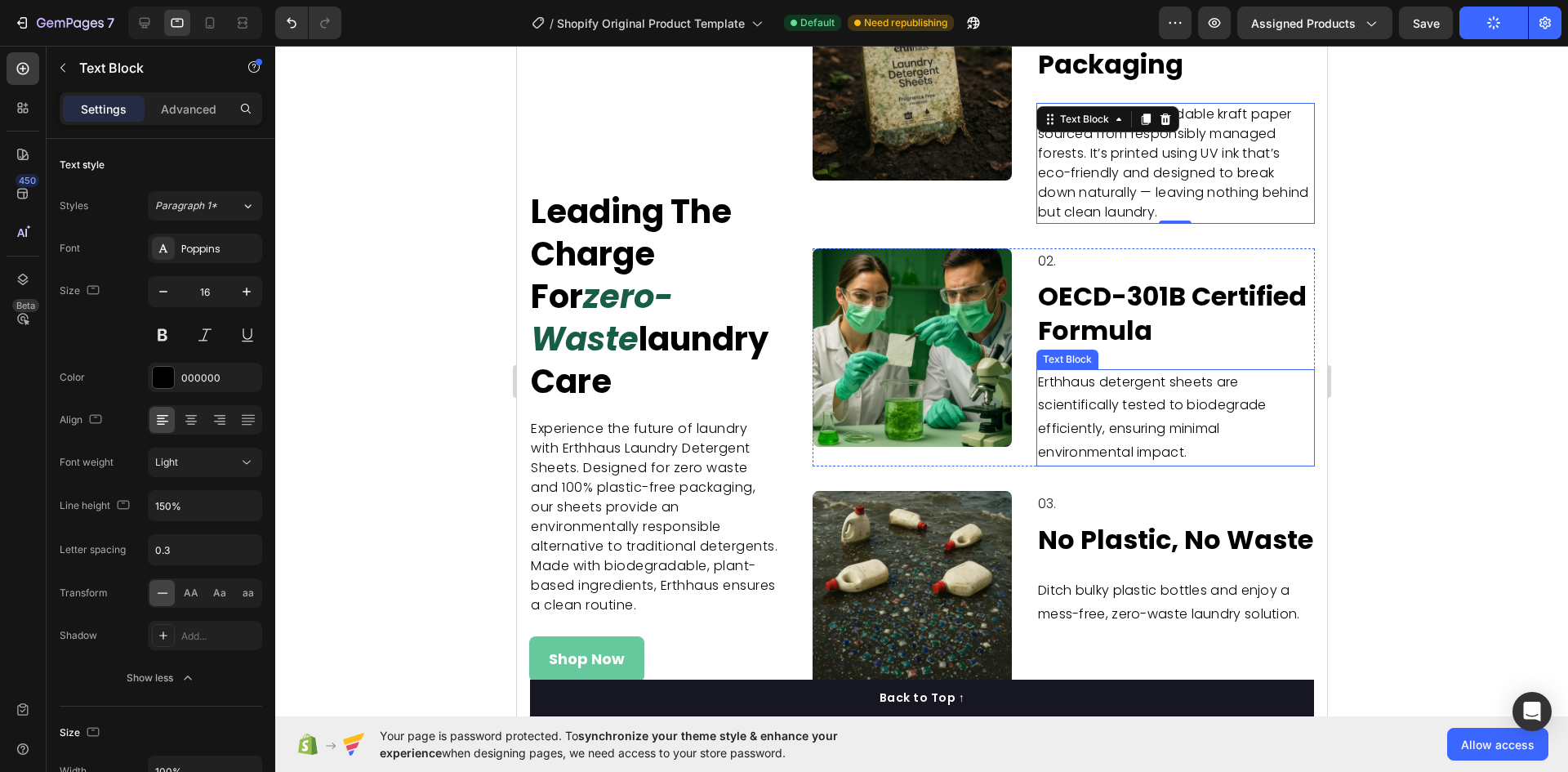
click at [1199, 409] on p "Erthhaus detergent sheets are scientifically tested to biodegrade efficiently, …" at bounding box center [1175, 418] width 275 height 94
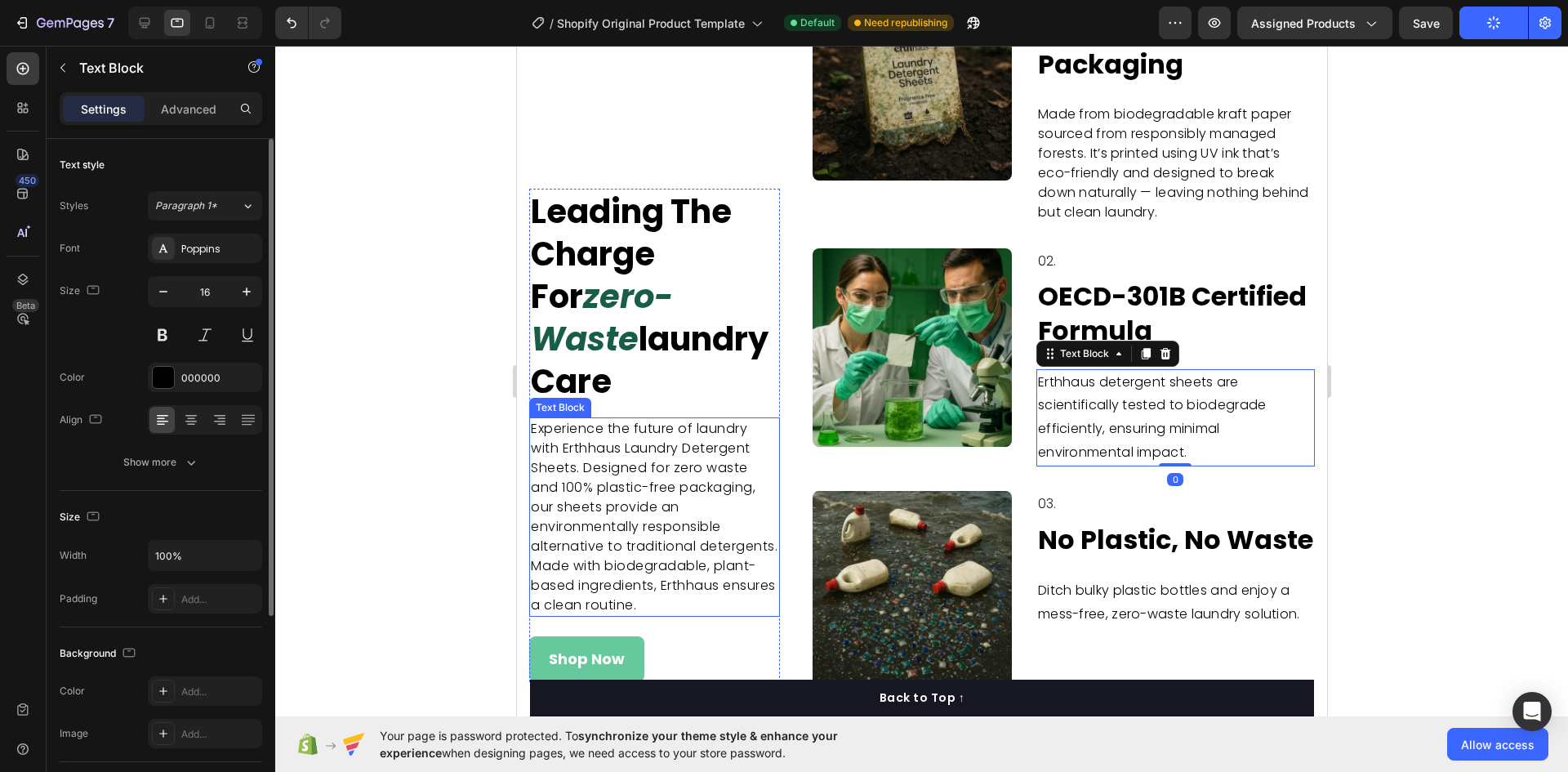
drag, startPoint x: 162, startPoint y: 455, endPoint x: 180, endPoint y: 486, distance: 35.8
click at [163, 456] on div "Show more" at bounding box center [161, 462] width 76 height 16
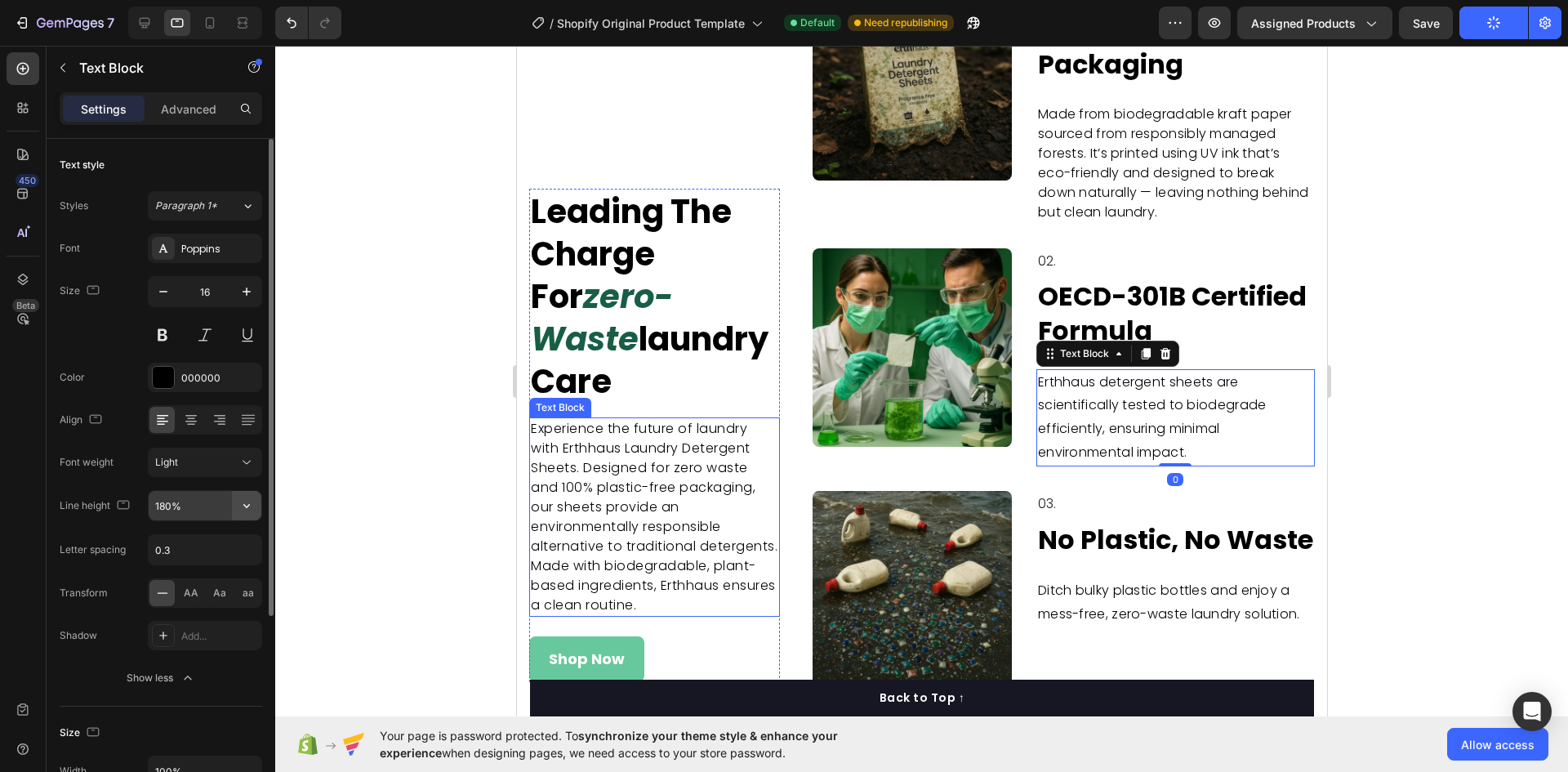
click at [246, 503] on icon "button" at bounding box center [246, 505] width 16 height 16
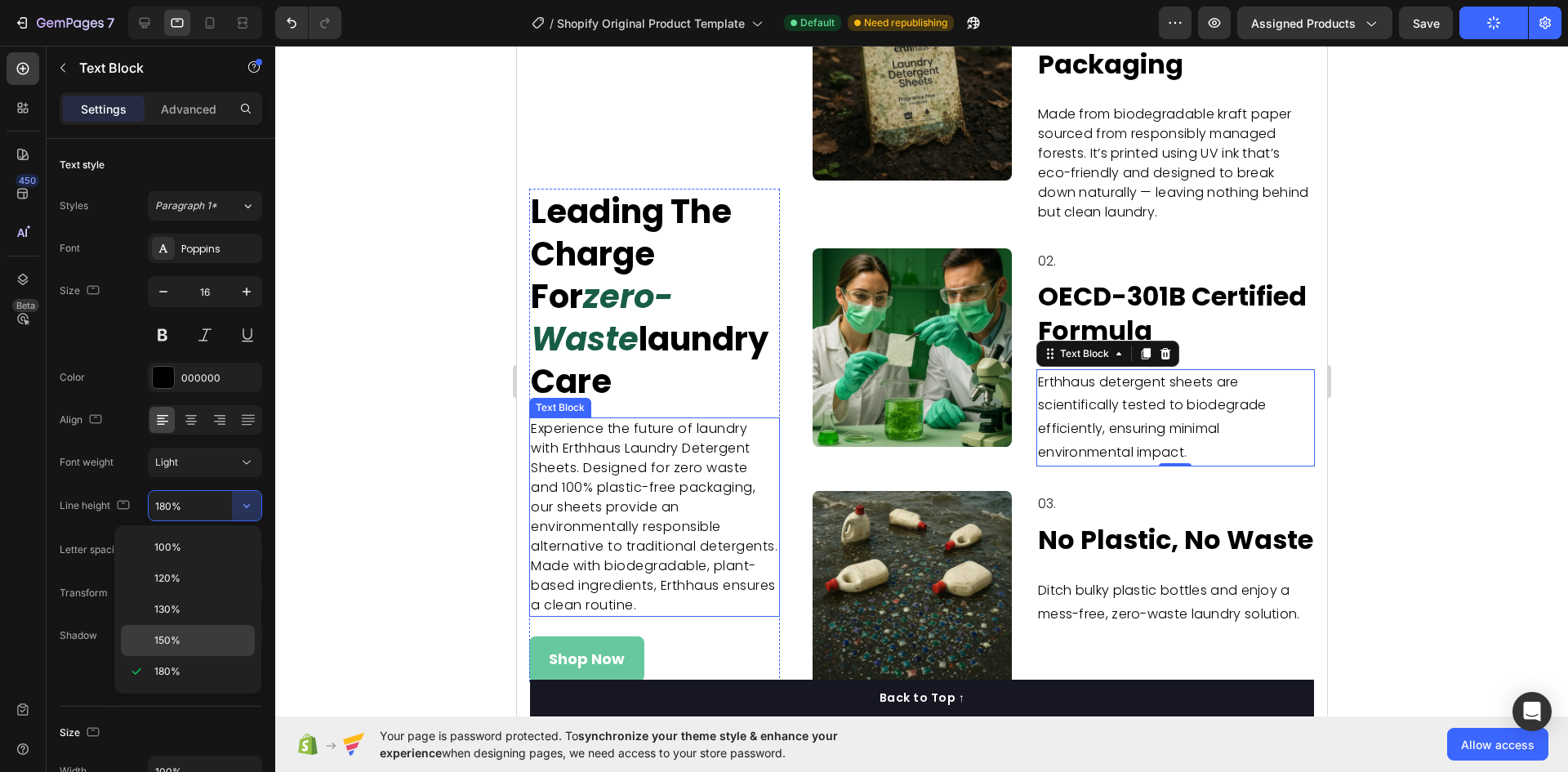
click at [184, 643] on p "150%" at bounding box center [200, 640] width 93 height 14
type input "150%"
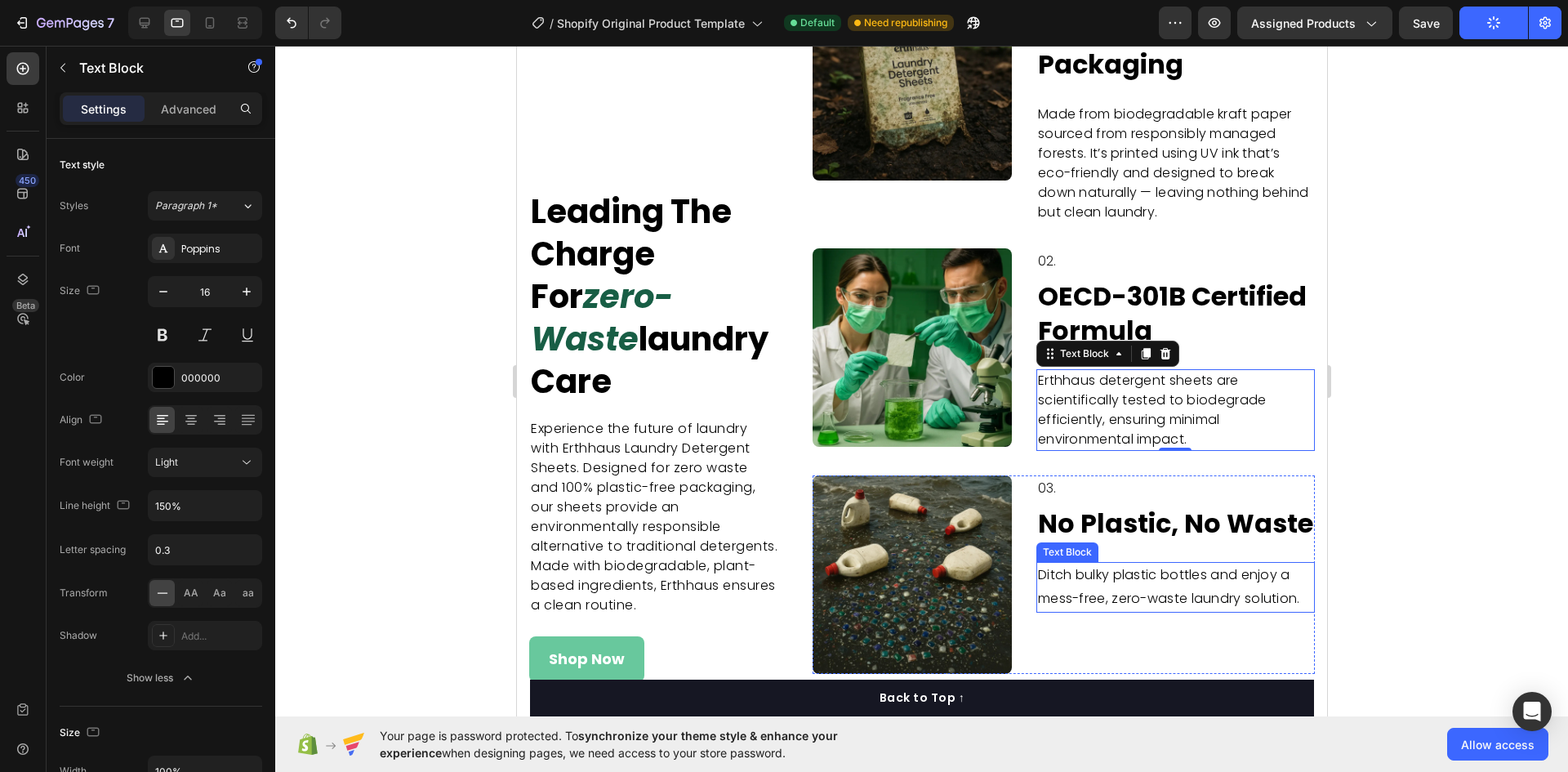
scroll to position [4632, 0]
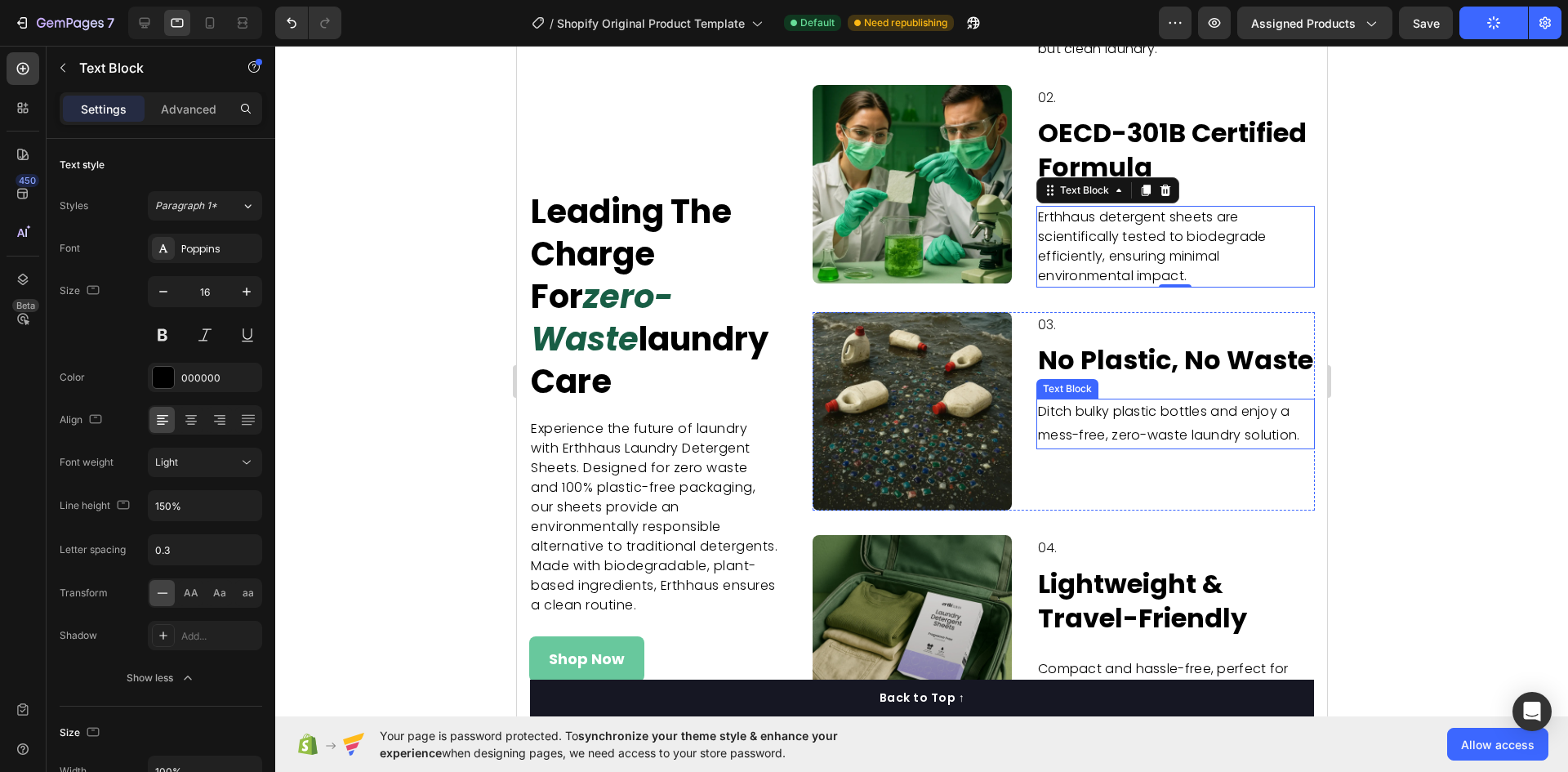
click at [1181, 448] on p "Ditch bulky plastic bottles and enjoy a mess-free, zero-waste laundry solution." at bounding box center [1175, 423] width 275 height 47
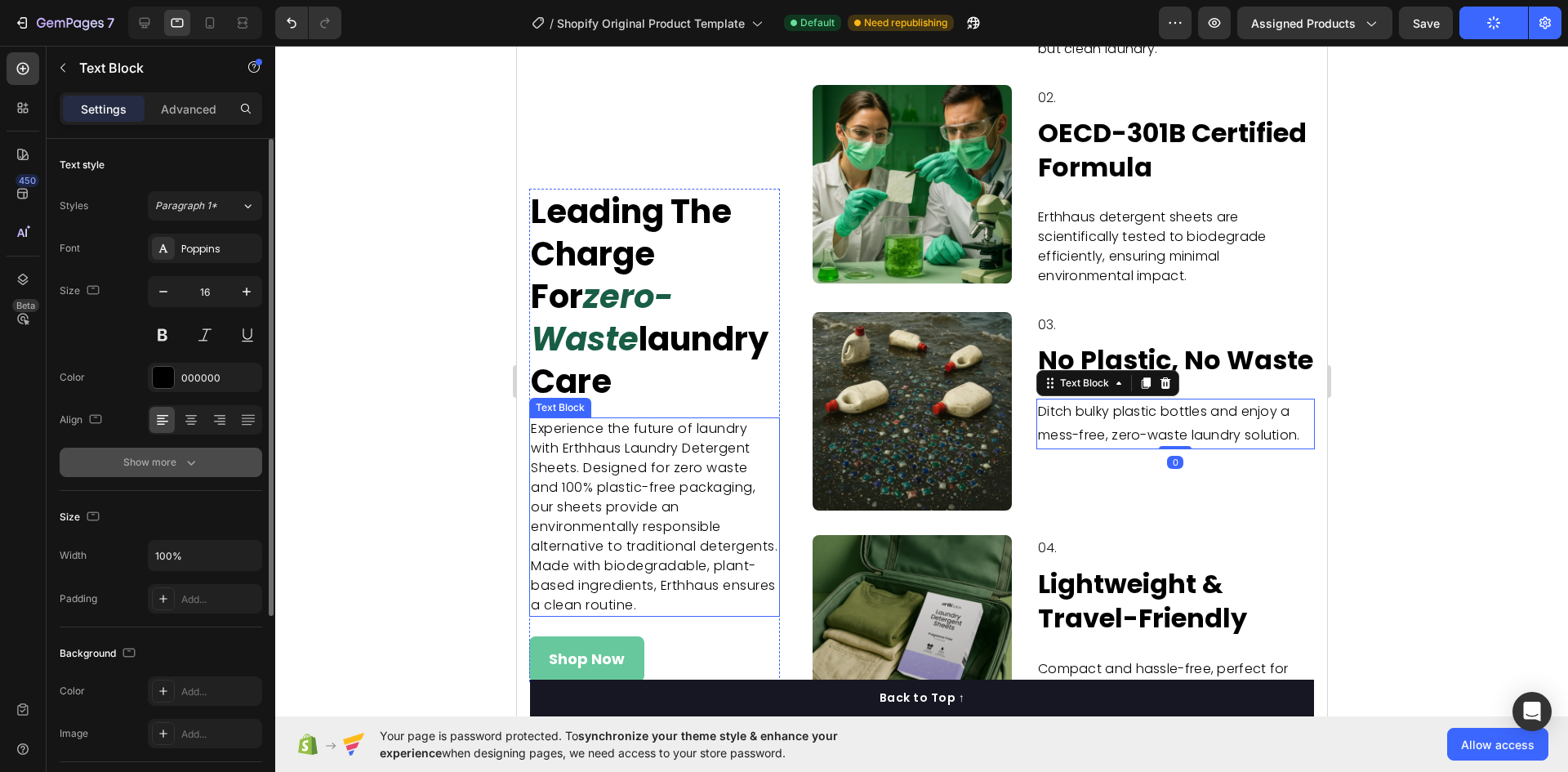
click at [162, 452] on button "Show more" at bounding box center [160, 462] width 202 height 30
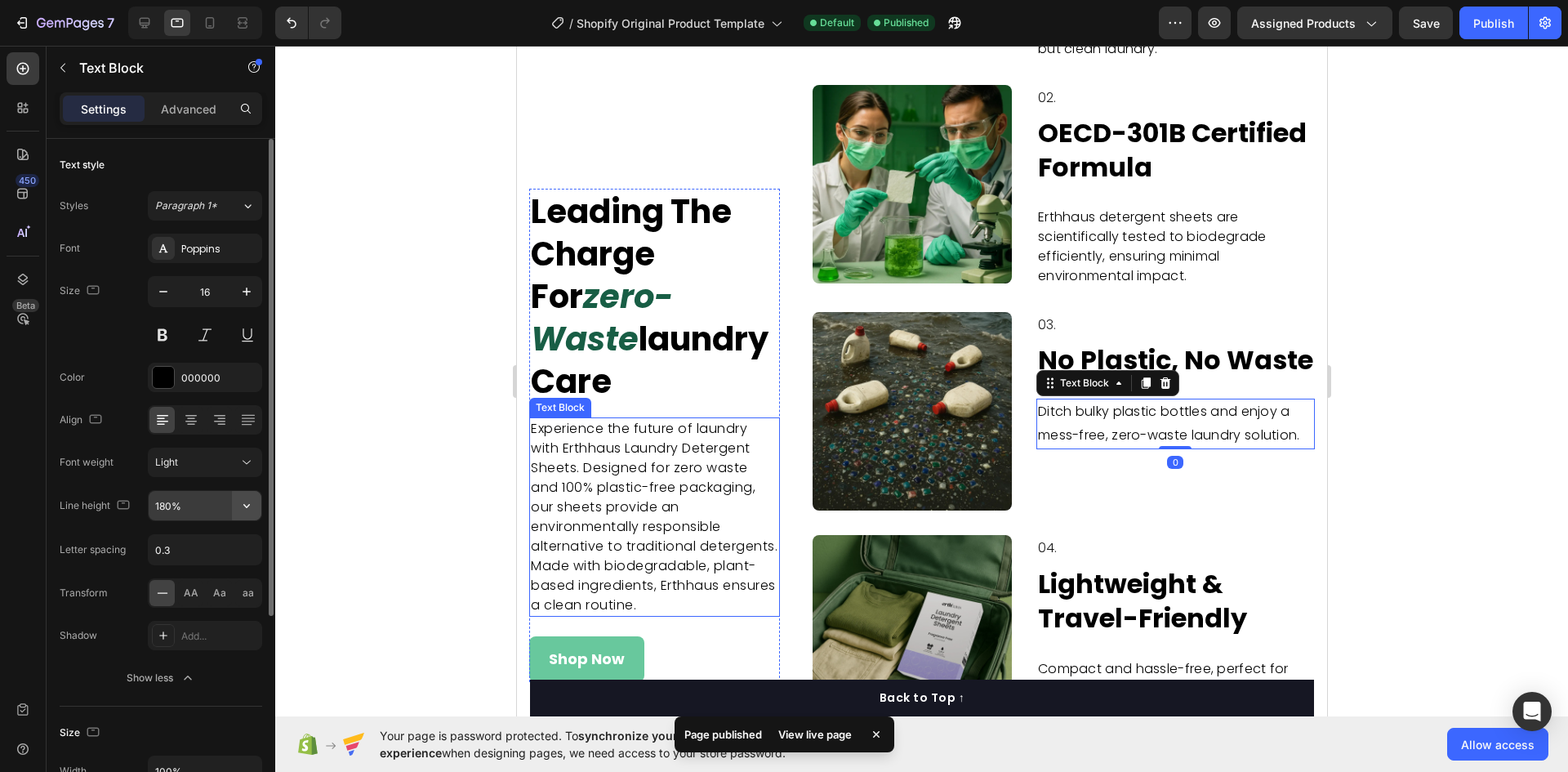
click at [248, 509] on icon "button" at bounding box center [246, 505] width 16 height 16
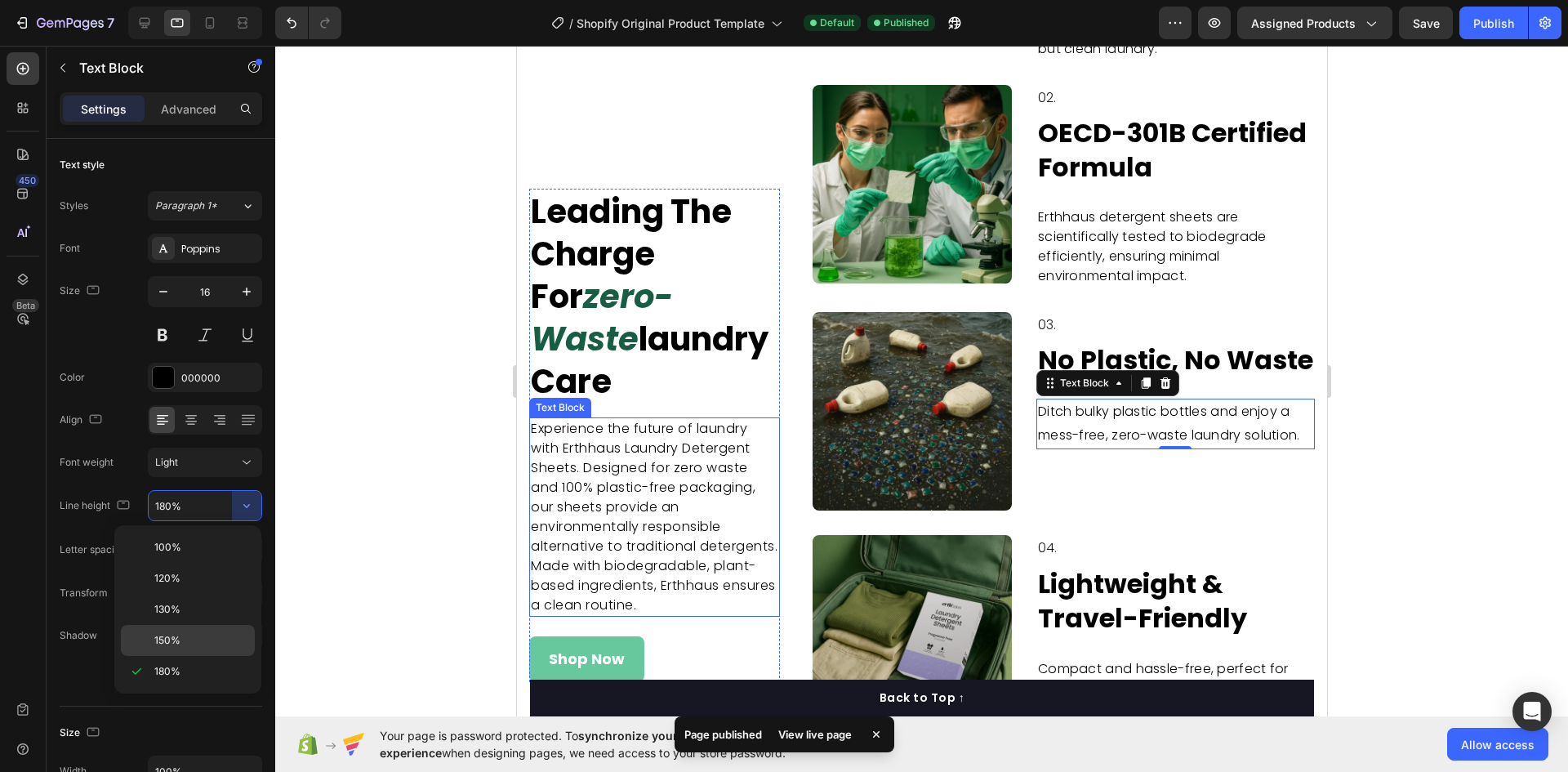
click at [207, 635] on p "150%" at bounding box center [200, 640] width 93 height 14
type input "150%"
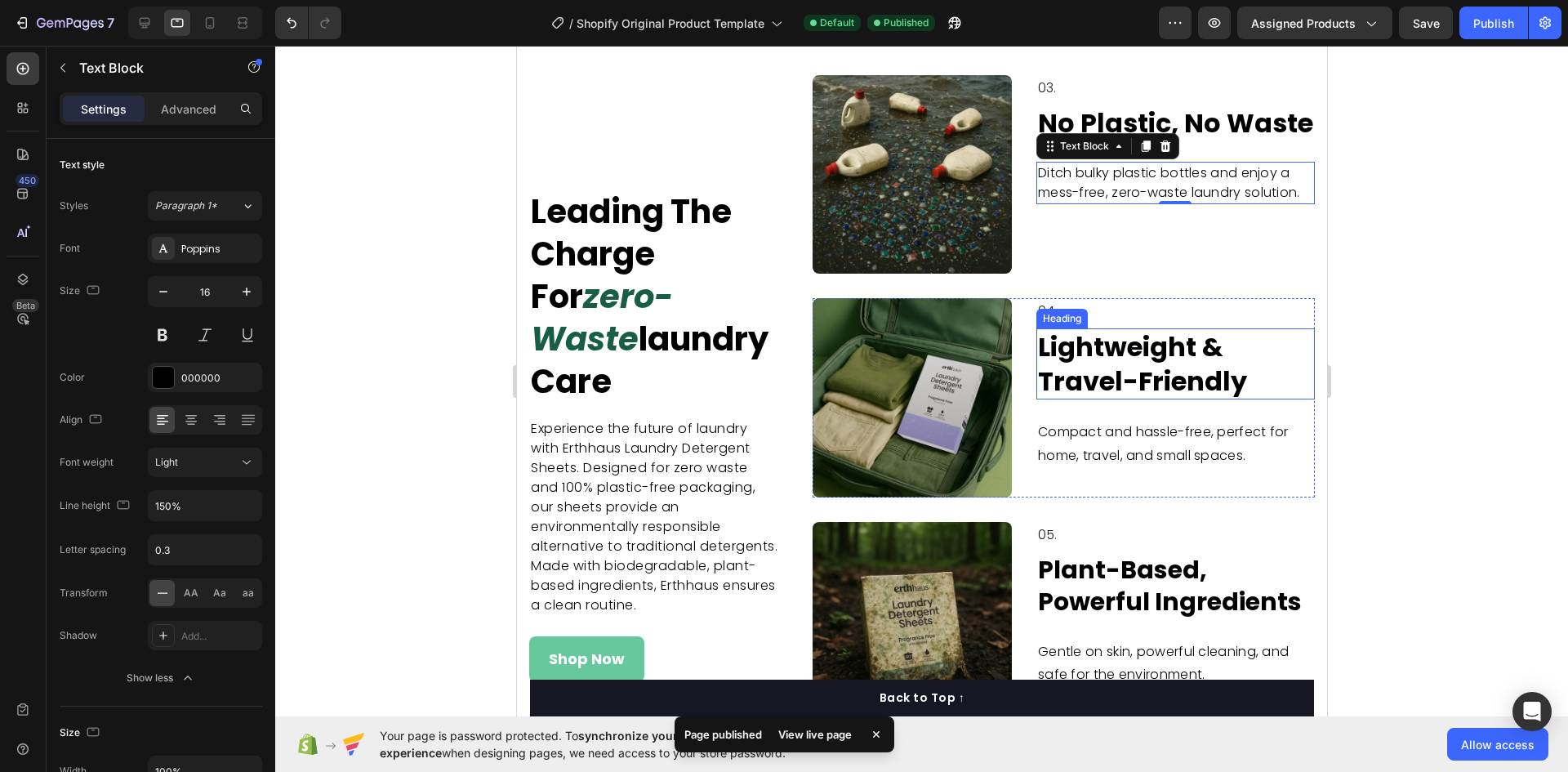
scroll to position [4877, 0]
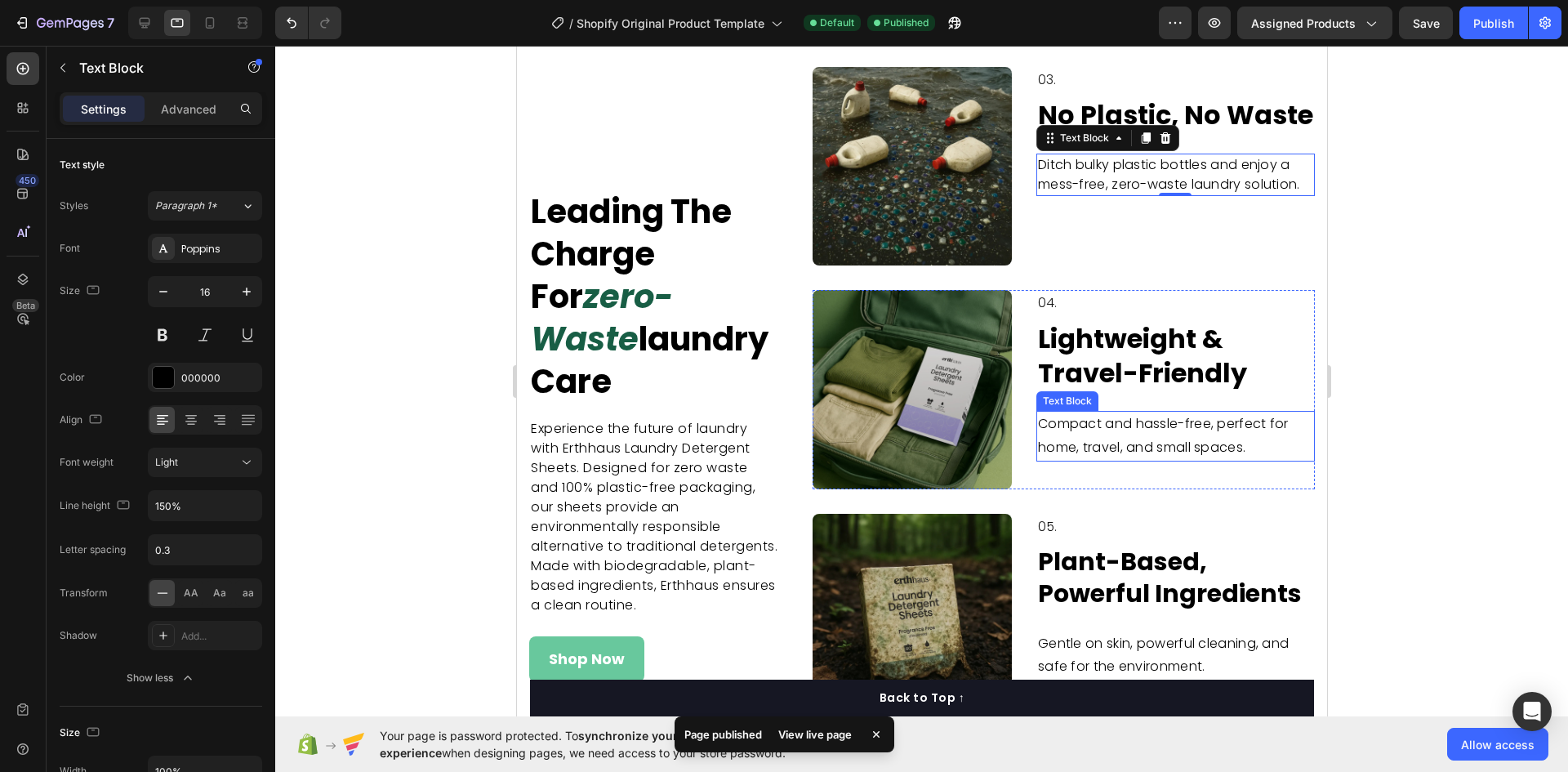
click at [1142, 412] on p "Compact and hassle-free, perfect for home, travel, and small spaces." at bounding box center [1175, 435] width 275 height 47
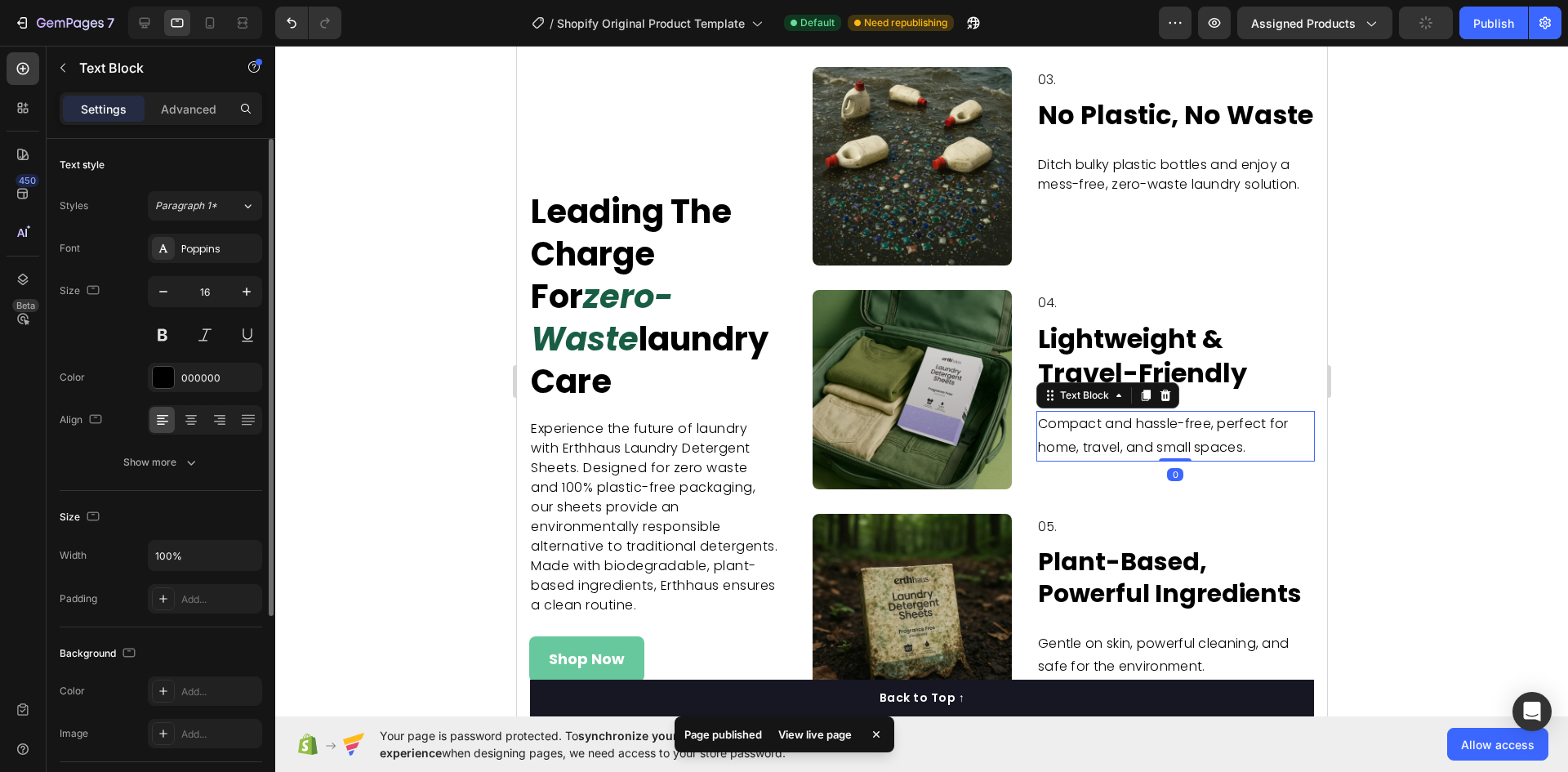
drag, startPoint x: 167, startPoint y: 471, endPoint x: 179, endPoint y: 478, distance: 13.9
click at [170, 471] on button "Show more" at bounding box center [160, 462] width 202 height 30
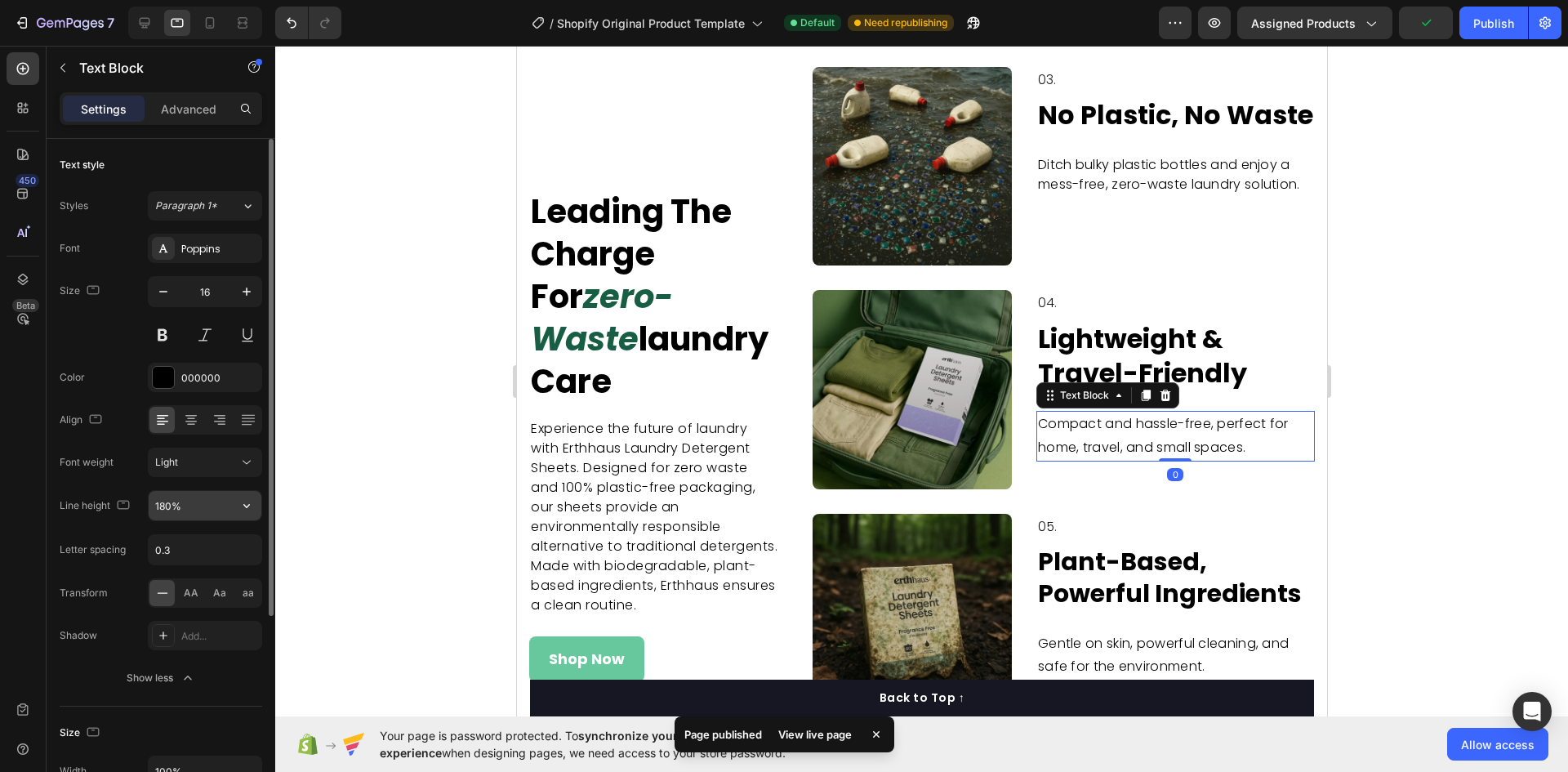
click at [244, 503] on icon "button" at bounding box center [246, 505] width 16 height 16
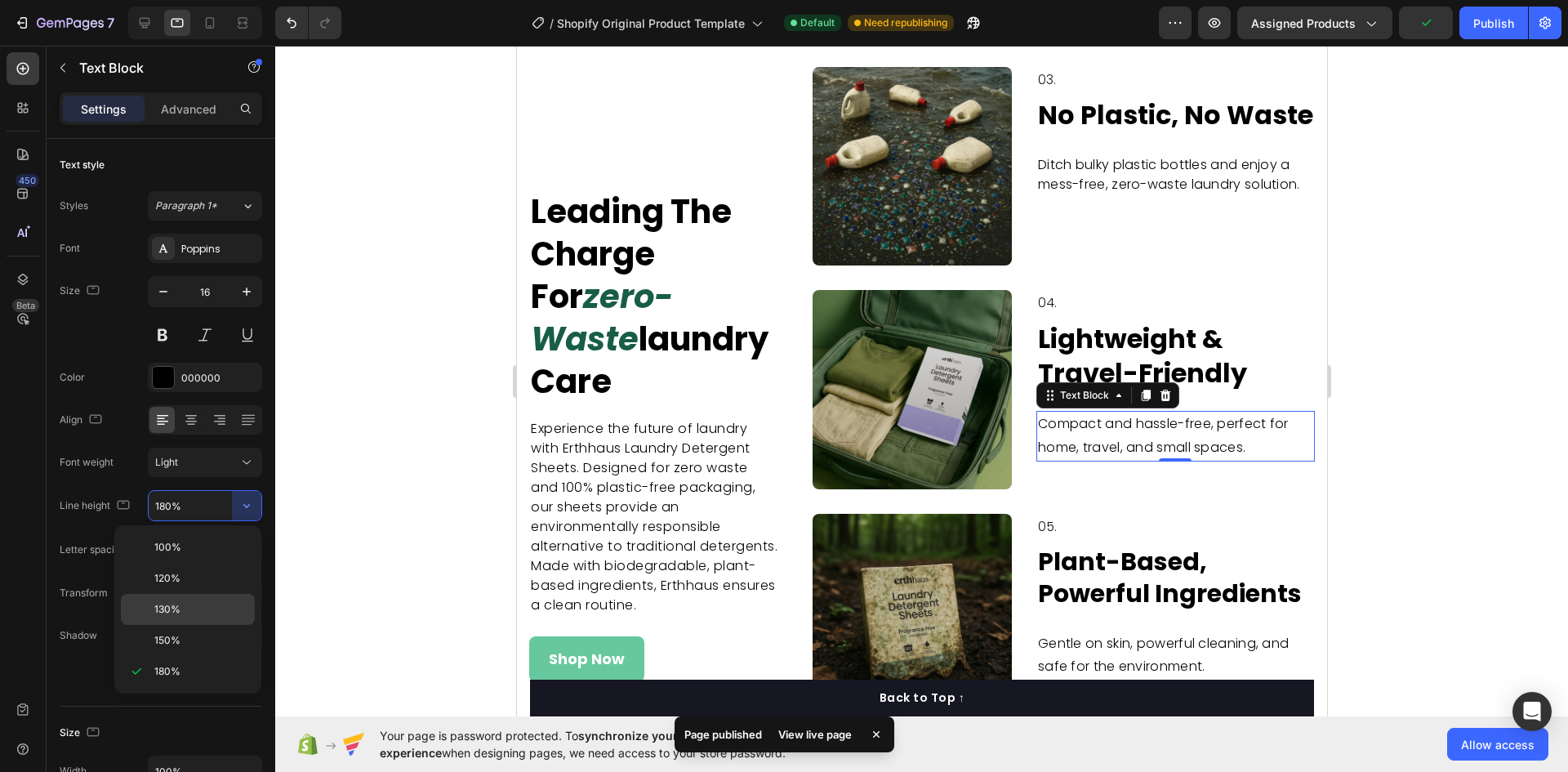
click at [187, 625] on div "130%" at bounding box center [188, 641] width 134 height 31
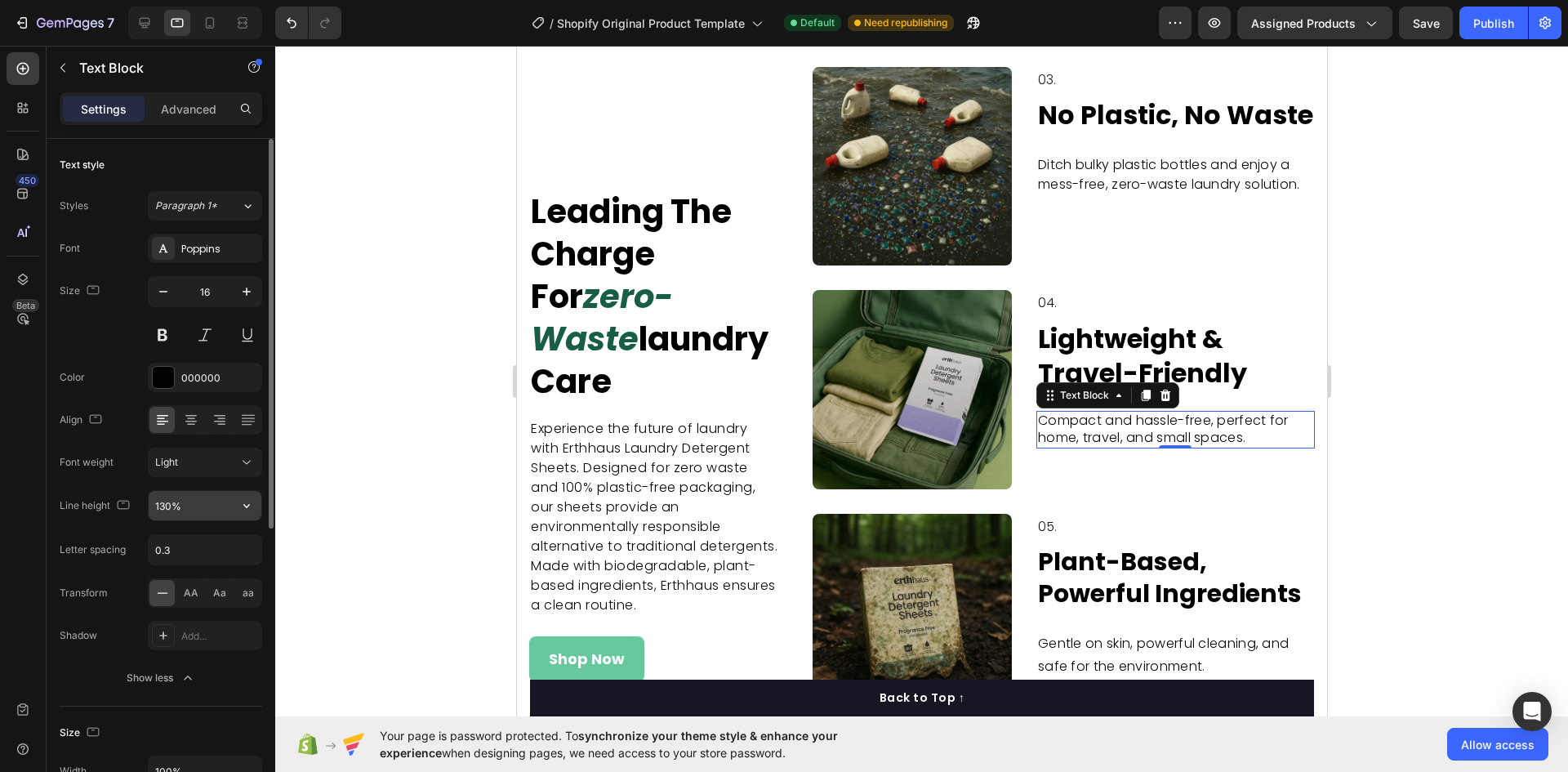
click at [249, 506] on icon "button" at bounding box center [246, 505] width 16 height 16
click at [196, 656] on div "150%" at bounding box center [188, 671] width 134 height 31
type input "150%"
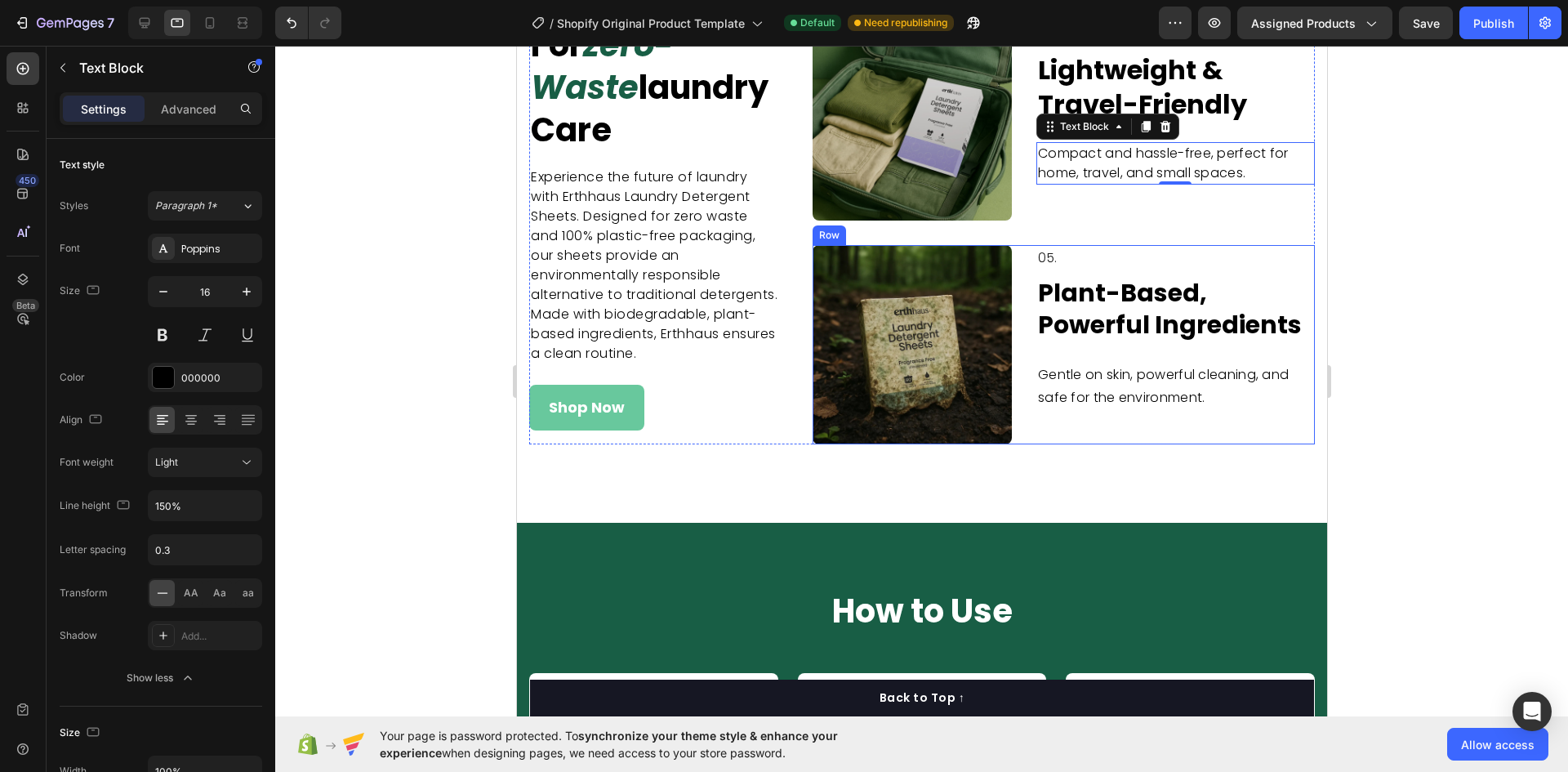
scroll to position [5204, 0]
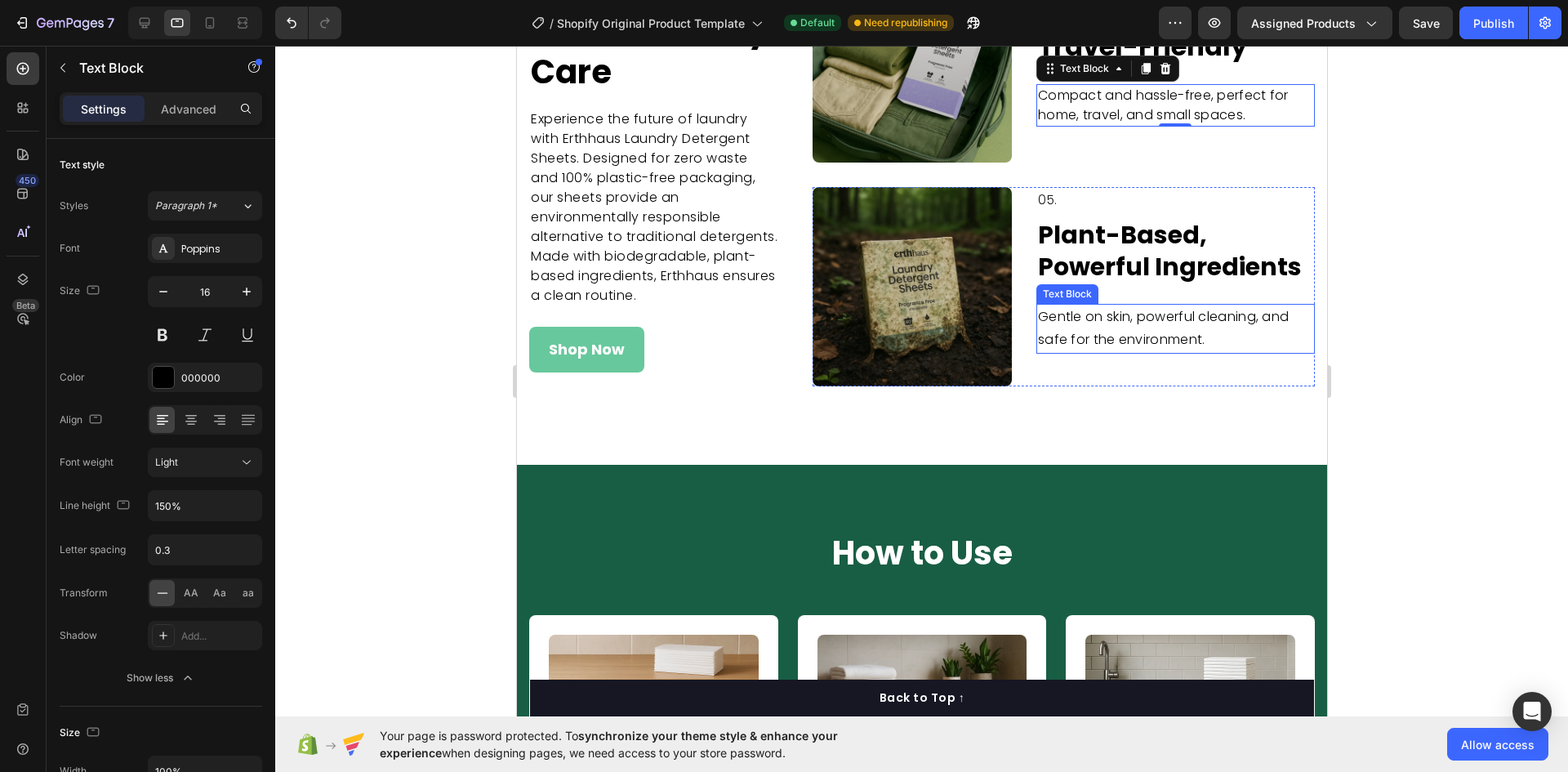
click at [1120, 324] on p "Gentle on skin, powerful cleaning, and safe for the environment." at bounding box center [1175, 329] width 275 height 47
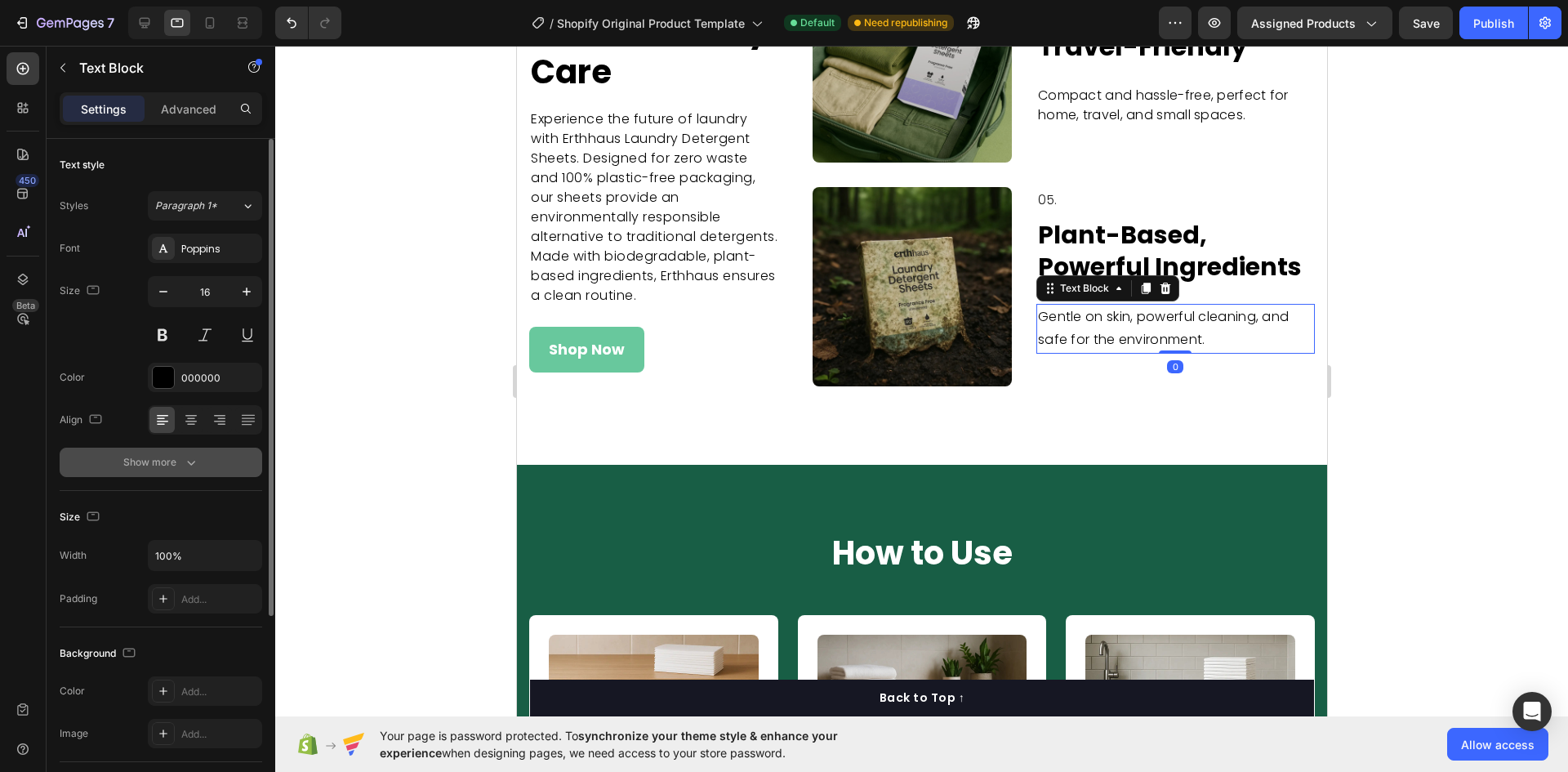
click at [169, 471] on button "Show more" at bounding box center [160, 462] width 202 height 30
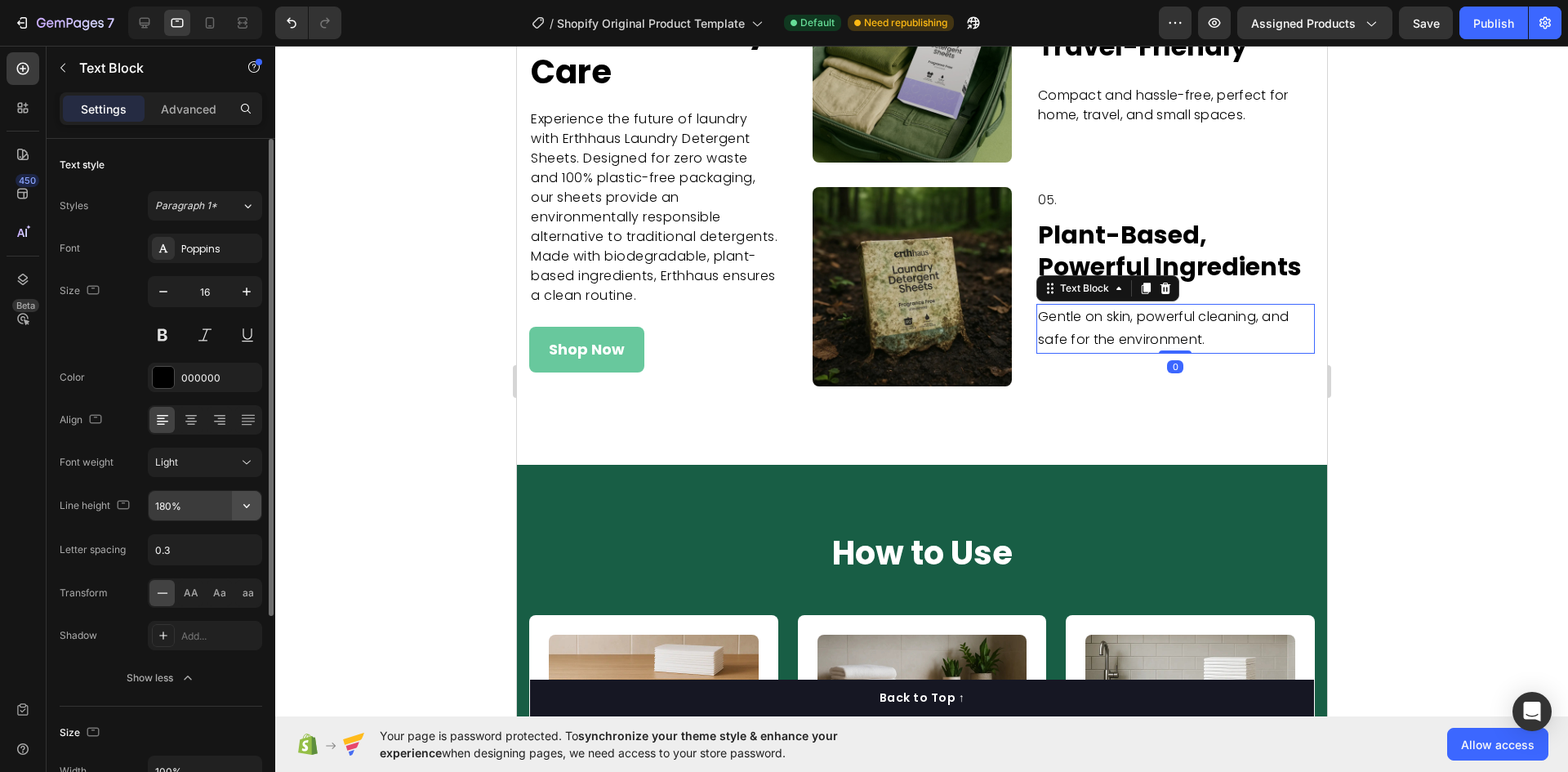
click at [244, 498] on icon "button" at bounding box center [246, 505] width 16 height 16
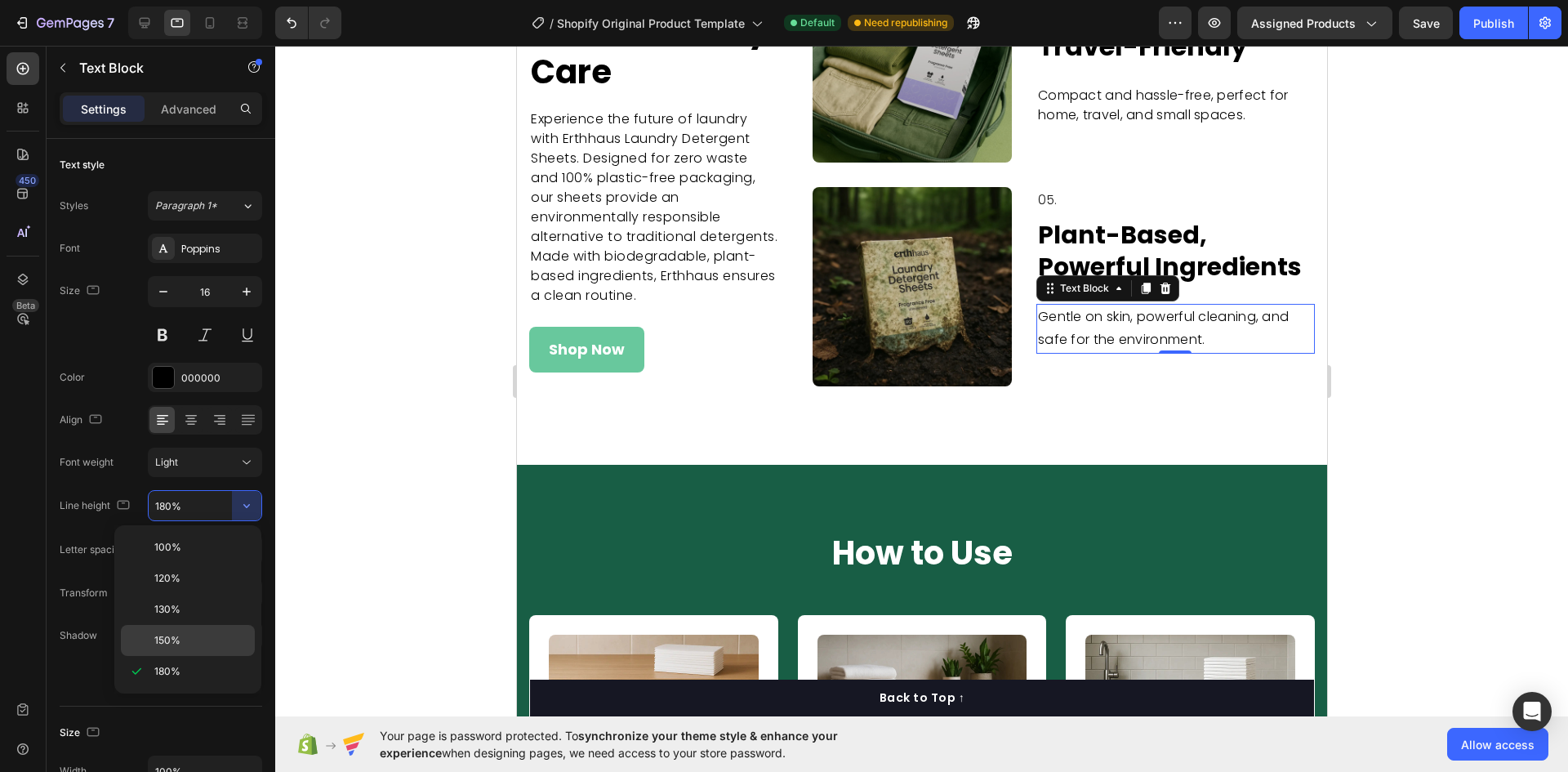
click at [196, 637] on p "150%" at bounding box center [200, 640] width 93 height 14
type input "150%"
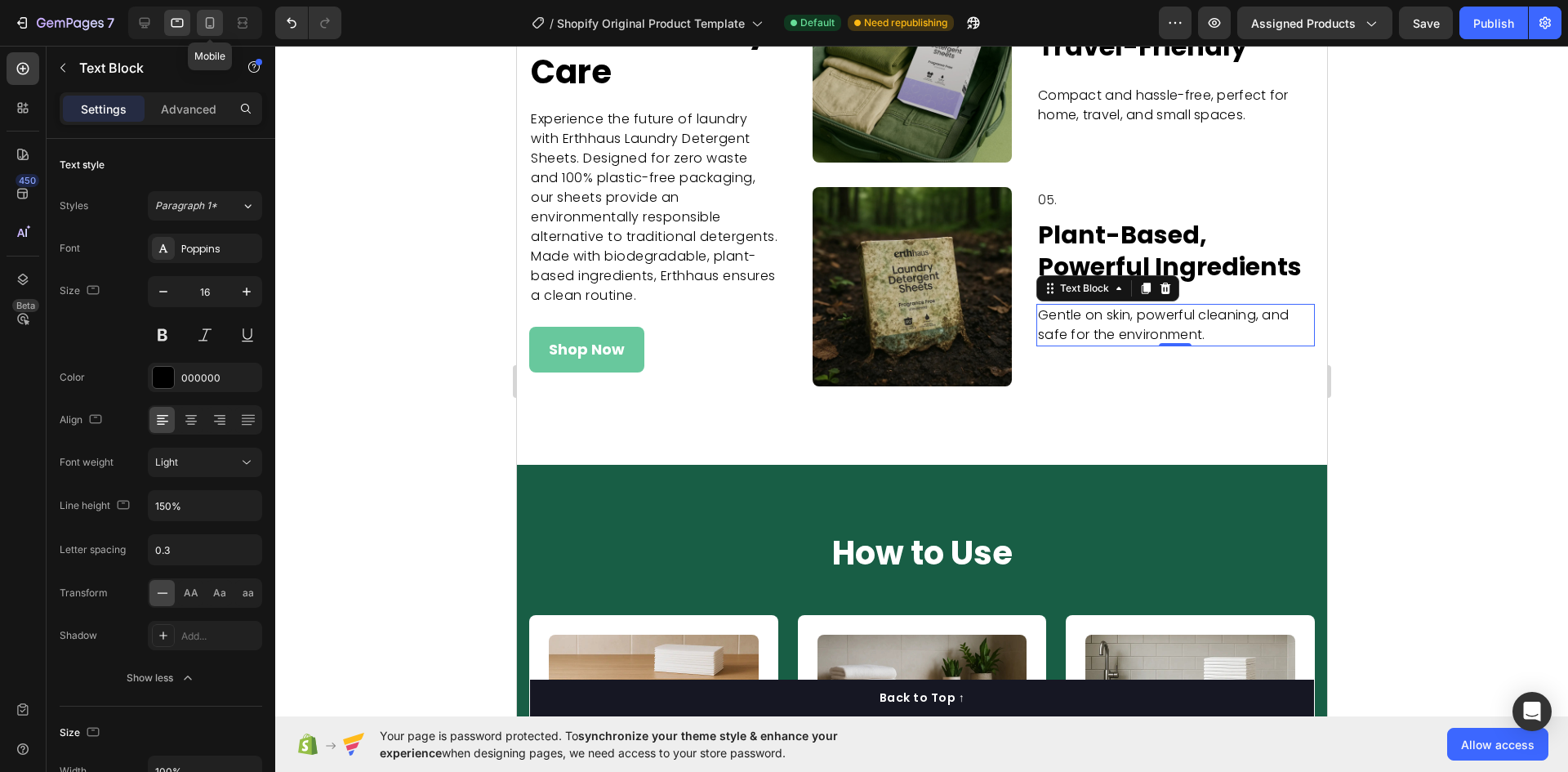
click at [201, 27] on icon at bounding box center [209, 22] width 16 height 16
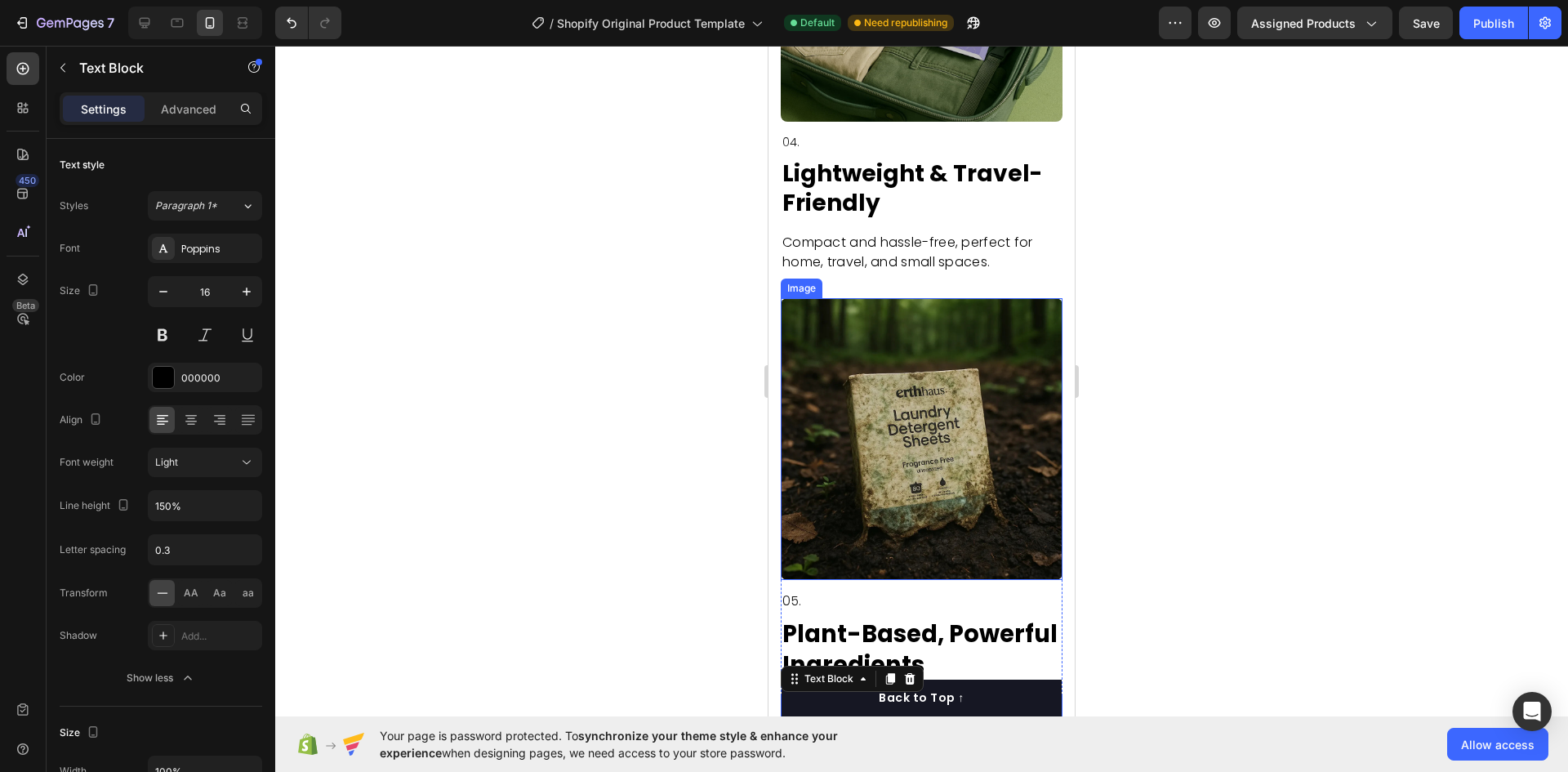
scroll to position [6249, 0]
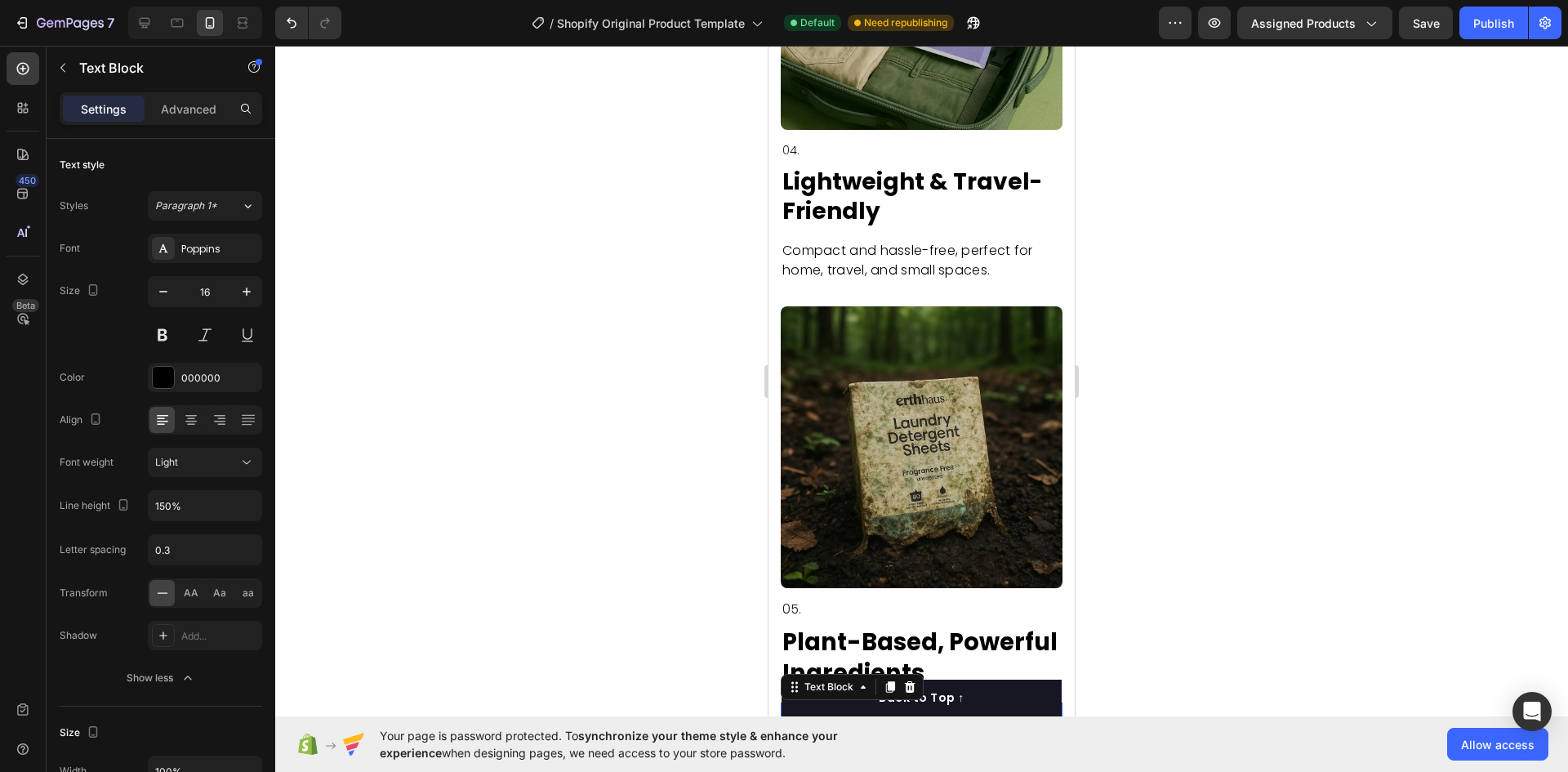
drag, startPoint x: 1489, startPoint y: 36, endPoint x: 1438, endPoint y: 45, distance: 51.8
click at [1491, 36] on button "Publish" at bounding box center [1494, 23] width 69 height 33
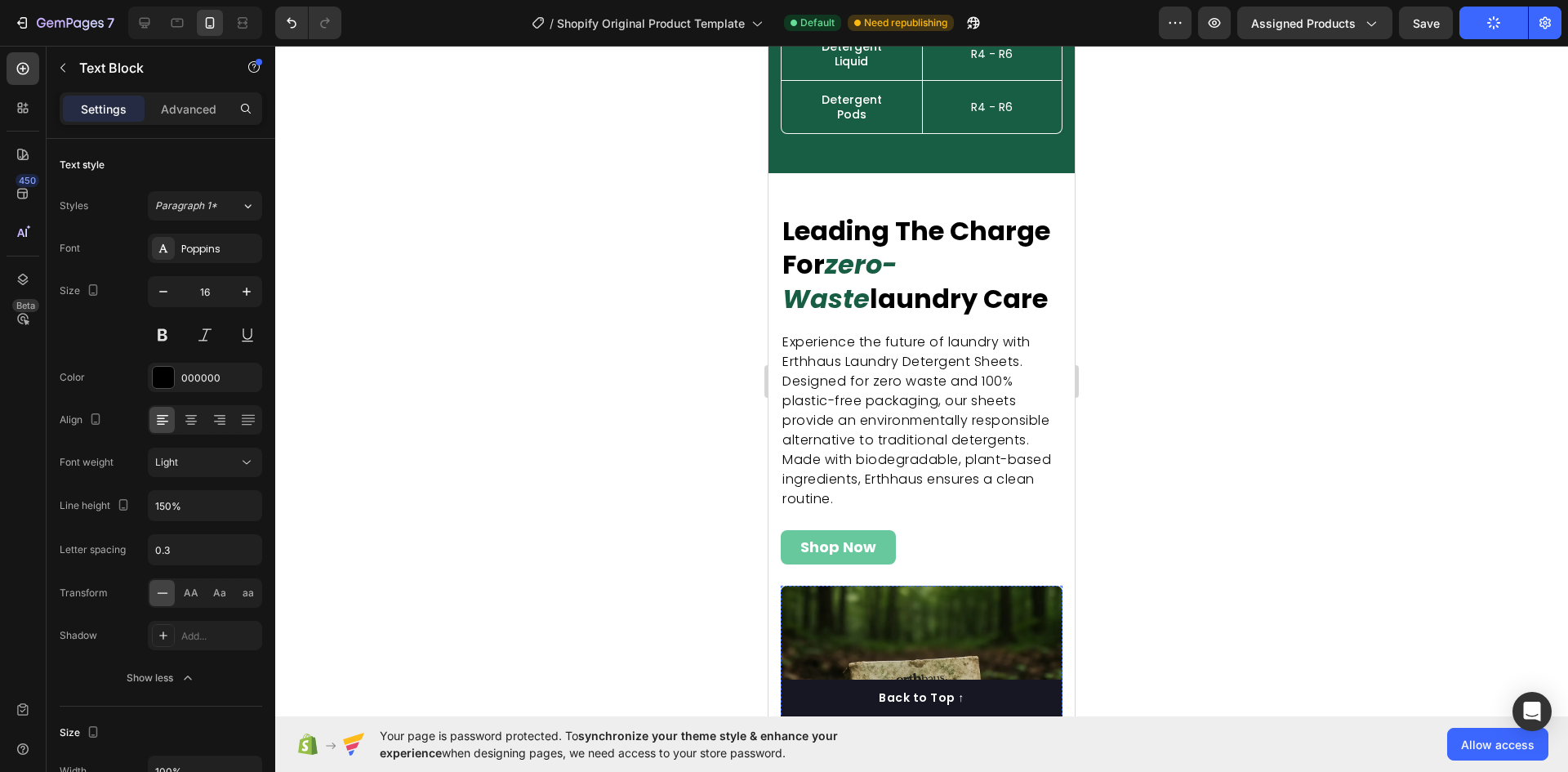
scroll to position [4126, 0]
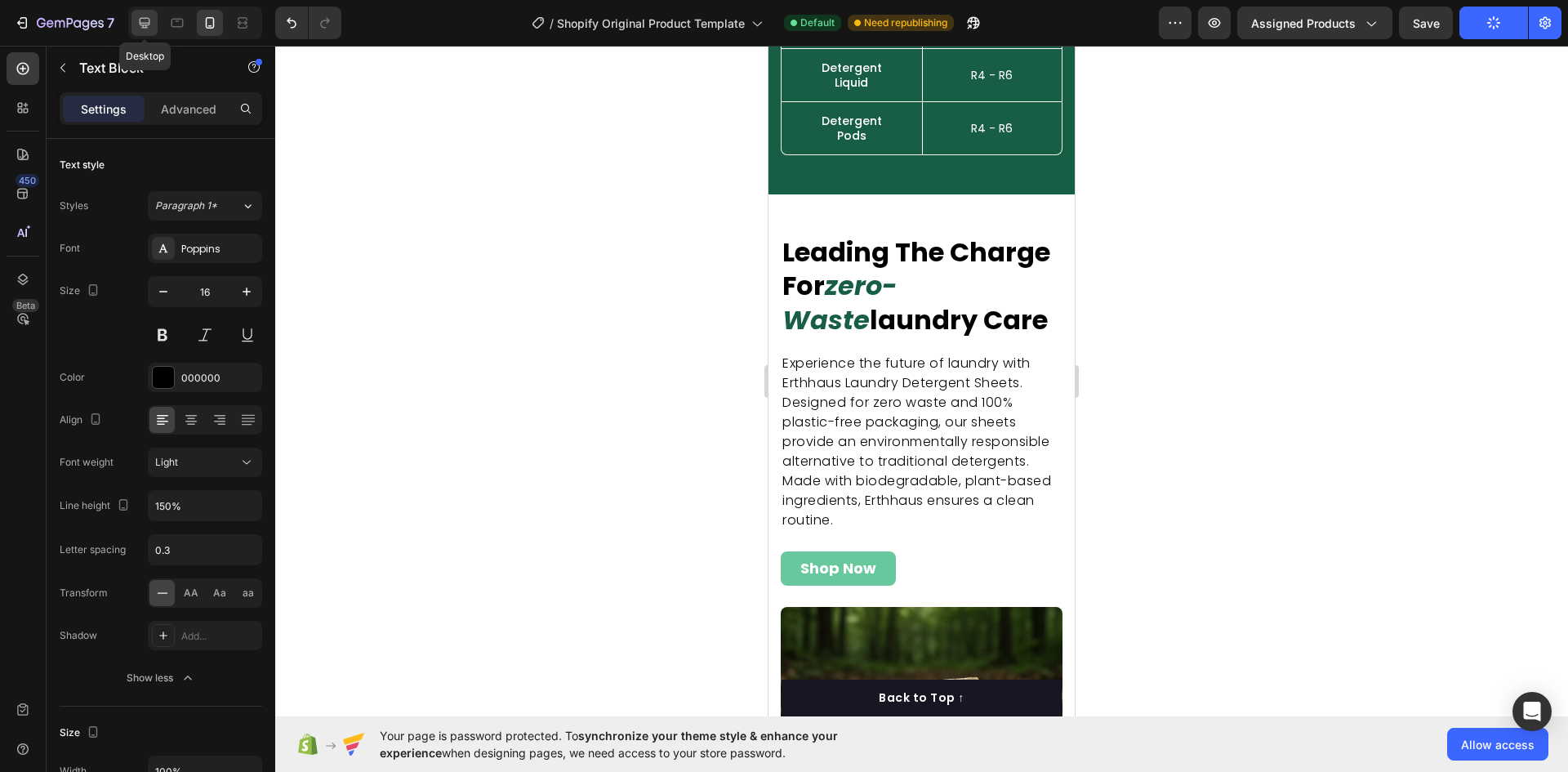
click at [148, 26] on icon at bounding box center [144, 22] width 16 height 16
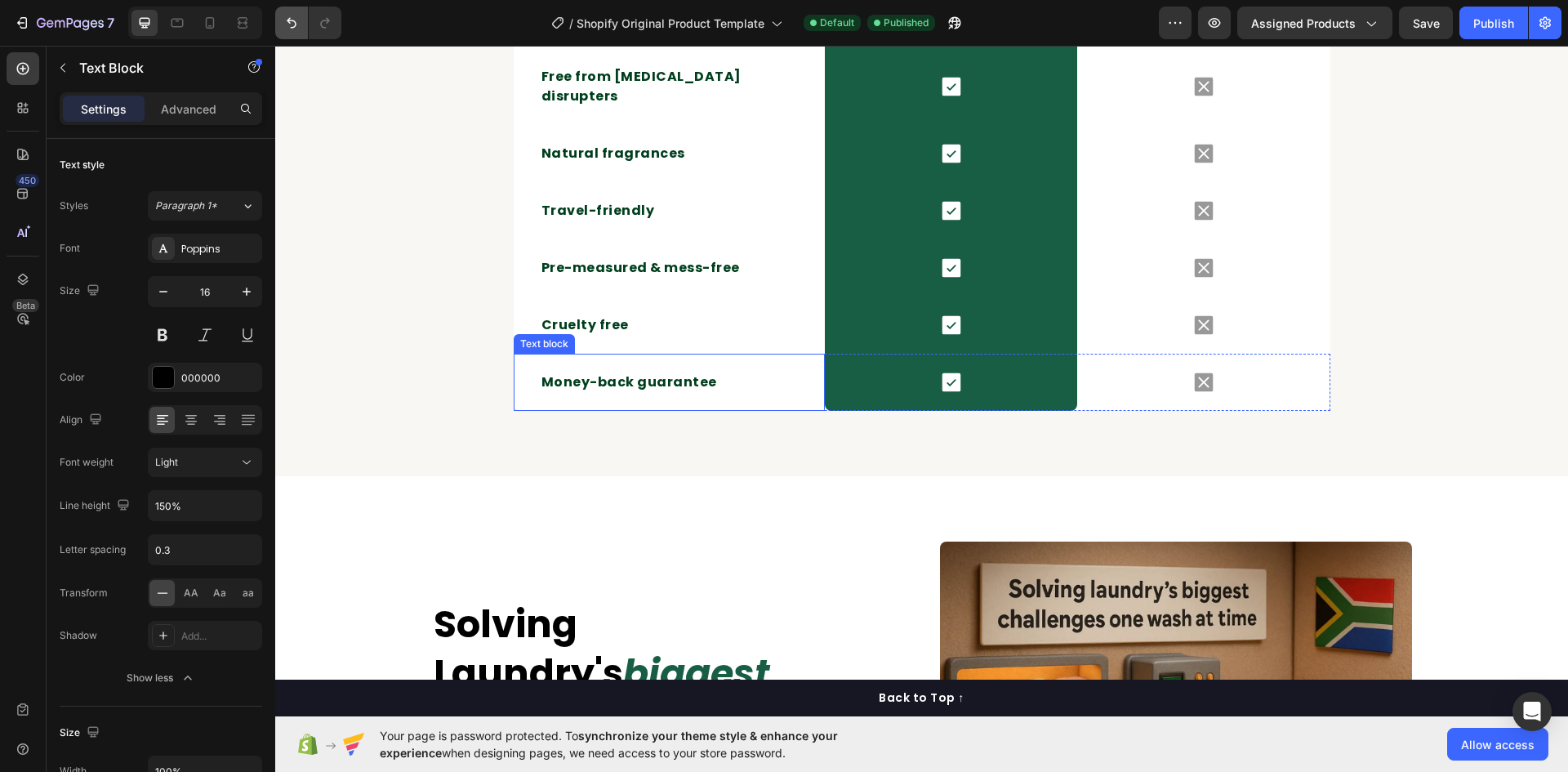
scroll to position [2868, 0]
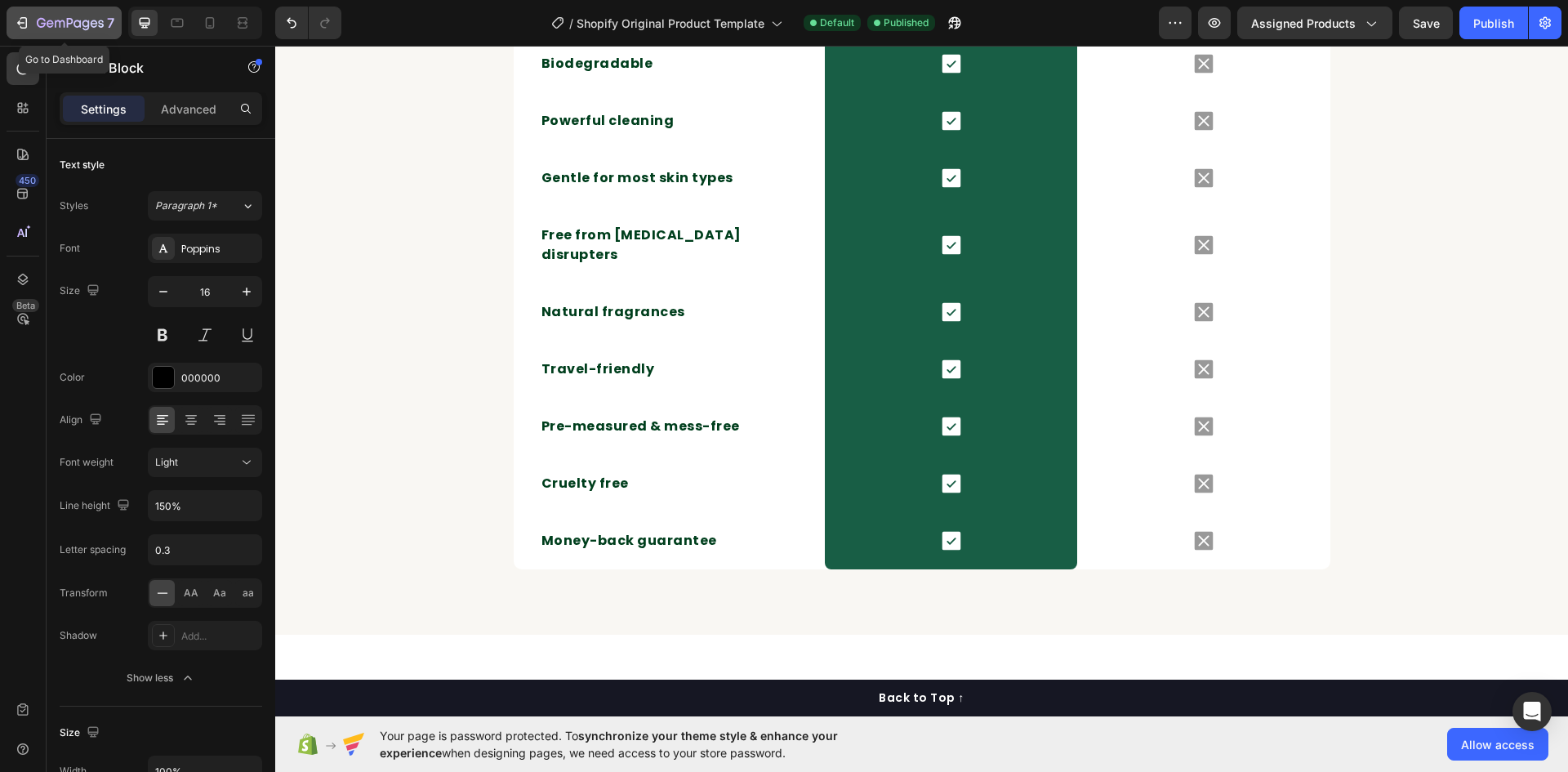
click at [55, 23] on icon "button" at bounding box center [59, 24] width 10 height 8
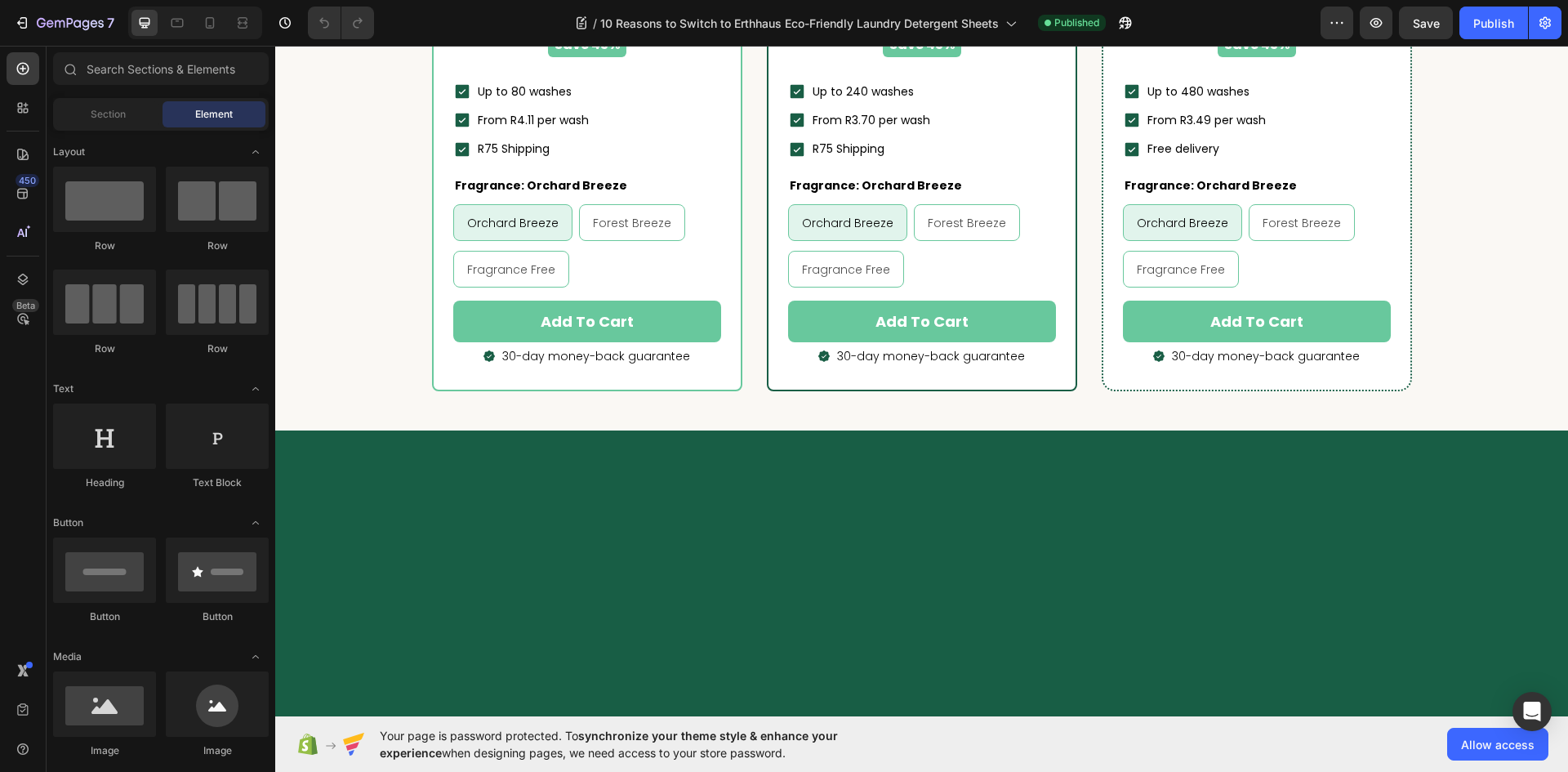
scroll to position [5309, 0]
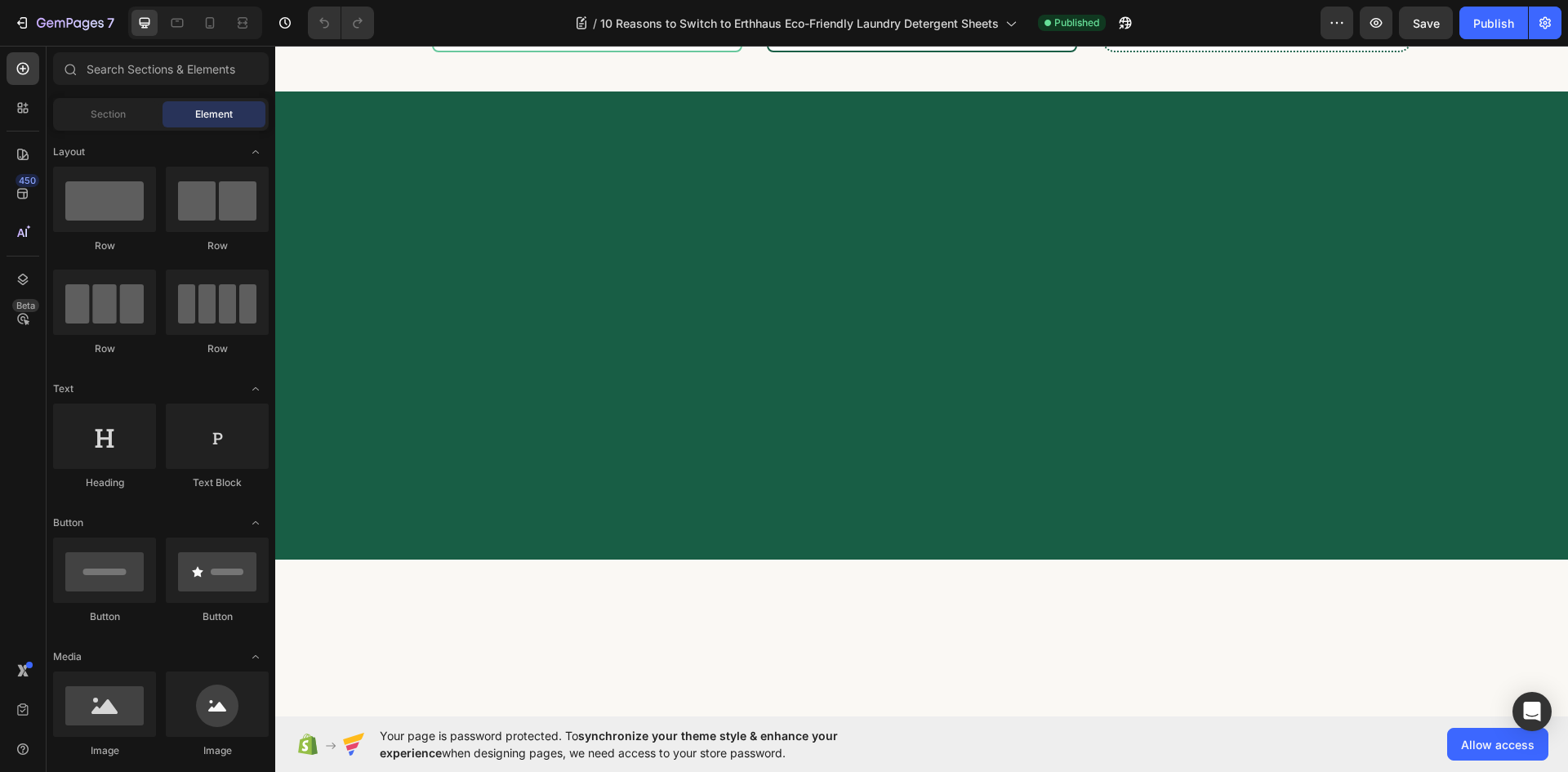
radio input "false"
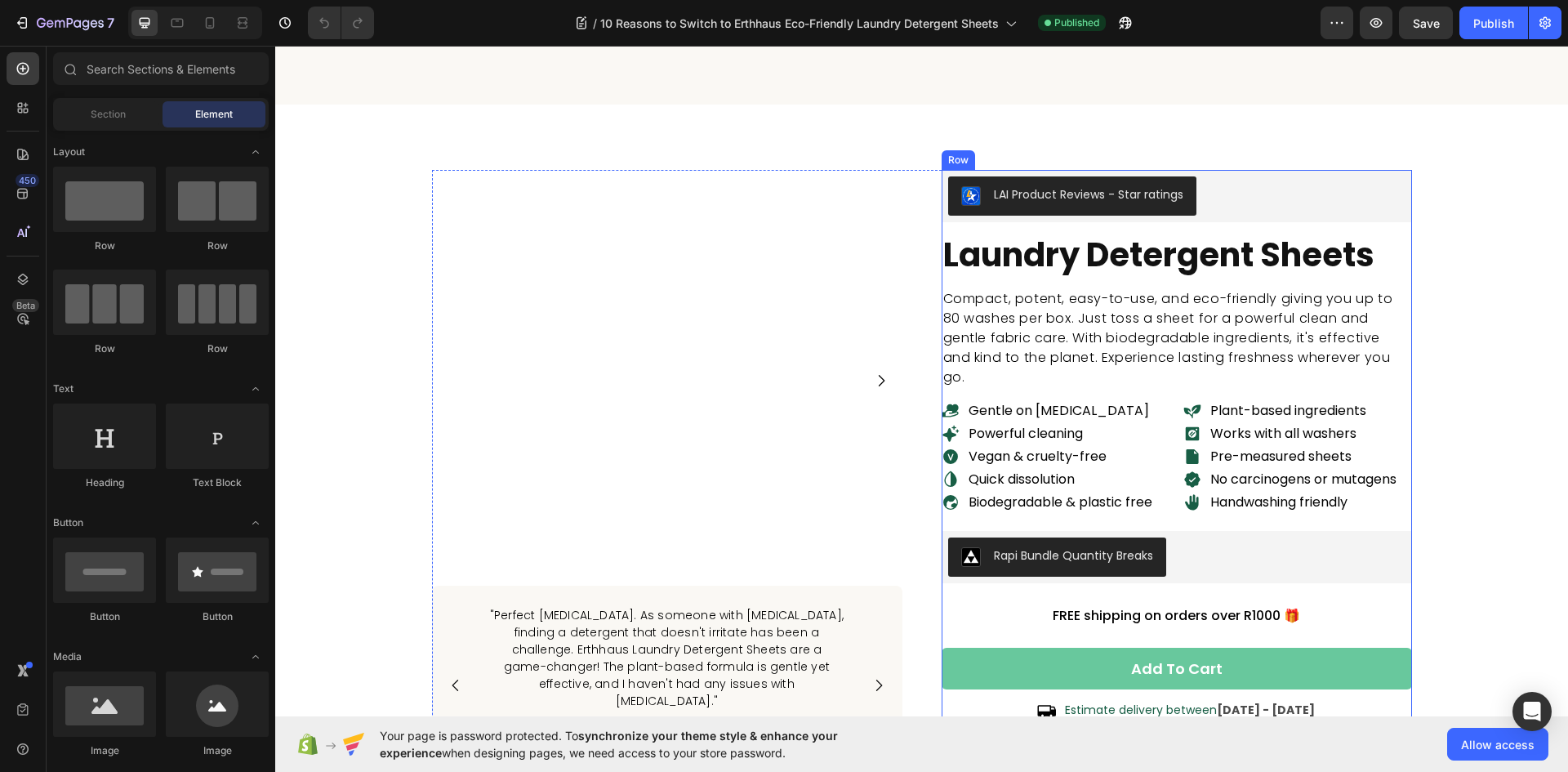
scroll to position [8331, 0]
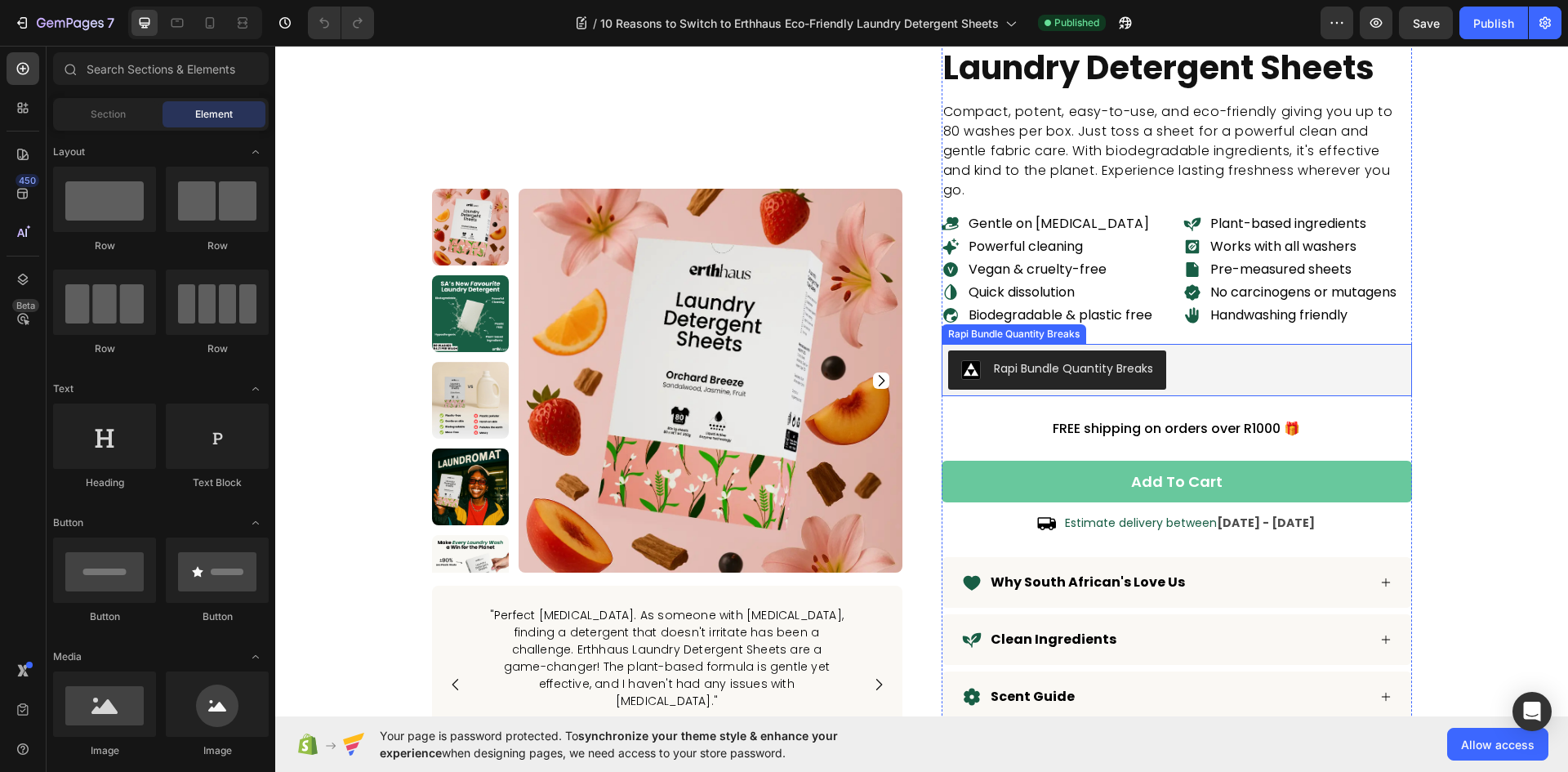
click at [1228, 376] on div "Rapi Bundle Quantity Breaks" at bounding box center [1177, 369] width 457 height 39
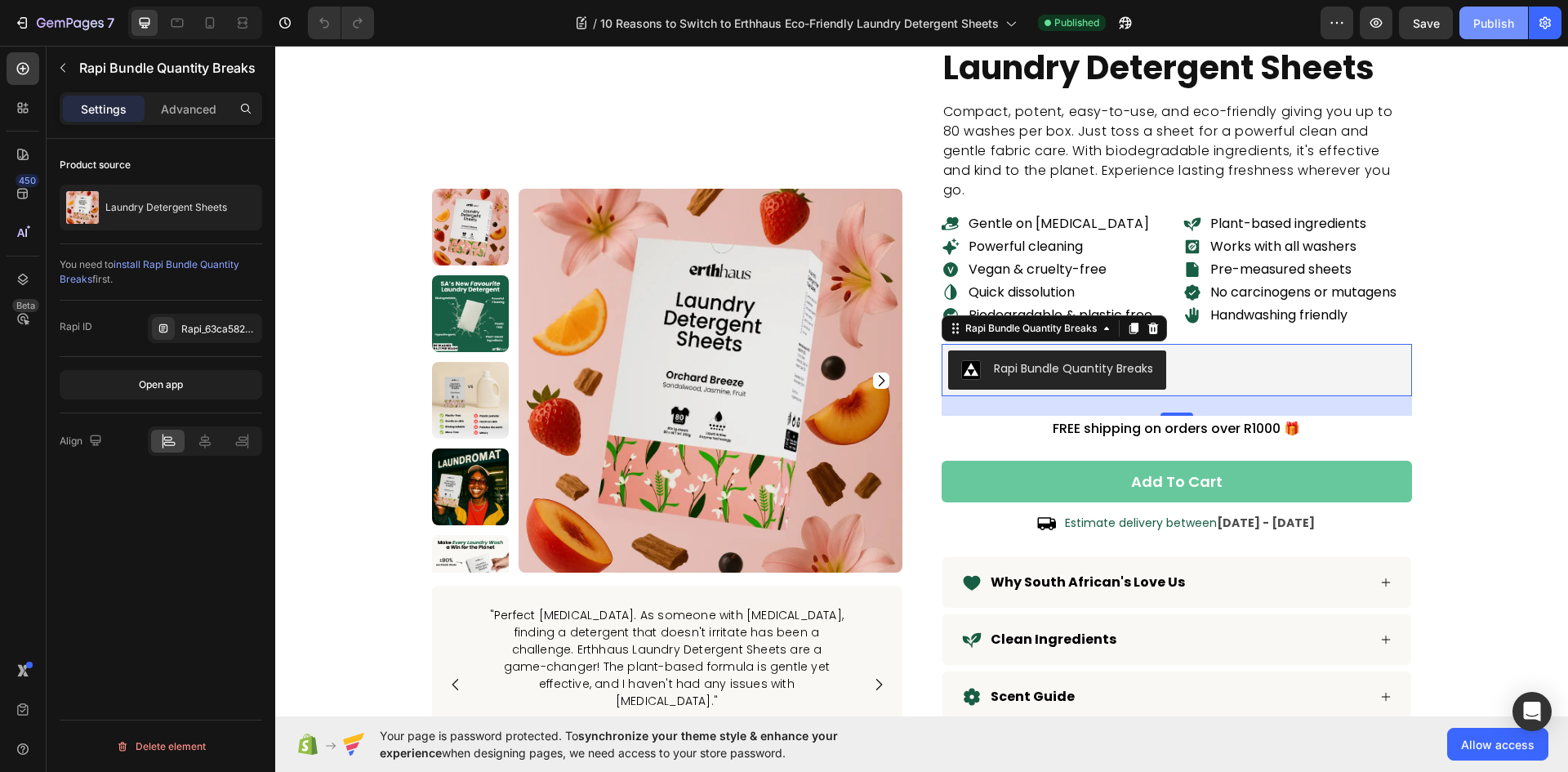
click at [1493, 14] on div "Publish" at bounding box center [1493, 23] width 41 height 17
click at [196, 317] on div "Rapi_63ca5829f99394" at bounding box center [204, 328] width 114 height 30
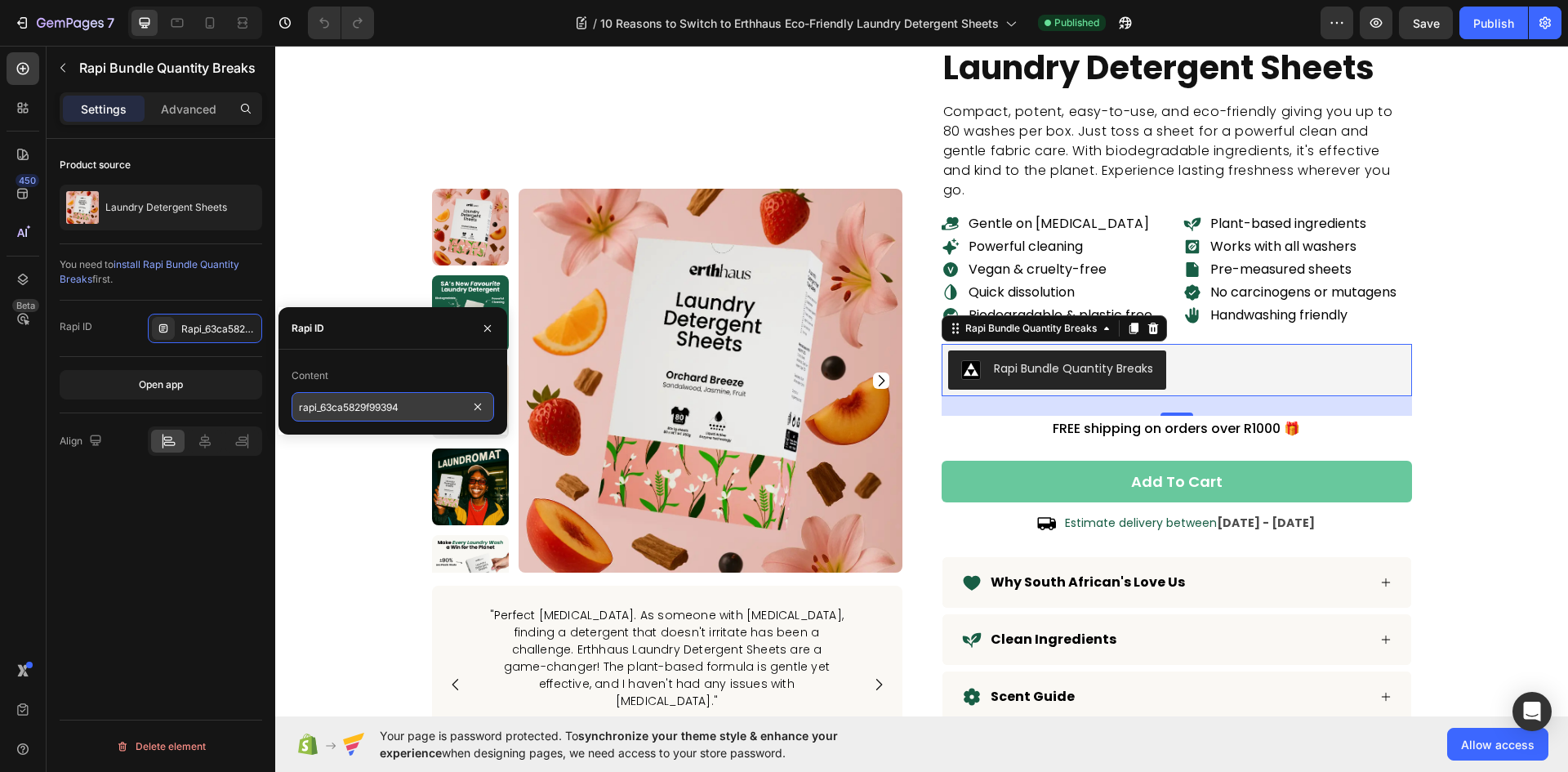
click at [428, 416] on input "rapi_63ca5829f99394" at bounding box center [392, 407] width 202 height 30
click at [431, 414] on input "rapi_63ca5829f99394" at bounding box center [392, 407] width 202 height 30
click at [416, 373] on div "Content" at bounding box center [392, 375] width 202 height 26
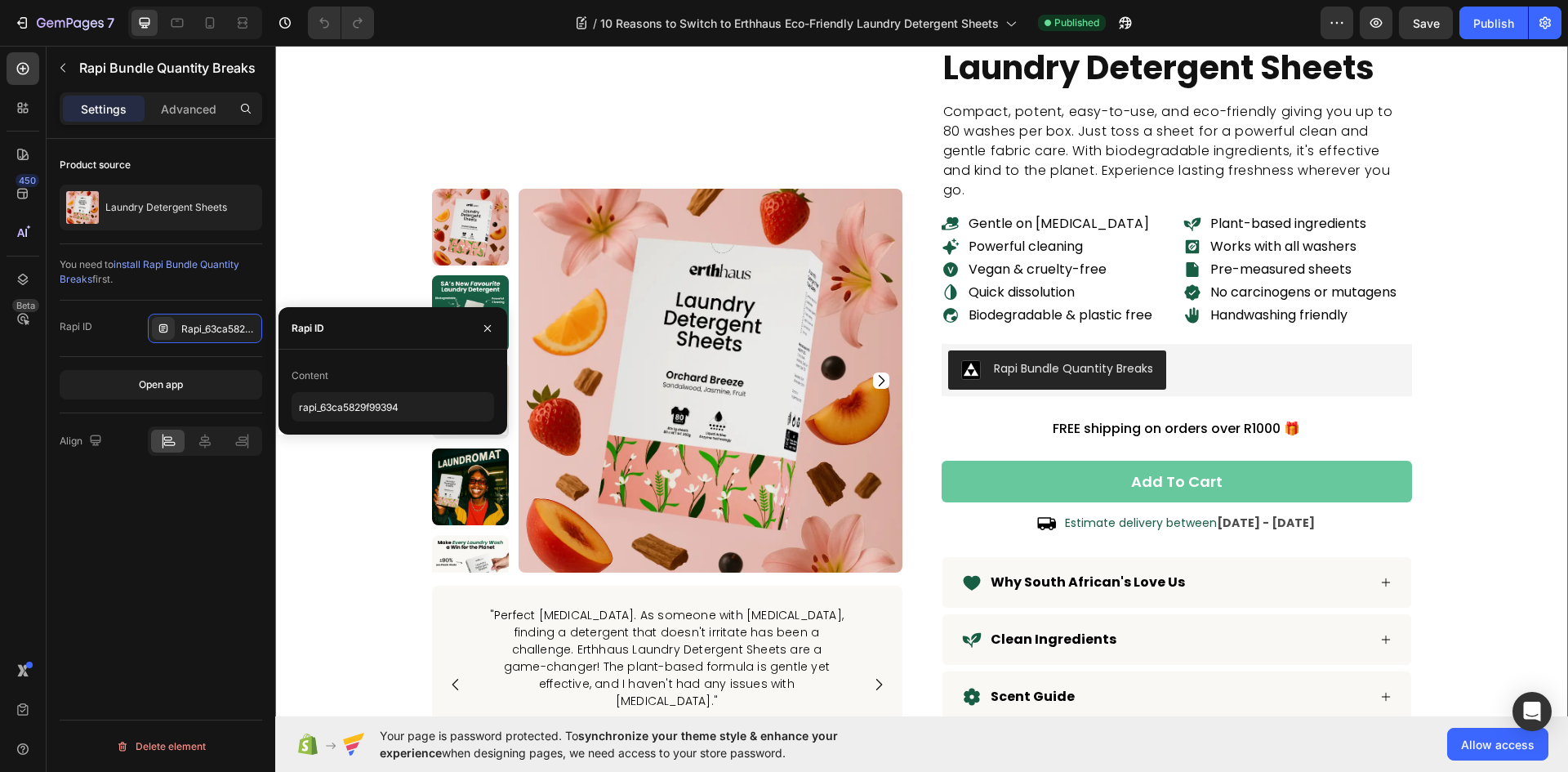
click at [292, 278] on div "laundry detergent sheets Product Title LAI Product Reviews - Star ratings LAI P…" at bounding box center [922, 436] width 1269 height 908
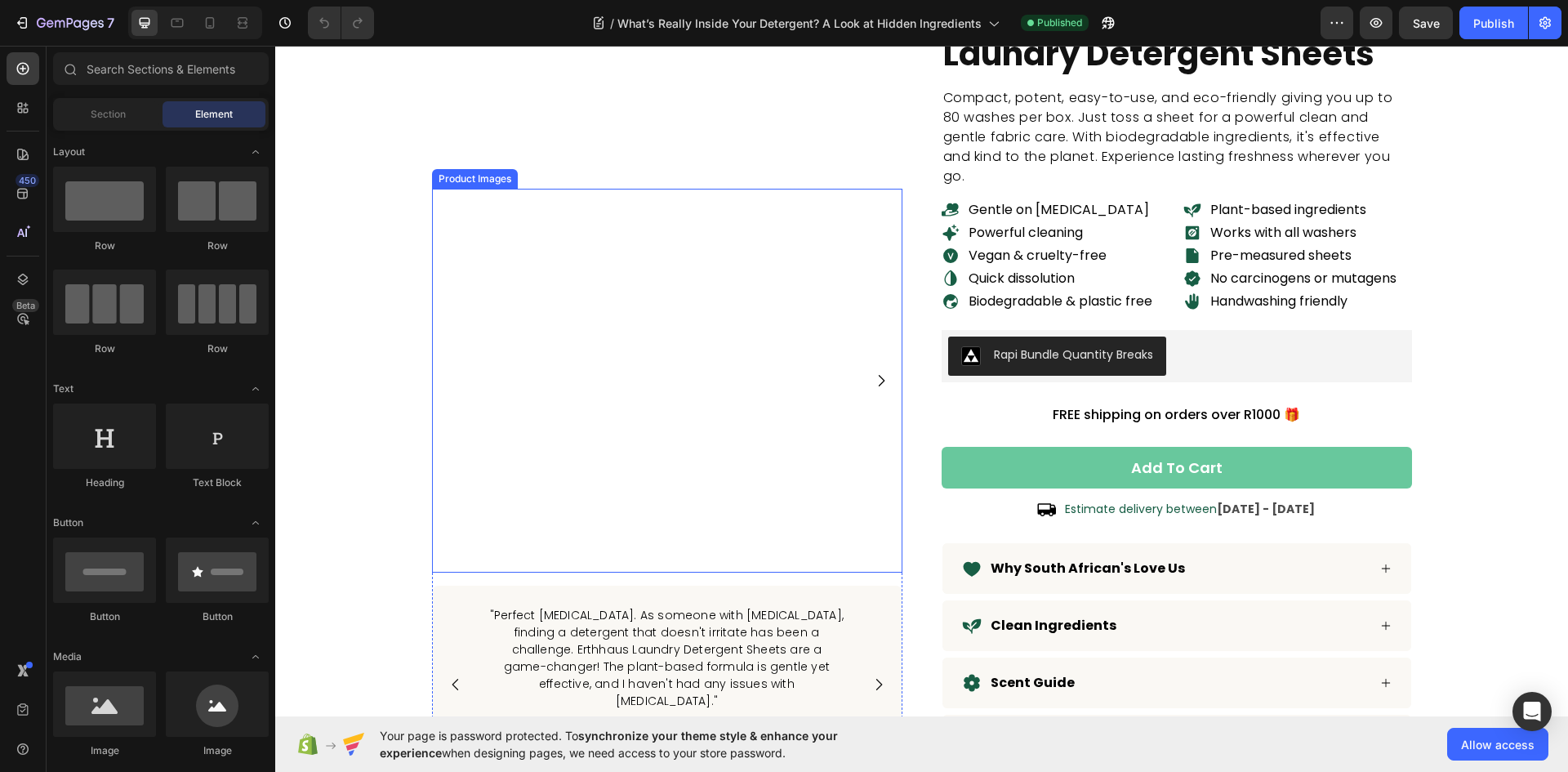
scroll to position [6044, 0]
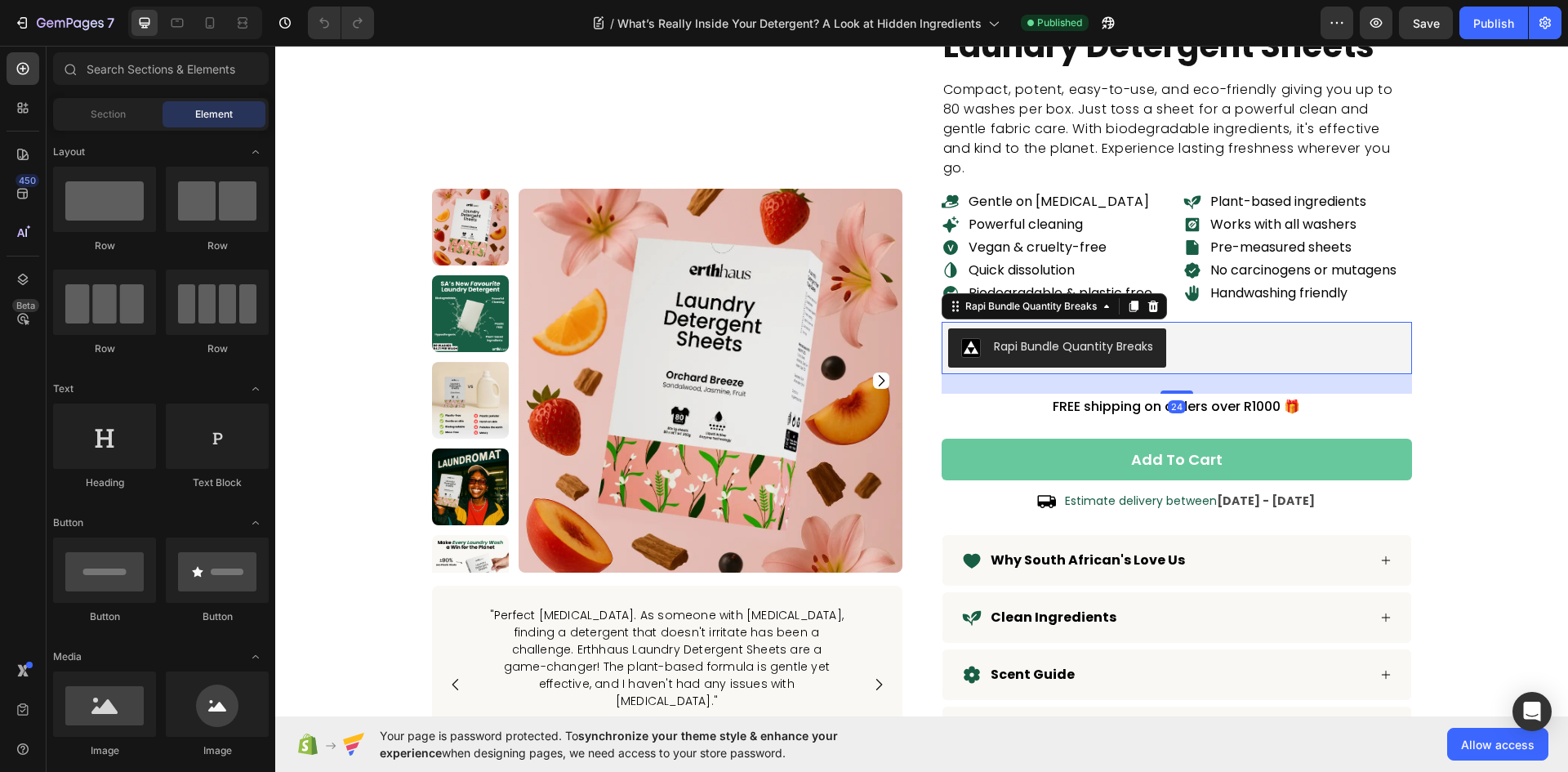
click at [1192, 355] on div "Rapi Bundle Quantity Breaks" at bounding box center [1177, 347] width 457 height 39
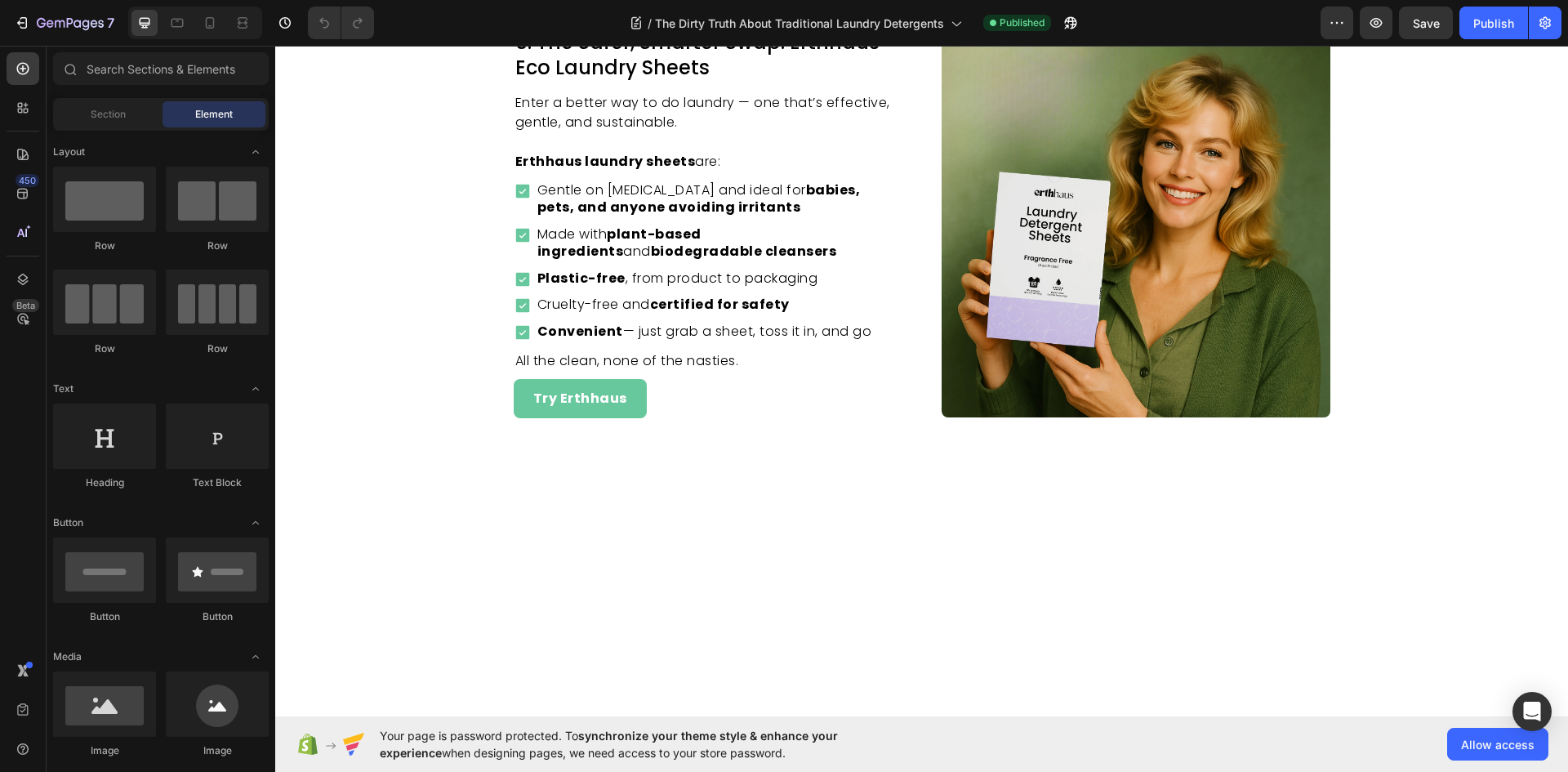
scroll to position [2042, 0]
